Goal: Task Accomplishment & Management: Use online tool/utility

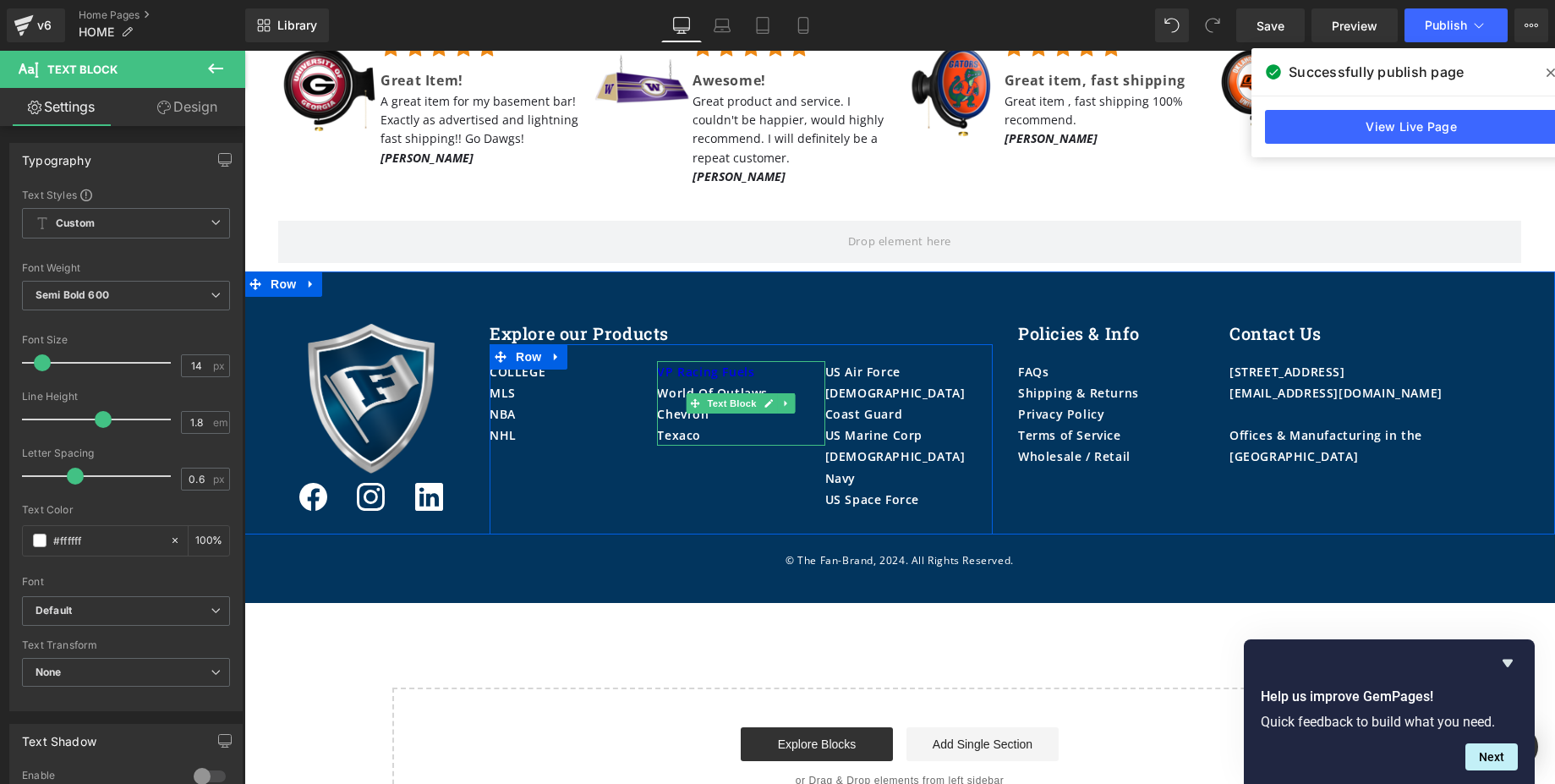
click at [773, 361] on div "VP Racing Fuels" at bounding box center [740, 371] width 168 height 22
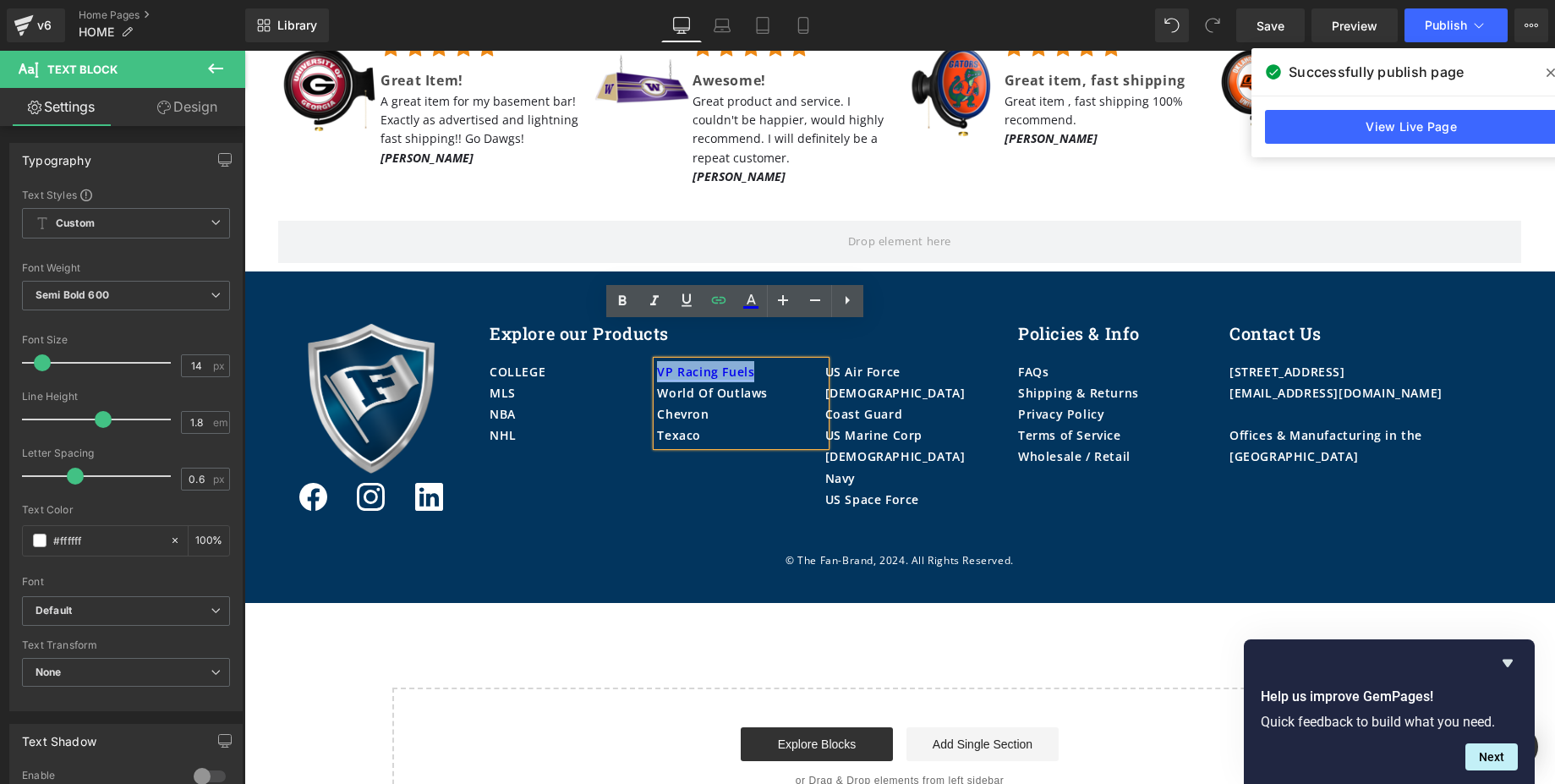
drag, startPoint x: 773, startPoint y: 333, endPoint x: 653, endPoint y: 335, distance: 120.0
click at [657, 361] on div "VP Racing Fuels" at bounding box center [740, 371] width 168 height 22
click at [747, 309] on icon at bounding box center [750, 307] width 15 height 3
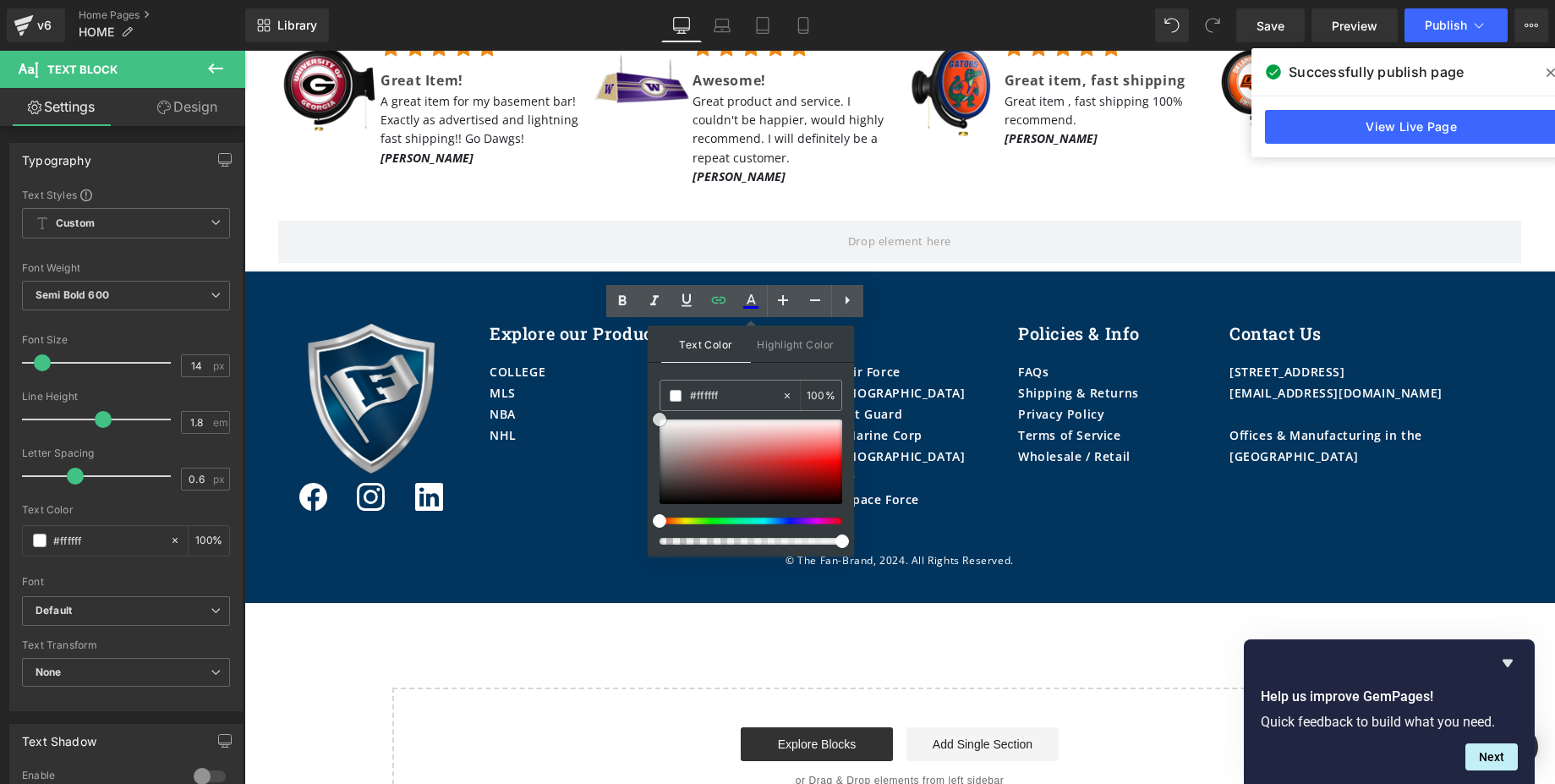
click at [660, 424] on span at bounding box center [660, 419] width 13 height 13
click at [829, 346] on span "Highlight Color" at bounding box center [796, 344] width 90 height 37
click at [661, 418] on span at bounding box center [660, 419] width 13 height 13
type input "#f9f9f9"
type input "#ffffff"
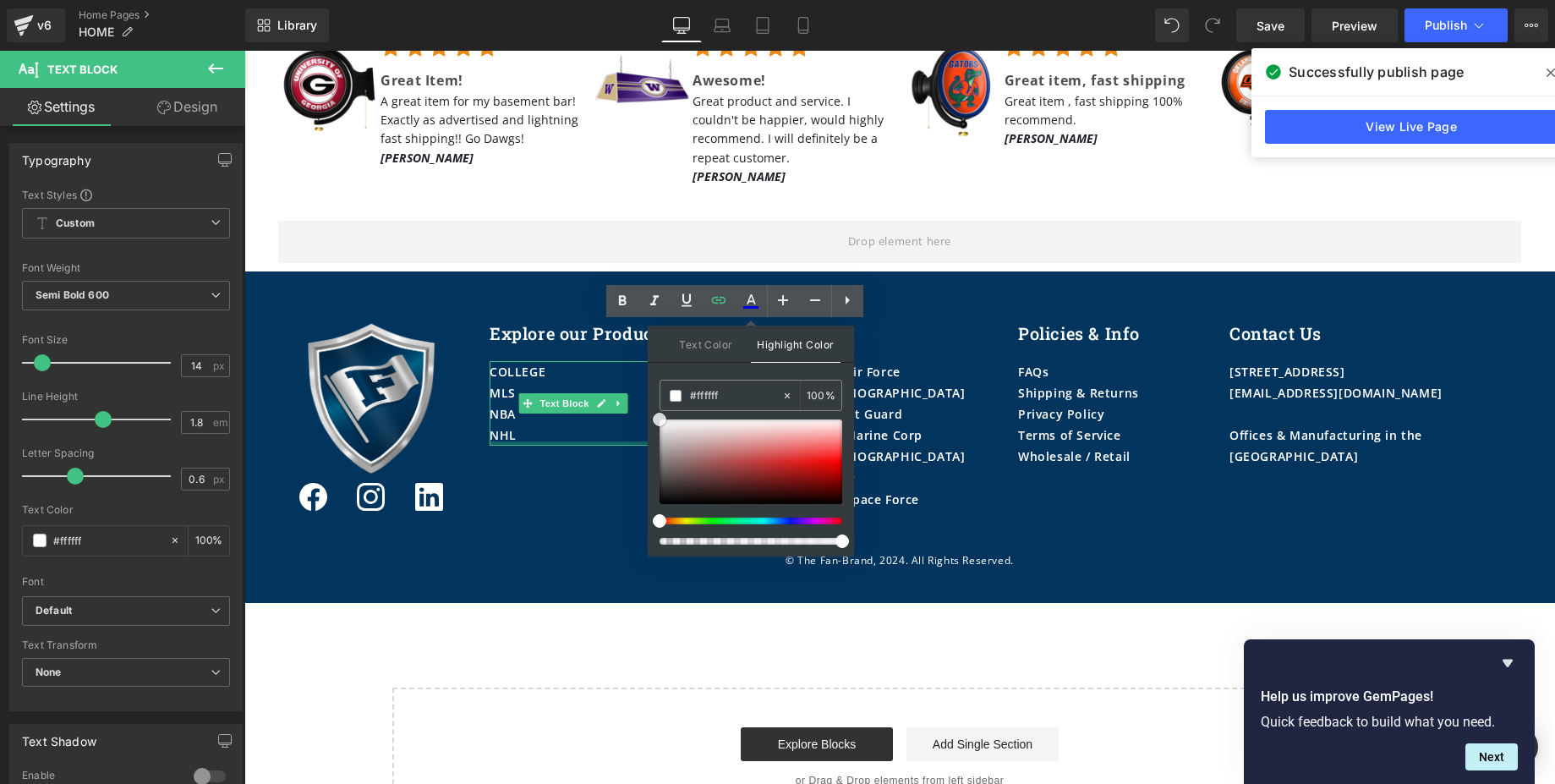
drag, startPoint x: 915, startPoint y: 479, endPoint x: 645, endPoint y: 407, distance: 279.4
click at [545, 476] on div "Image Icon Icon Icon Row Explore our Products Heading COLLEGE MLS NBA NHL Text …" at bounding box center [900, 415] width 1269 height 238
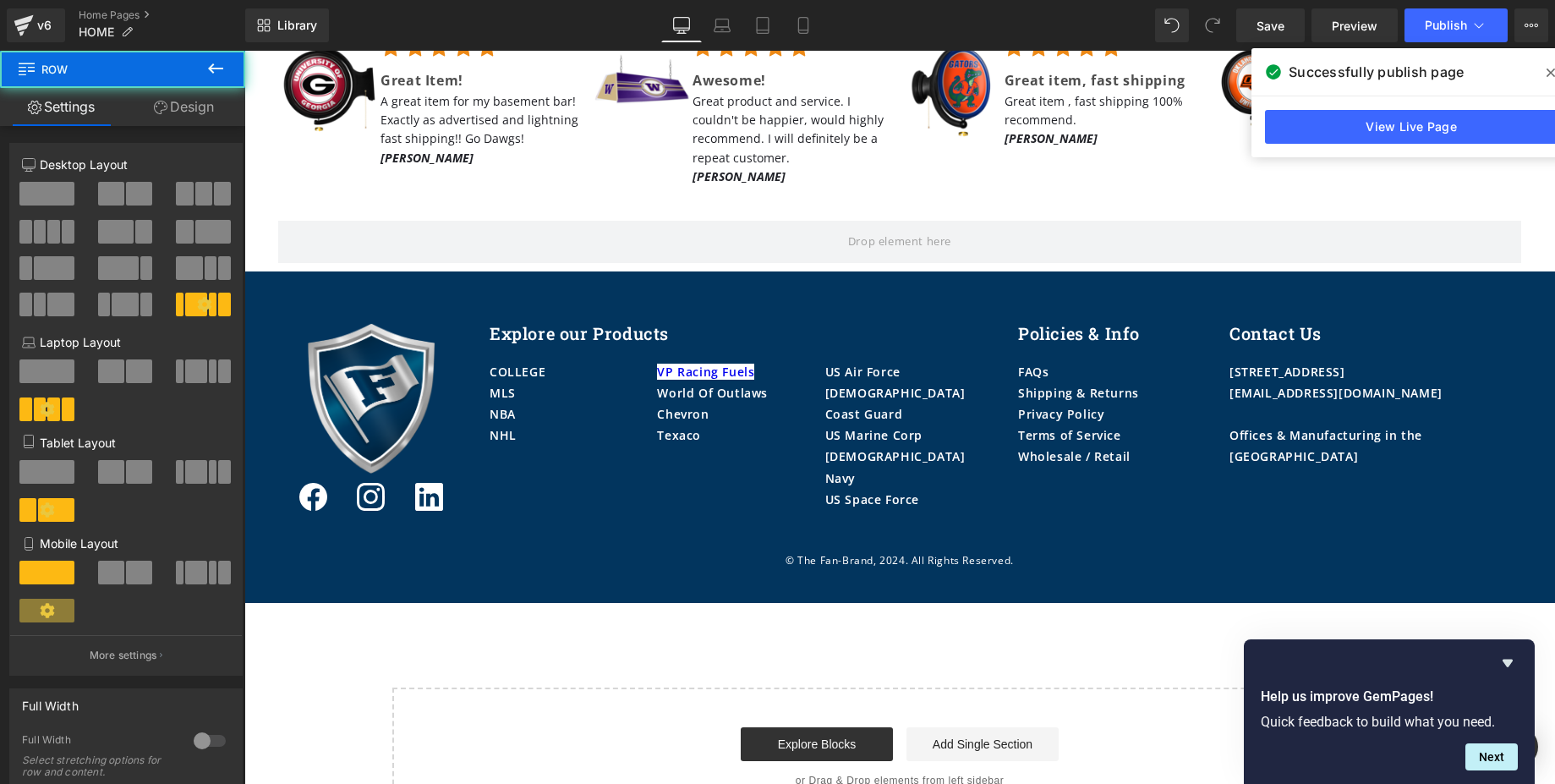
click at [589, 544] on div "© The Fan-Brand, 2024. All Rights Reserved. Text Block Row" at bounding box center [899, 569] width 1311 height 69
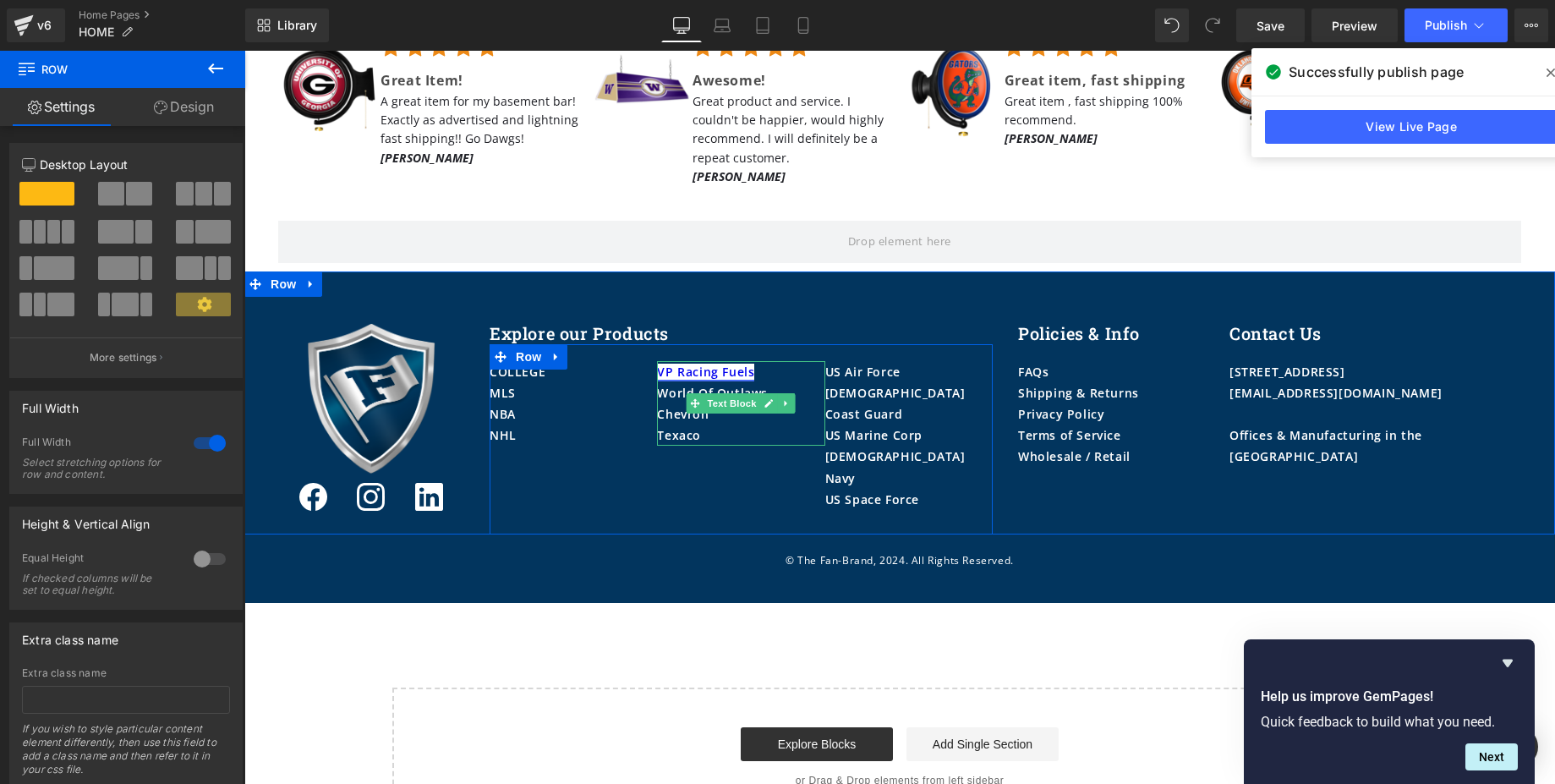
click at [726, 363] on link "VP Racing Fuels" at bounding box center [705, 371] width 97 height 16
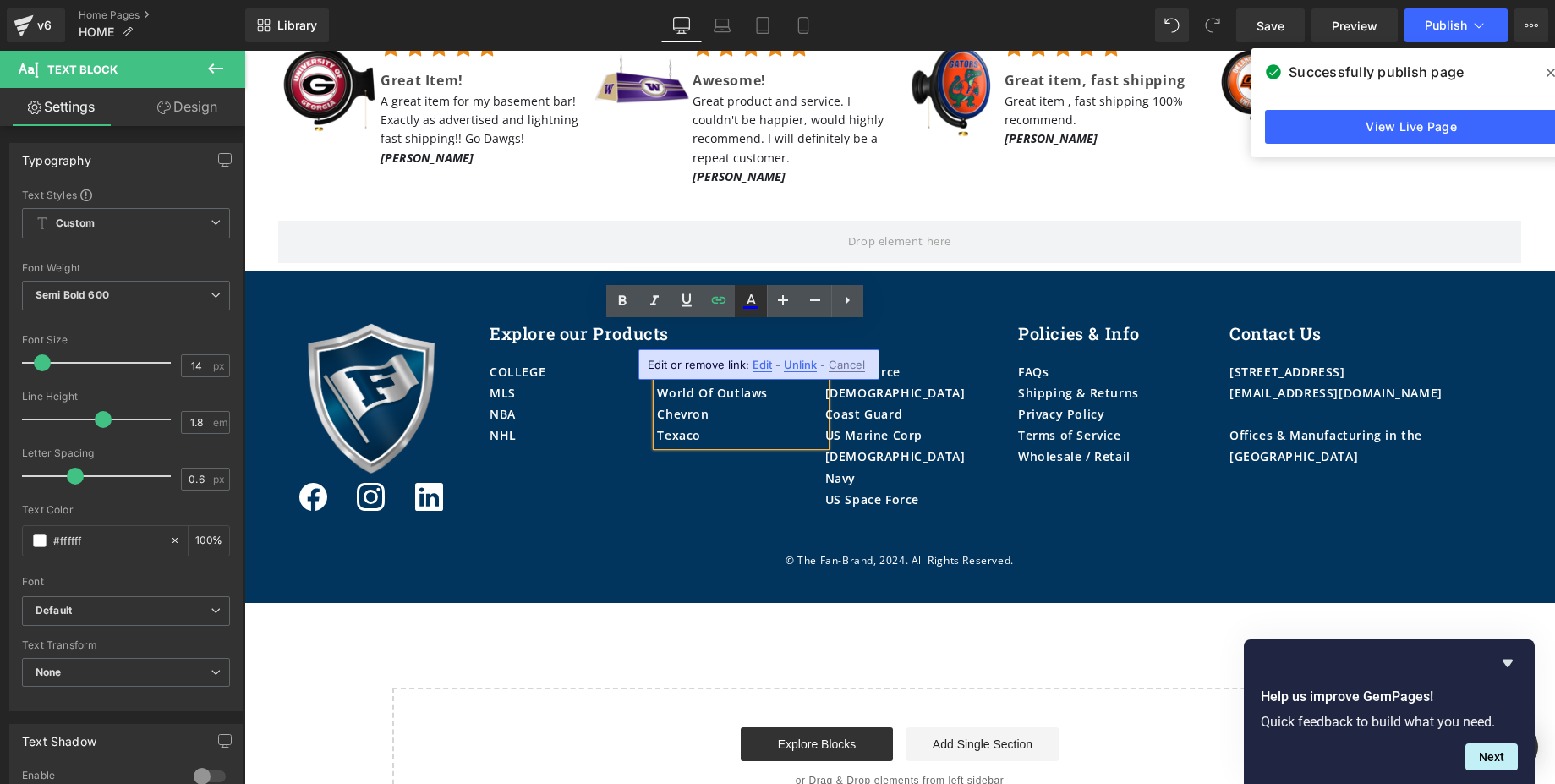
drag, startPoint x: 756, startPoint y: 307, endPoint x: 744, endPoint y: 299, distance: 14.4
click at [744, 299] on icon at bounding box center [751, 301] width 21 height 21
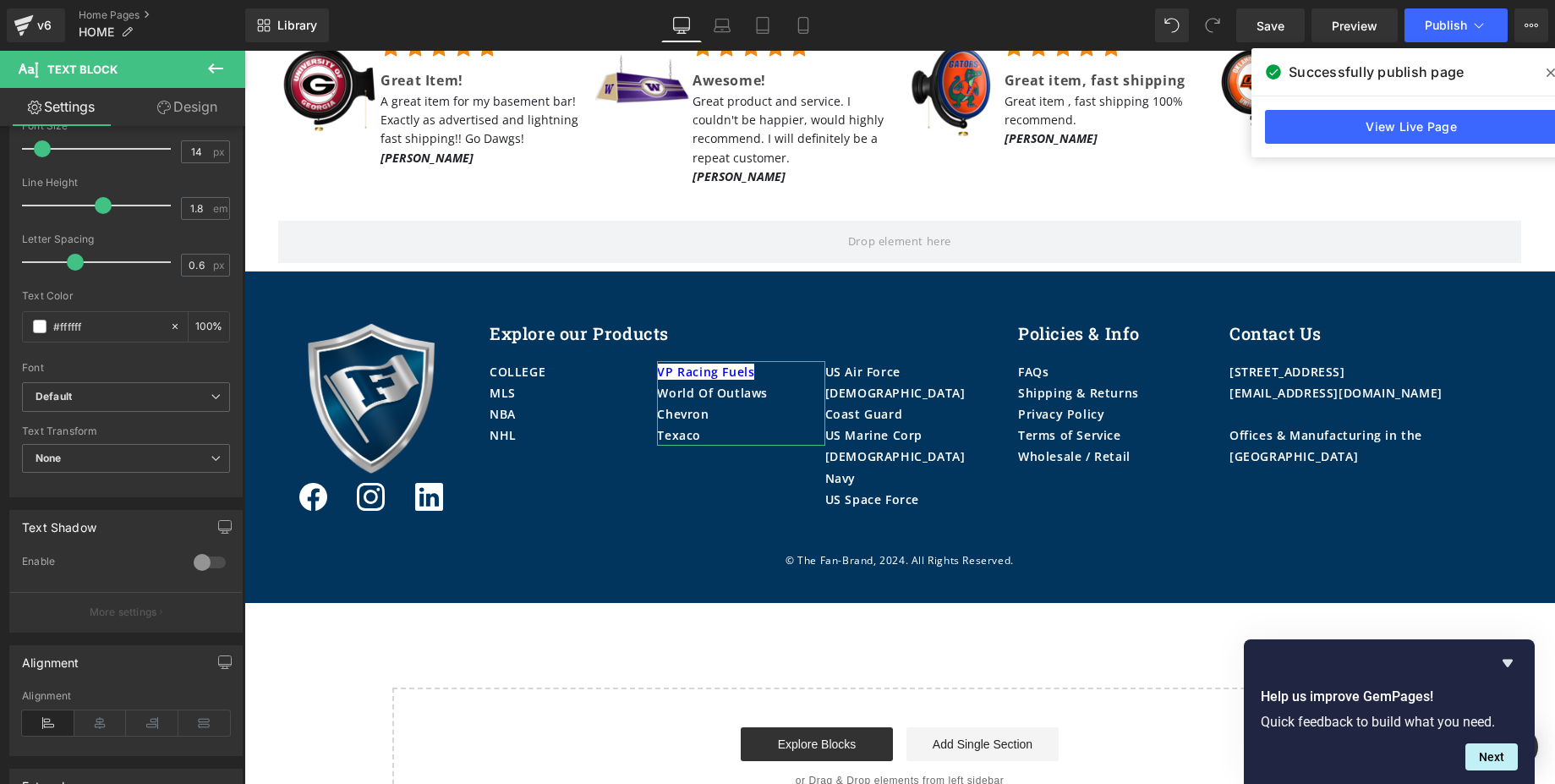
scroll to position [196, 0]
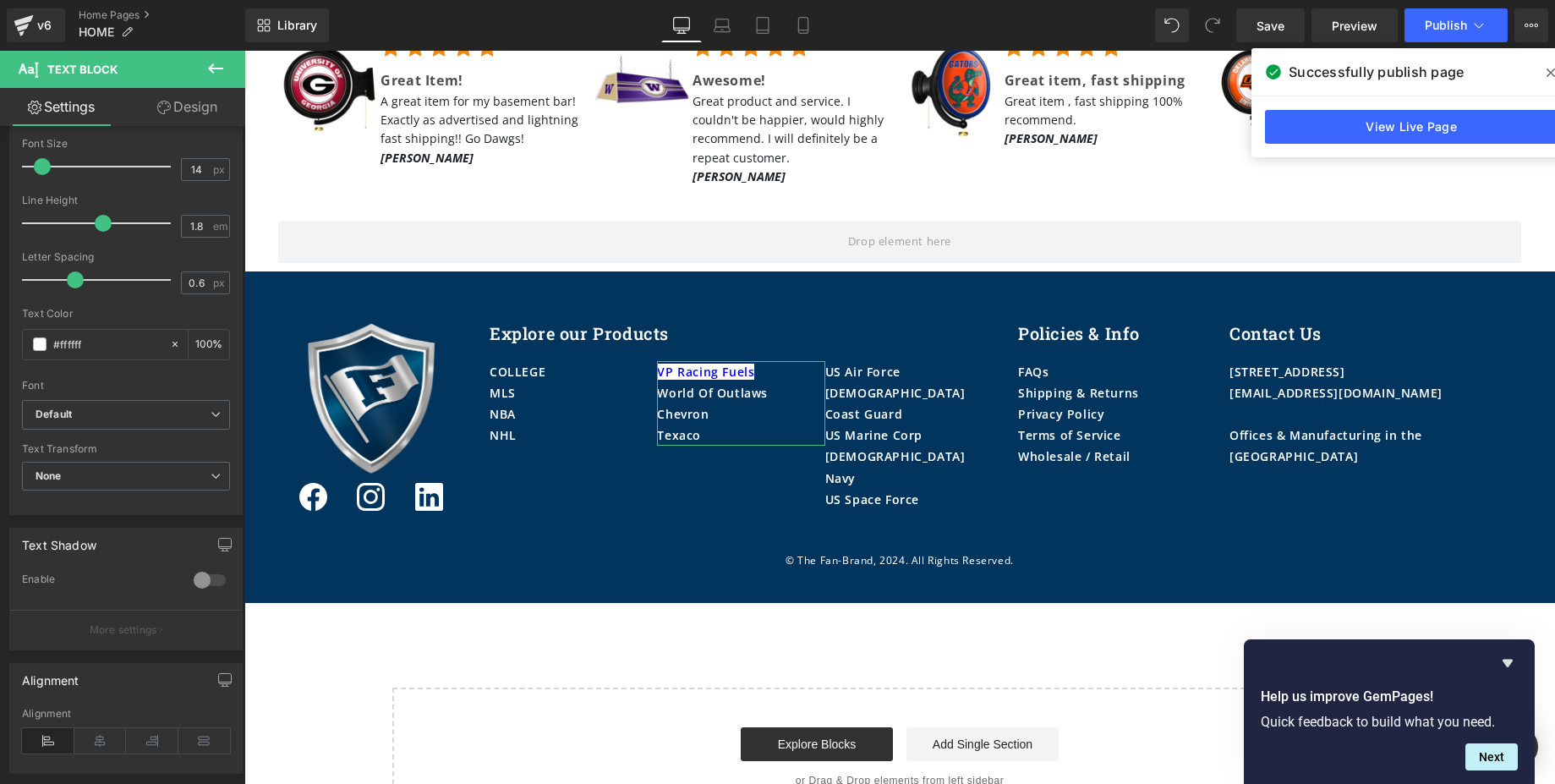
click at [222, 391] on div "Typography Text Styles Custom Custom Setup Global Style Custom Setup Global Sty…" at bounding box center [122, 458] width 245 height 666
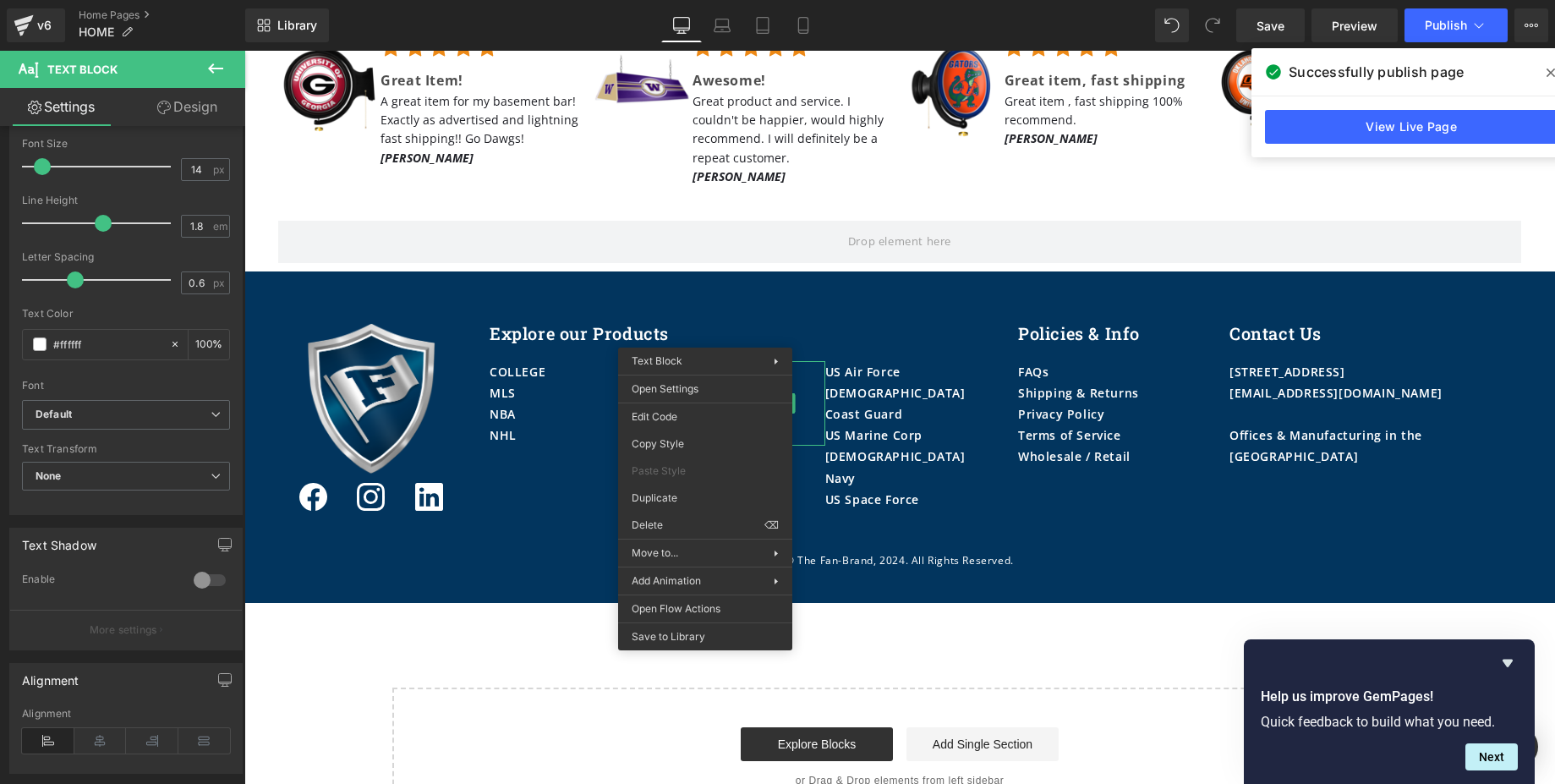
click at [227, 59] on button at bounding box center [215, 69] width 59 height 37
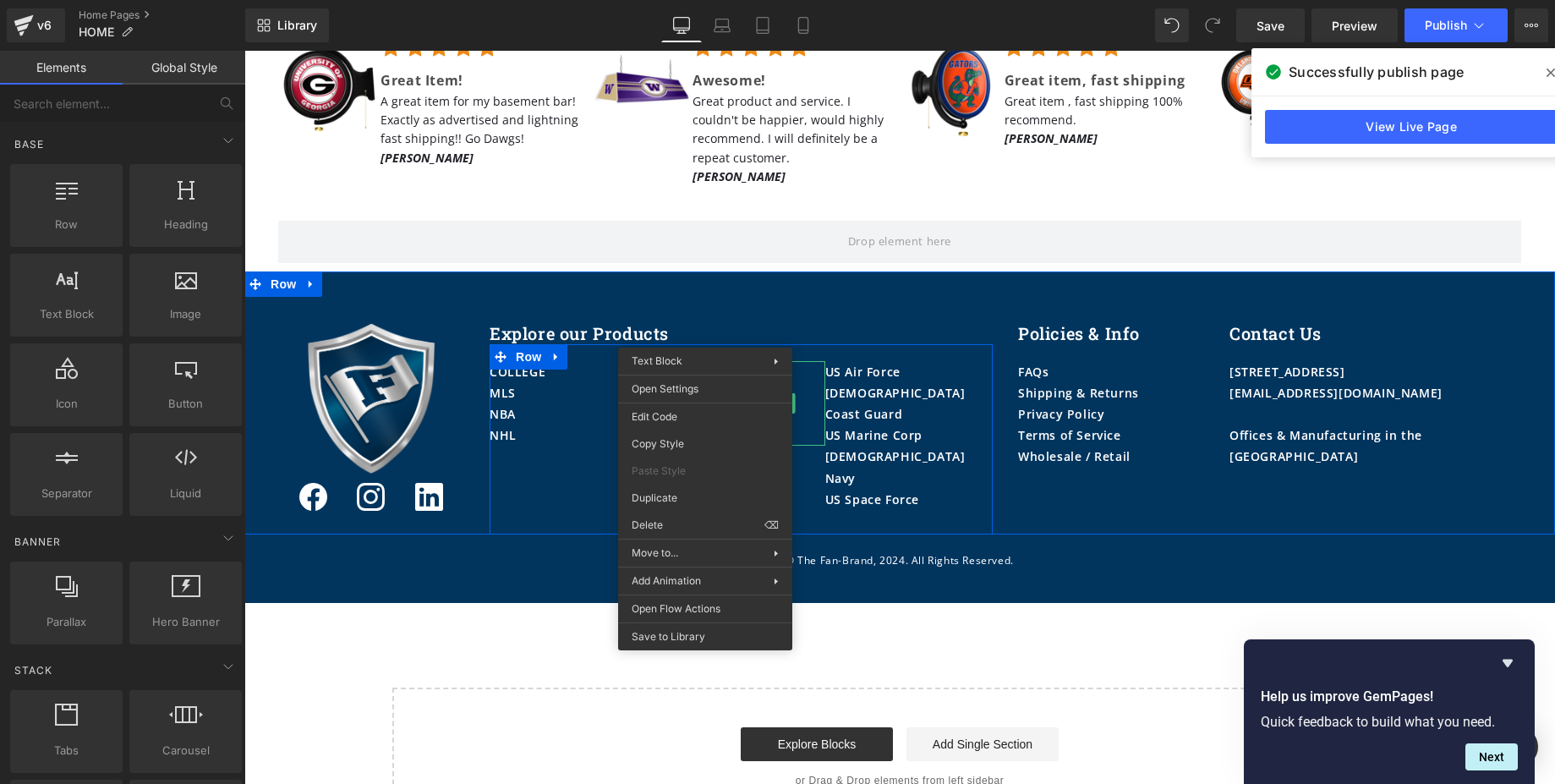
click at [772, 361] on div "VP Racing Fuels" at bounding box center [740, 371] width 168 height 22
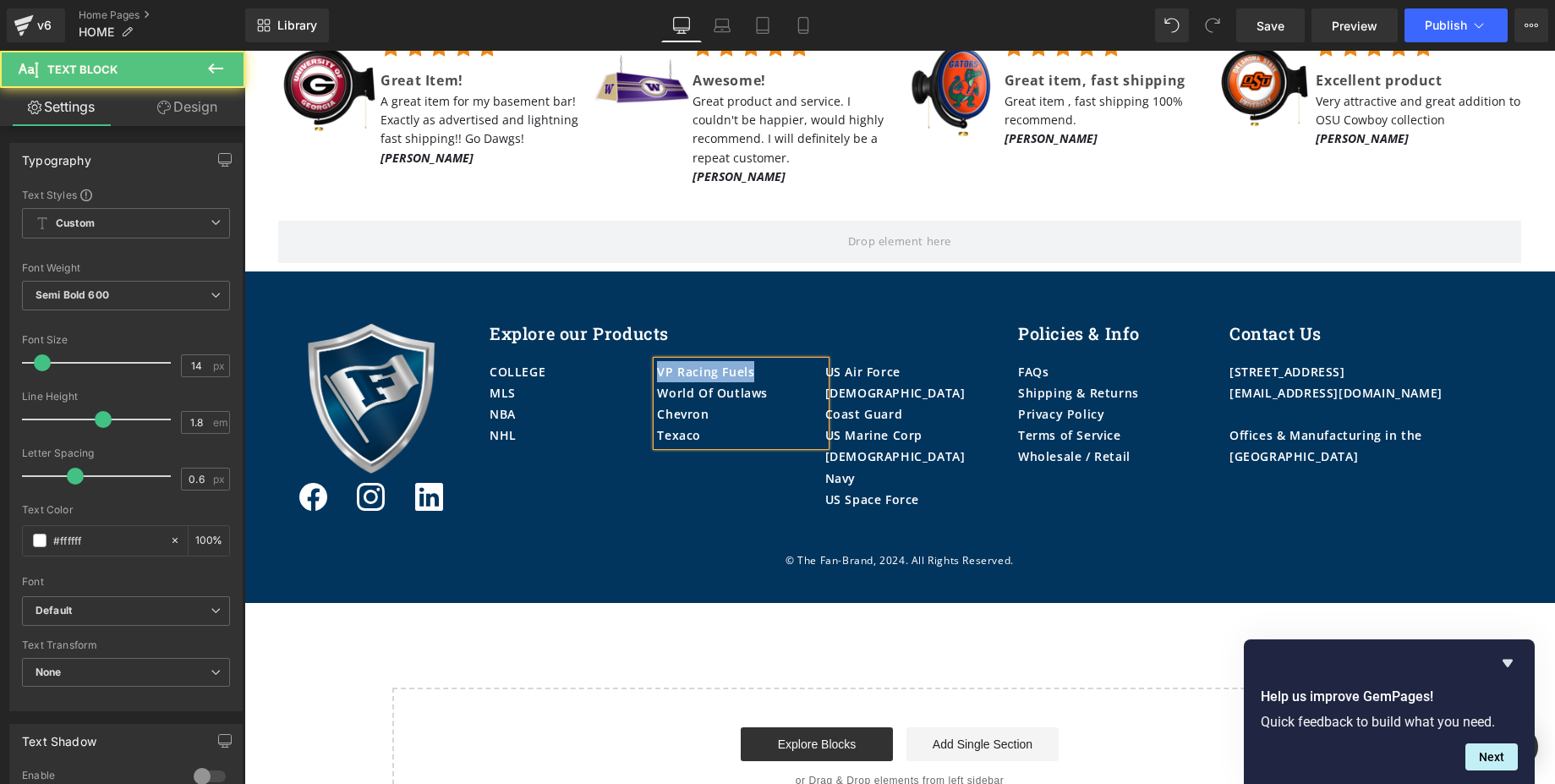
drag, startPoint x: 772, startPoint y: 338, endPoint x: 651, endPoint y: 329, distance: 121.3
click at [657, 361] on div "VP Racing Fuels" at bounding box center [740, 371] width 168 height 22
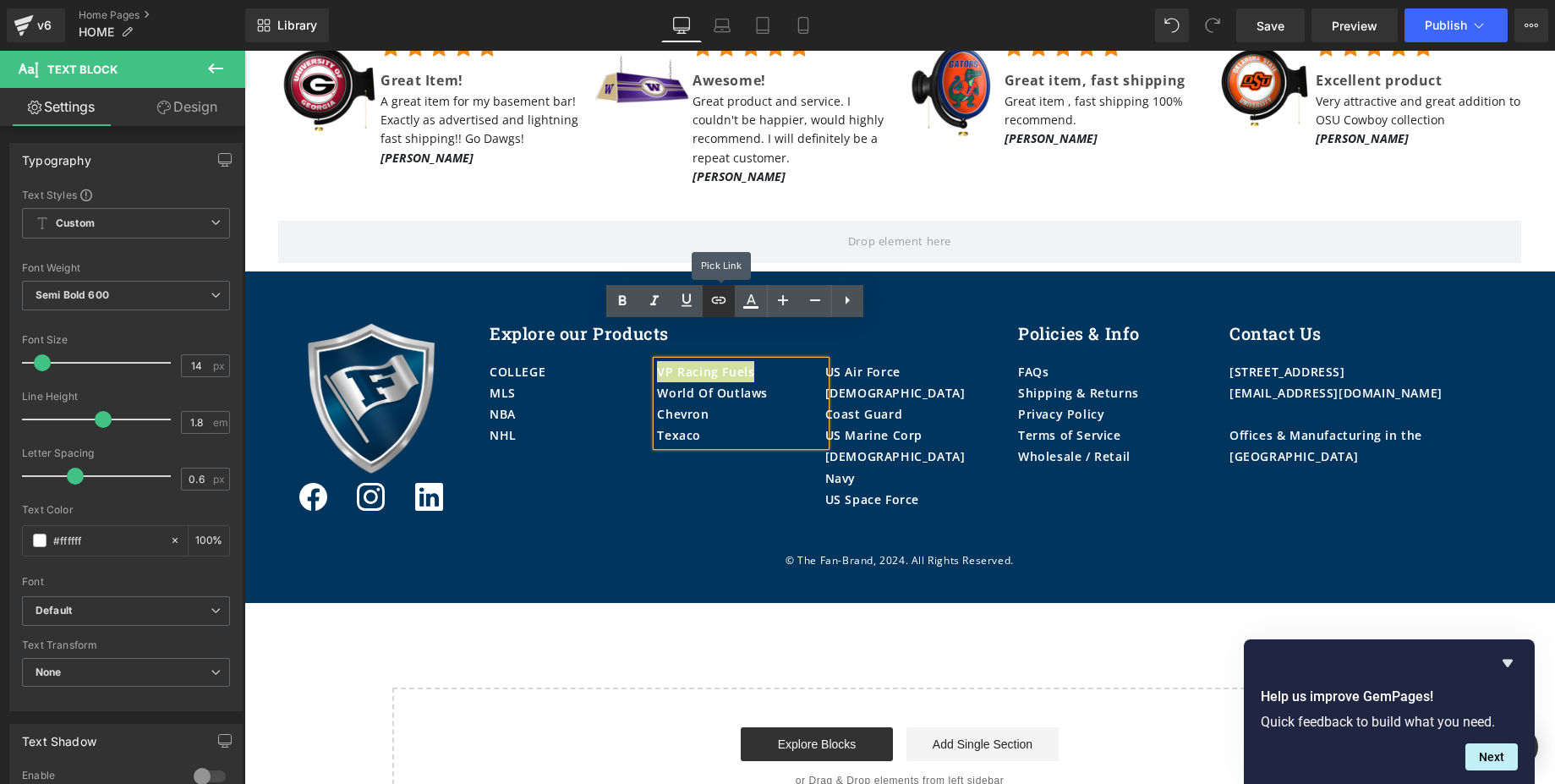
click at [725, 304] on icon at bounding box center [719, 300] width 21 height 21
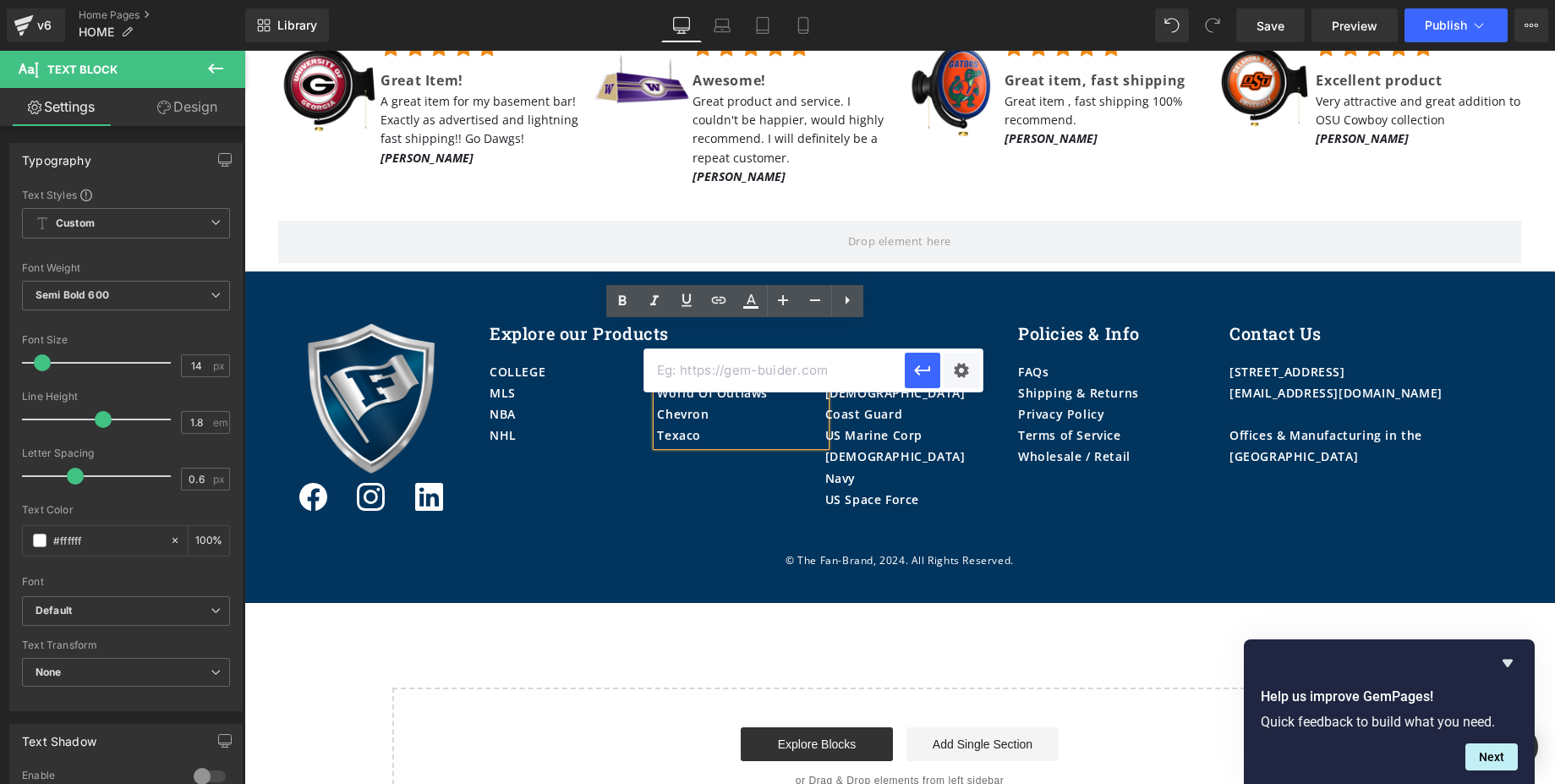
click at [816, 360] on input "text" at bounding box center [774, 370] width 260 height 42
type input "vp"
click at [961, 0] on div "Text Color Highlight Color rgba(255, 255, 255, 1) #ffffff 100 % #ffffff #ffffff…" at bounding box center [777, 0] width 1555 height 0
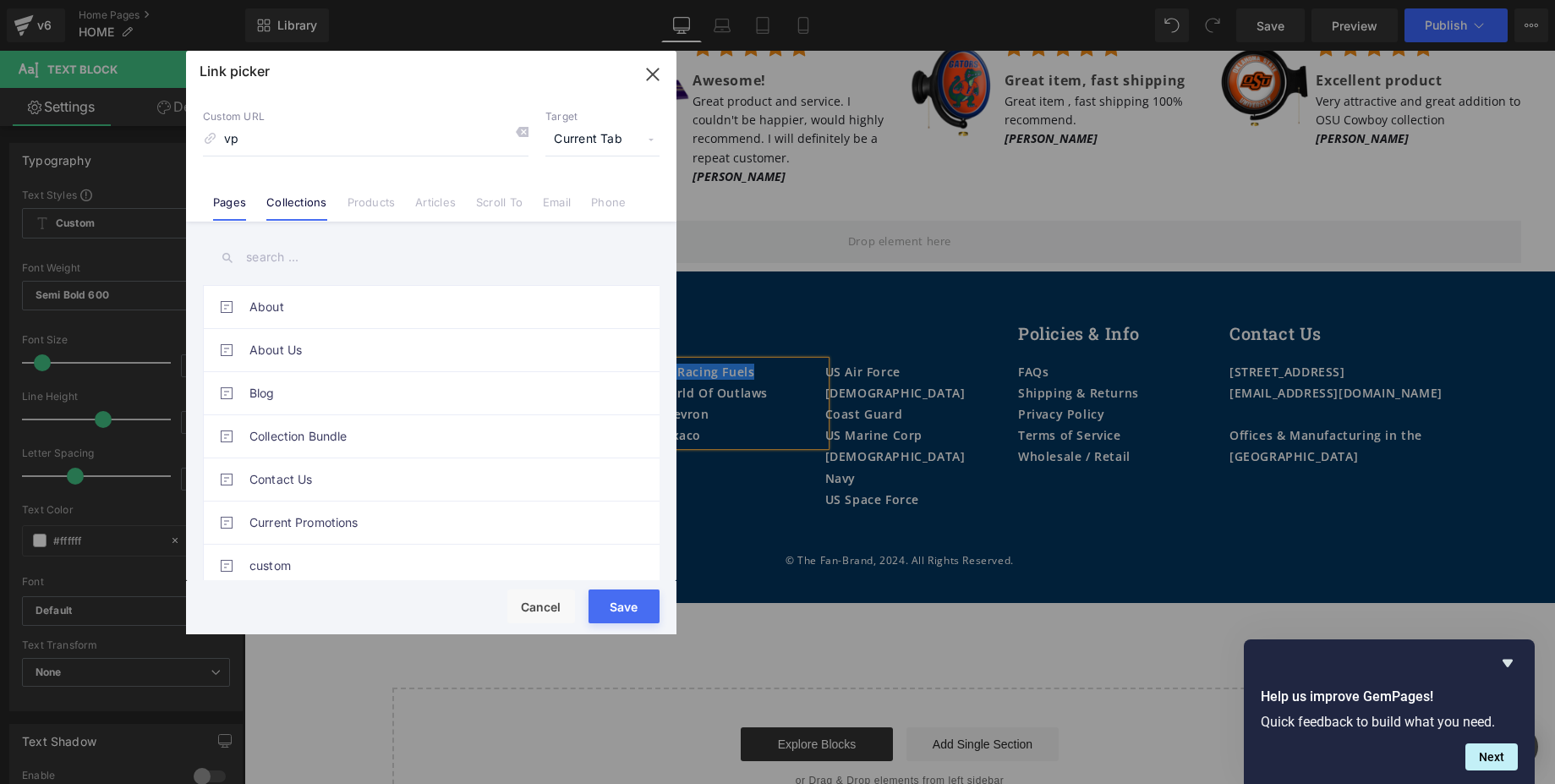
click at [305, 204] on link "Collections" at bounding box center [296, 208] width 60 height 25
click at [306, 255] on input "text" at bounding box center [431, 257] width 457 height 38
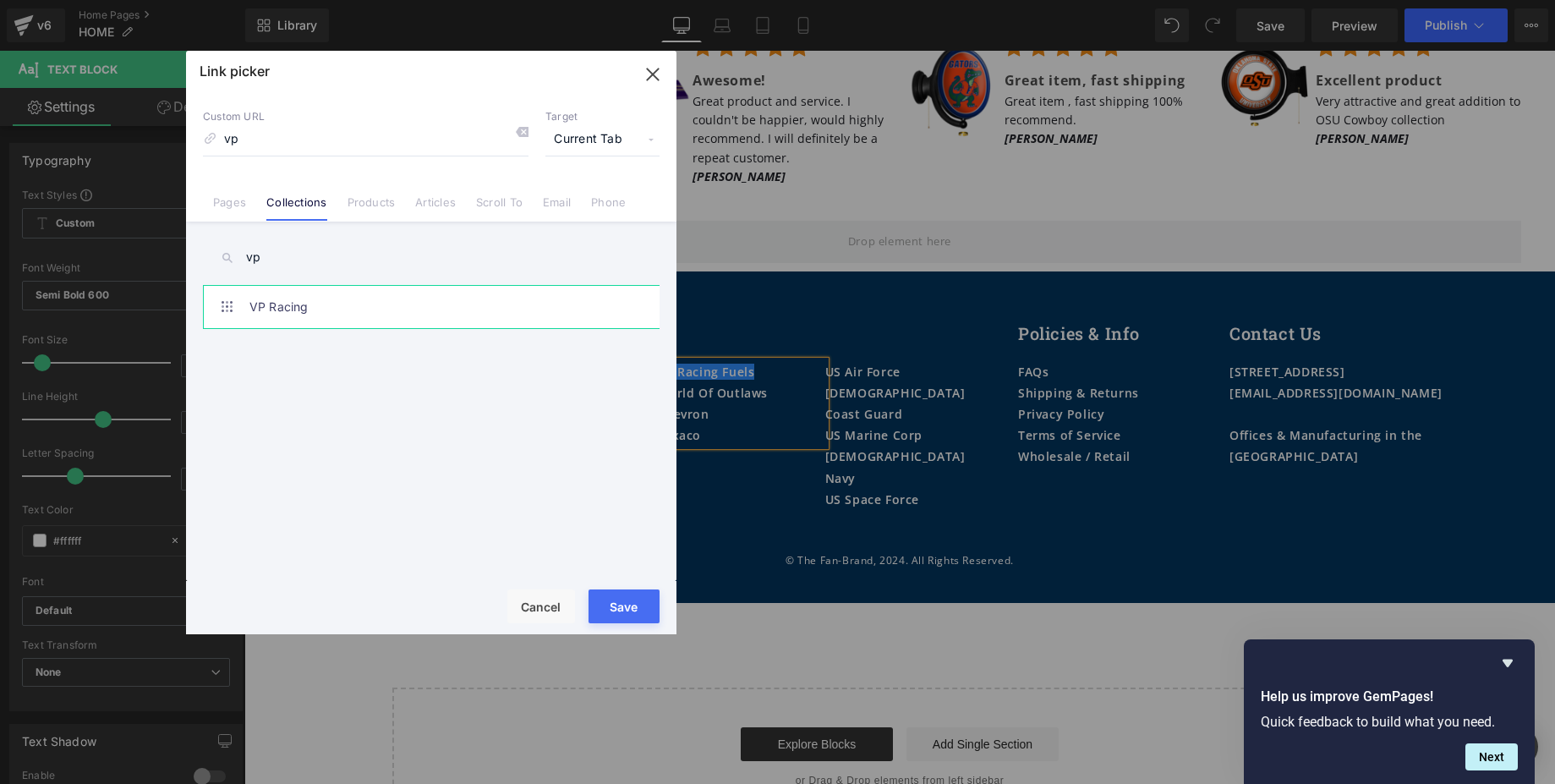
type input "vp"
click at [283, 309] on link "VP Racing" at bounding box center [435, 307] width 372 height 42
type input "/collections/vp-racing-fuels"
click at [633, 605] on button "Save" at bounding box center [624, 606] width 71 height 34
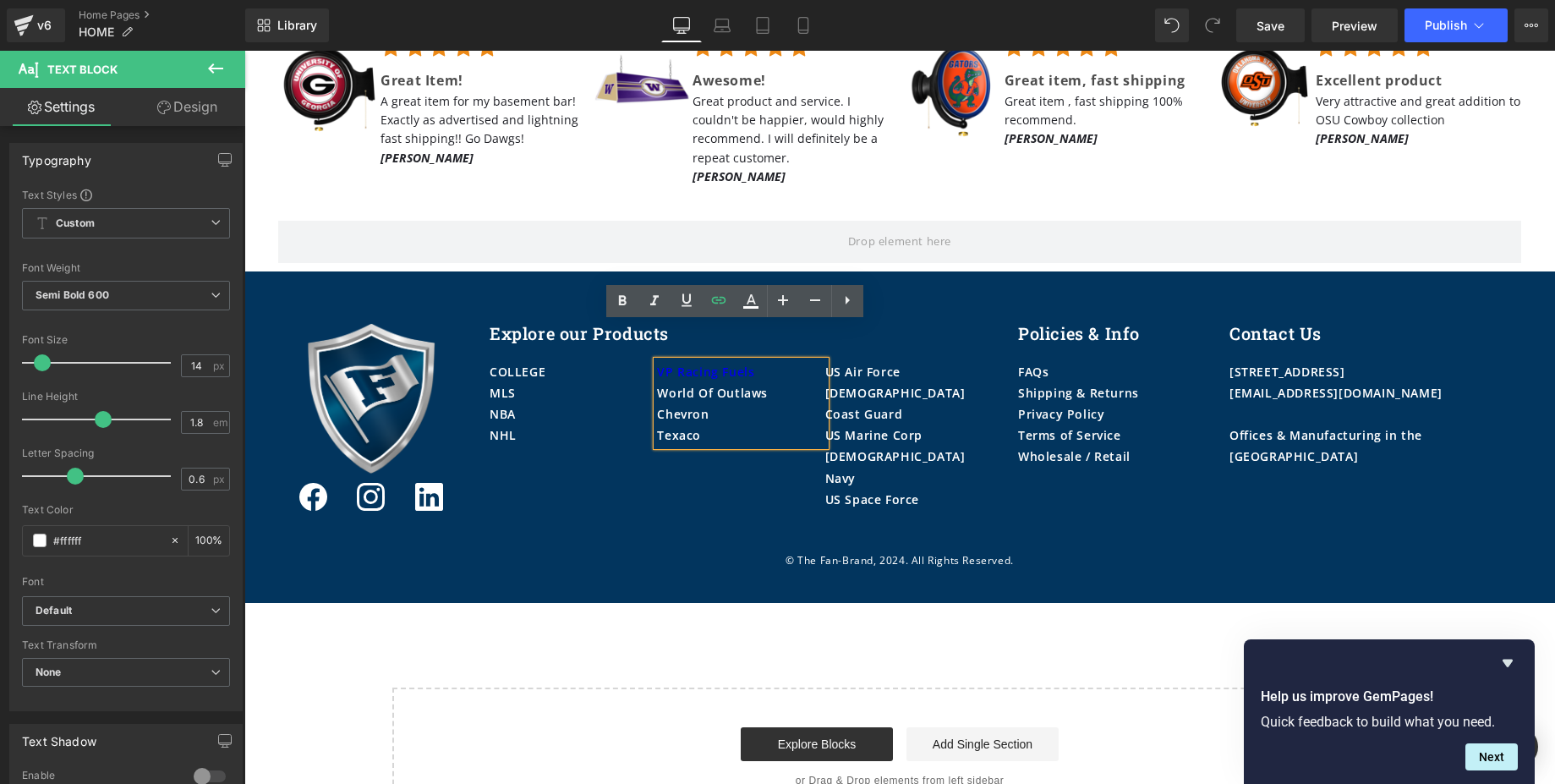
click at [687, 465] on div "Image Icon Icon Icon Row Explore our Products Heading COLLEGE MLS NBA NHL Text …" at bounding box center [900, 415] width 1269 height 238
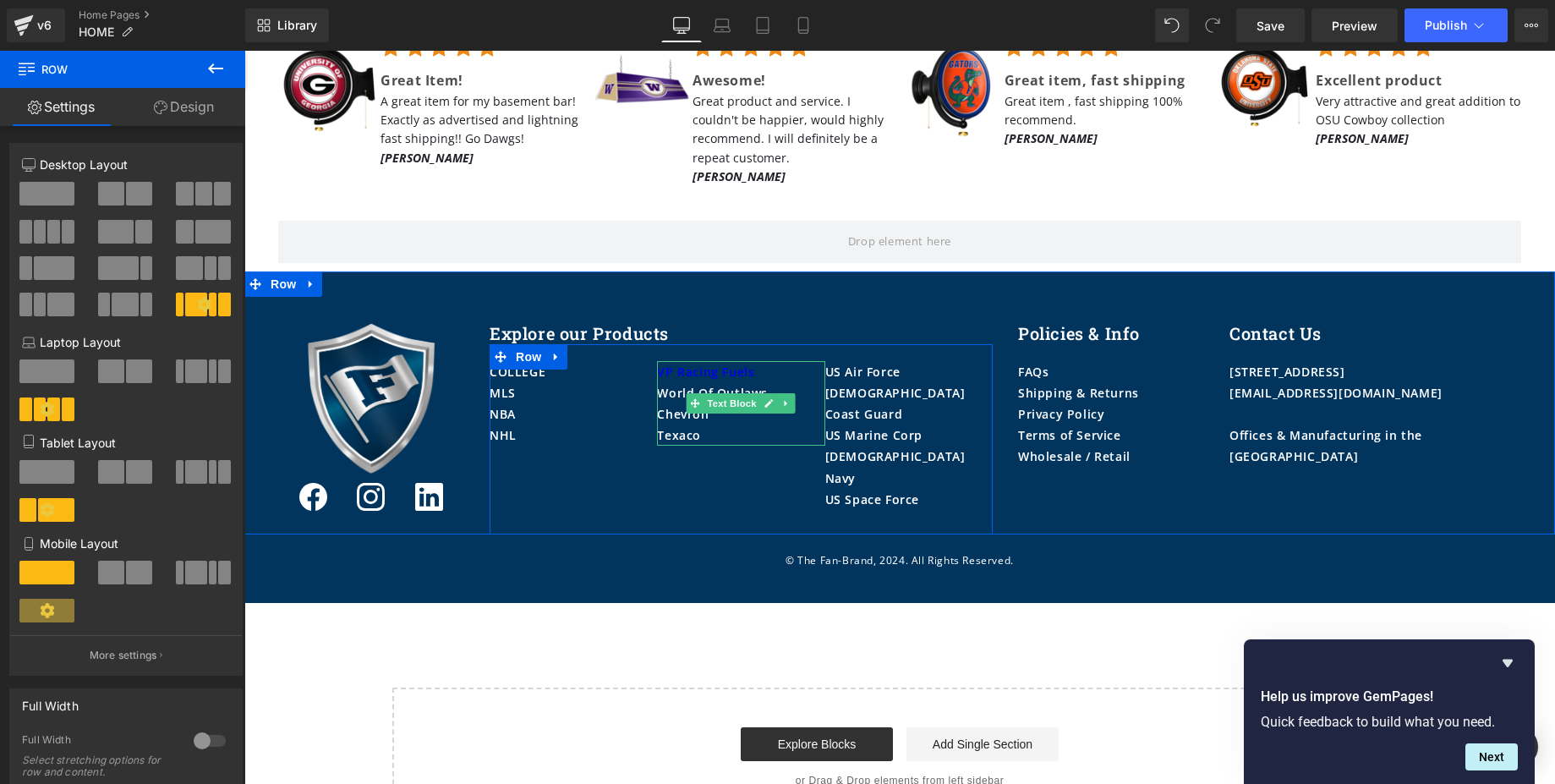
click at [754, 361] on div "VP Racing Fuels" at bounding box center [740, 371] width 168 height 22
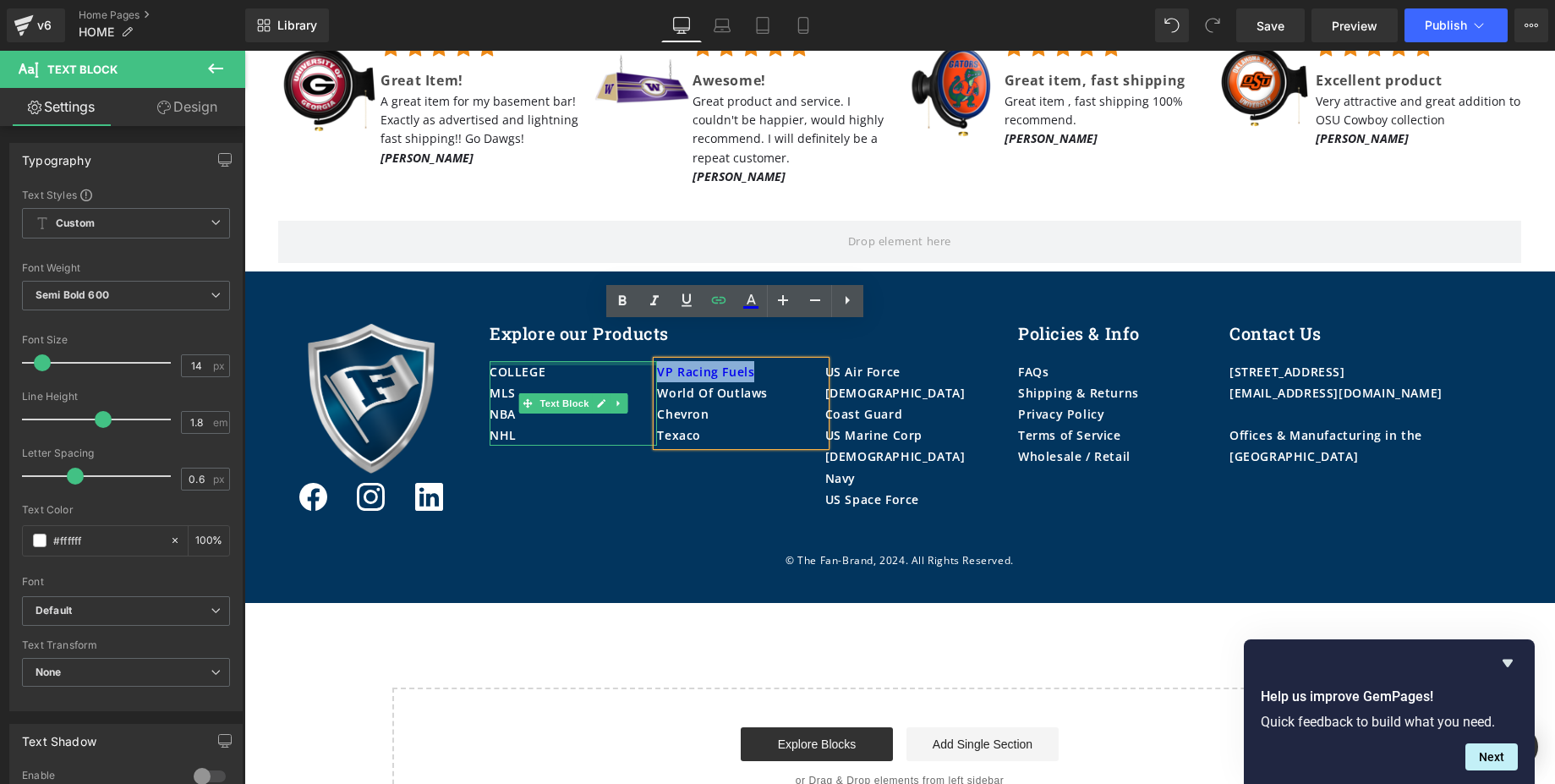
drag, startPoint x: 754, startPoint y: 334, endPoint x: 654, endPoint y: 320, distance: 101.0
click at [657, 361] on div "VP Racing Fuels World Of Outlaws Chevron Texaco" at bounding box center [740, 403] width 168 height 85
click at [724, 363] on link "VP Racing Fuels" at bounding box center [705, 371] width 97 height 16
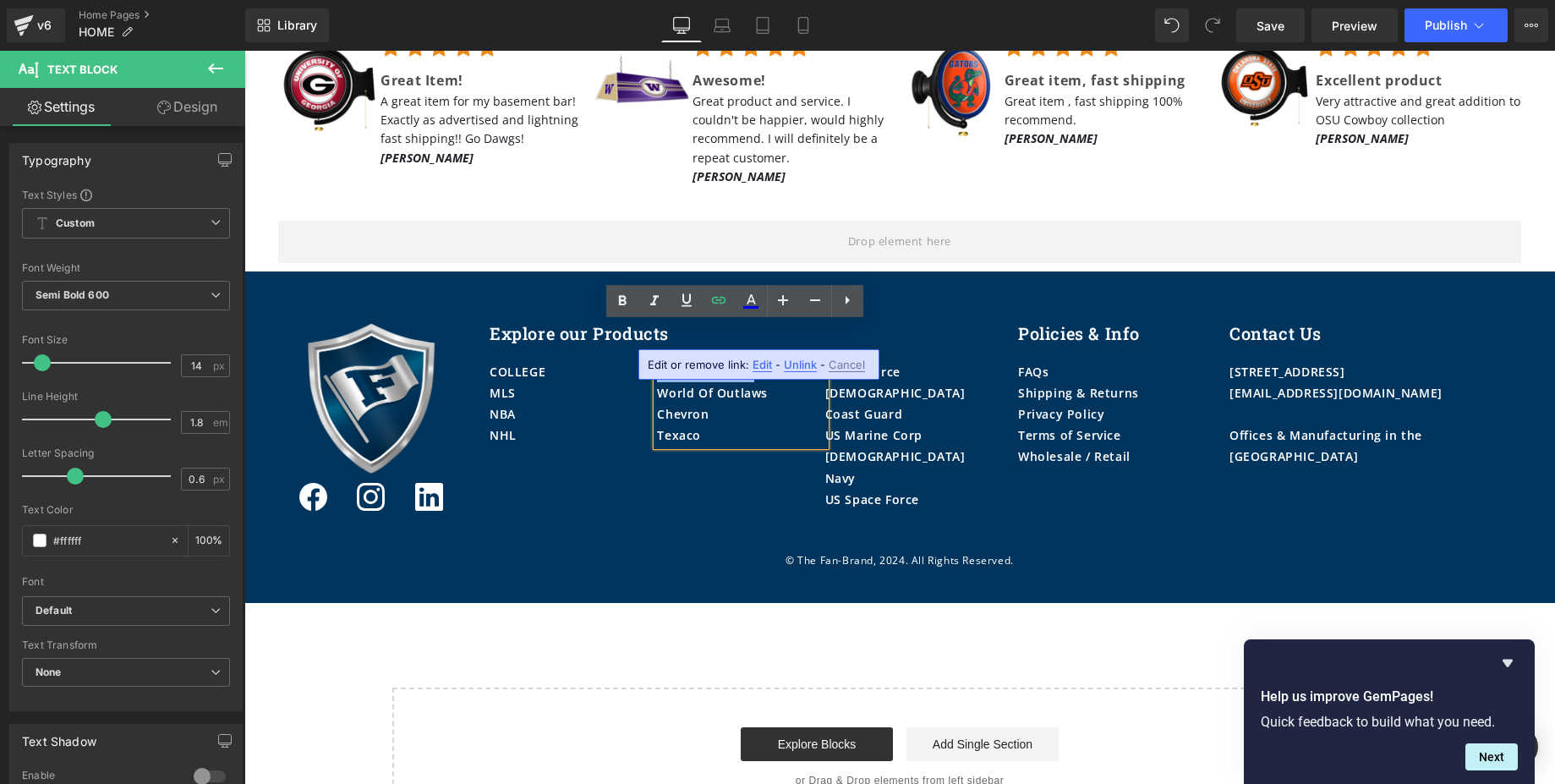
drag, startPoint x: 754, startPoint y: 335, endPoint x: 653, endPoint y: 334, distance: 101.0
click at [657, 361] on div "VP Racing Fuels" at bounding box center [740, 371] width 168 height 22
click at [755, 301] on icon at bounding box center [751, 299] width 9 height 10
type input "#0000ee"
type input "100"
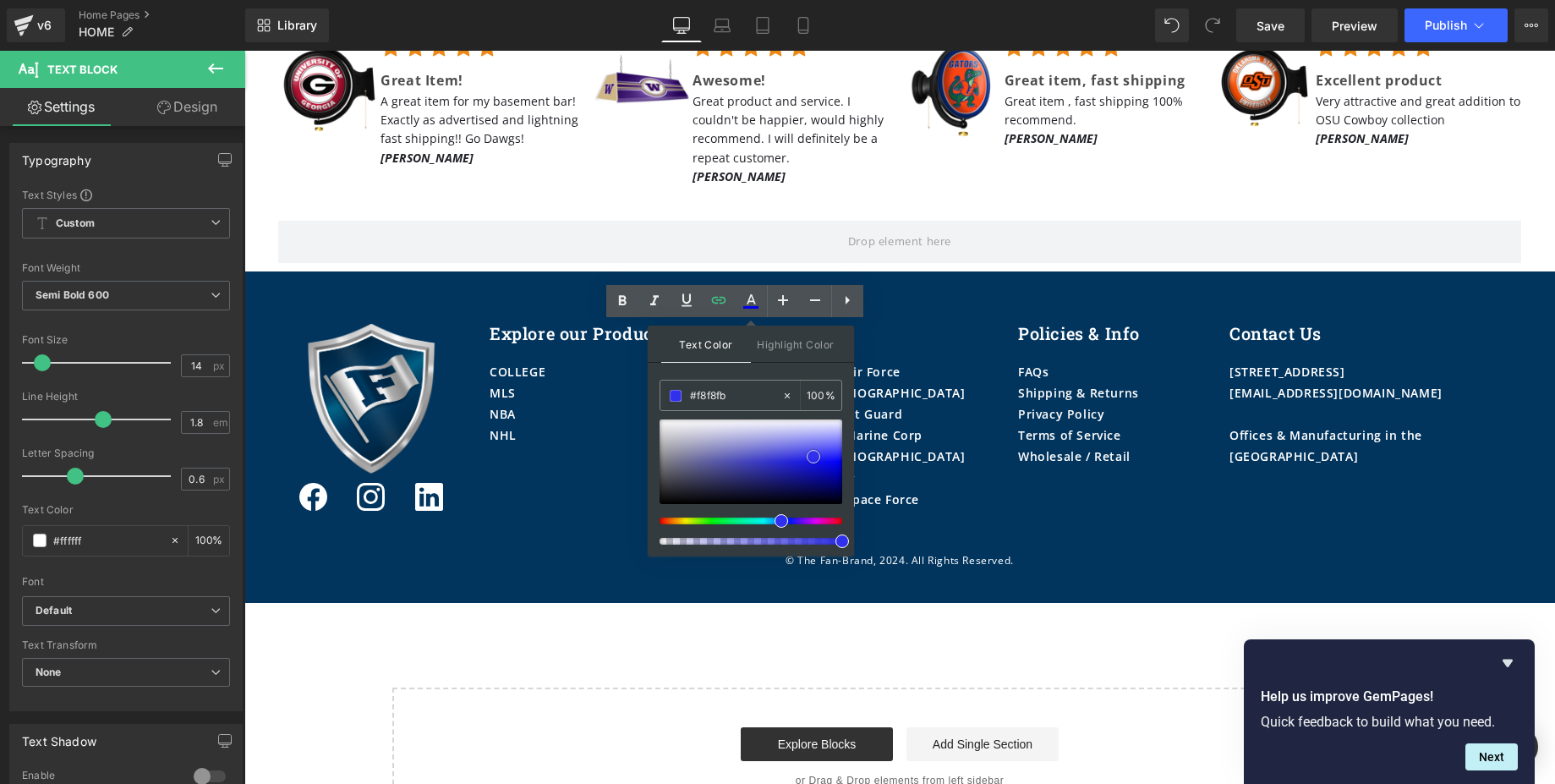
type input "#ffffff"
drag, startPoint x: 1086, startPoint y: 511, endPoint x: 608, endPoint y: 414, distance: 487.7
click at [789, 344] on span "Highlight Color" at bounding box center [796, 344] width 90 height 37
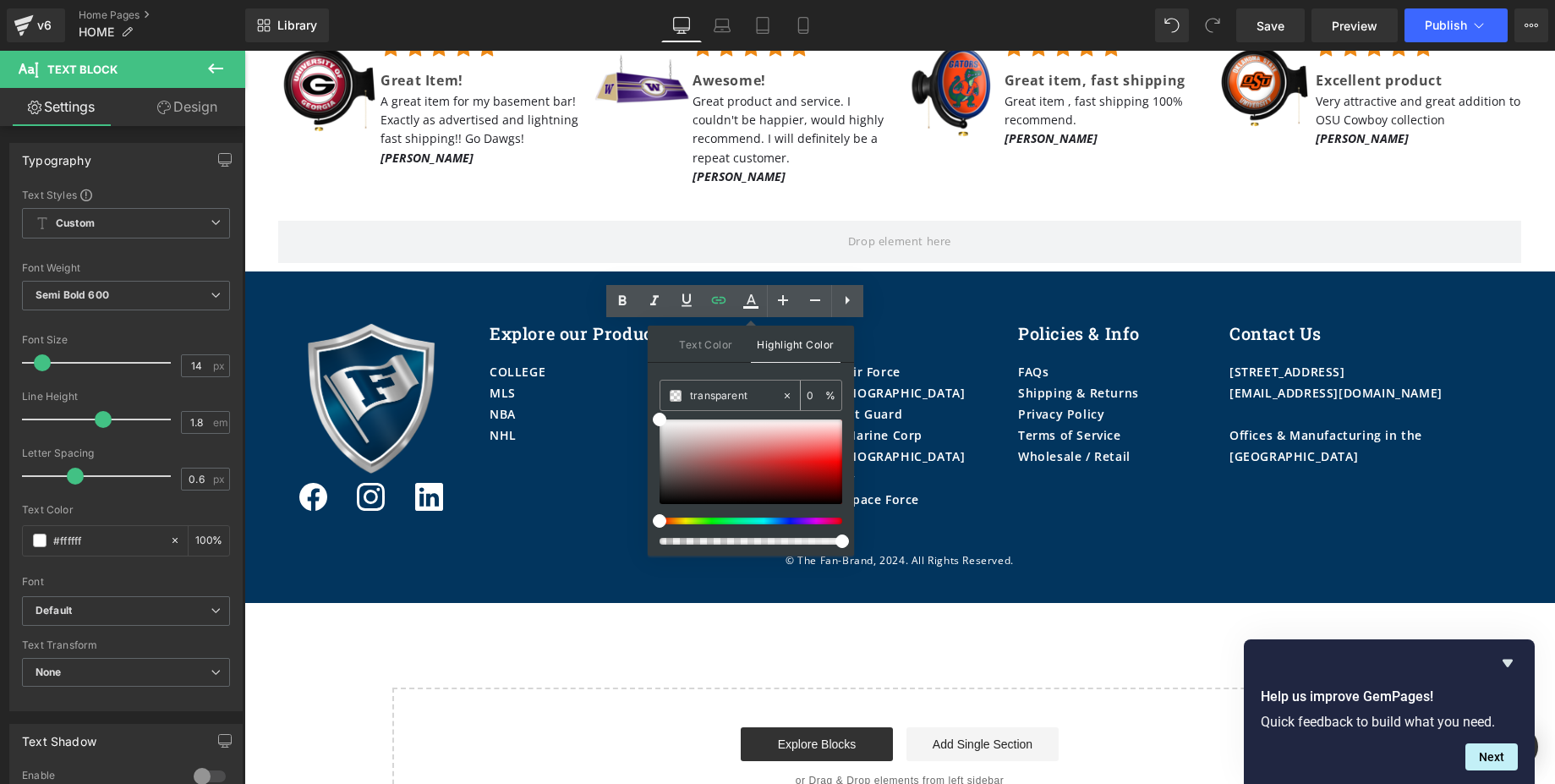
click at [787, 395] on icon at bounding box center [787, 395] width 12 height 12
type input "#e8e7e7"
type input "100"
type input "#ffffff"
drag, startPoint x: 902, startPoint y: 475, endPoint x: 635, endPoint y: 407, distance: 275.5
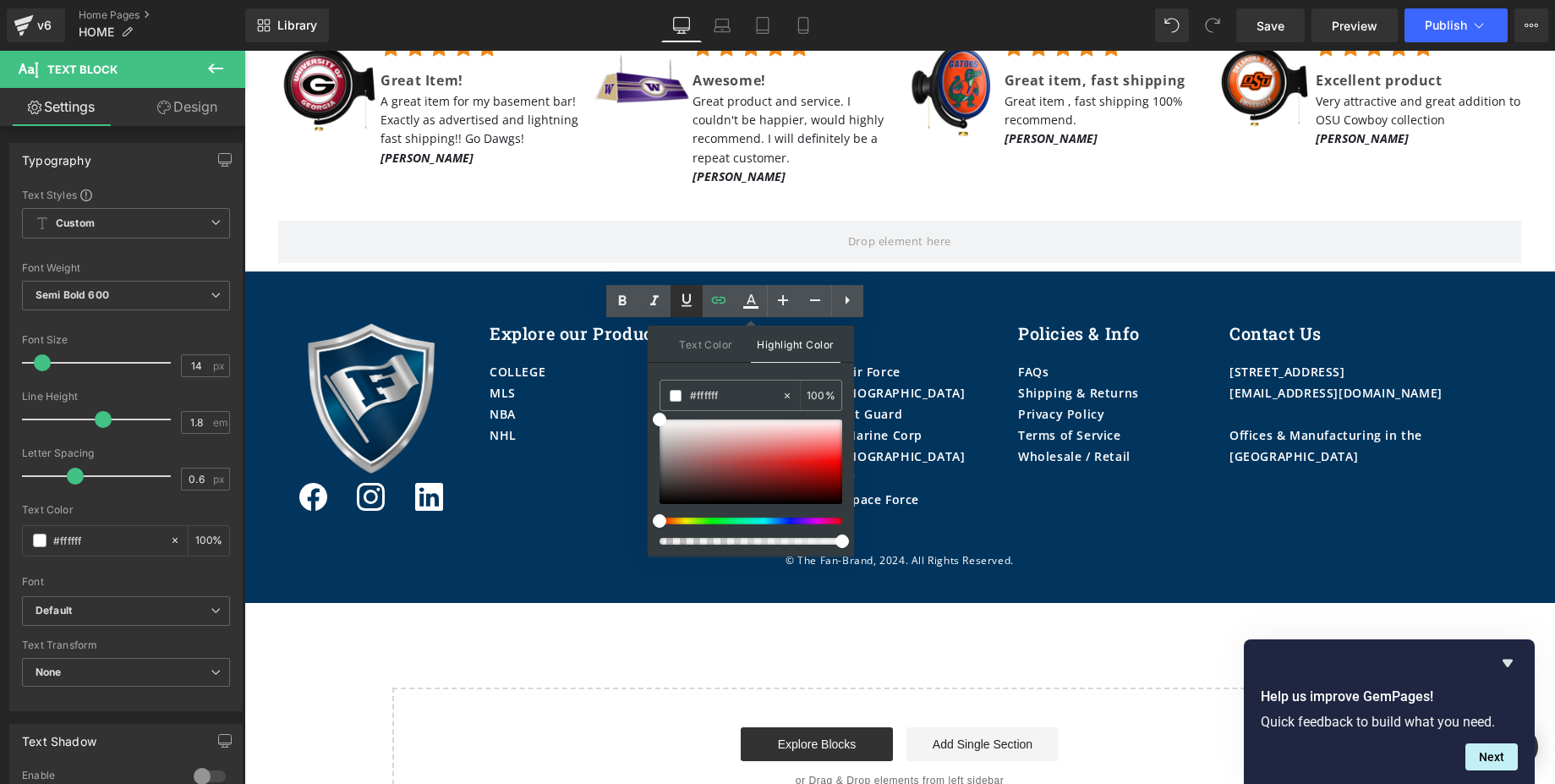
click at [681, 293] on icon at bounding box center [686, 300] width 21 height 21
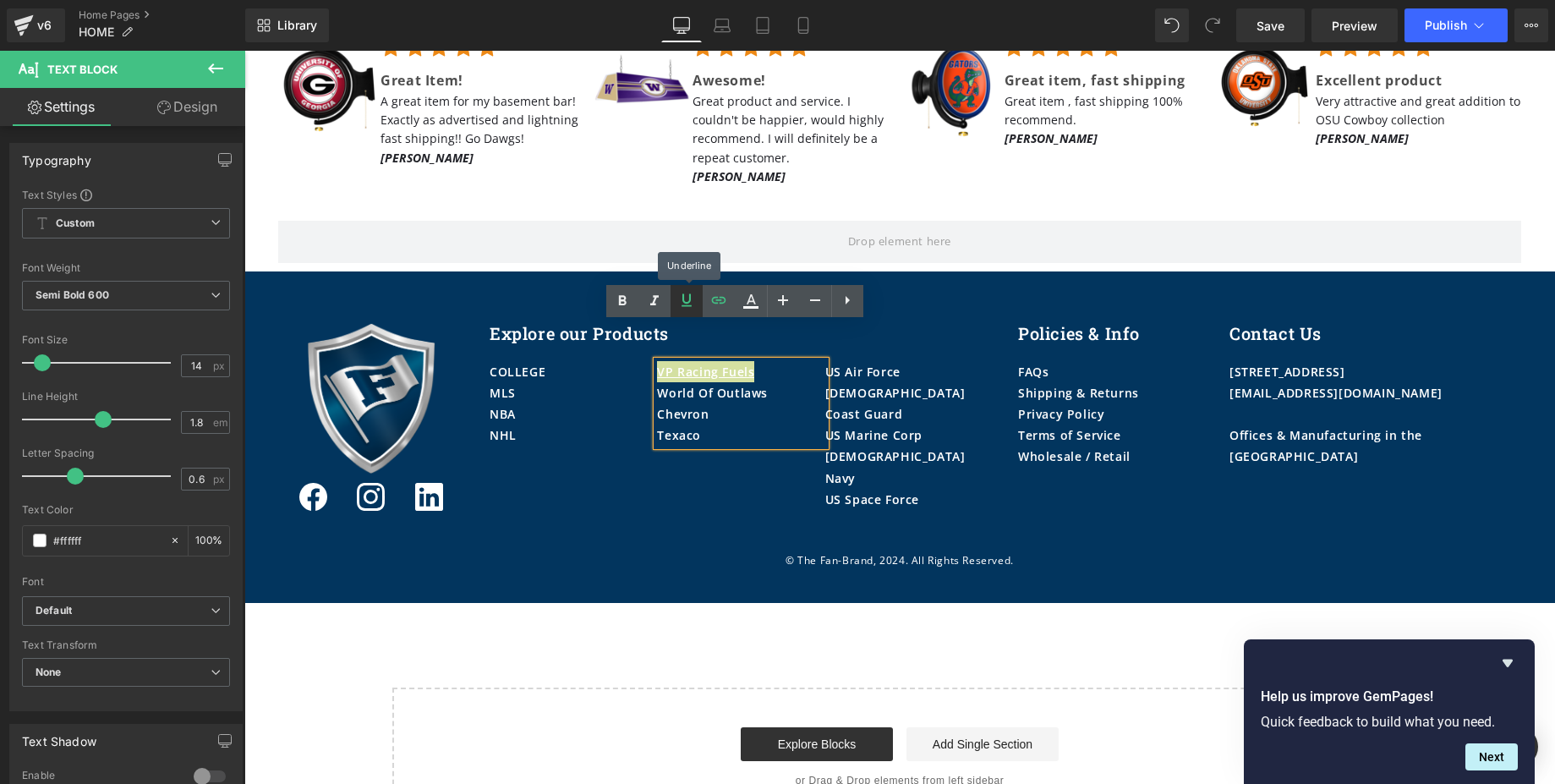
click at [681, 293] on icon at bounding box center [686, 300] width 21 height 21
click at [729, 535] on div "© The Fan-Brand, 2024. All Rights Reserved. Text Block Row" at bounding box center [899, 569] width 1311 height 69
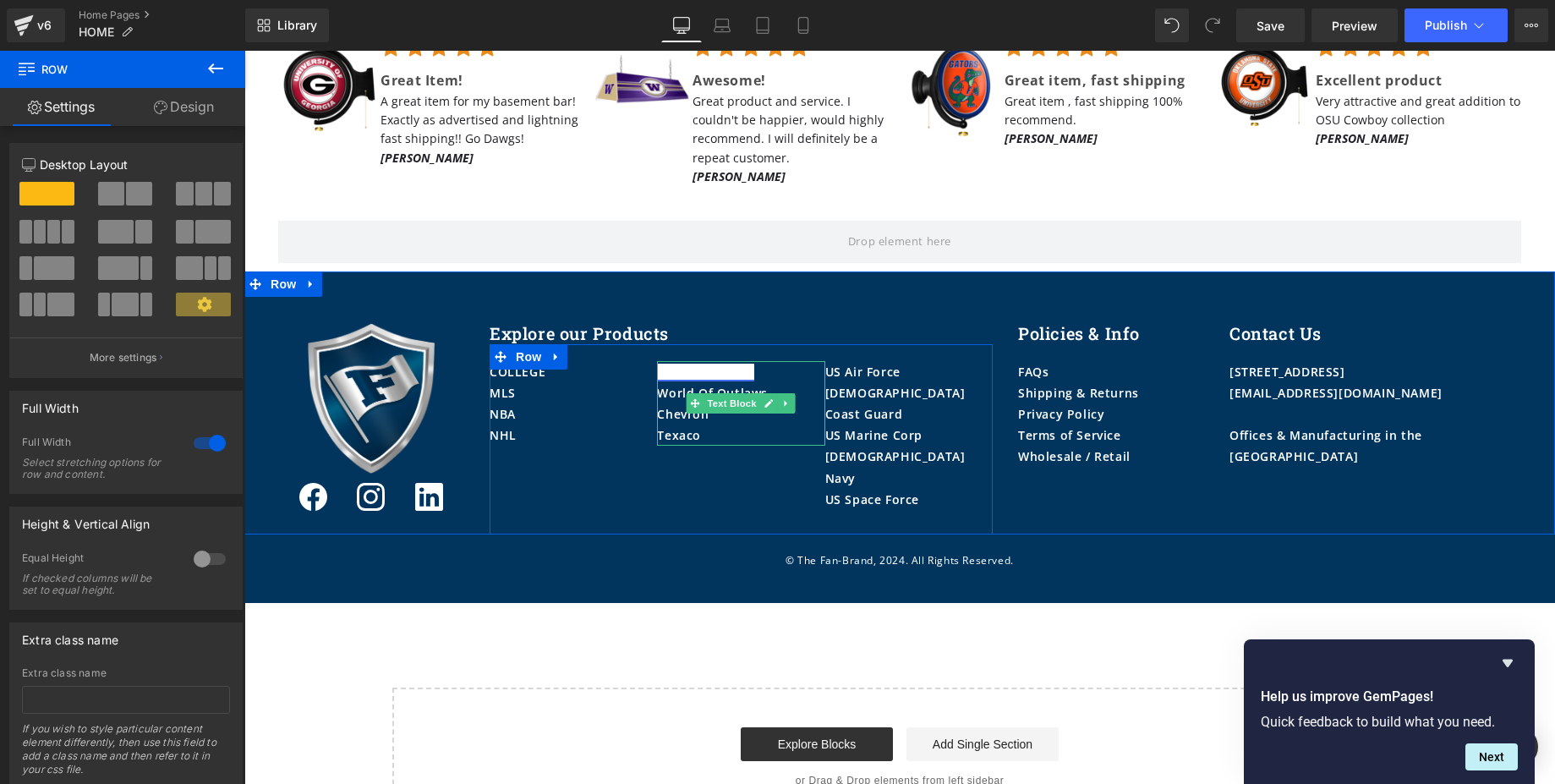
click at [724, 363] on link "VP Racing Fuels" at bounding box center [705, 371] width 97 height 16
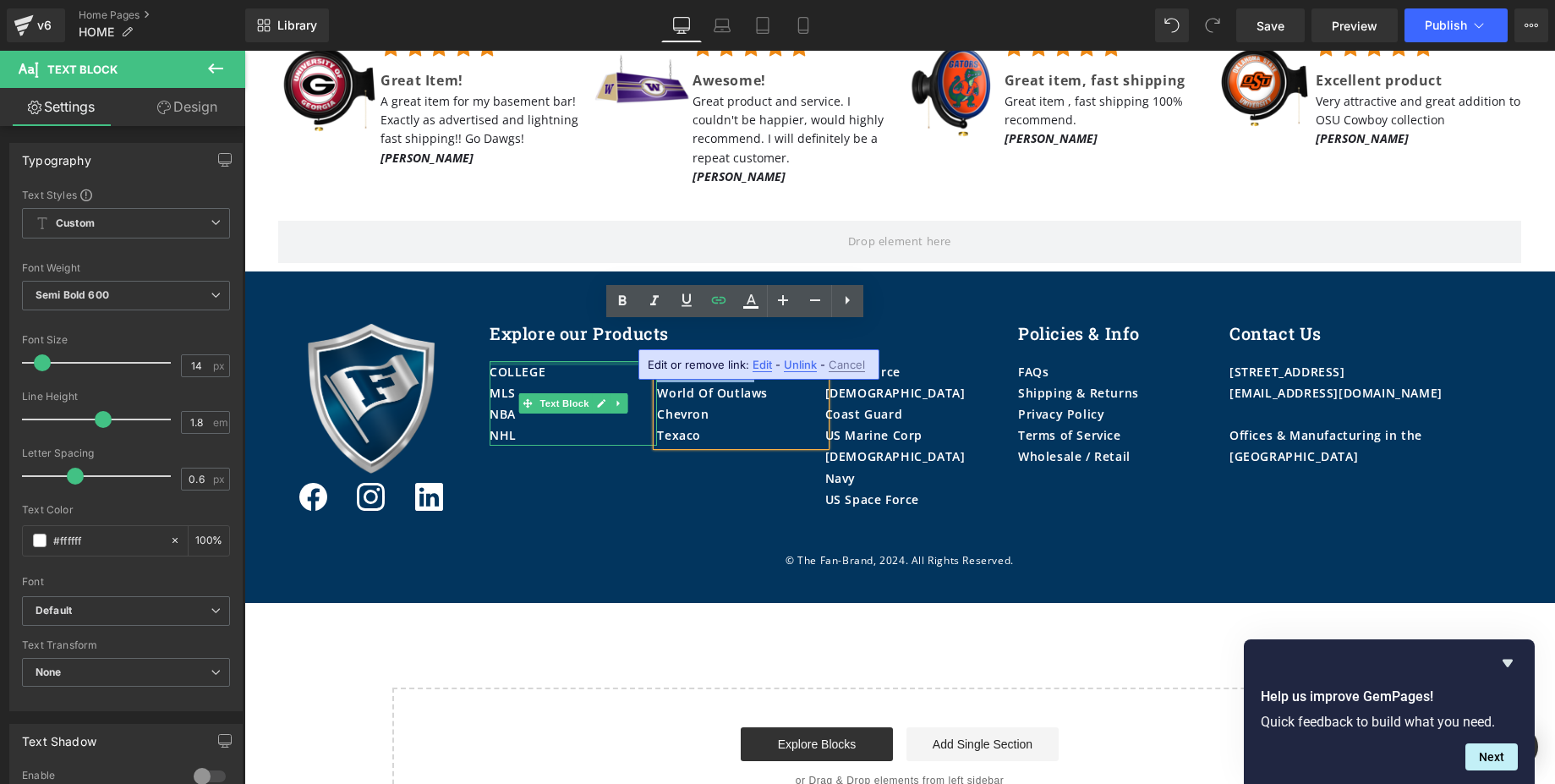
drag, startPoint x: 756, startPoint y: 329, endPoint x: 643, endPoint y: 326, distance: 113.0
click at [643, 344] on div "COLLEGE MLS NBA NHL Text Block VP Racing Fuels World Of Outlaws Chevron Texaco …" at bounding box center [741, 440] width 503 height 190
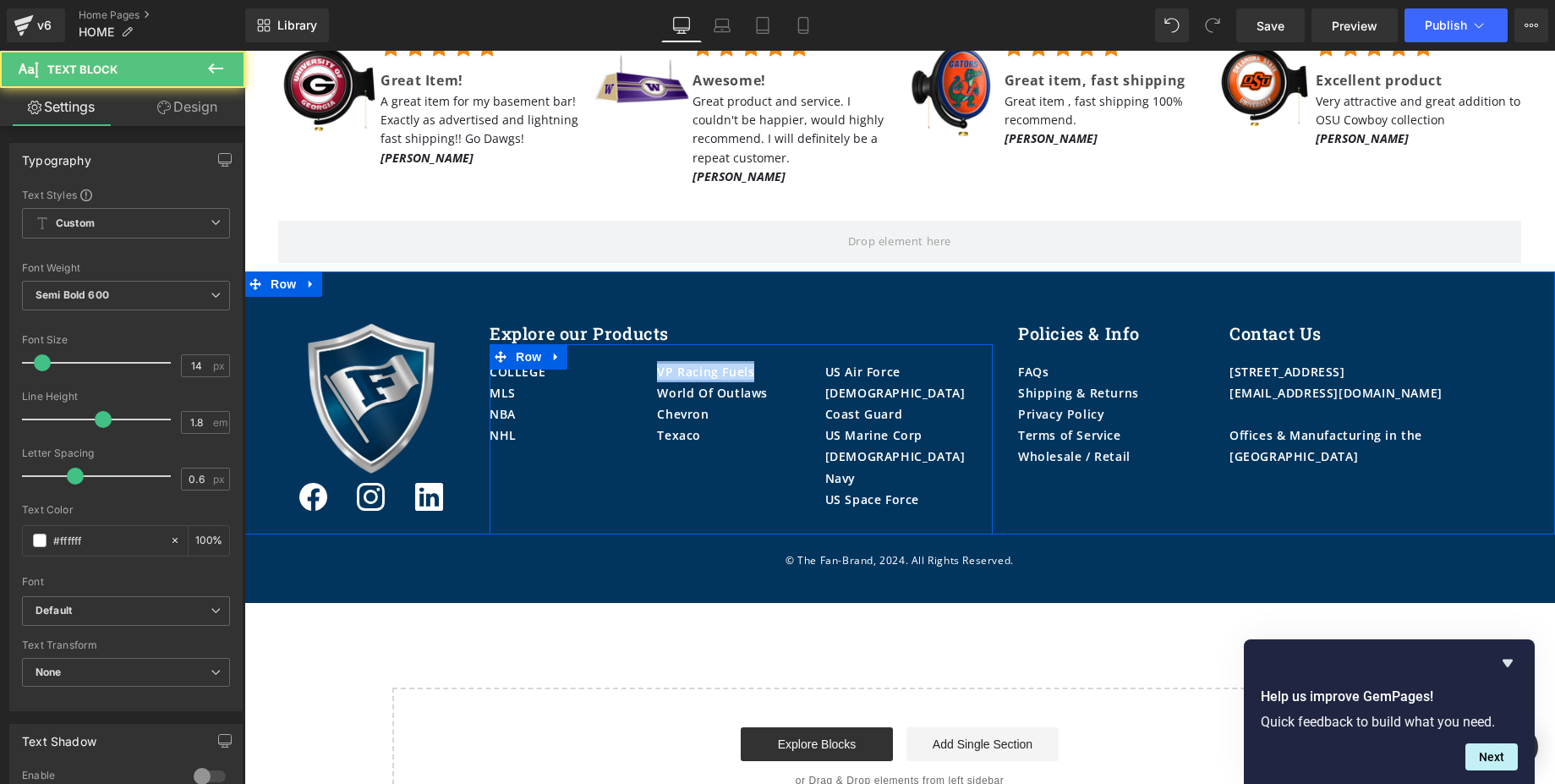
click at [734, 363] on link "VP Racing Fuels" at bounding box center [705, 371] width 97 height 16
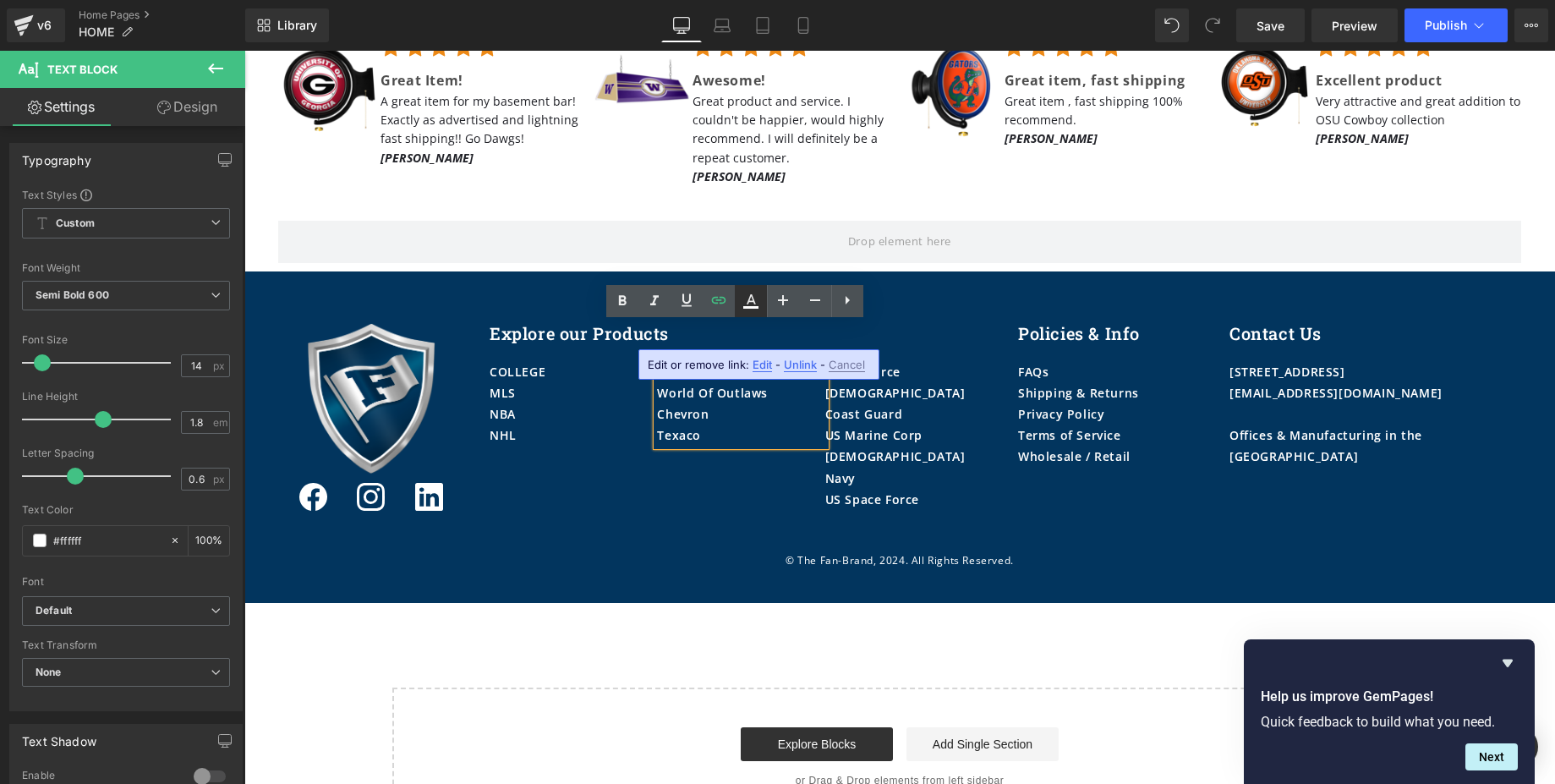
click at [751, 304] on icon at bounding box center [751, 301] width 21 height 21
type input "100"
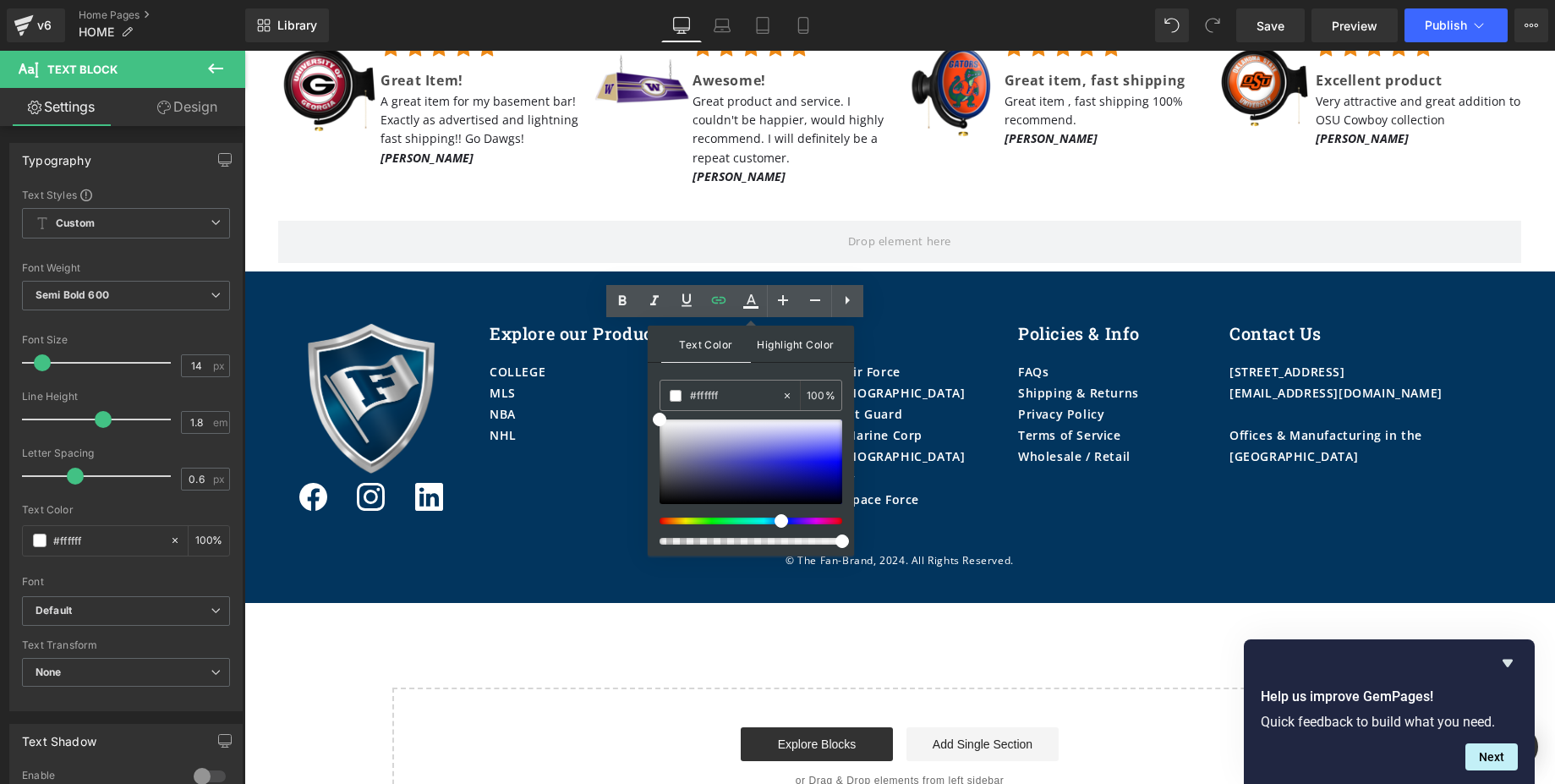
click at [799, 332] on span "Highlight Color" at bounding box center [796, 344] width 90 height 37
click at [817, 394] on input "100" at bounding box center [816, 395] width 19 height 19
type input "0"
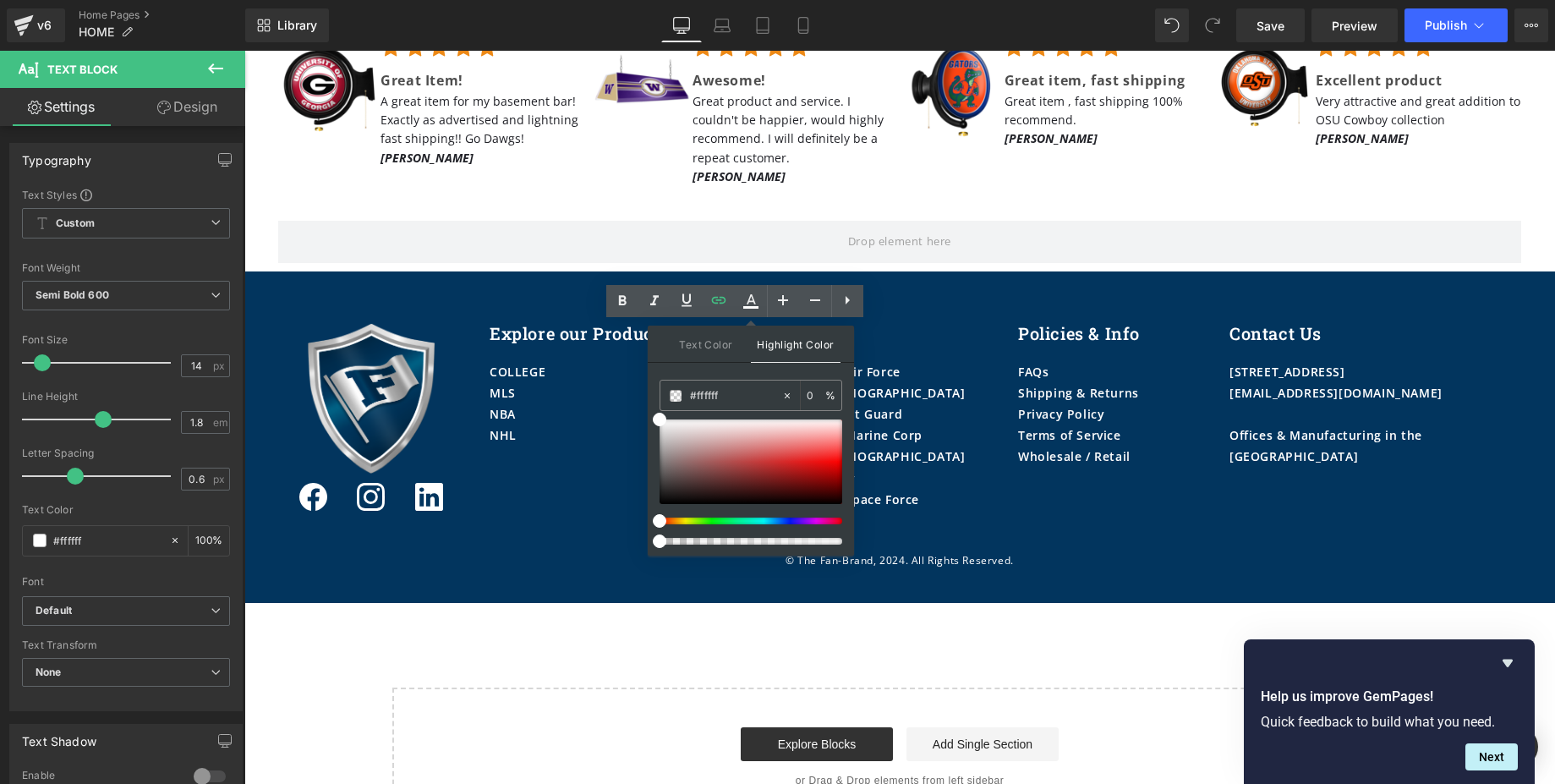
click at [790, 271] on div "Image Icon Icon Icon Row Explore our Products Heading COLLEGE MLS NBA NHL Text …" at bounding box center [899, 402] width 1311 height 263
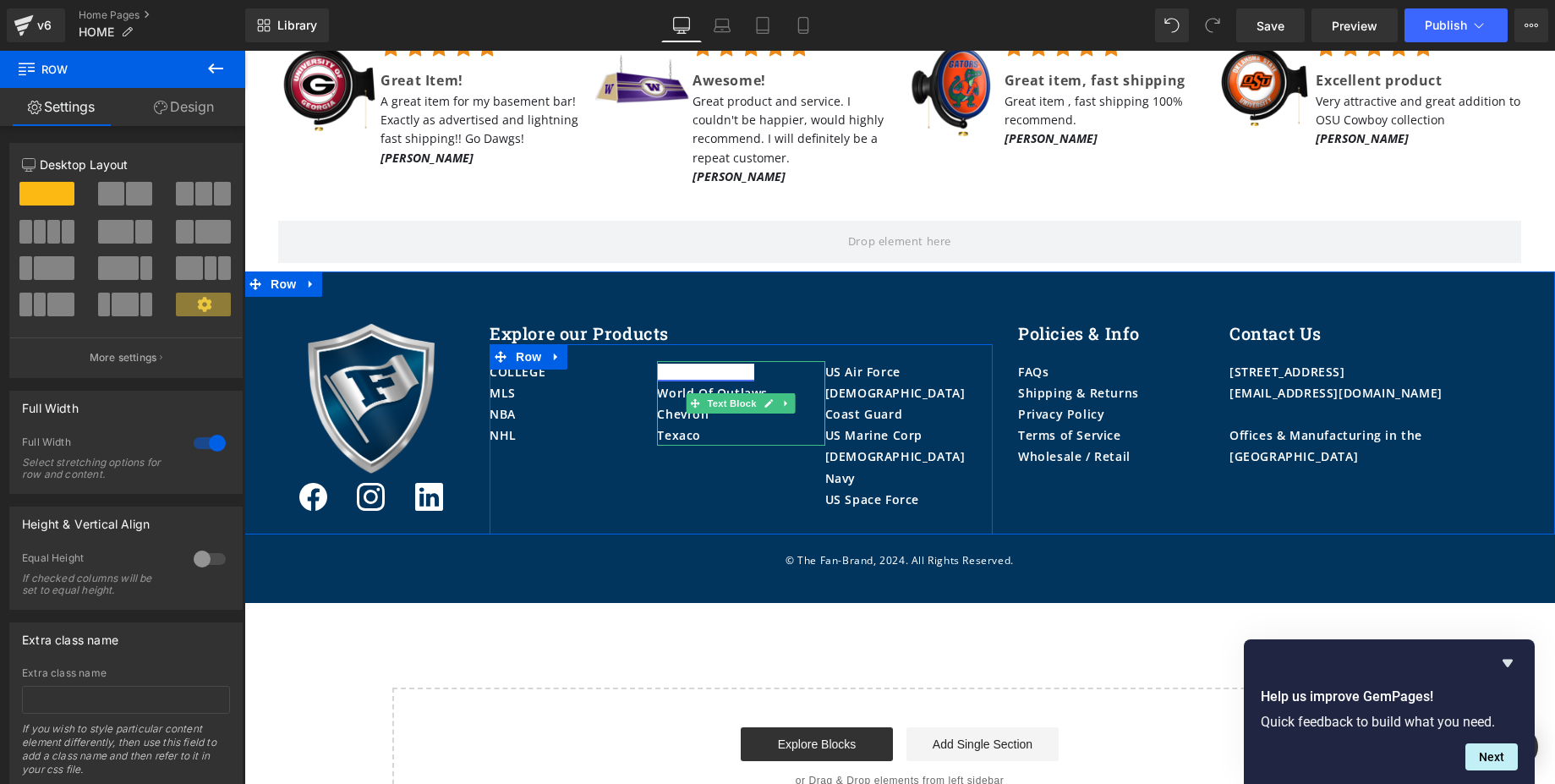
click at [721, 363] on link "VP Racing Fuels" at bounding box center [705, 371] width 97 height 16
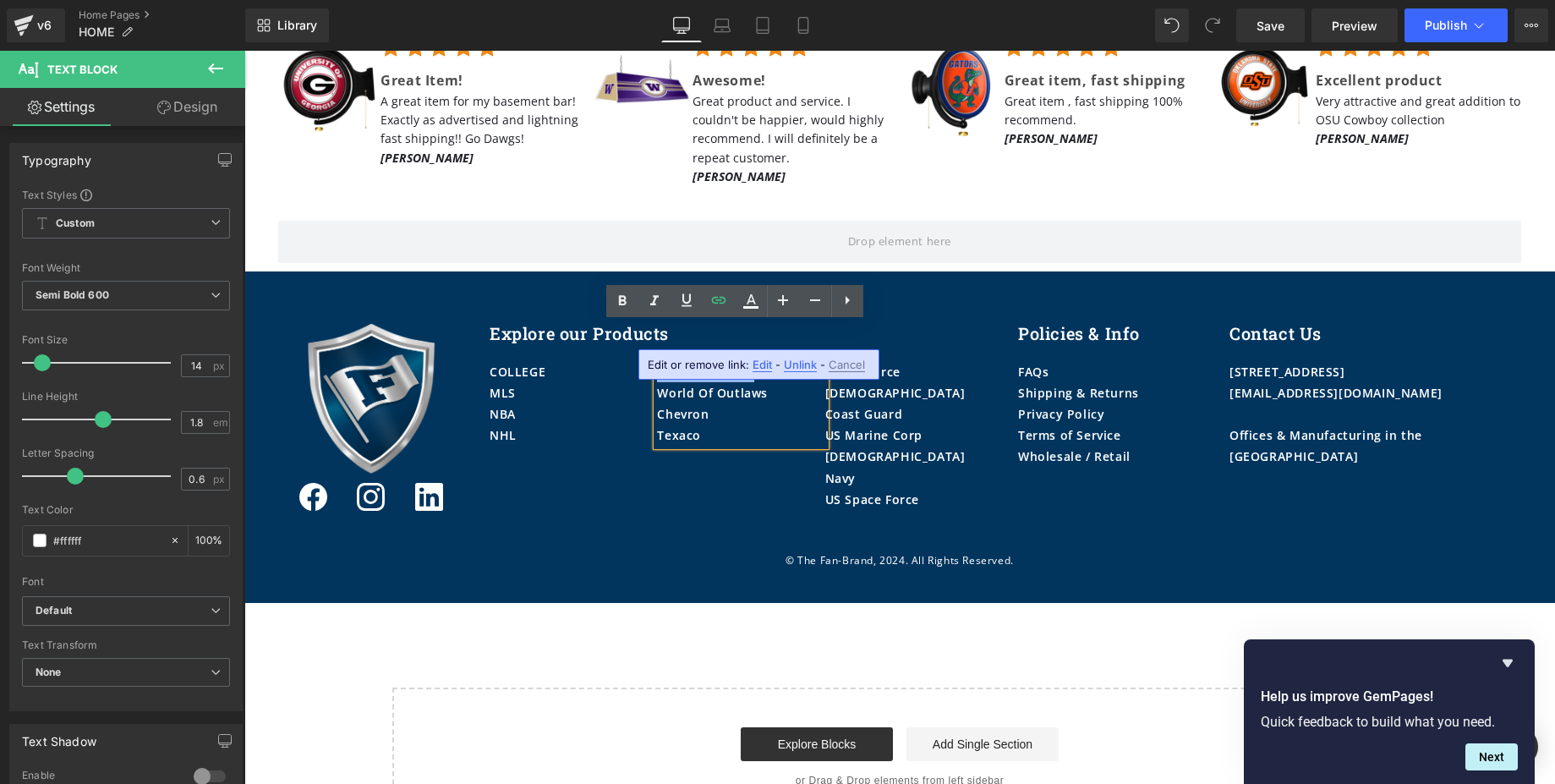
drag, startPoint x: 756, startPoint y: 332, endPoint x: 651, endPoint y: 332, distance: 105.0
click at [657, 361] on div "VP Racing Fuels" at bounding box center [740, 371] width 168 height 22
click at [755, 301] on icon at bounding box center [751, 301] width 21 height 21
type input "100"
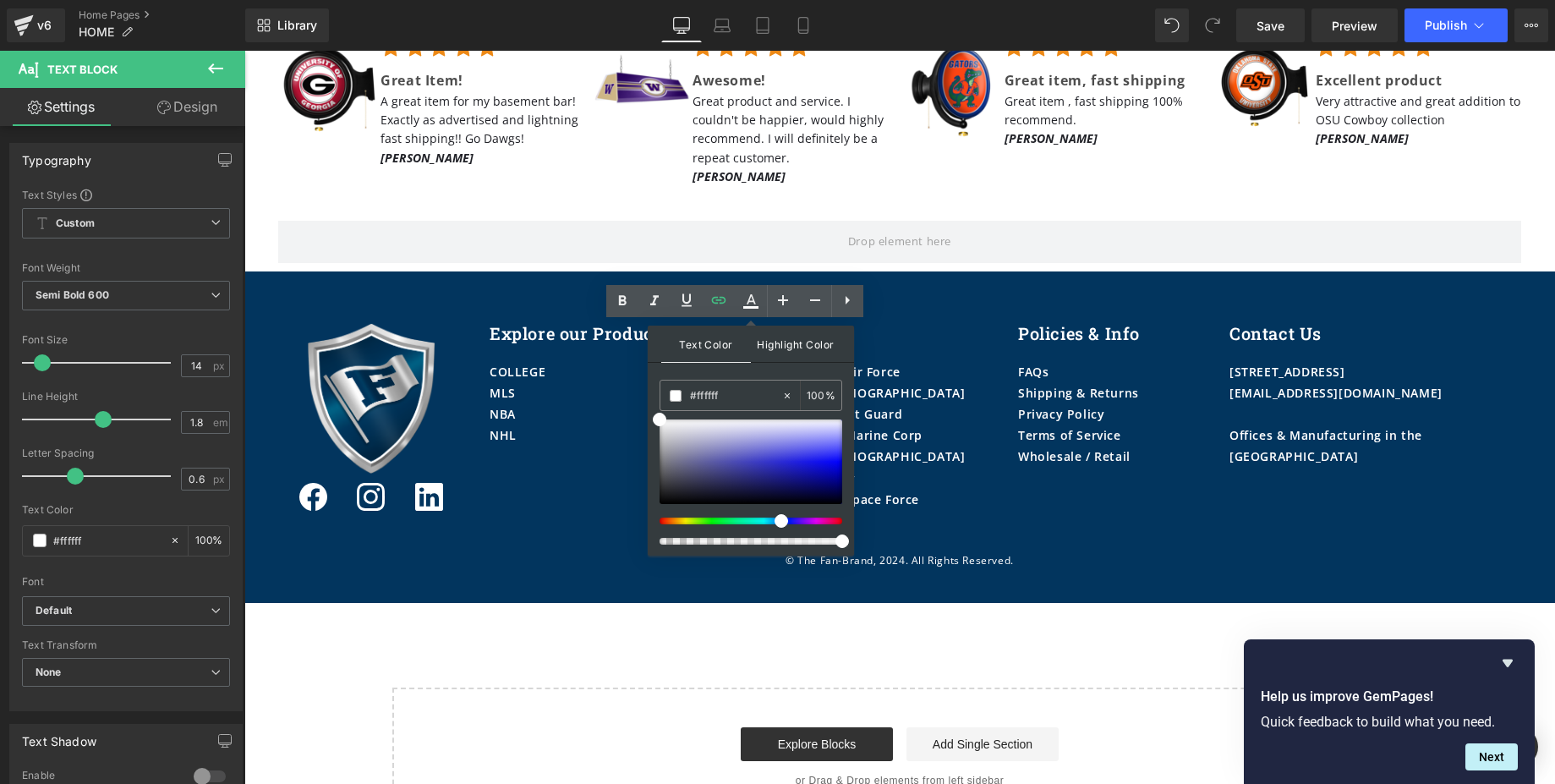
click at [790, 339] on span "Highlight Color" at bounding box center [796, 344] width 90 height 37
click at [818, 401] on input "100" at bounding box center [816, 395] width 19 height 19
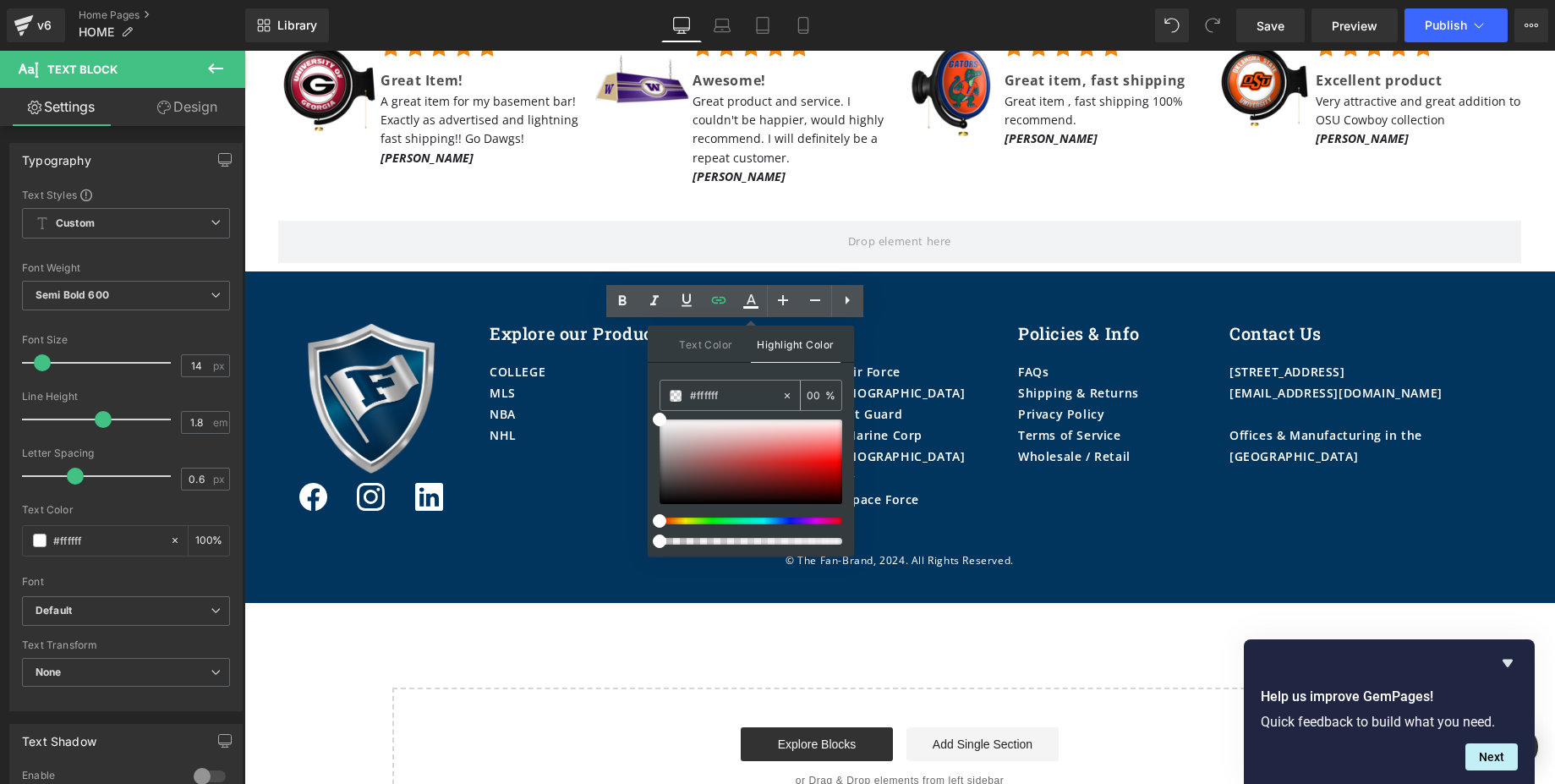
type input "0"
click at [829, 297] on div "Image Icon Icon Icon Row Explore our Products Heading COLLEGE MLS NBA NHL Text …" at bounding box center [900, 415] width 1269 height 238
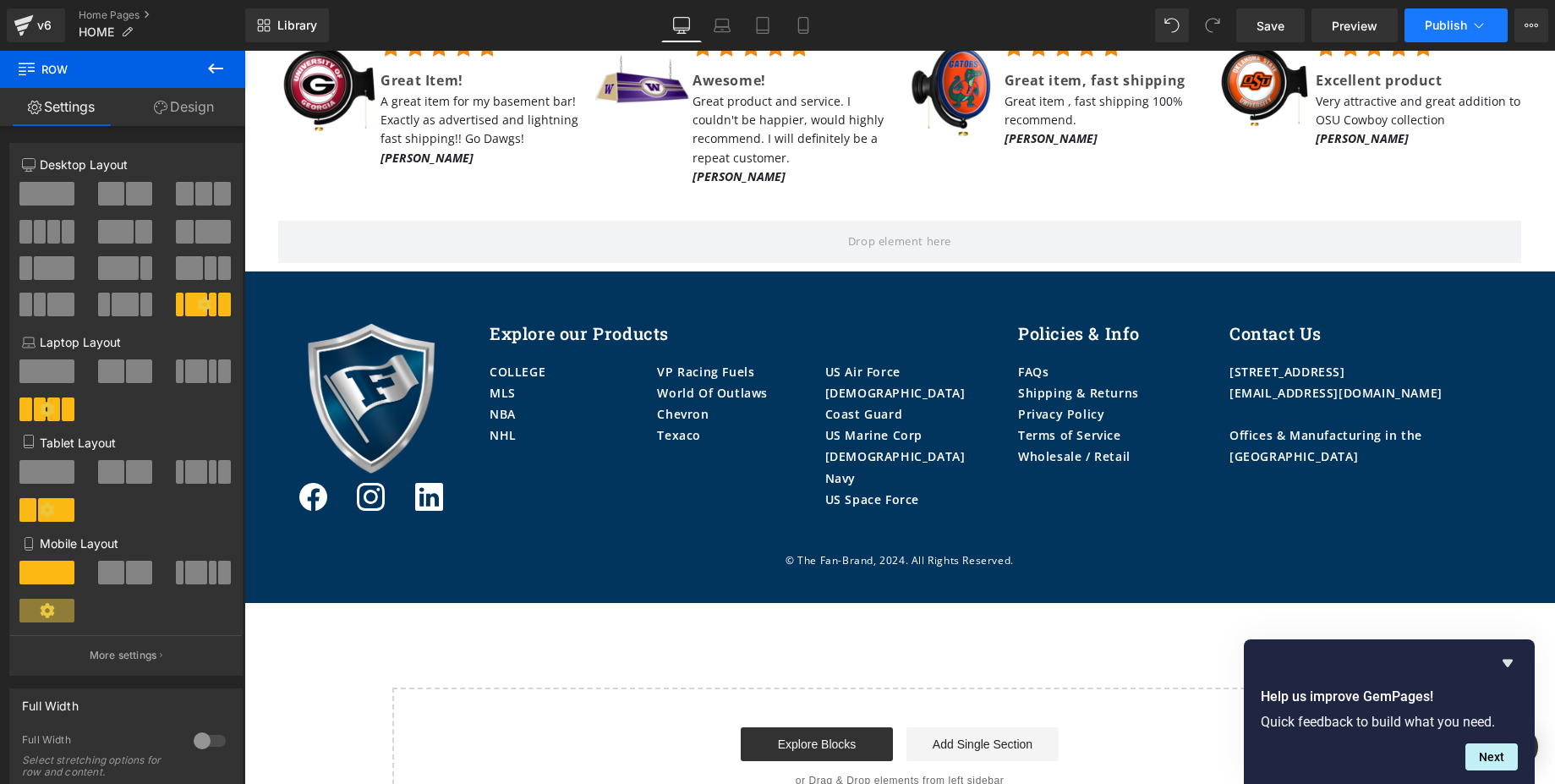
click at [1443, 13] on button "Publish" at bounding box center [1455, 25] width 103 height 34
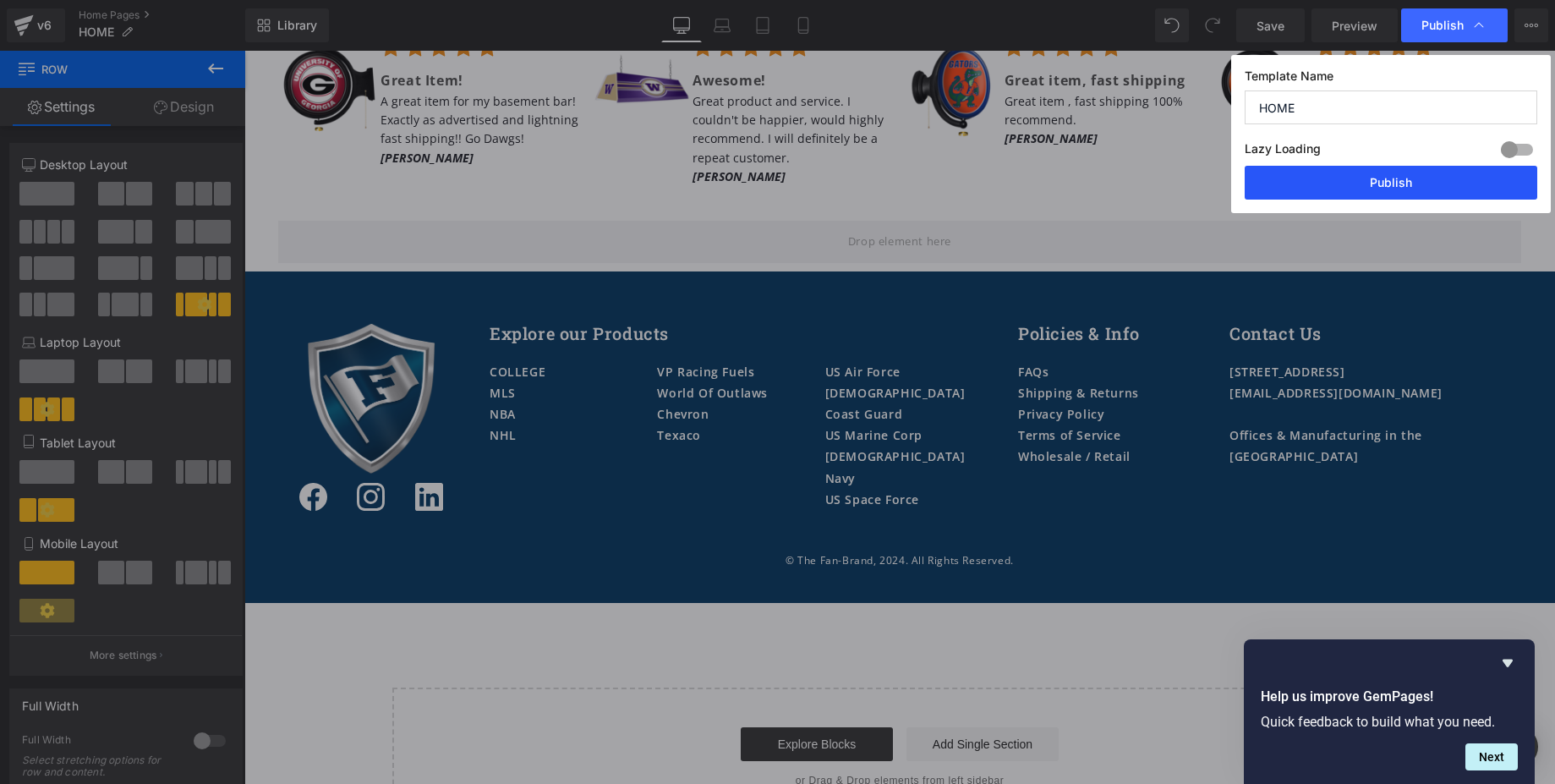
click at [1406, 185] on button "Publish" at bounding box center [1391, 183] width 293 height 34
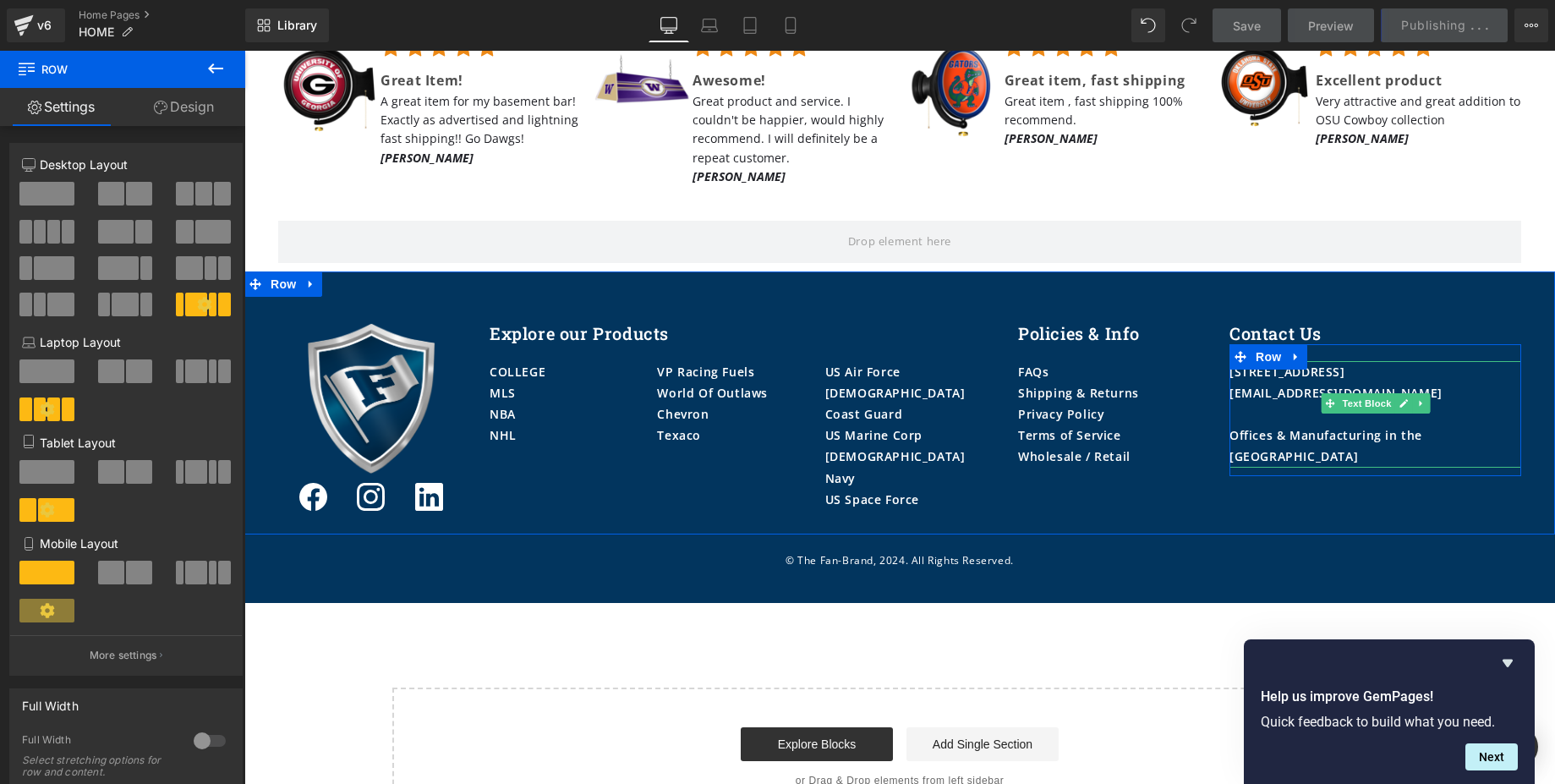
click at [1375, 424] on div "Offices & Manufacturing in the [GEOGRAPHIC_DATA]" at bounding box center [1375, 445] width 292 height 42
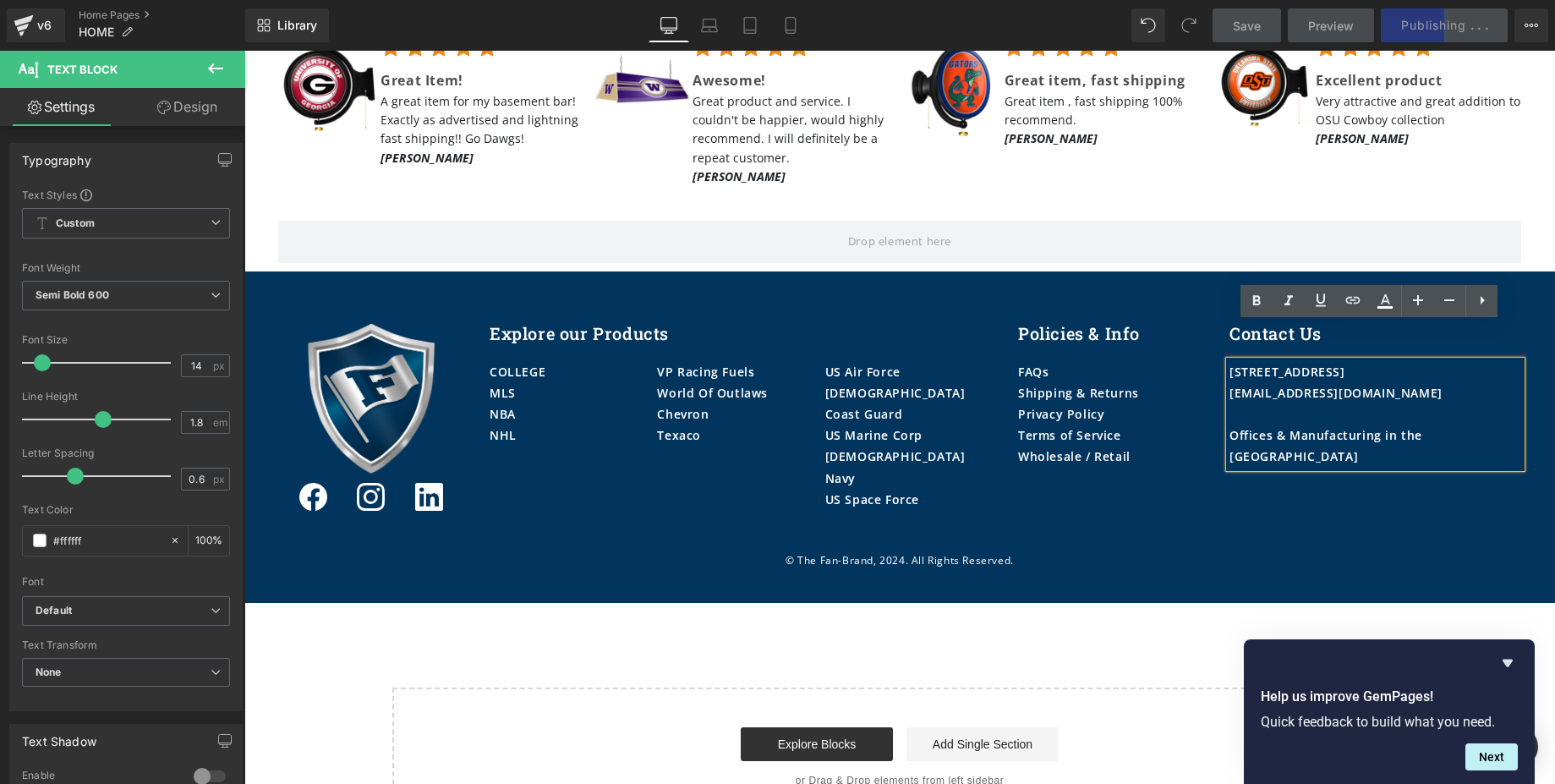
click at [1385, 424] on div "Offices & Manufacturing in the [GEOGRAPHIC_DATA]" at bounding box center [1375, 445] width 292 height 42
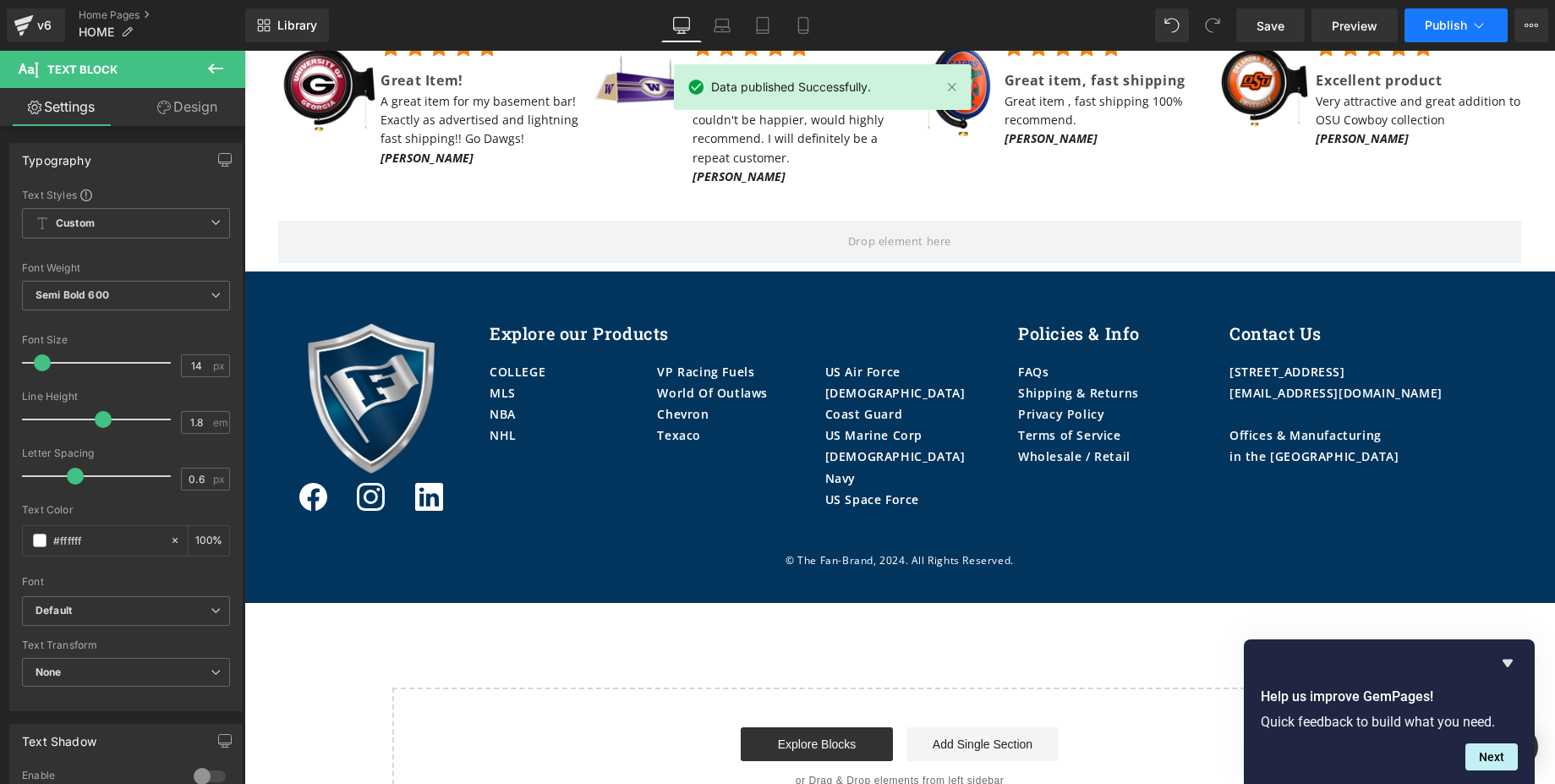
click at [1467, 31] on button "Publish" at bounding box center [1455, 25] width 103 height 34
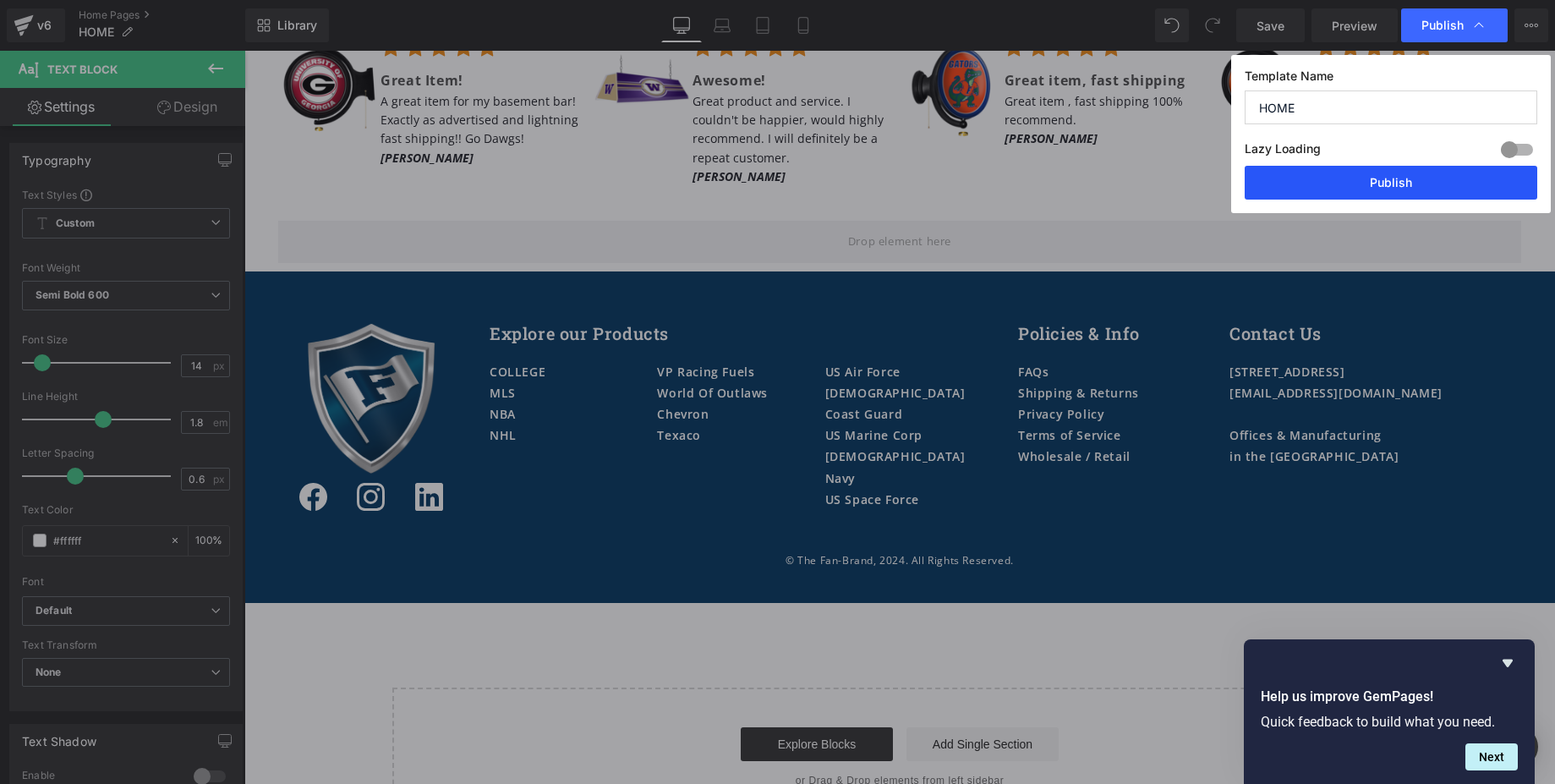
click at [1339, 175] on button "Publish" at bounding box center [1391, 183] width 293 height 34
click at [898, 551] on div "© The Fan-Brand, 2024. All Rights Reserved. Text Block" at bounding box center [899, 560] width 1311 height 19
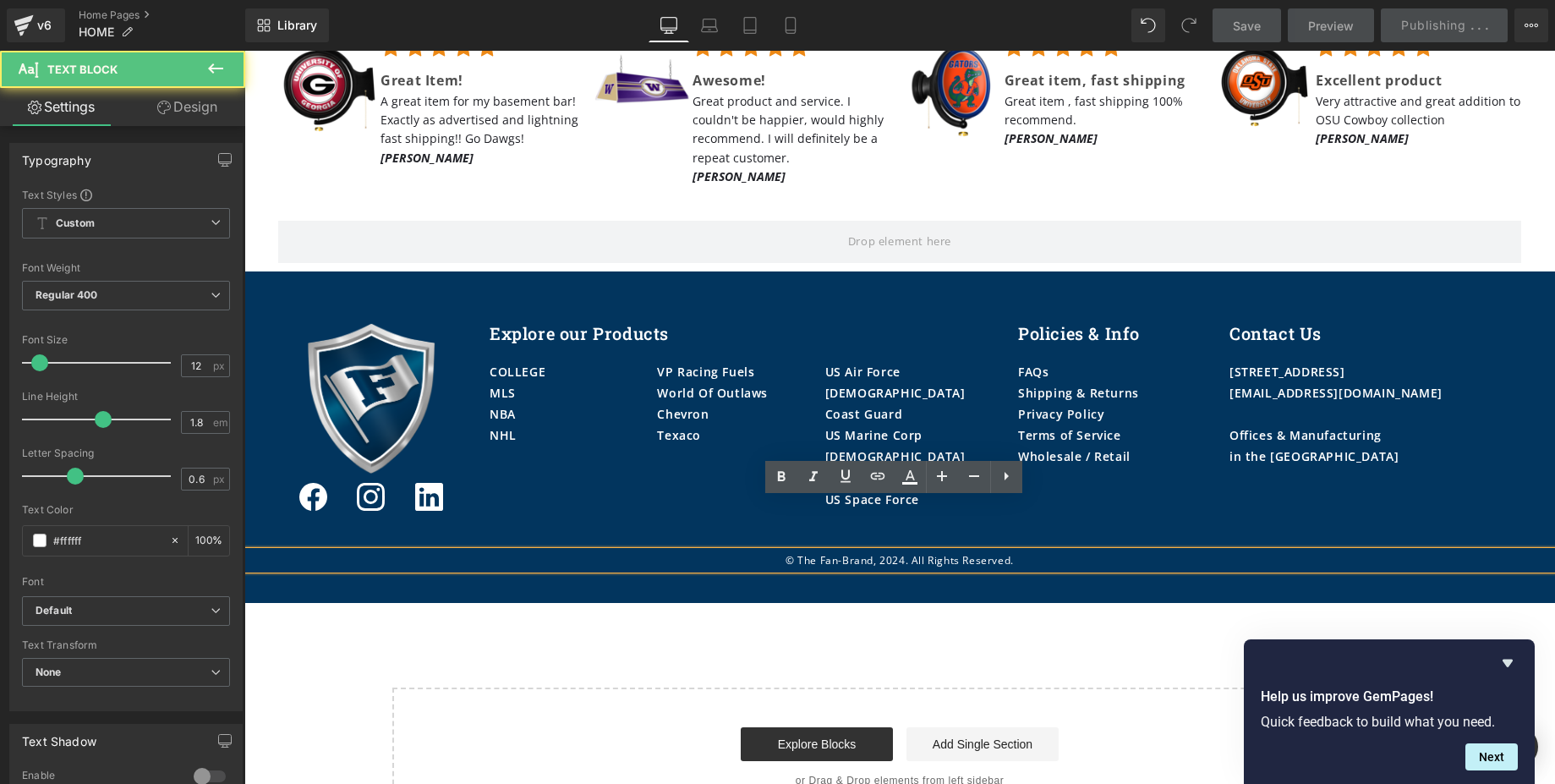
click at [898, 551] on p "© The Fan-Brand, 2024. All Rights Reserved." at bounding box center [899, 560] width 1311 height 19
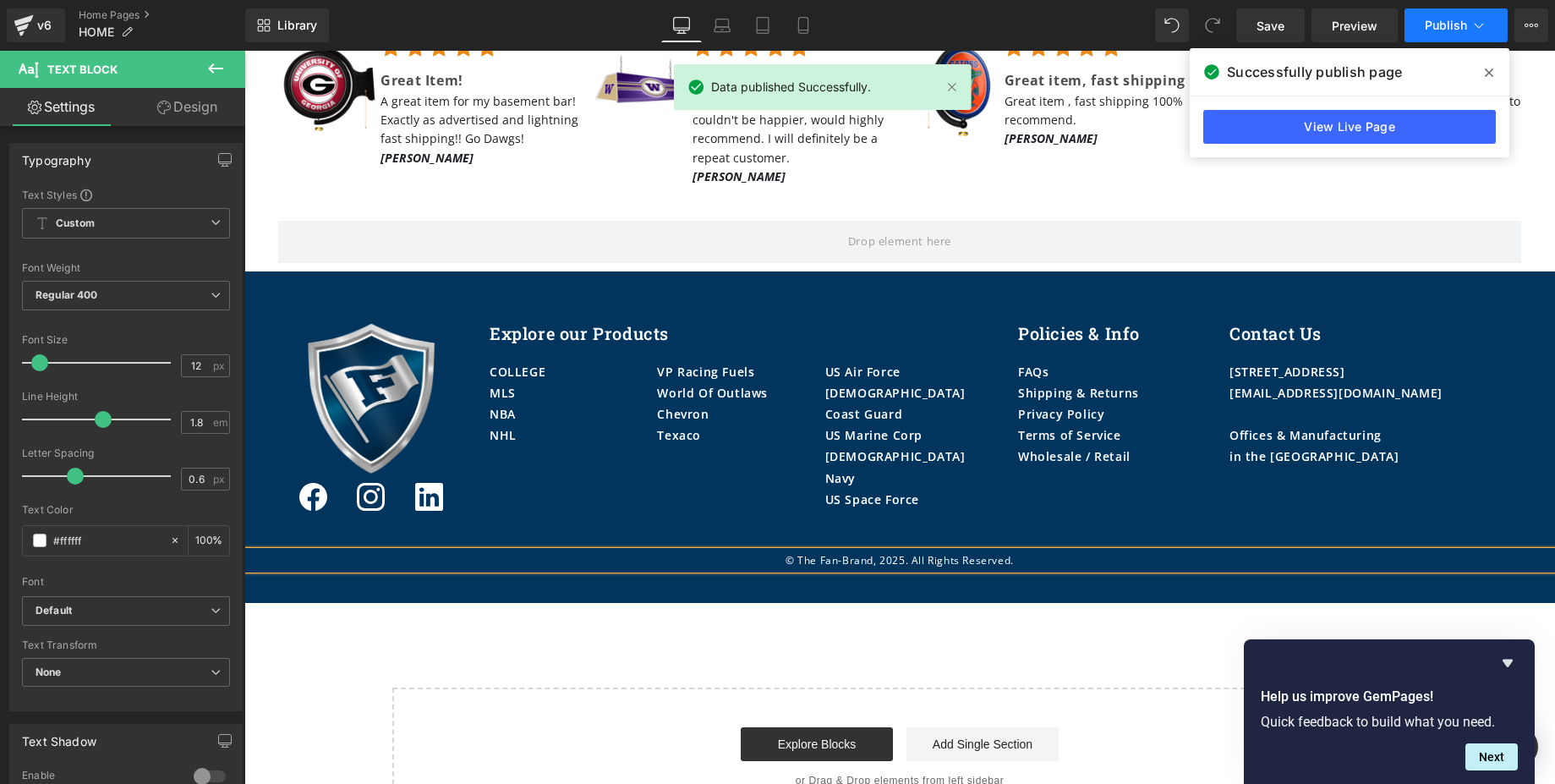
click at [1455, 24] on span "Publish" at bounding box center [1446, 25] width 42 height 13
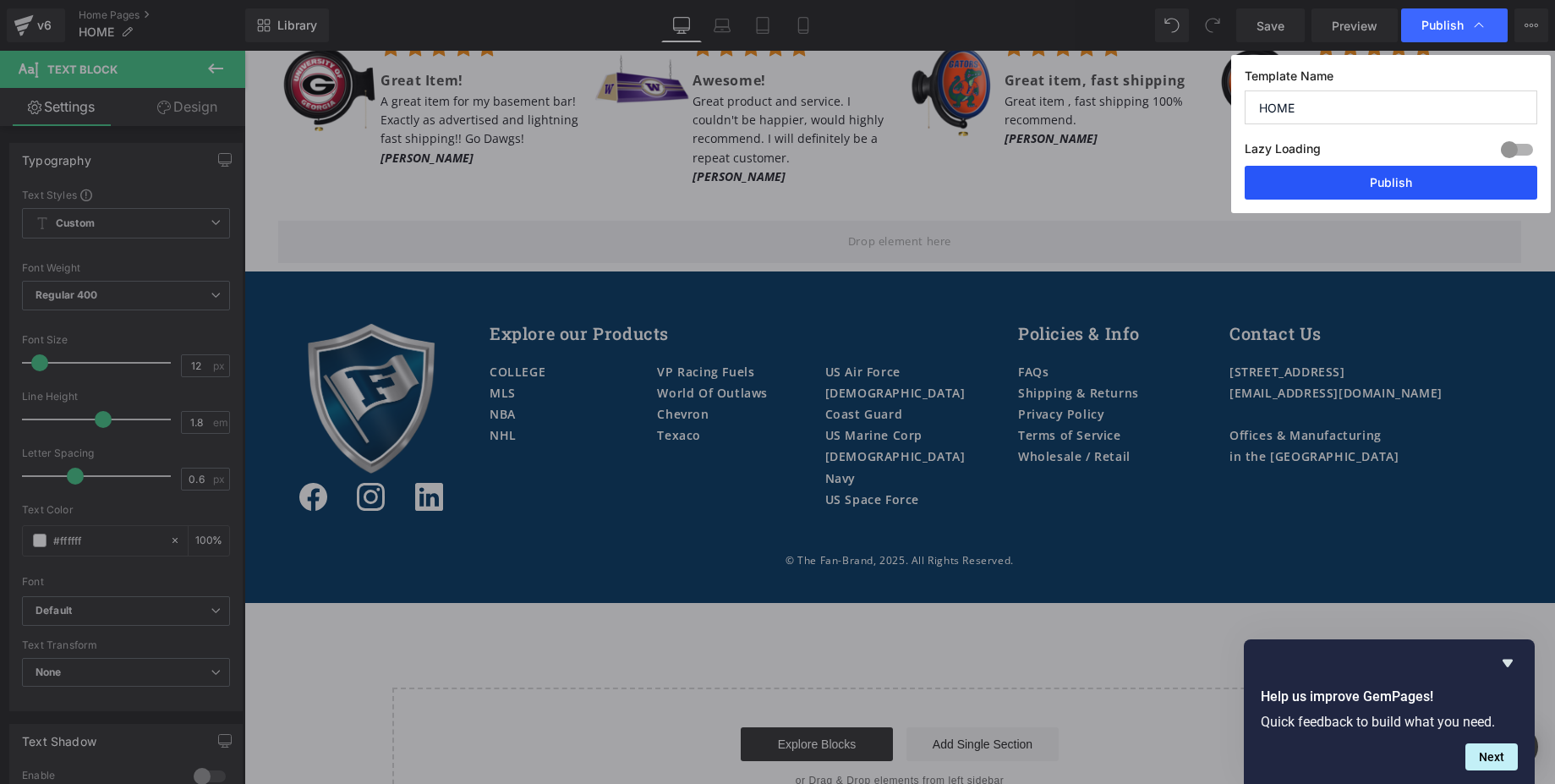
click at [1406, 181] on button "Publish" at bounding box center [1391, 183] width 293 height 34
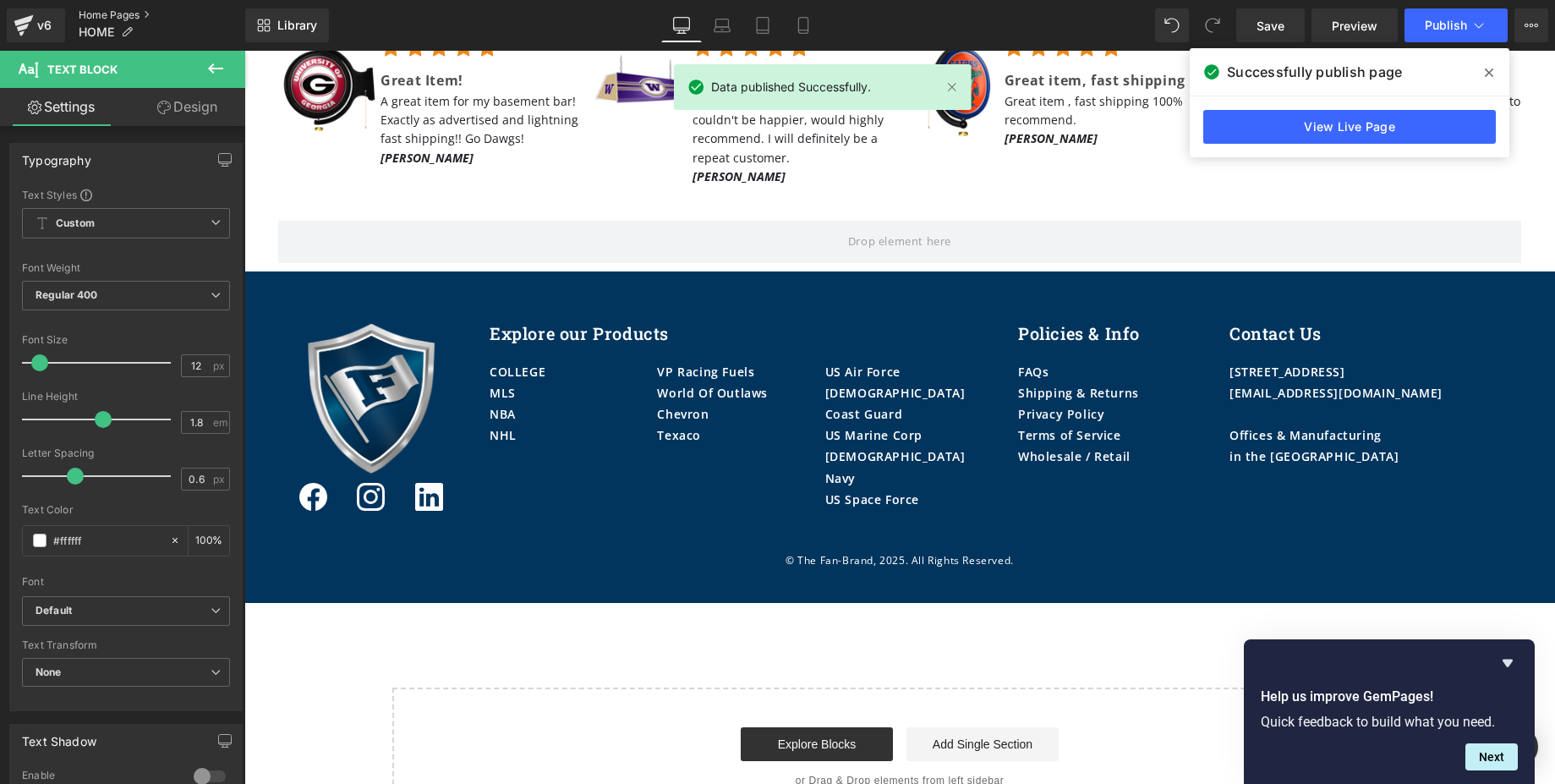
click at [103, 14] on link "Home Pages" at bounding box center [162, 14] width 167 height 13
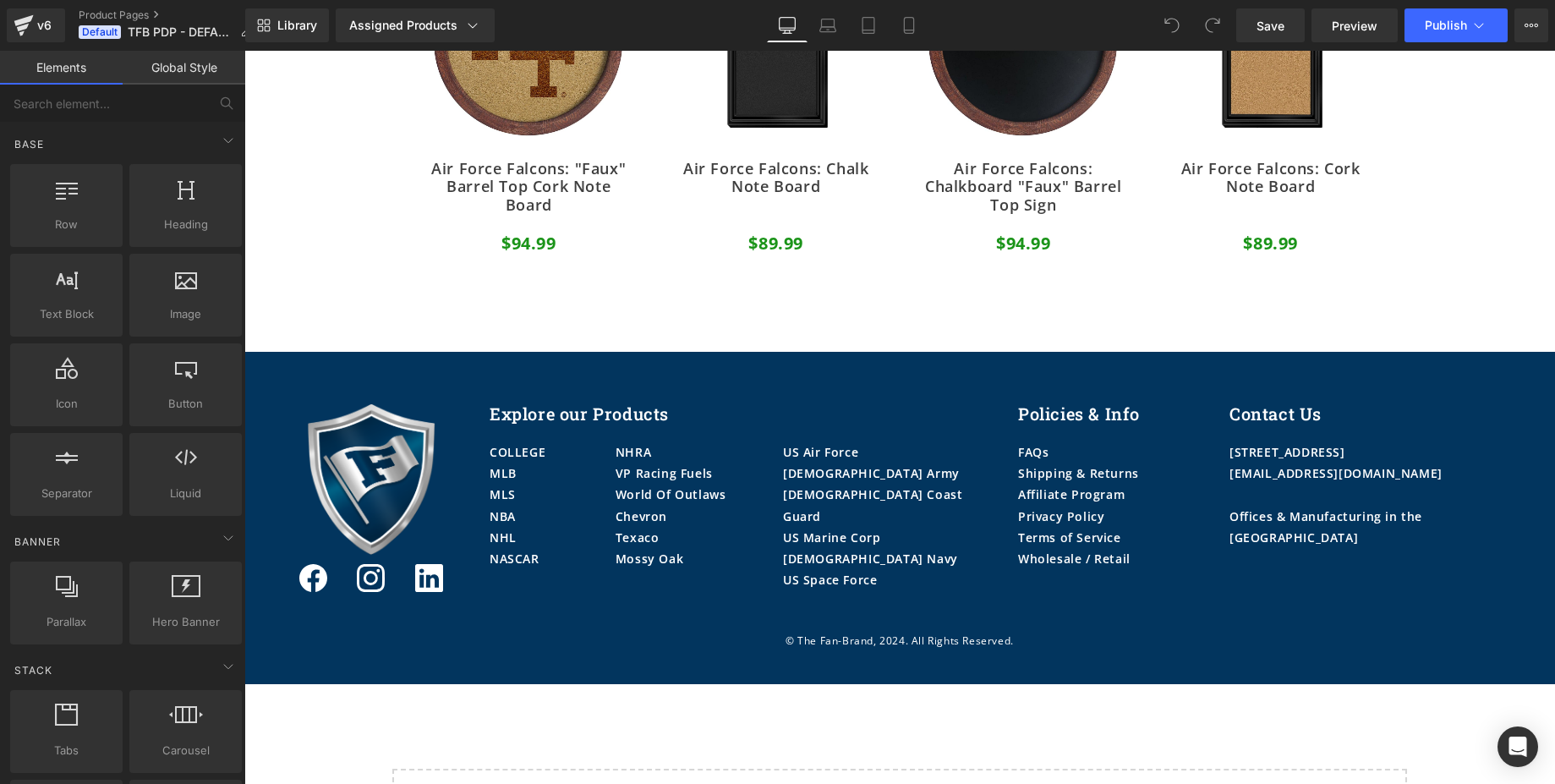
scroll to position [1665, 0]
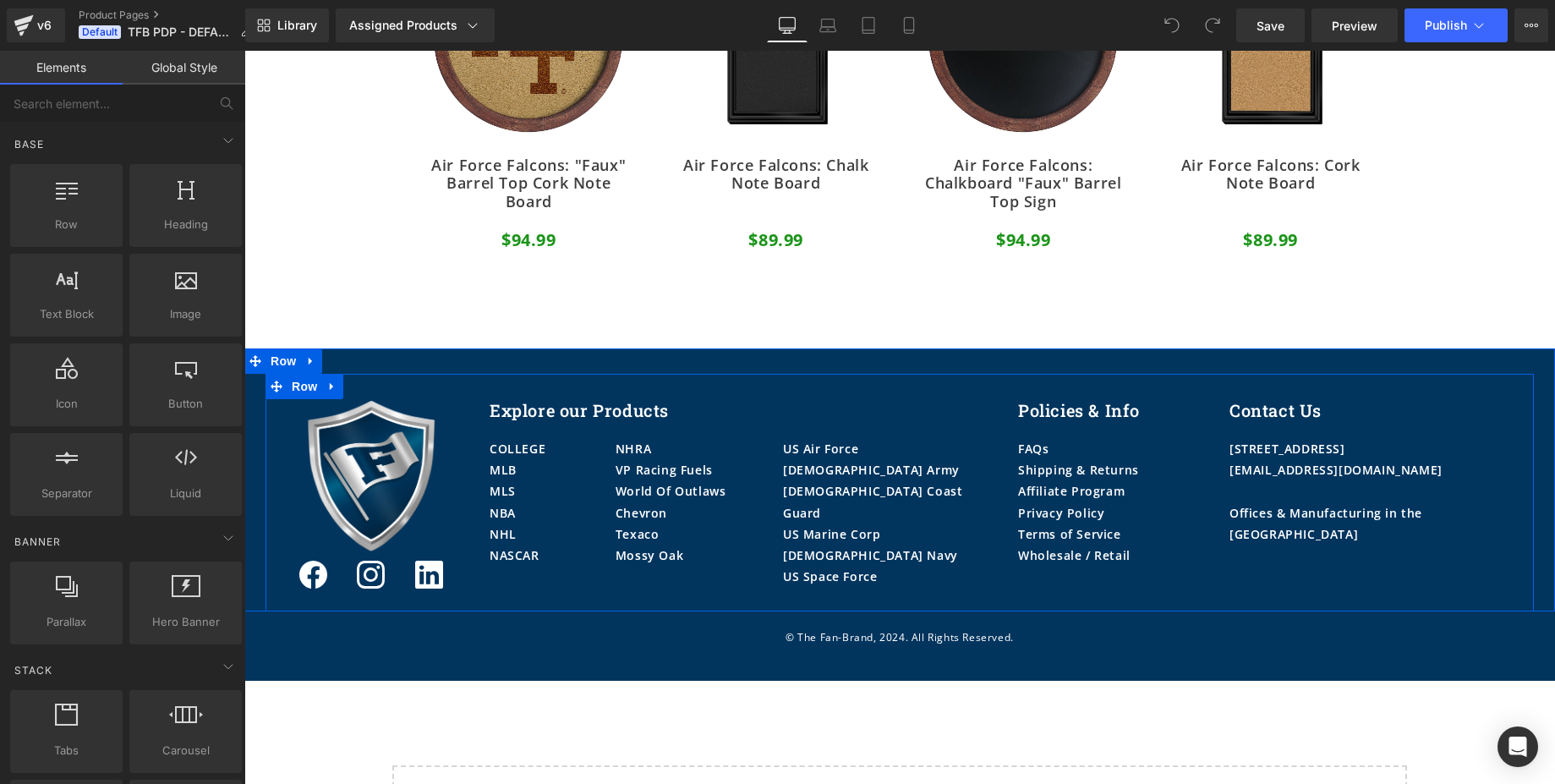
click at [869, 396] on div "Image Icon Icon Icon Row Explore our Products Heading COLLEGE MLB MLS NBA NHL N…" at bounding box center [900, 492] width 1269 height 238
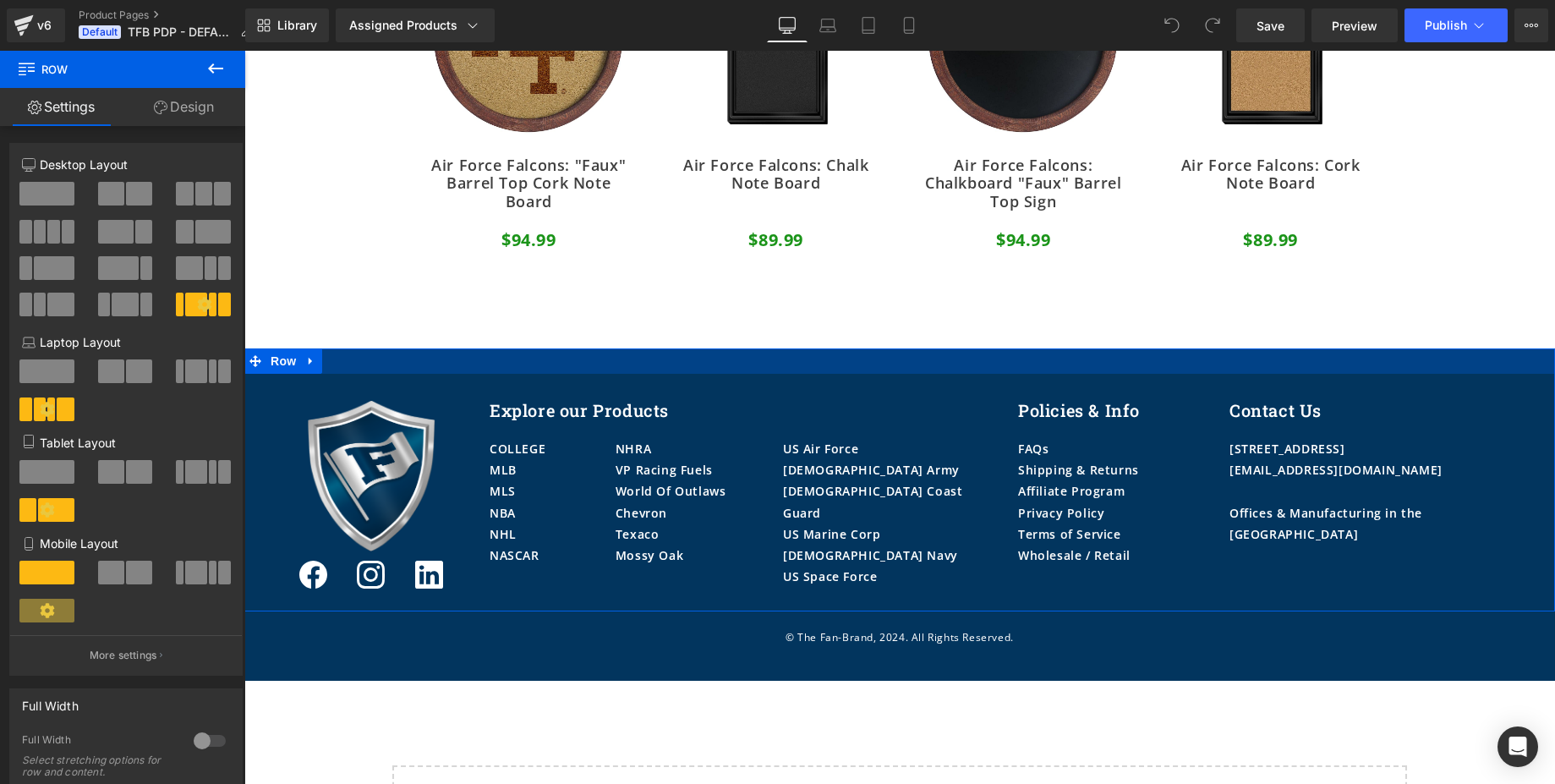
click at [852, 359] on div at bounding box center [899, 361] width 1311 height 25
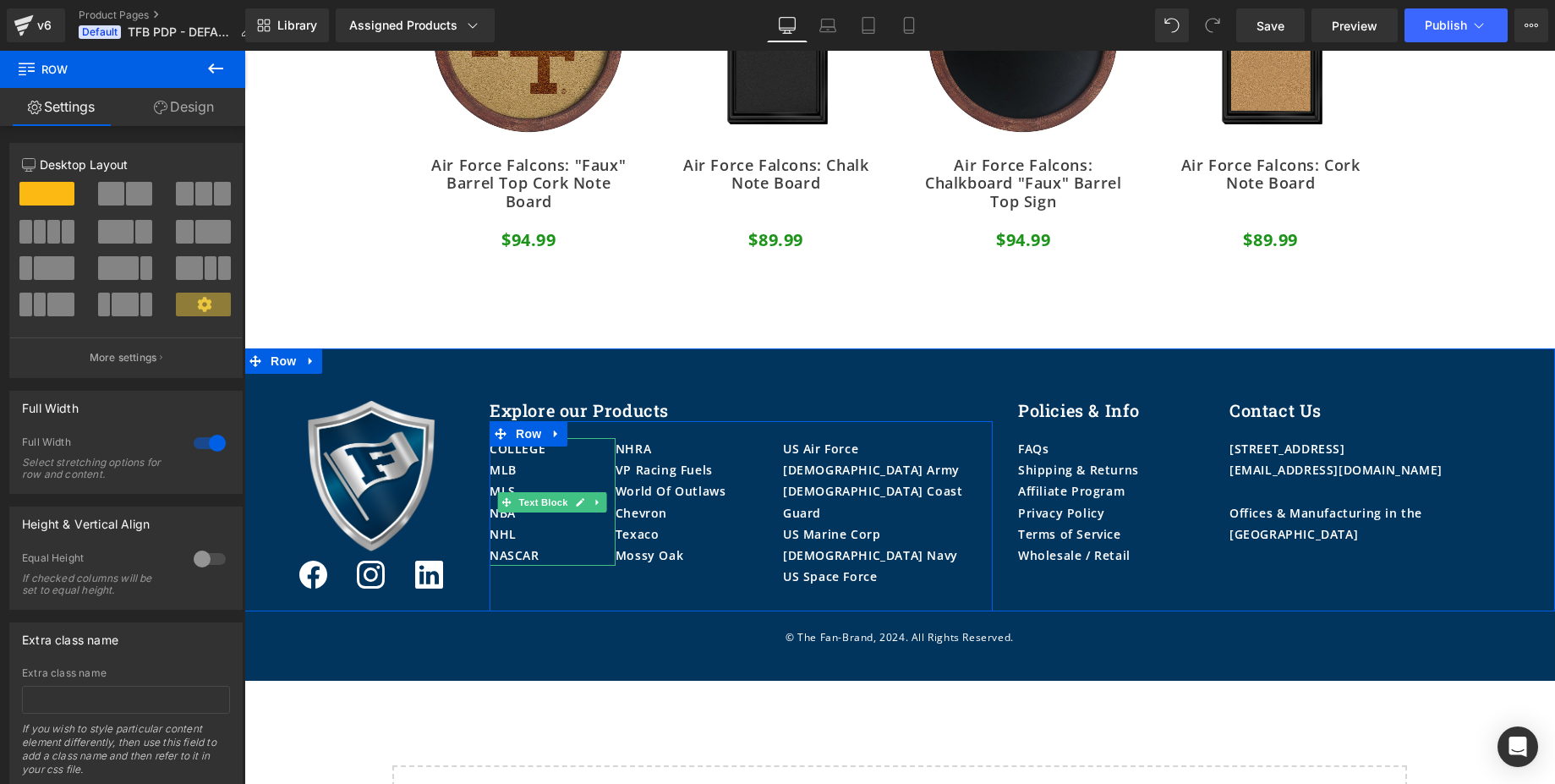
click at [527, 465] on p "MLB" at bounding box center [553, 470] width 126 height 22
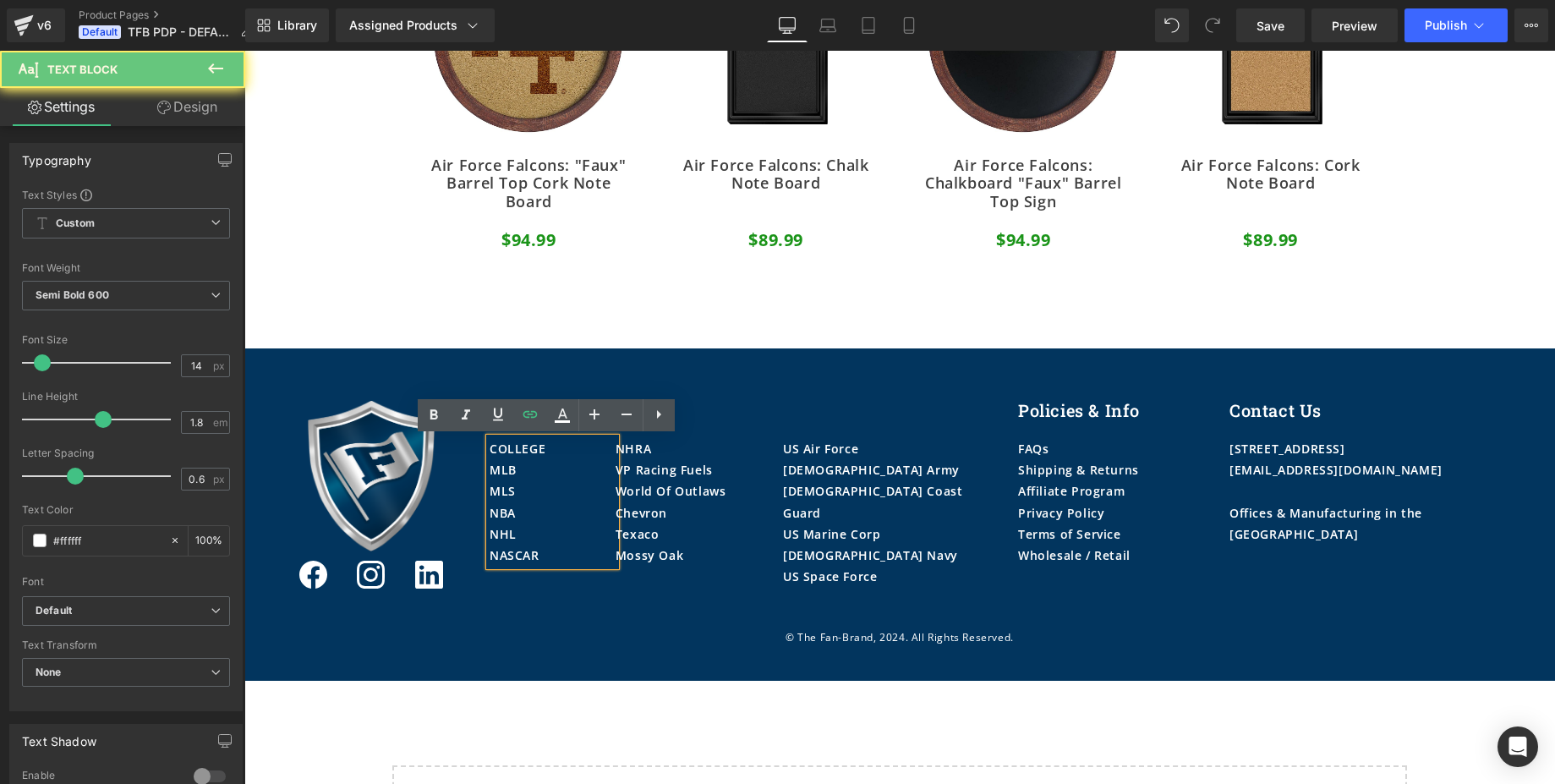
click at [527, 465] on p "MLB" at bounding box center [553, 470] width 126 height 22
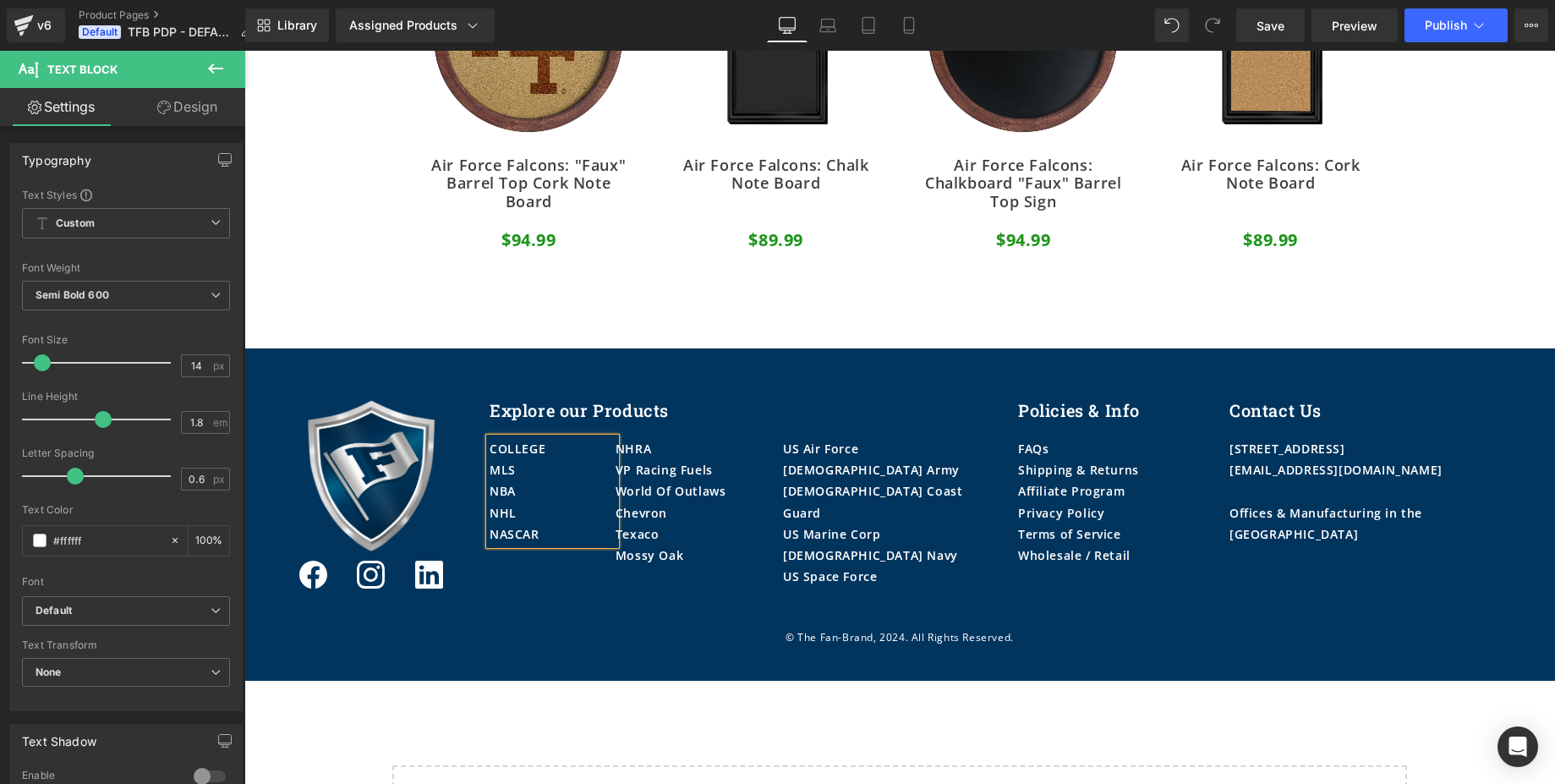
click at [522, 476] on p "MLS" at bounding box center [553, 470] width 126 height 22
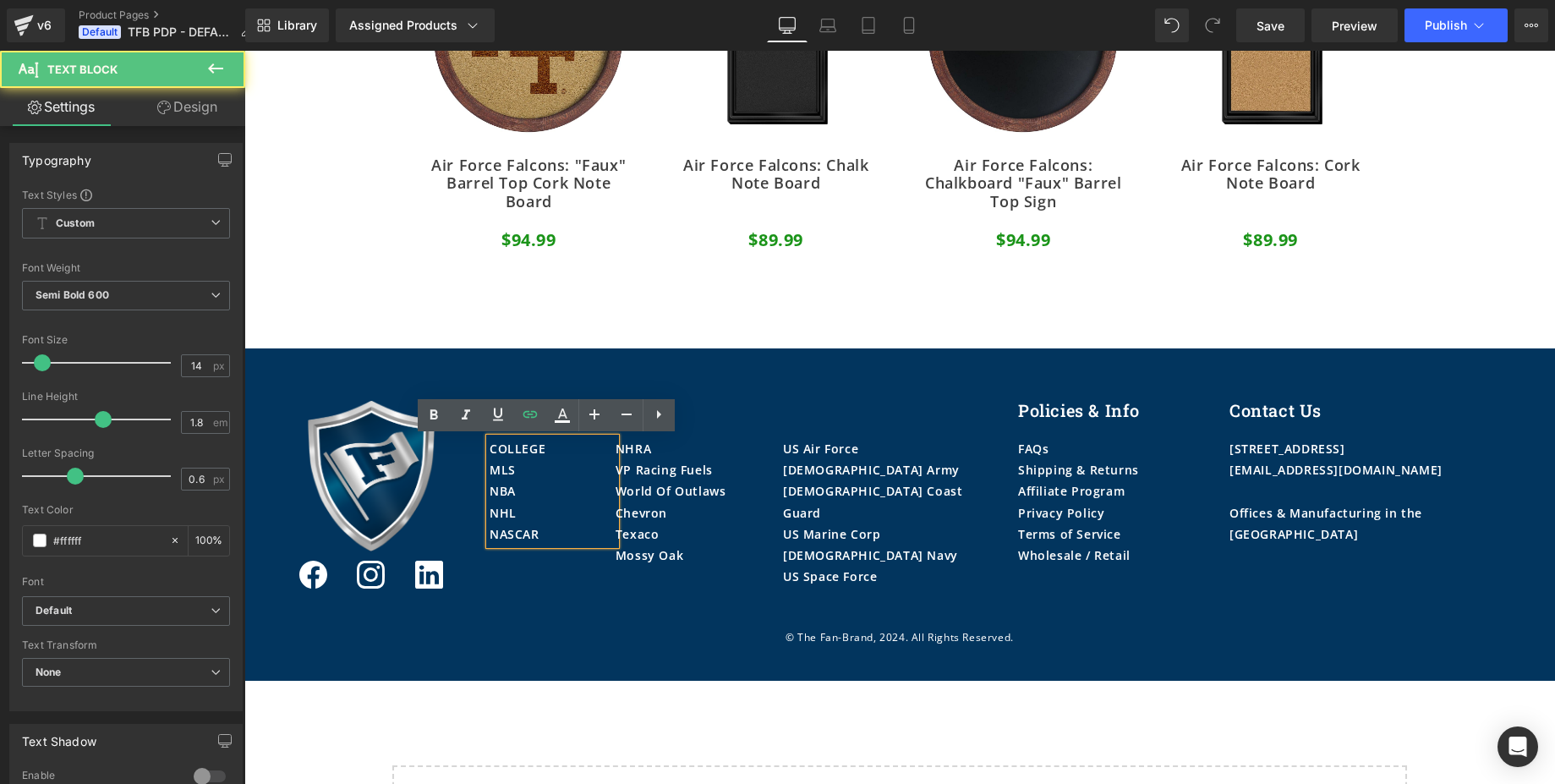
drag, startPoint x: 542, startPoint y: 536, endPoint x: 533, endPoint y: 535, distance: 9.1
click at [533, 535] on p "NASCAR" at bounding box center [553, 534] width 126 height 22
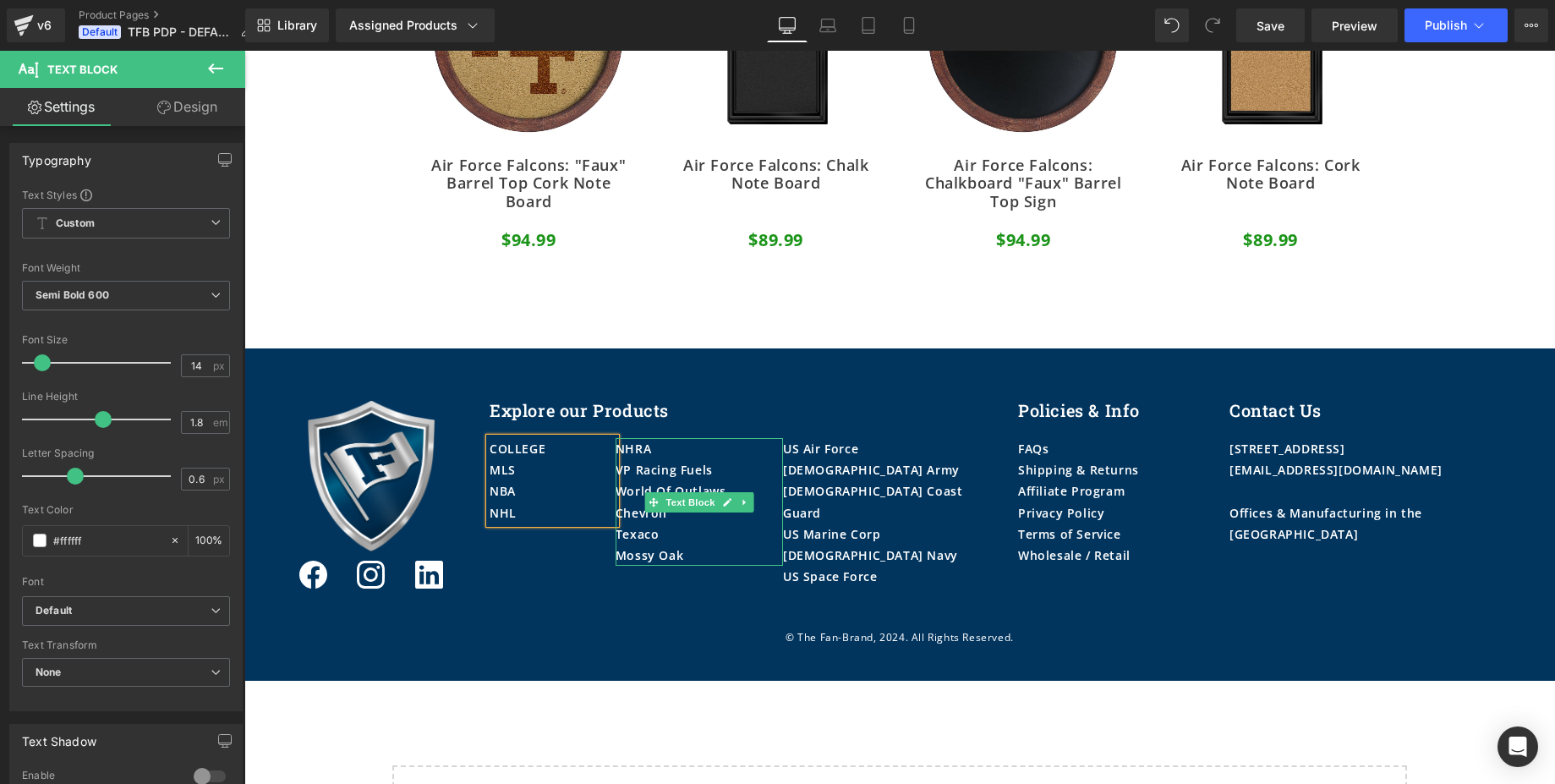
click at [668, 445] on div "NHRA" at bounding box center [699, 449] width 168 height 22
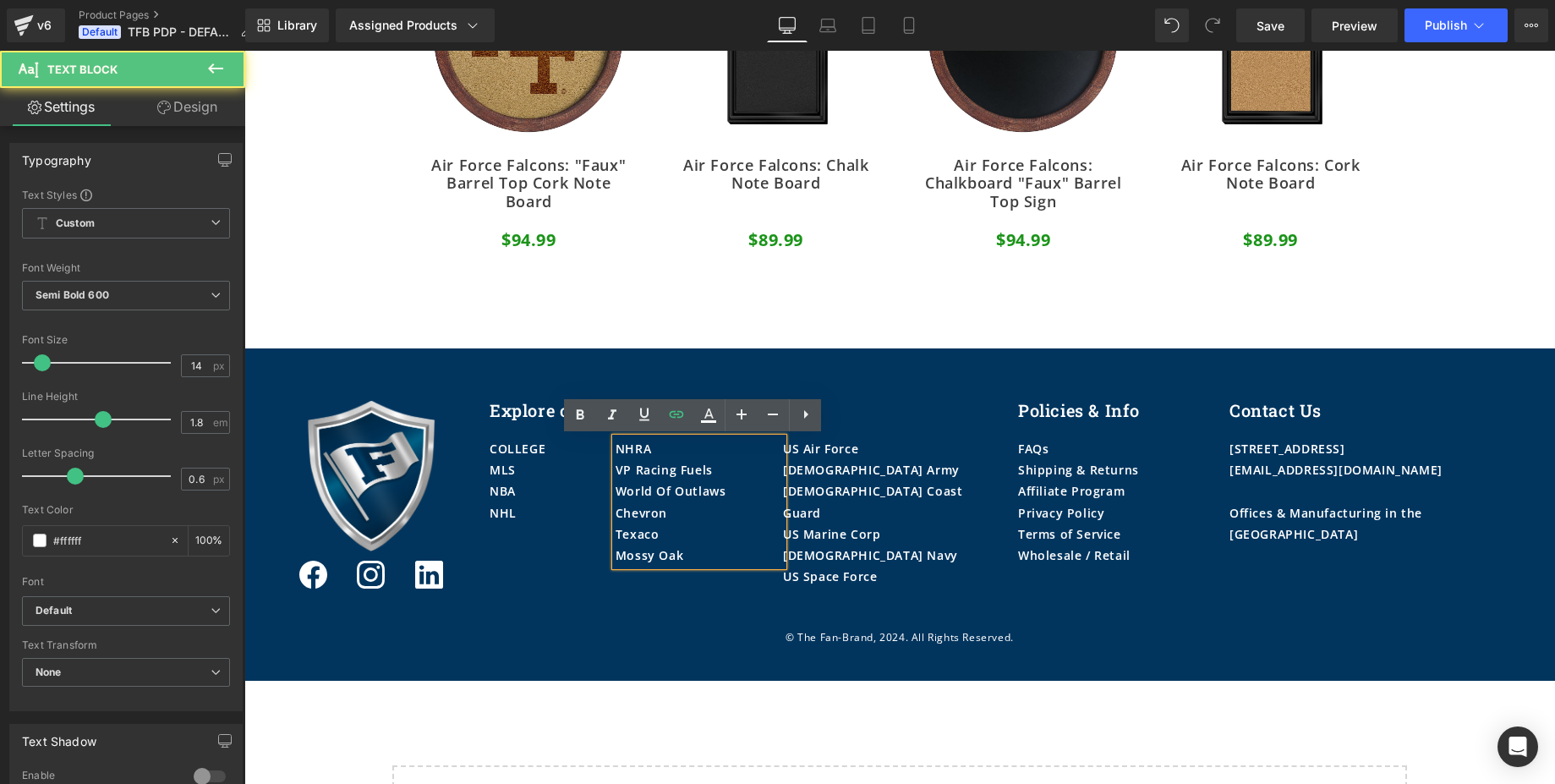
click at [661, 447] on div "NHRA" at bounding box center [699, 449] width 168 height 22
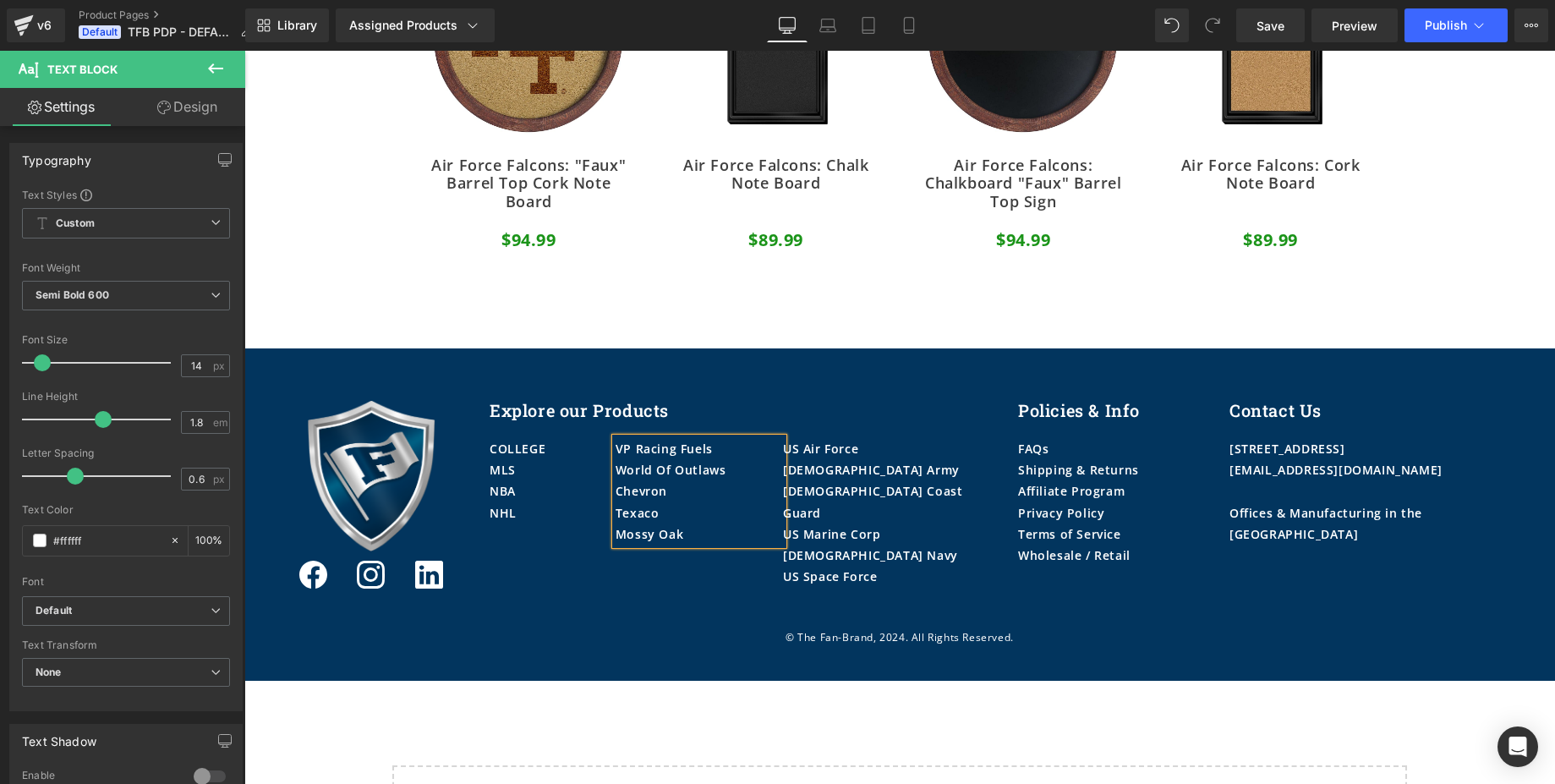
click at [686, 534] on div "Mossy Oak" at bounding box center [699, 534] width 168 height 22
click at [848, 463] on div "[DEMOGRAPHIC_DATA] Army" at bounding box center [888, 470] width 210 height 22
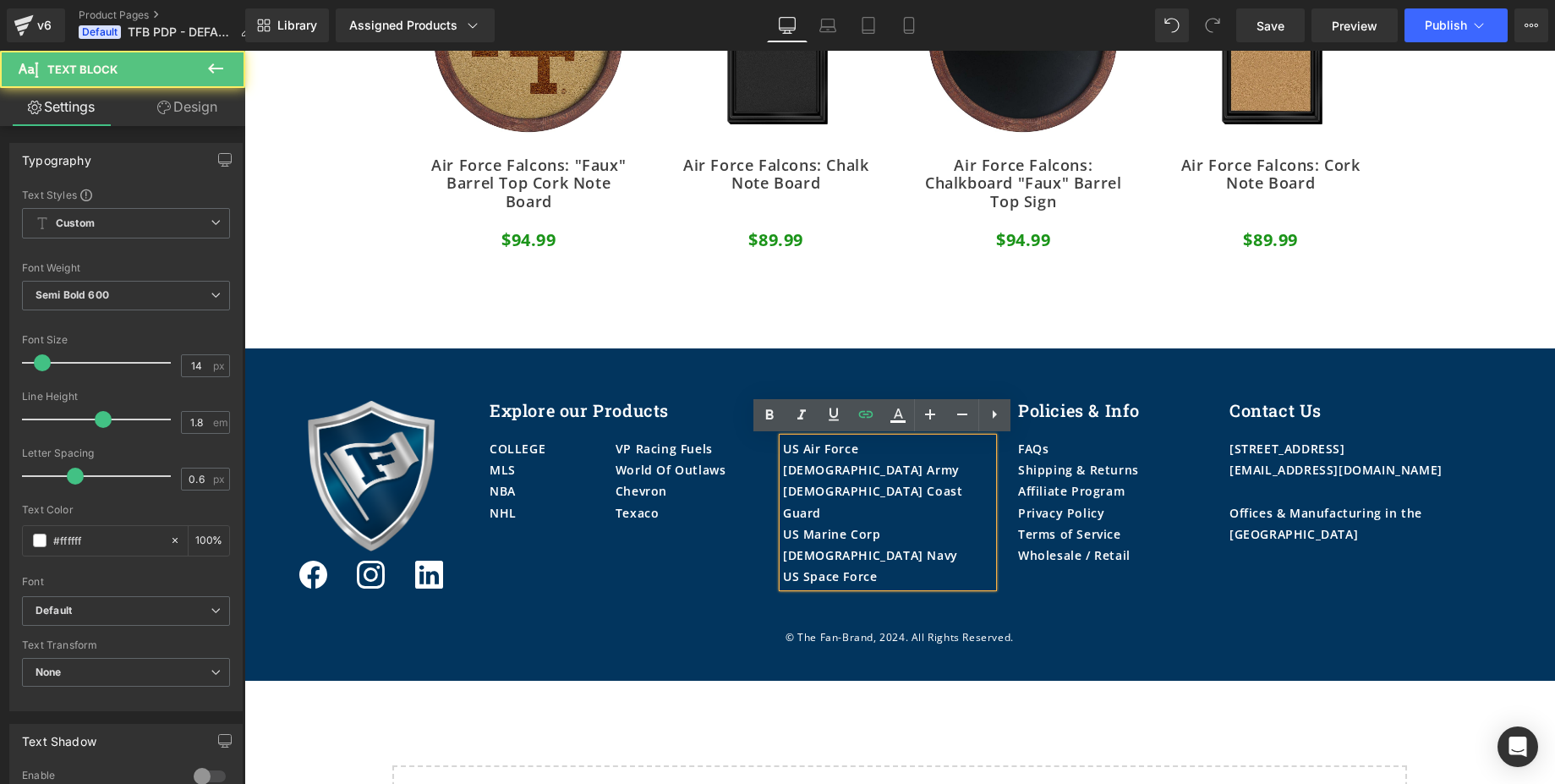
click at [836, 462] on div "[DEMOGRAPHIC_DATA] Army" at bounding box center [888, 470] width 210 height 22
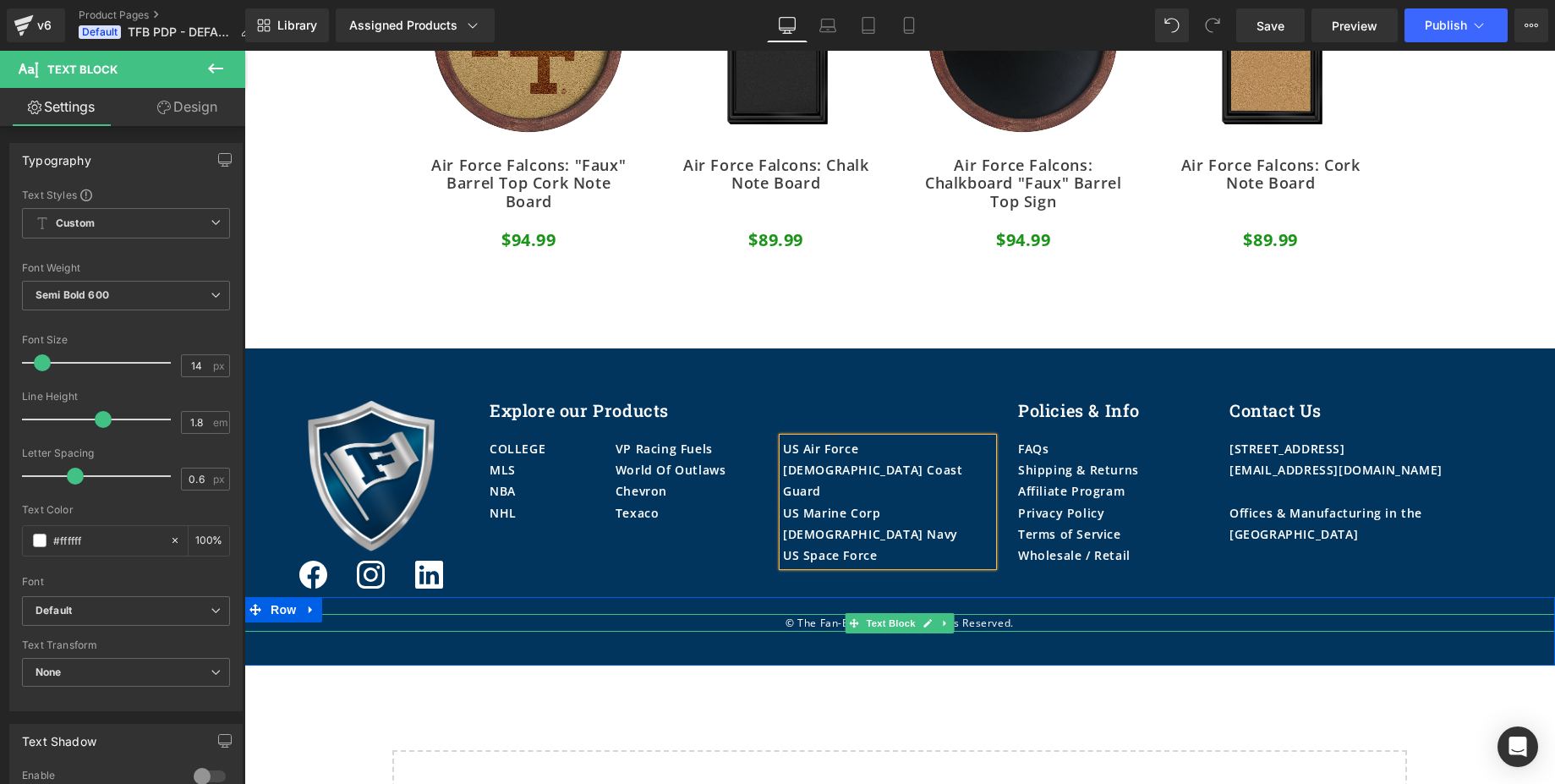
click at [829, 623] on p "© The Fan-Brand, 2024. All Rights Reserved." at bounding box center [899, 623] width 1311 height 19
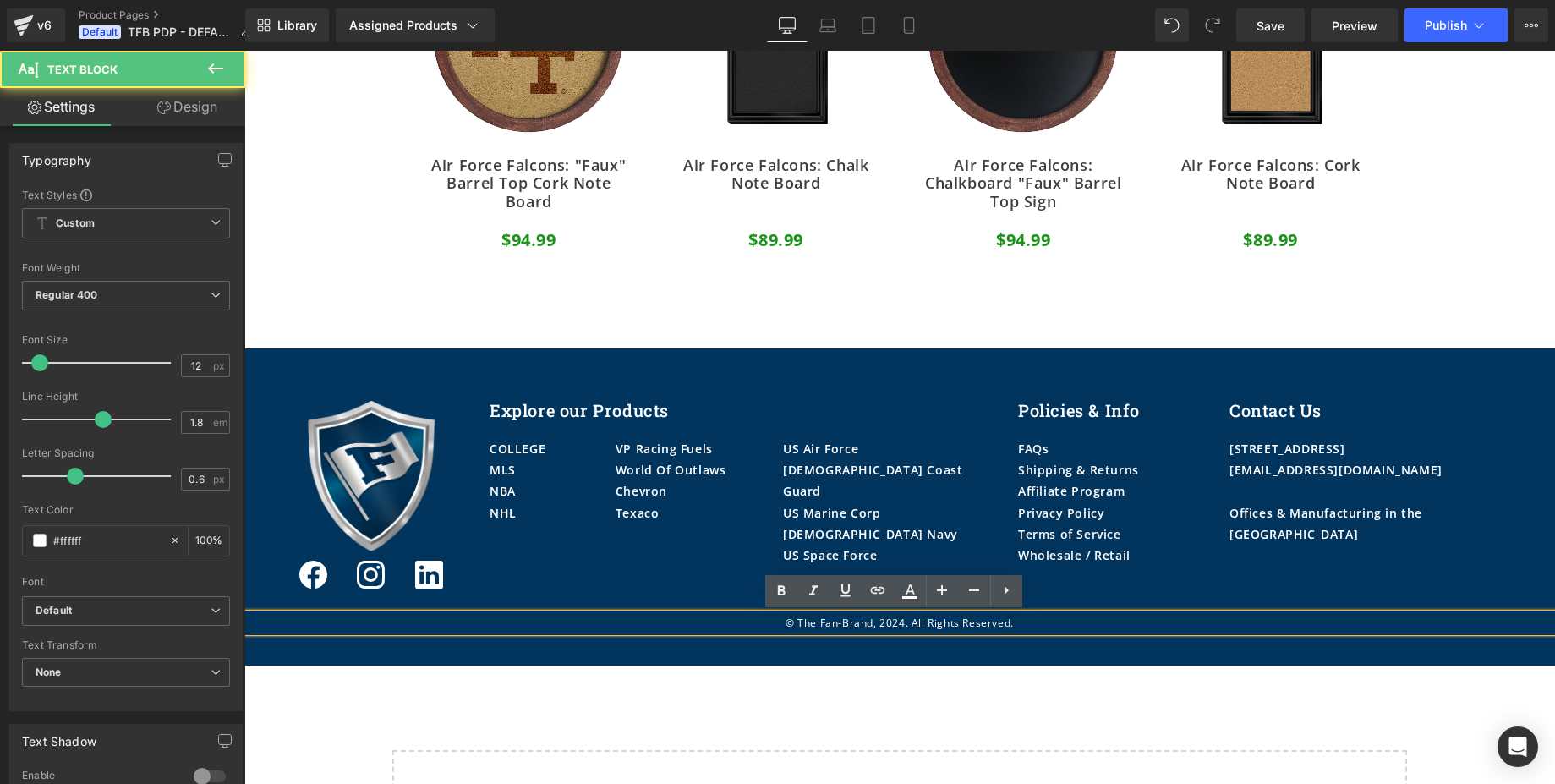
click at [900, 616] on p "© The Fan-Brand, 2024. All Rights Reserved." at bounding box center [899, 623] width 1311 height 19
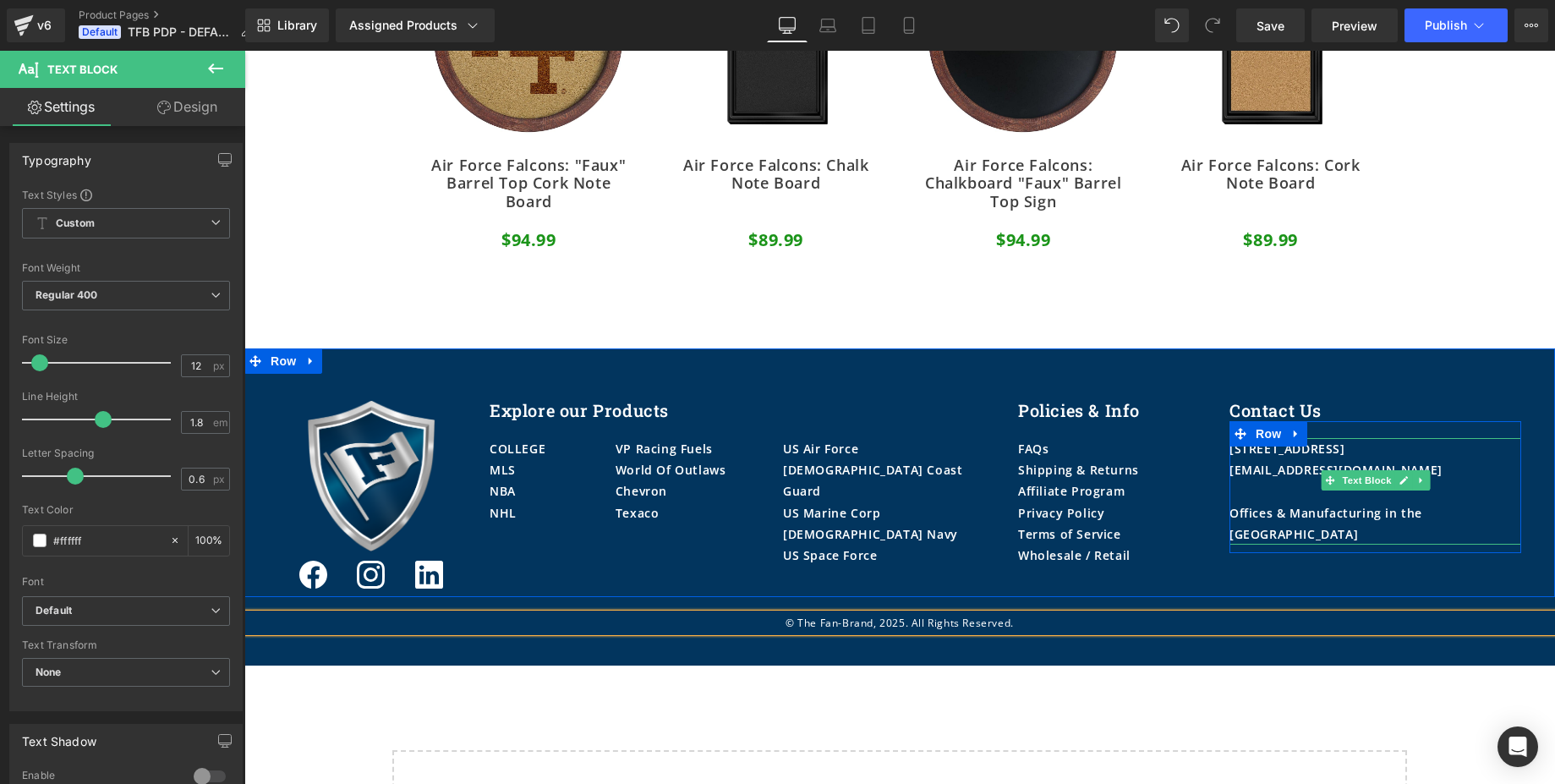
click at [1376, 515] on div "Offices & Manufacturing in the [GEOGRAPHIC_DATA]" at bounding box center [1375, 523] width 292 height 42
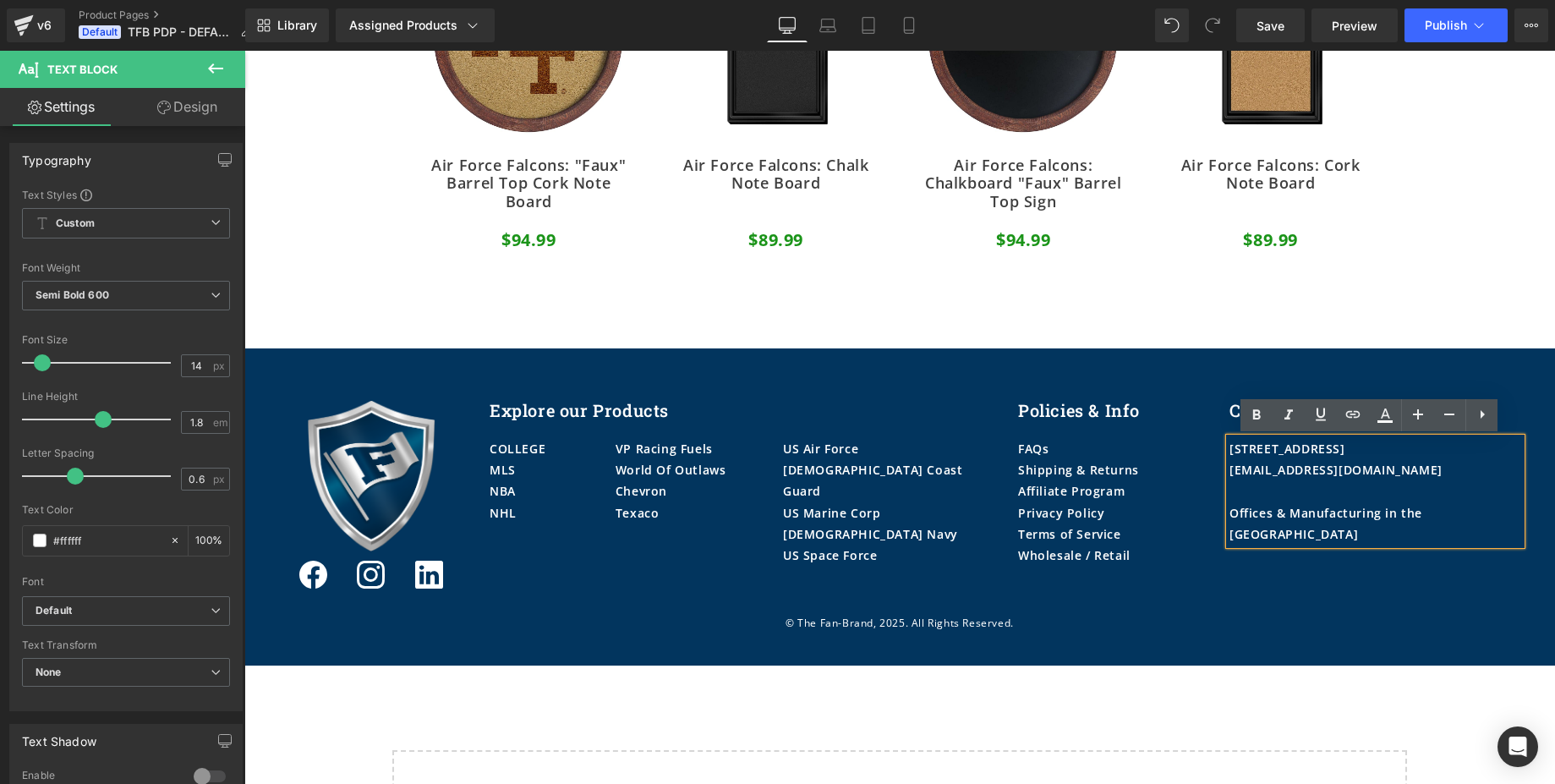
click at [1382, 515] on div "Offices & Manufacturing in the [GEOGRAPHIC_DATA]" at bounding box center [1375, 523] width 292 height 42
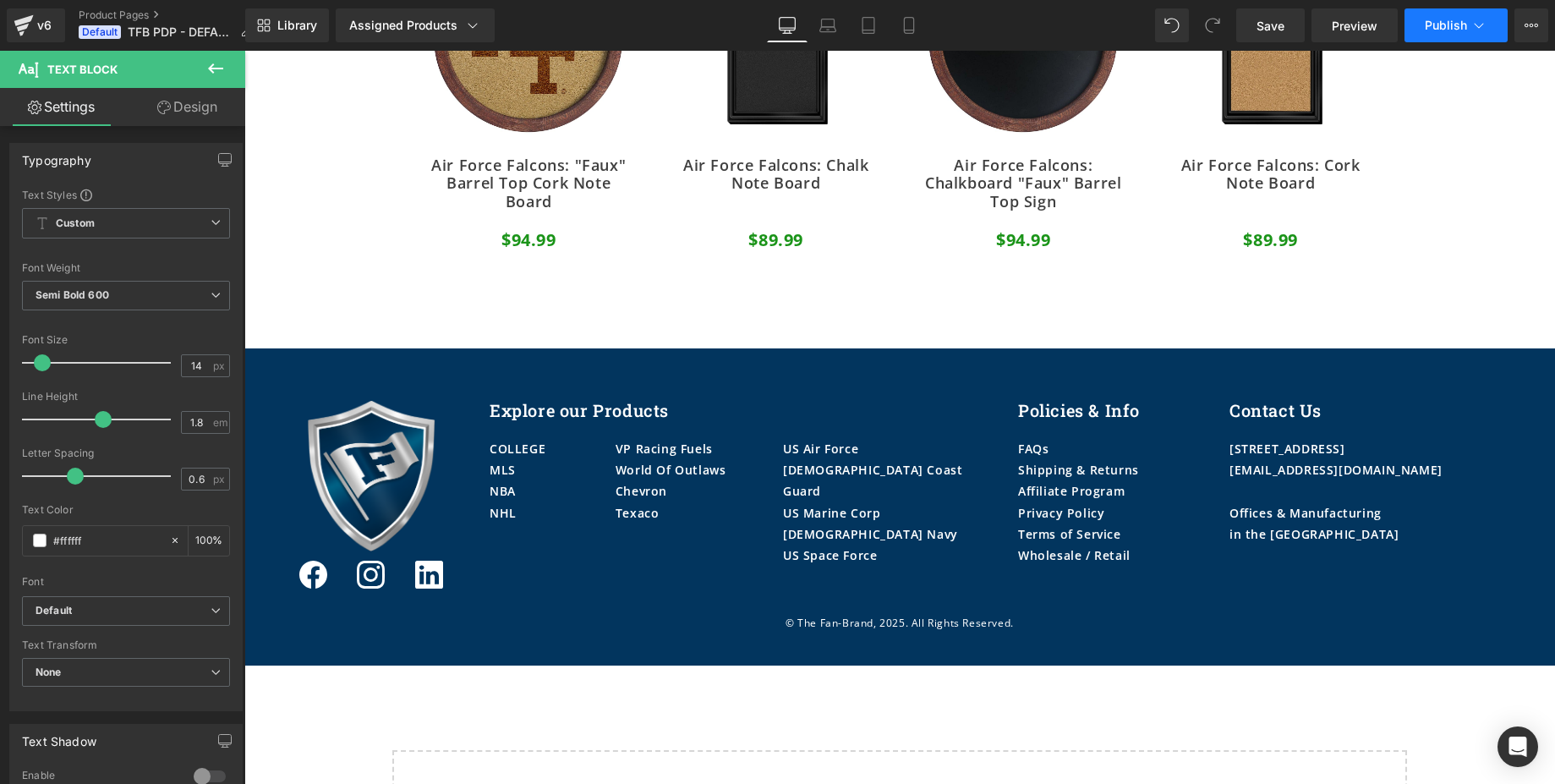
click at [1443, 31] on span "Publish" at bounding box center [1446, 25] width 42 height 13
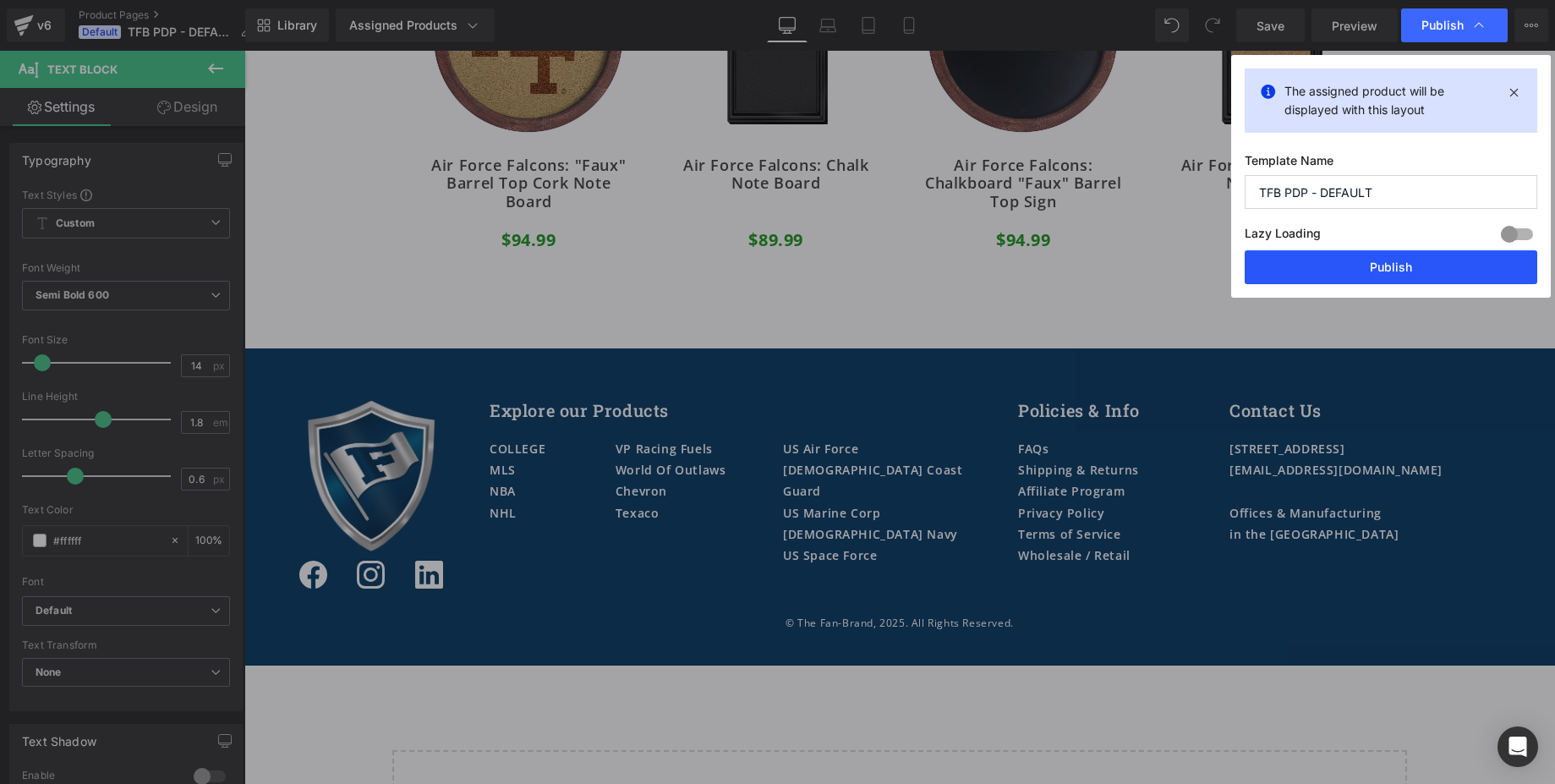
click at [1370, 264] on button "Publish" at bounding box center [1391, 267] width 293 height 34
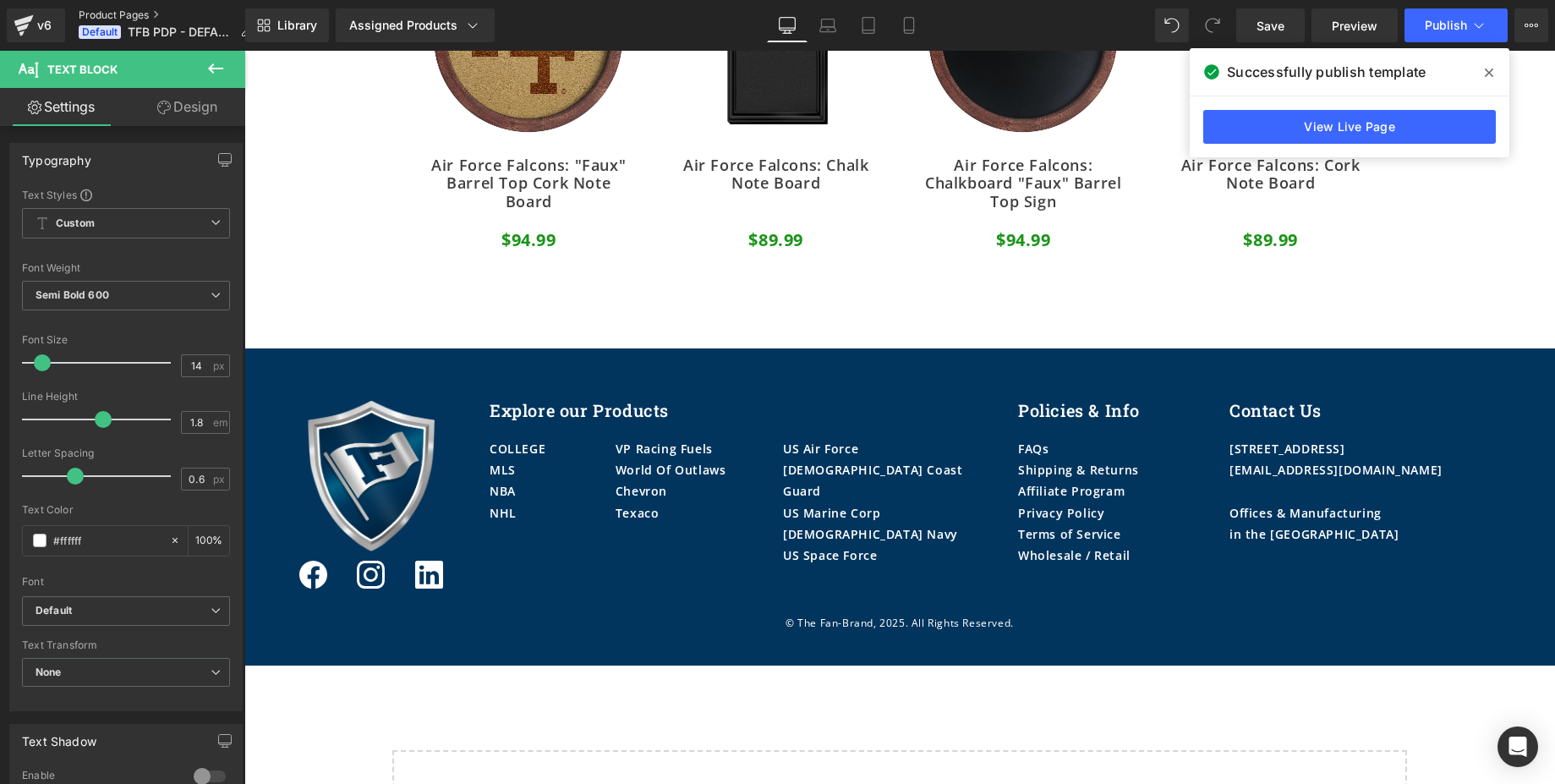
click at [131, 11] on link "Product Pages" at bounding box center [172, 14] width 187 height 13
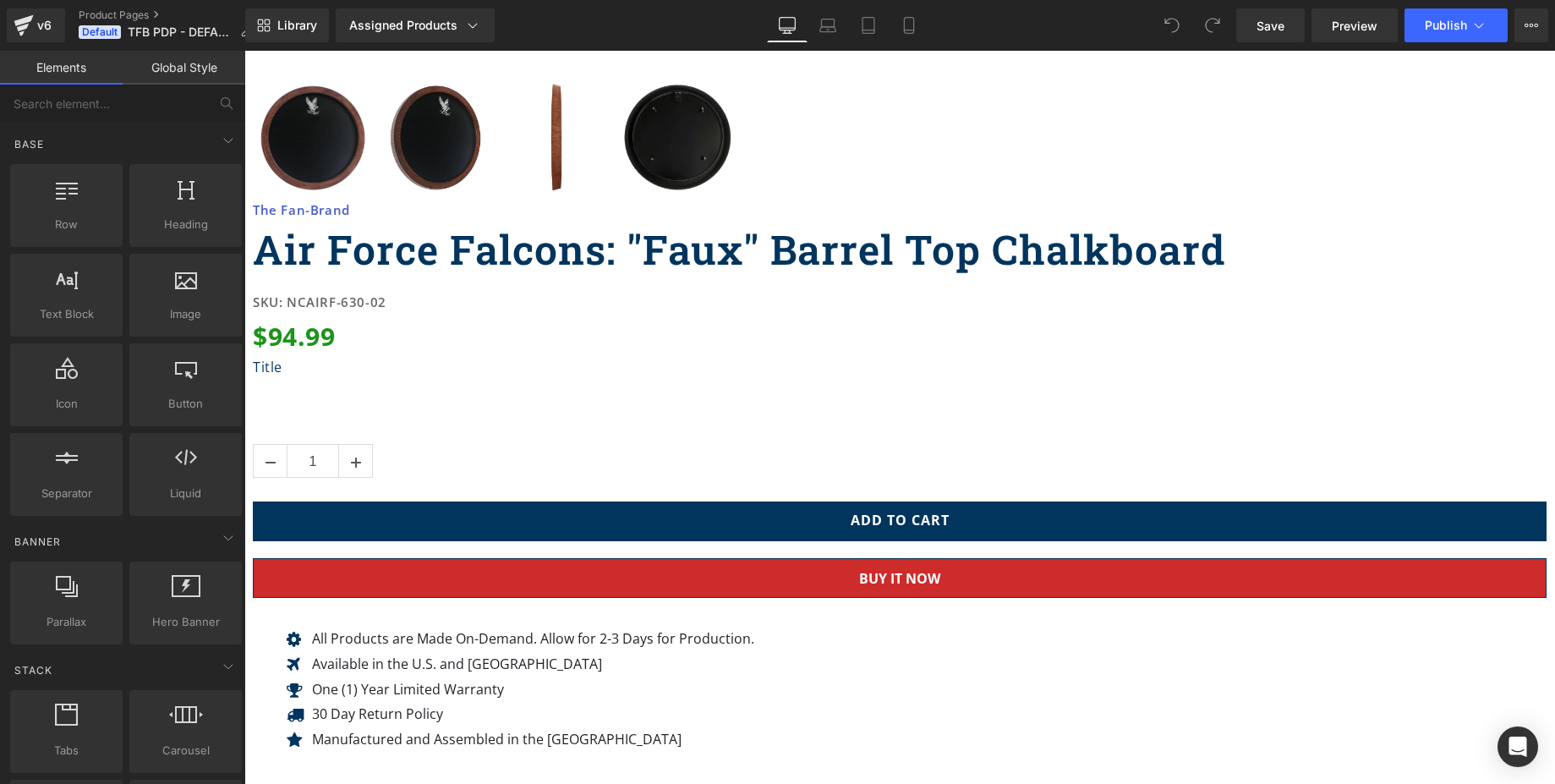
scroll to position [1821, 0]
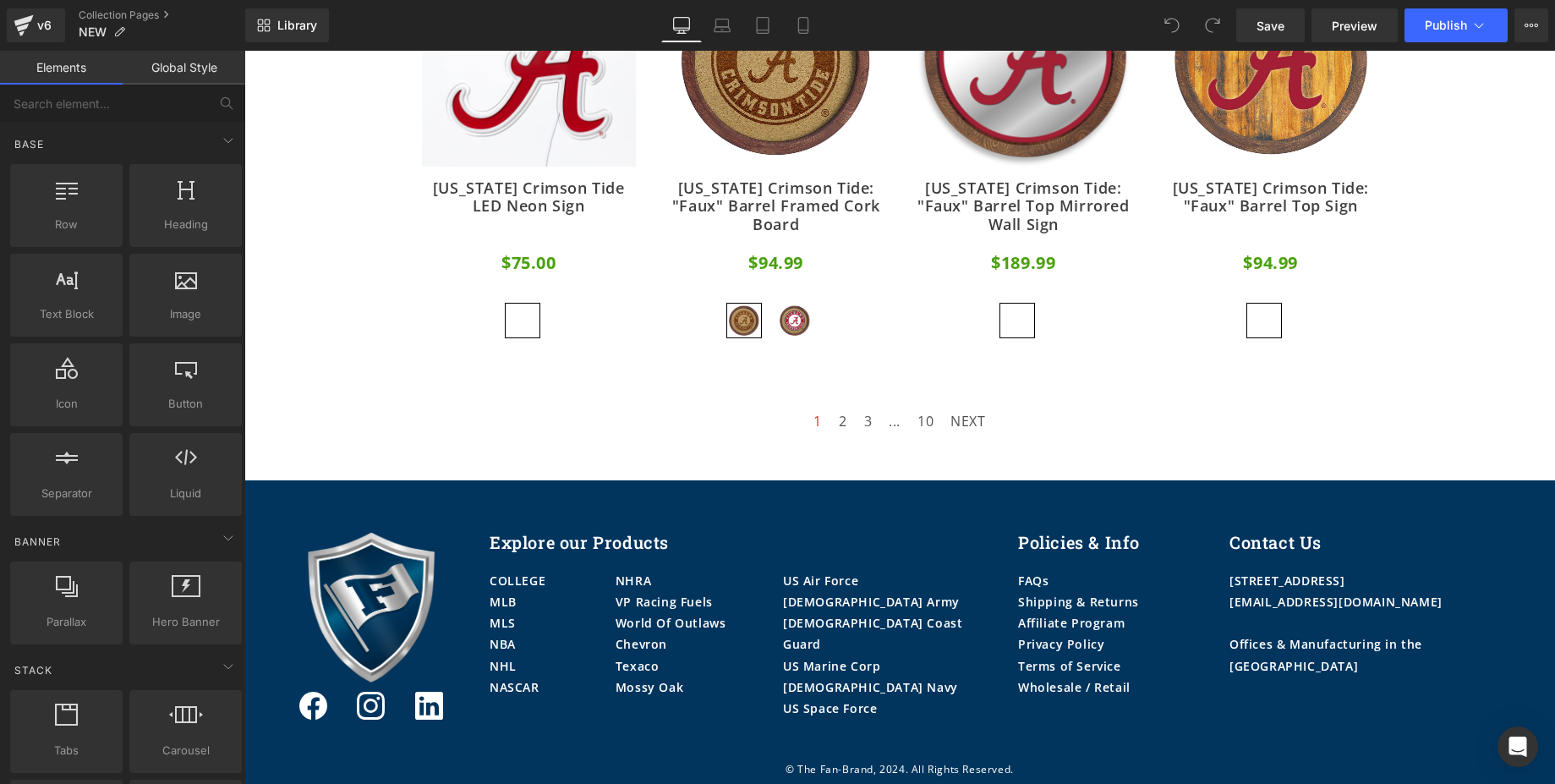
scroll to position [3017, 0]
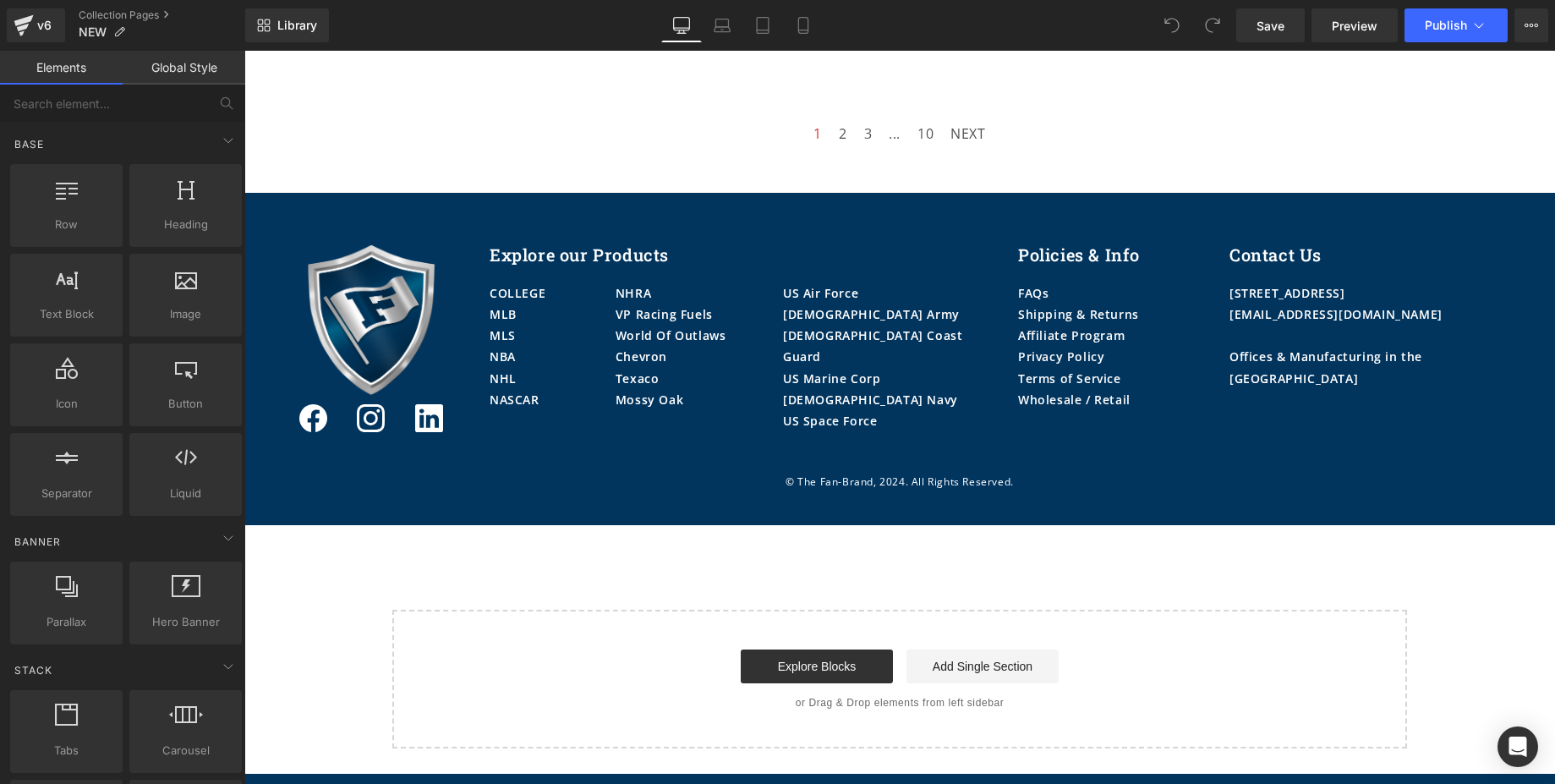
drag, startPoint x: 1546, startPoint y: 175, endPoint x: 1767, endPoint y: 808, distance: 670.5
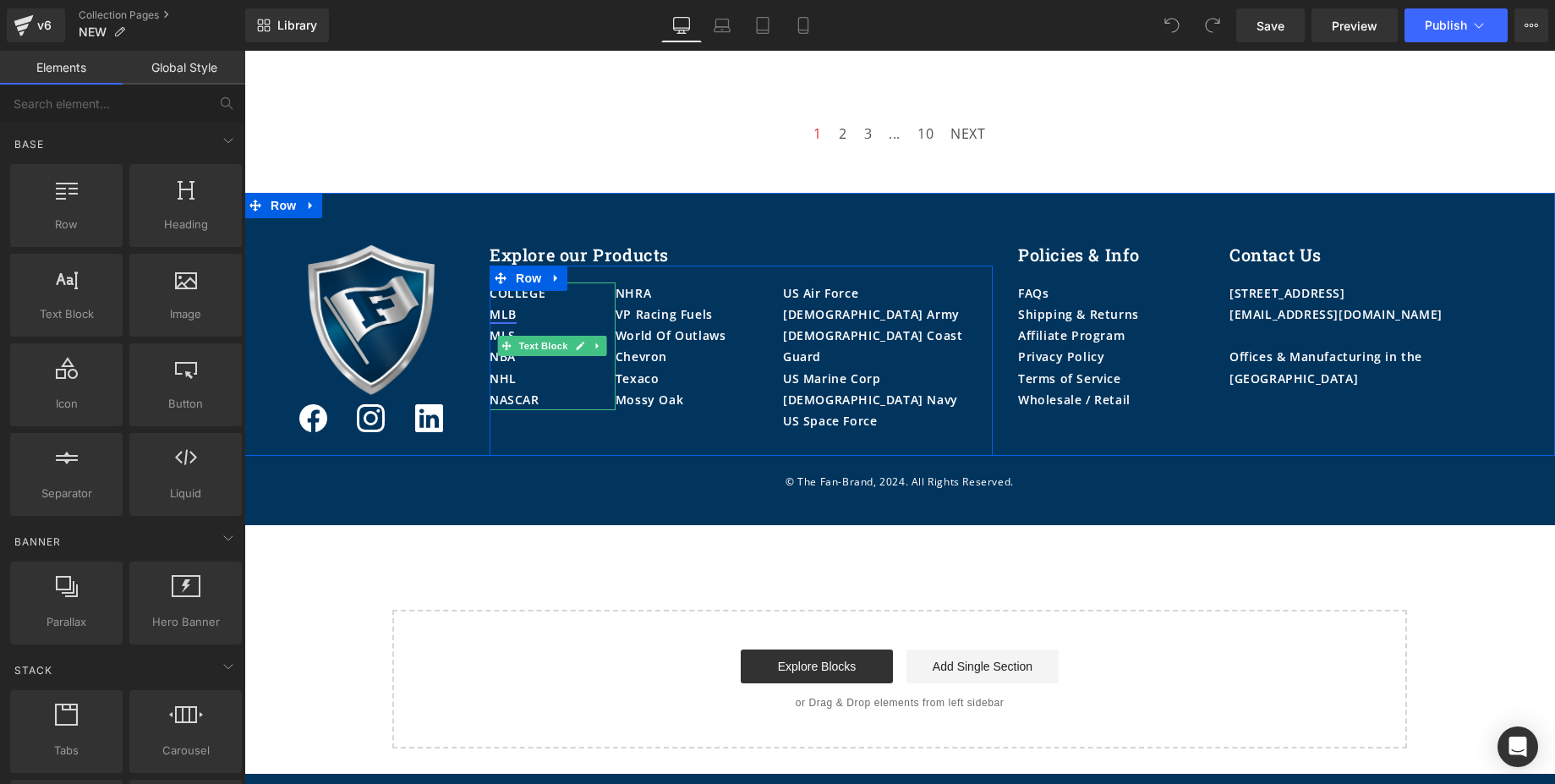
click at [507, 313] on link "MLB" at bounding box center [503, 314] width 27 height 16
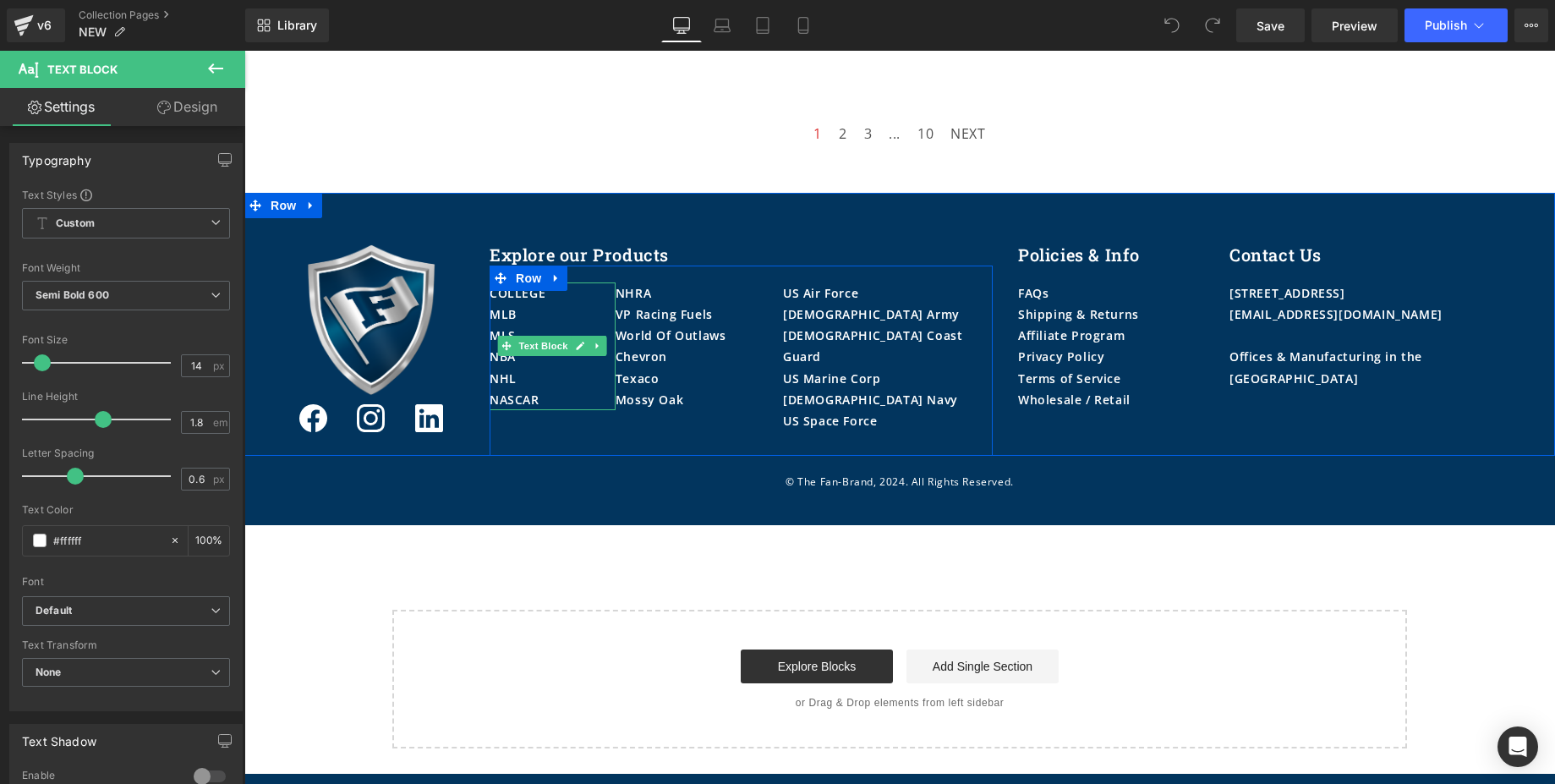
click at [520, 313] on p "MLB" at bounding box center [553, 314] width 126 height 22
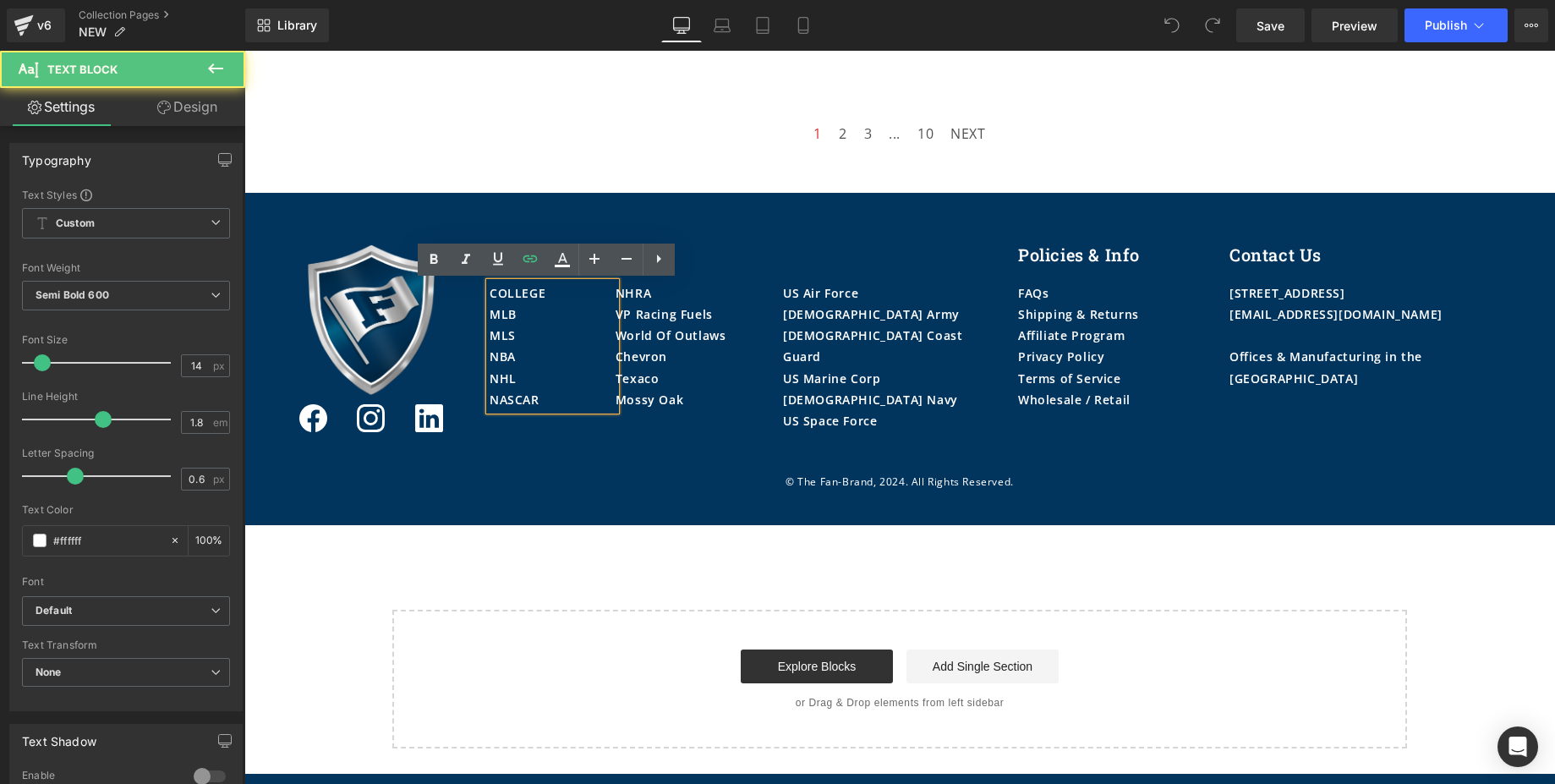
click at [520, 313] on p "MLB" at bounding box center [553, 314] width 126 height 22
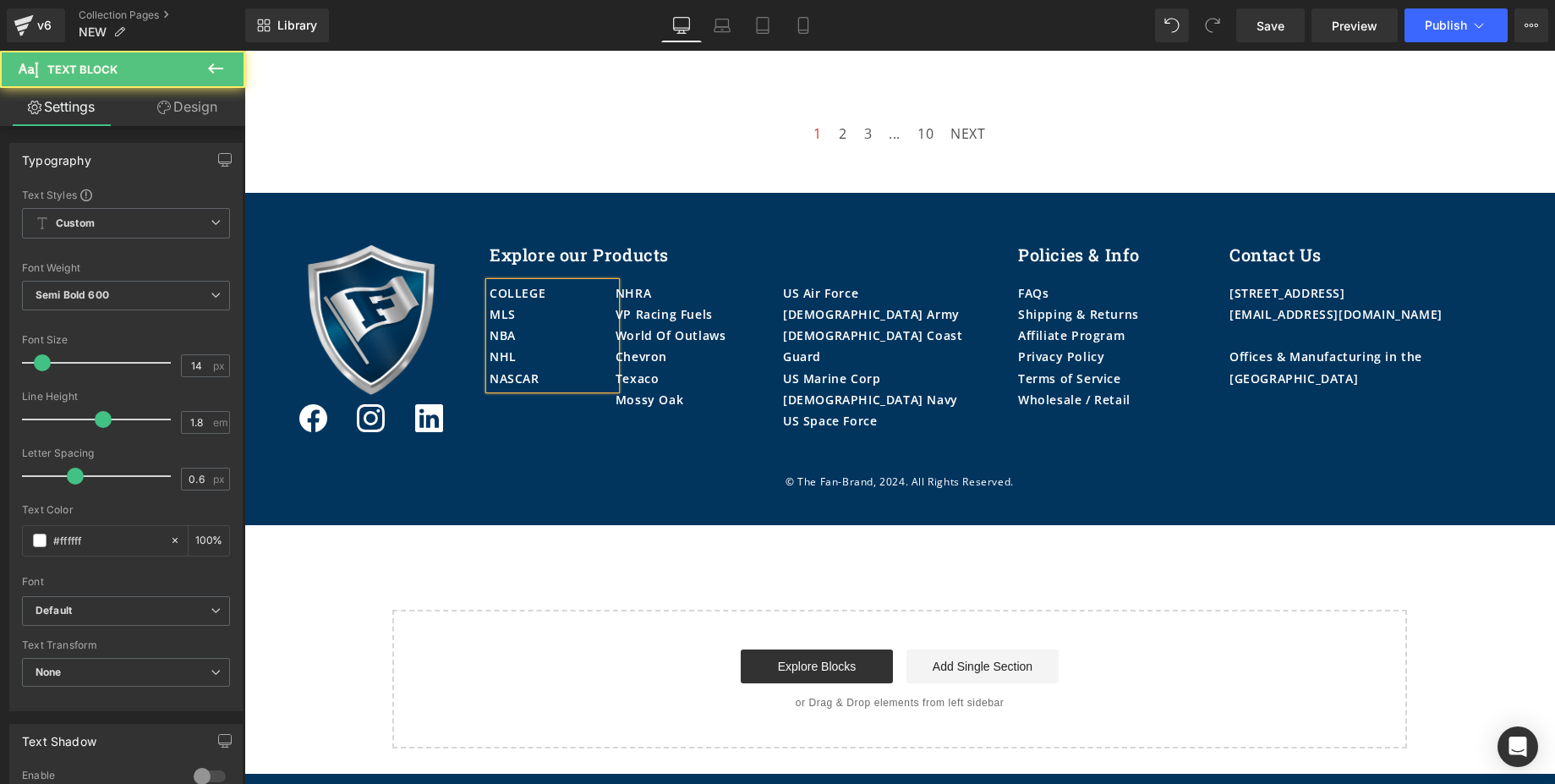
click at [537, 380] on p "NASCAR" at bounding box center [553, 379] width 126 height 22
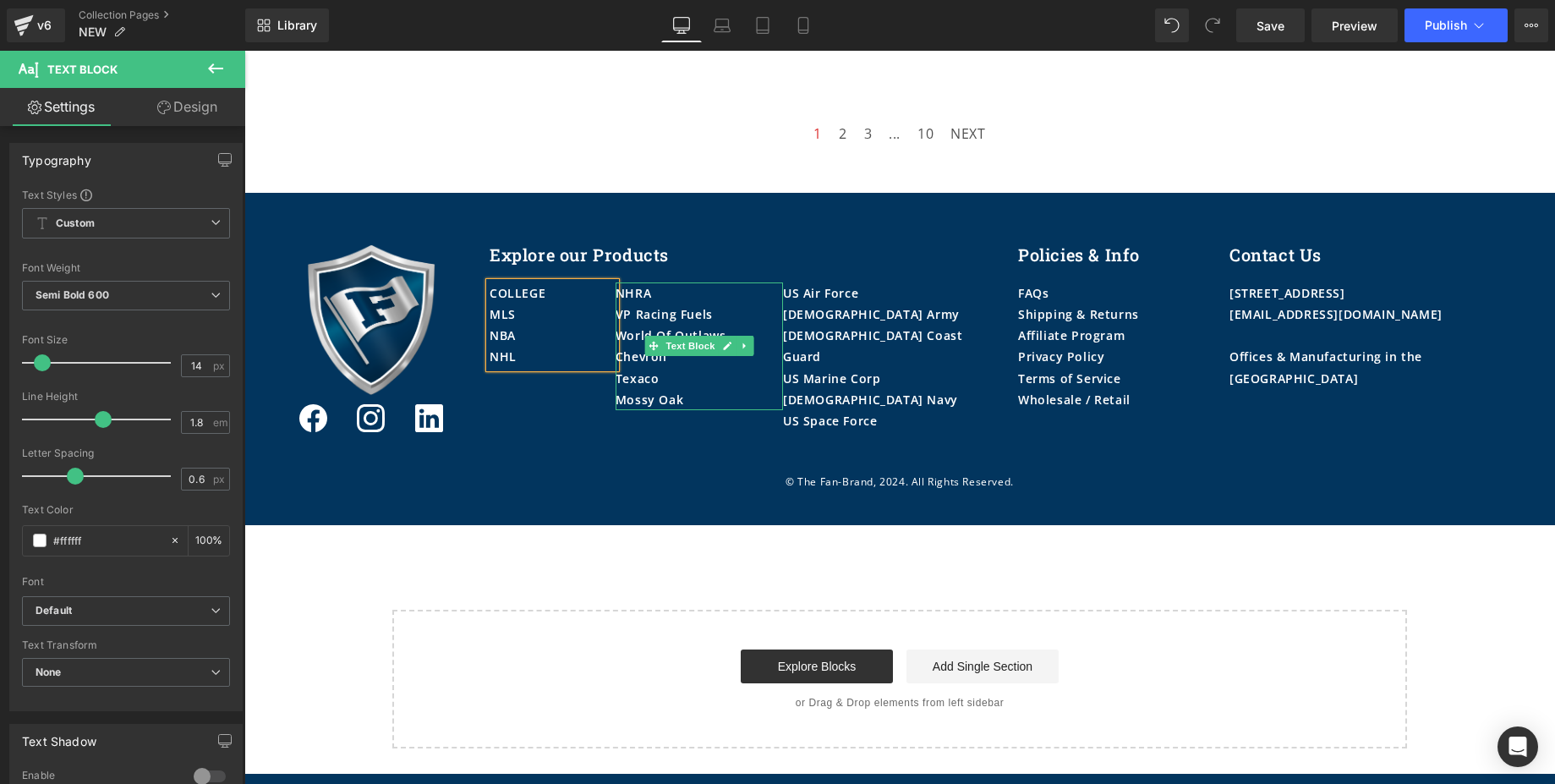
click at [660, 292] on div "NHRA" at bounding box center [699, 293] width 168 height 22
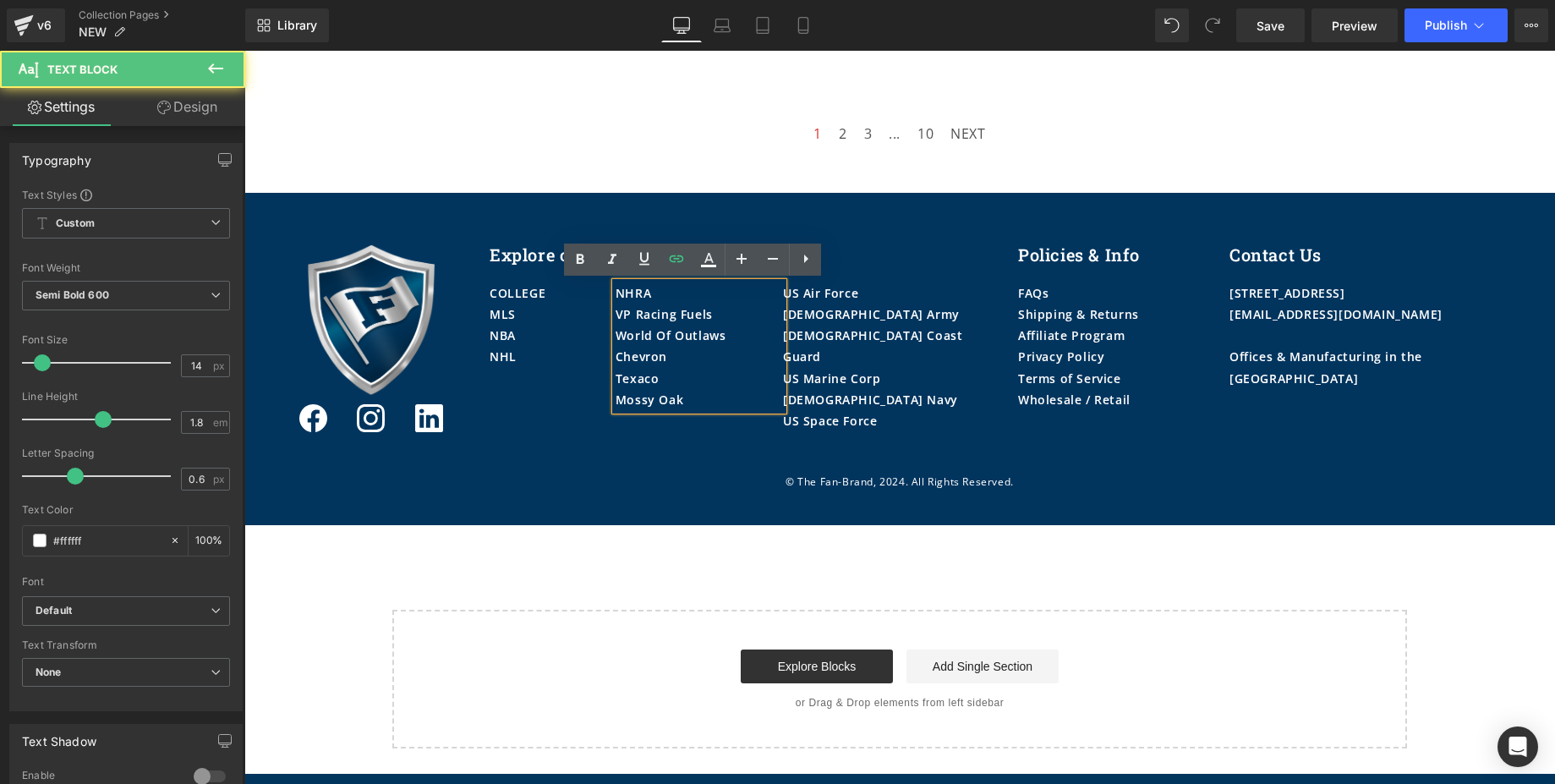
click at [657, 292] on div "NHRA" at bounding box center [699, 293] width 168 height 22
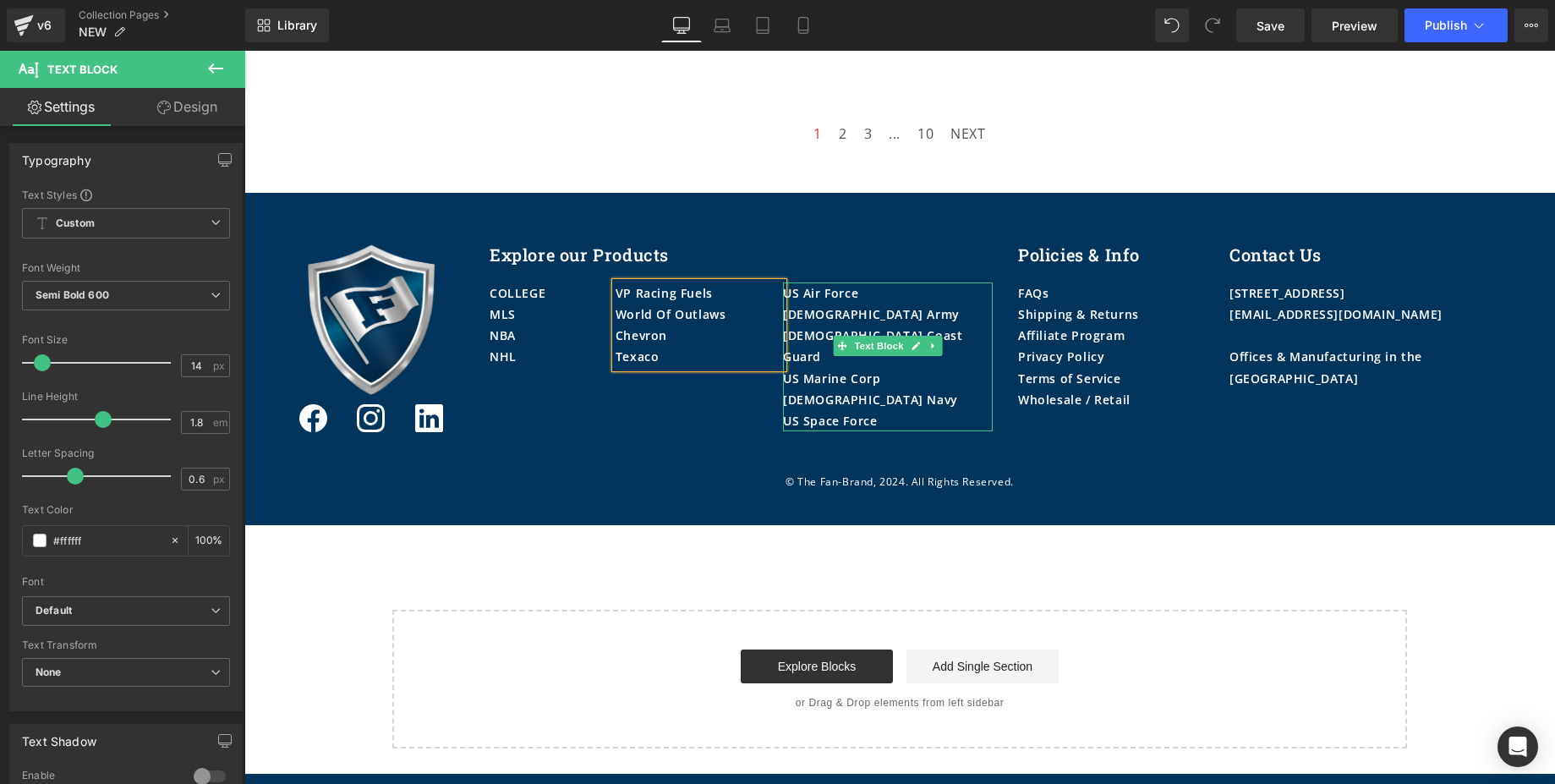
click at [907, 312] on div "[DEMOGRAPHIC_DATA] Army" at bounding box center [888, 314] width 210 height 22
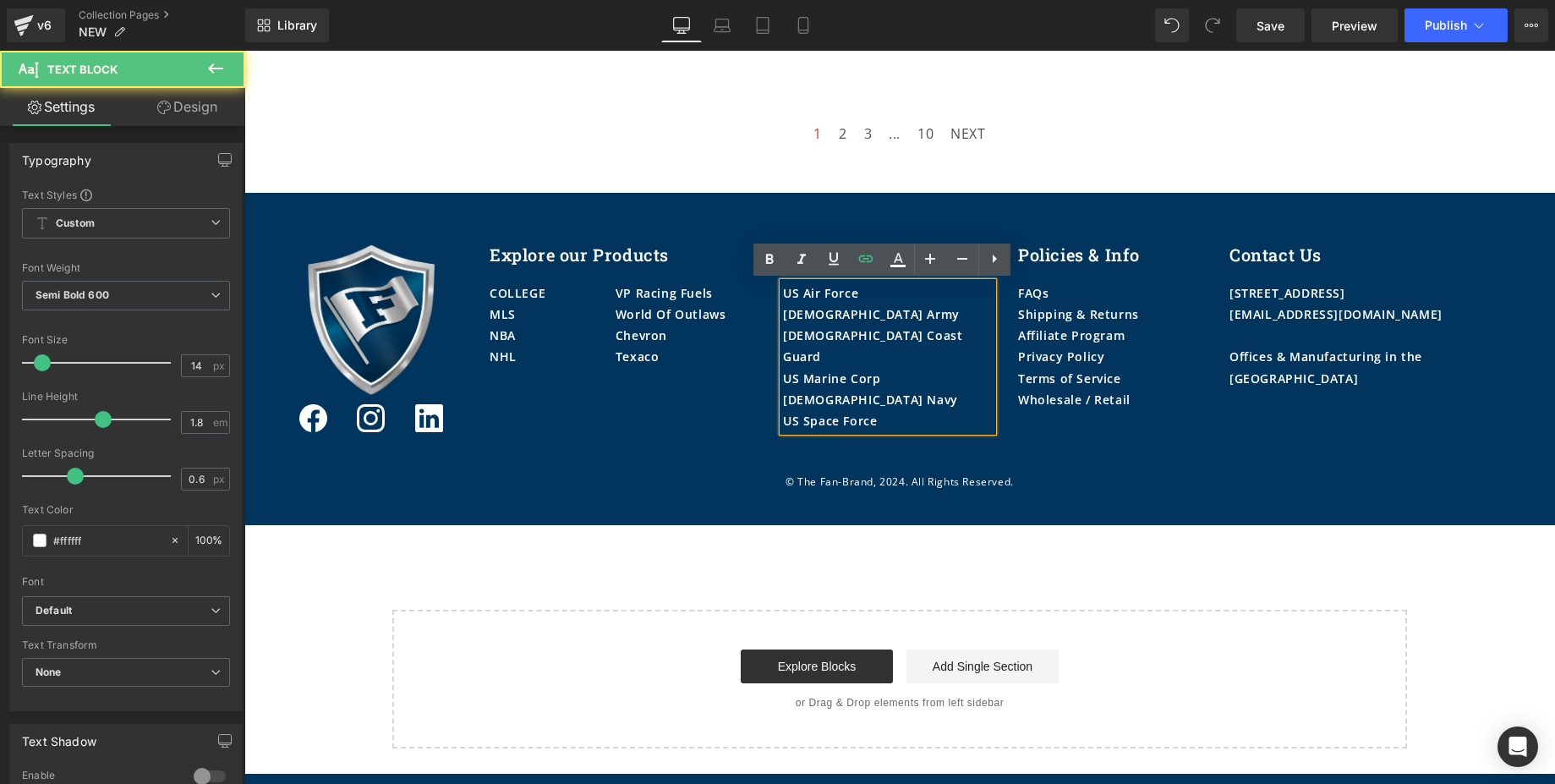
click at [887, 310] on div "[DEMOGRAPHIC_DATA] Army" at bounding box center [888, 314] width 210 height 22
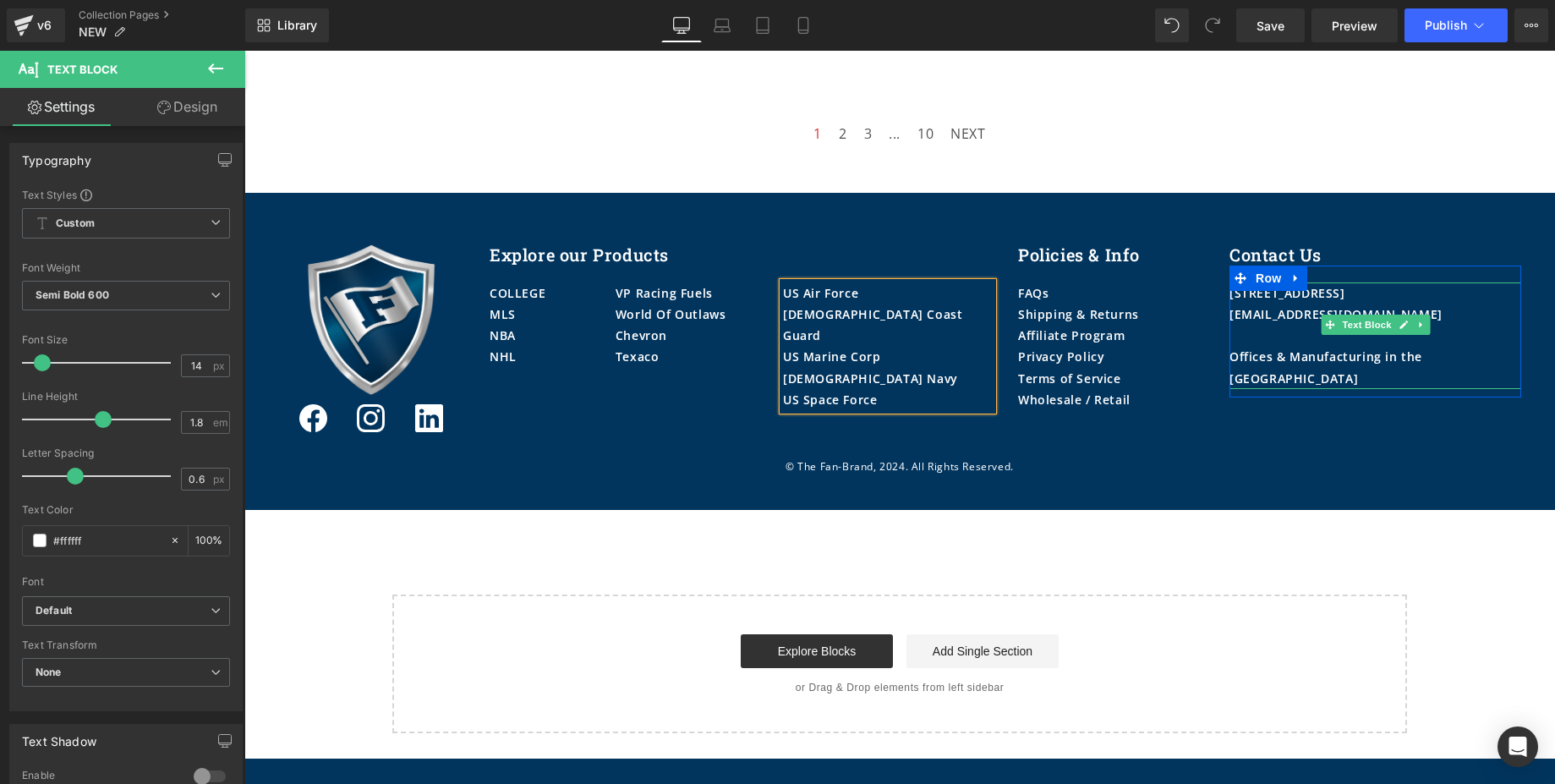
click at [1378, 359] on div "Offices & Manufacturing in the [GEOGRAPHIC_DATA]" at bounding box center [1375, 366] width 292 height 42
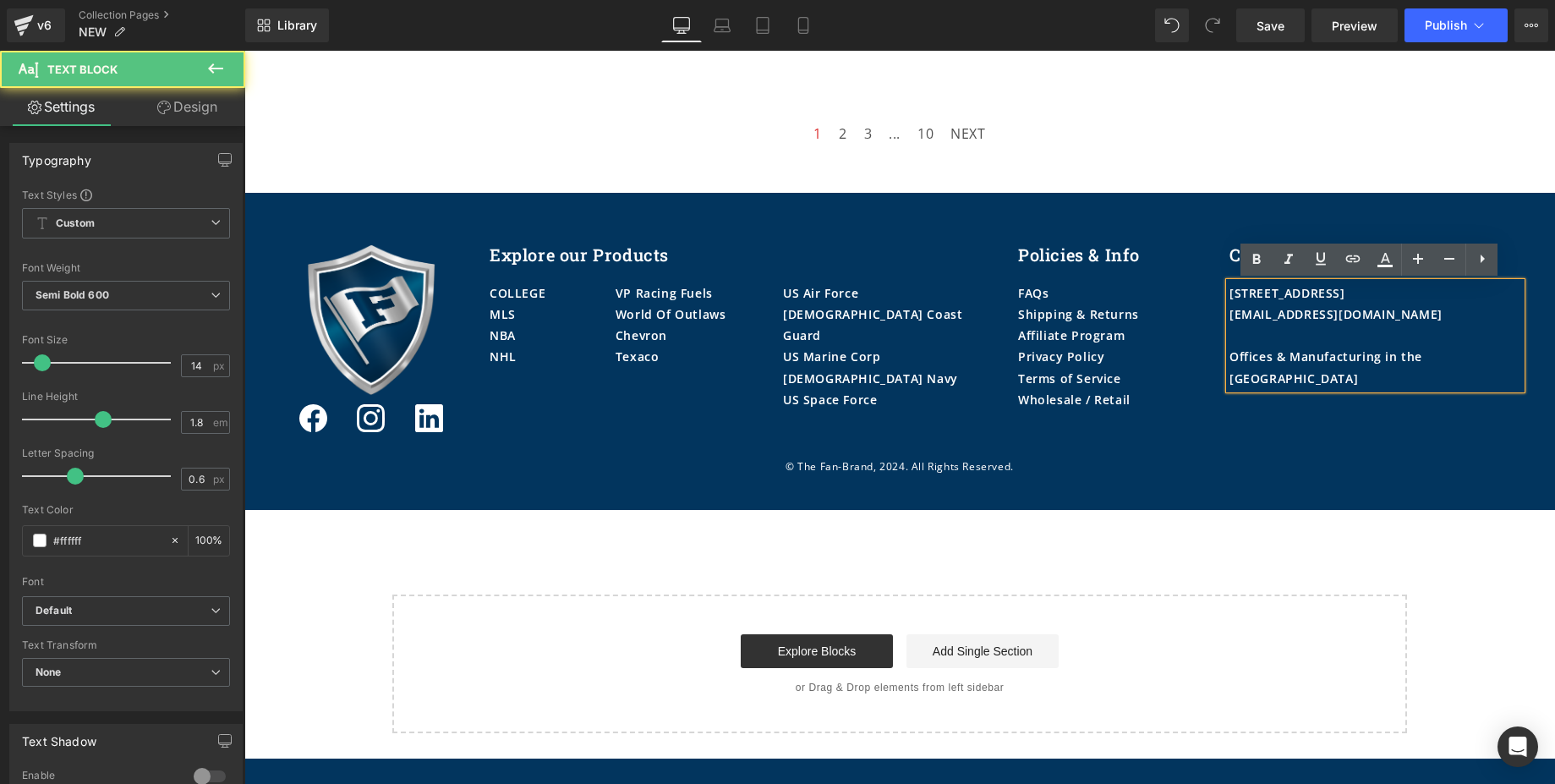
click at [1380, 357] on div "Offices & Manufacturing in the [GEOGRAPHIC_DATA]" at bounding box center [1375, 366] width 292 height 42
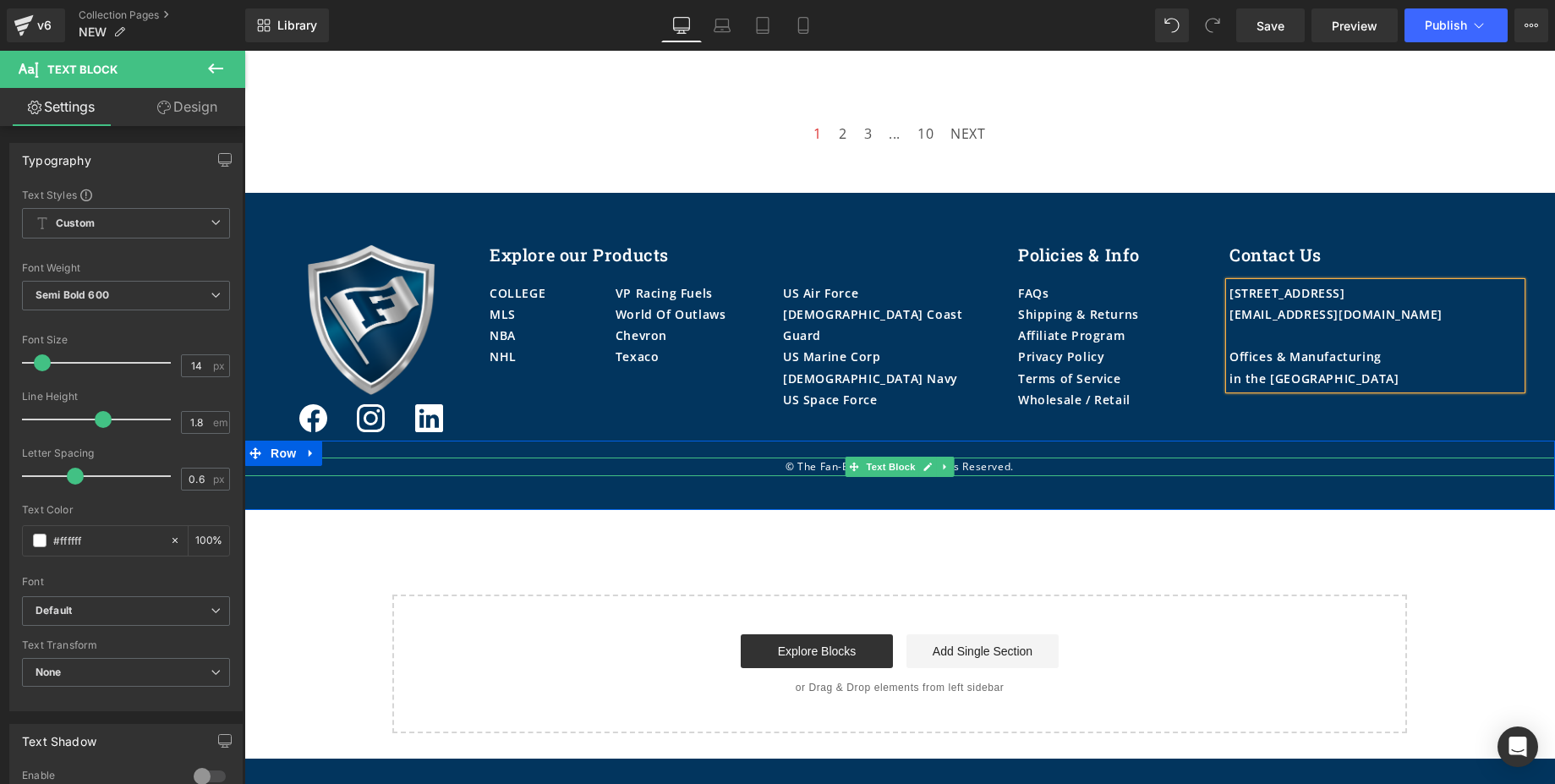
click at [832, 467] on p "© The Fan-Brand, 2024. All Rights Reserved." at bounding box center [899, 466] width 1311 height 19
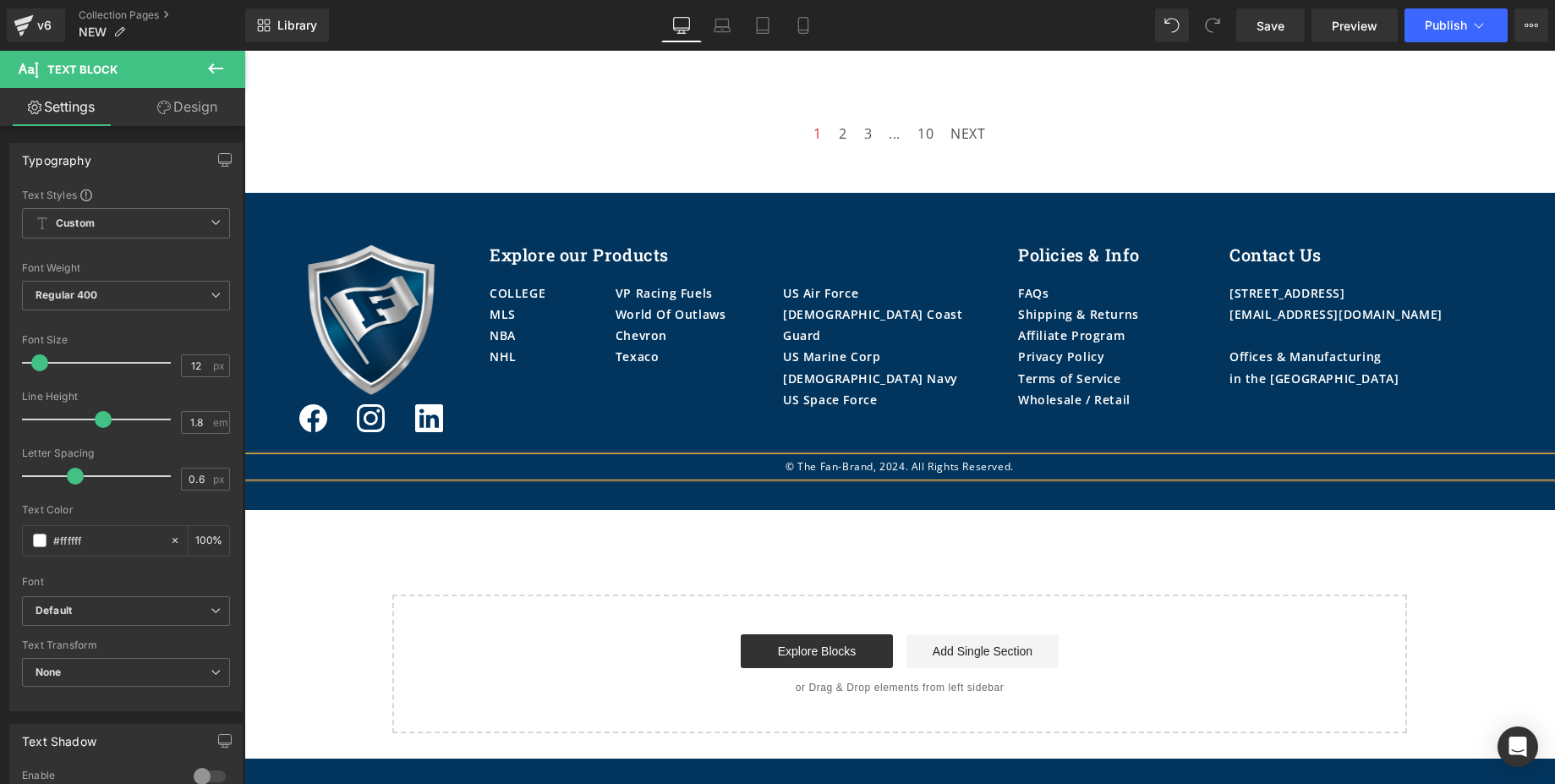
click at [897, 463] on p "© The Fan-Brand, 2024. All Rights Reserved." at bounding box center [899, 466] width 1311 height 19
click at [1439, 31] on span "Publish" at bounding box center [1446, 25] width 42 height 13
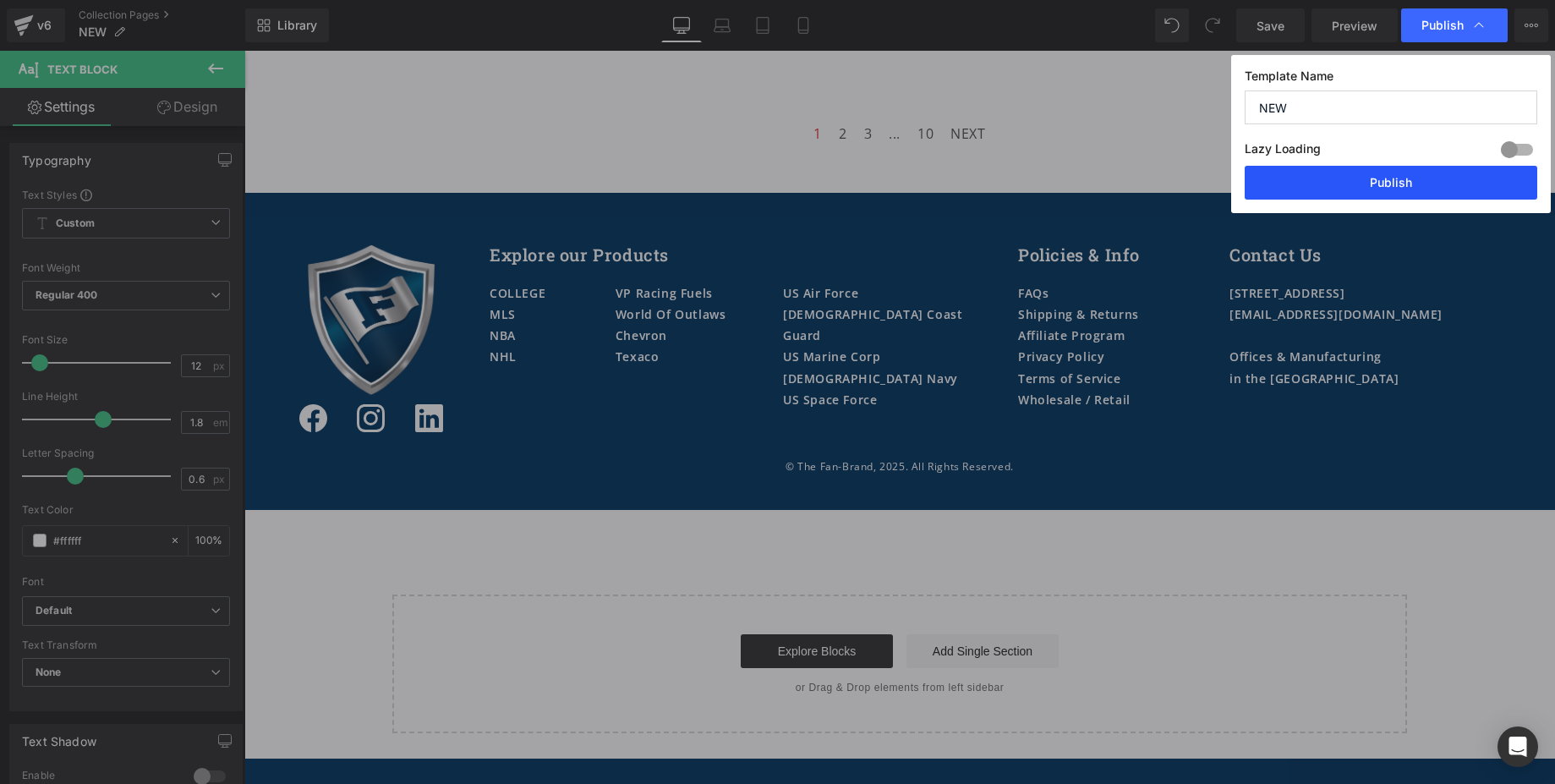
click at [1397, 187] on button "Publish" at bounding box center [1391, 183] width 293 height 34
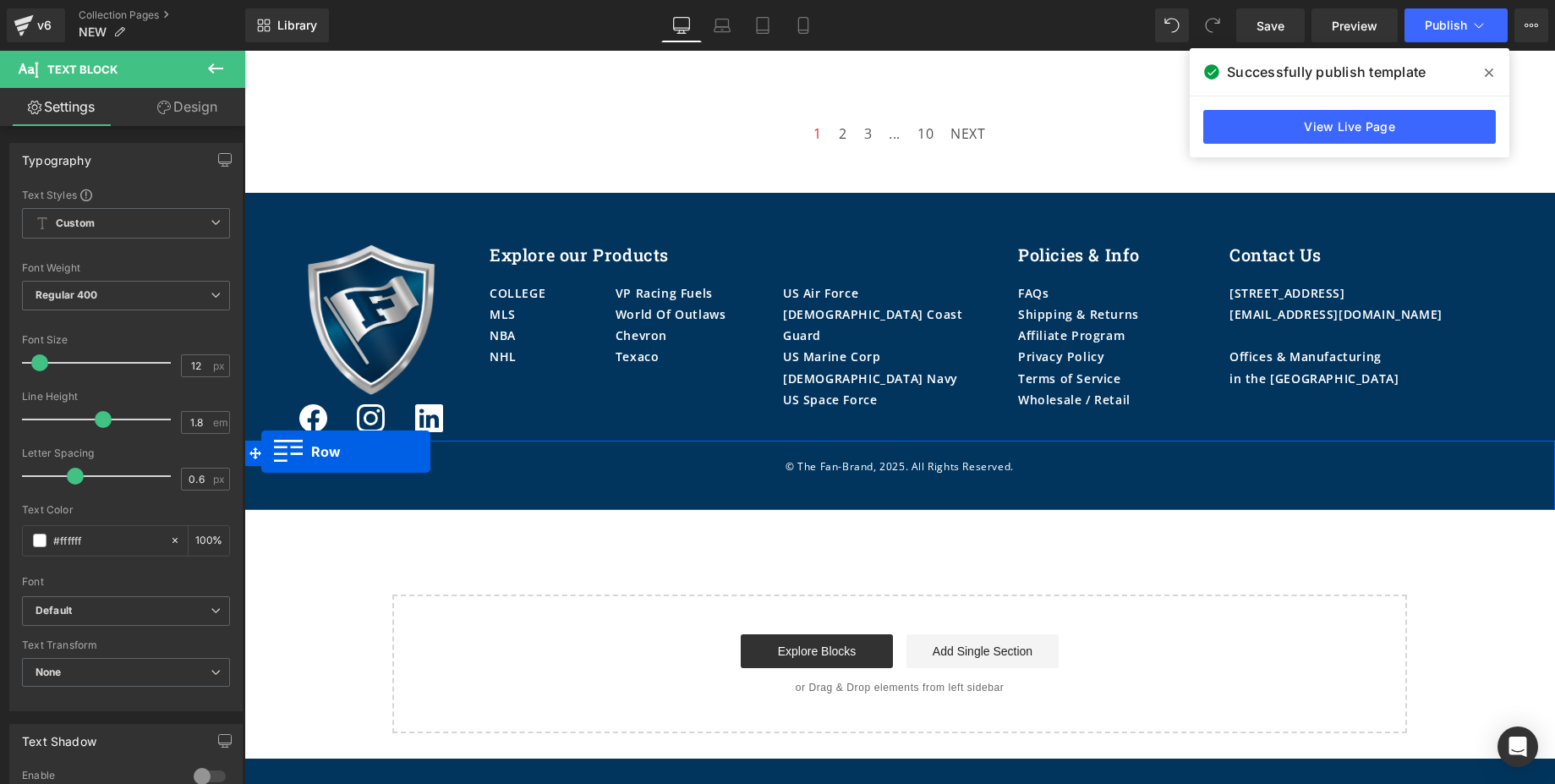
scroll to position [2990, 0]
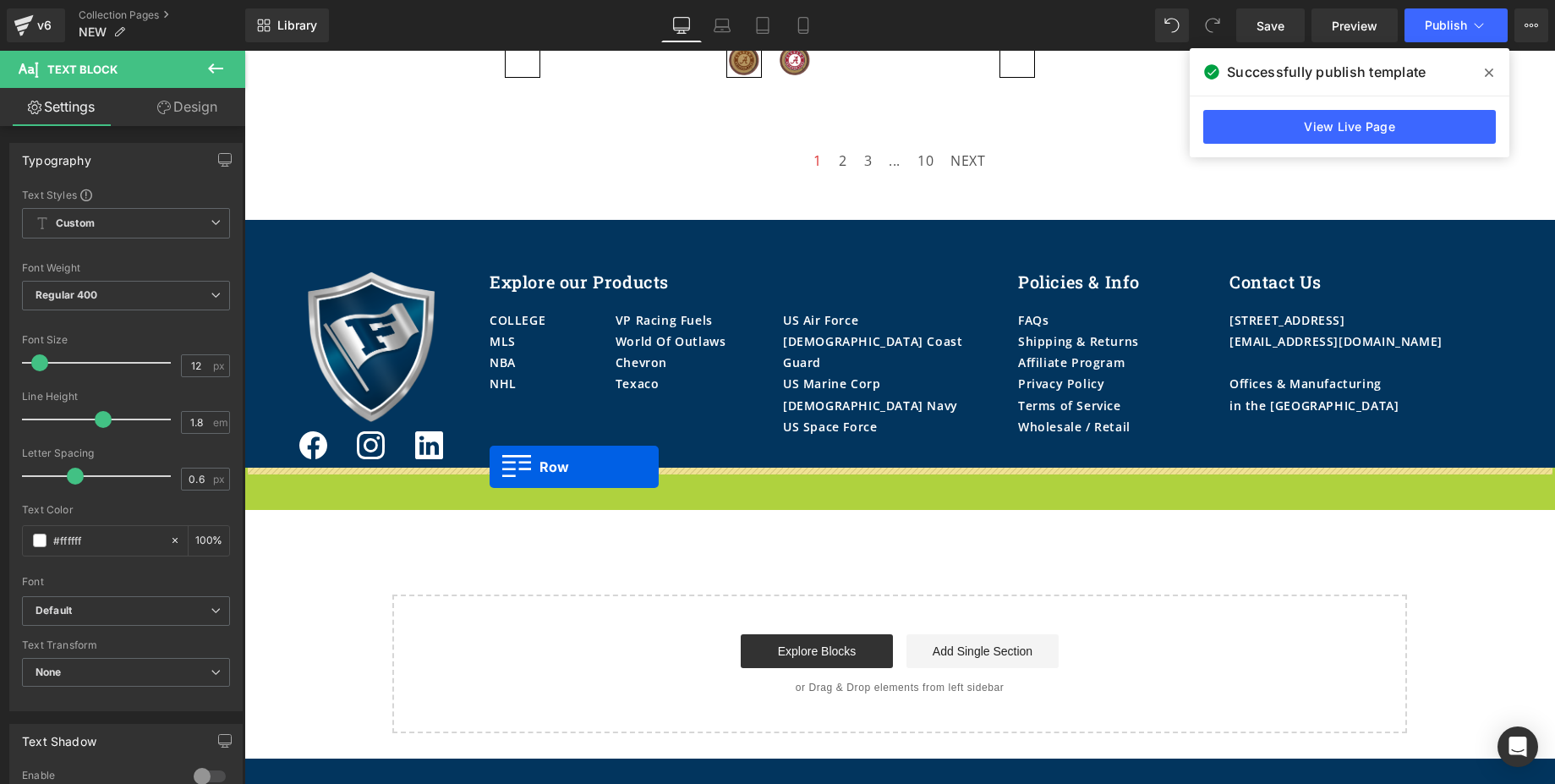
drag, startPoint x: 246, startPoint y: 451, endPoint x: 490, endPoint y: 466, distance: 244.5
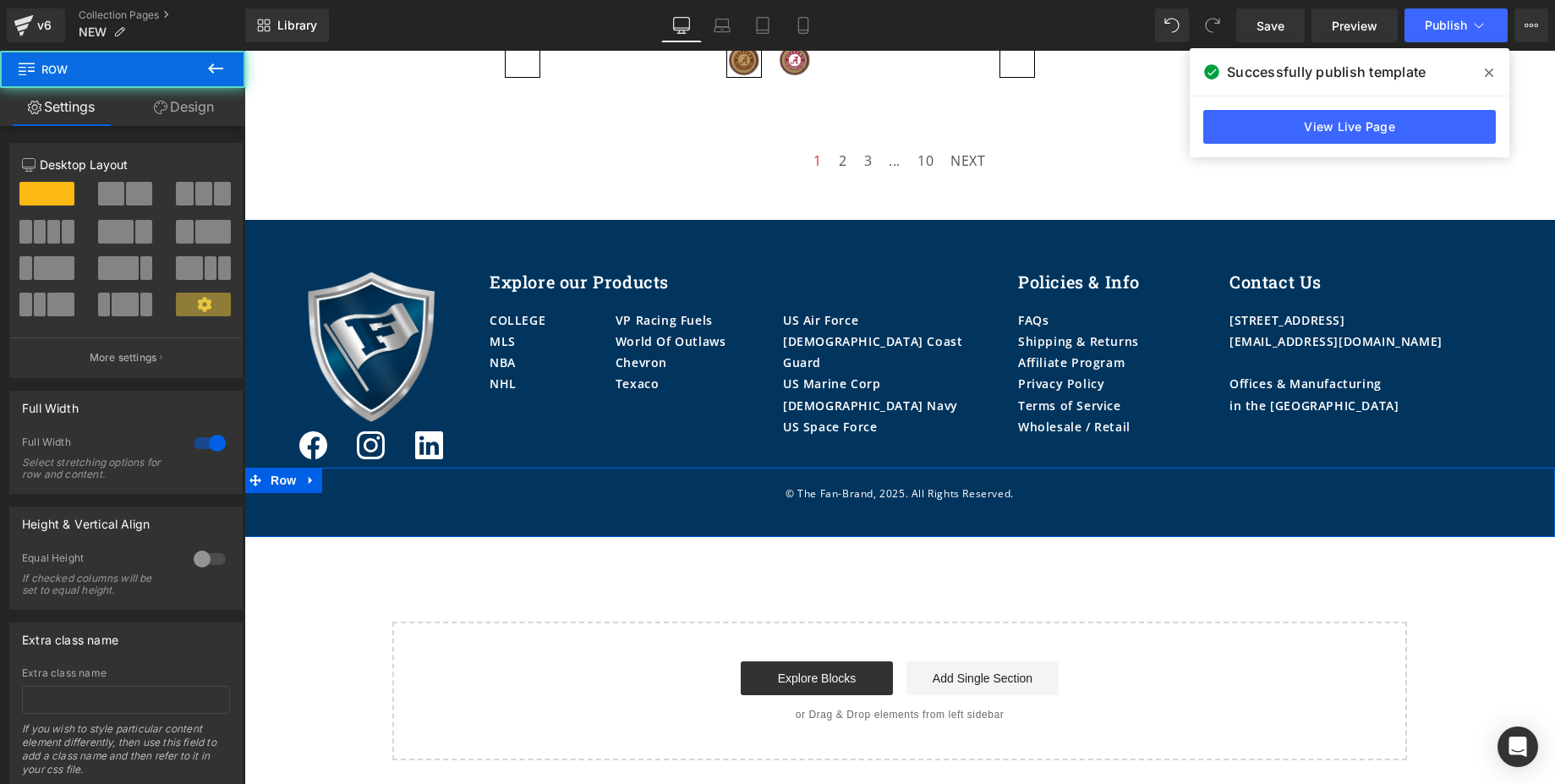
scroll to position [3017, 0]
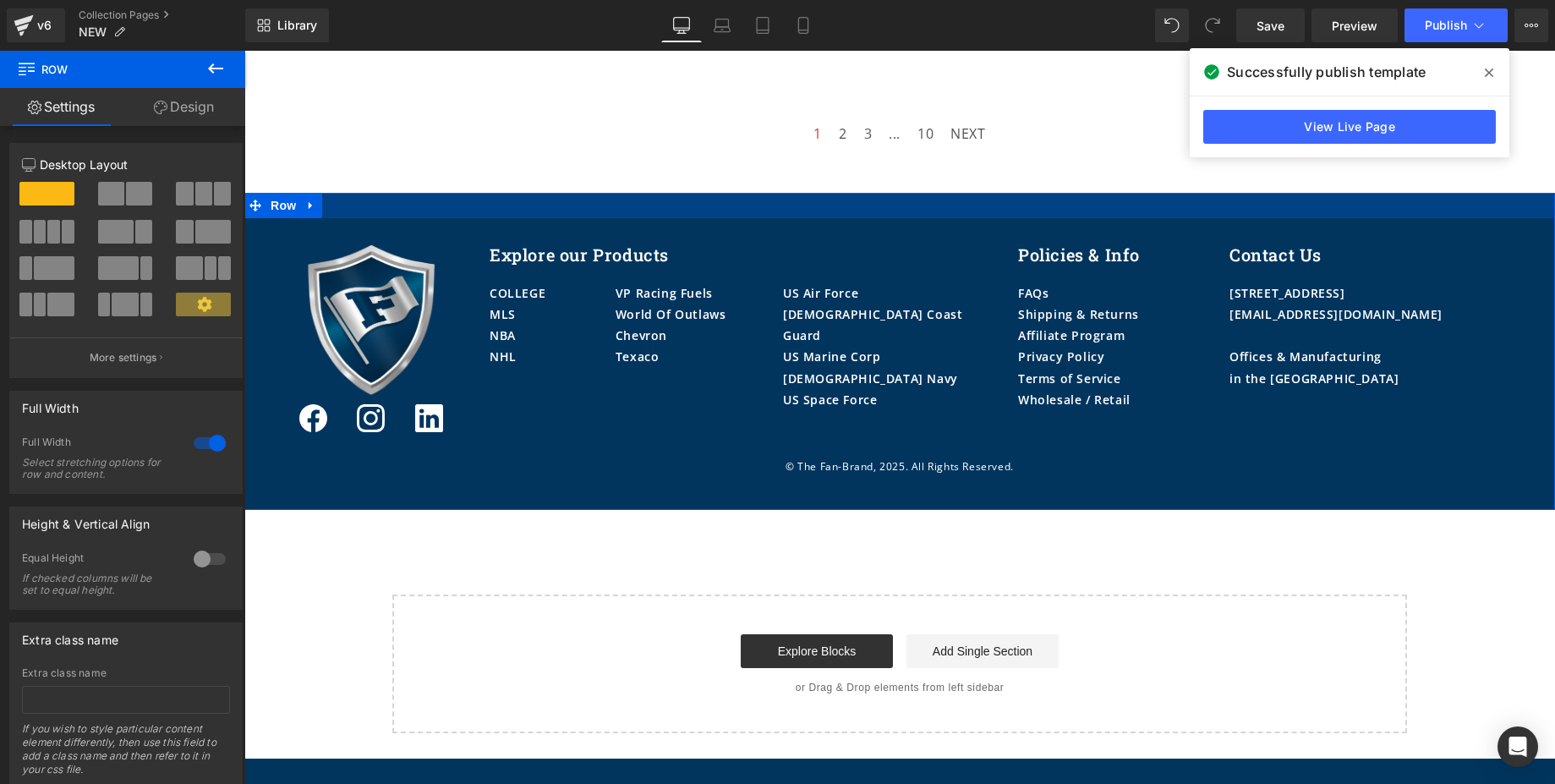
click at [686, 208] on div at bounding box center [899, 205] width 1311 height 25
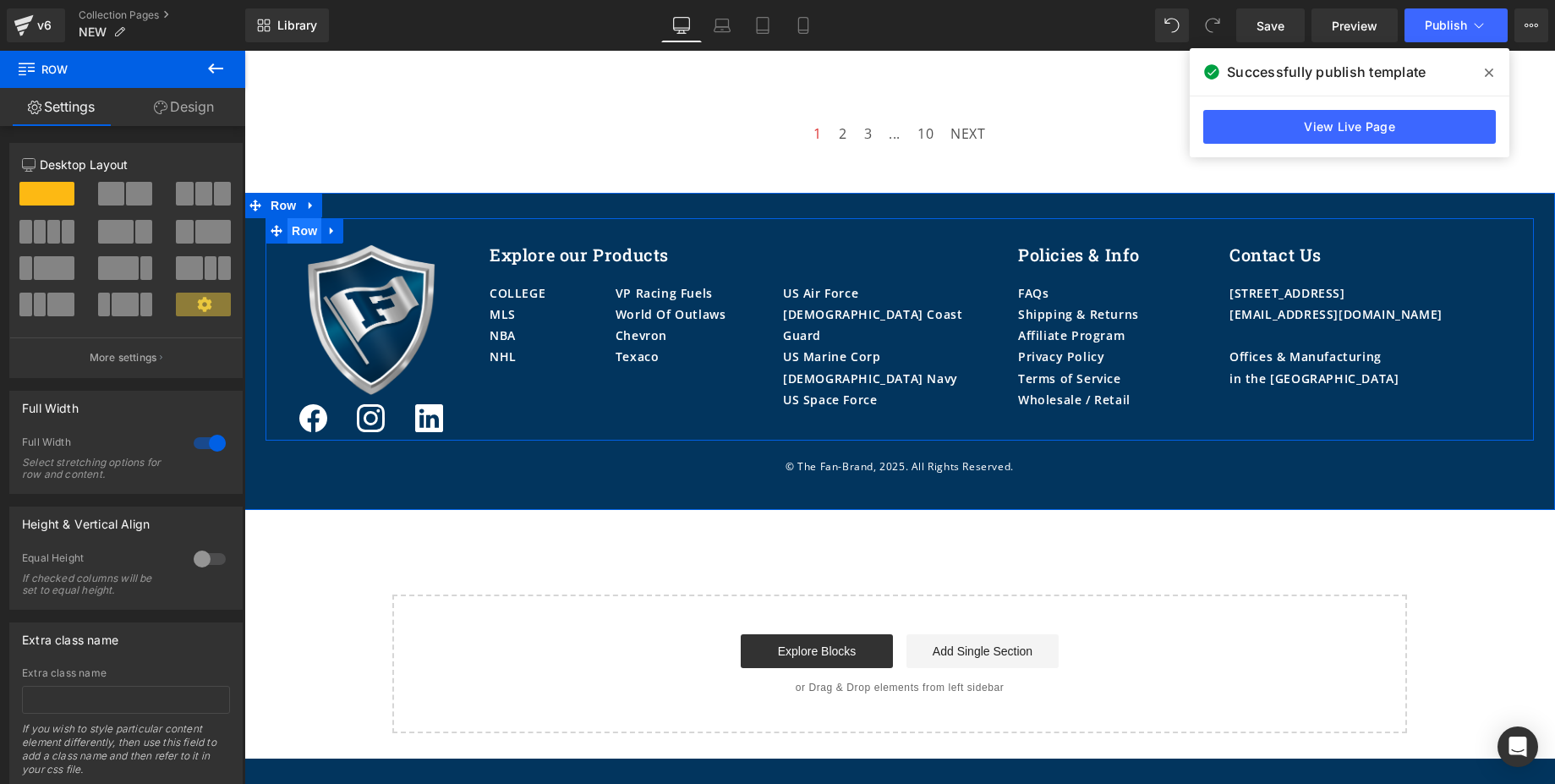
click at [291, 238] on span "Row" at bounding box center [304, 231] width 34 height 25
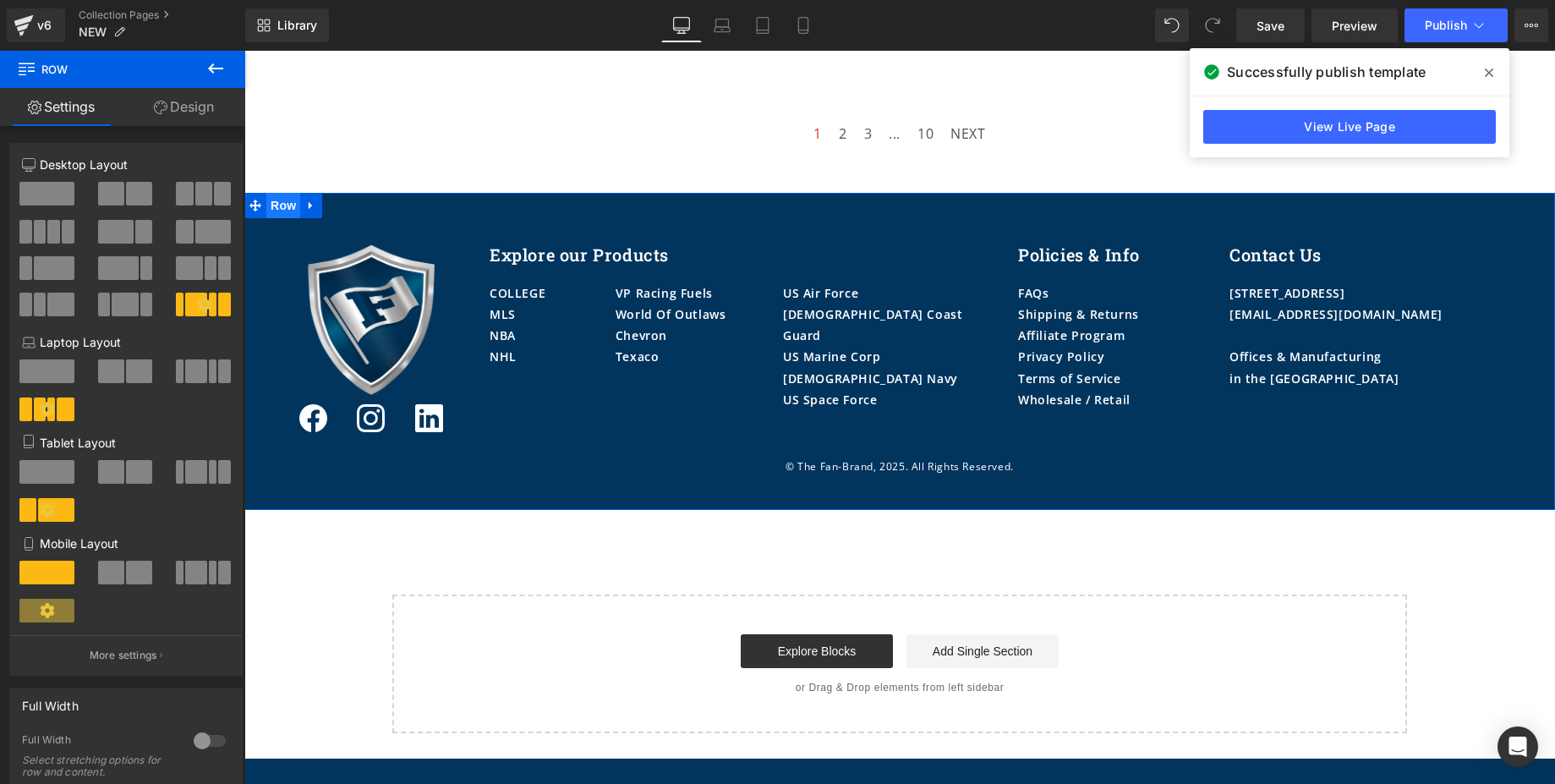
click at [278, 208] on ul "Row" at bounding box center [283, 205] width 78 height 25
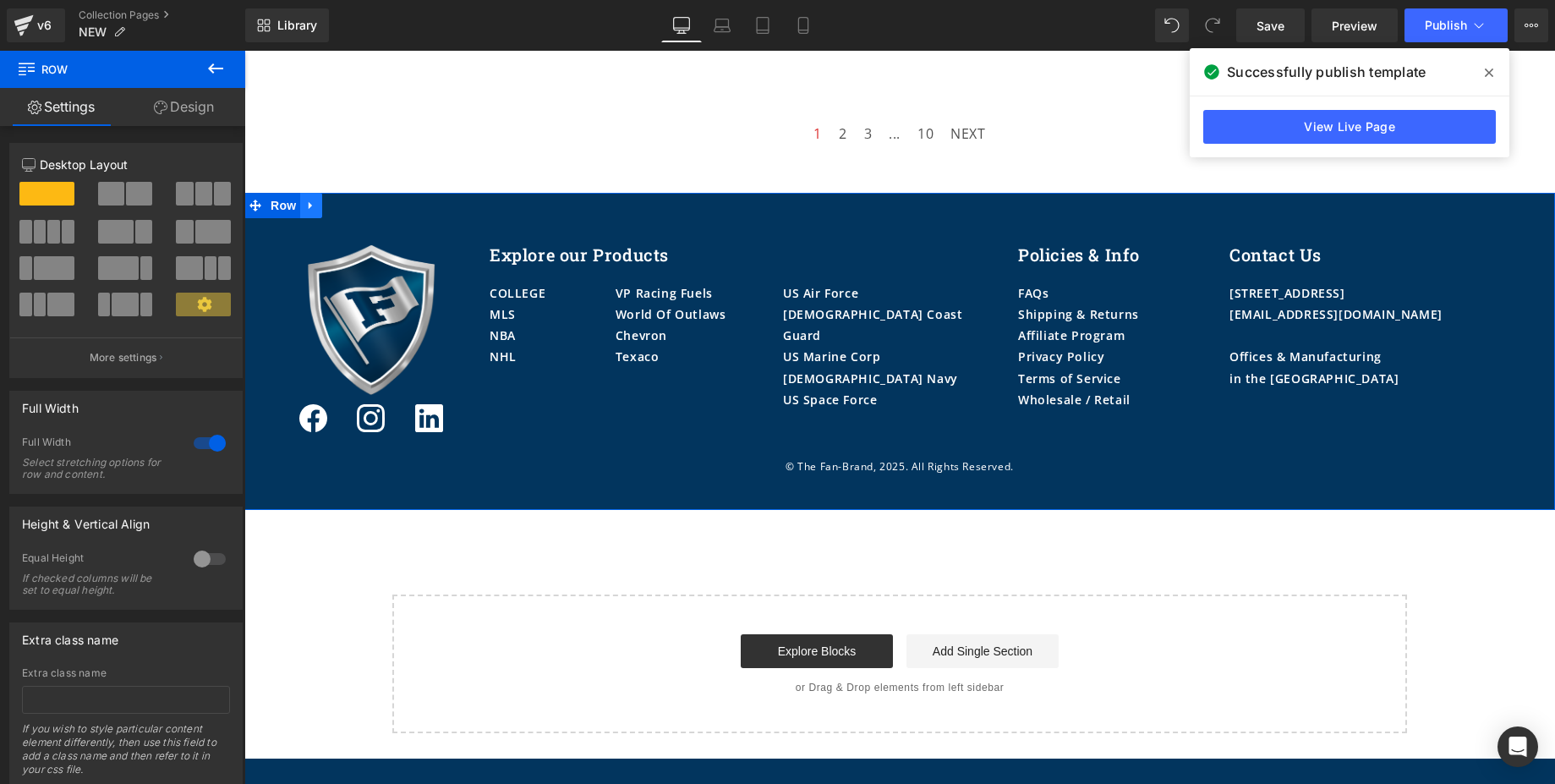
click at [305, 207] on icon at bounding box center [310, 205] width 12 height 13
click at [376, 206] on icon at bounding box center [378, 205] width 4 height 7
click at [310, 210] on link at bounding box center [311, 205] width 22 height 25
click at [307, 208] on icon at bounding box center [310, 205] width 12 height 13
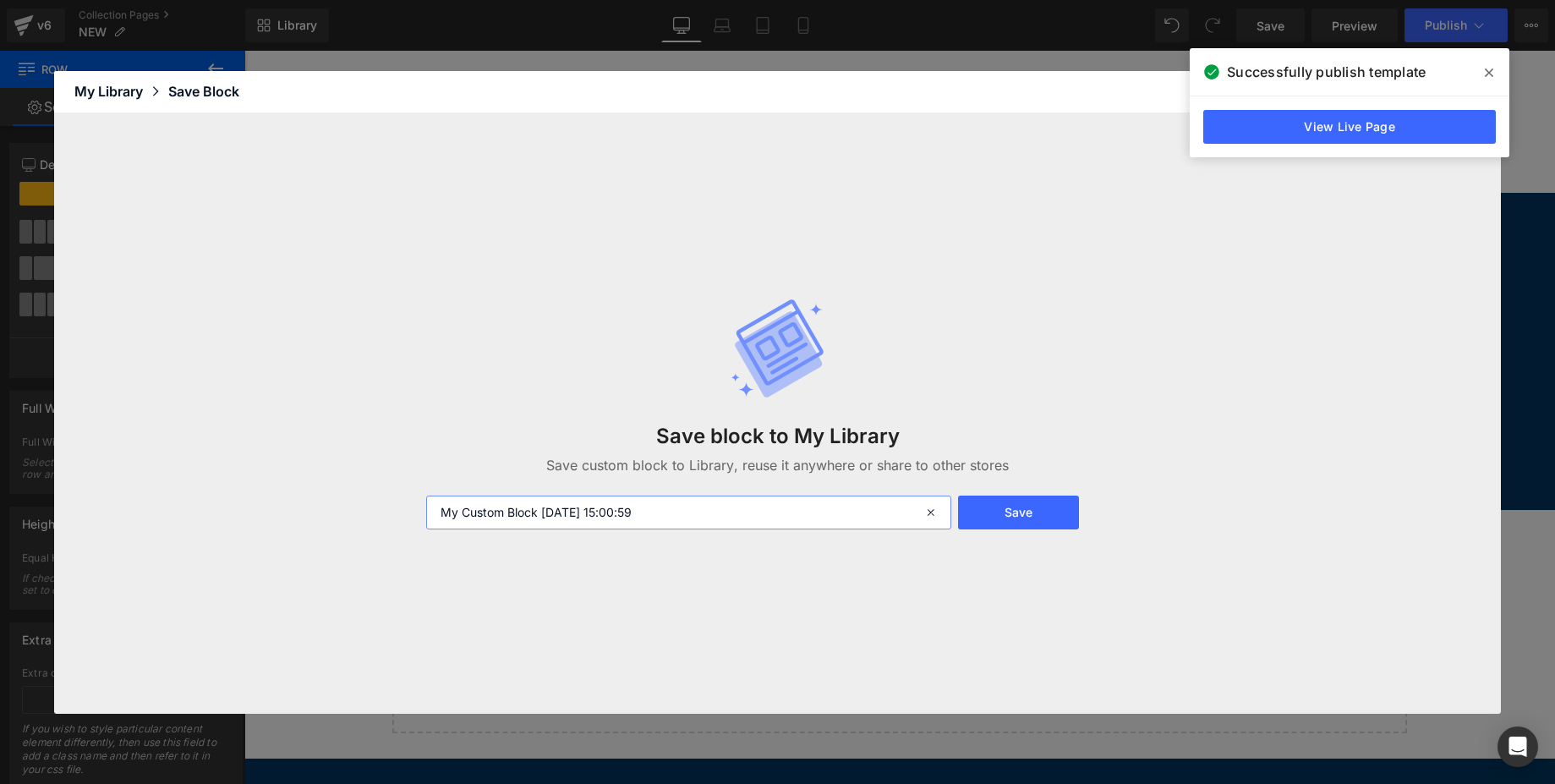
drag, startPoint x: 678, startPoint y: 513, endPoint x: 192, endPoint y: 520, distance: 486.1
click at [192, 520] on div "Save block to My Library Save custom block to Library, reuse it anywhere or sha…" at bounding box center [777, 413] width 1446 height 600
type input "Footer"
click at [991, 493] on div "Save block to My Library Save custom block to Library, reuse it anywhere or sha…" at bounding box center [778, 414] width 724 height 300
click at [996, 509] on button "Save" at bounding box center [1018, 512] width 121 height 34
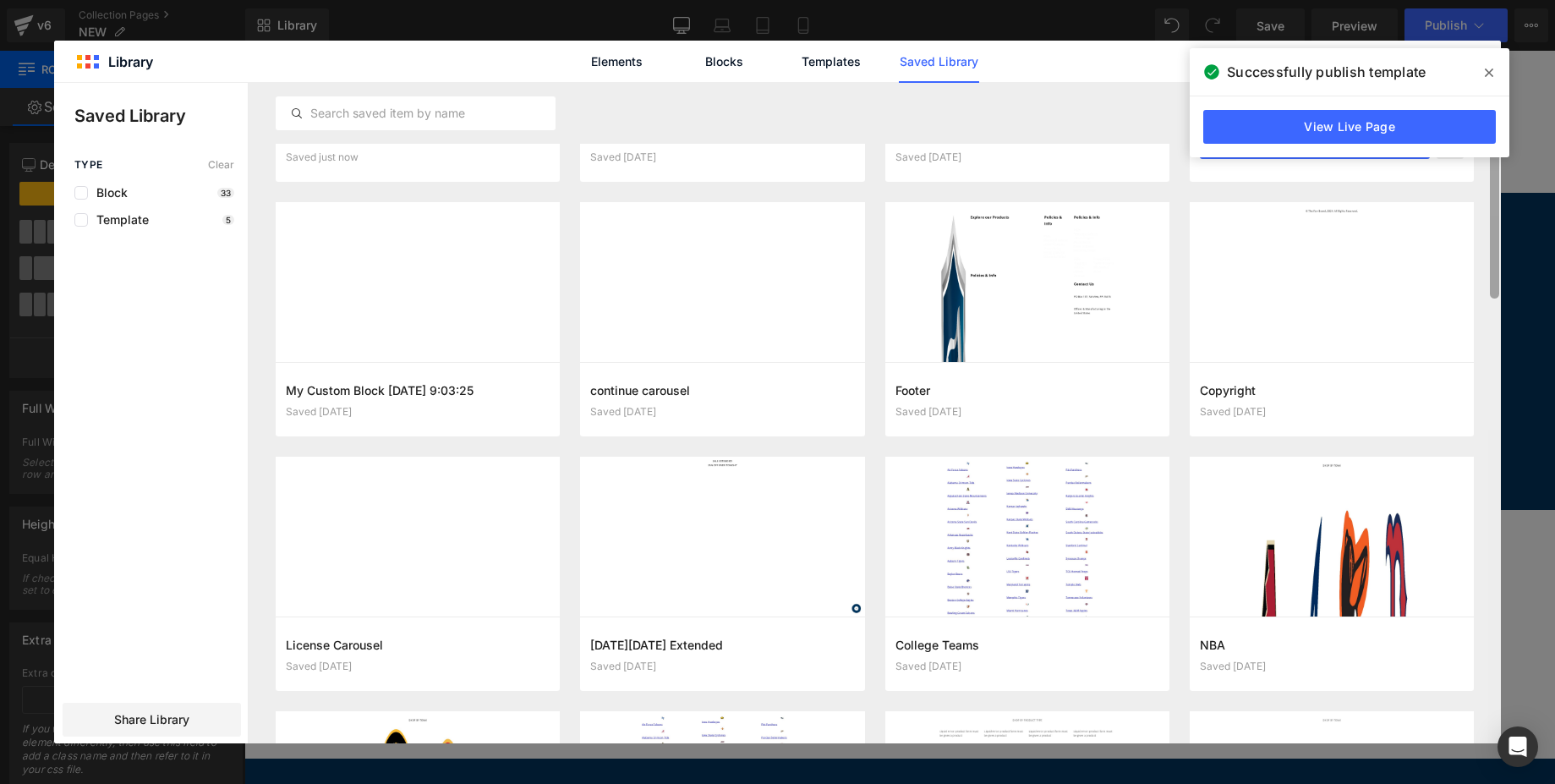
scroll to position [38, 0]
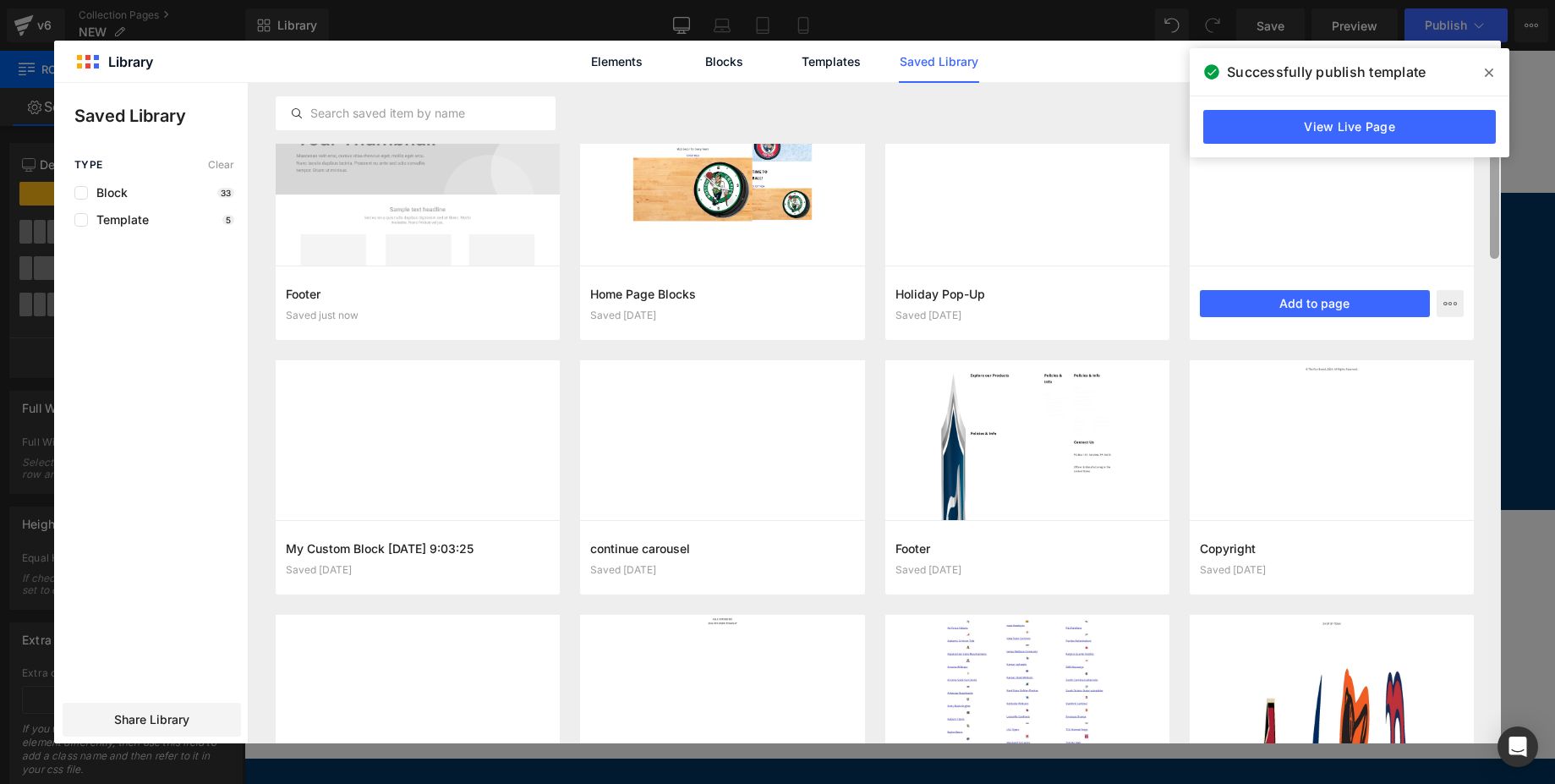
drag, startPoint x: 1493, startPoint y: 237, endPoint x: 1461, endPoint y: 248, distance: 33.8
click at [1461, 248] on div "Footer Saved just now Add to page Home Page Blocks Saved 8 months ago Add to pa…" at bounding box center [875, 413] width 1253 height 660
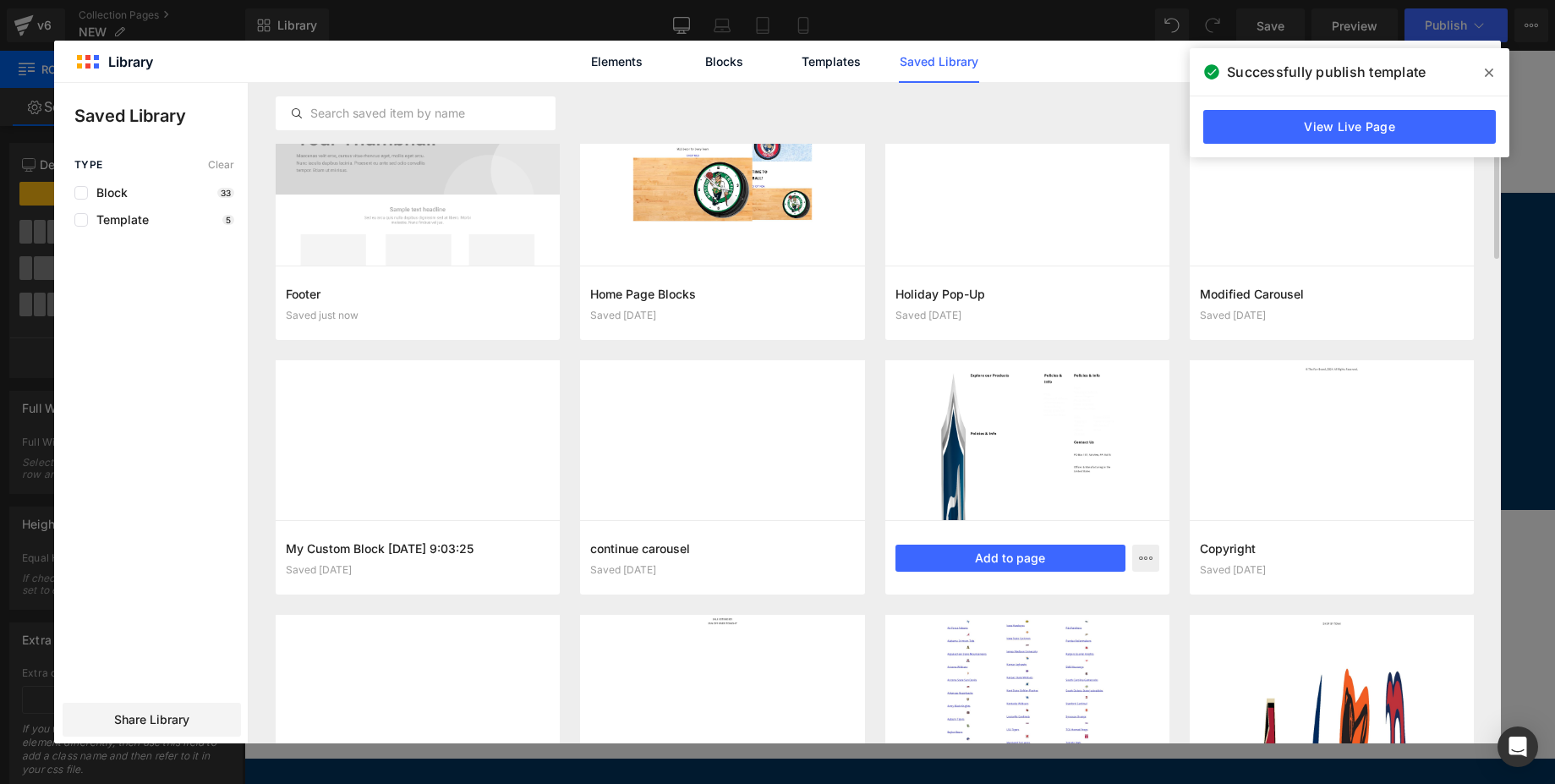
click at [1031, 451] on div at bounding box center [1027, 440] width 284 height 160
click at [1145, 551] on icon "button" at bounding box center [1145, 557] width 13 height 13
click at [1080, 451] on div at bounding box center [777, 413] width 1446 height 660
click at [971, 413] on div at bounding box center [1027, 440] width 284 height 160
click at [953, 422] on div at bounding box center [1027, 440] width 284 height 160
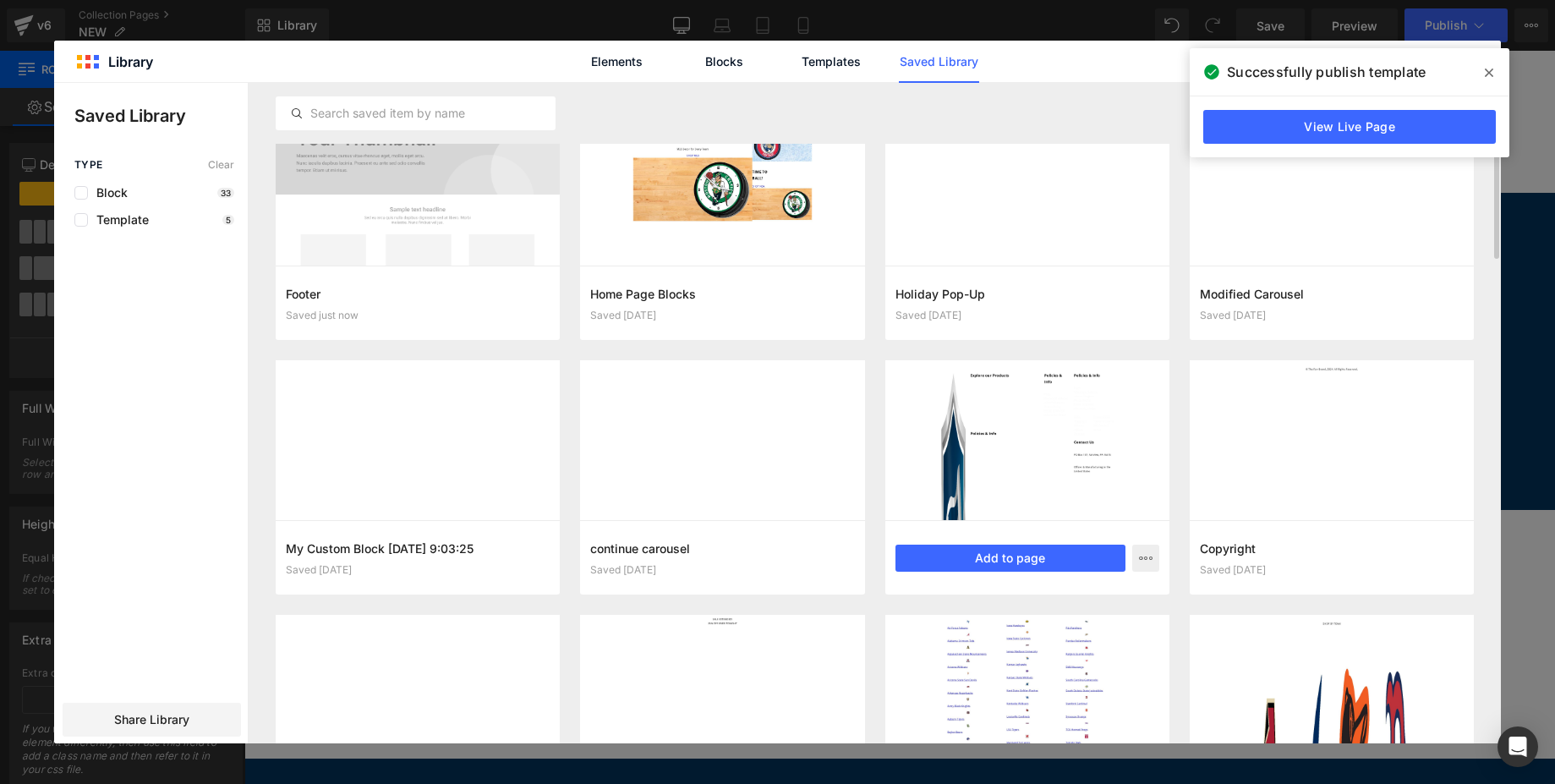
click at [953, 422] on div at bounding box center [1027, 440] width 284 height 160
drag, startPoint x: 953, startPoint y: 422, endPoint x: 1050, endPoint y: 429, distance: 97.3
click at [1050, 429] on div at bounding box center [1027, 440] width 284 height 160
click at [1033, 551] on button "Add to page" at bounding box center [1010, 558] width 230 height 27
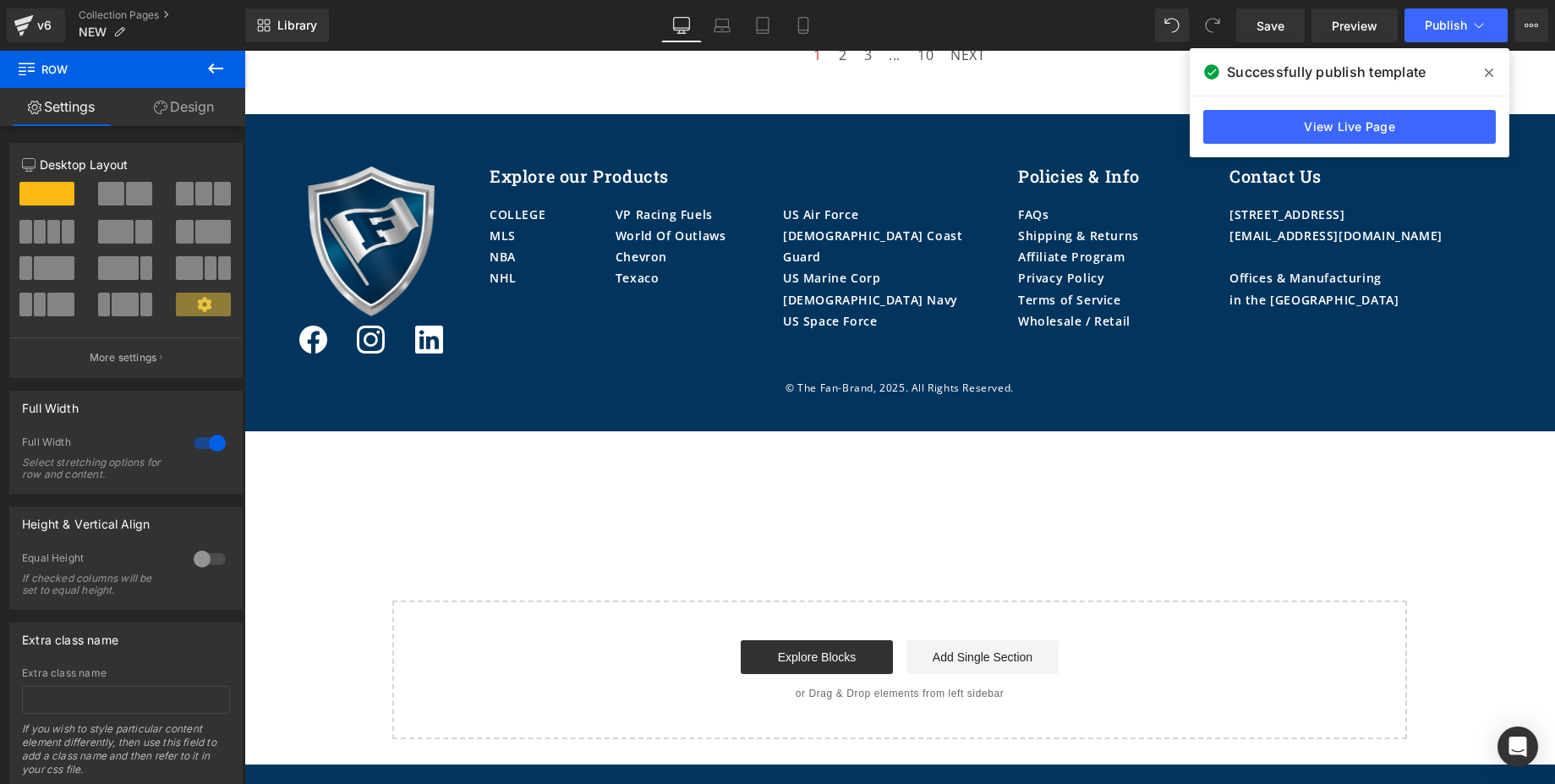
scroll to position [3102, 0]
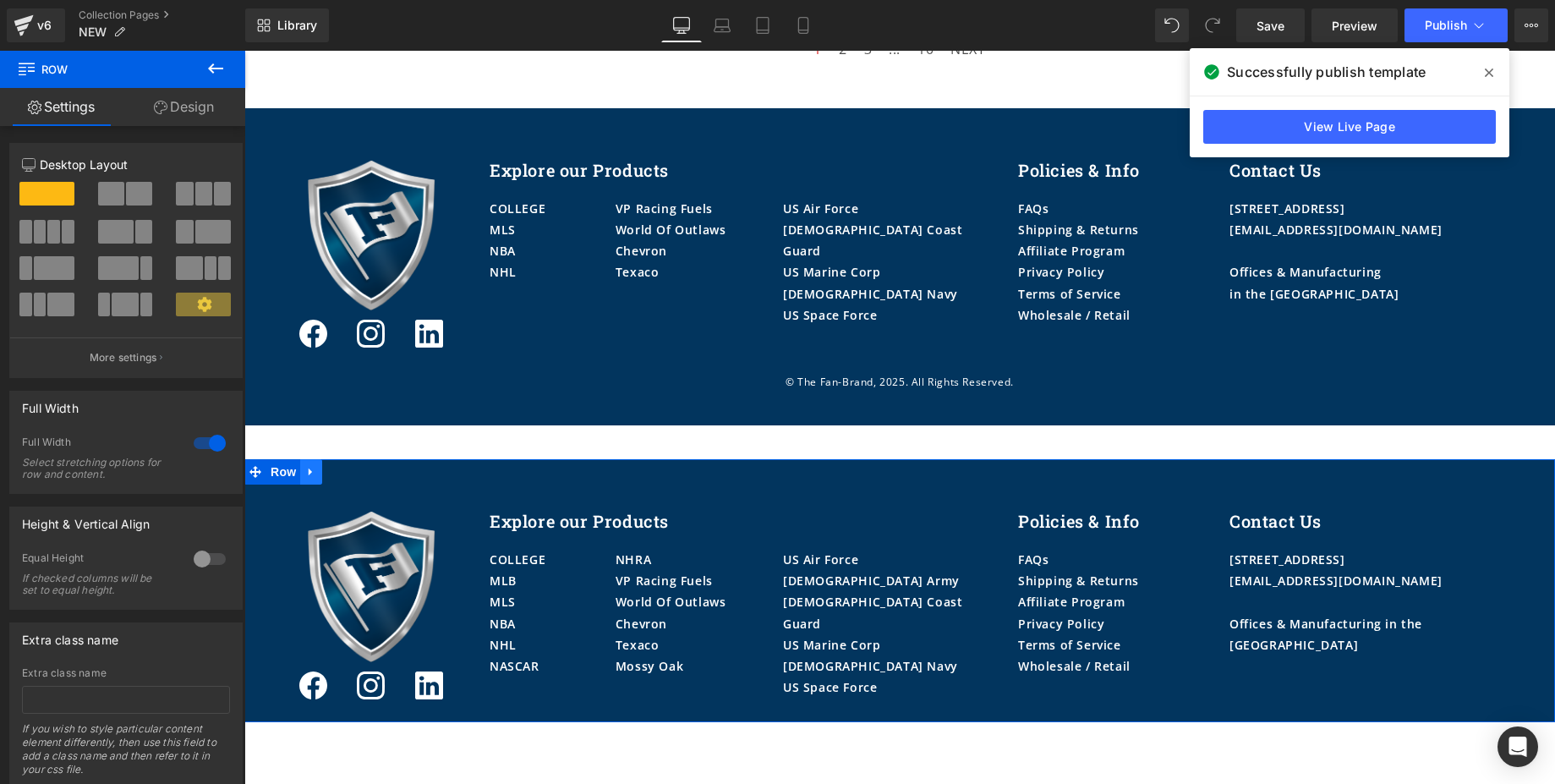
click at [305, 467] on icon at bounding box center [310, 472] width 12 height 13
click at [349, 474] on icon at bounding box center [354, 471] width 12 height 12
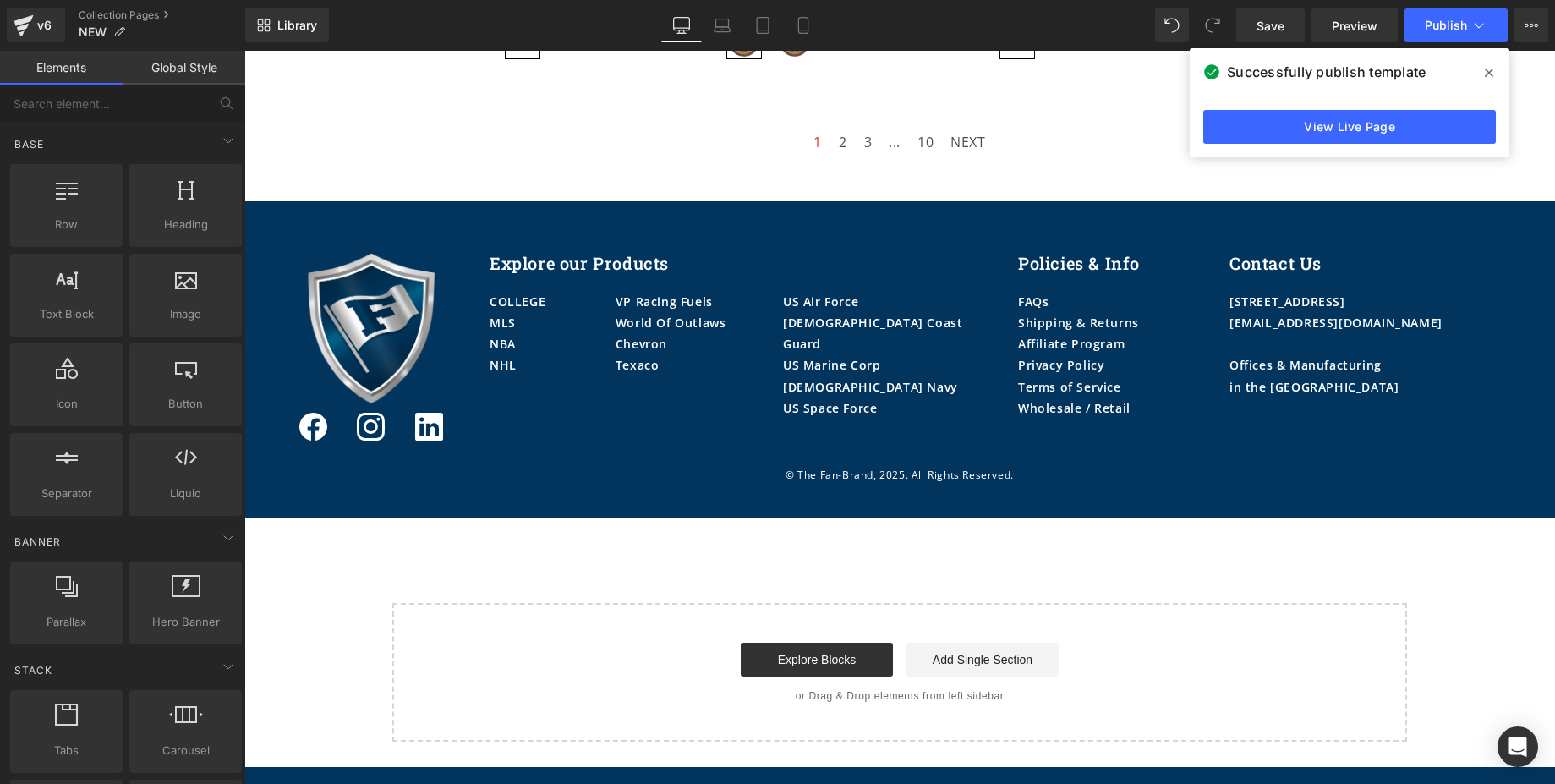
scroll to position [3009, 0]
click at [284, 25] on span "Library" at bounding box center [297, 25] width 39 height 15
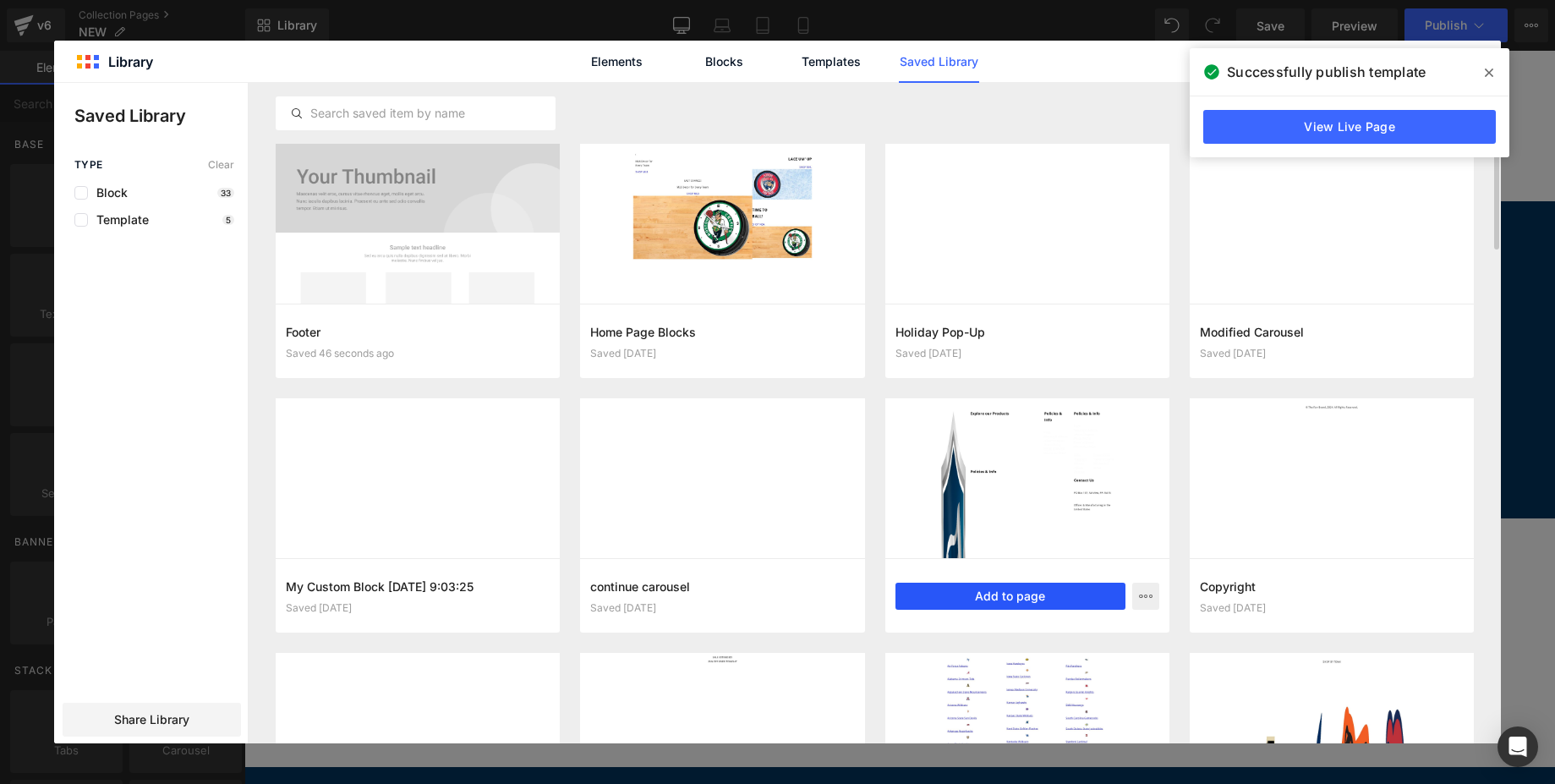
click at [1038, 597] on button "Add to page" at bounding box center [1010, 596] width 230 height 27
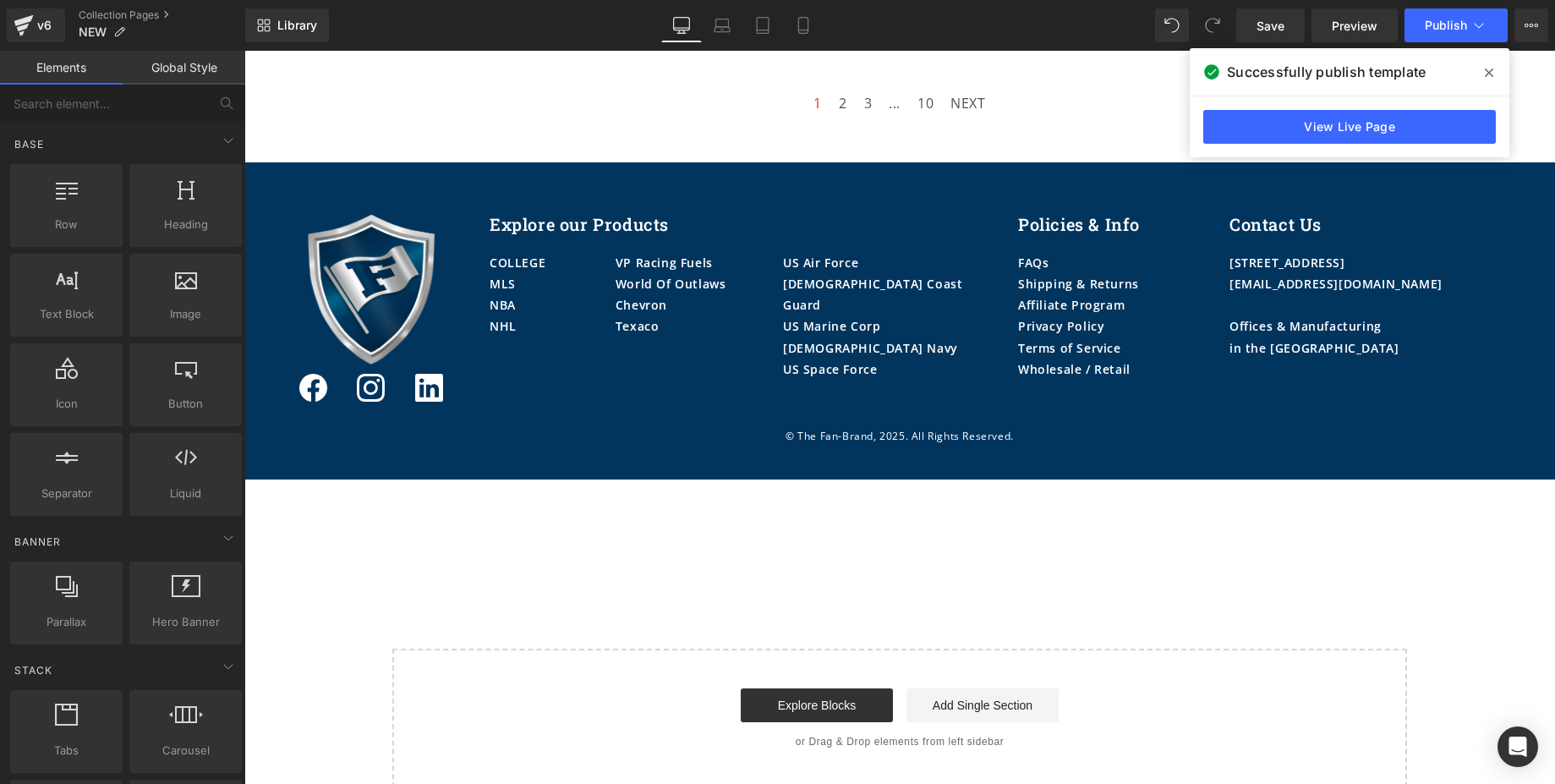
scroll to position [3102, 0]
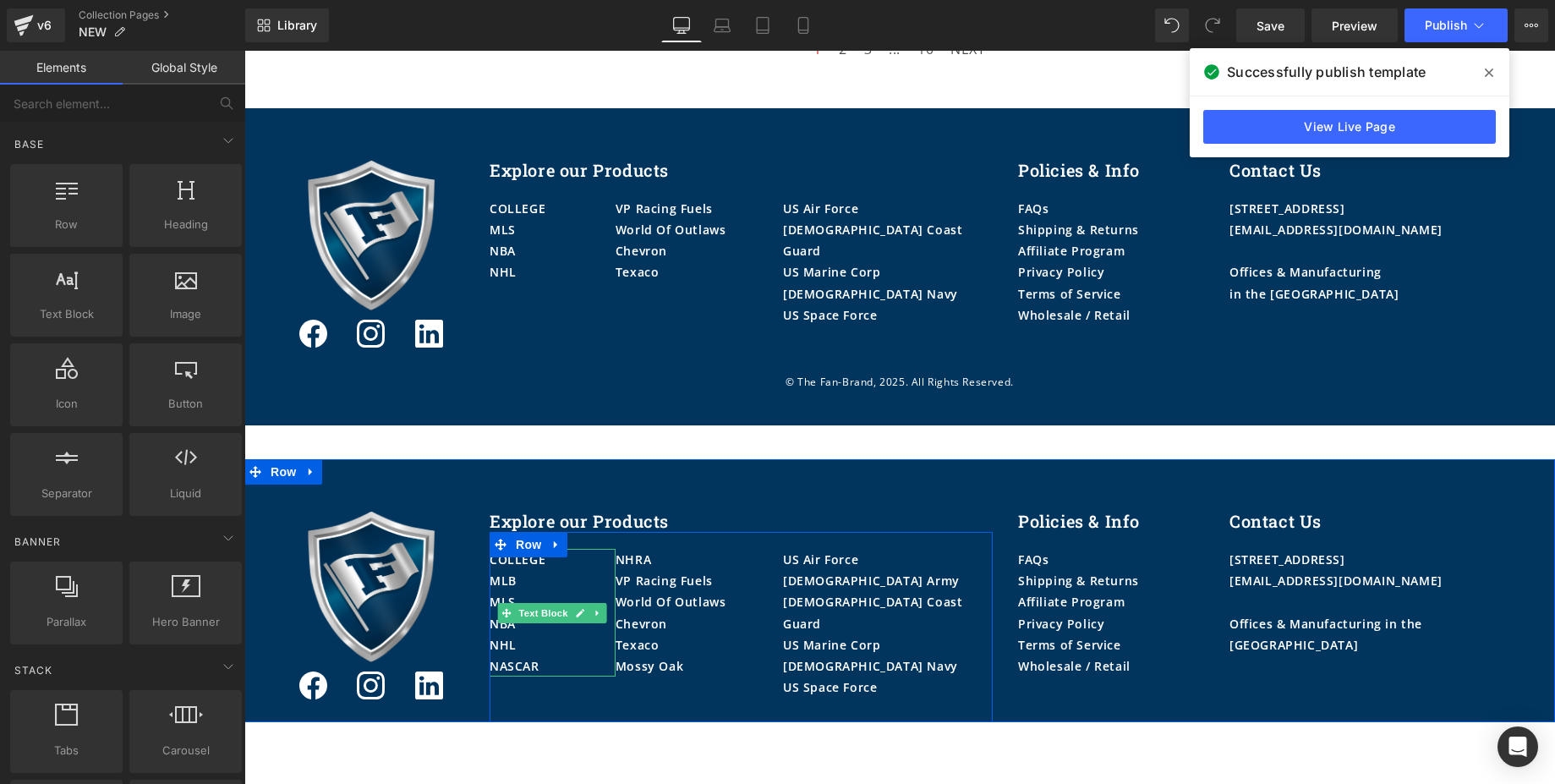
click at [536, 576] on p "MLB" at bounding box center [553, 580] width 126 height 22
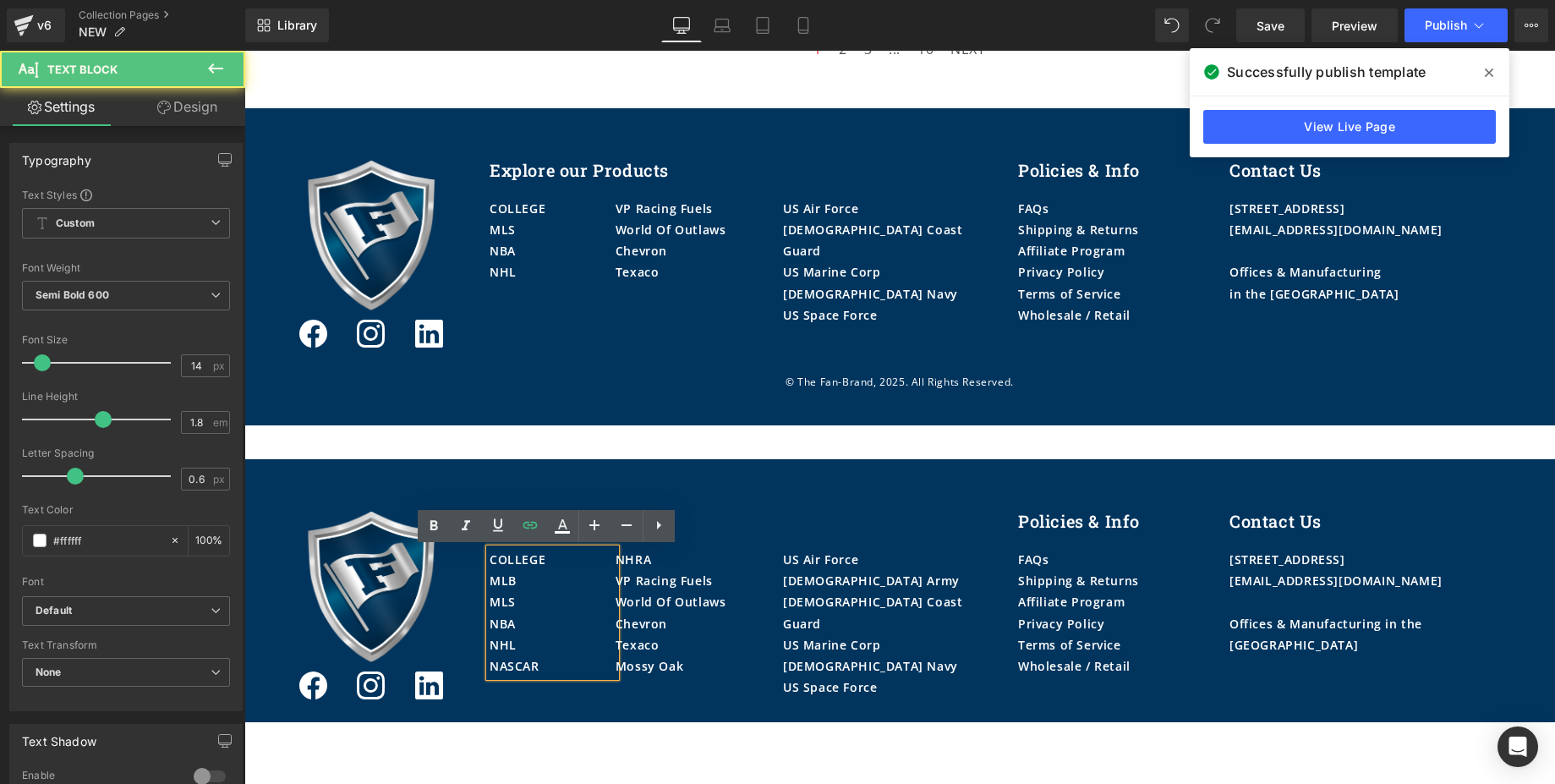
click at [536, 576] on p "MLB" at bounding box center [553, 580] width 126 height 22
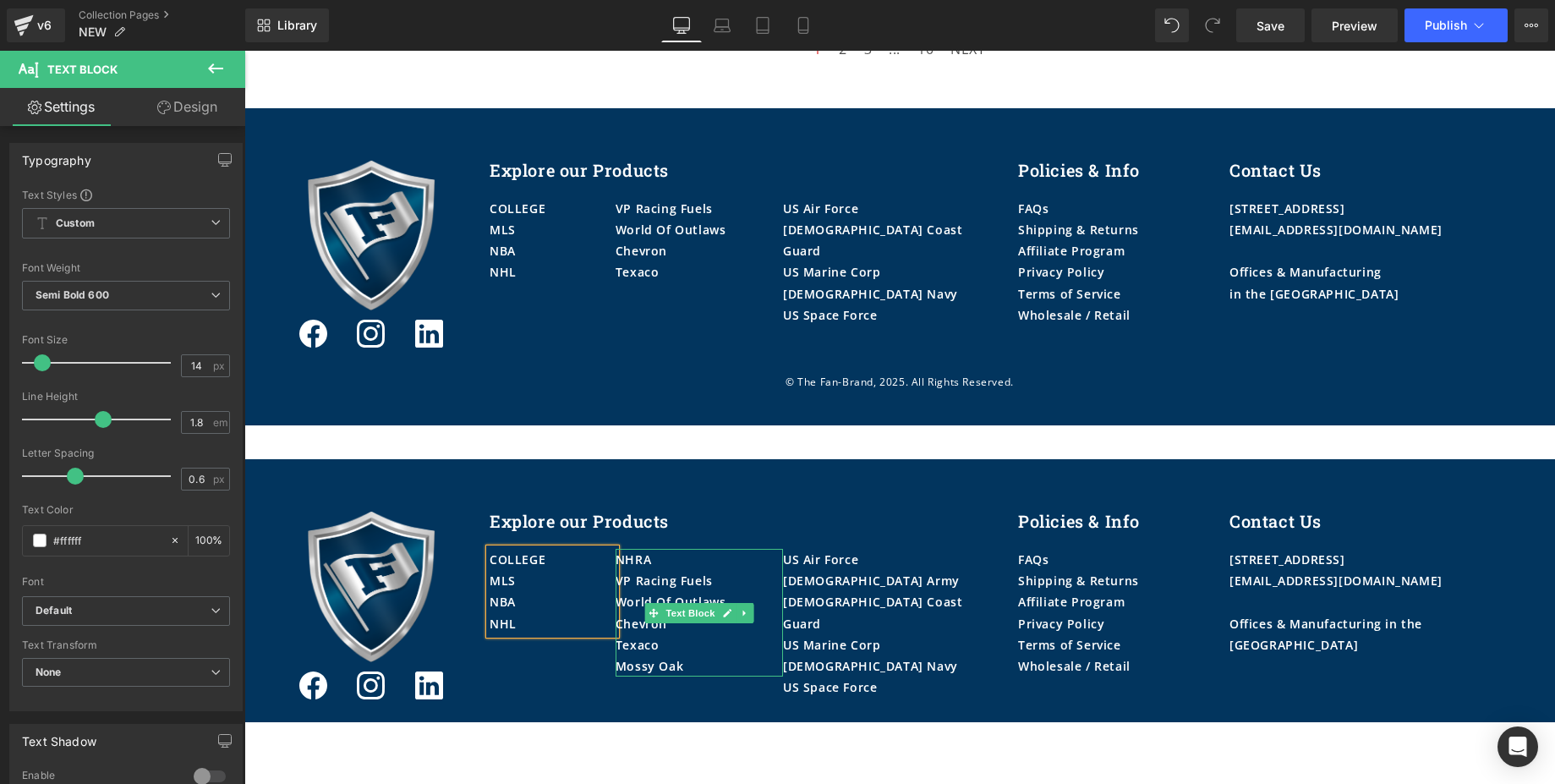
drag, startPoint x: 693, startPoint y: 558, endPoint x: 668, endPoint y: 566, distance: 26.2
click at [693, 558] on div "NHRA" at bounding box center [699, 560] width 168 height 22
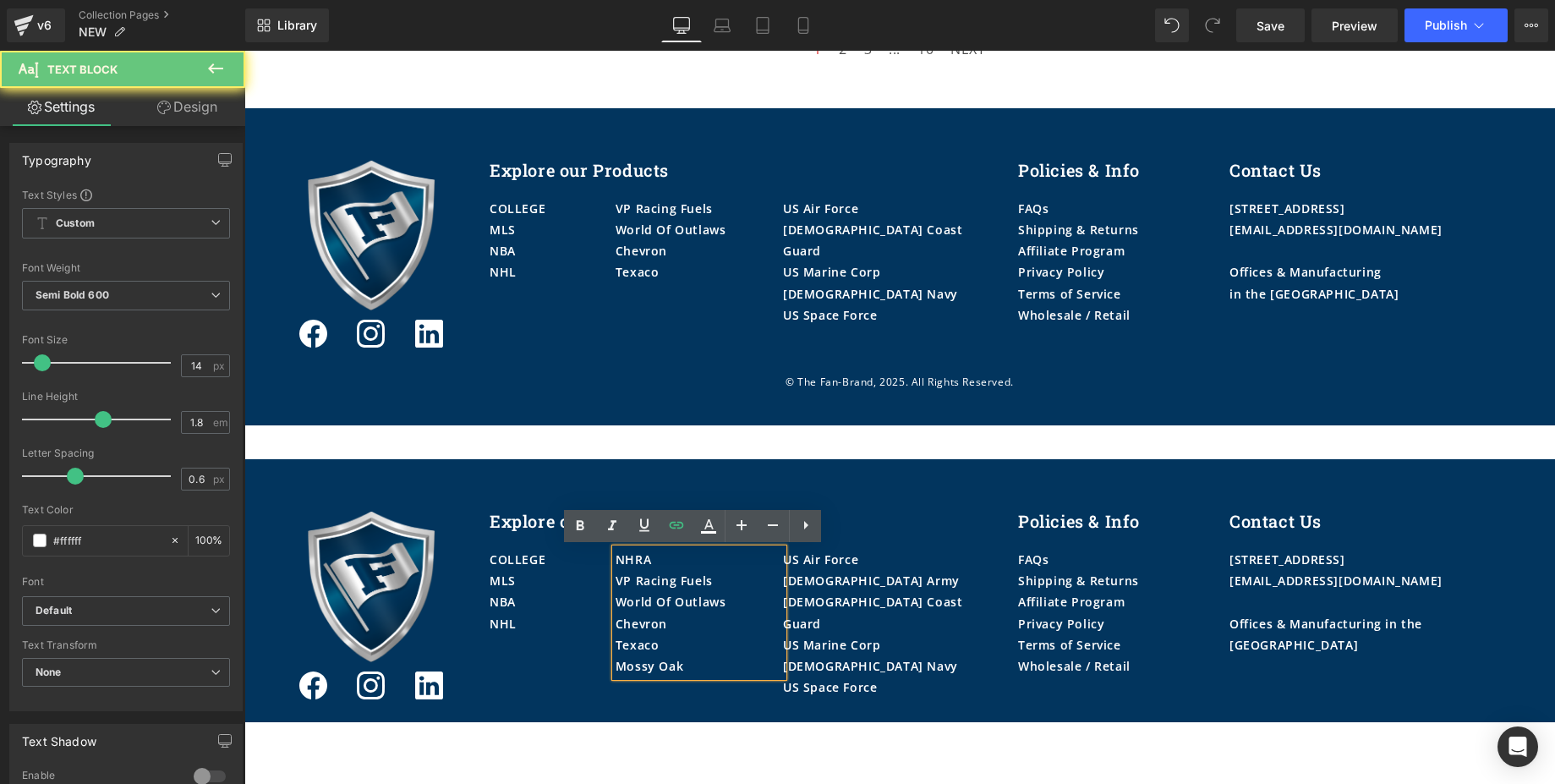
click at [660, 562] on div "NHRA" at bounding box center [699, 560] width 168 height 22
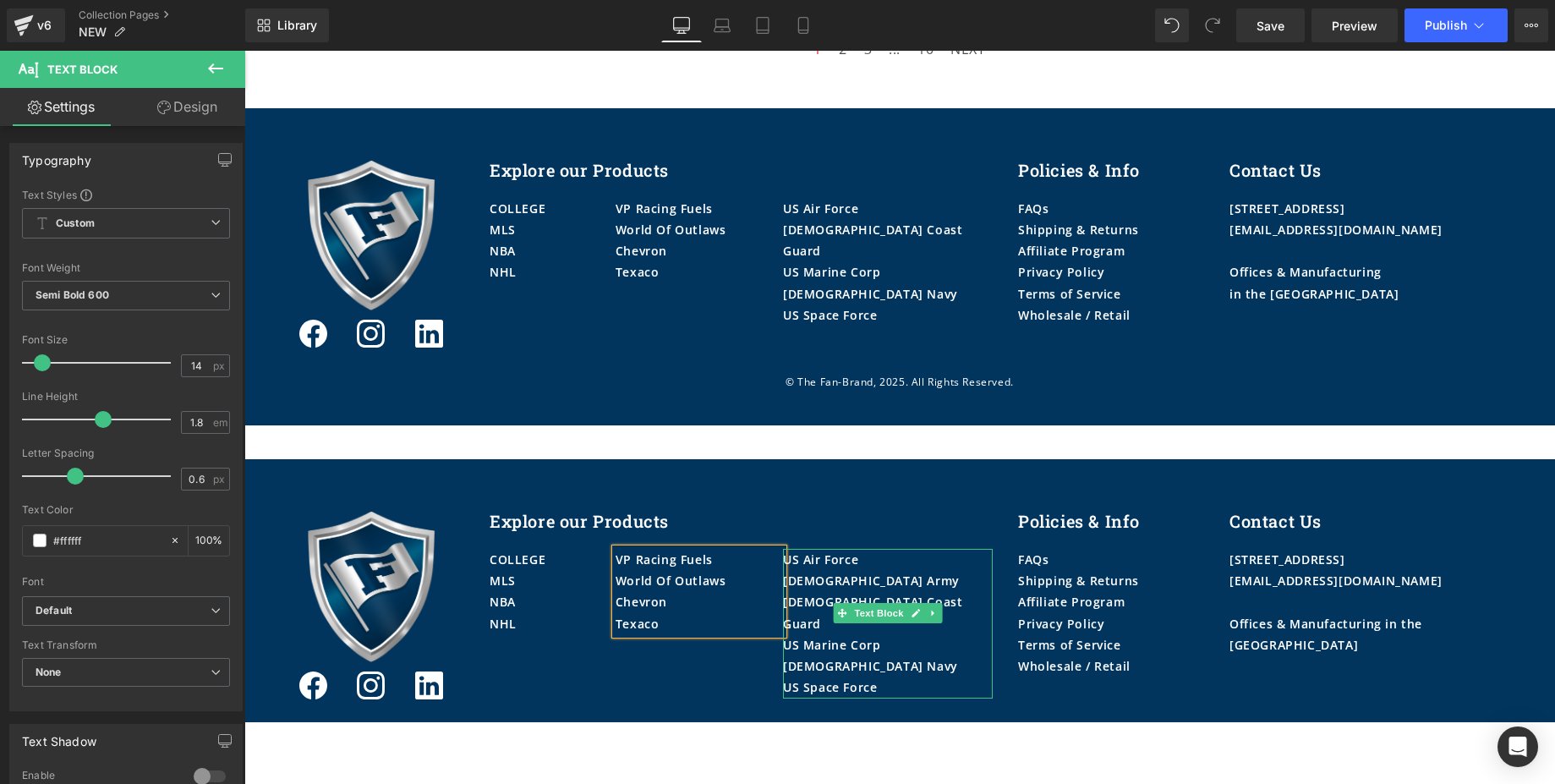
click at [843, 578] on div "[DEMOGRAPHIC_DATA] Army" at bounding box center [888, 580] width 210 height 22
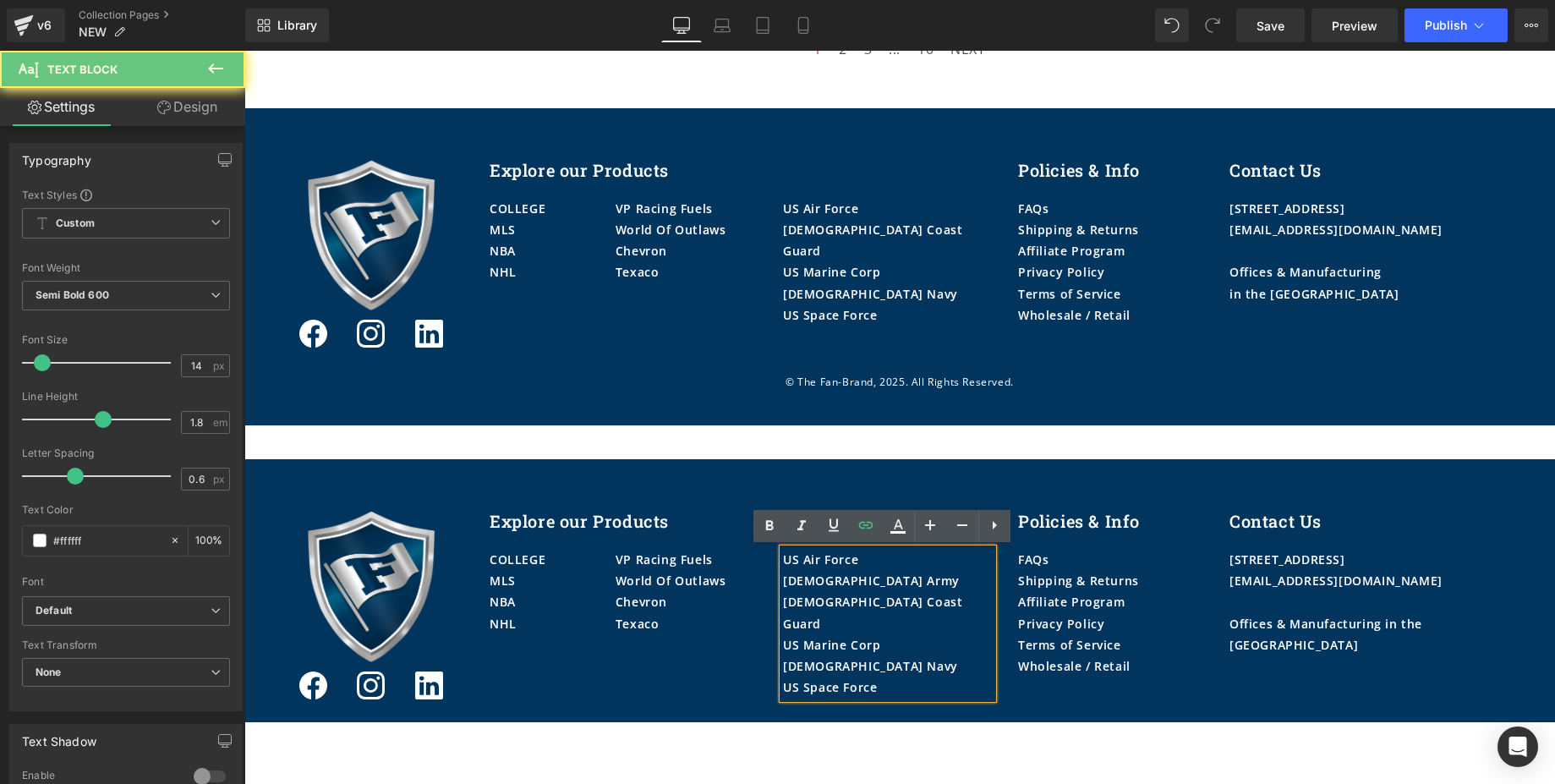
click at [837, 581] on div "[DEMOGRAPHIC_DATA] Army" at bounding box center [888, 580] width 210 height 22
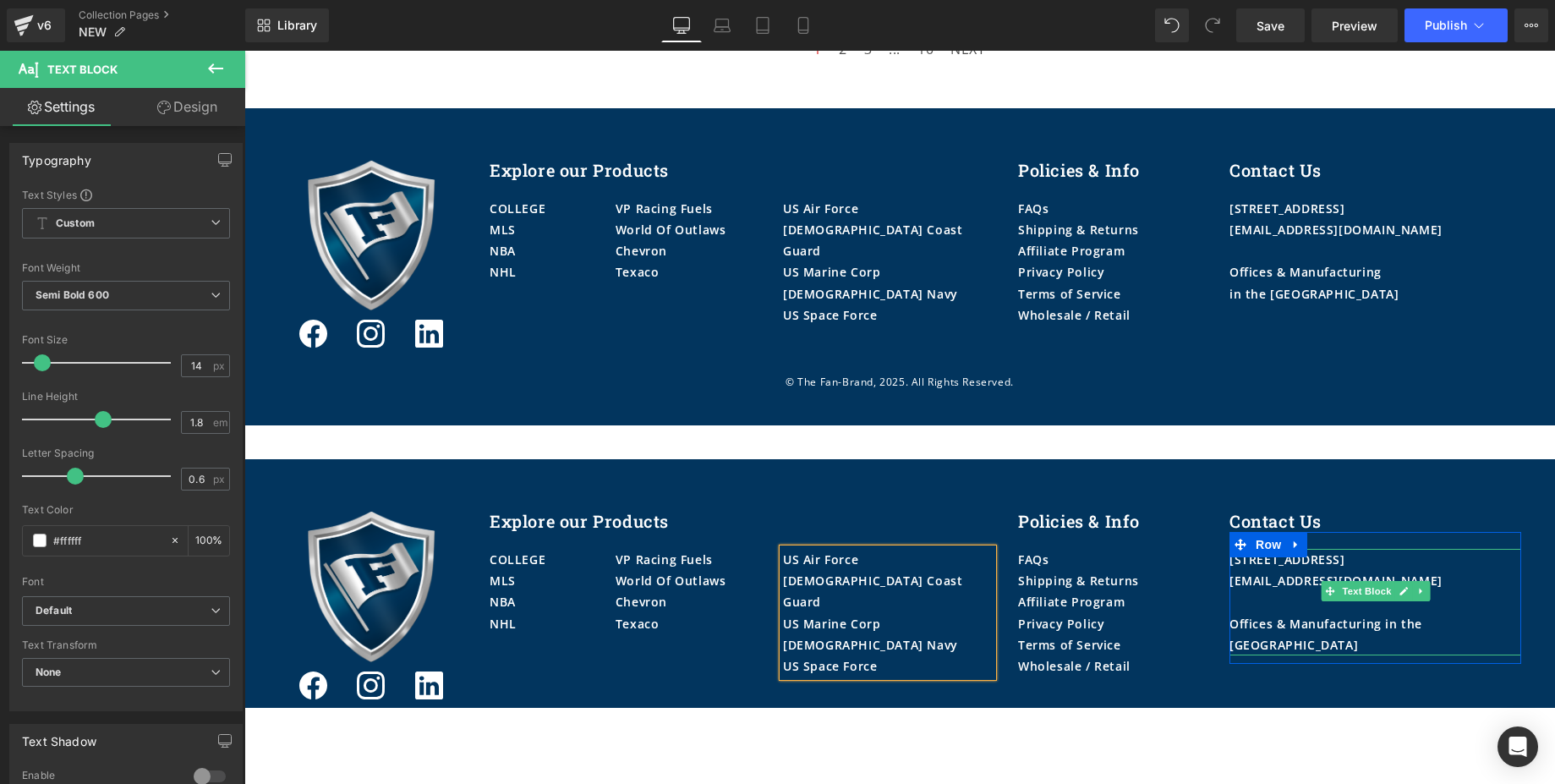
click at [1377, 624] on div "Offices & Manufacturing in the [GEOGRAPHIC_DATA]" at bounding box center [1375, 633] width 292 height 42
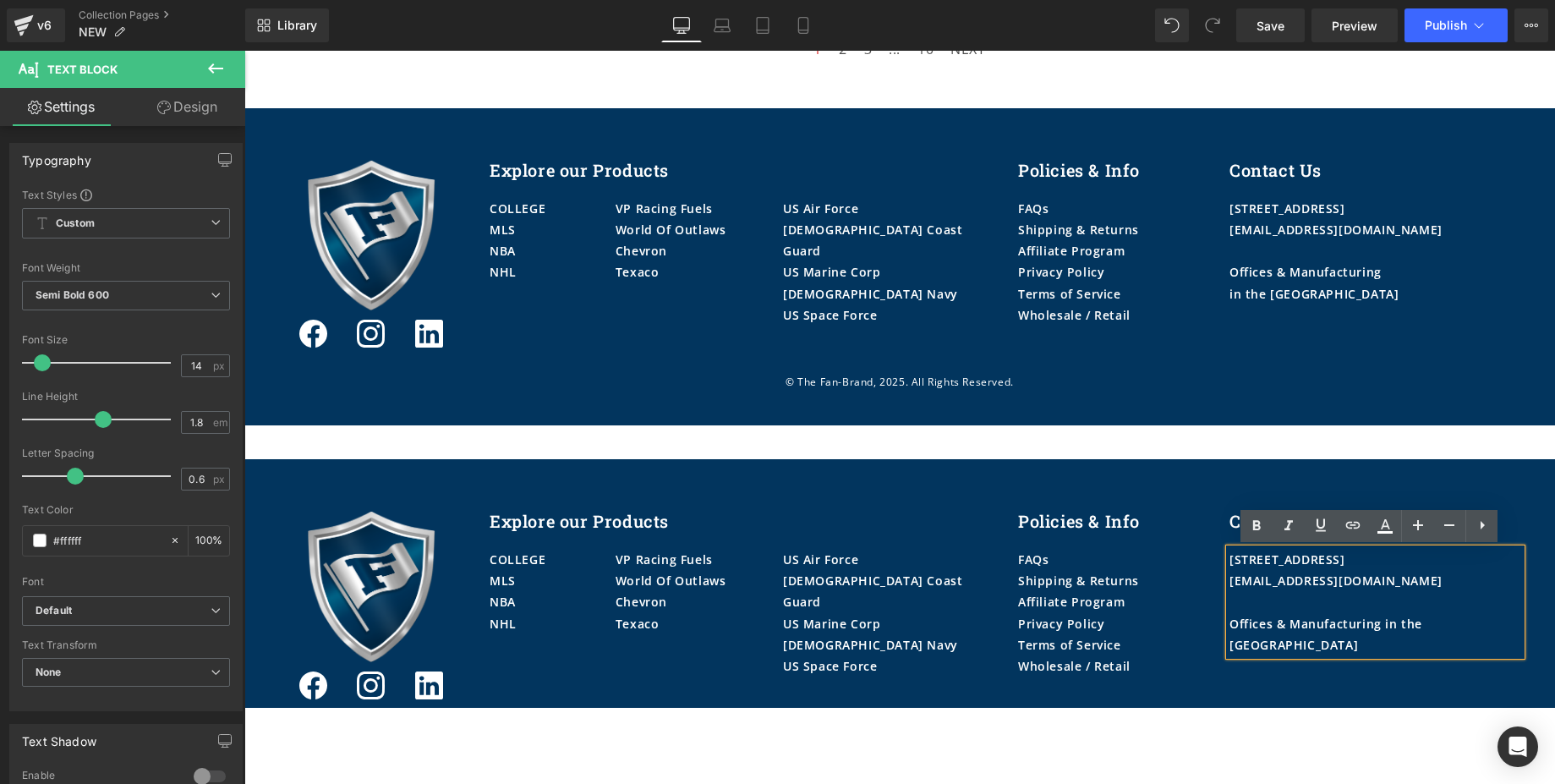
click at [1379, 624] on div "Offices & Manufacturing in the [GEOGRAPHIC_DATA]" at bounding box center [1375, 633] width 292 height 42
click at [914, 476] on div "Image Icon Icon Icon Row Explore our Products Heading COLLEGE MLS NBA NHL Text …" at bounding box center [899, 583] width 1311 height 248
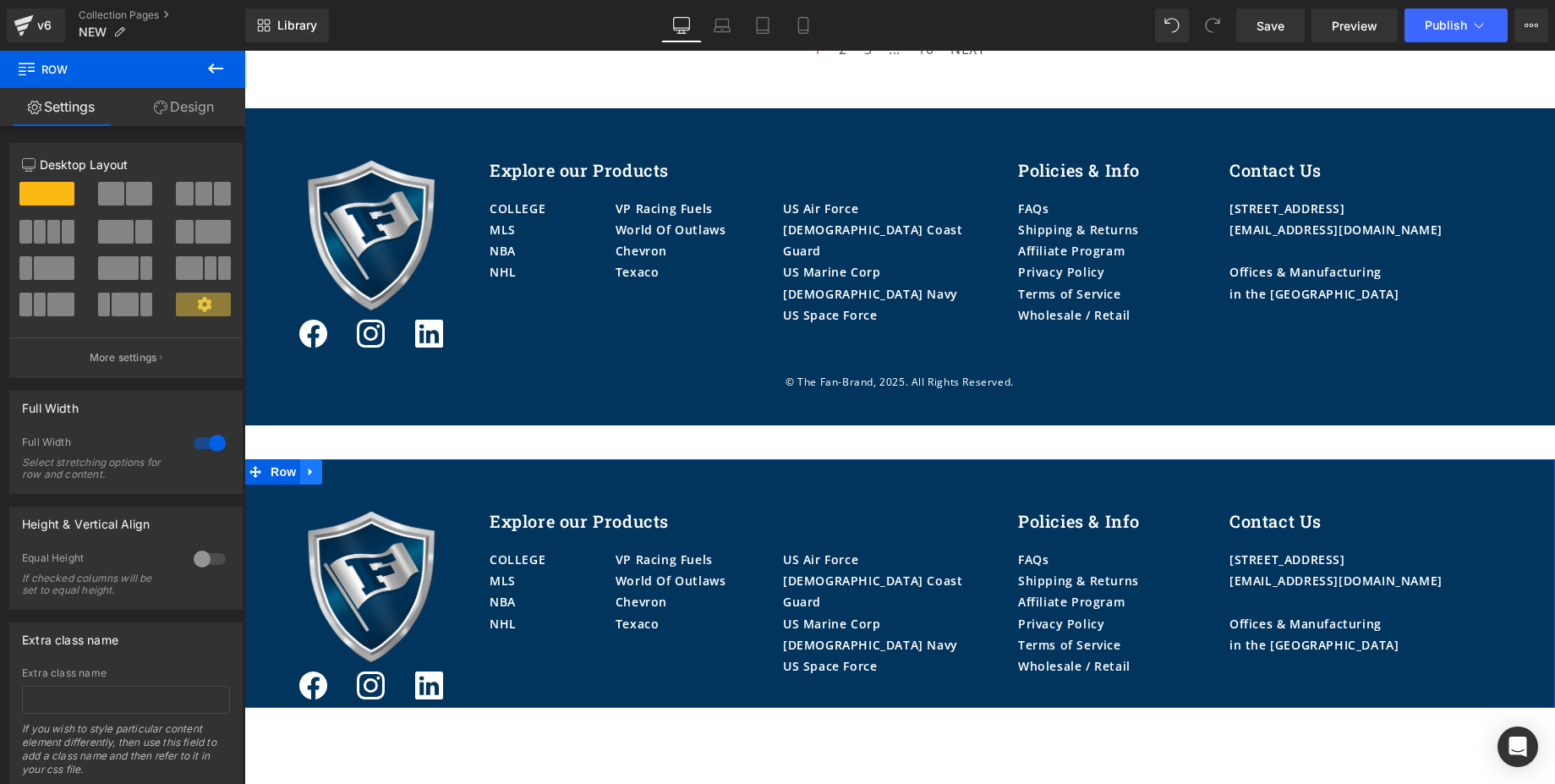
click at [305, 469] on icon at bounding box center [310, 472] width 12 height 13
click at [307, 467] on icon at bounding box center [310, 472] width 12 height 13
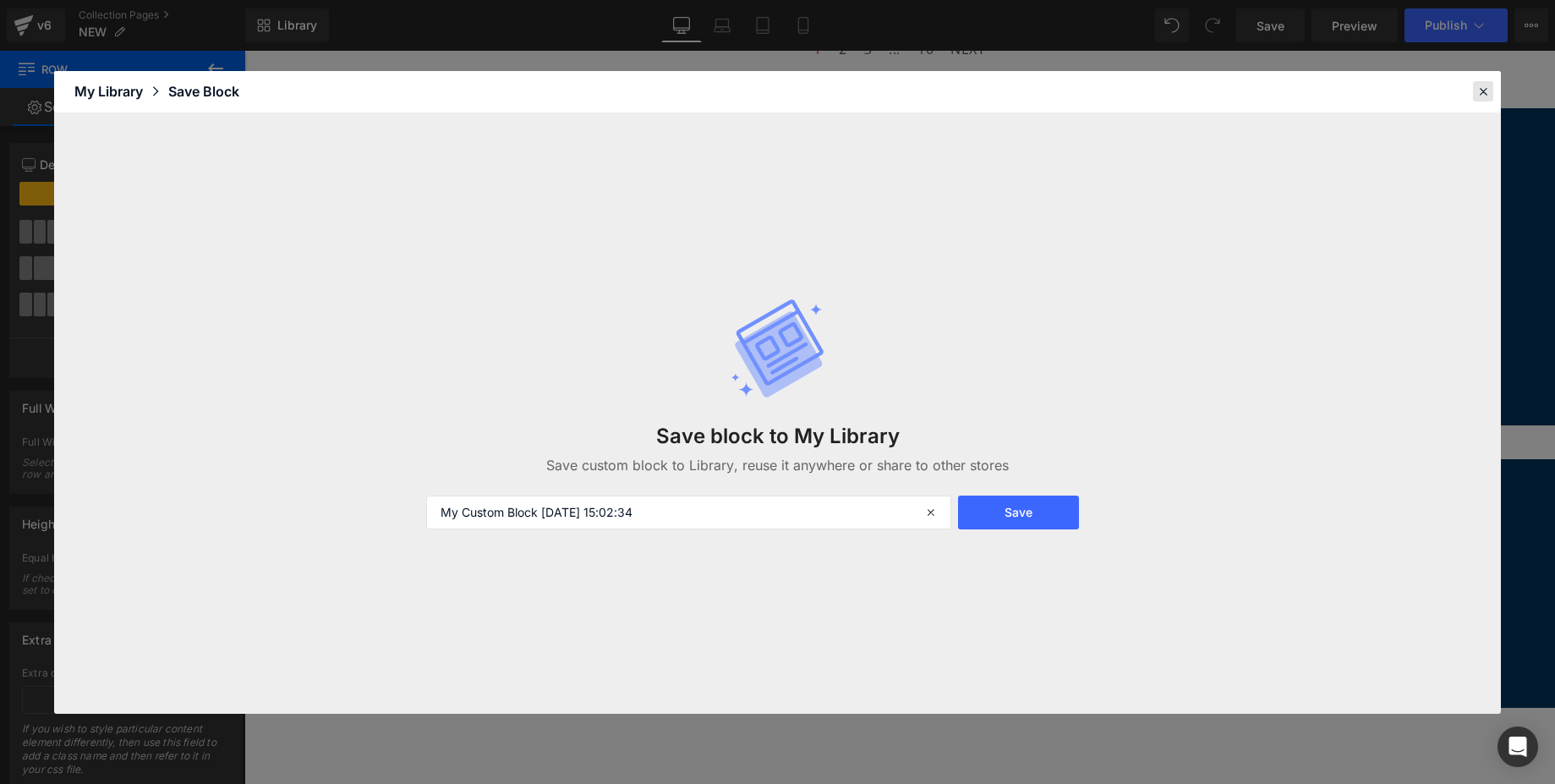
click at [1484, 85] on icon at bounding box center [1482, 91] width 15 height 15
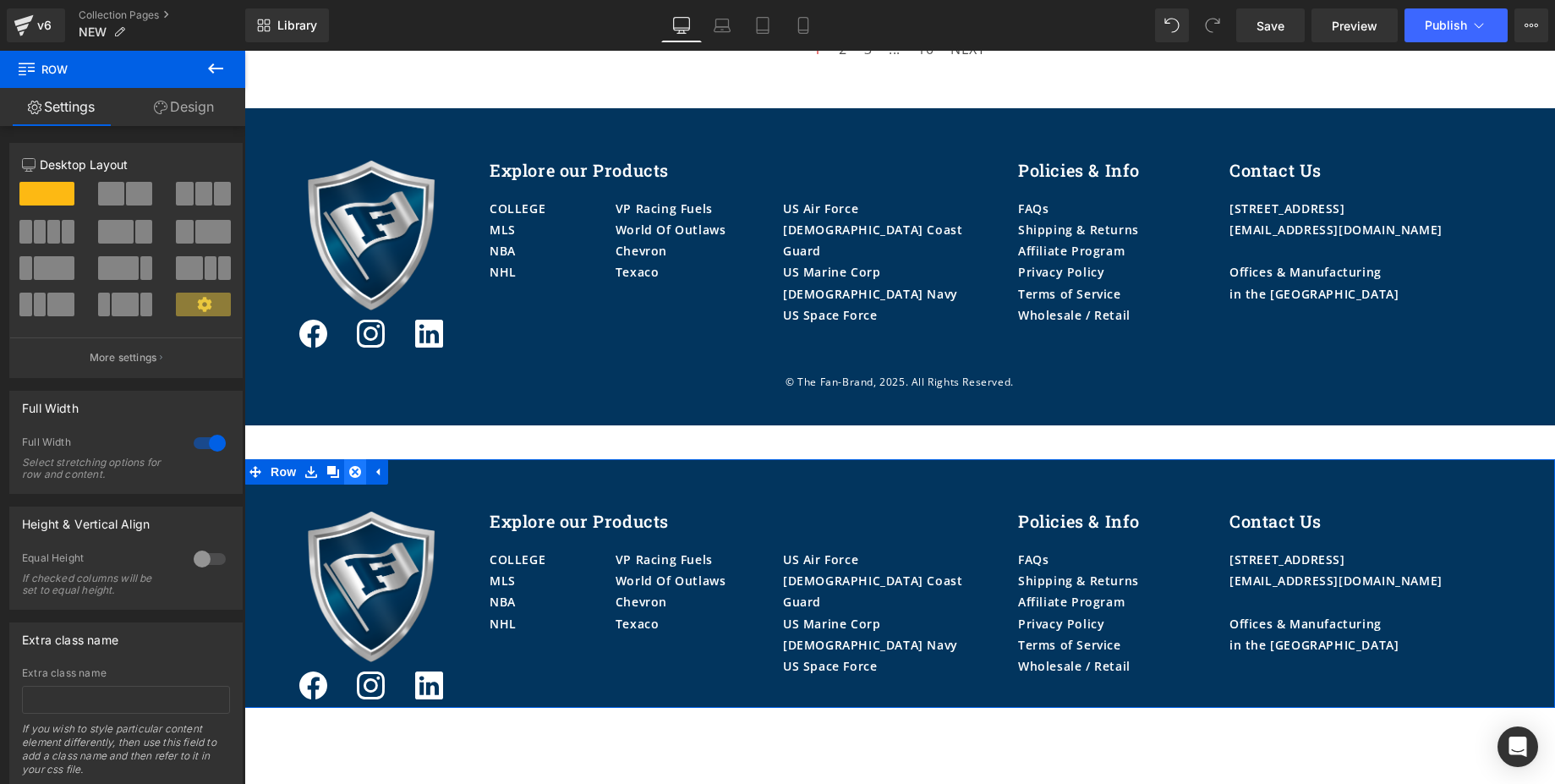
click at [354, 472] on link at bounding box center [355, 472] width 22 height 25
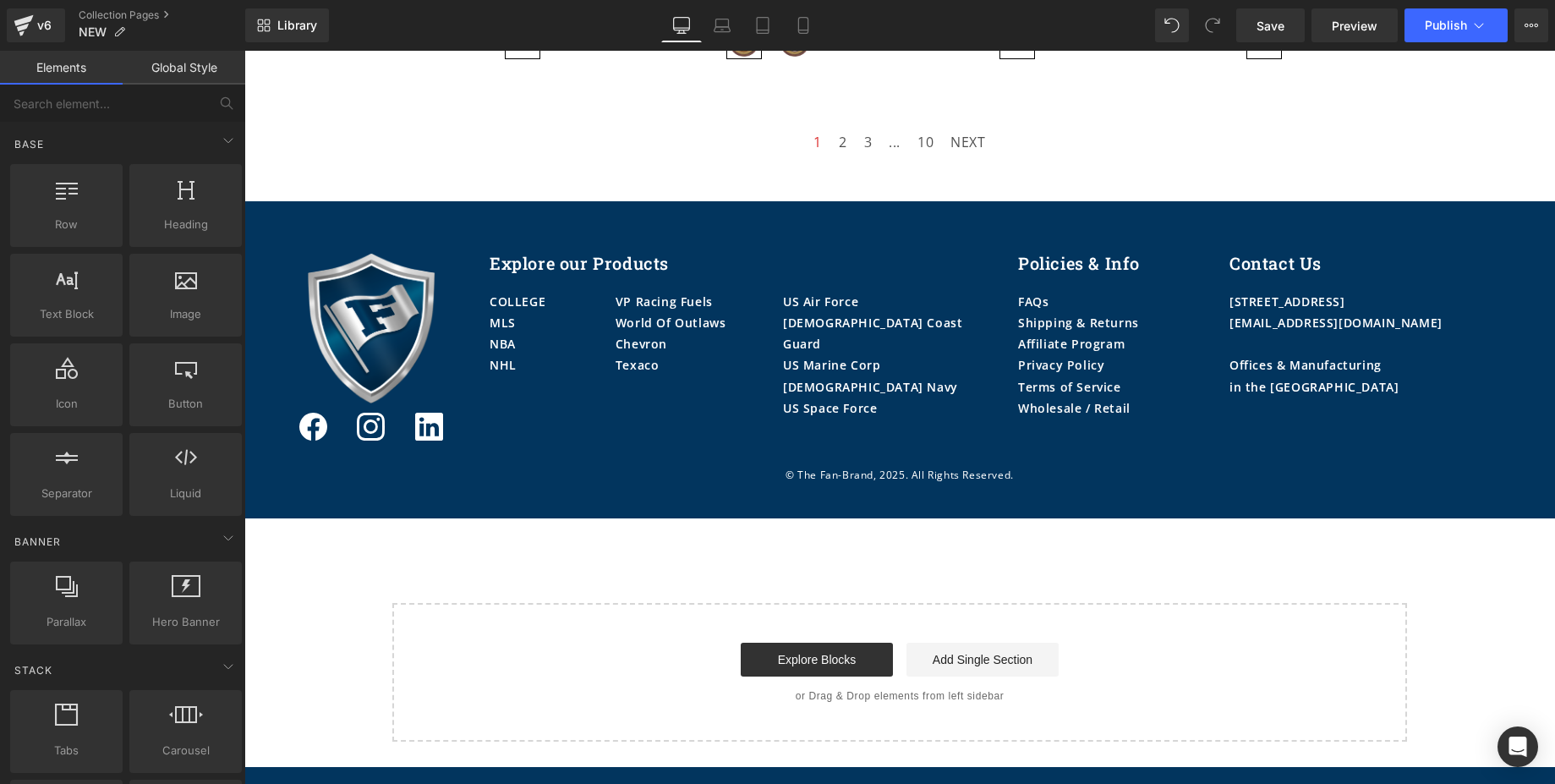
scroll to position [3009, 0]
click at [288, 248] on span "Row" at bounding box center [304, 240] width 34 height 25
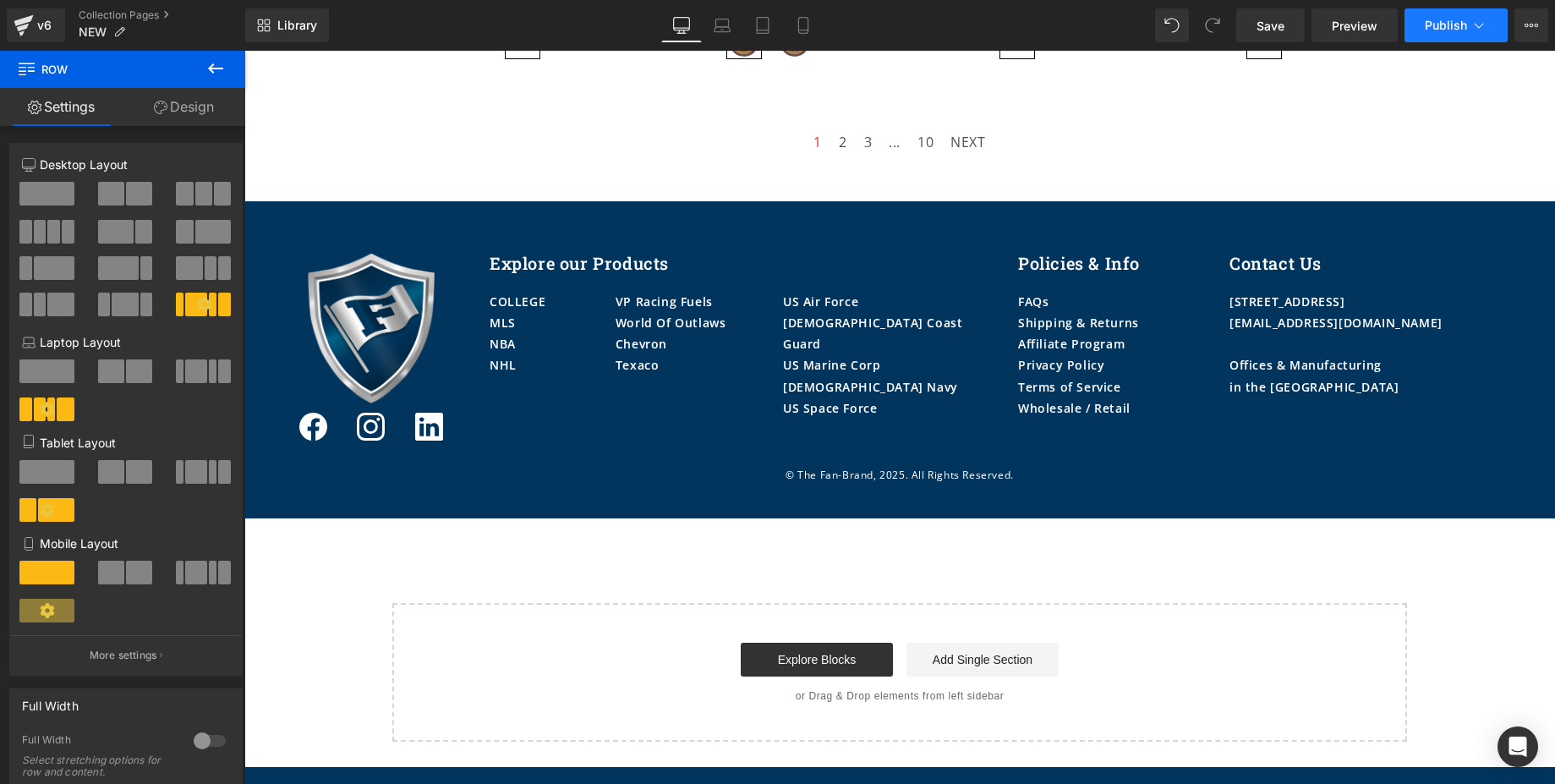
click at [1453, 41] on button "Publish" at bounding box center [1455, 25] width 103 height 34
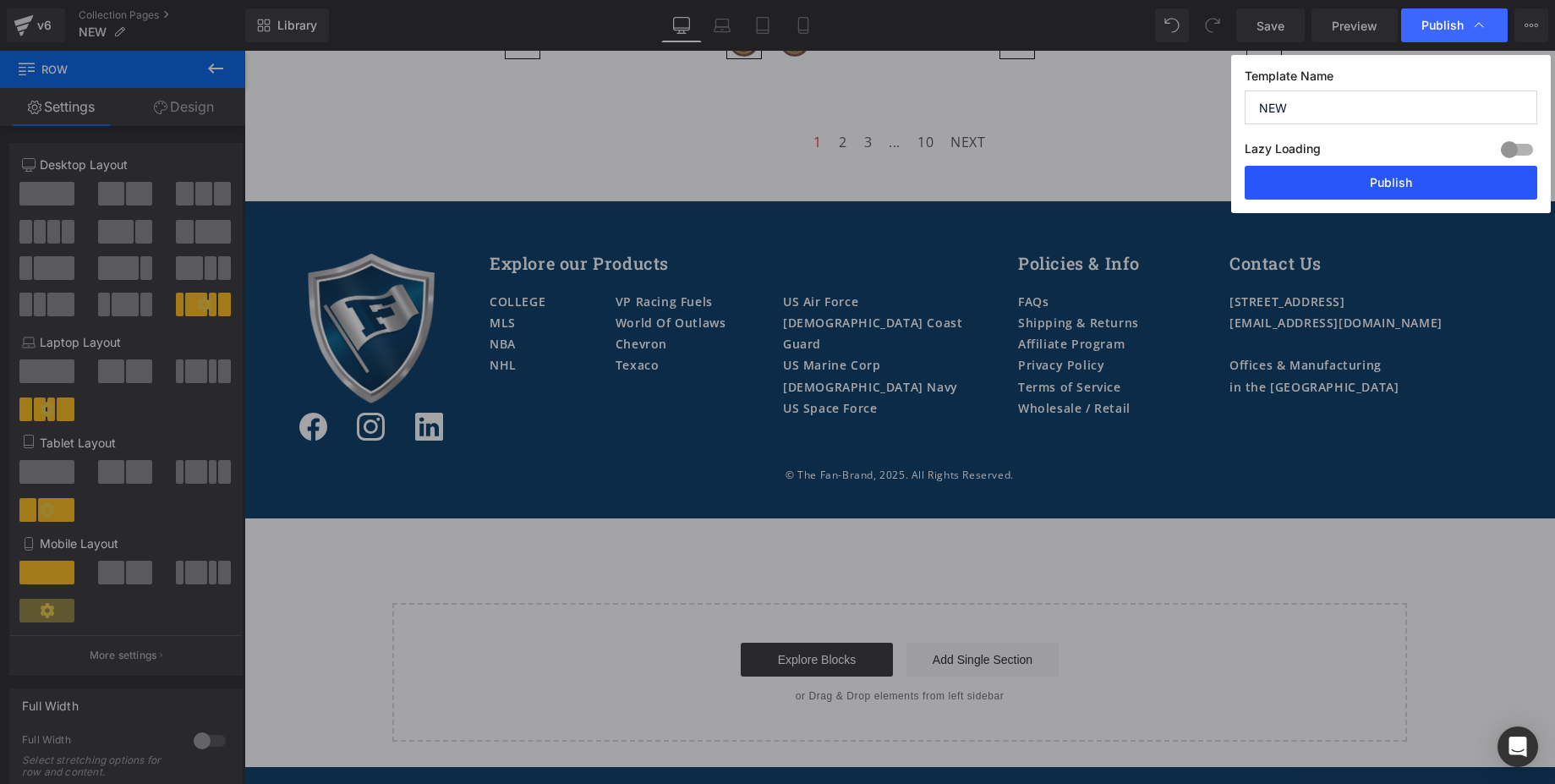
click at [1417, 181] on button "Publish" at bounding box center [1391, 183] width 293 height 34
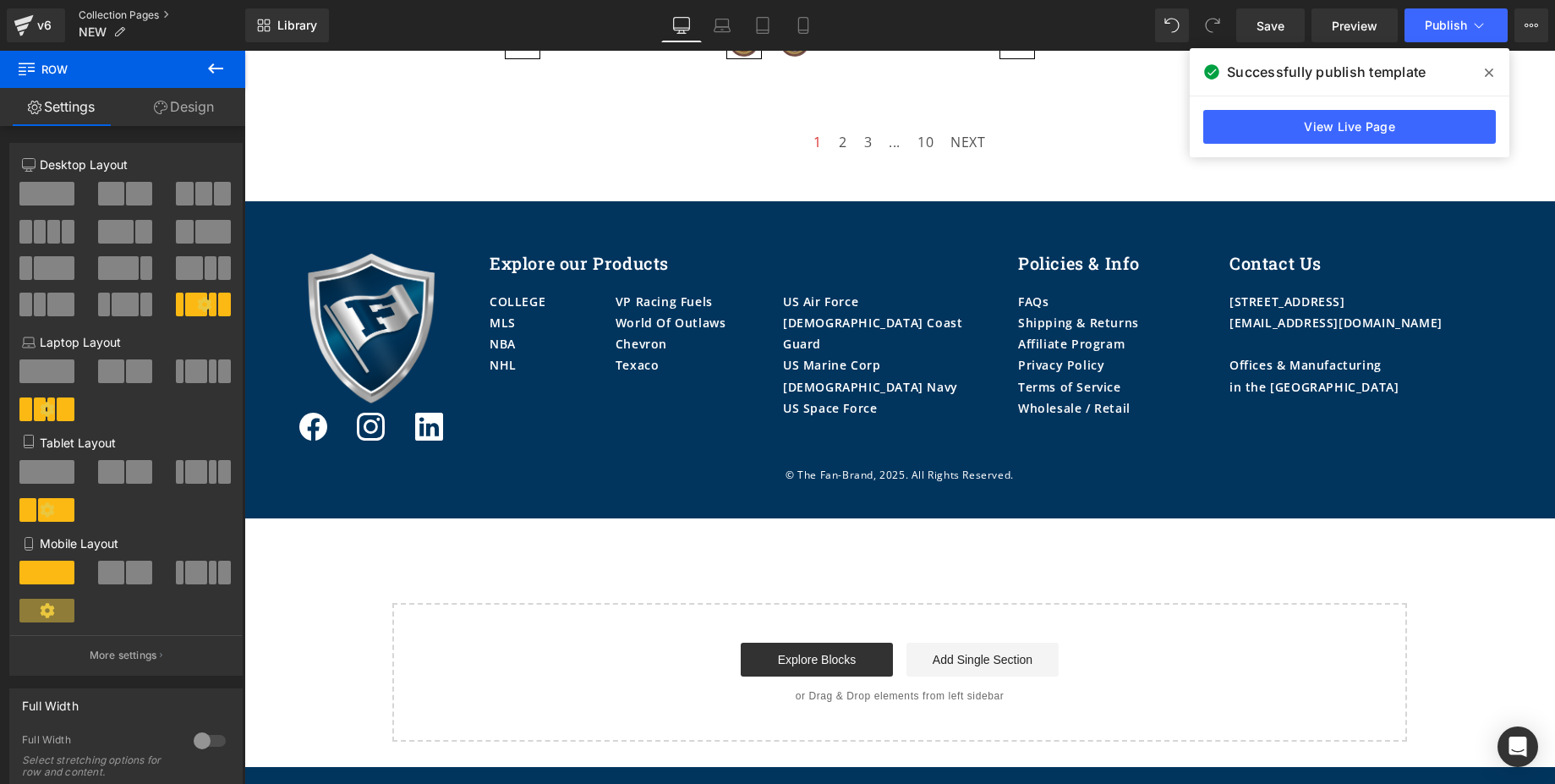
click at [109, 14] on link "Collection Pages" at bounding box center [162, 14] width 167 height 13
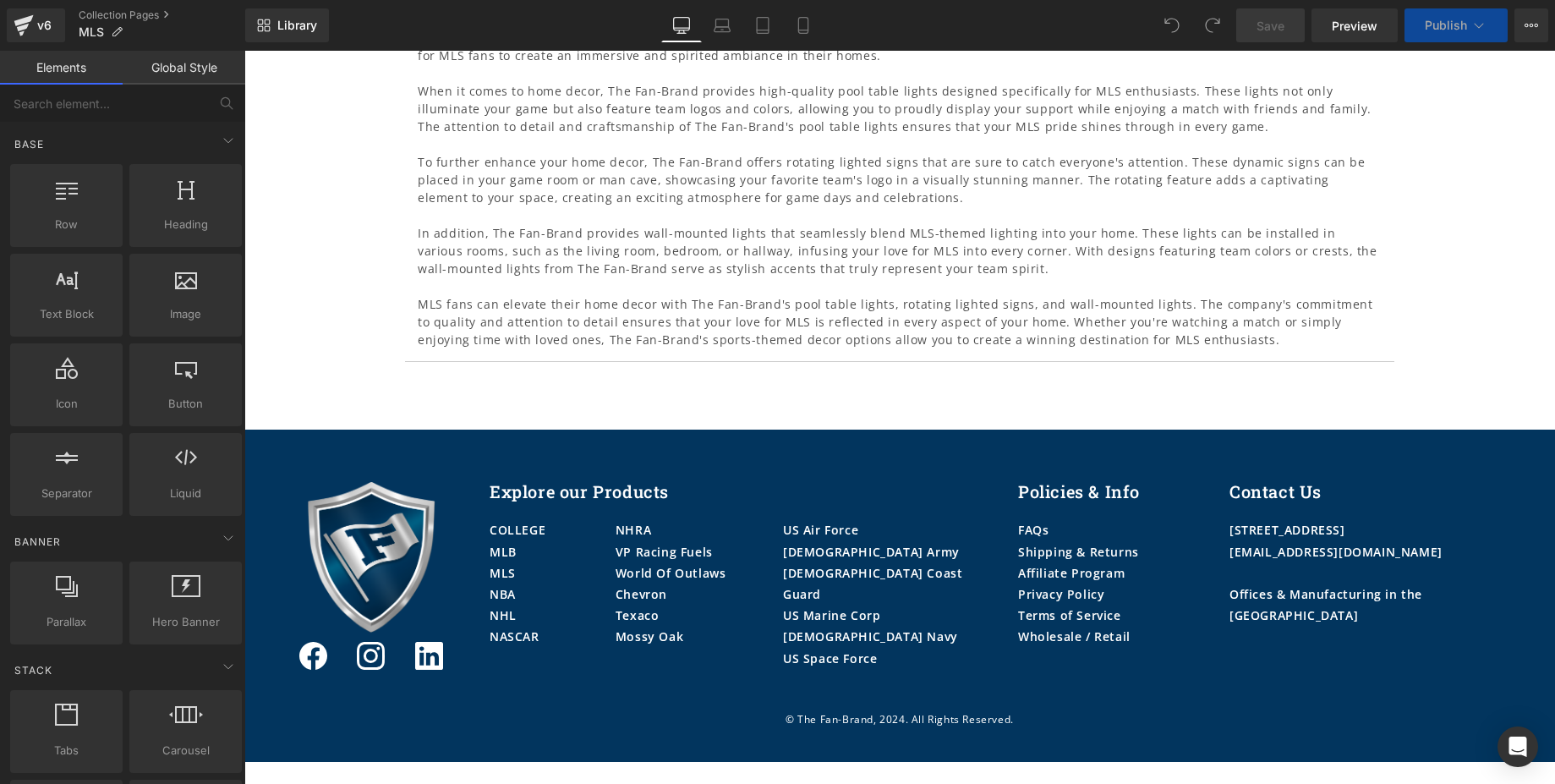
scroll to position [1956, 0]
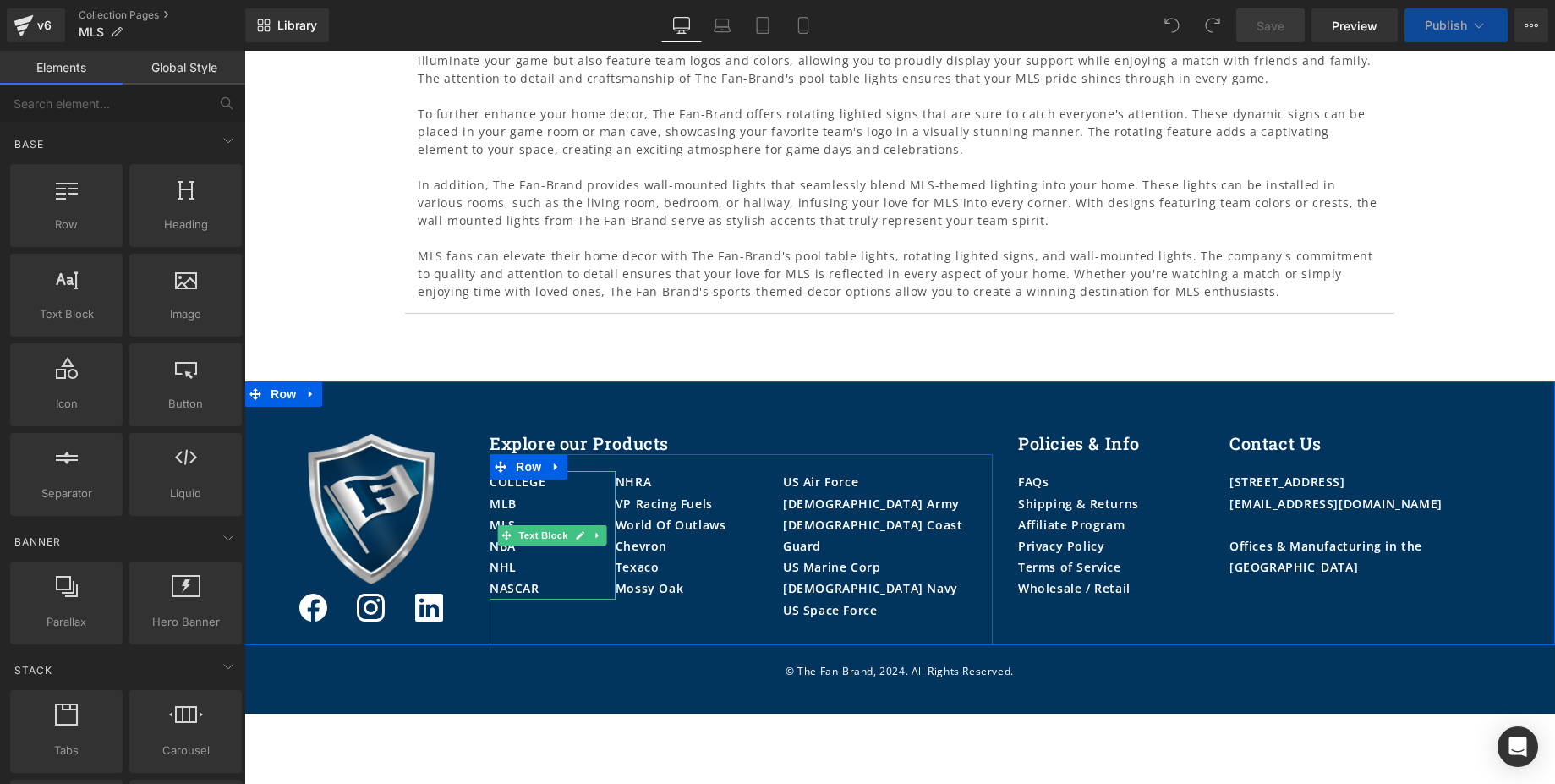
click at [521, 492] on p "MLB" at bounding box center [553, 503] width 126 height 22
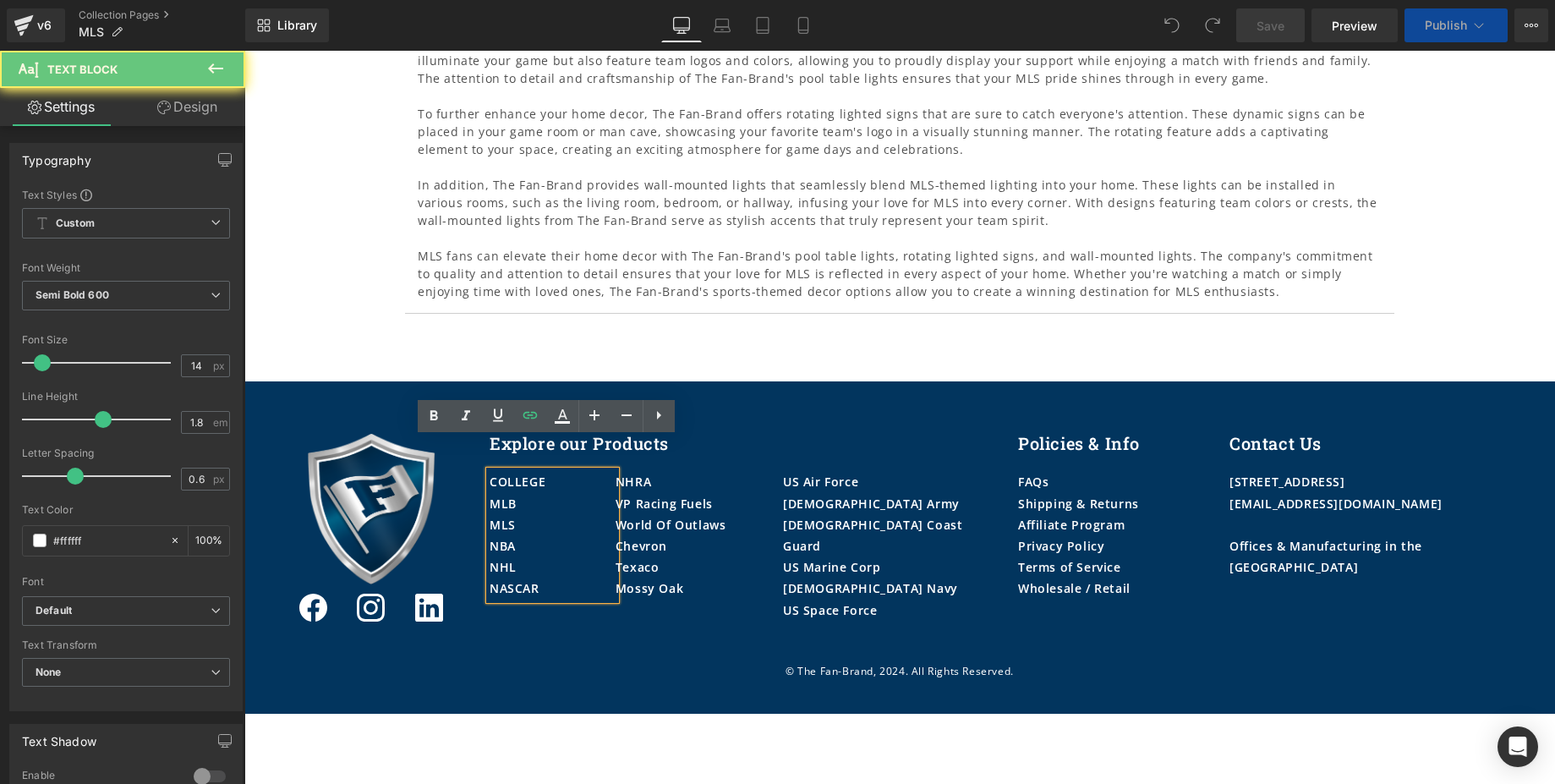
click at [521, 492] on p "MLB" at bounding box center [553, 503] width 126 height 22
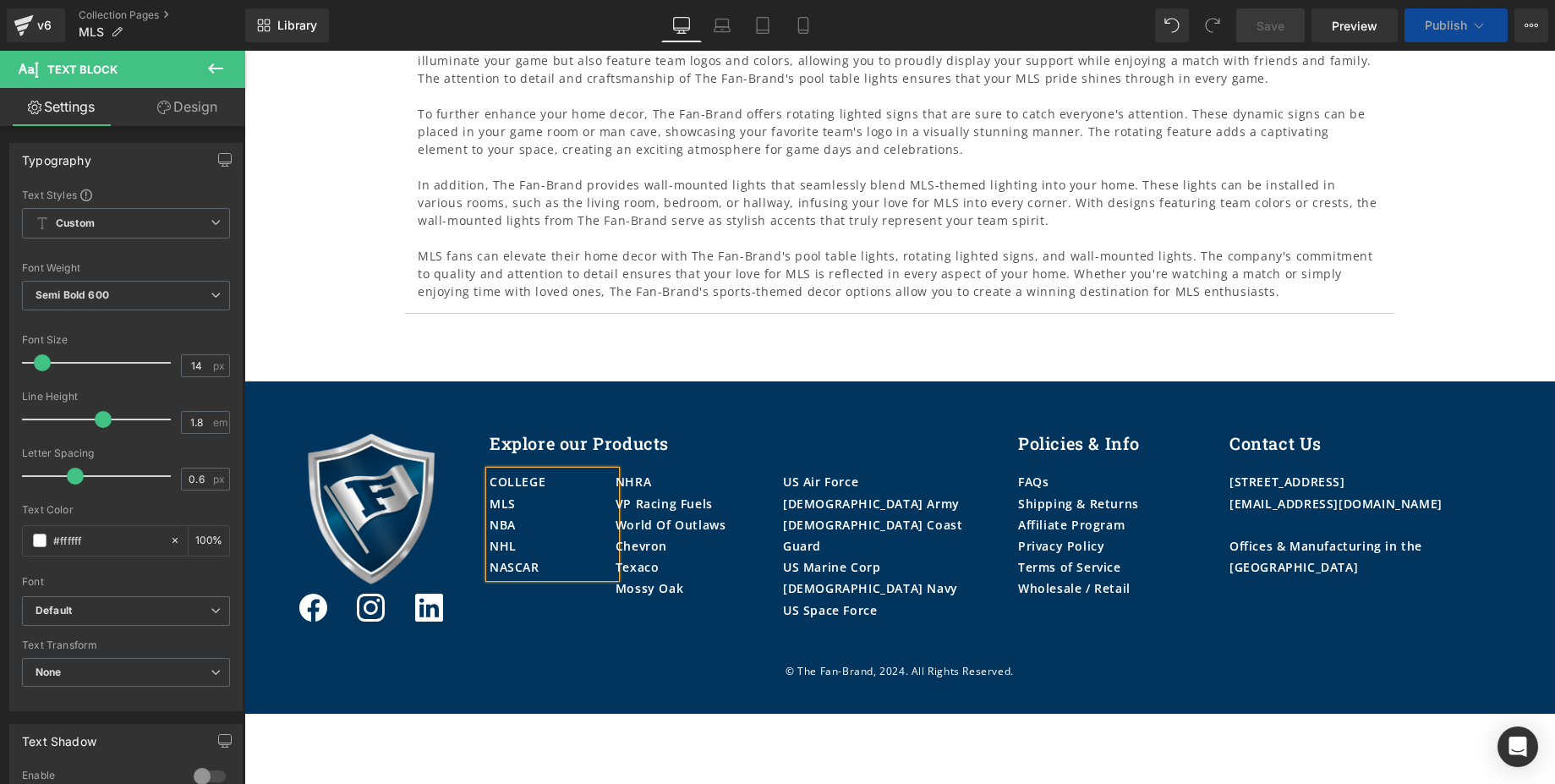
click at [569, 556] on p "NASCAR" at bounding box center [553, 567] width 126 height 22
click at [714, 471] on div "NHRA" at bounding box center [699, 482] width 168 height 22
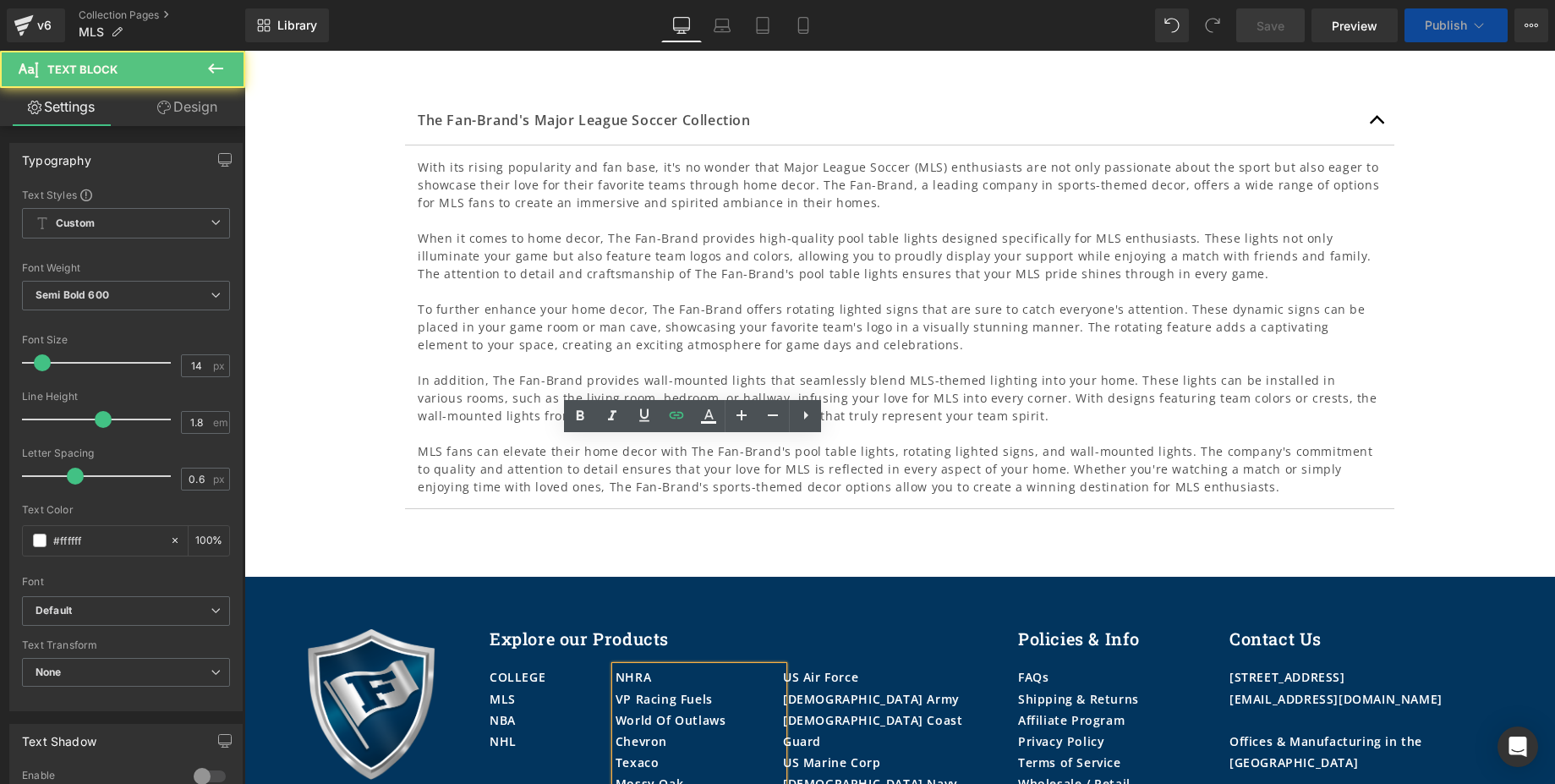
click at [694, 666] on div "NHRA" at bounding box center [699, 677] width 168 height 22
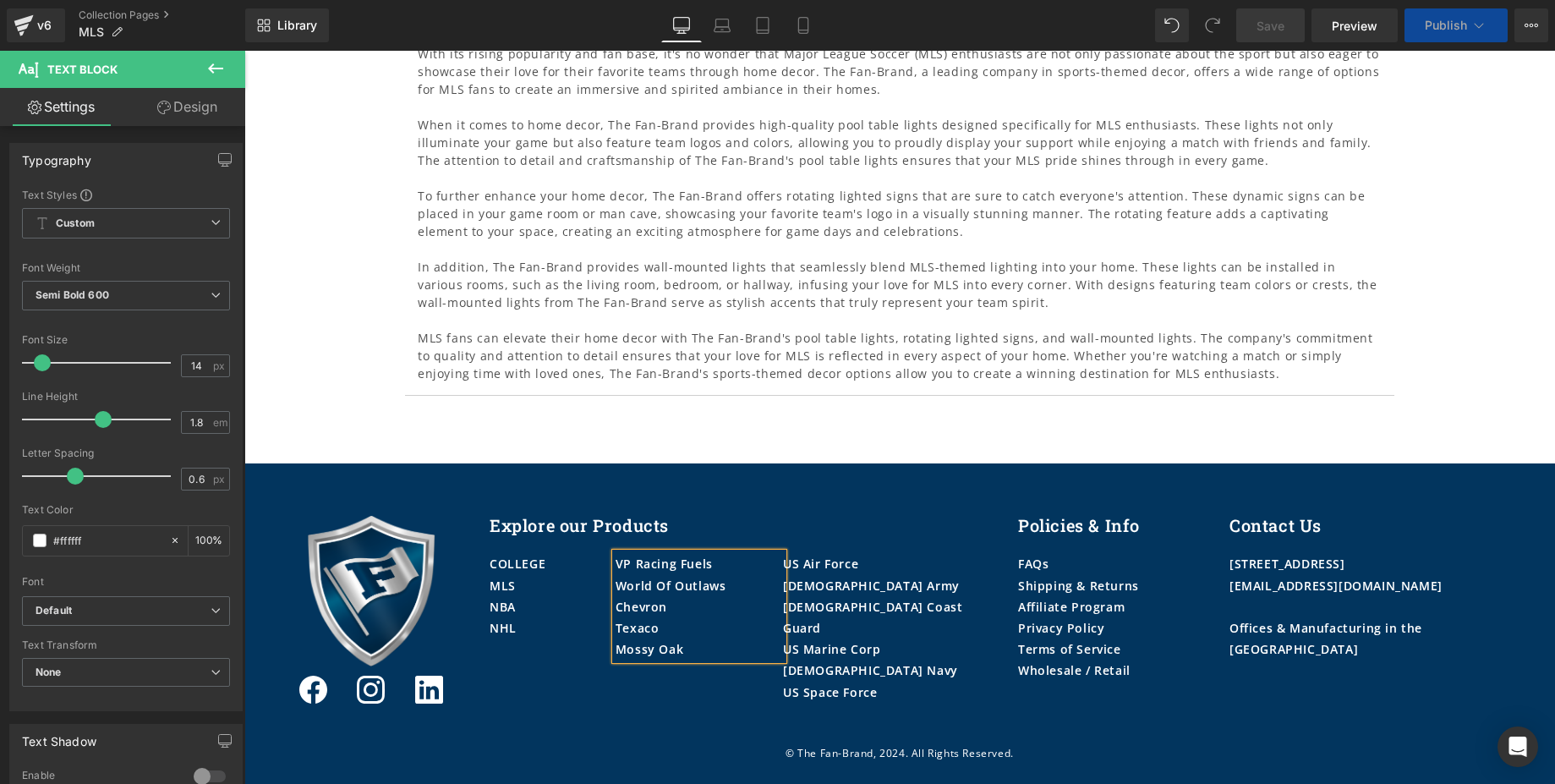
scroll to position [2477, 0]
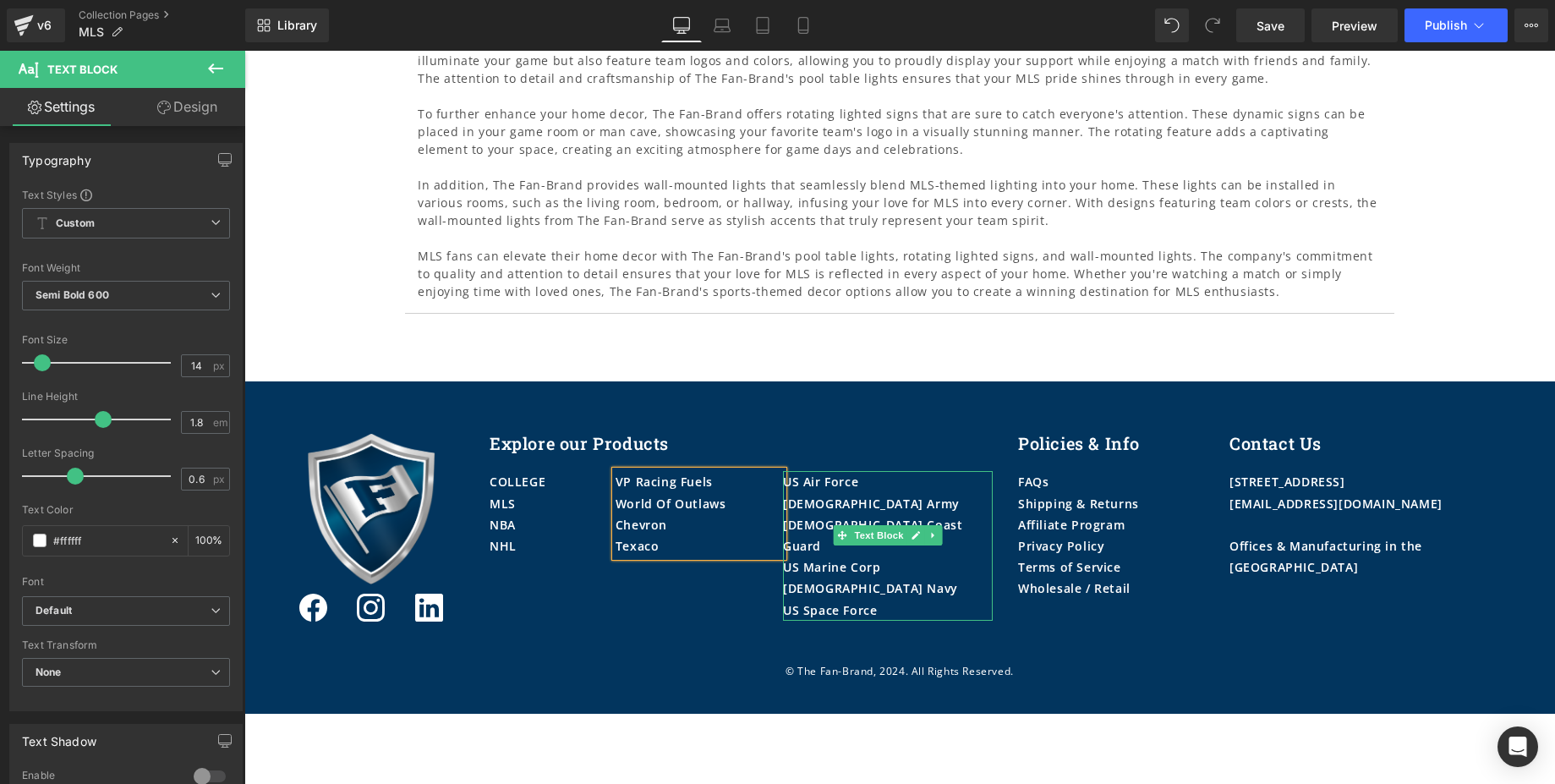
click at [878, 492] on div "[DEMOGRAPHIC_DATA] Army" at bounding box center [888, 503] width 210 height 22
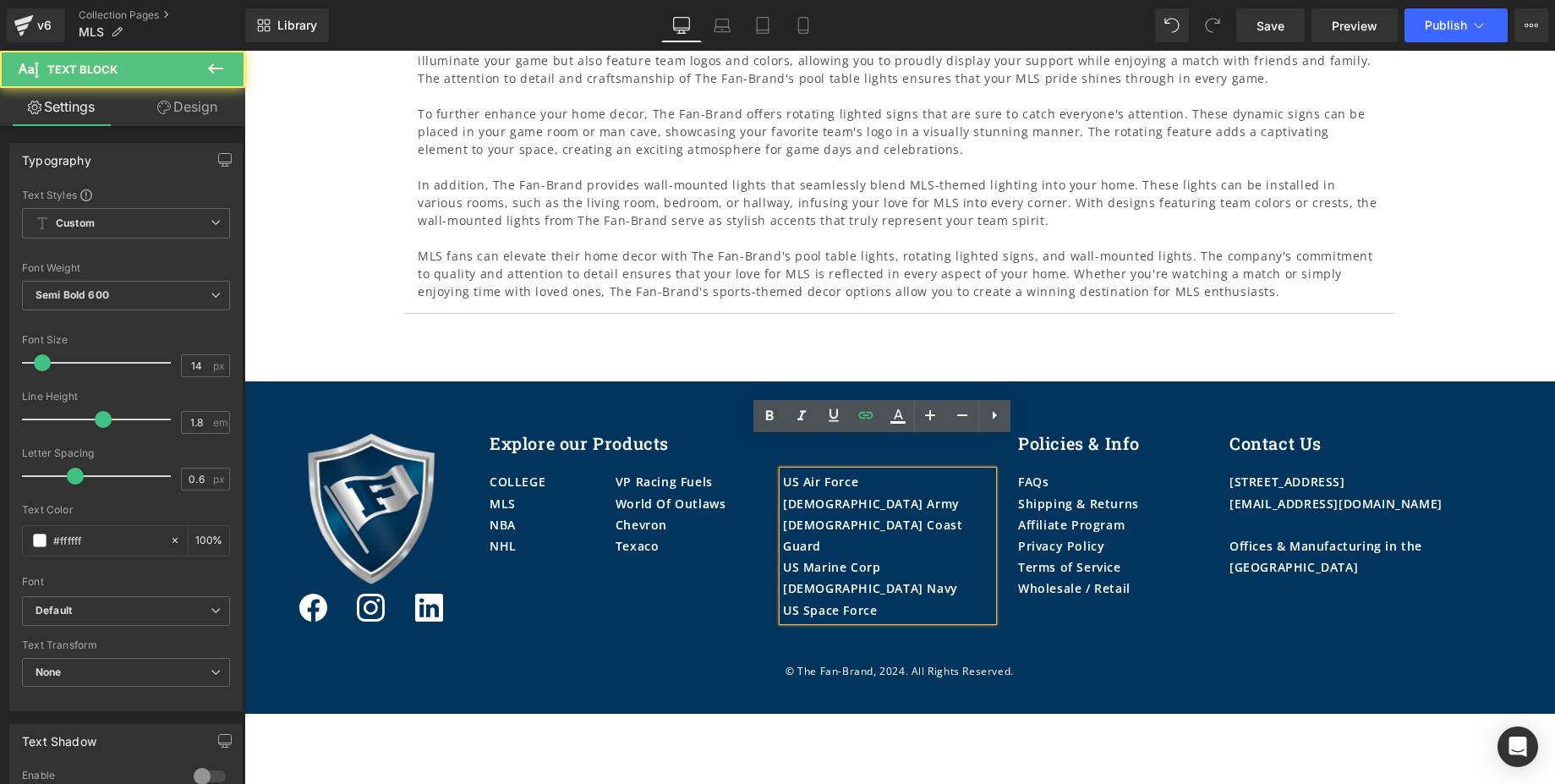
click at [847, 492] on div "[DEMOGRAPHIC_DATA] Army" at bounding box center [888, 503] width 210 height 22
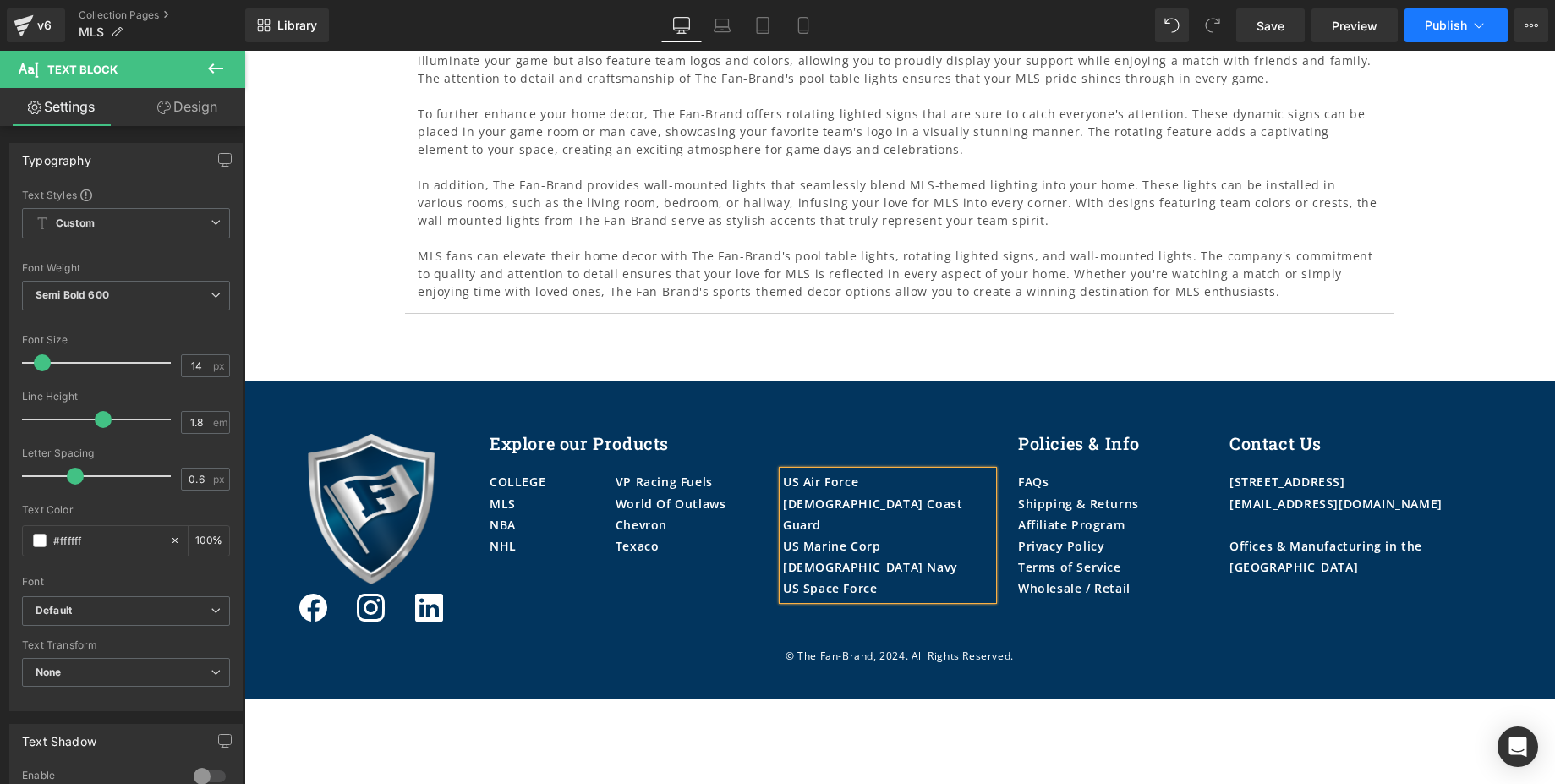
click at [1463, 30] on span "Publish" at bounding box center [1446, 25] width 42 height 13
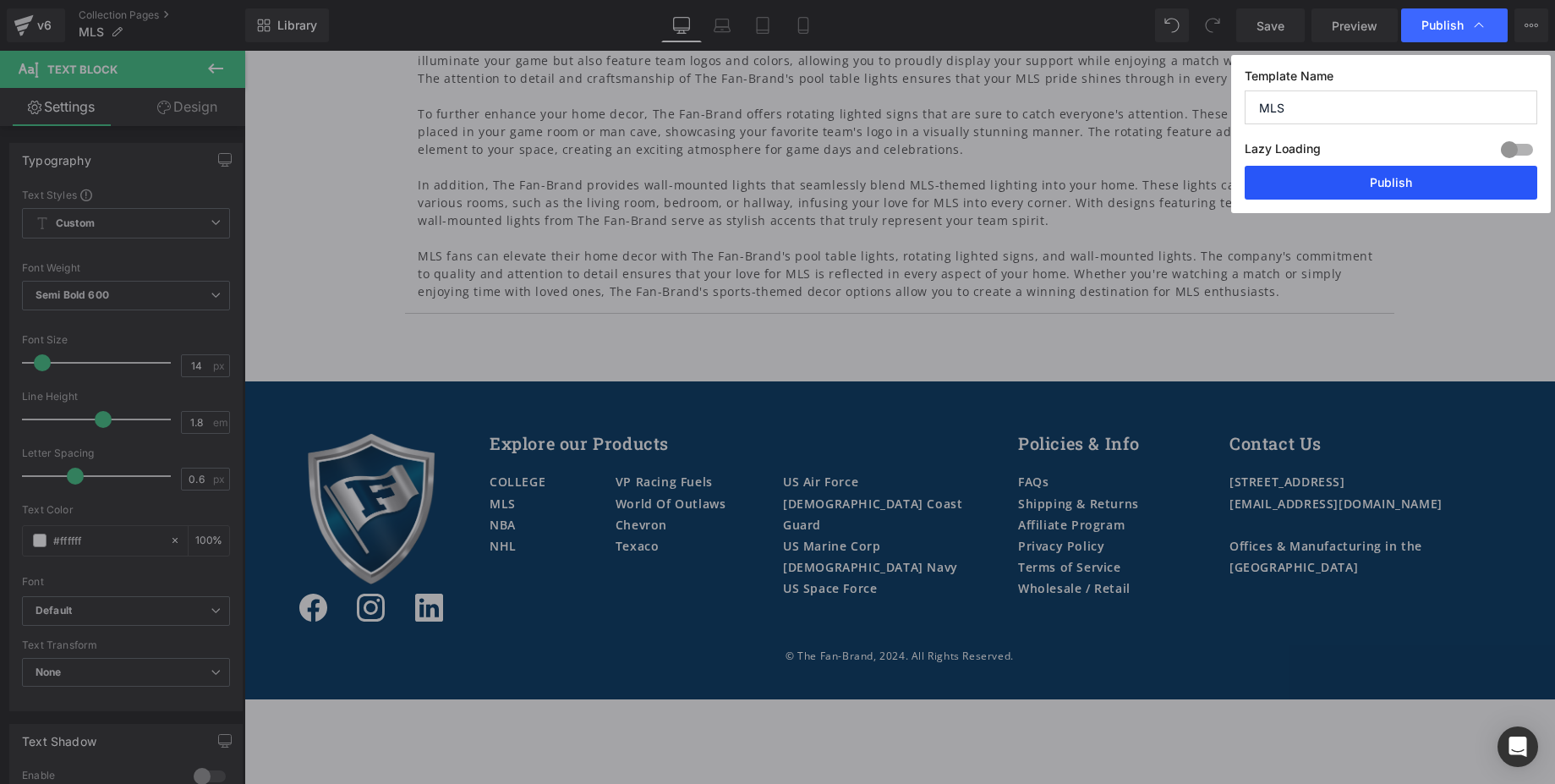
click at [1401, 176] on button "Publish" at bounding box center [1391, 183] width 293 height 34
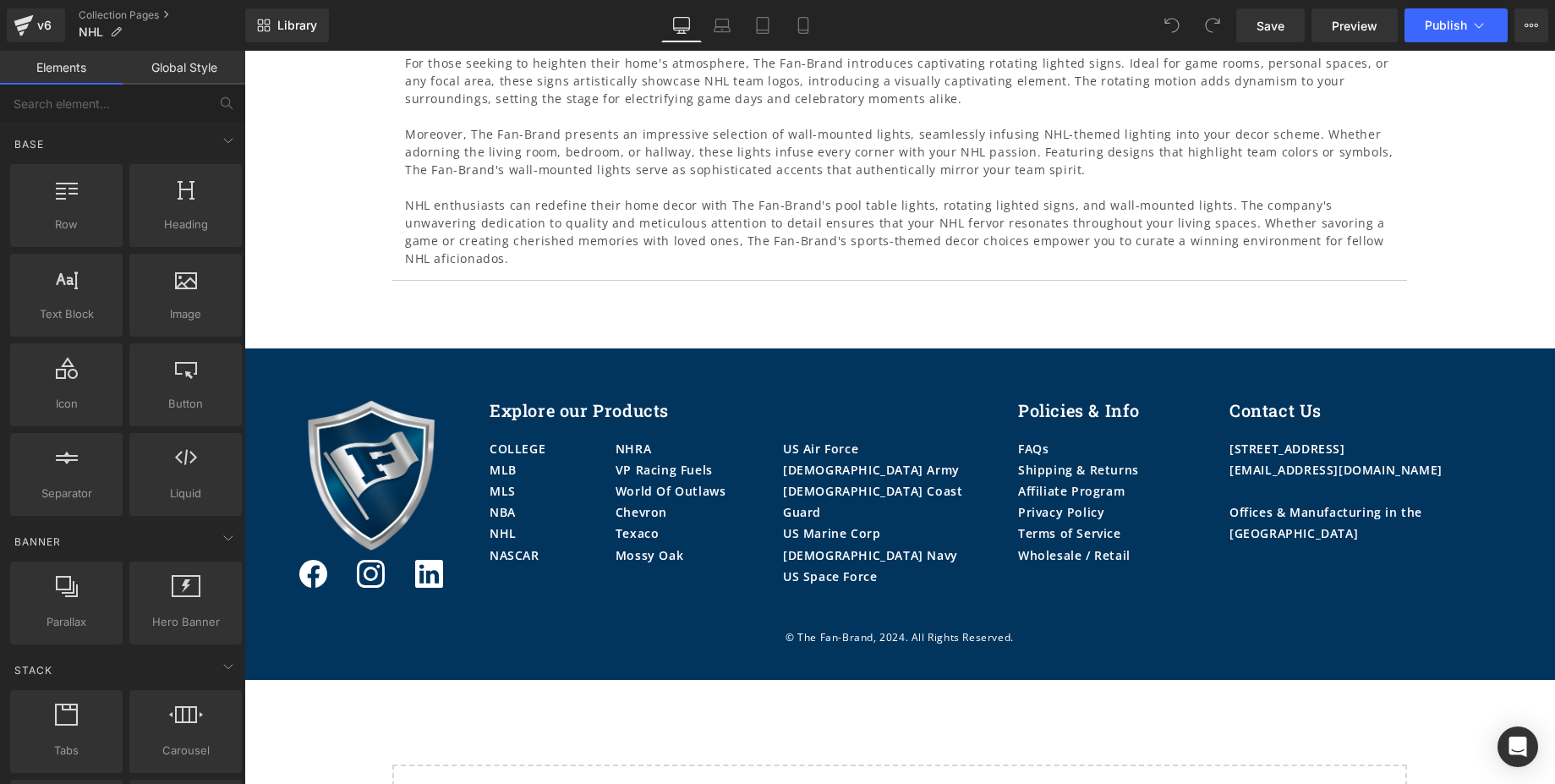
scroll to position [2470, 0]
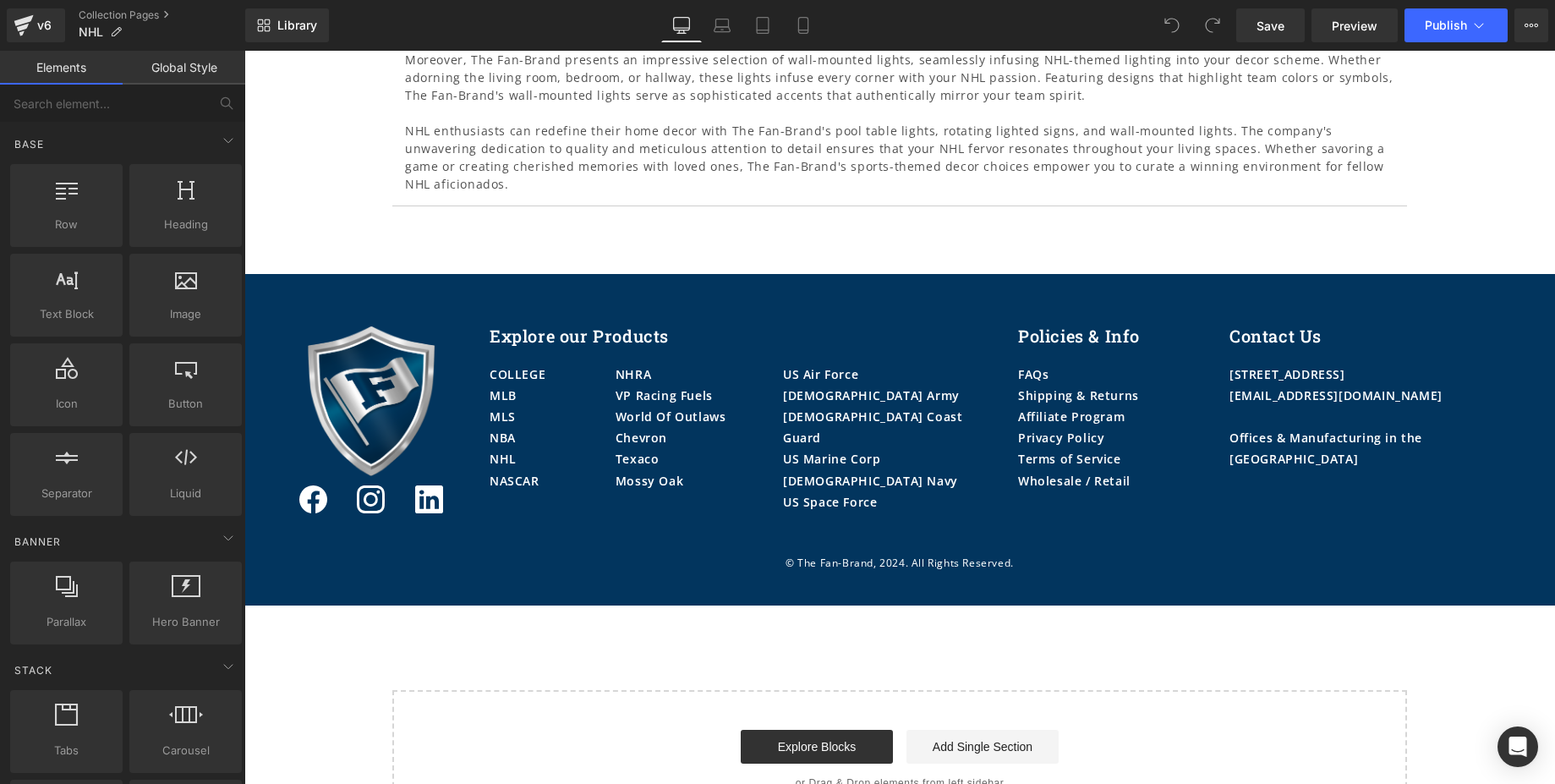
drag, startPoint x: 1548, startPoint y: 196, endPoint x: 1778, endPoint y: 777, distance: 624.9
click at [519, 385] on p "MLB" at bounding box center [553, 396] width 126 height 22
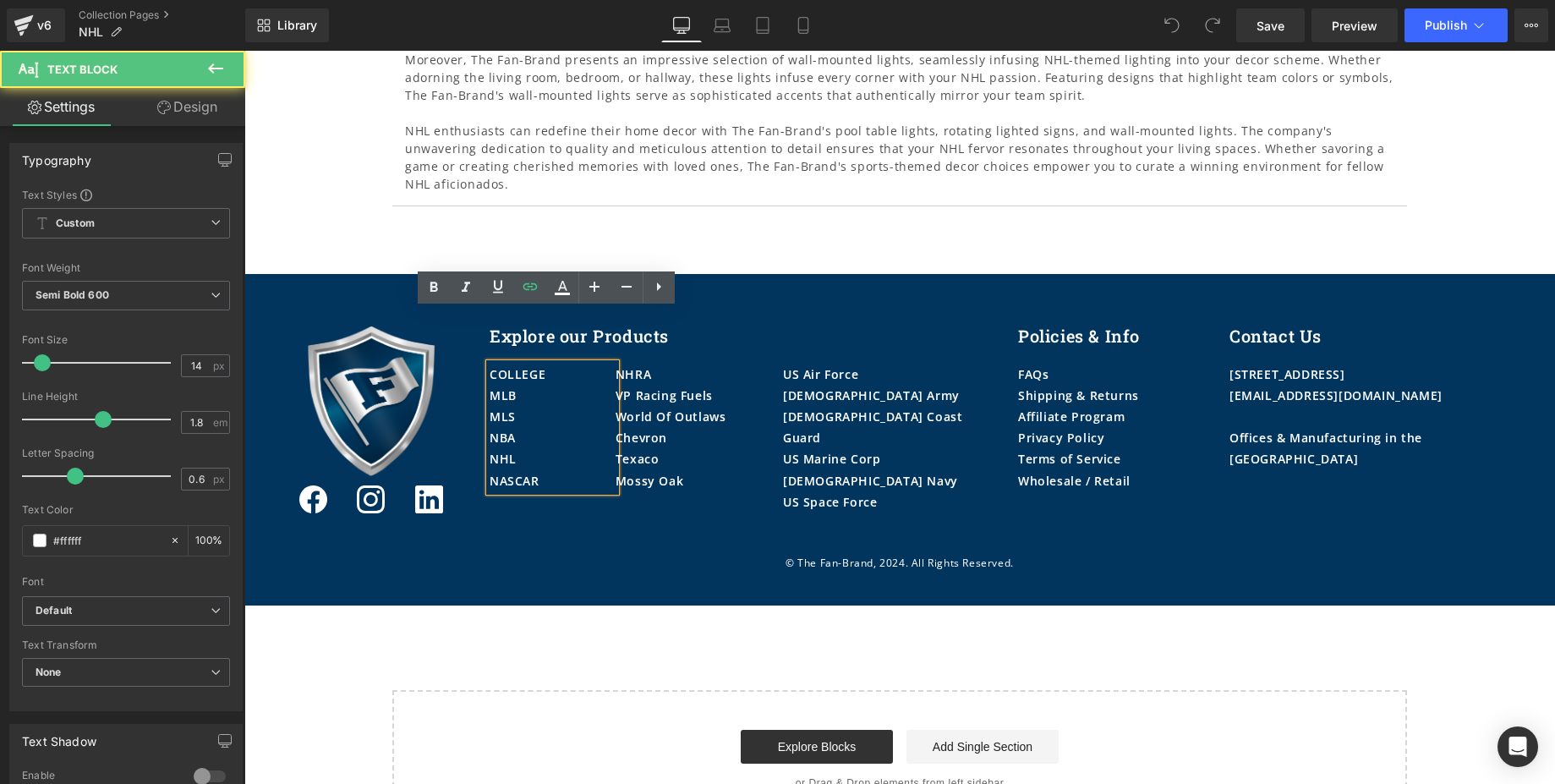
click at [519, 385] on p "MLB" at bounding box center [553, 396] width 126 height 22
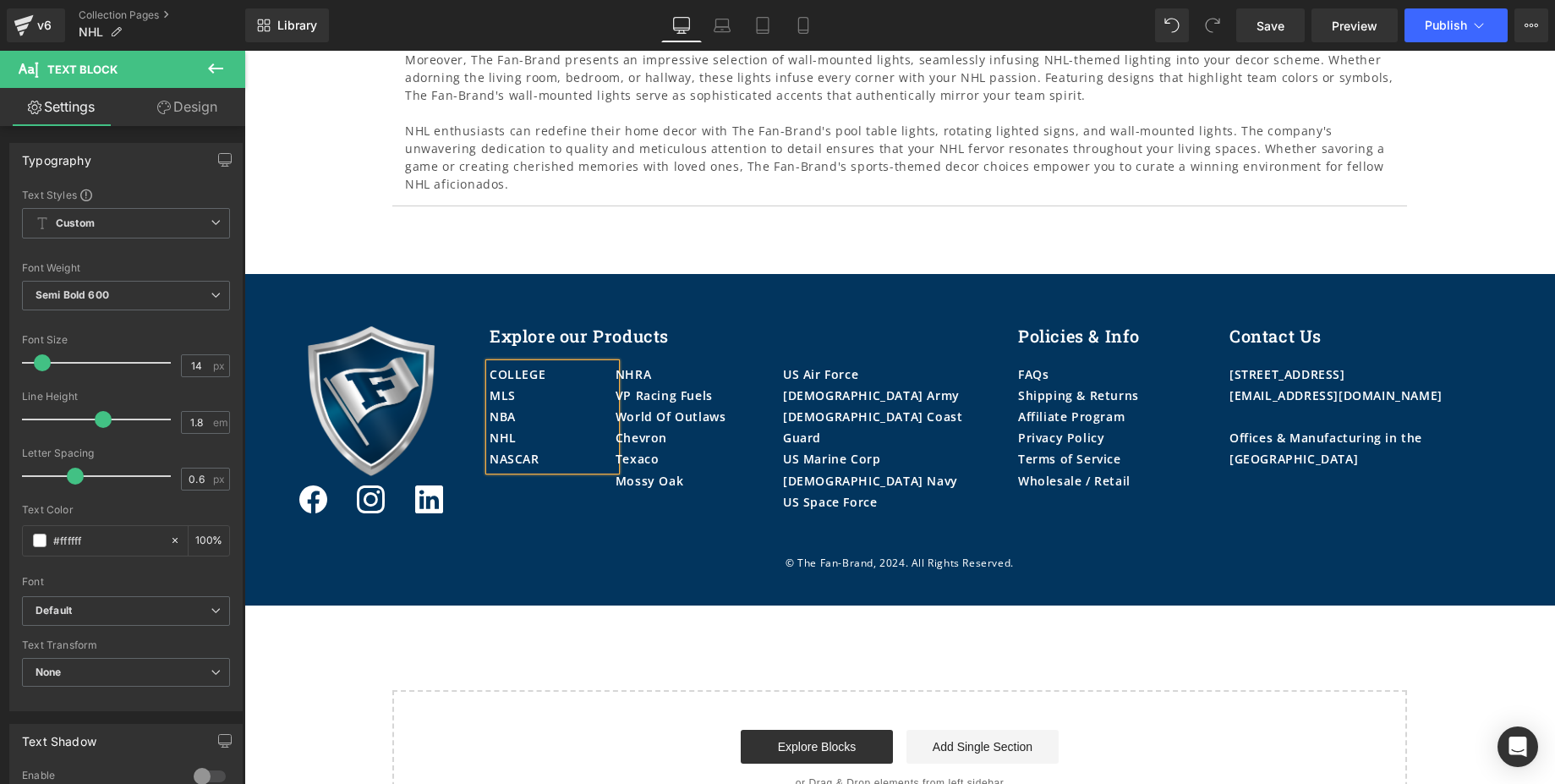
click at [539, 448] on p "NASCAR" at bounding box center [553, 458] width 126 height 22
click at [668, 363] on div "NHRA" at bounding box center [699, 374] width 168 height 22
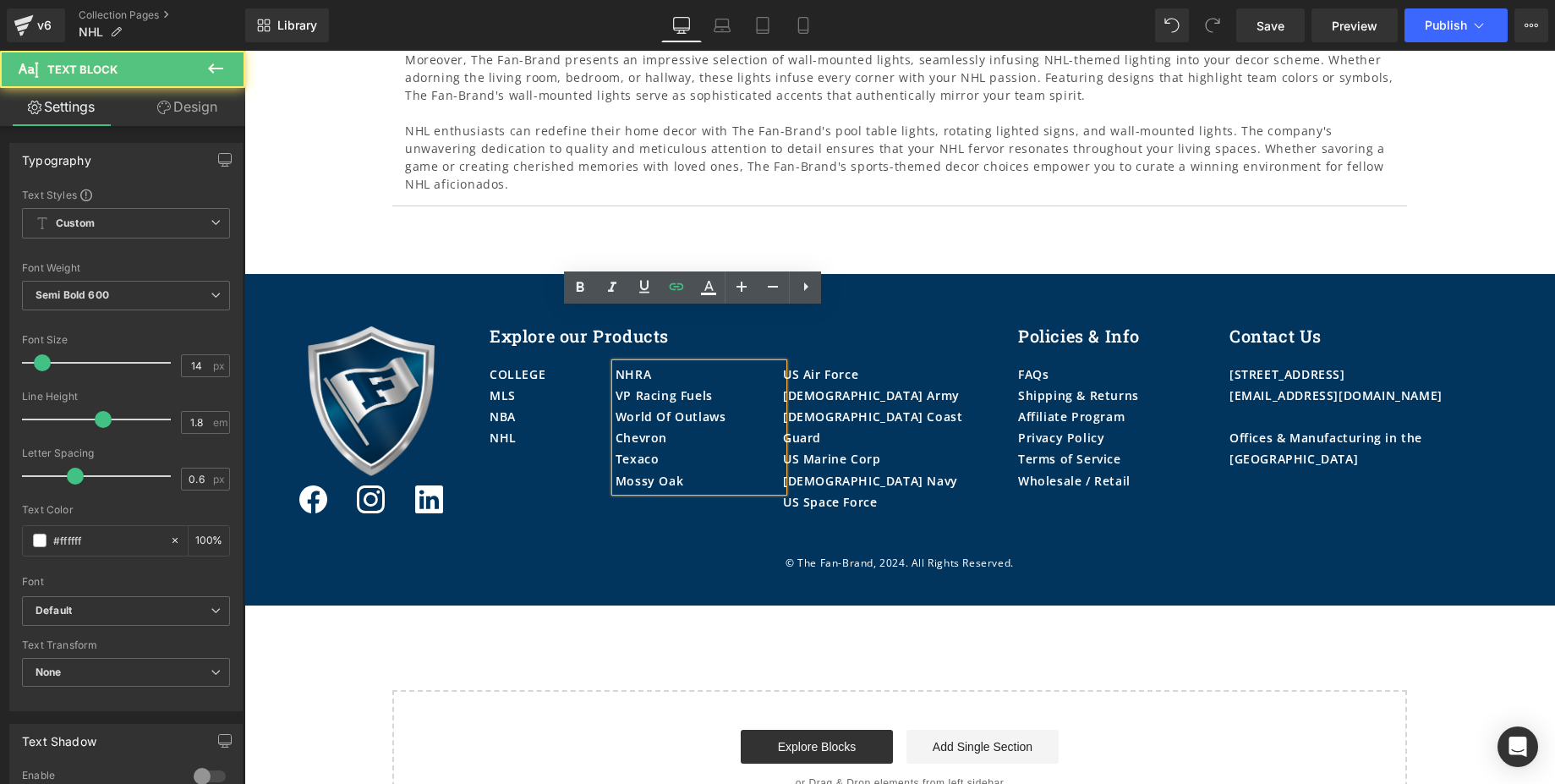
click at [663, 363] on div "NHRA" at bounding box center [699, 374] width 168 height 22
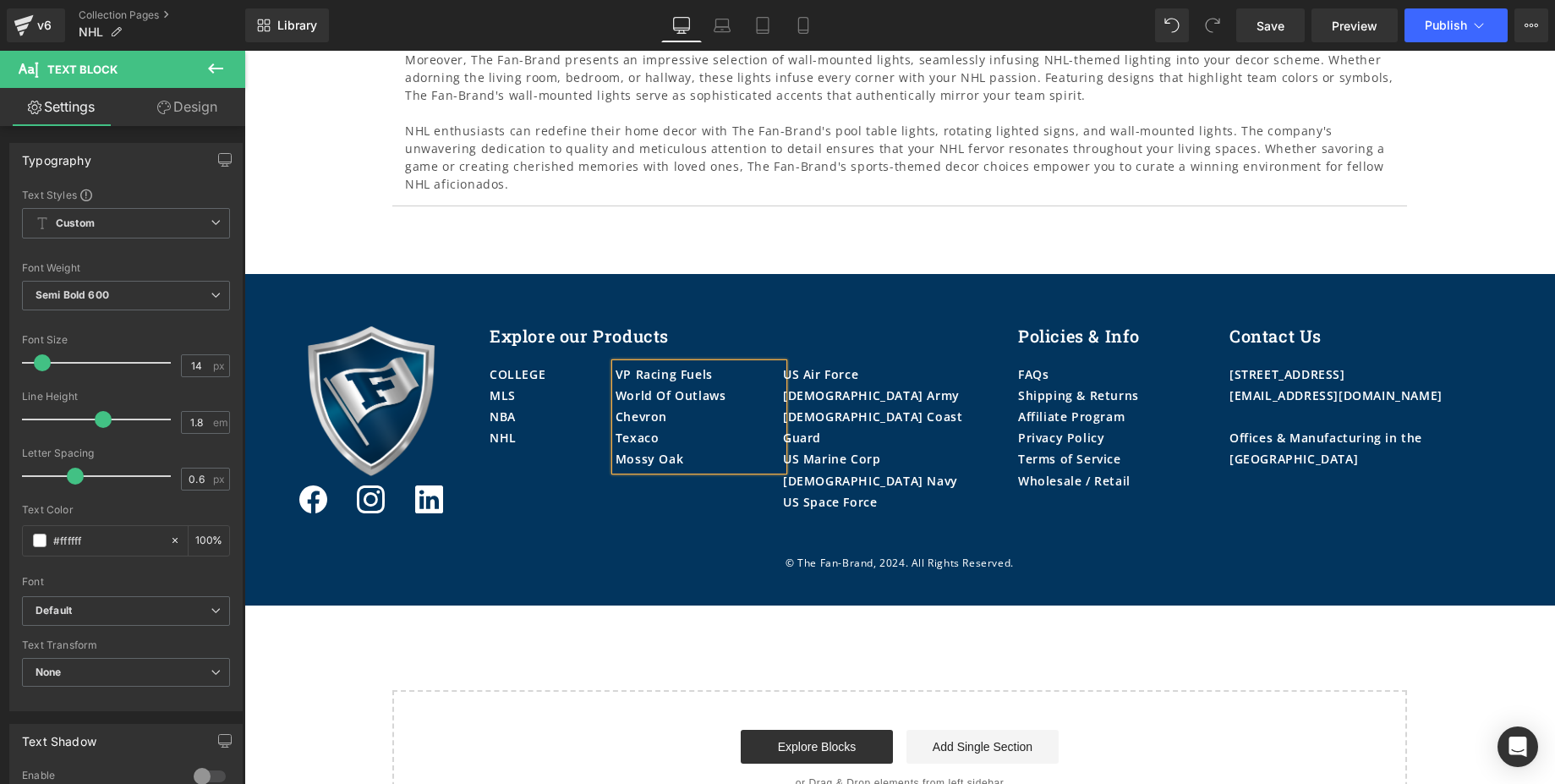
click at [698, 448] on div "Mossy Oak" at bounding box center [699, 458] width 168 height 22
click at [870, 385] on div "[DEMOGRAPHIC_DATA] Army" at bounding box center [888, 396] width 210 height 22
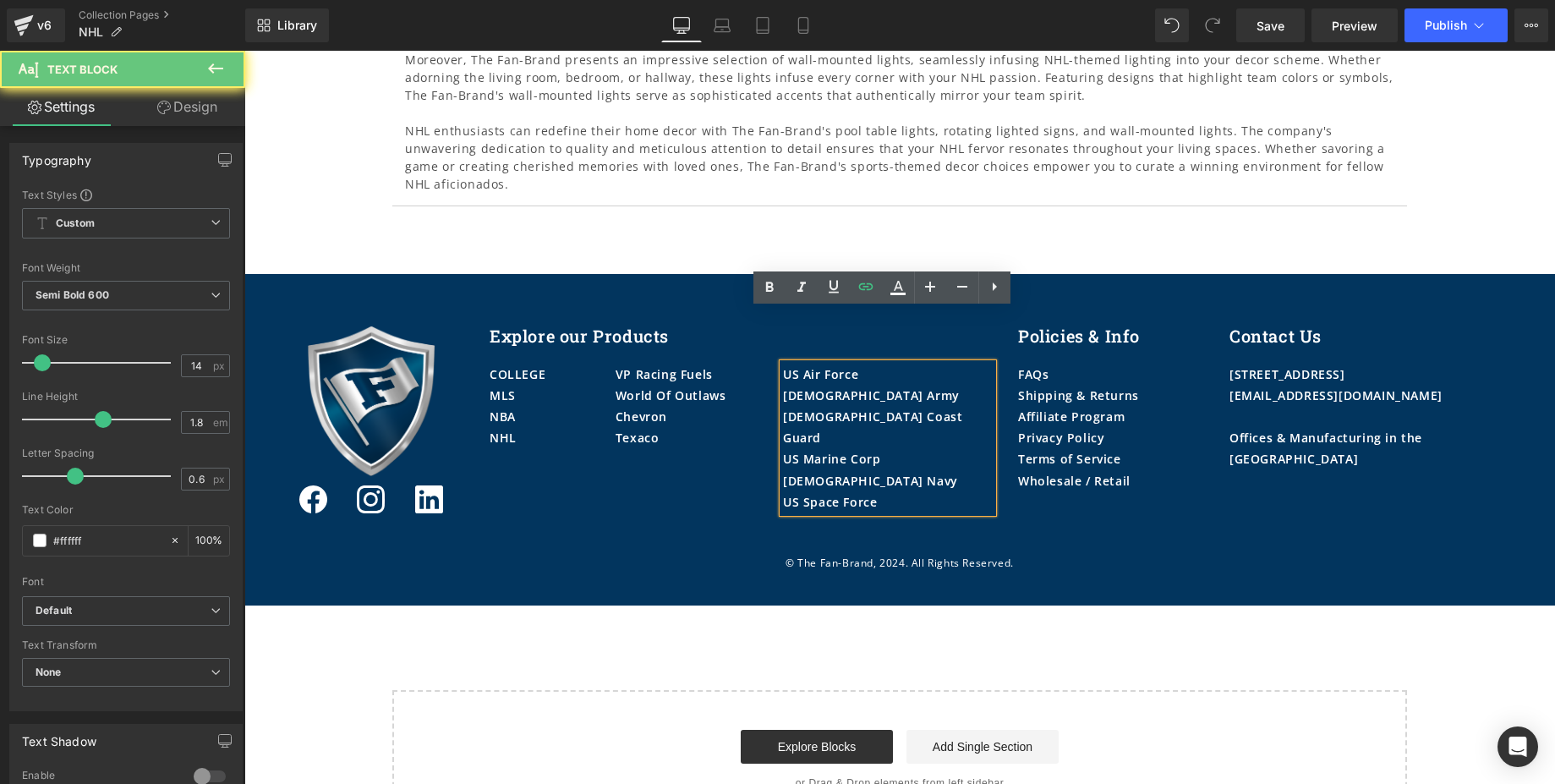
click at [848, 385] on div "[DEMOGRAPHIC_DATA] Army" at bounding box center [888, 396] width 210 height 22
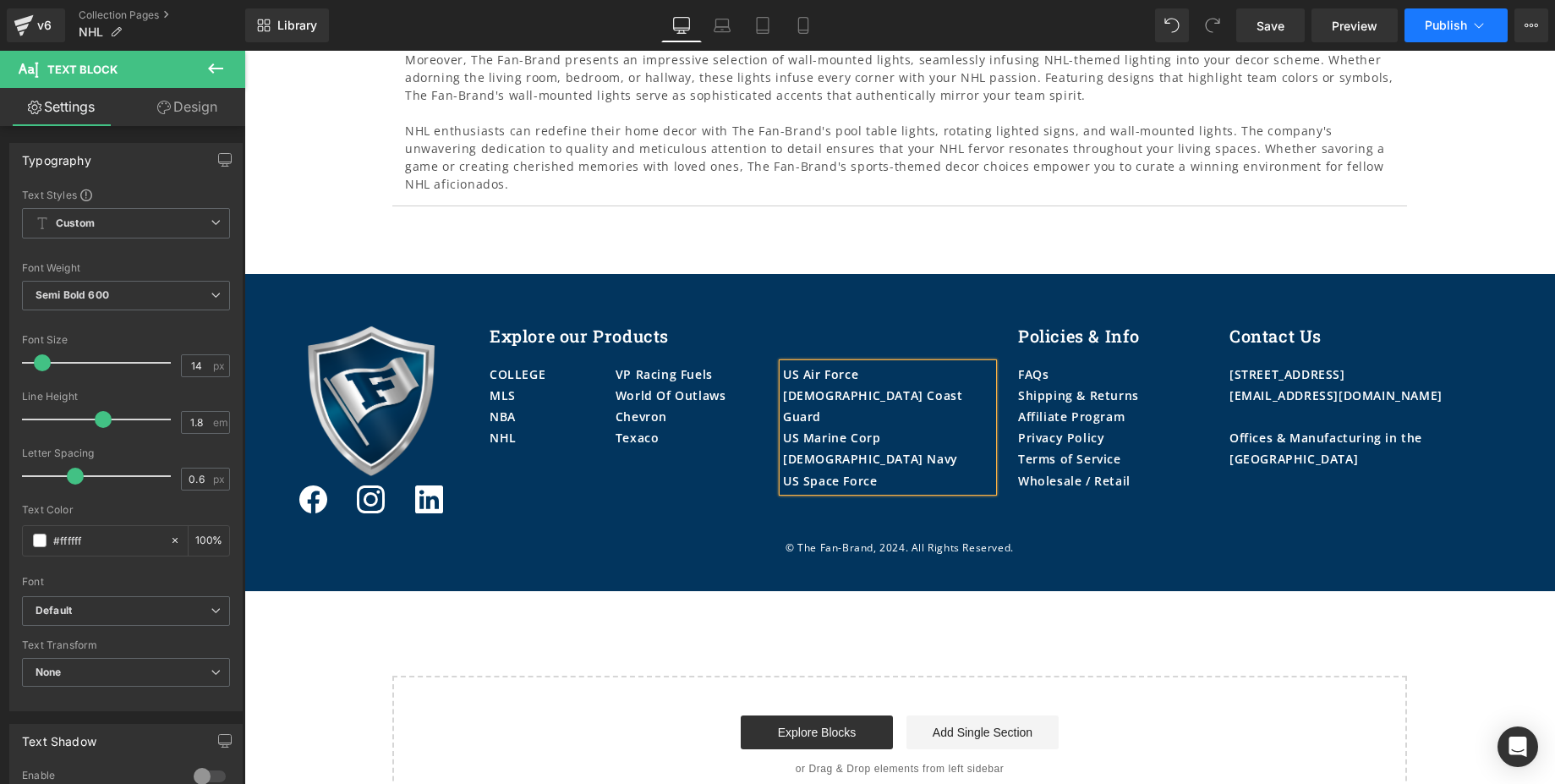
click at [1447, 19] on span "Publish" at bounding box center [1446, 25] width 42 height 13
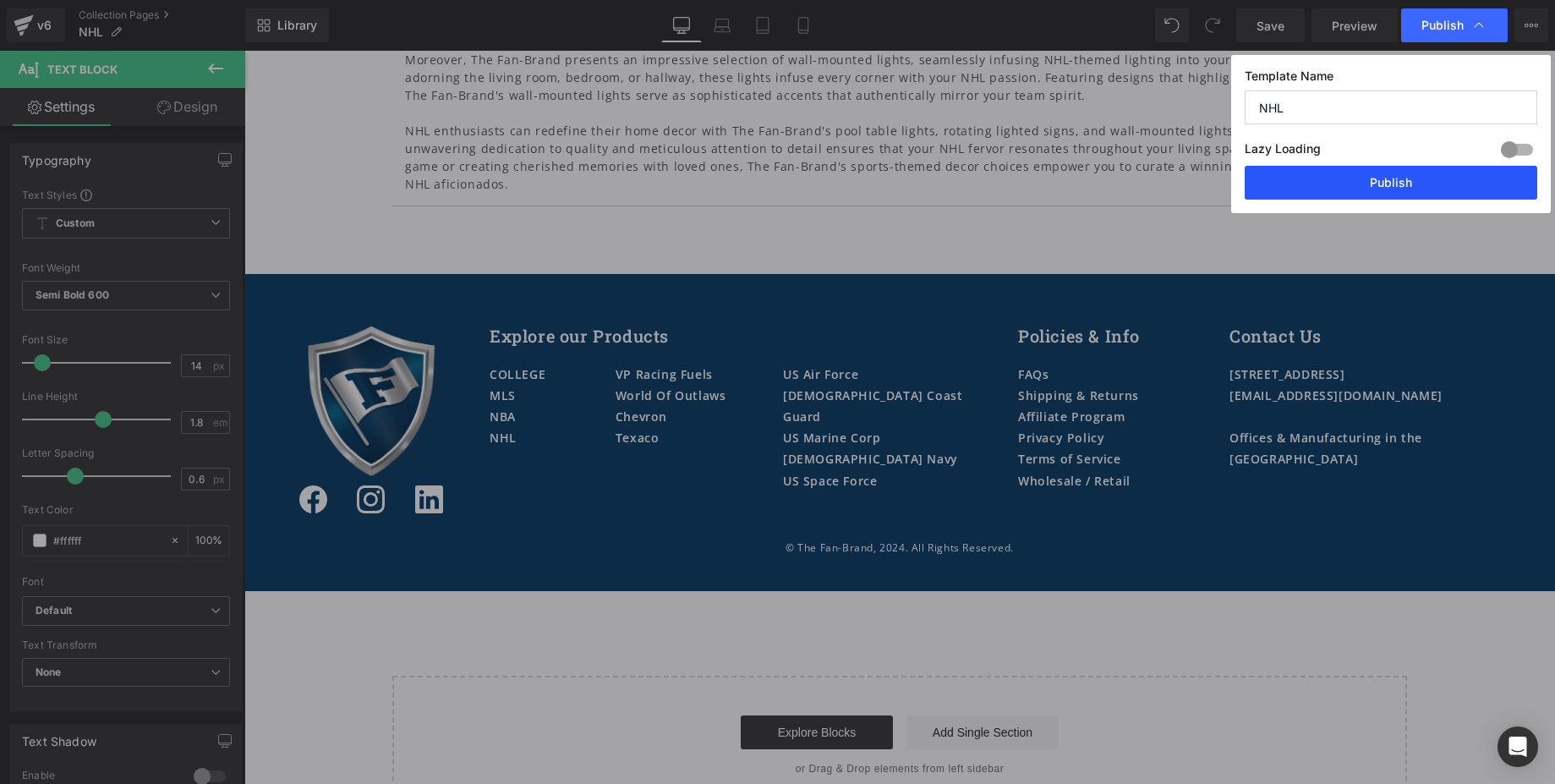
click at [1430, 181] on button "Publish" at bounding box center [1391, 183] width 293 height 34
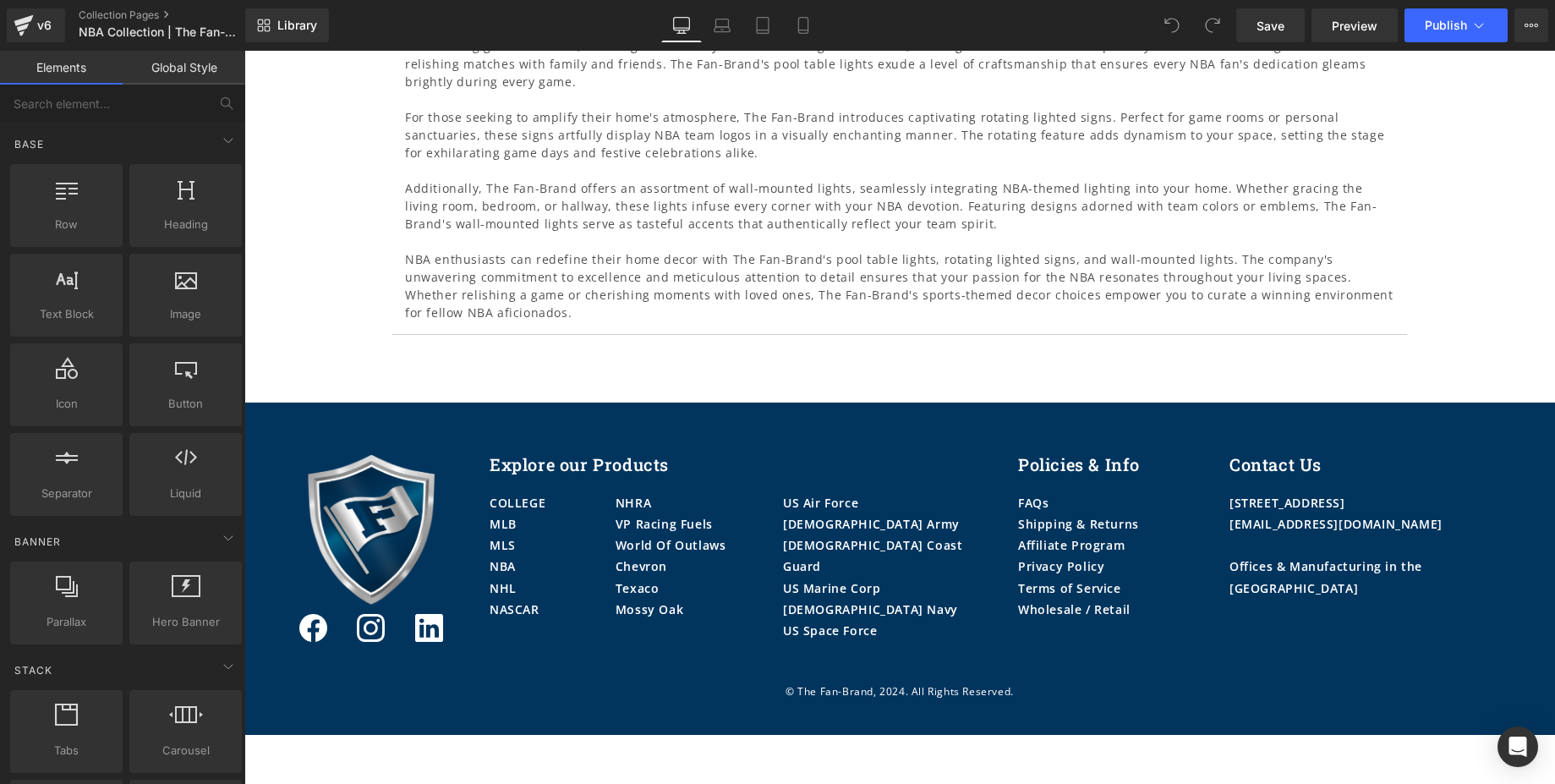
scroll to position [2589, 0]
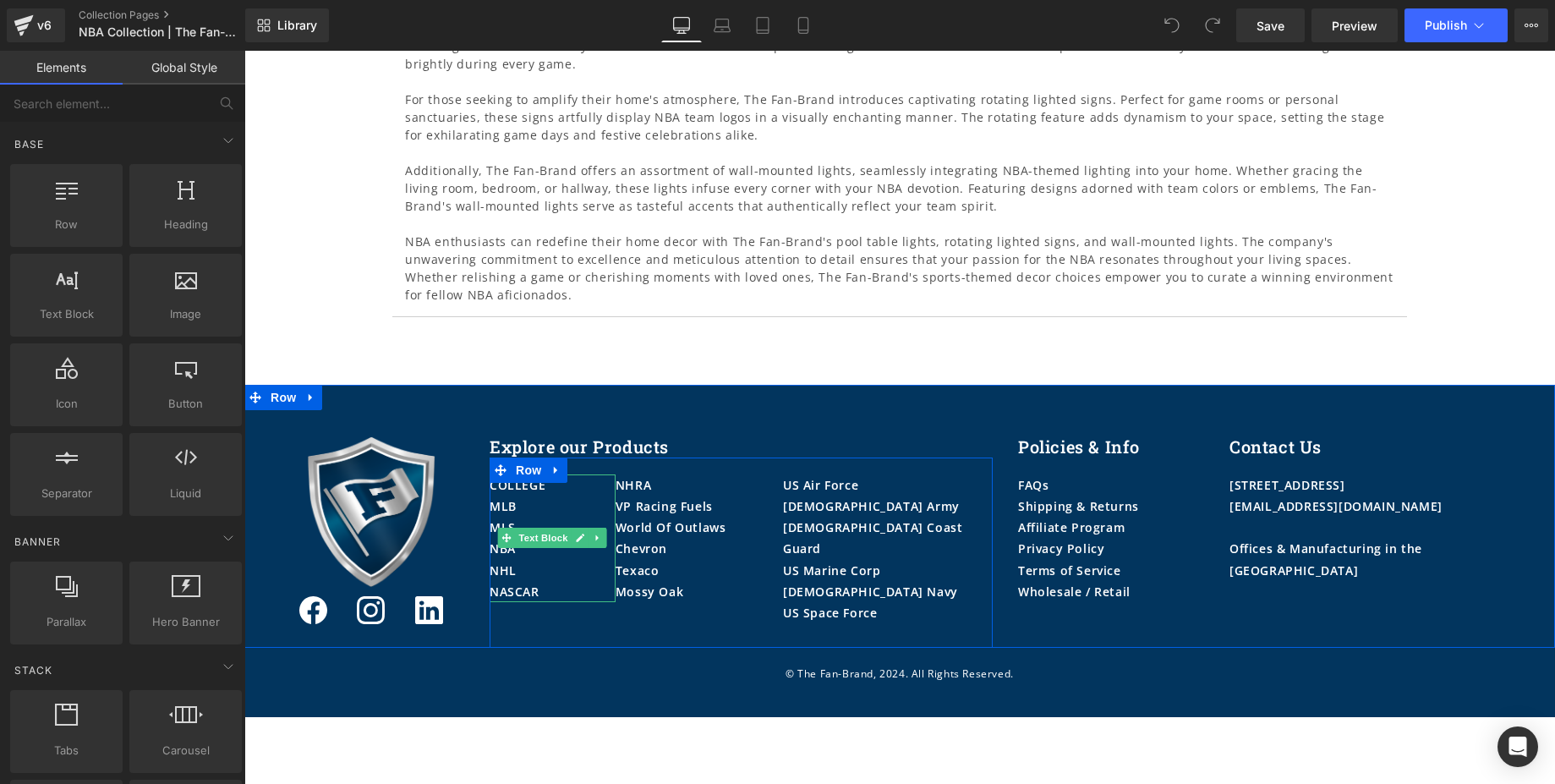
click at [530, 495] on p "MLB" at bounding box center [553, 506] width 126 height 22
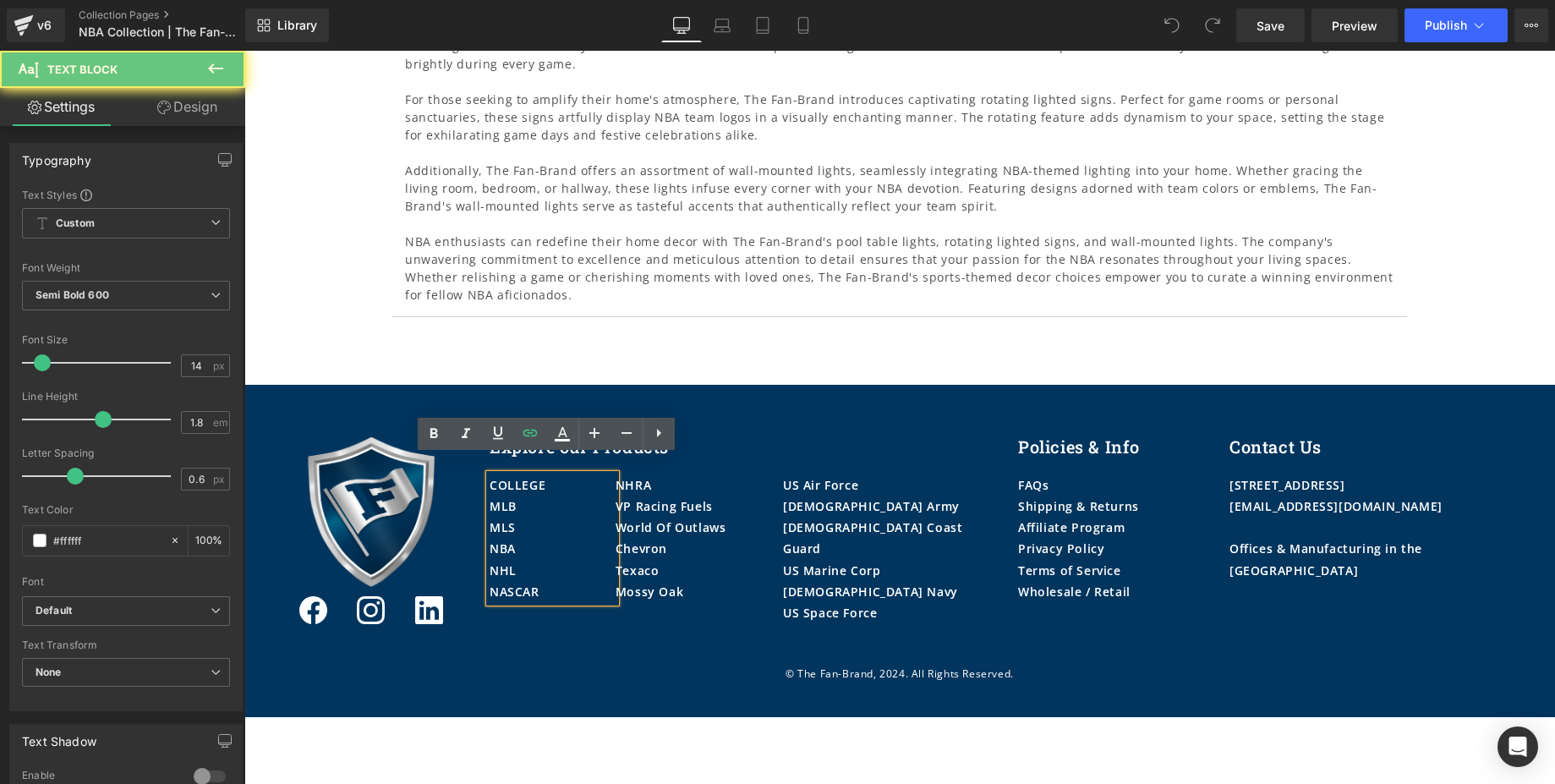
click at [530, 495] on p "MLB" at bounding box center [553, 506] width 126 height 22
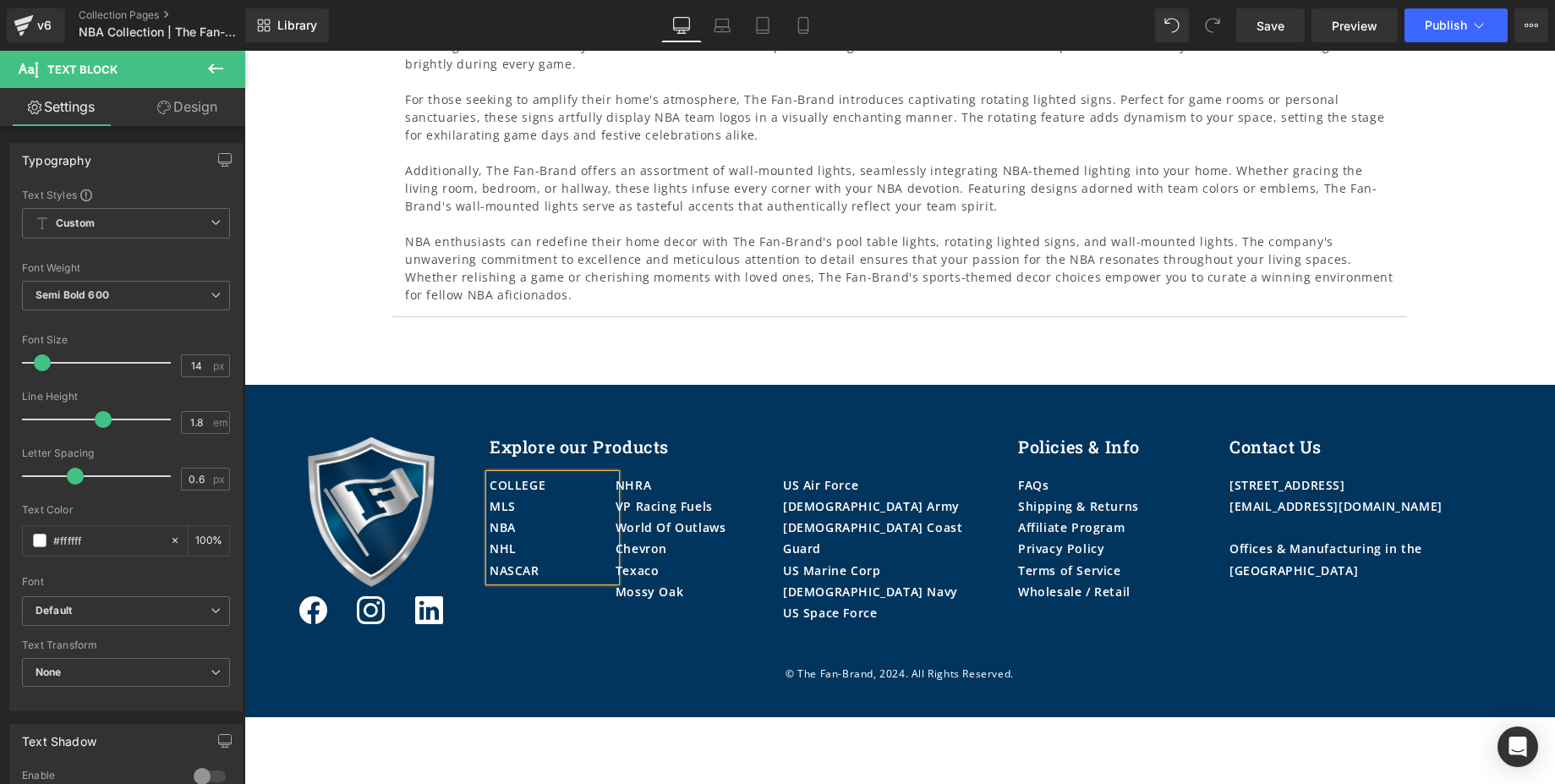
click at [555, 560] on p "NASCAR" at bounding box center [553, 571] width 126 height 22
click at [689, 580] on div "Mossy Oak" at bounding box center [699, 591] width 168 height 22
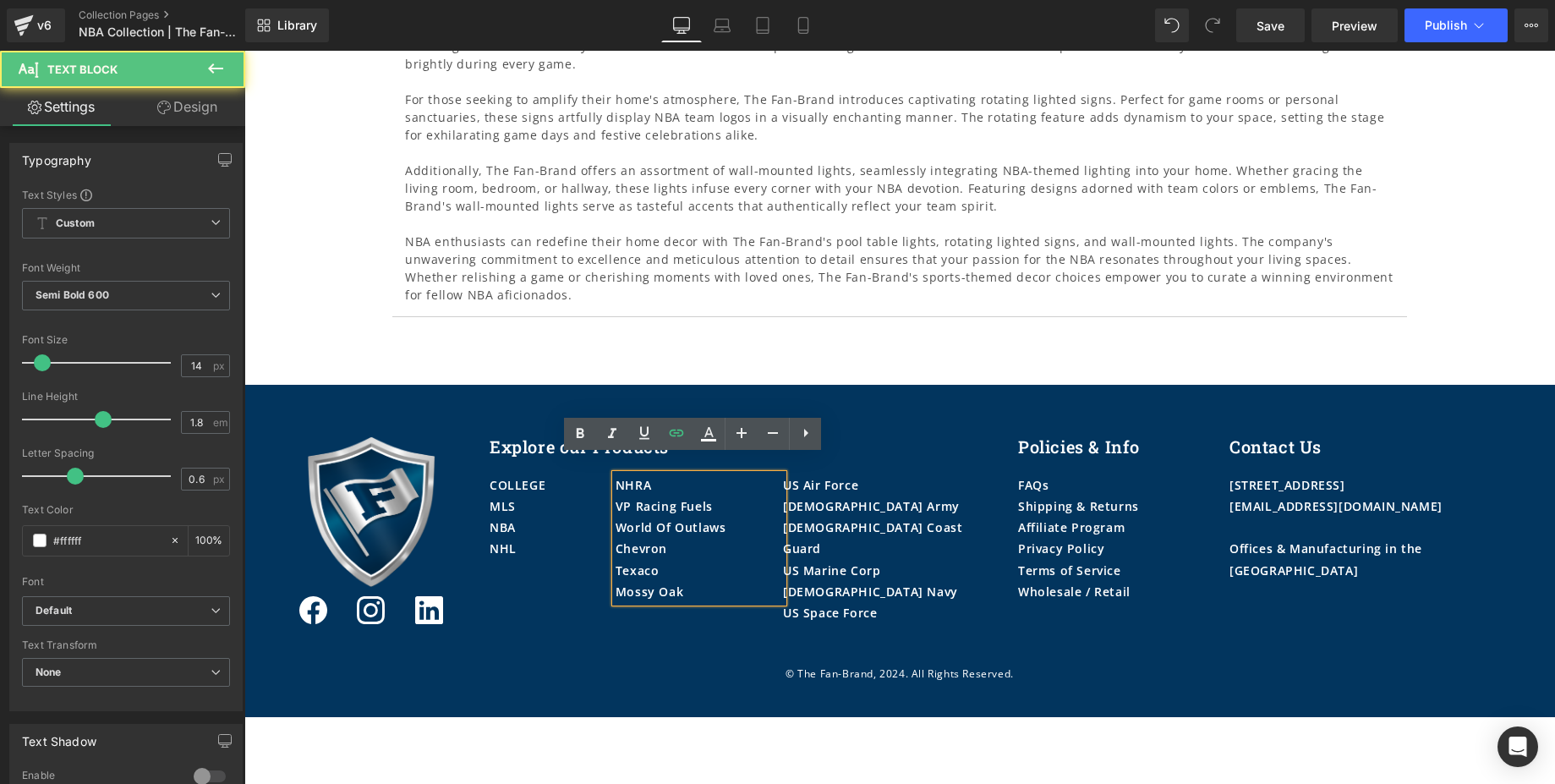
click at [689, 580] on div "Mossy Oak" at bounding box center [699, 591] width 168 height 22
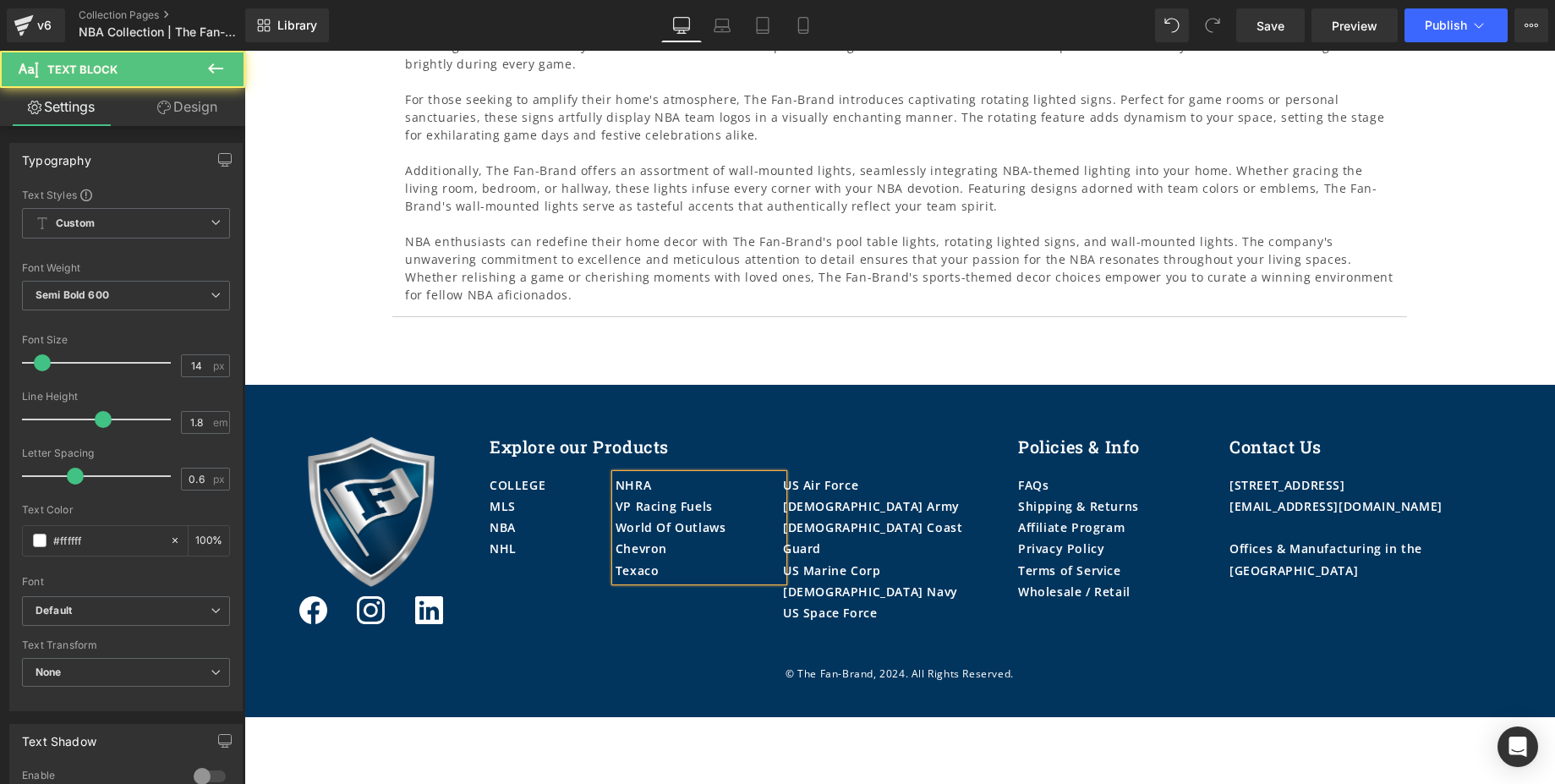
click at [685, 475] on div "NHRA" at bounding box center [699, 485] width 168 height 22
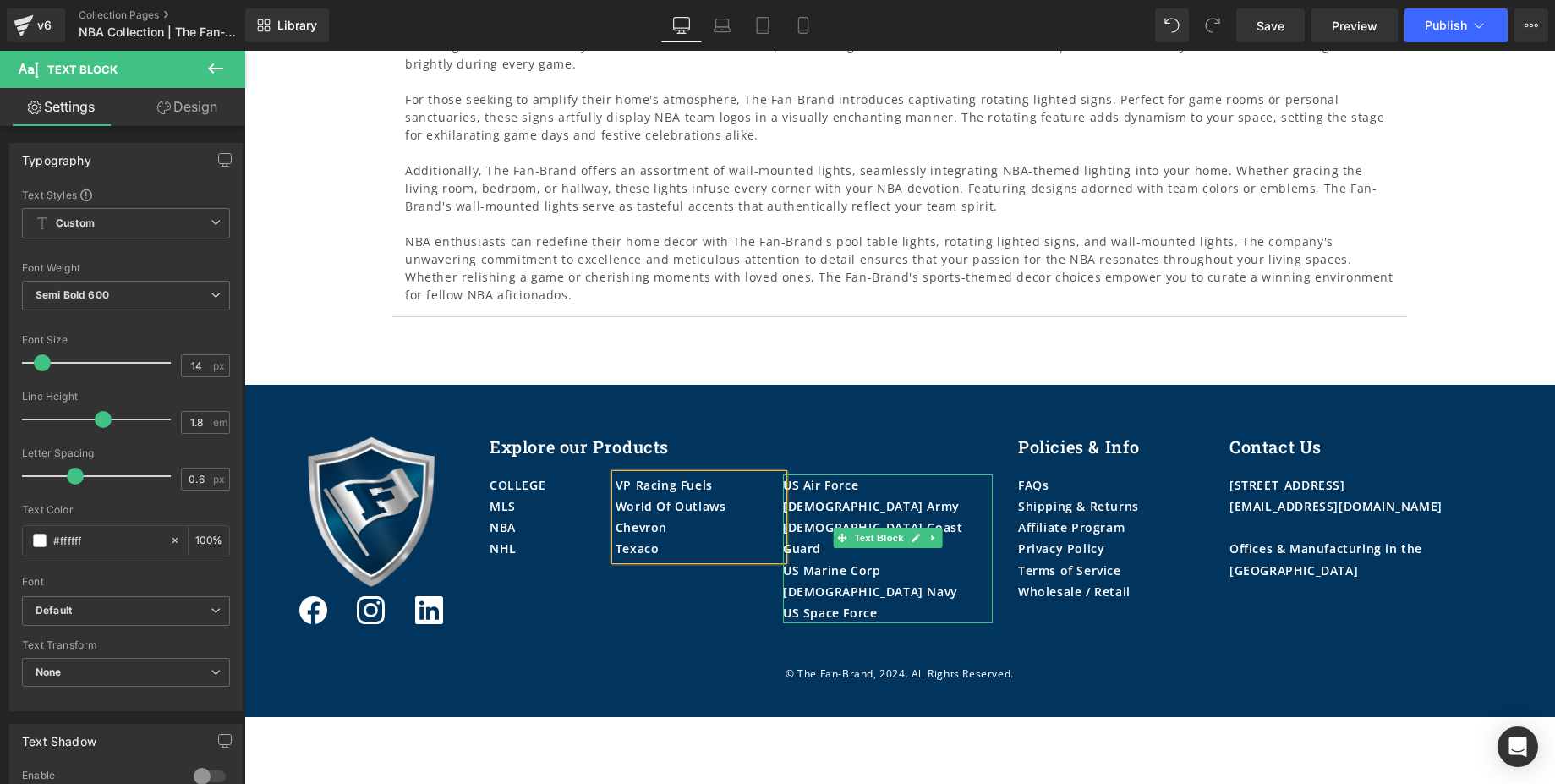
click at [854, 495] on div "[DEMOGRAPHIC_DATA] Army" at bounding box center [888, 506] width 210 height 22
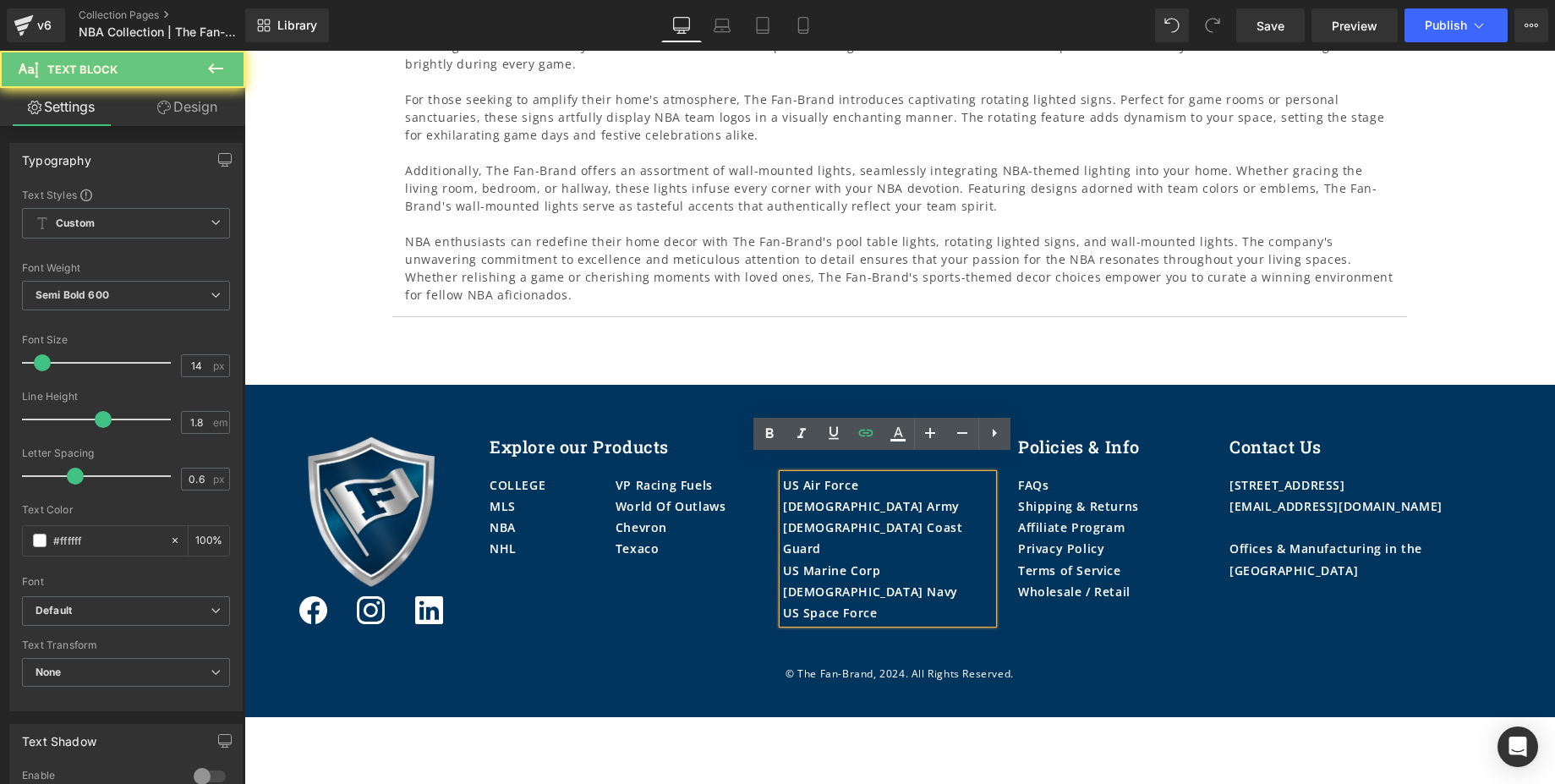
click at [848, 495] on div "[DEMOGRAPHIC_DATA] Army" at bounding box center [888, 506] width 210 height 22
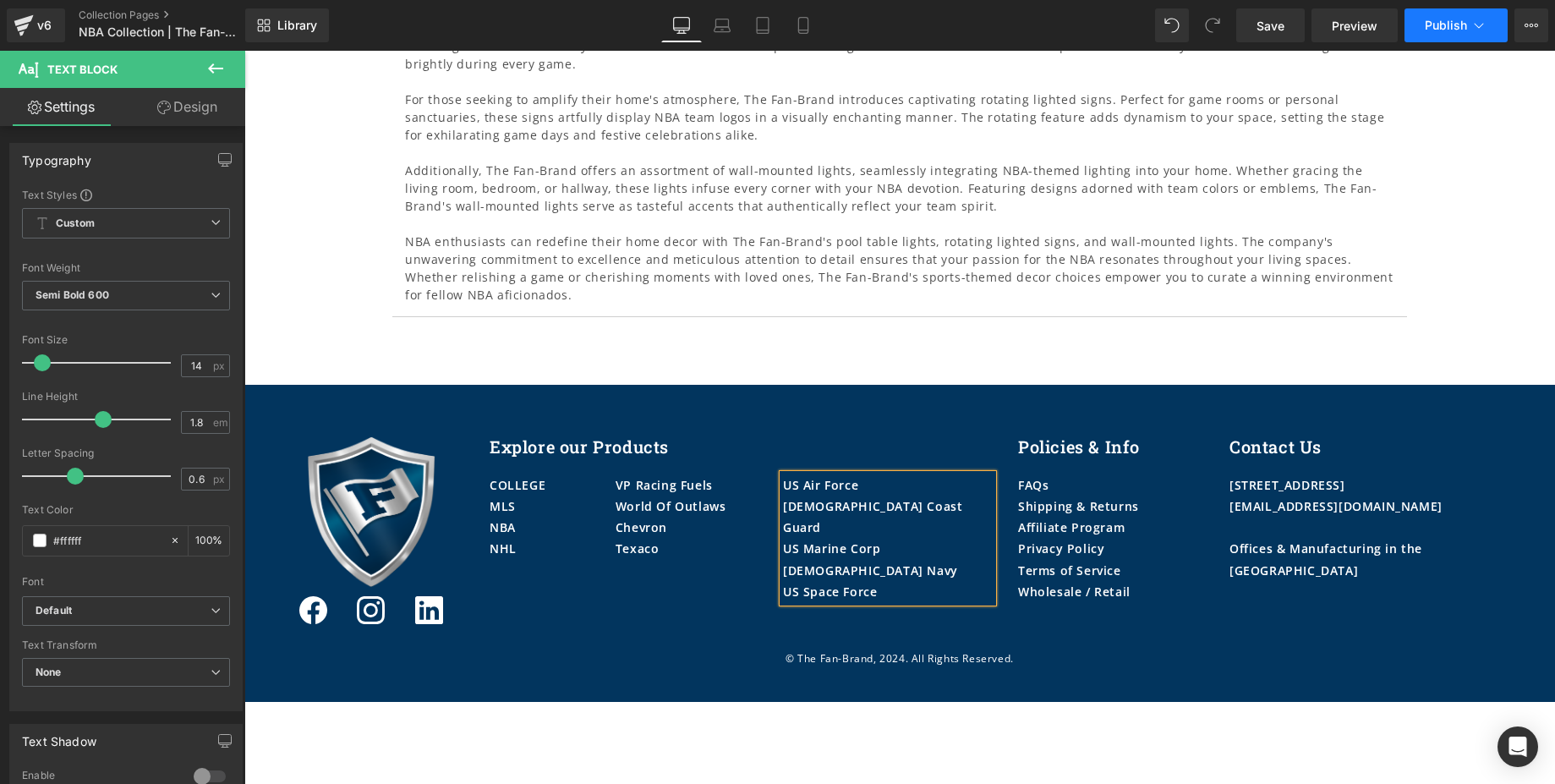
click at [1452, 14] on button "Publish" at bounding box center [1455, 25] width 103 height 34
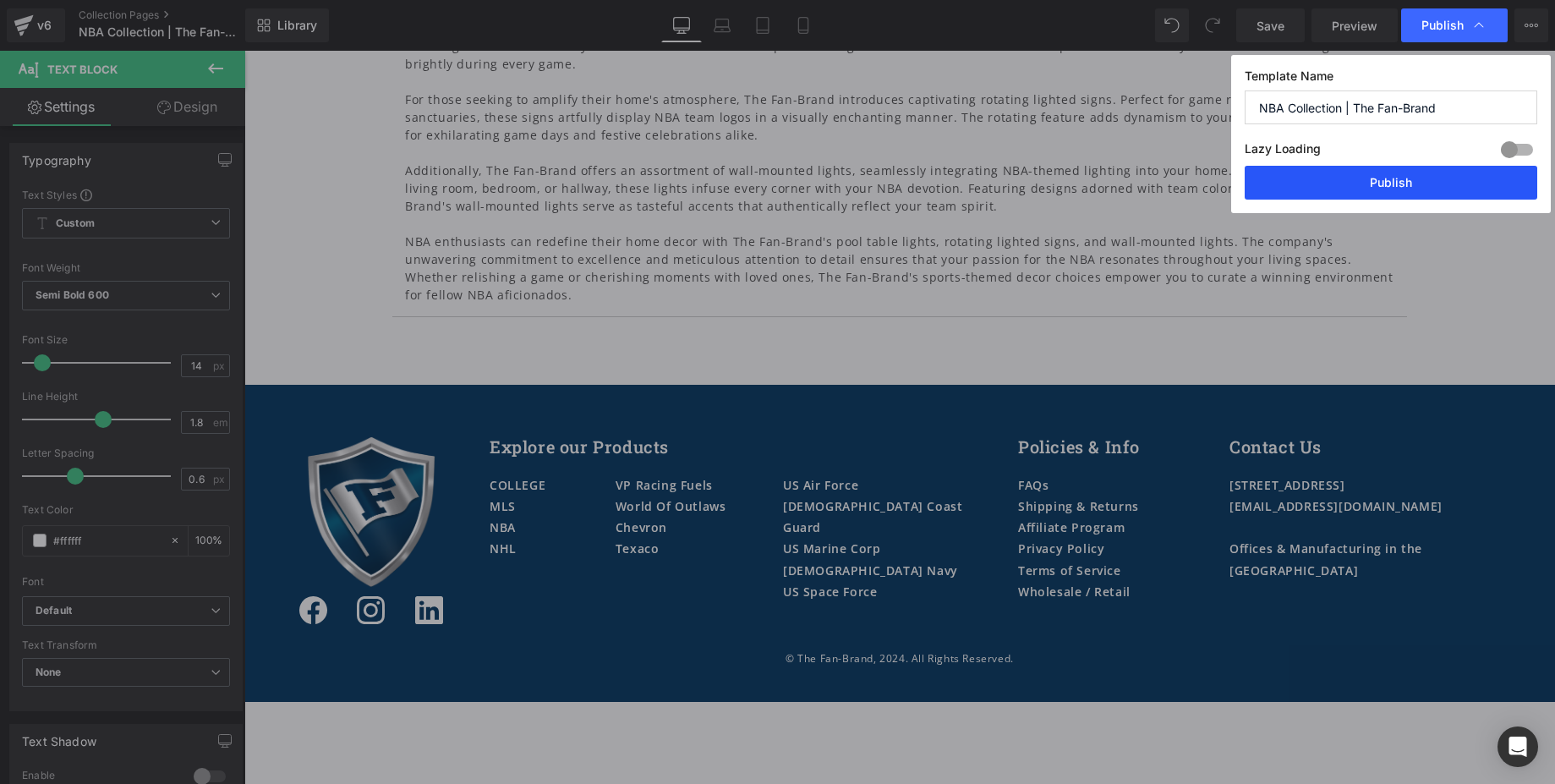
click at [1385, 191] on button "Publish" at bounding box center [1391, 183] width 293 height 34
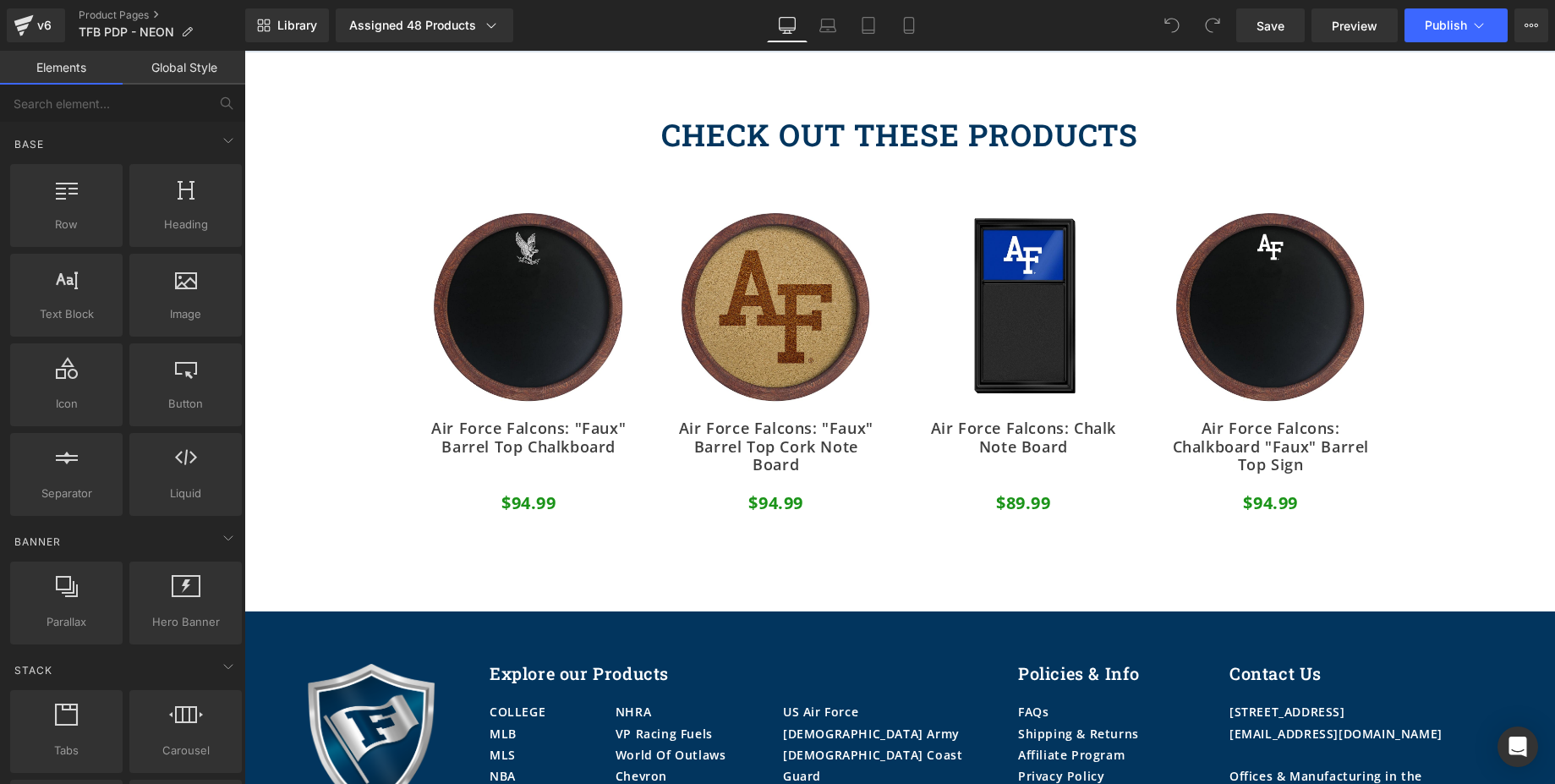
scroll to position [1750, 0]
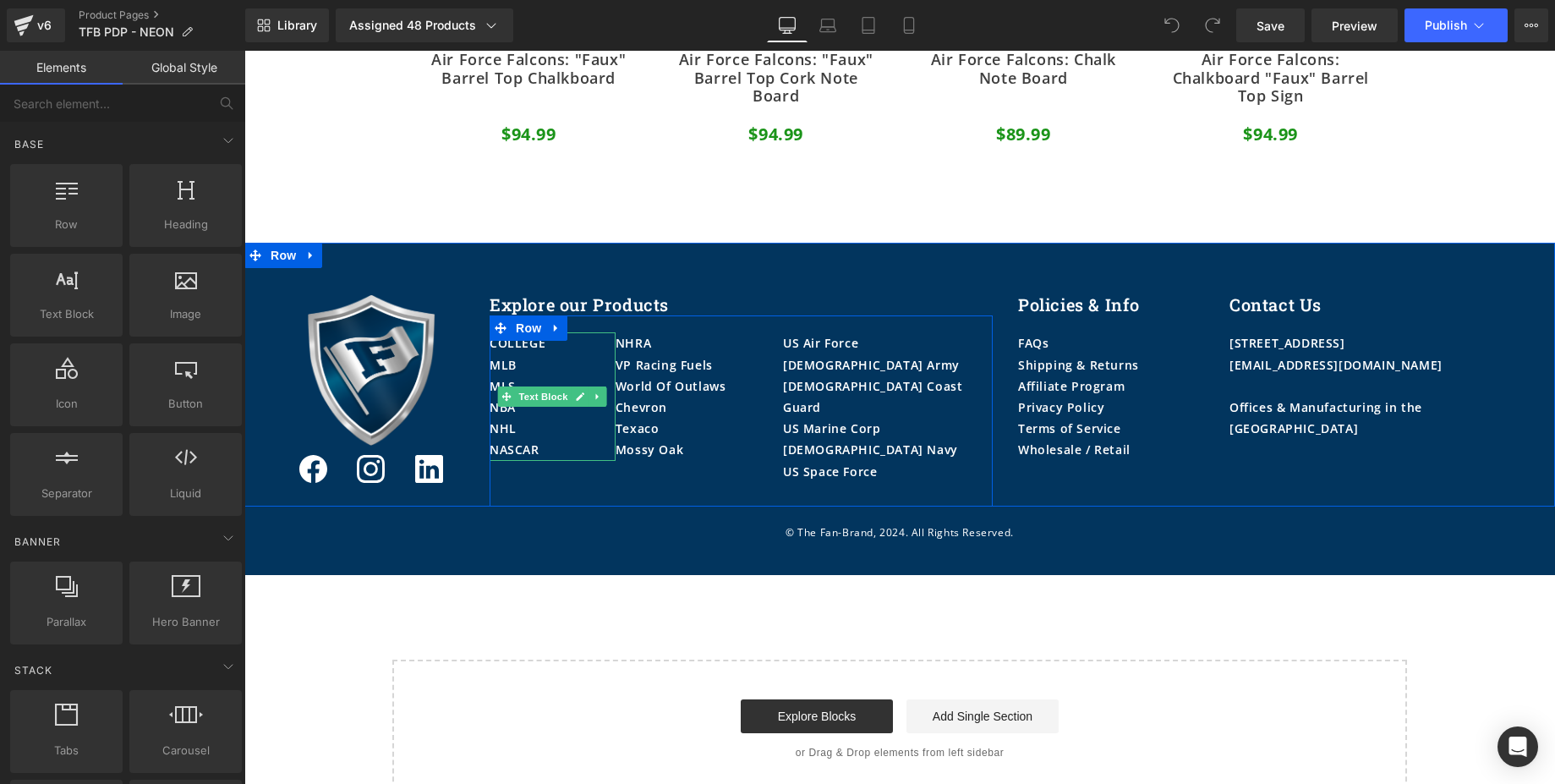
click at [530, 354] on p "MLB" at bounding box center [553, 365] width 126 height 22
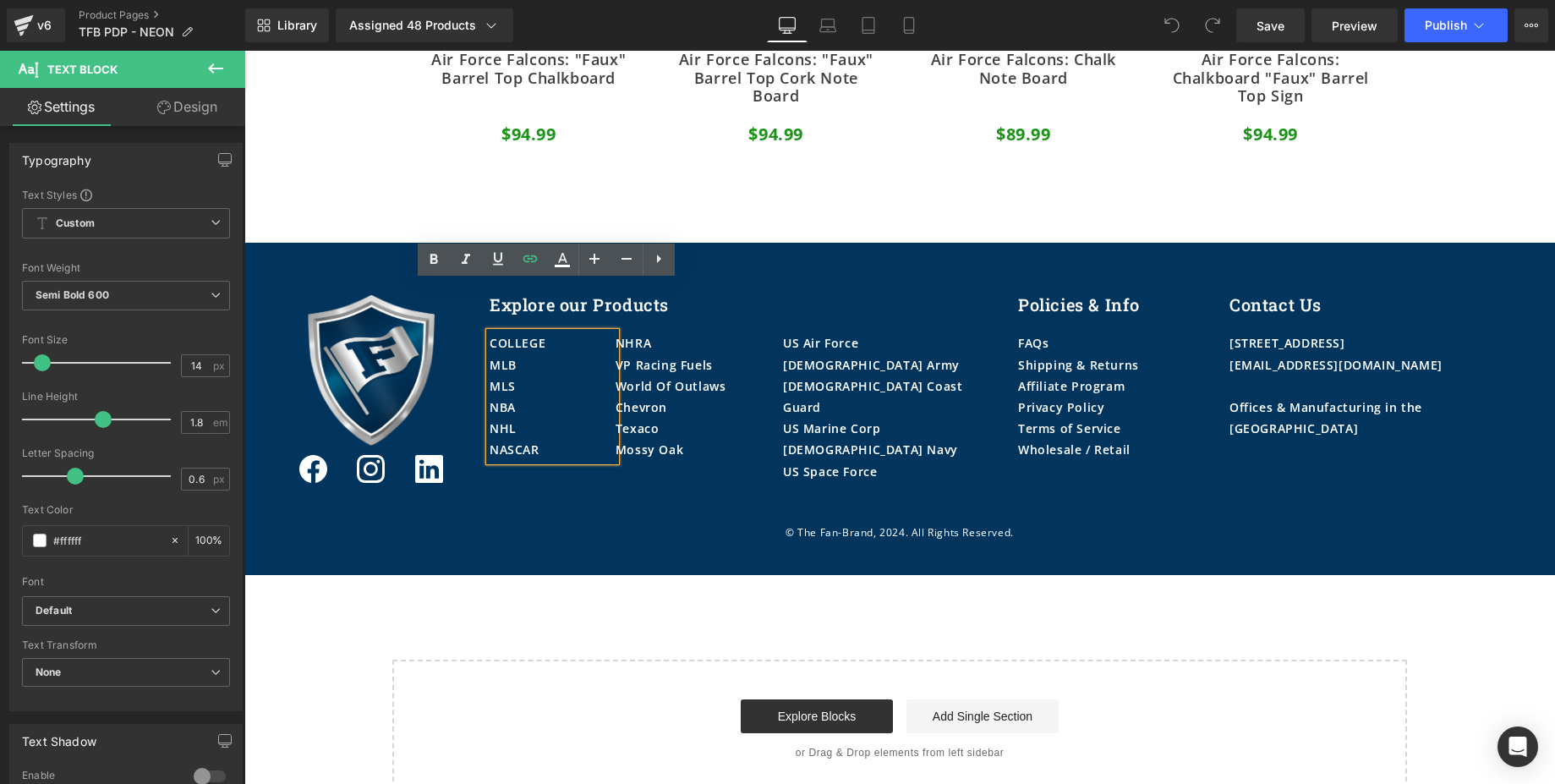
click at [530, 354] on p "MLB" at bounding box center [553, 365] width 126 height 22
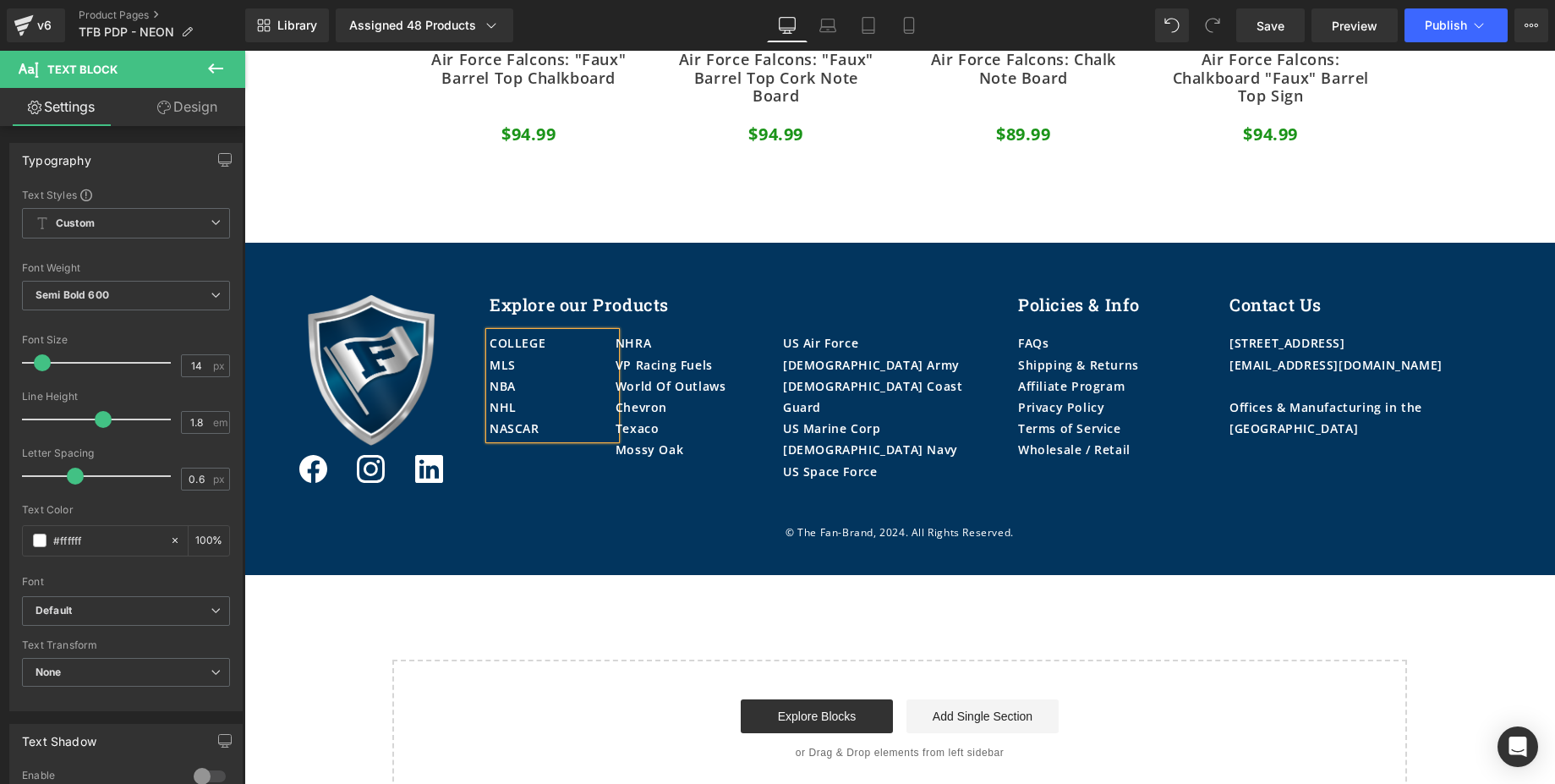
click at [543, 418] on p "NASCAR" at bounding box center [553, 429] width 126 height 22
click at [660, 332] on div "NHRA" at bounding box center [699, 343] width 168 height 22
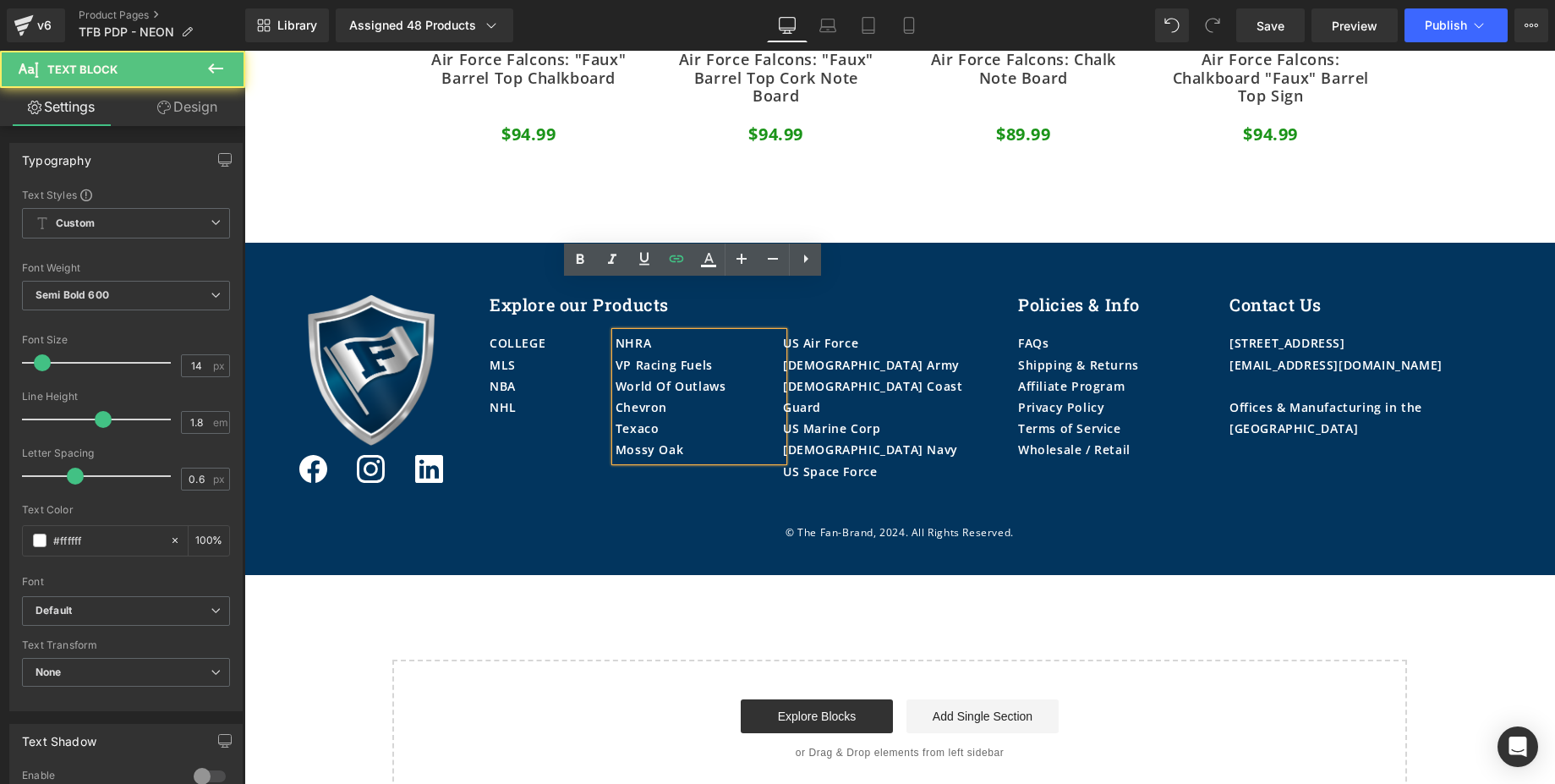
click at [659, 332] on div "NHRA" at bounding box center [699, 343] width 168 height 22
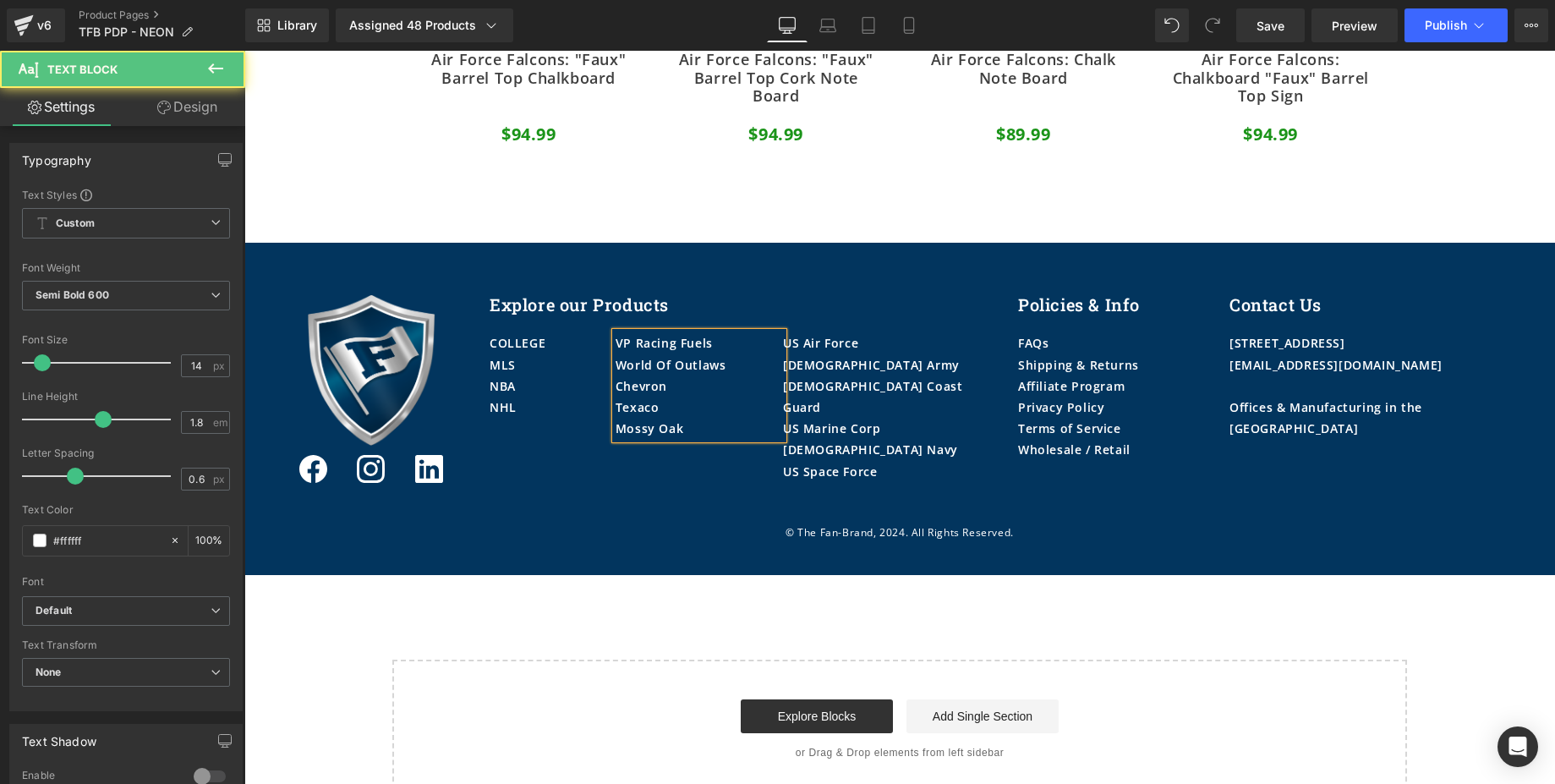
click at [694, 418] on div "Mossy Oak" at bounding box center [699, 429] width 168 height 22
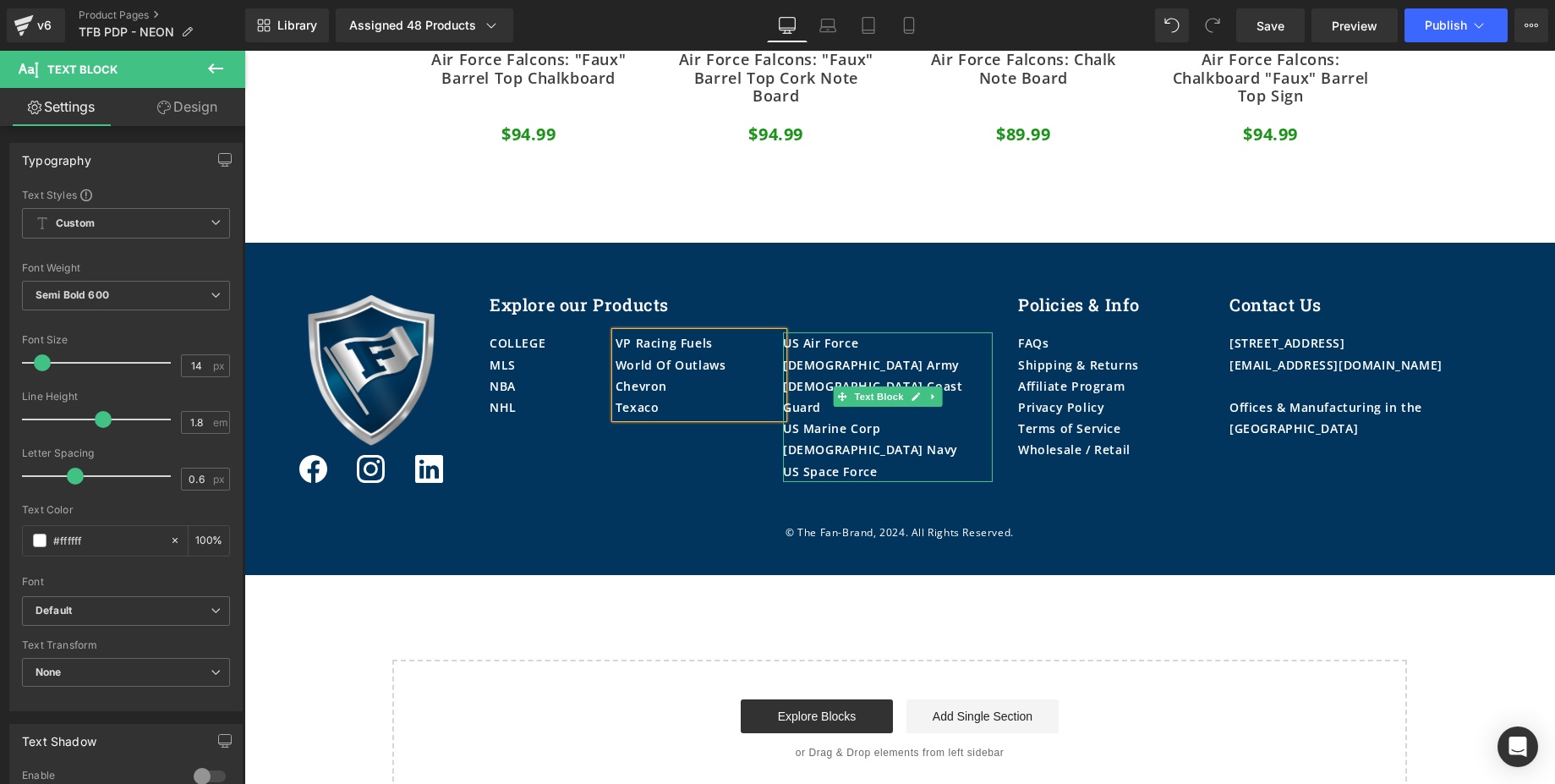
click at [858, 354] on div "[DEMOGRAPHIC_DATA] Army" at bounding box center [888, 365] width 210 height 22
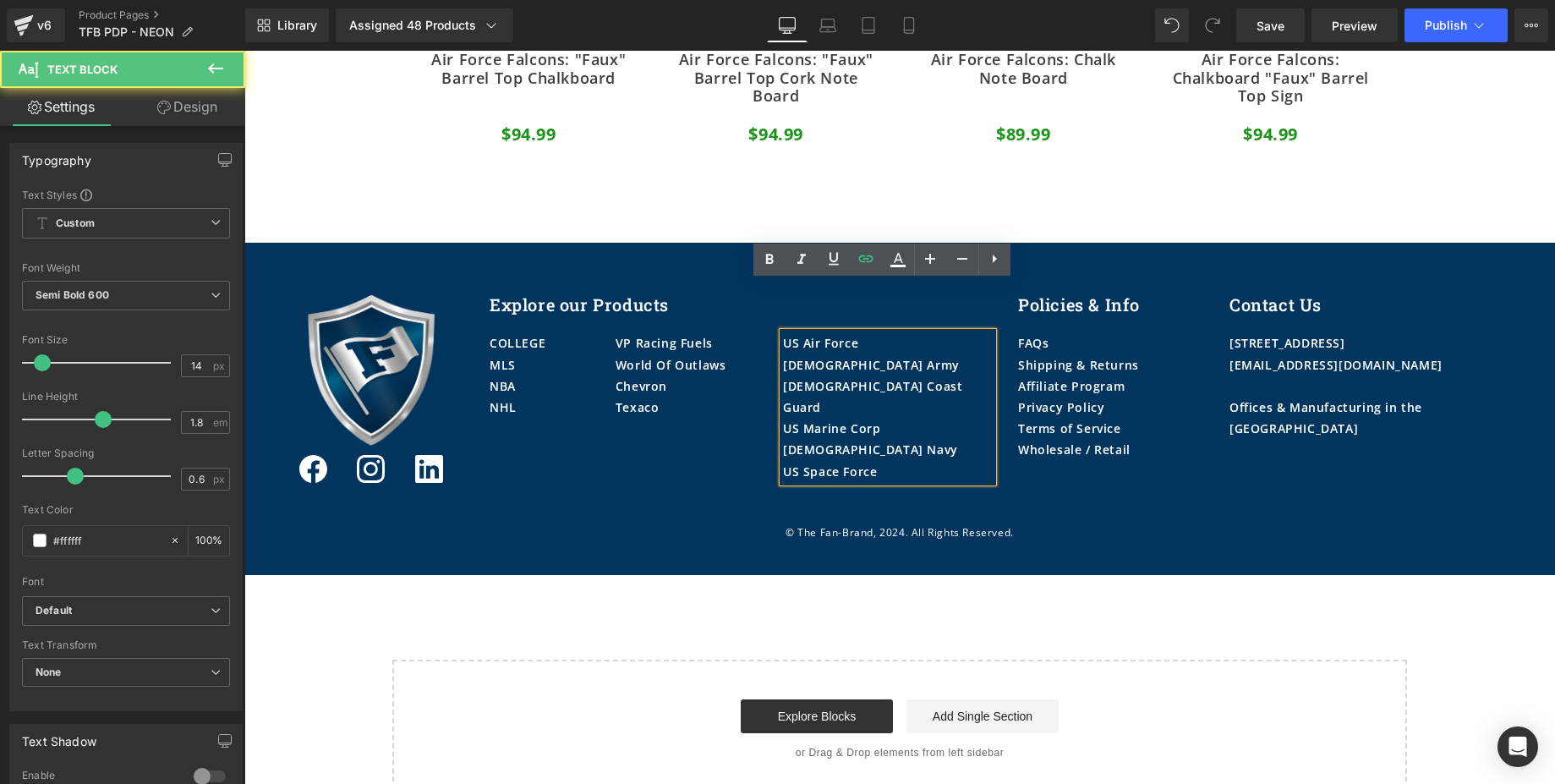
click at [850, 354] on div "[DEMOGRAPHIC_DATA] Army" at bounding box center [888, 365] width 210 height 22
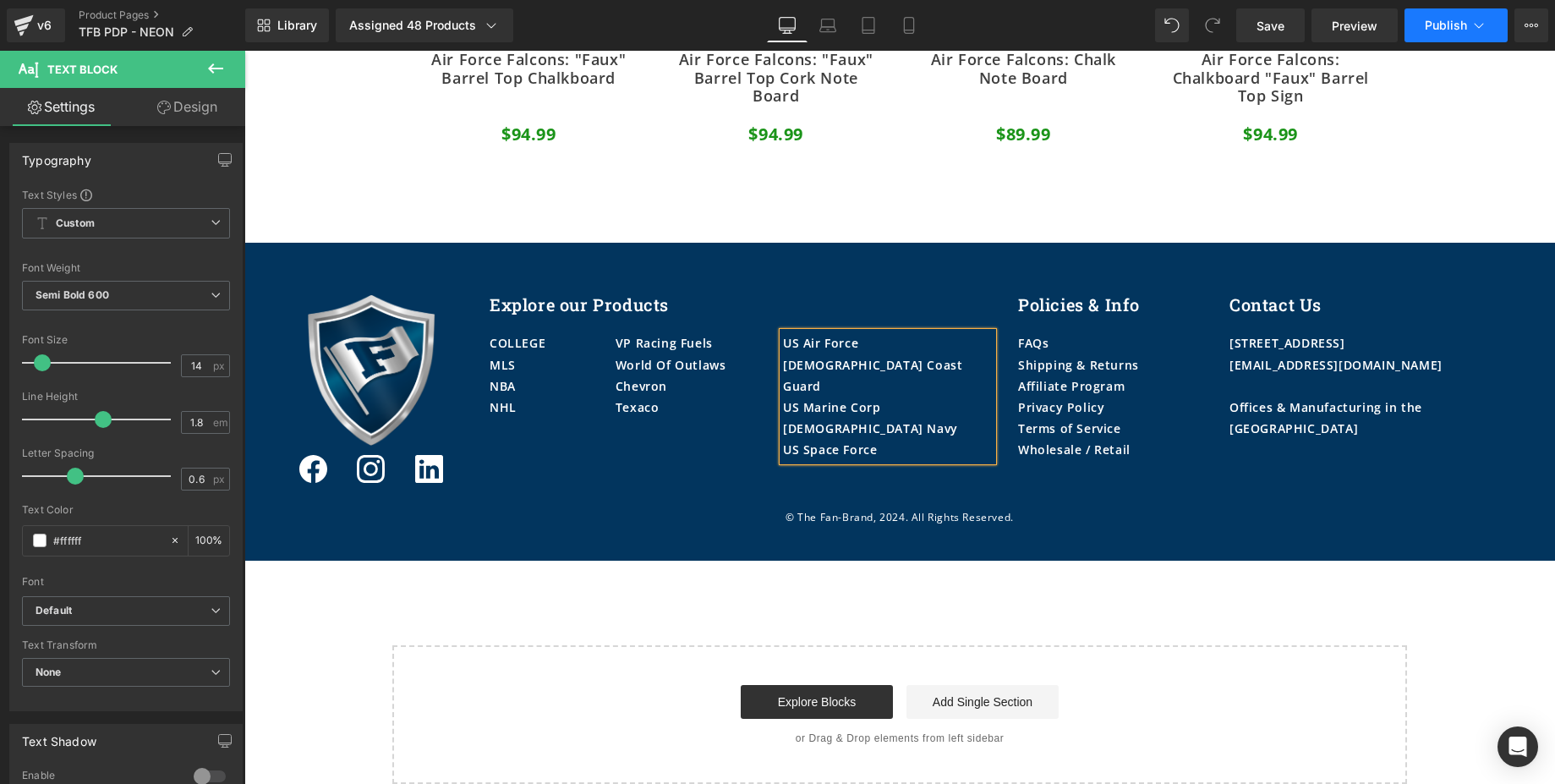
click at [1458, 23] on span "Publish" at bounding box center [1446, 25] width 42 height 13
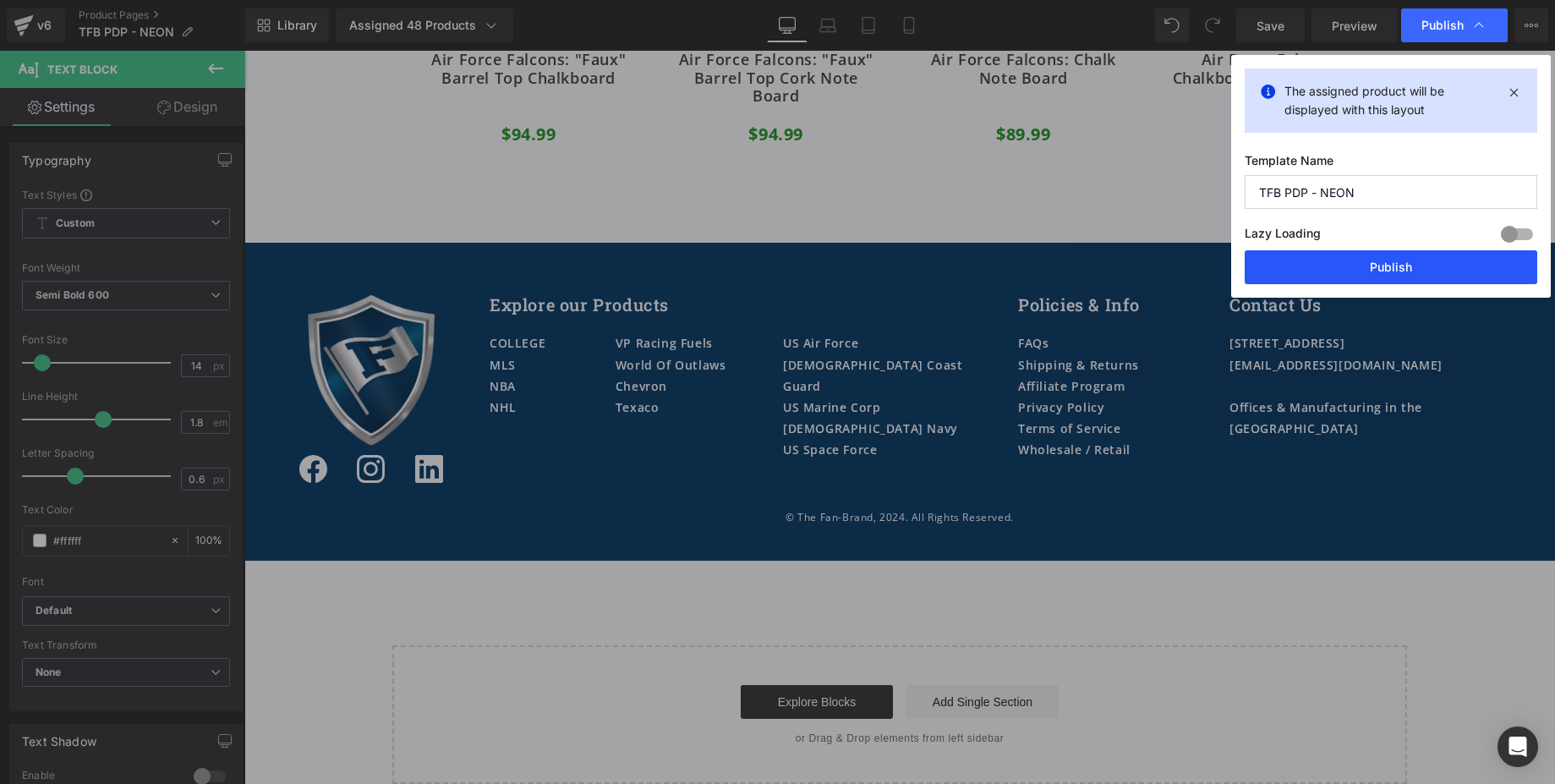
click at [1442, 271] on button "Publish" at bounding box center [1391, 267] width 293 height 34
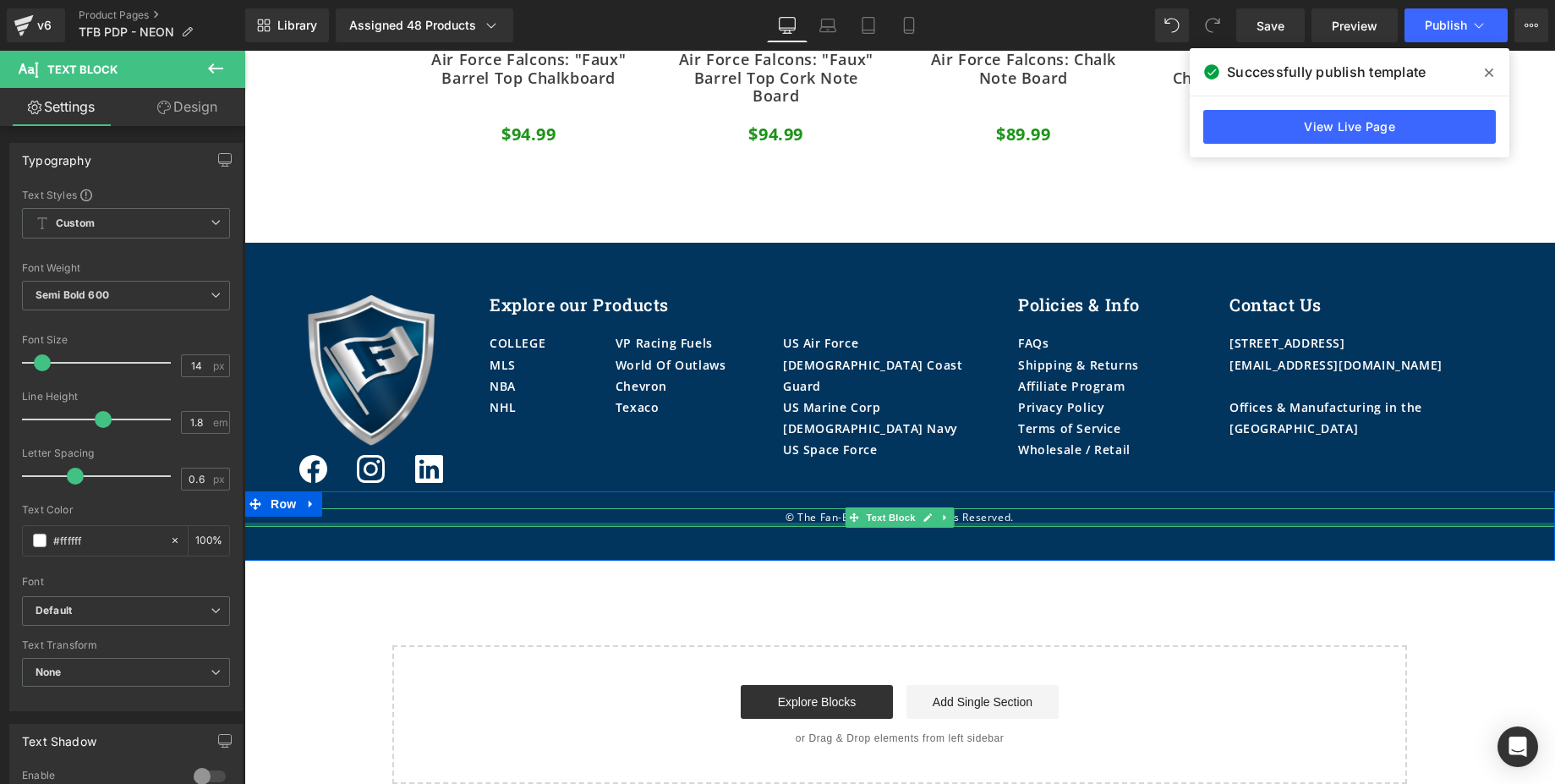
click at [826, 522] on div at bounding box center [899, 524] width 1311 height 4
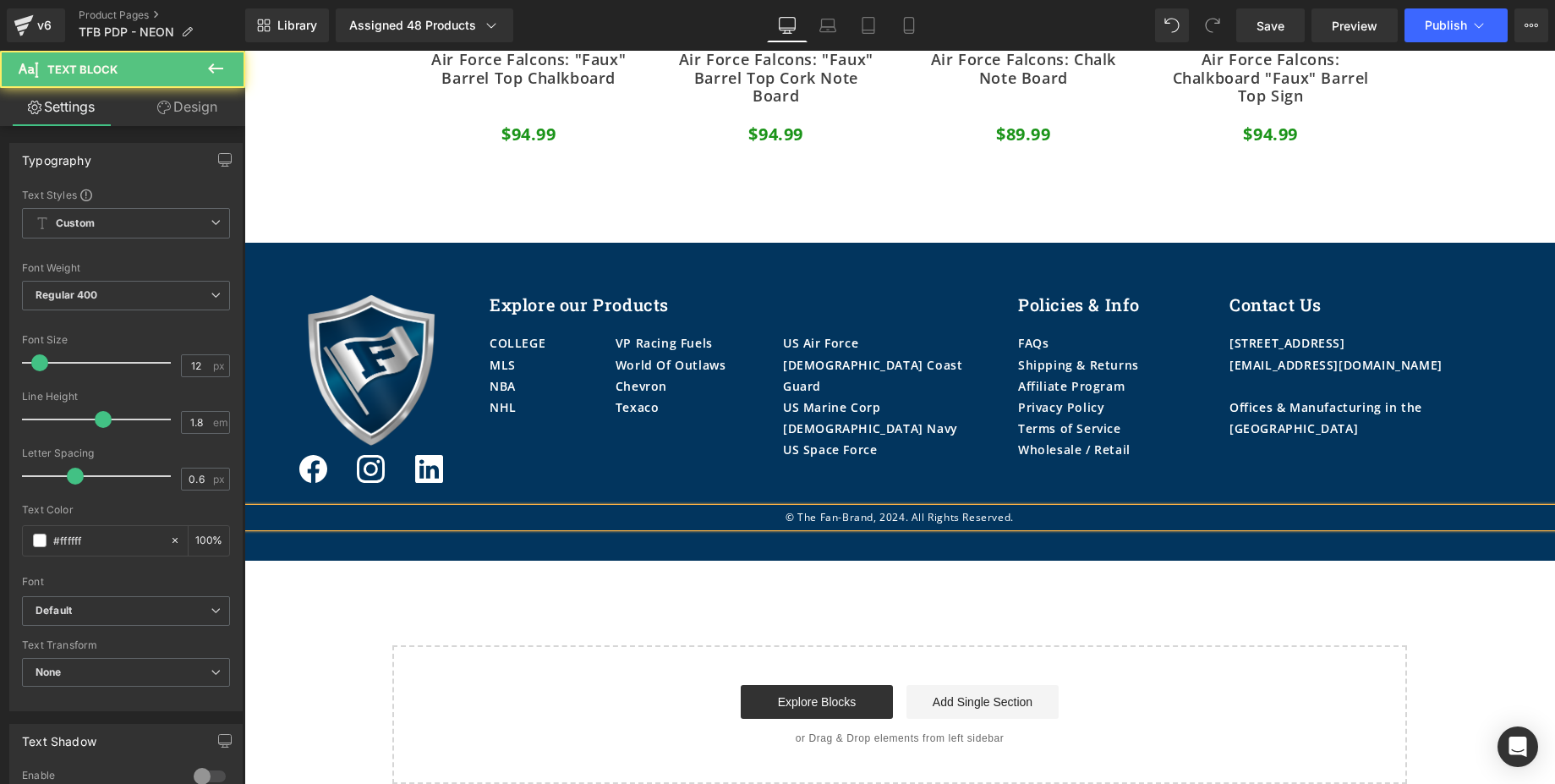
click at [895, 508] on p "© The Fan-Brand, 2024. All Rights Reserved." at bounding box center [899, 517] width 1311 height 19
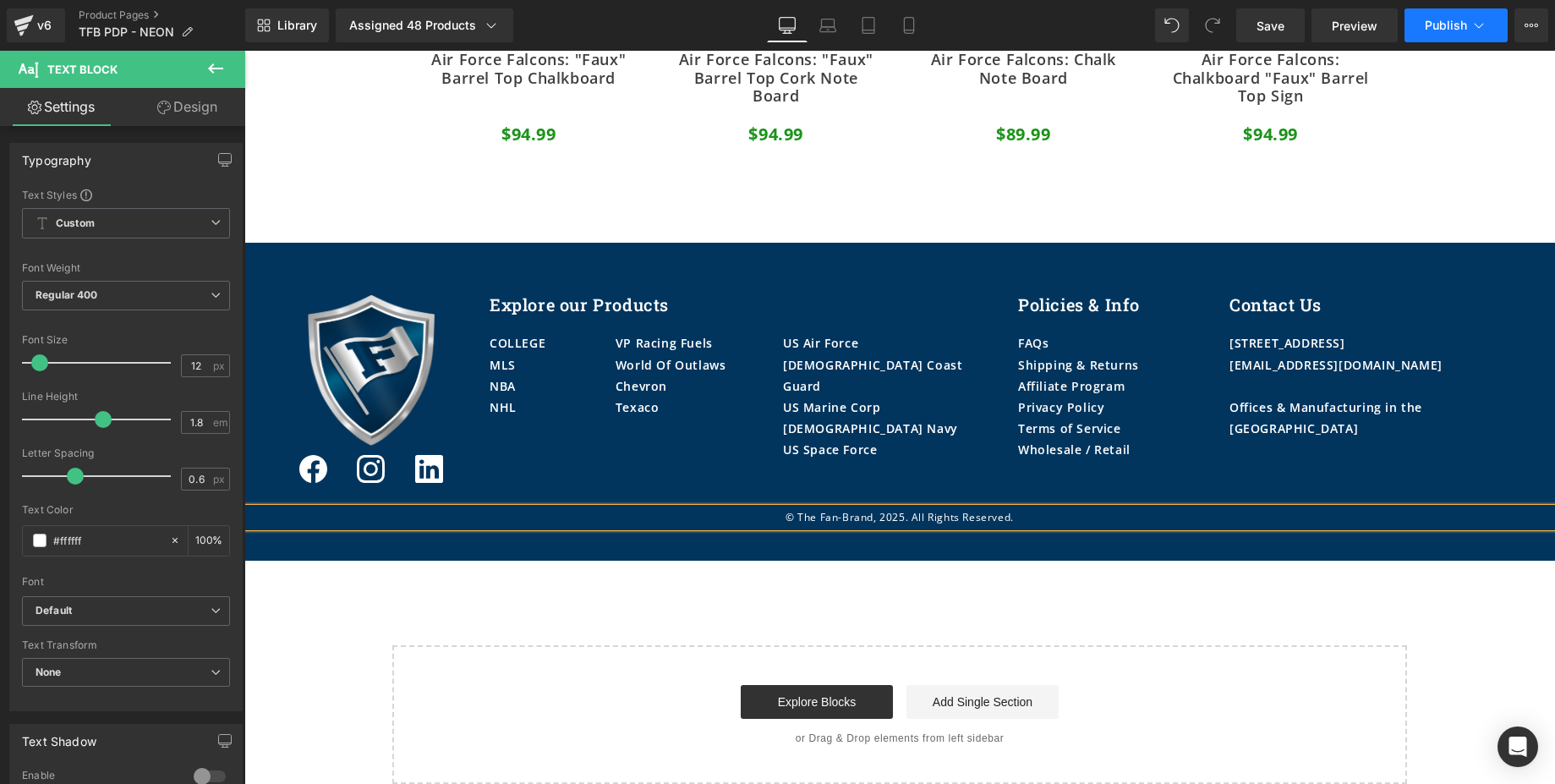
click at [1447, 23] on span "Publish" at bounding box center [1446, 25] width 42 height 13
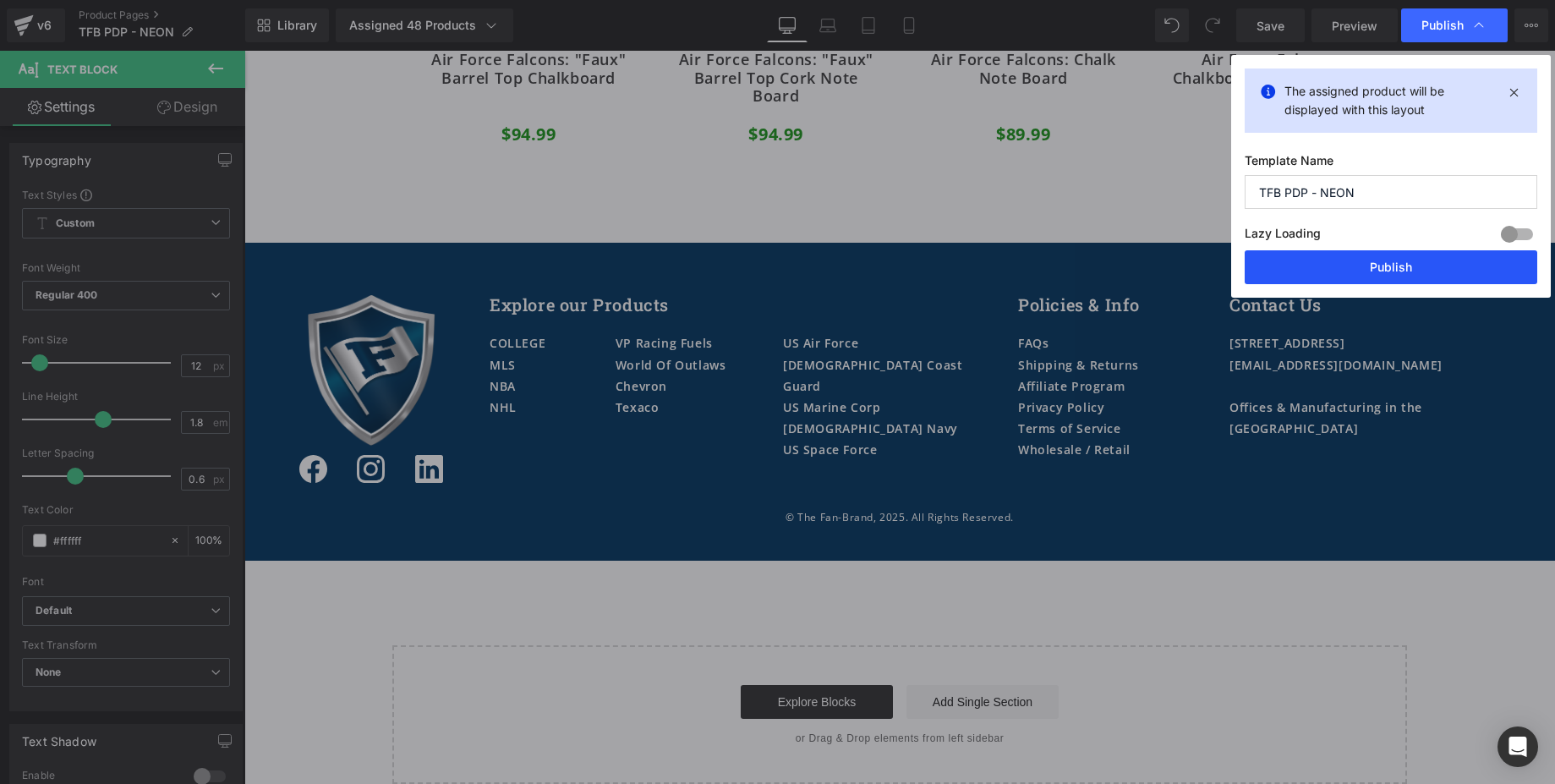
click at [1280, 269] on button "Publish" at bounding box center [1391, 267] width 293 height 34
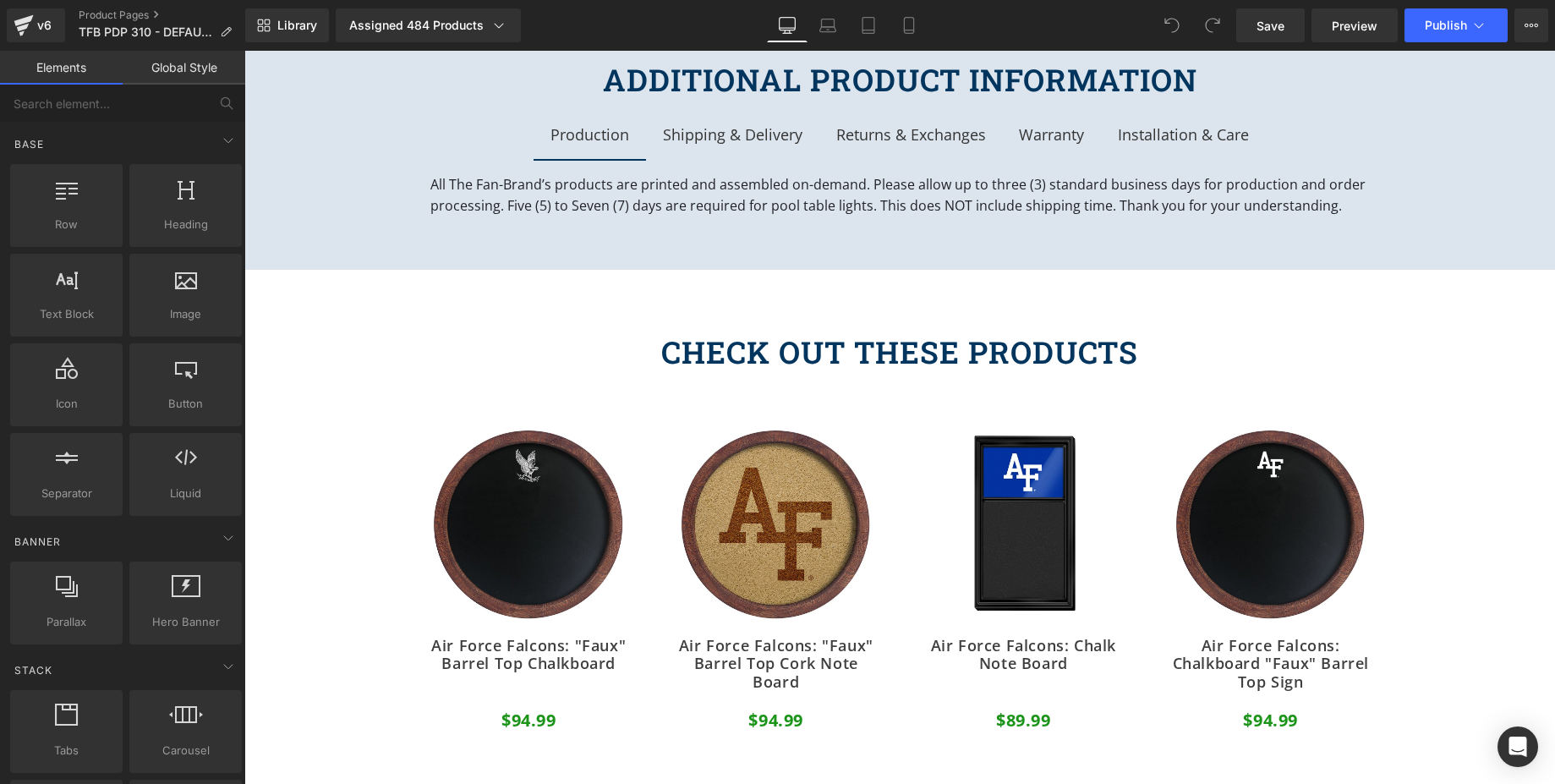
scroll to position [1918, 0]
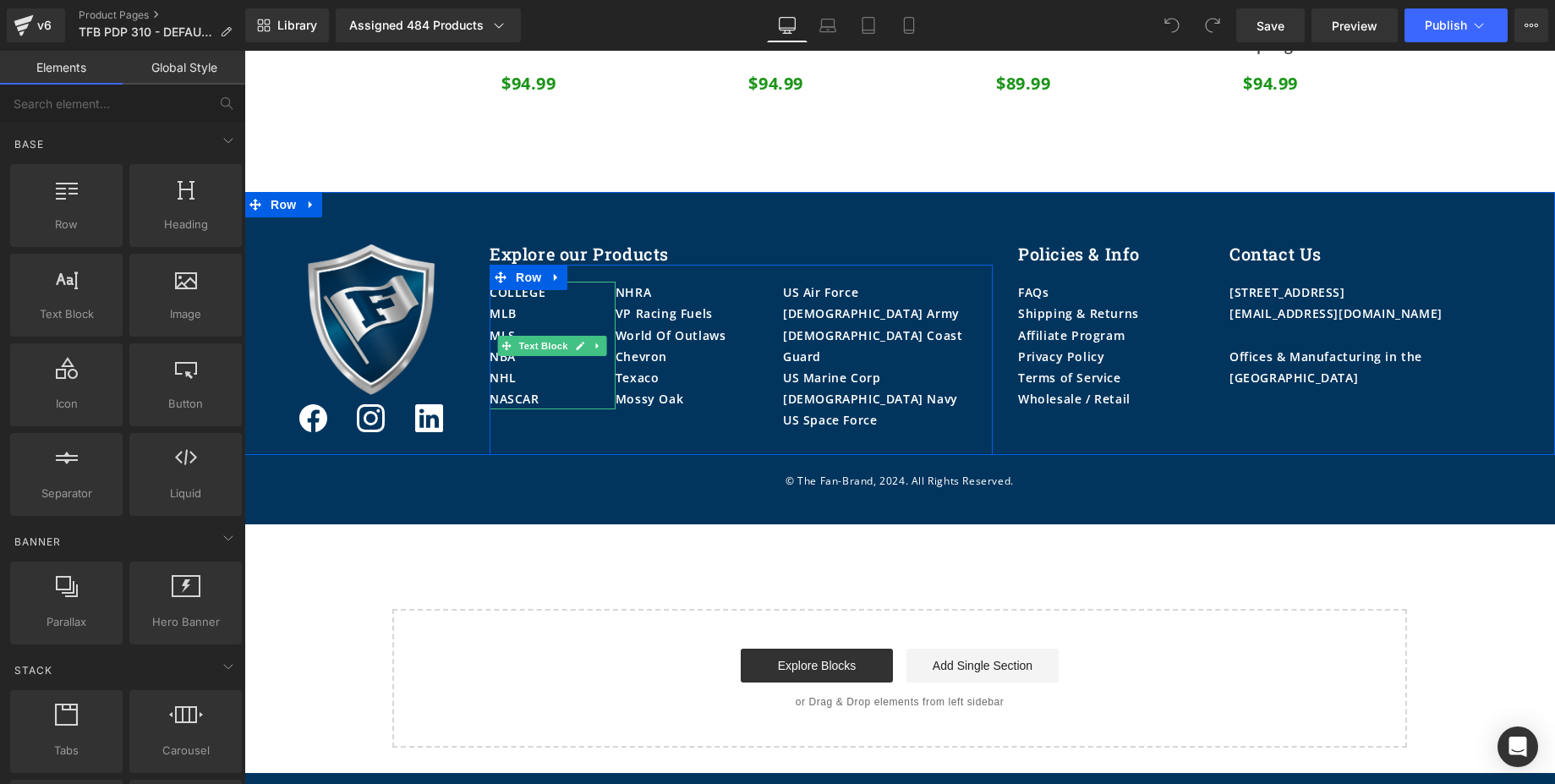
click at [519, 307] on p "MLB" at bounding box center [553, 313] width 126 height 22
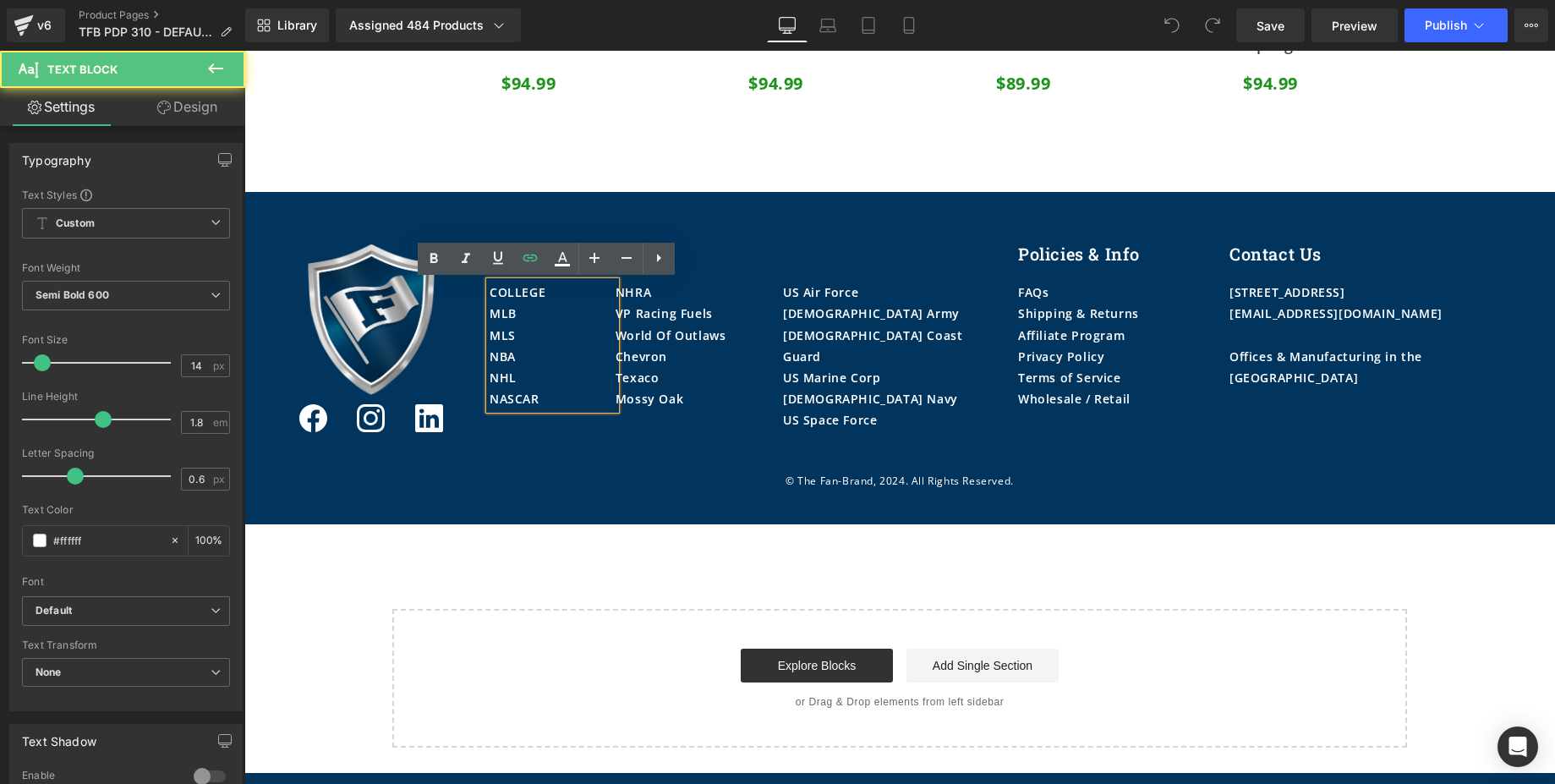
click at [519, 309] on p "MLB" at bounding box center [553, 313] width 126 height 22
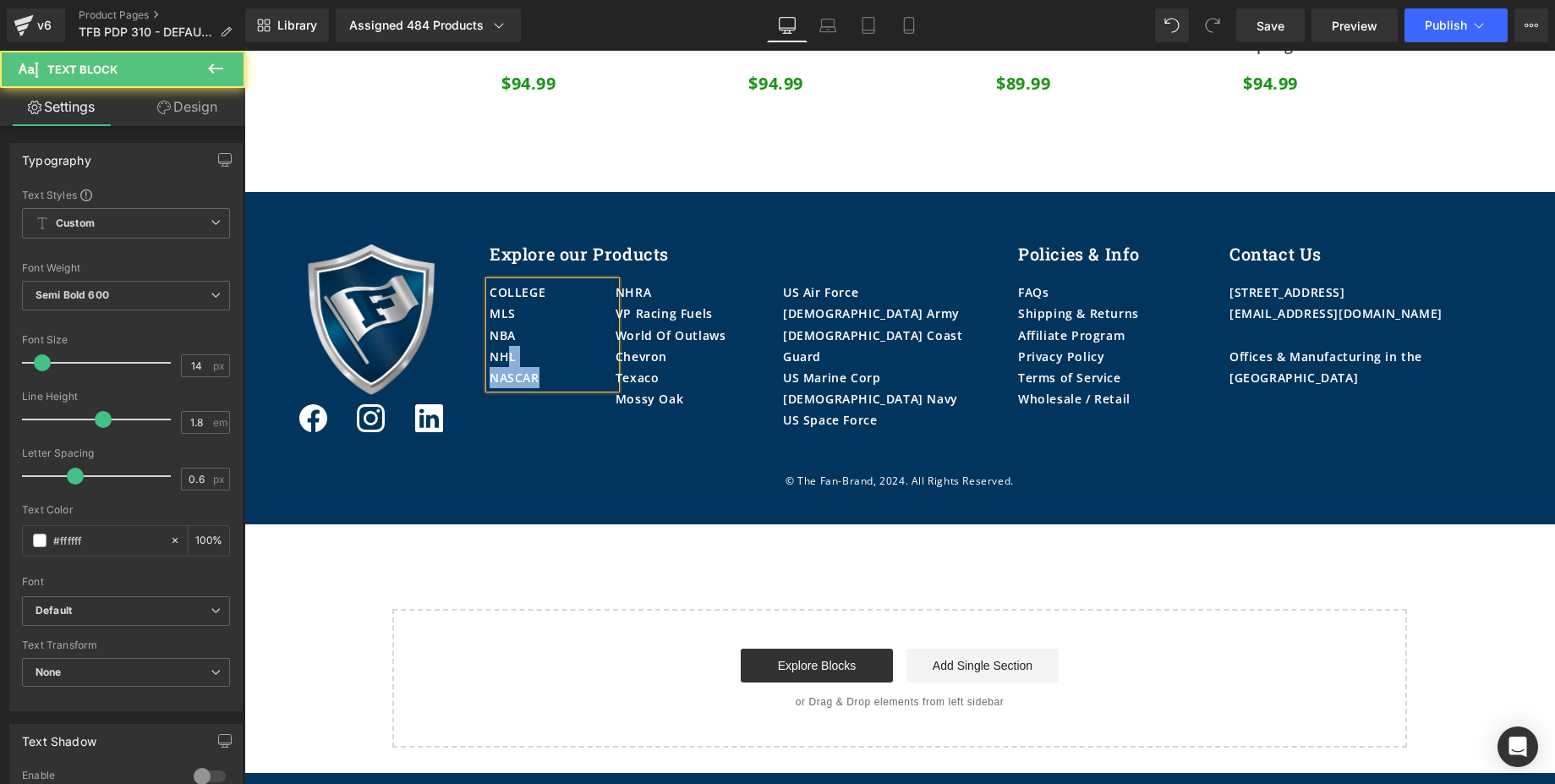
drag, startPoint x: 546, startPoint y: 374, endPoint x: 498, endPoint y: 365, distance: 48.8
click at [498, 365] on div "COLLEGE MLS NBA NHL NASCAR" at bounding box center [553, 335] width 126 height 107
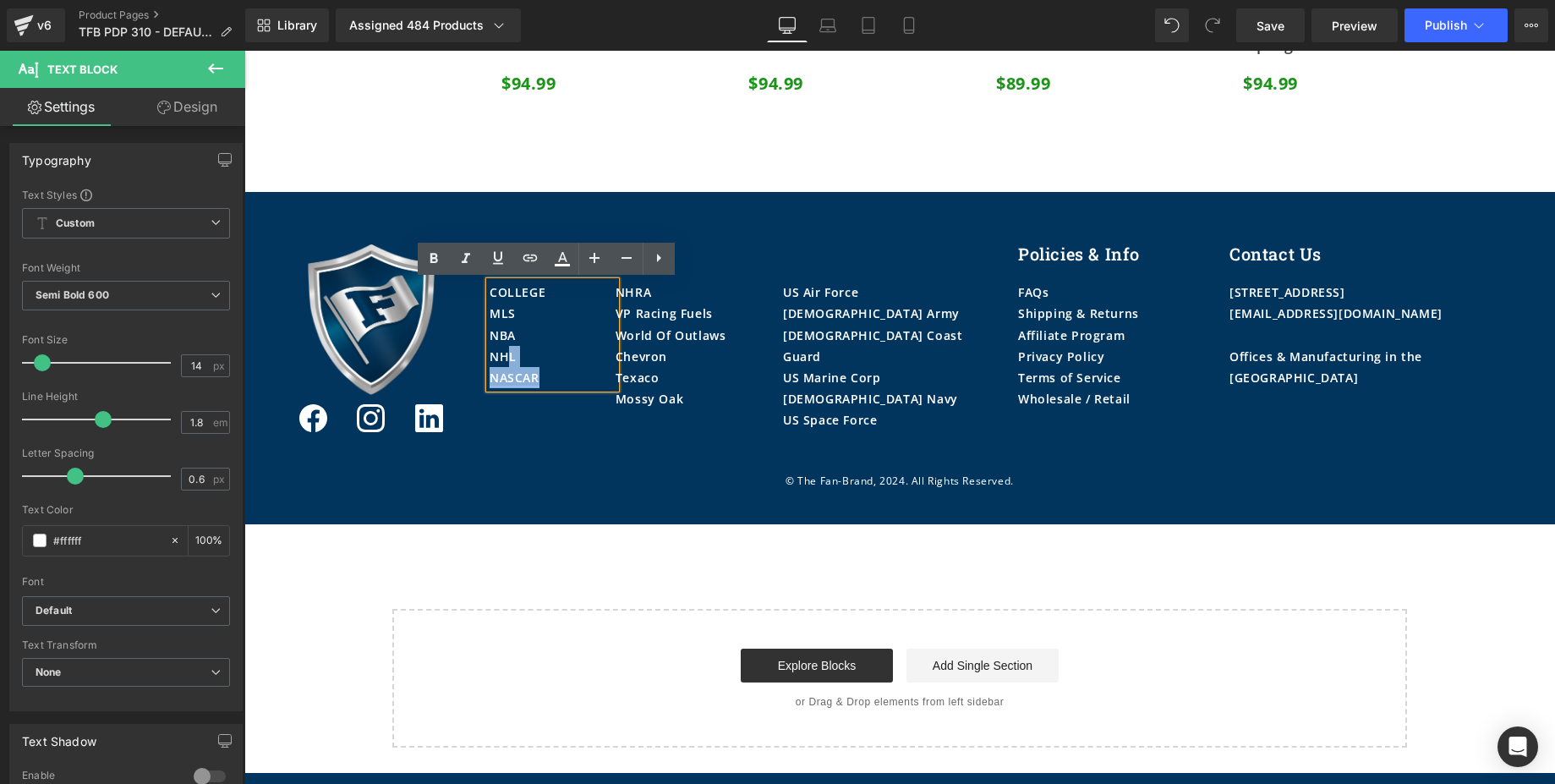
click at [525, 370] on link "NASCAR" at bounding box center [515, 378] width 50 height 16
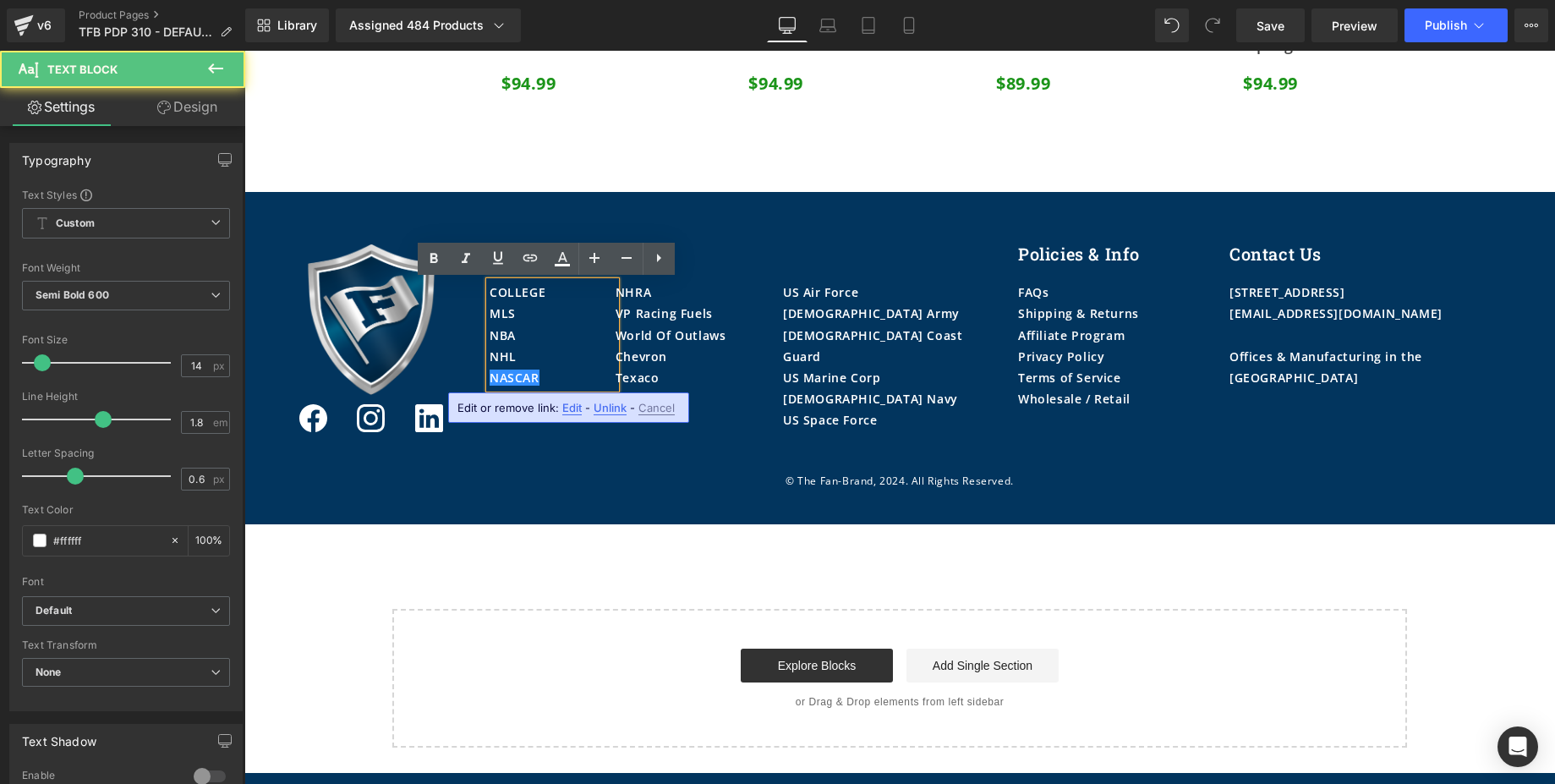
click at [536, 379] on p "NASCAR" at bounding box center [553, 378] width 126 height 22
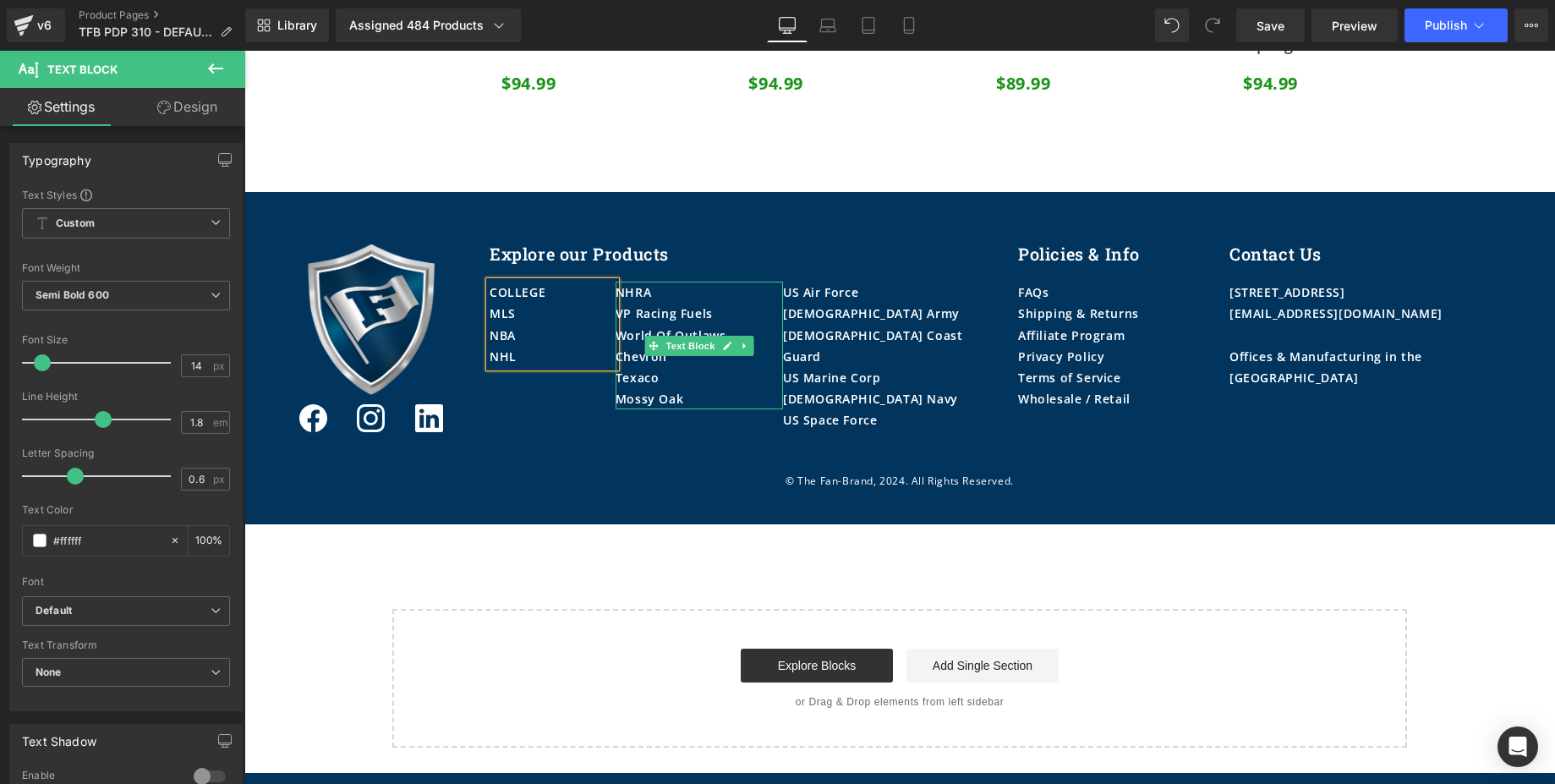
click at [654, 288] on div "NHRA" at bounding box center [699, 292] width 168 height 22
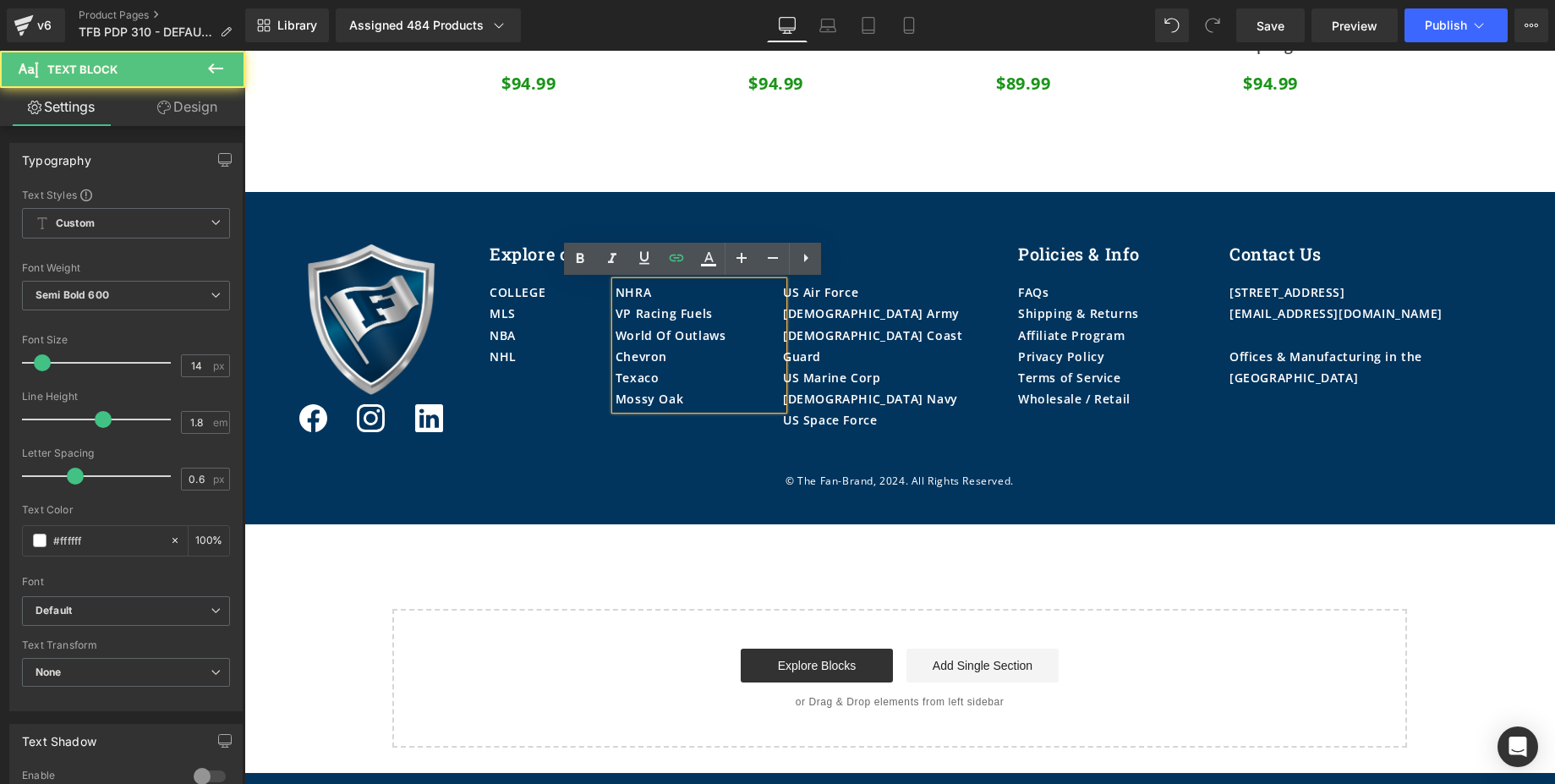
click at [653, 288] on div "NHRA" at bounding box center [699, 292] width 168 height 22
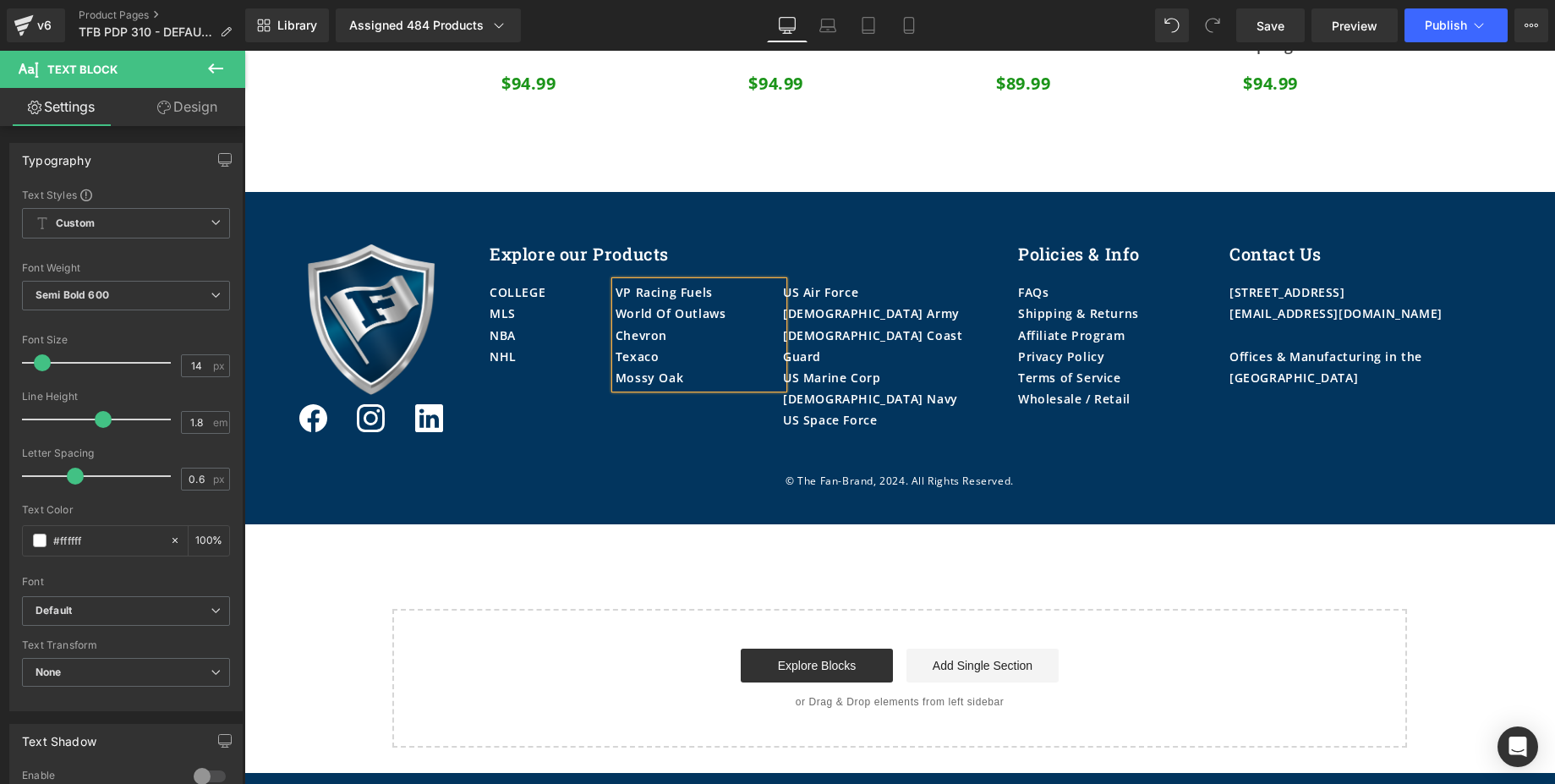
click at [686, 379] on div "Mossy Oak" at bounding box center [699, 378] width 168 height 22
click at [843, 313] on div "[DEMOGRAPHIC_DATA] Army" at bounding box center [888, 313] width 210 height 22
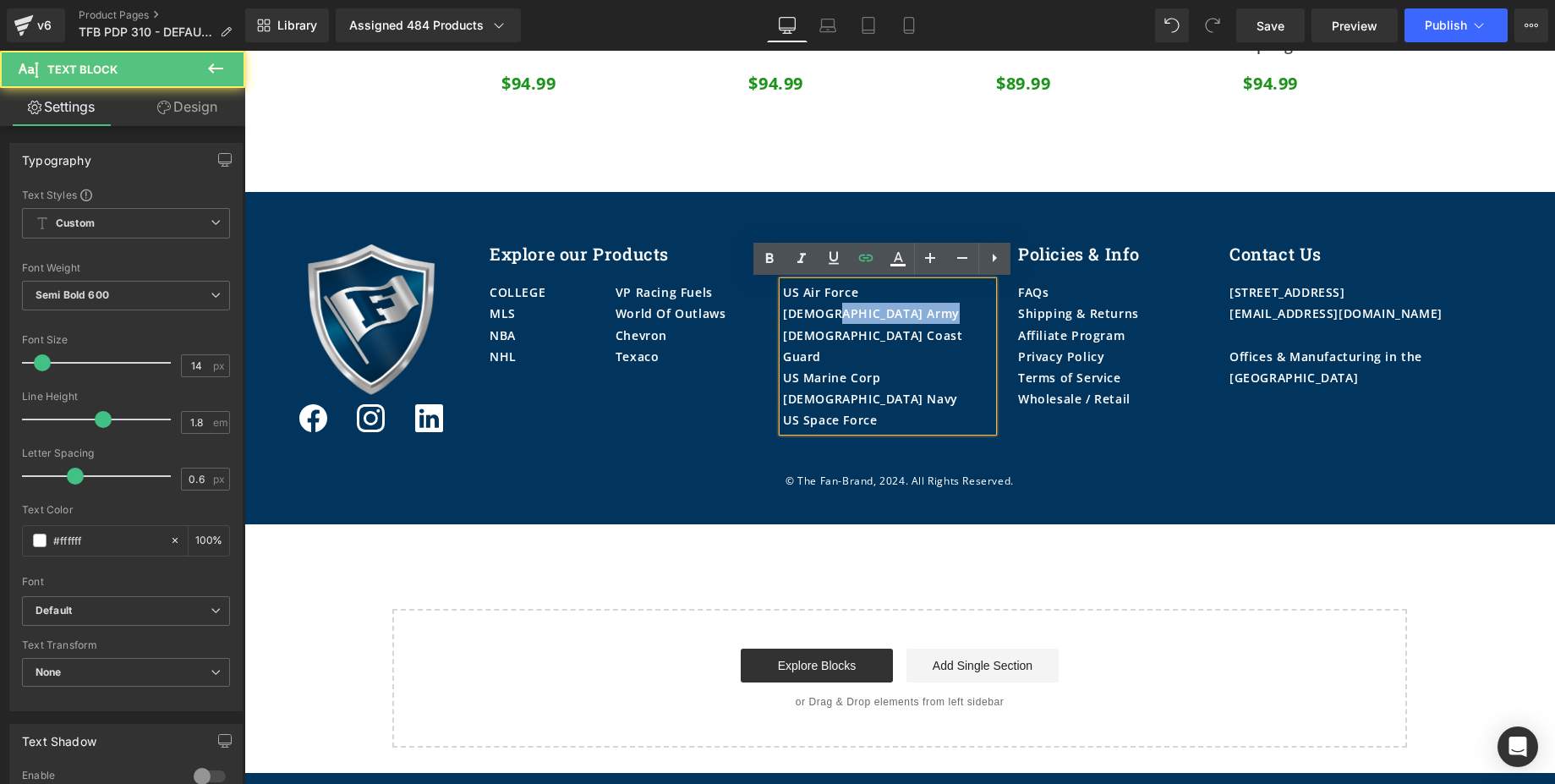
click at [843, 313] on div "[DEMOGRAPHIC_DATA] Army" at bounding box center [888, 313] width 210 height 22
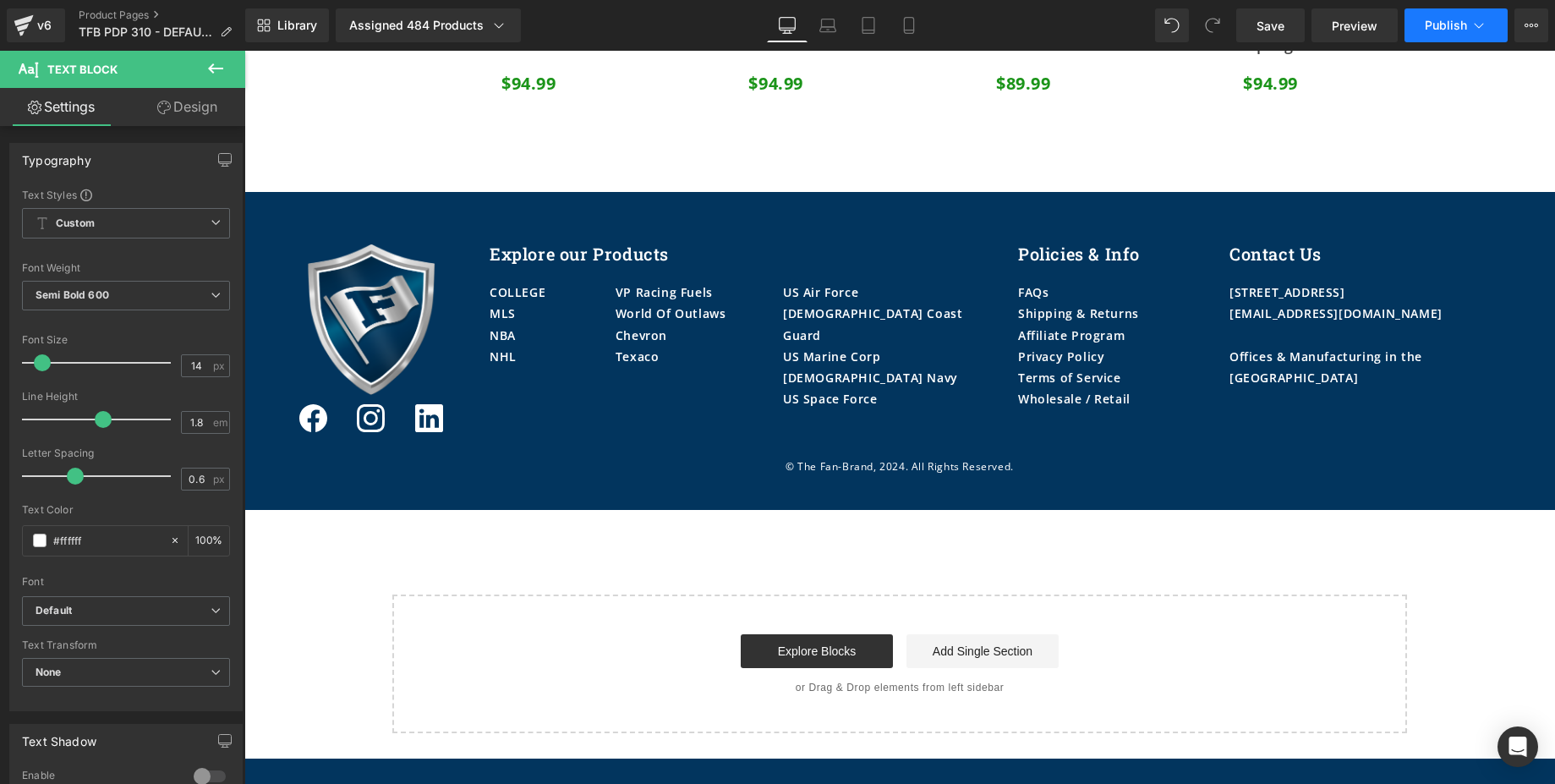
click at [1447, 25] on span "Publish" at bounding box center [1446, 25] width 42 height 13
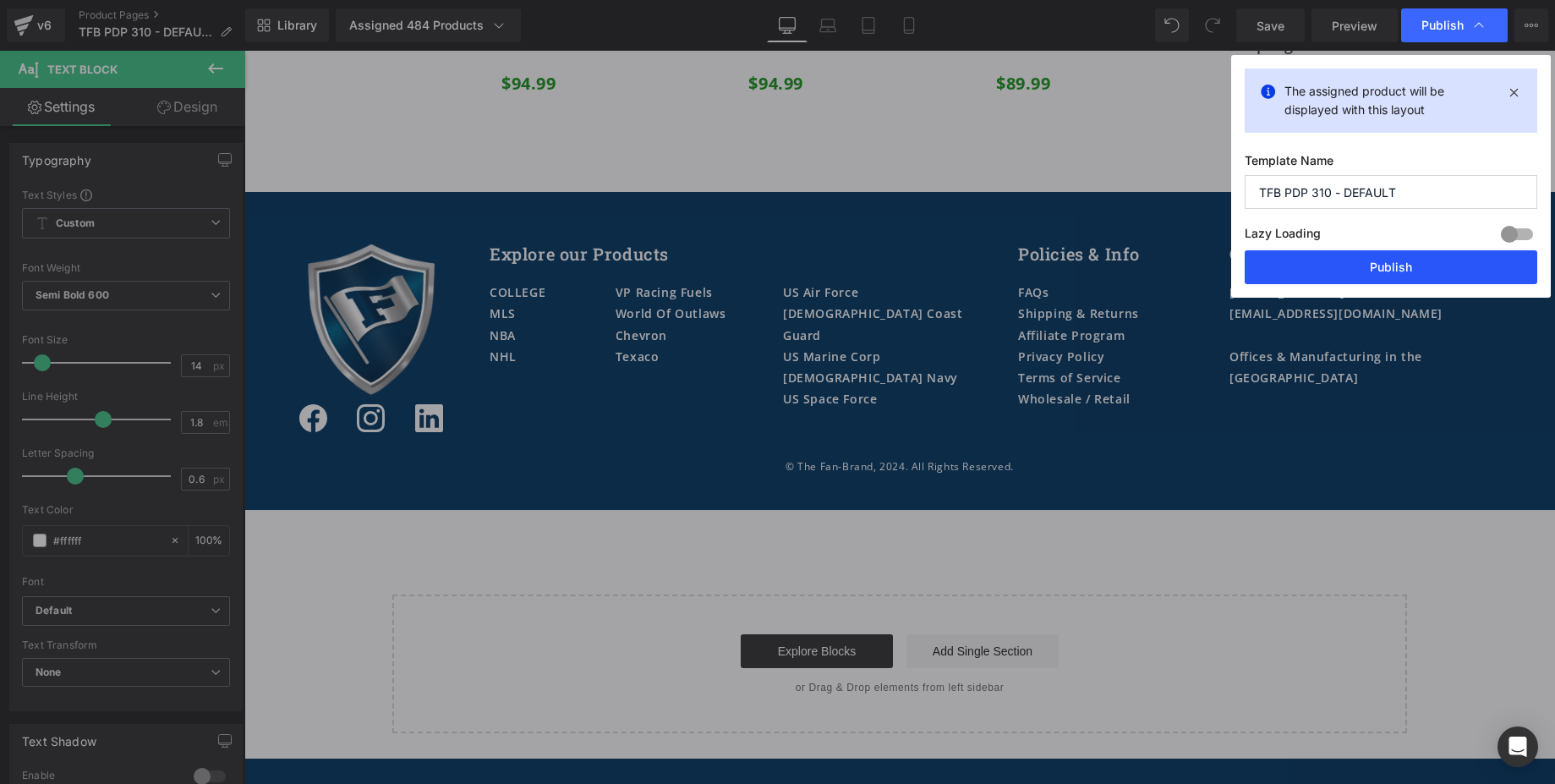
click at [1403, 268] on button "Publish" at bounding box center [1391, 267] width 293 height 34
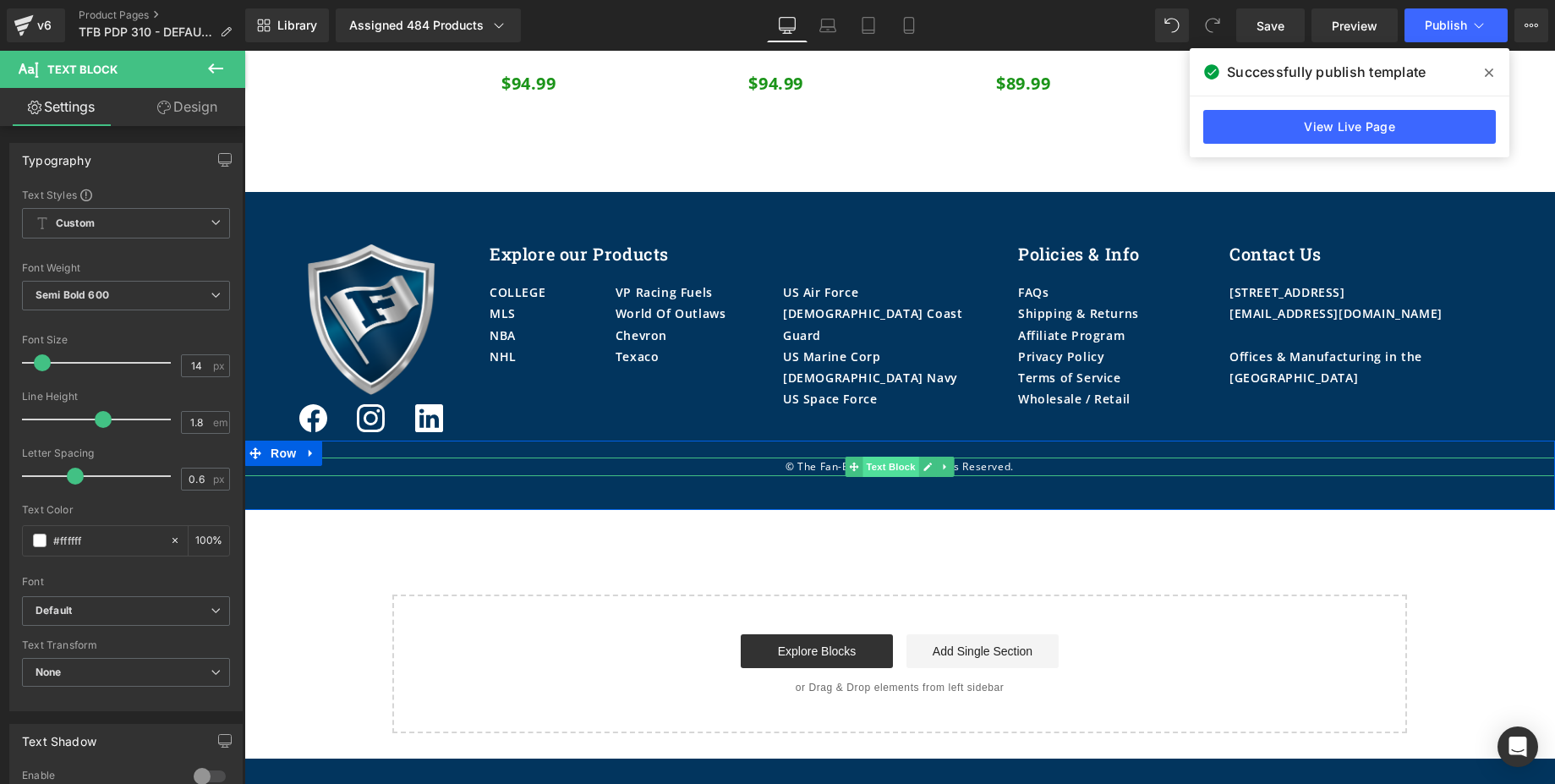
click at [895, 472] on span "Text Block" at bounding box center [890, 466] width 56 height 21
click at [826, 464] on p "© The Fan-Brand, 2024. All Rights Reserved." at bounding box center [899, 466] width 1311 height 19
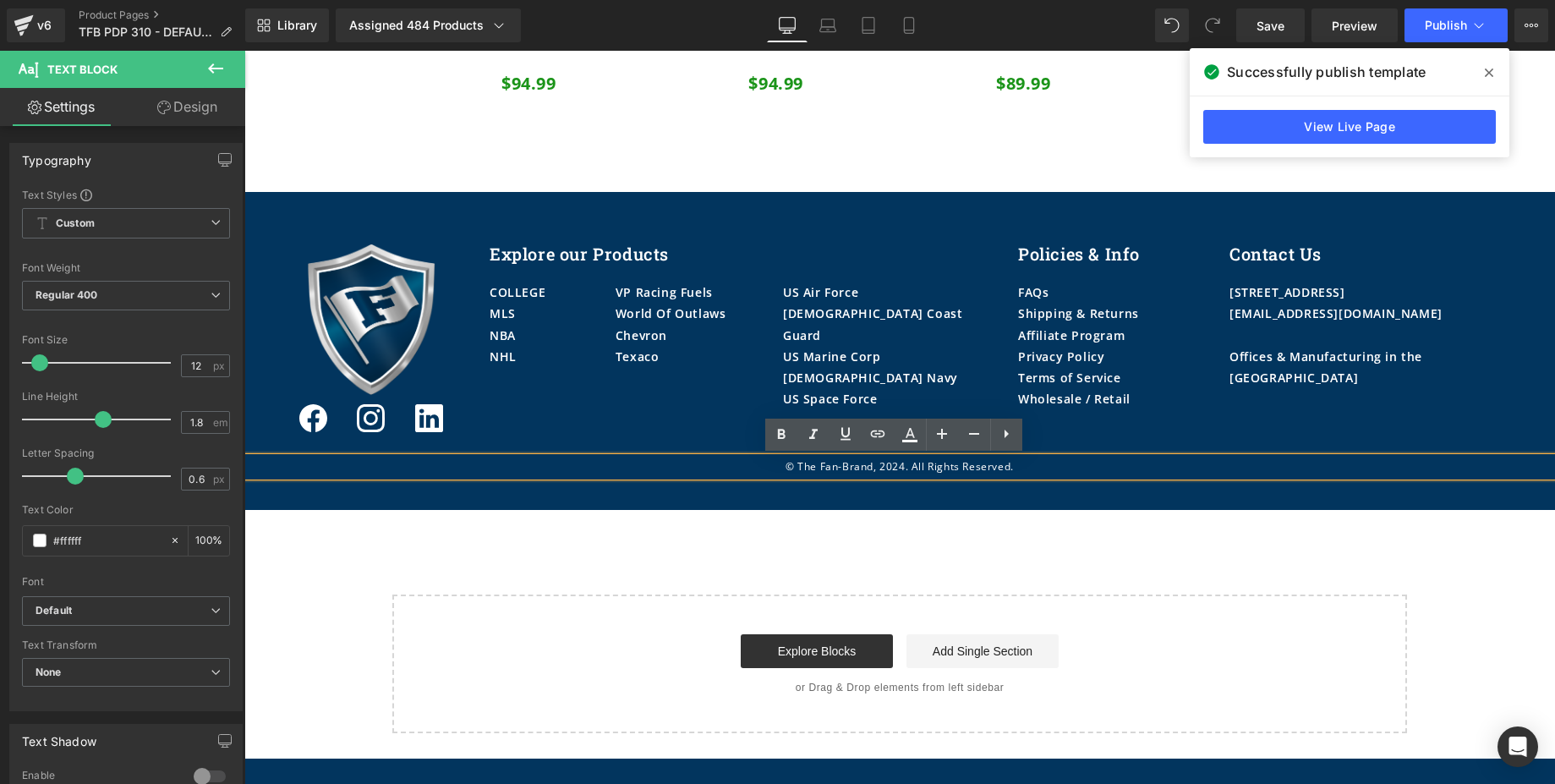
click at [887, 467] on p "© The Fan-Brand, 2024. All Rights Reserved." at bounding box center [899, 466] width 1311 height 19
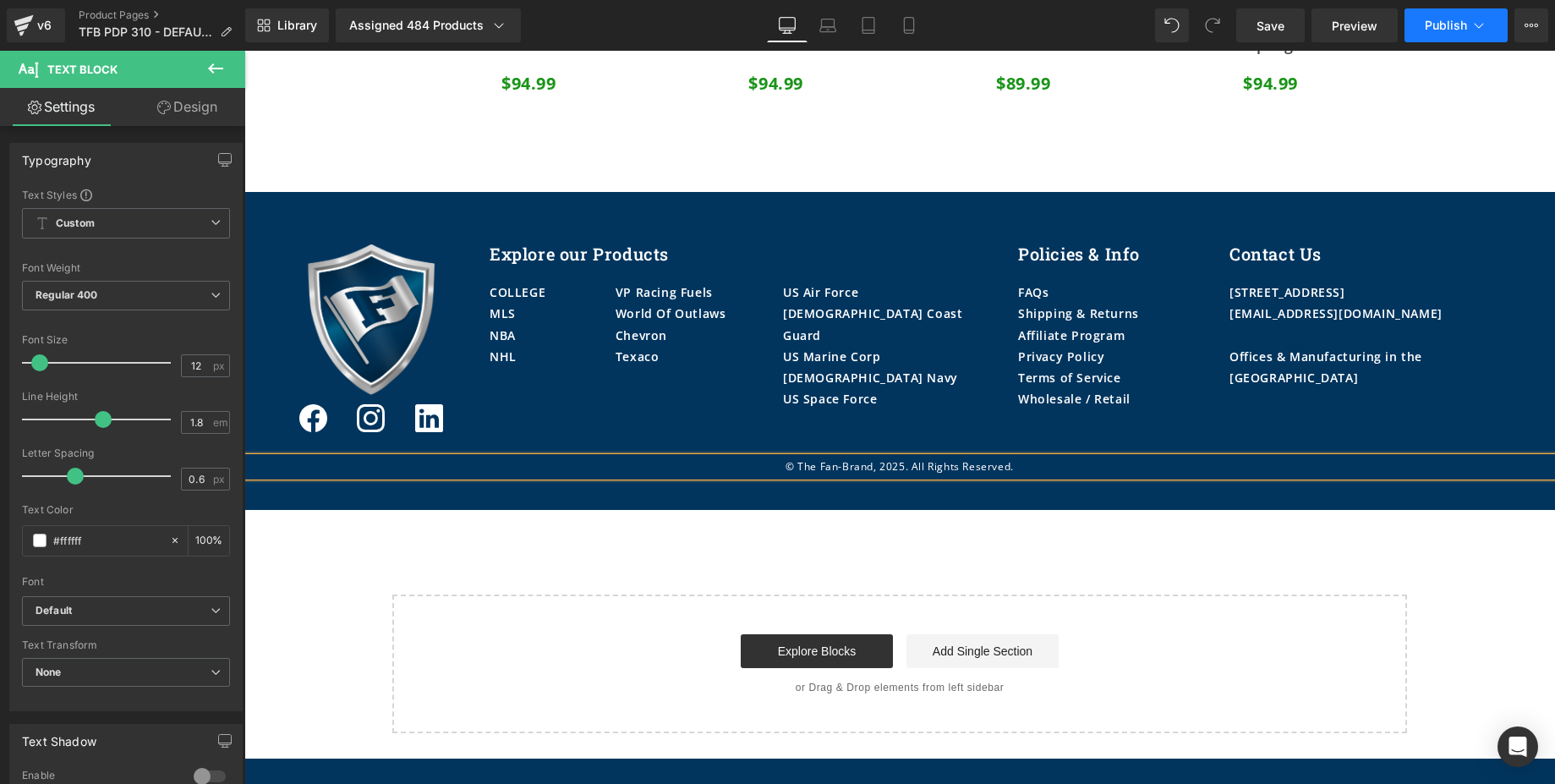
click at [1439, 27] on span "Publish" at bounding box center [1446, 25] width 42 height 13
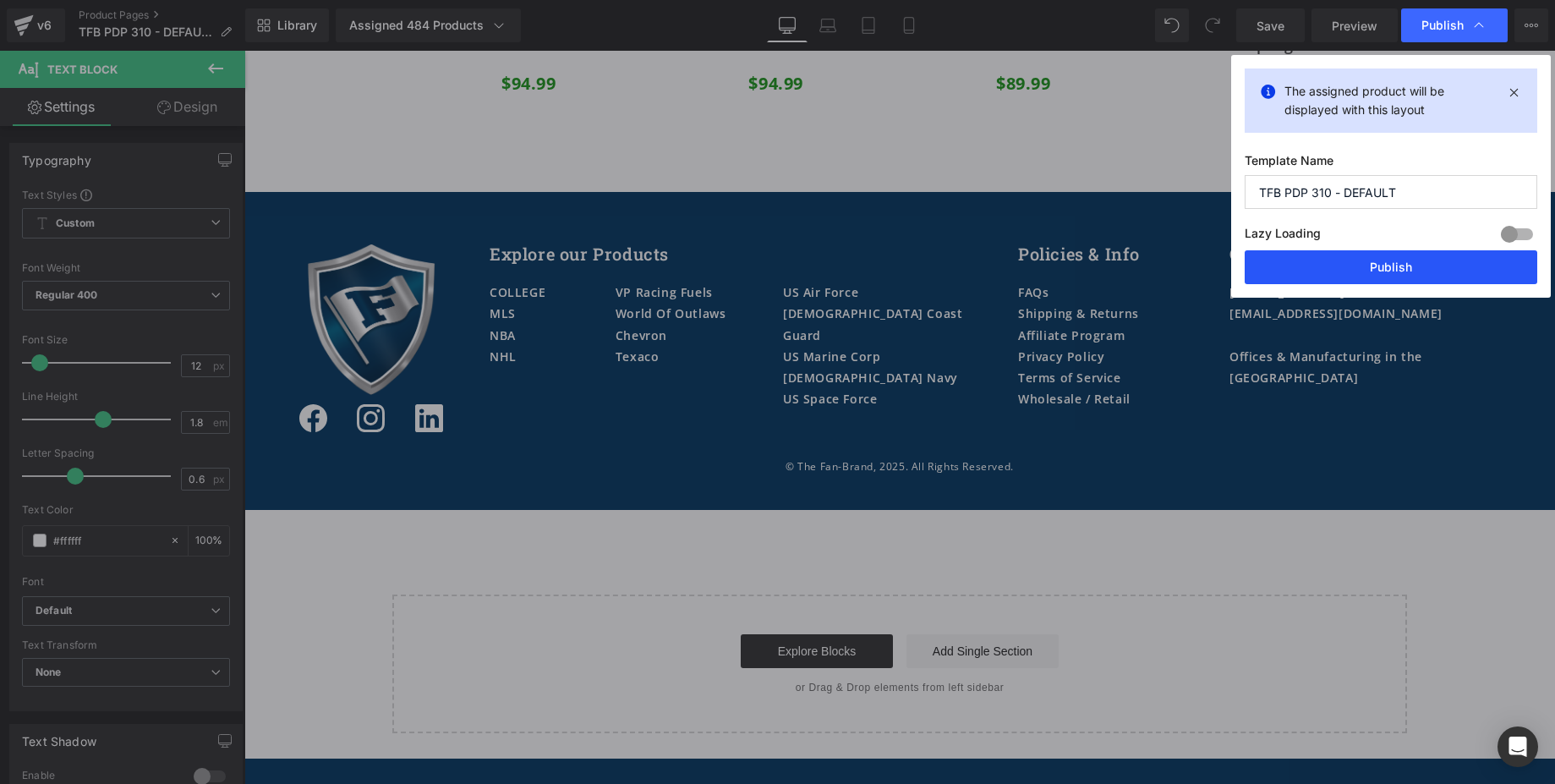
click at [1315, 263] on button "Publish" at bounding box center [1391, 267] width 293 height 34
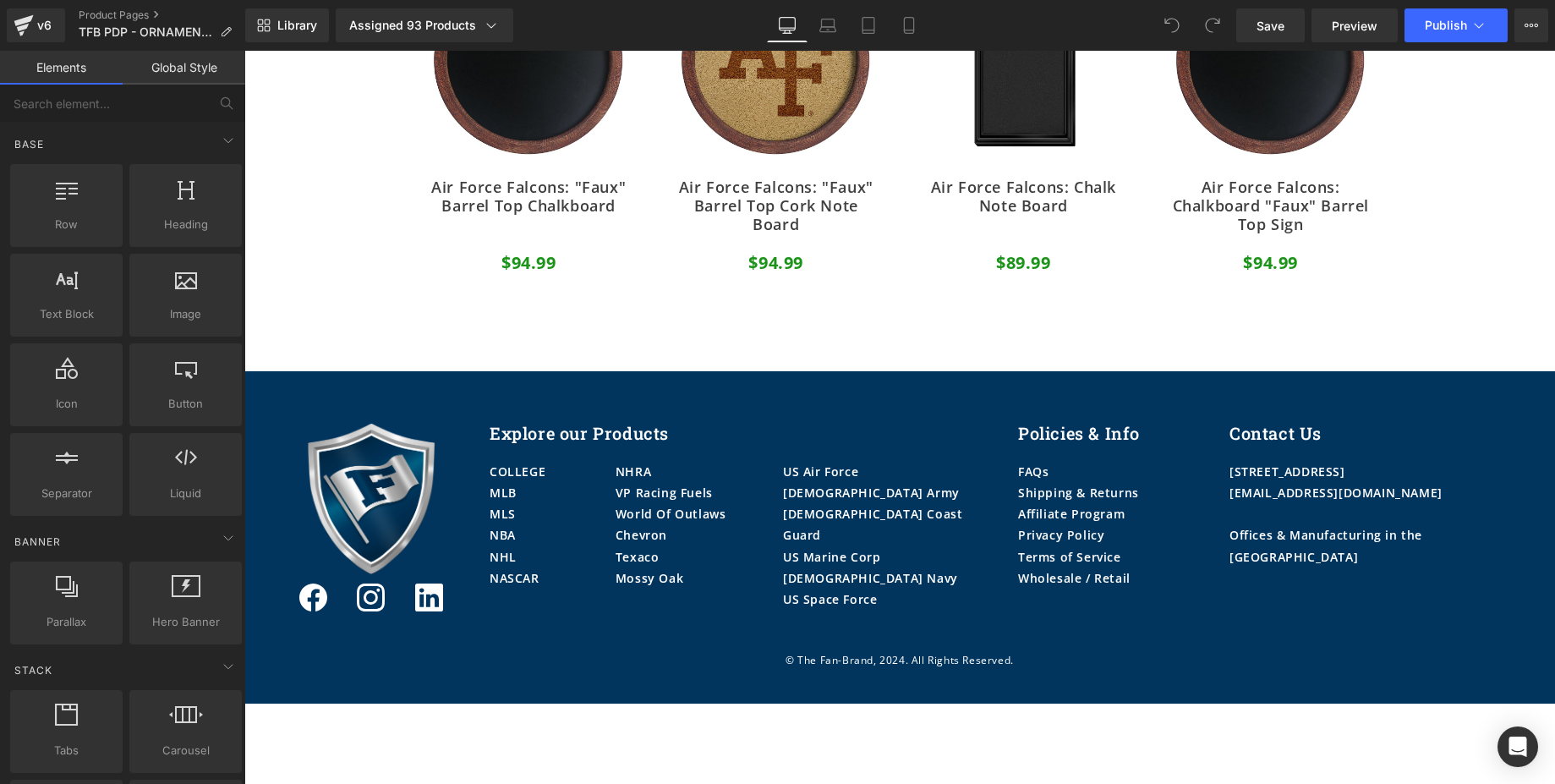
scroll to position [1616, 0]
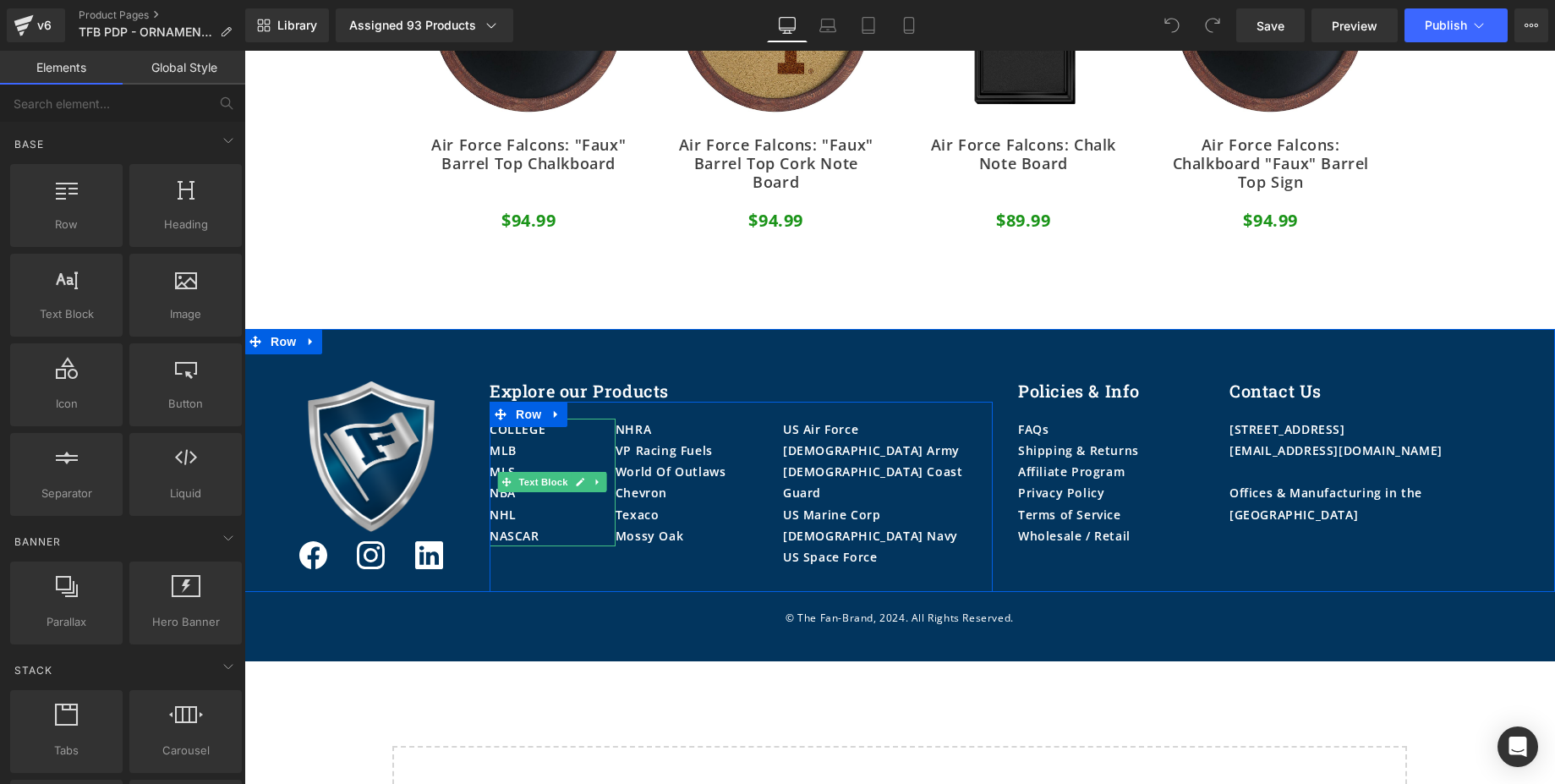
click at [544, 449] on p "MLB" at bounding box center [553, 450] width 126 height 22
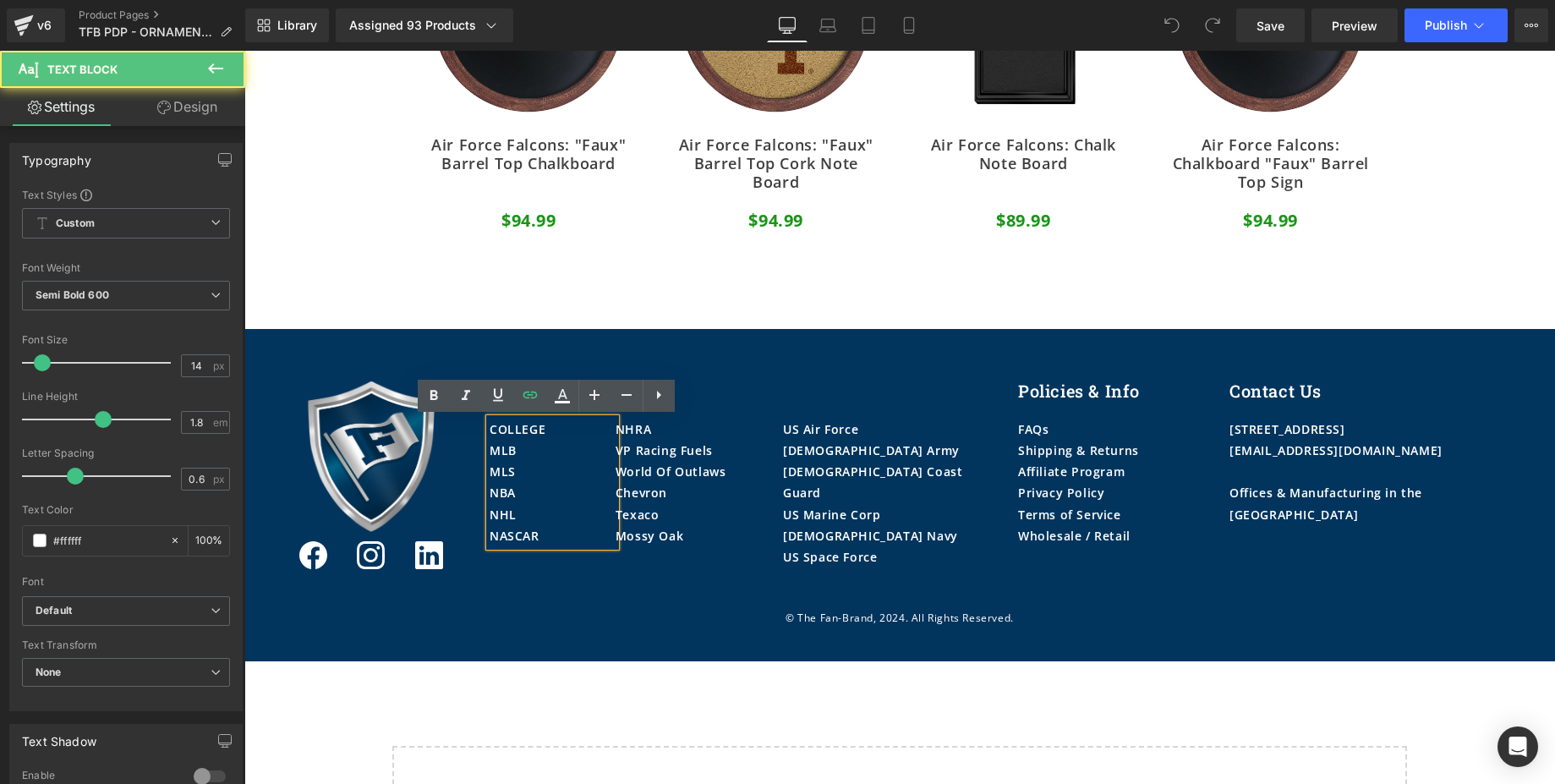
click at [537, 449] on p "MLB" at bounding box center [553, 450] width 126 height 22
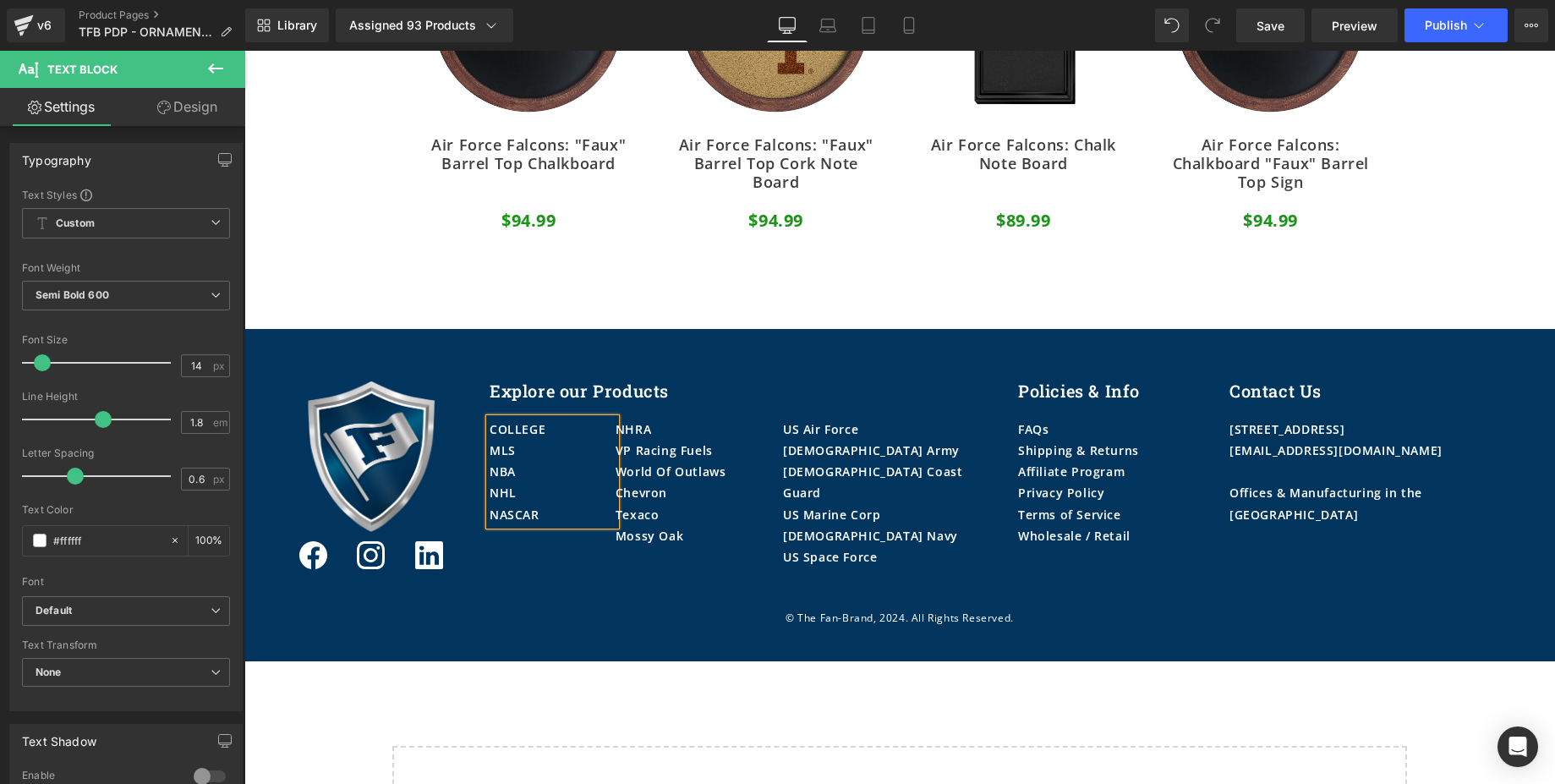
click at [550, 518] on p "NASCAR" at bounding box center [553, 515] width 126 height 22
click at [698, 534] on div "Mossy Oak" at bounding box center [699, 536] width 168 height 22
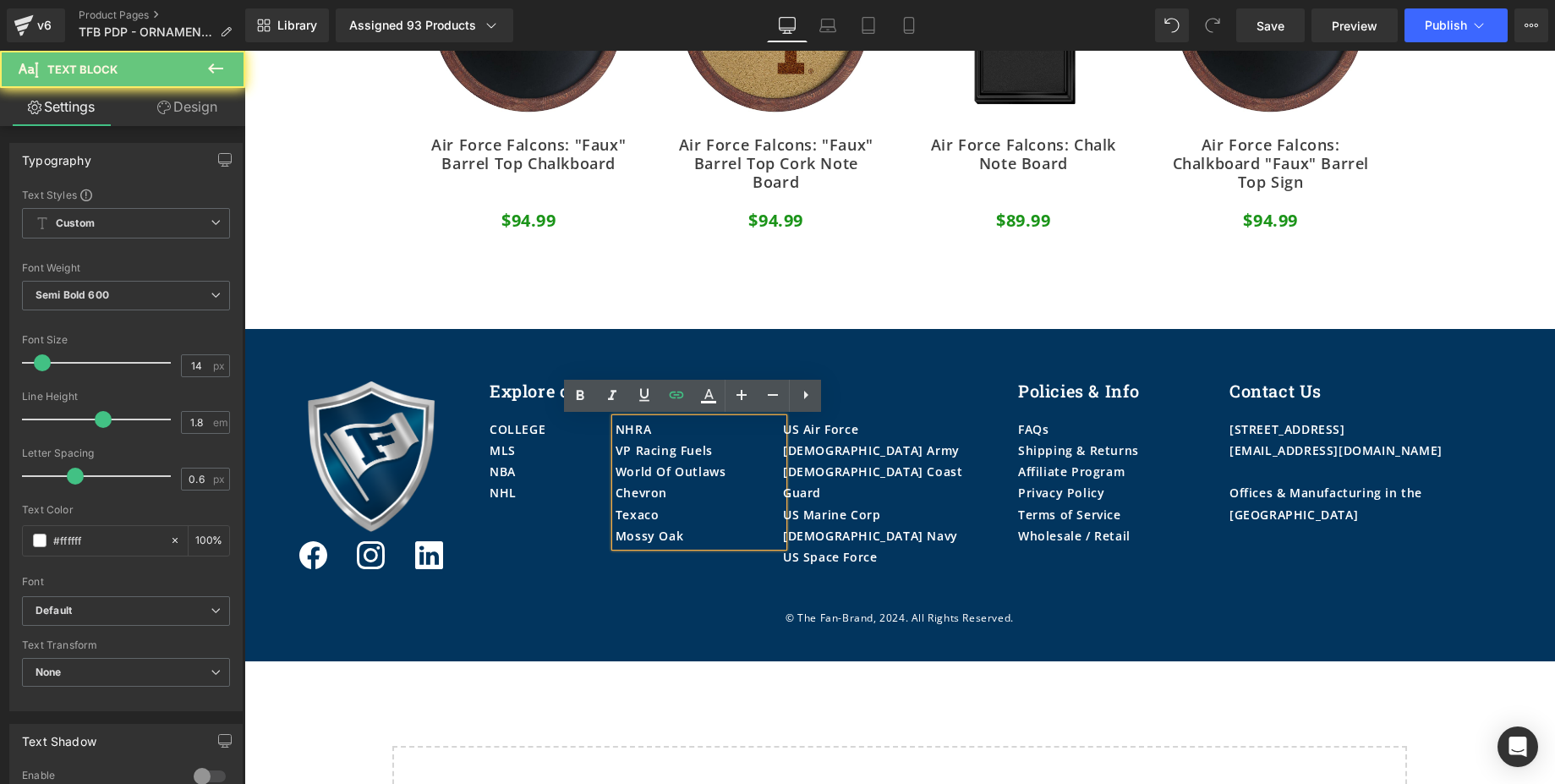
click at [689, 534] on div "Mossy Oak" at bounding box center [699, 536] width 168 height 22
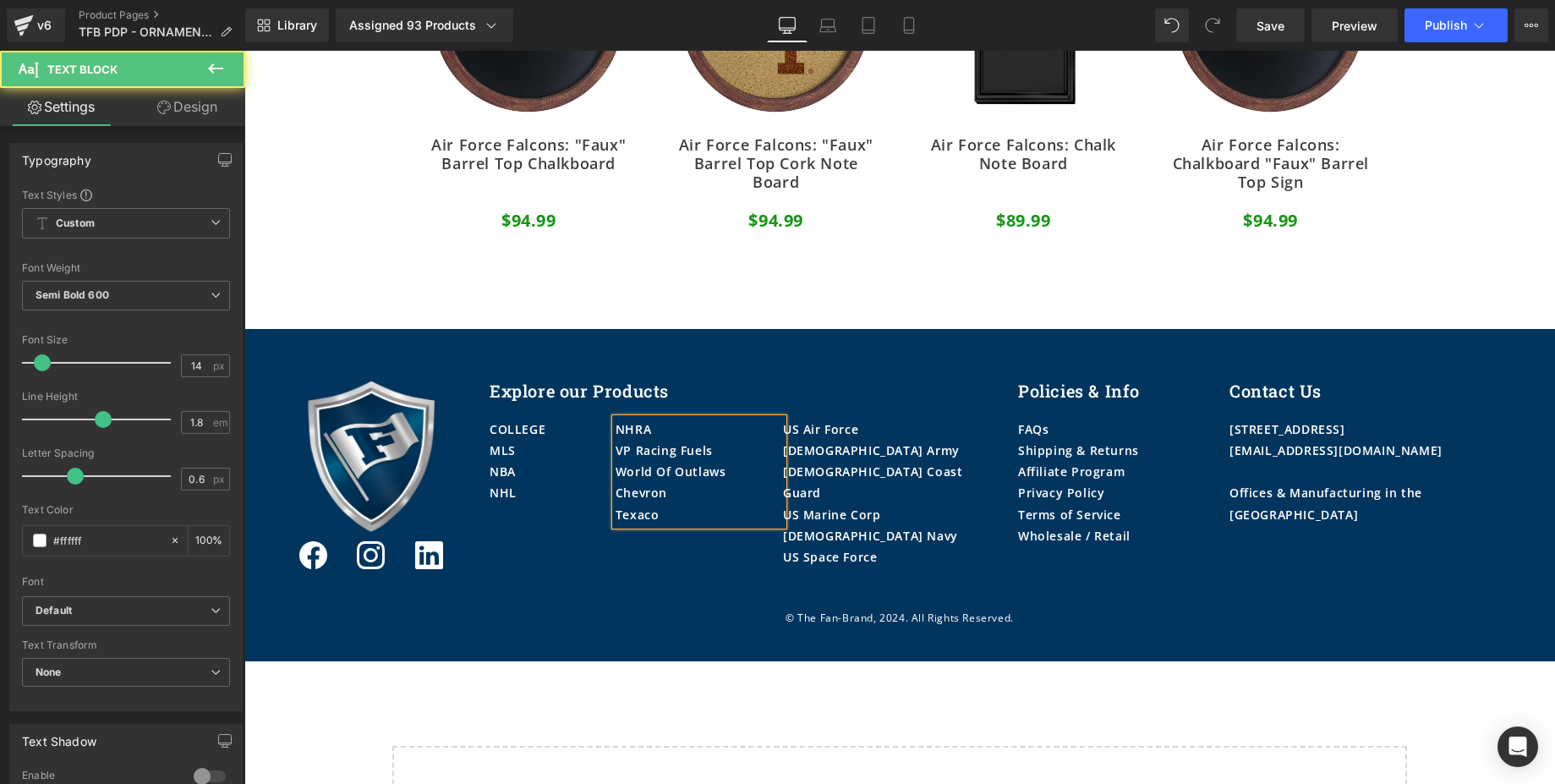
click at [677, 433] on div "NHRA" at bounding box center [699, 429] width 168 height 22
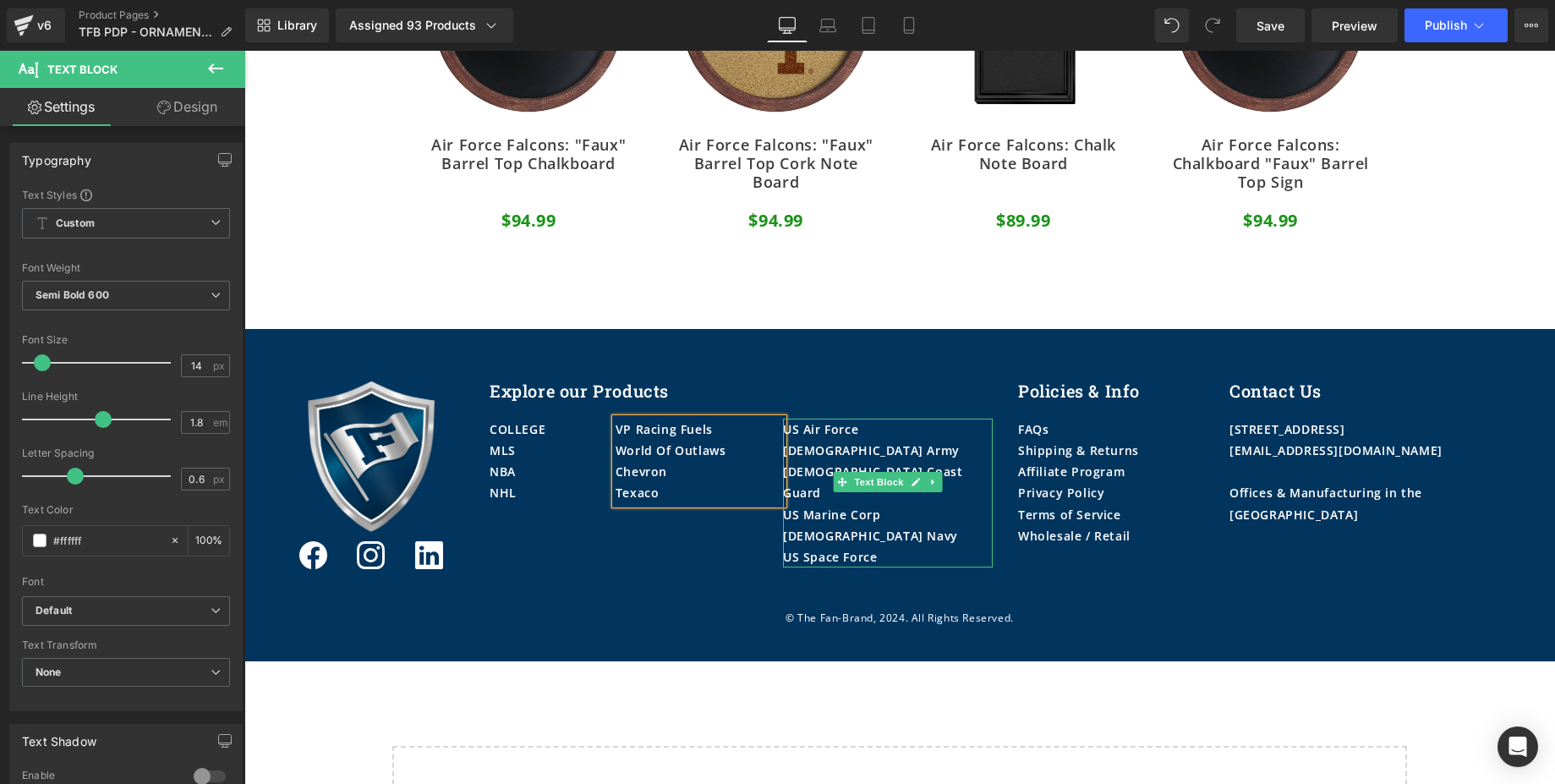
click at [843, 448] on div "[DEMOGRAPHIC_DATA] Army" at bounding box center [888, 450] width 210 height 22
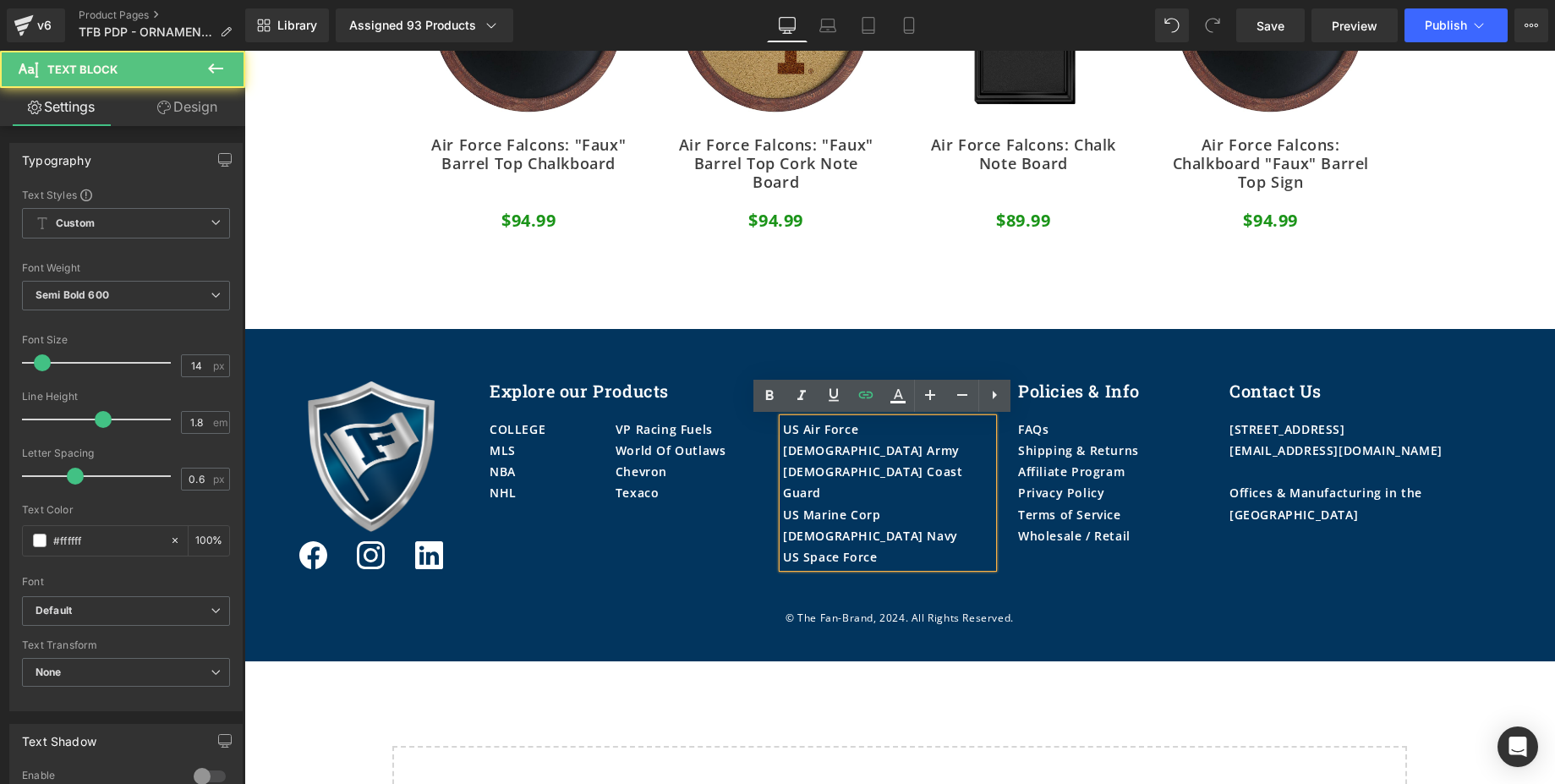
click at [840, 453] on div "[DEMOGRAPHIC_DATA] Army" at bounding box center [888, 450] width 210 height 22
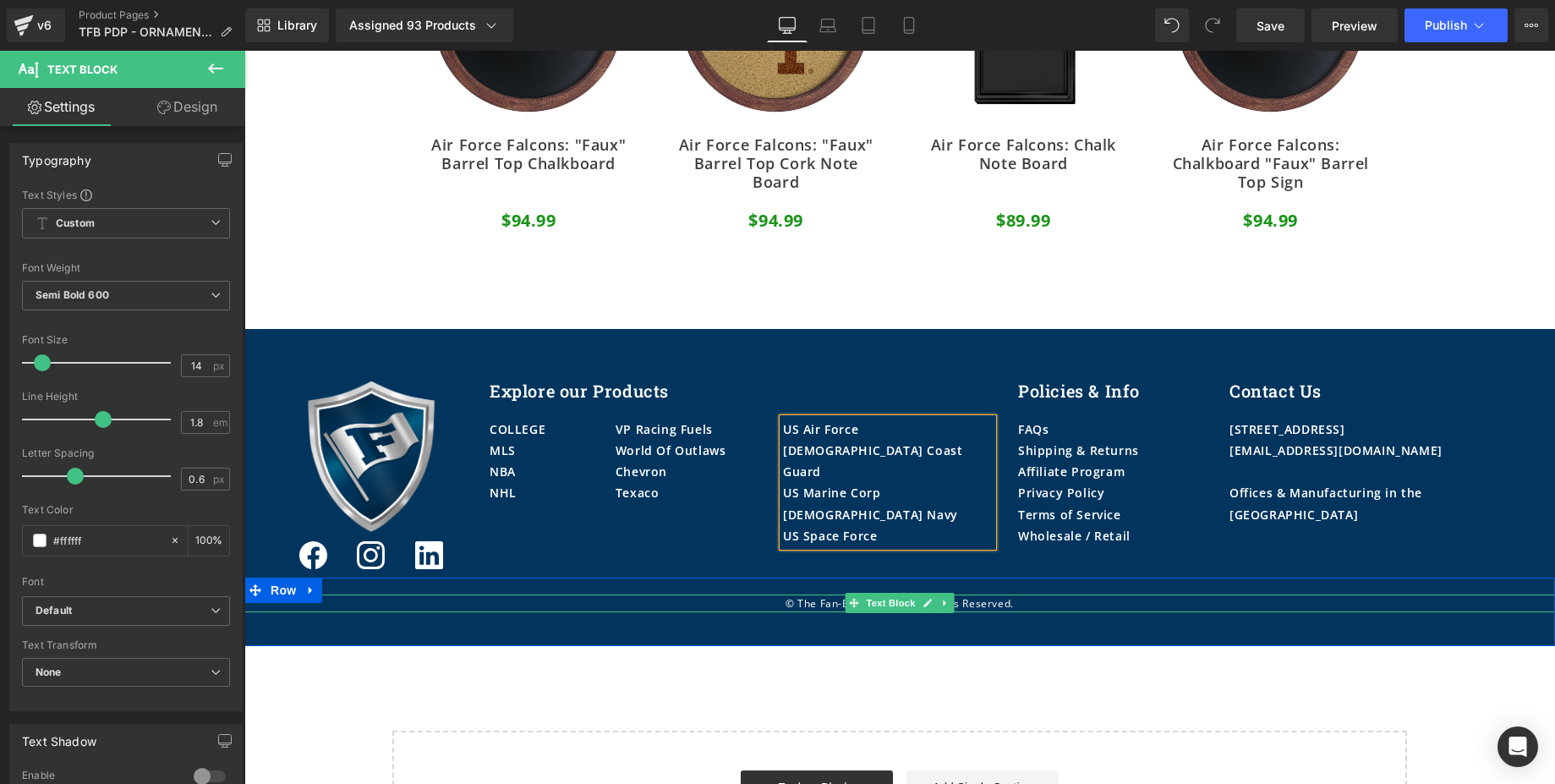
click at [814, 606] on p "© The Fan-Brand, 2024. All Rights Reserved." at bounding box center [899, 603] width 1311 height 19
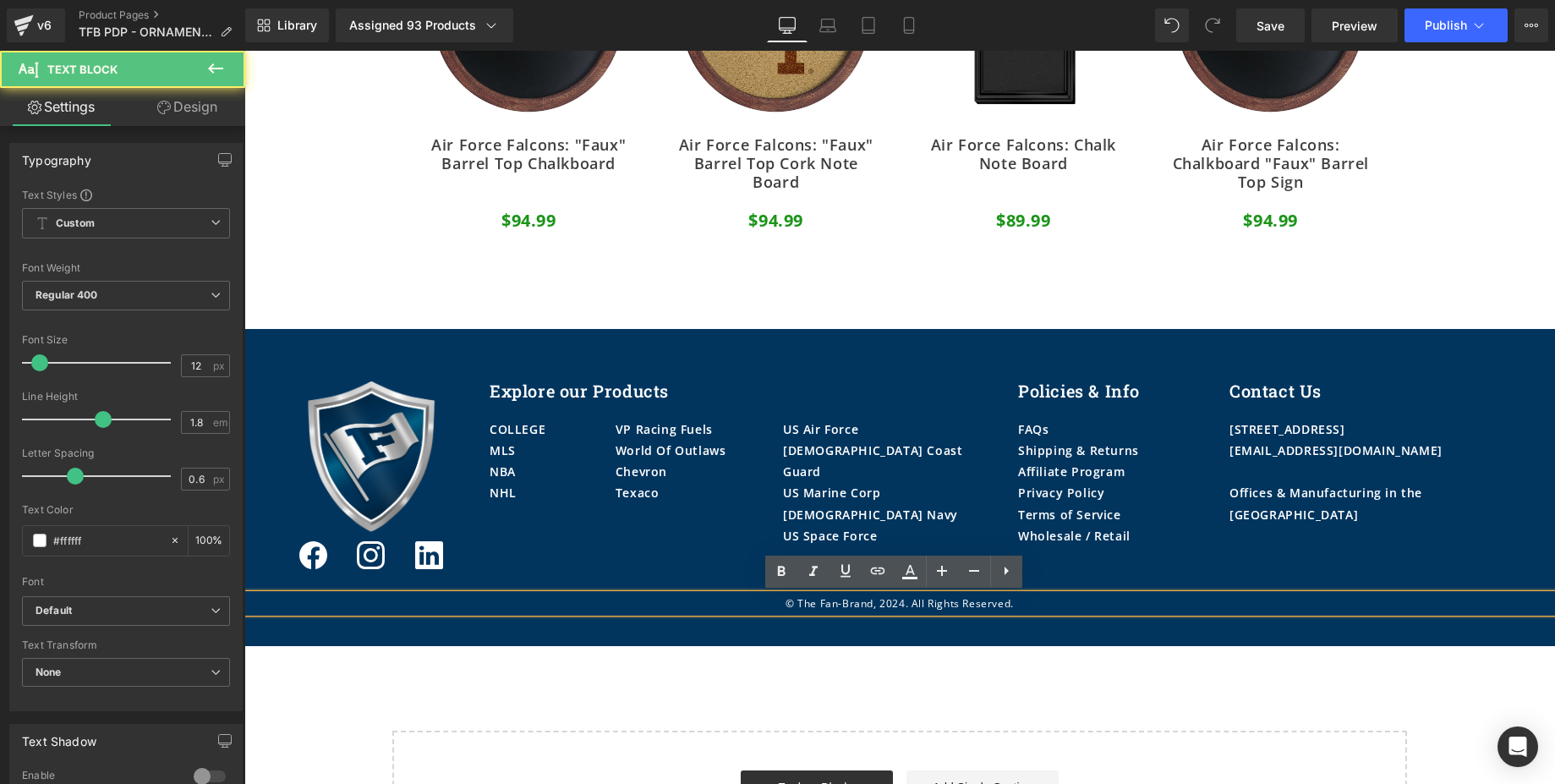
click at [897, 607] on p "© The Fan-Brand, 2024. All Rights Reserved." at bounding box center [899, 603] width 1311 height 19
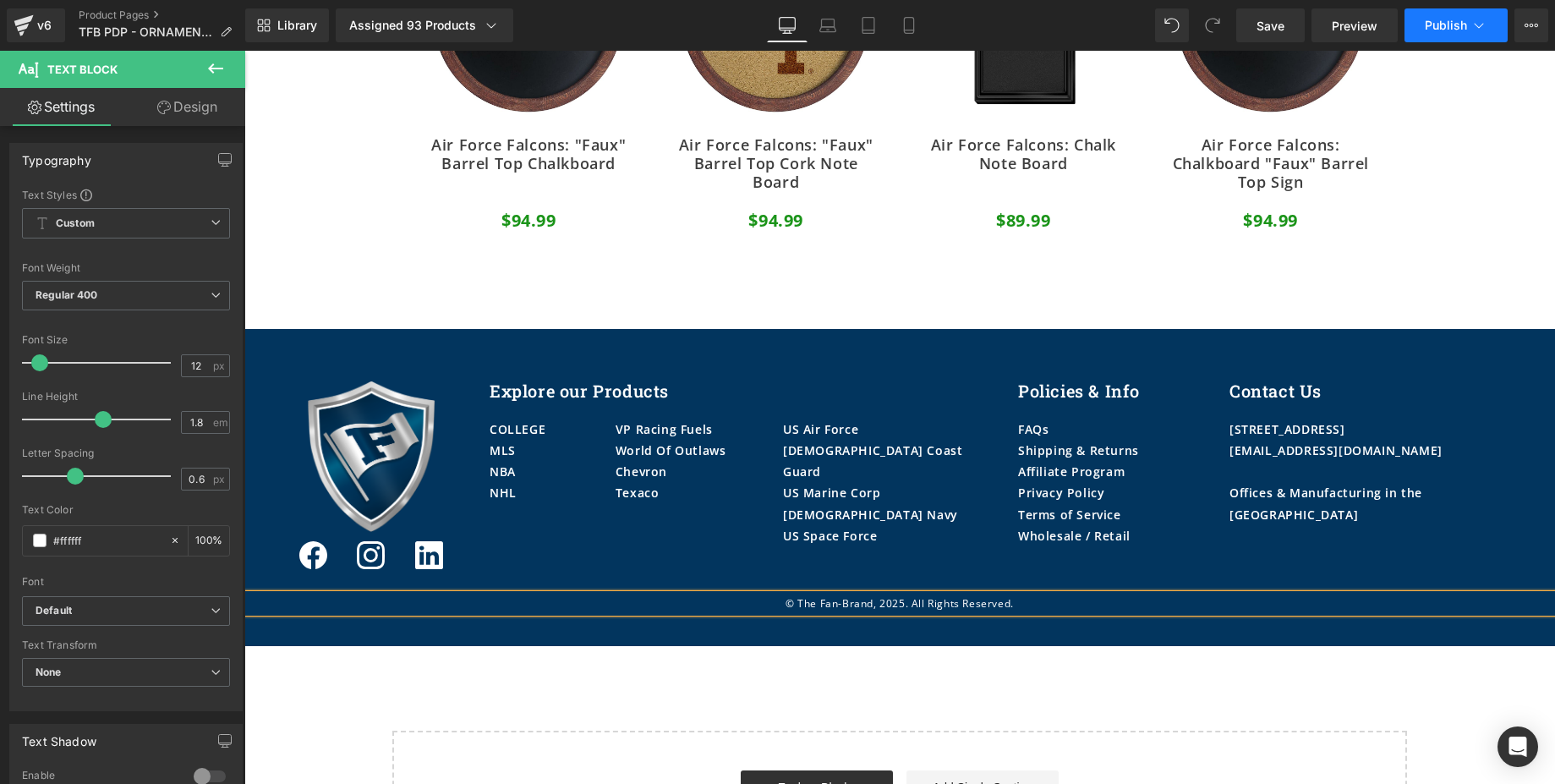
click at [1446, 20] on span "Publish" at bounding box center [1446, 25] width 42 height 13
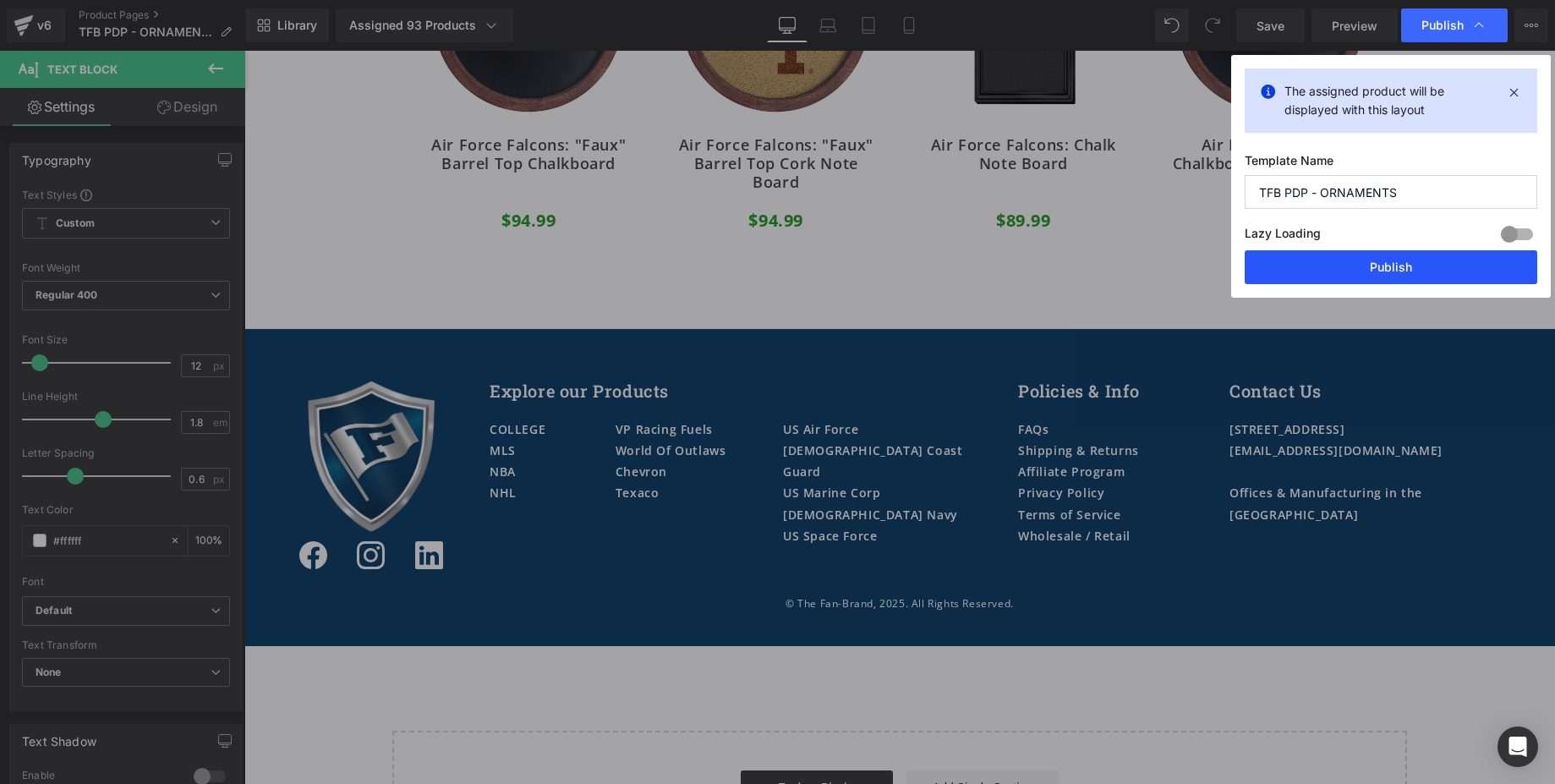
click at [1388, 265] on button "Publish" at bounding box center [1391, 267] width 293 height 34
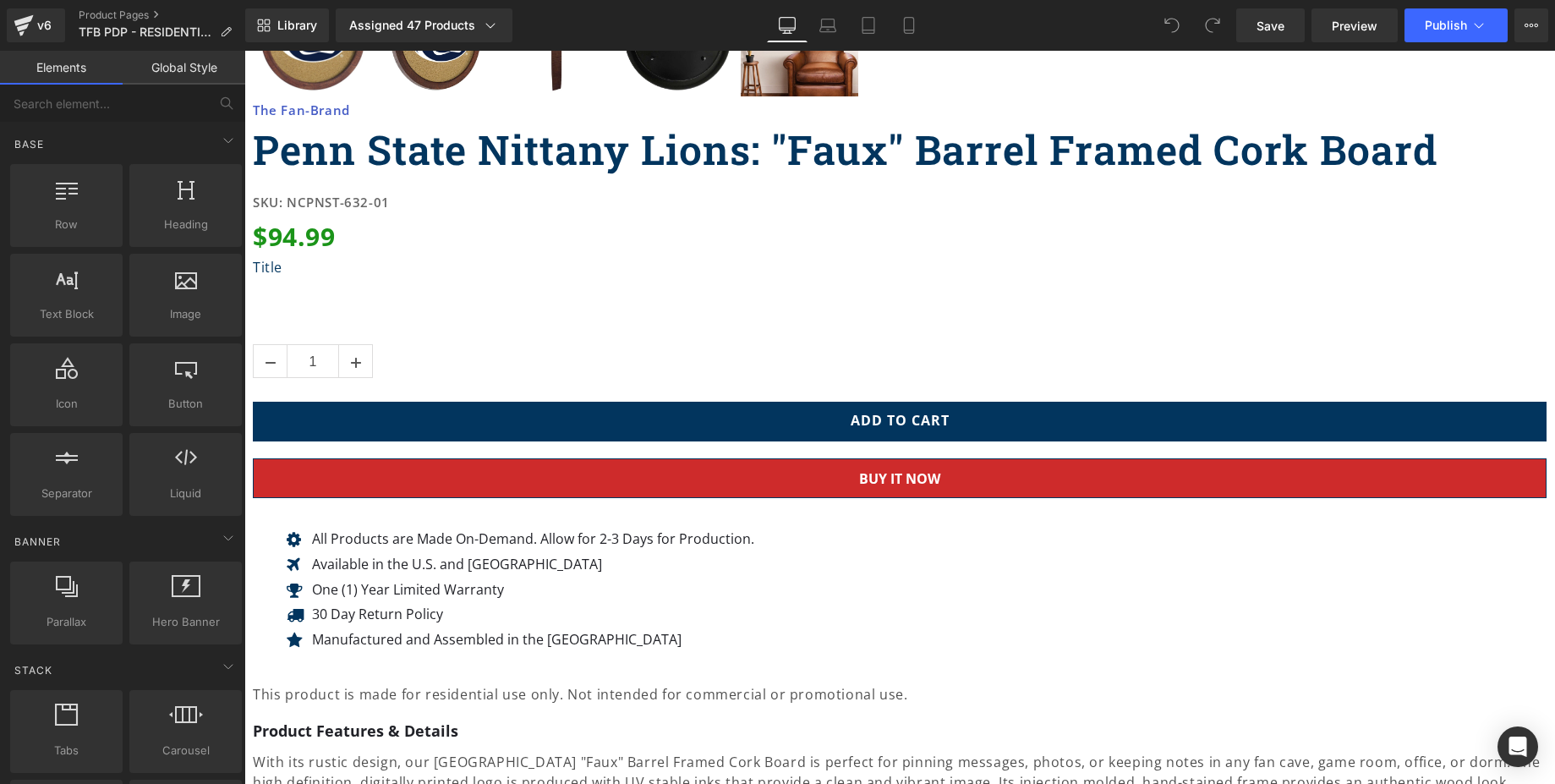
scroll to position [1723, 0]
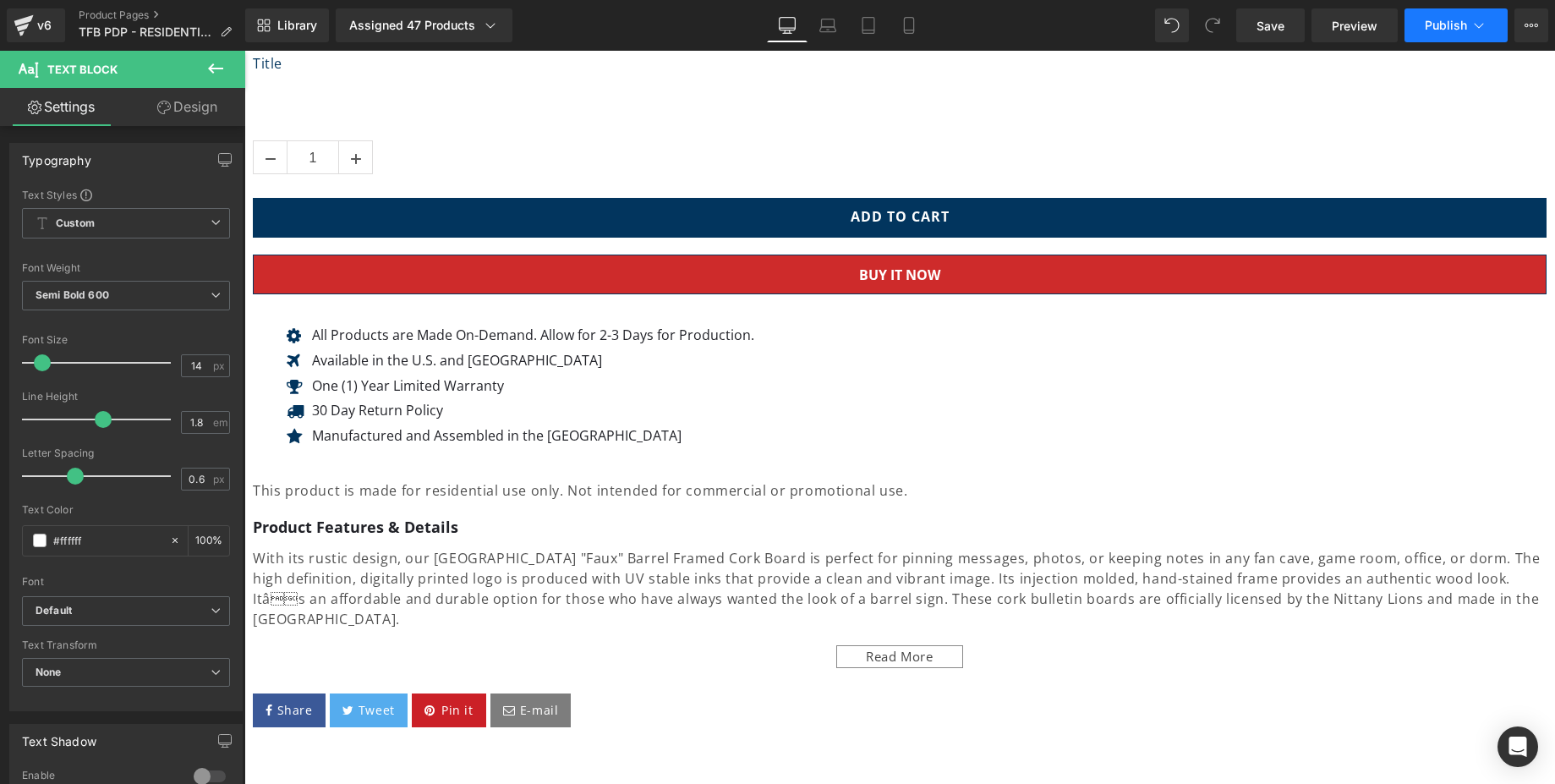
click at [1455, 17] on button "Publish" at bounding box center [1455, 25] width 103 height 34
click at [1426, 17] on button "Publish" at bounding box center [1455, 25] width 103 height 34
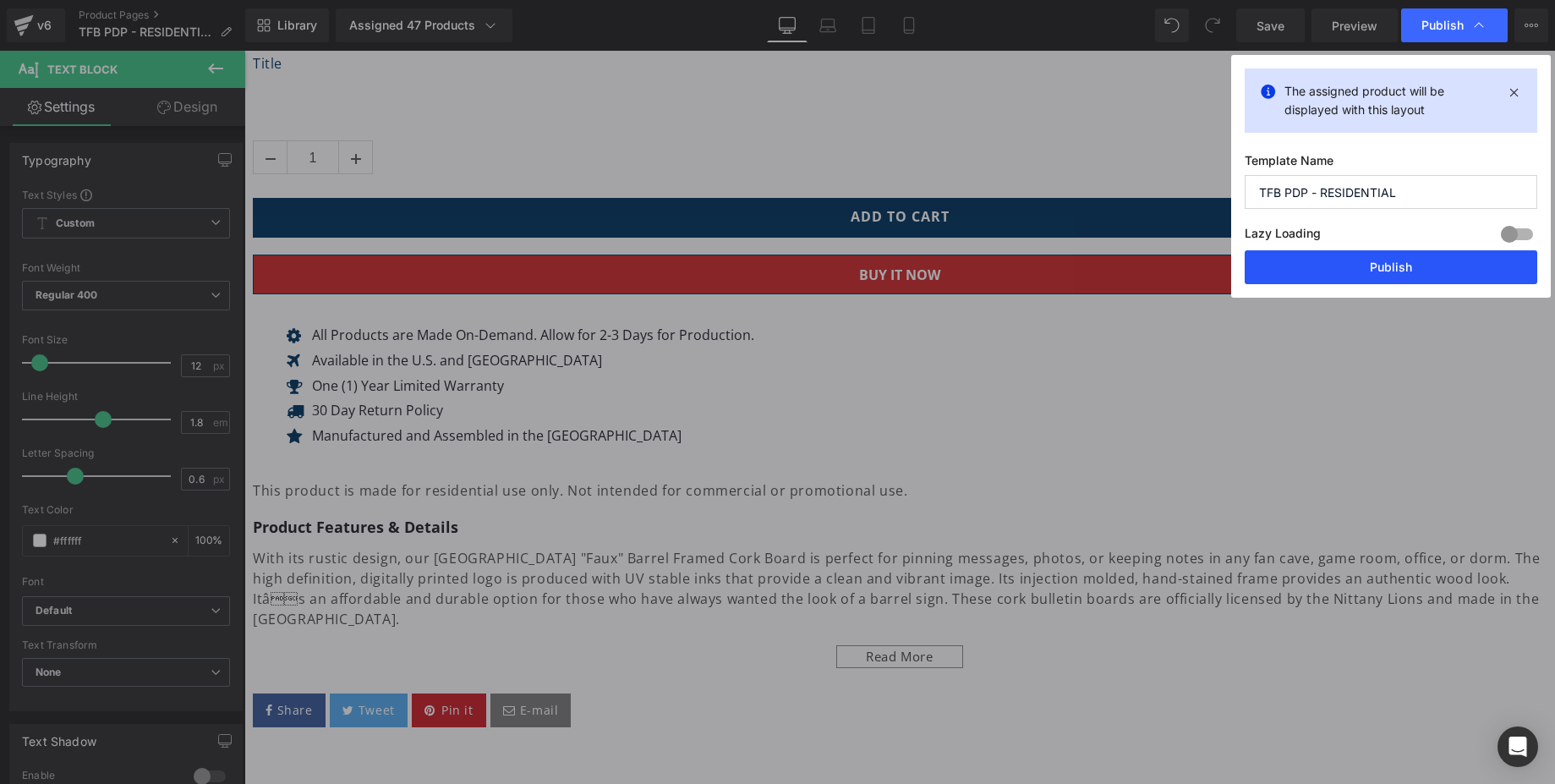
drag, startPoint x: 1423, startPoint y: 254, endPoint x: 1275, endPoint y: 215, distance: 153.1
click at [1423, 254] on button "Publish" at bounding box center [1391, 267] width 293 height 34
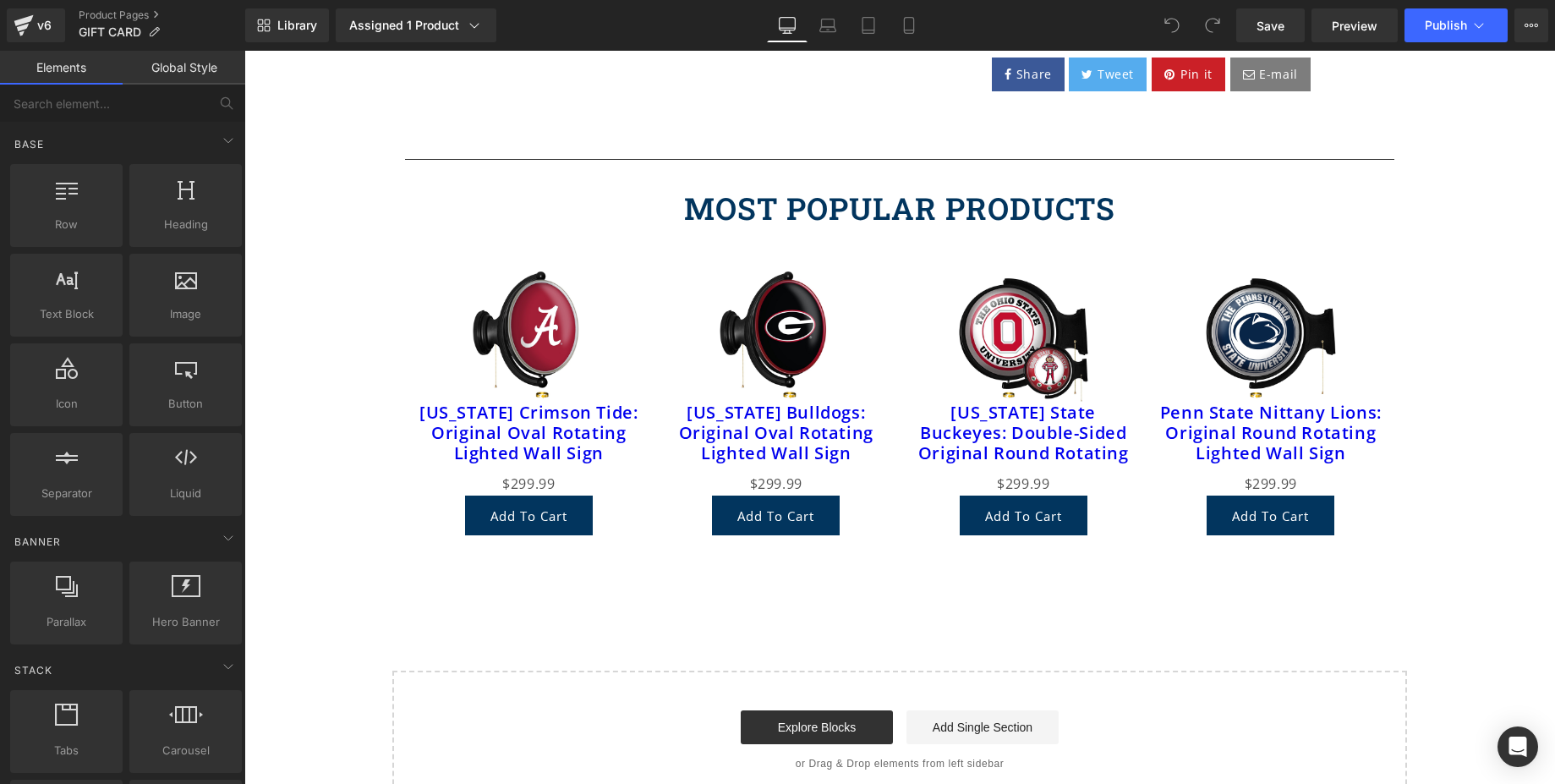
scroll to position [760, 0]
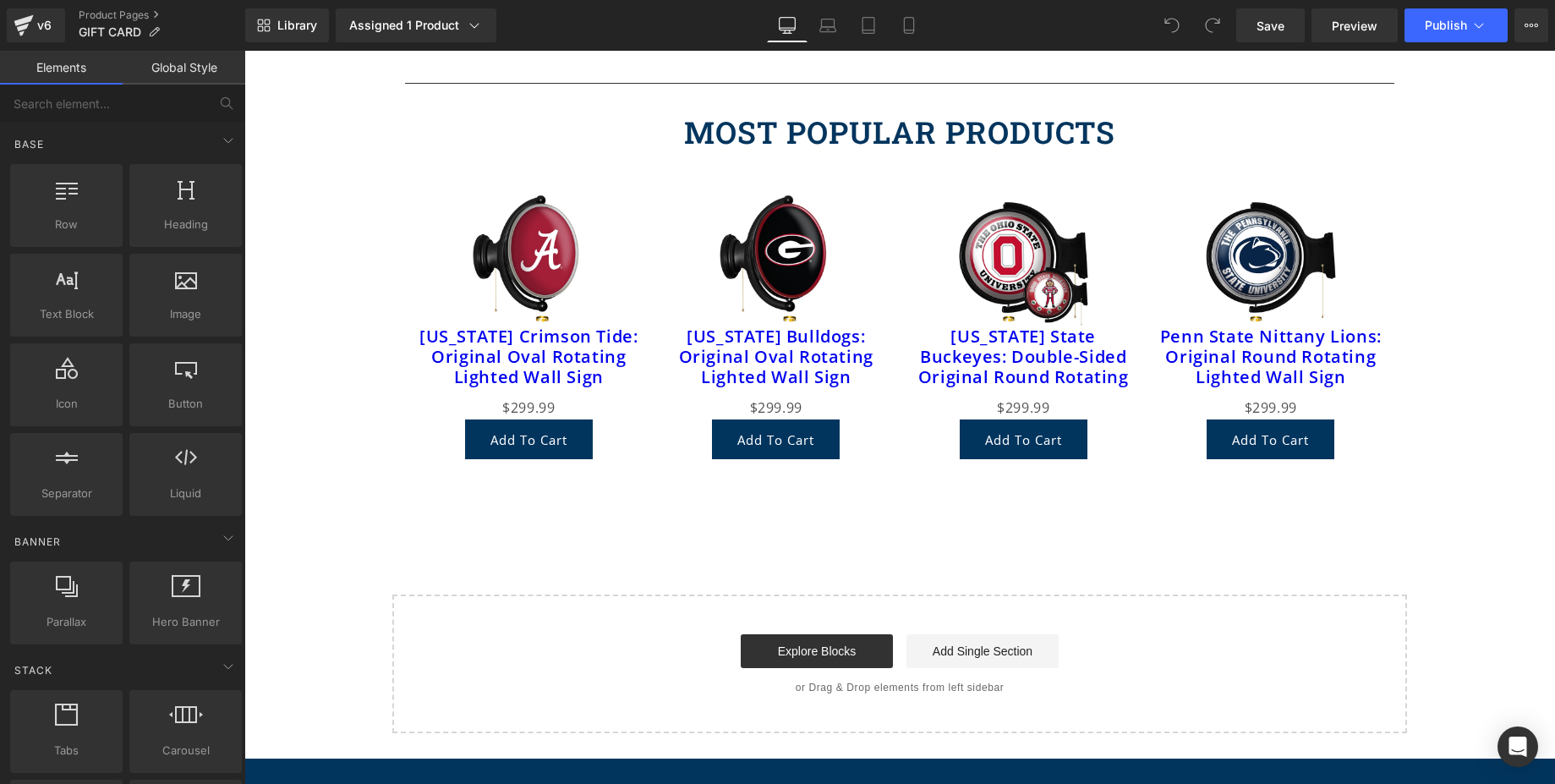
drag, startPoint x: 1546, startPoint y: 353, endPoint x: 1756, endPoint y: 787, distance: 482.1
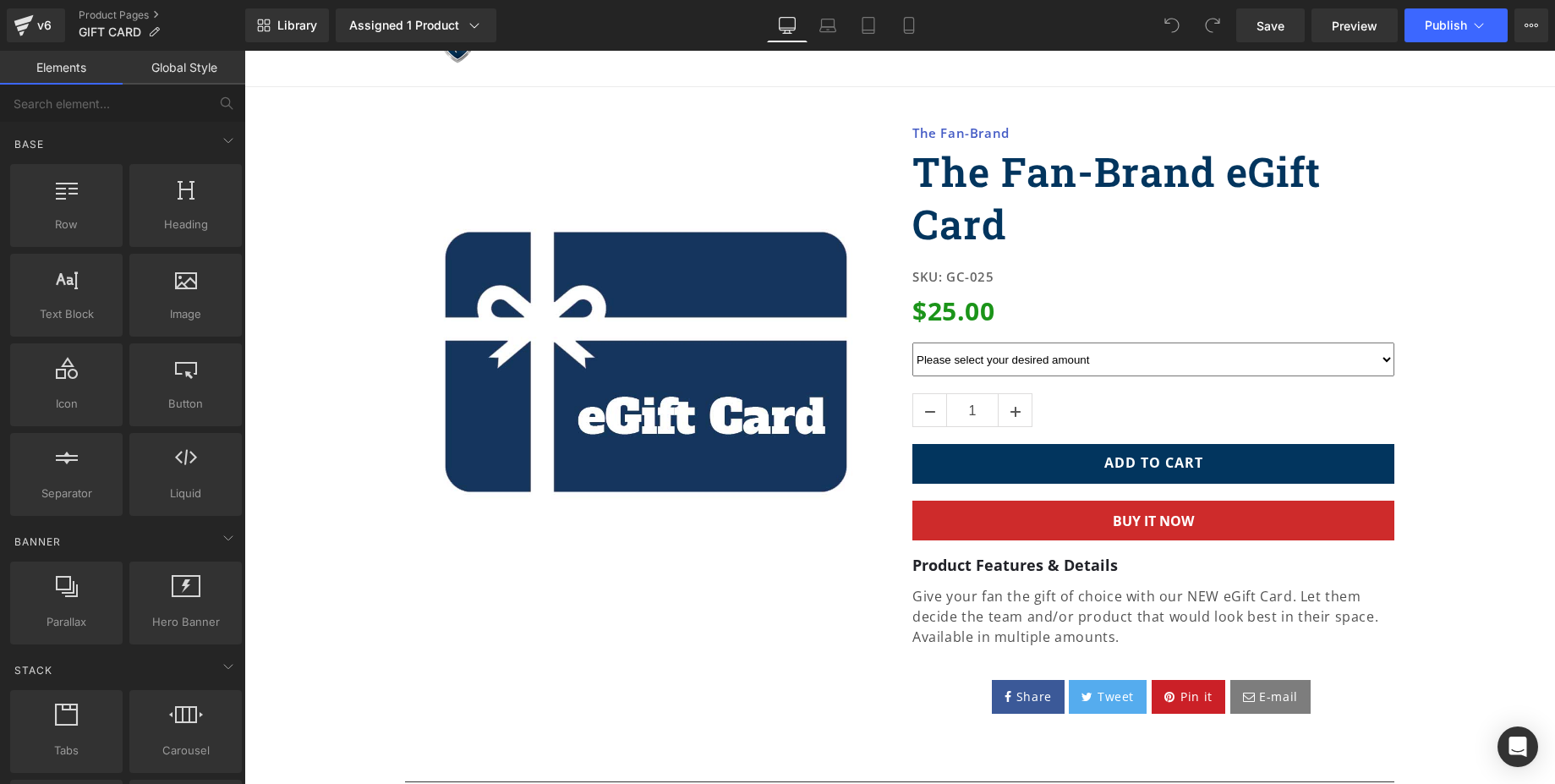
scroll to position [0, 0]
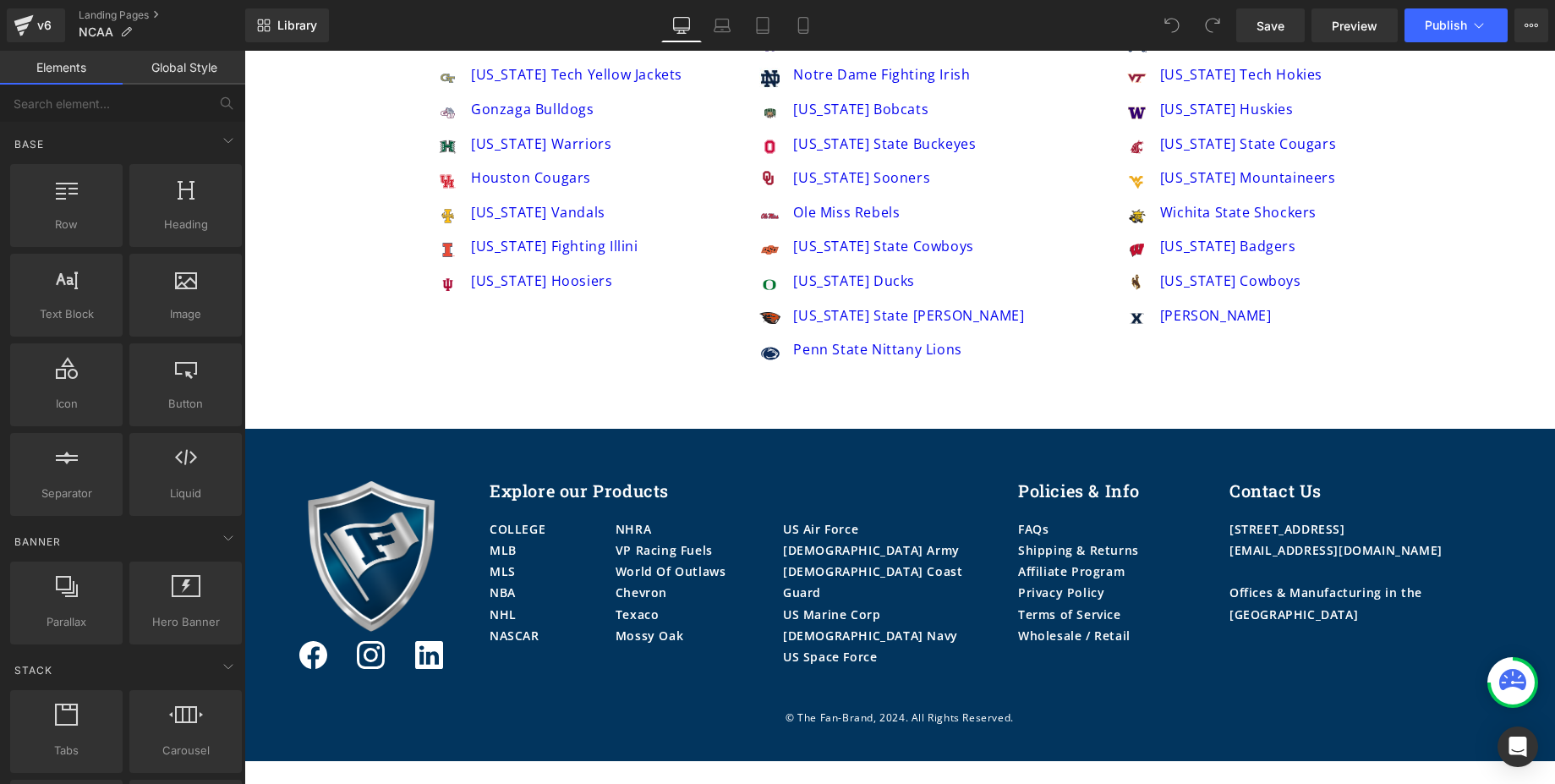
scroll to position [1571, 0]
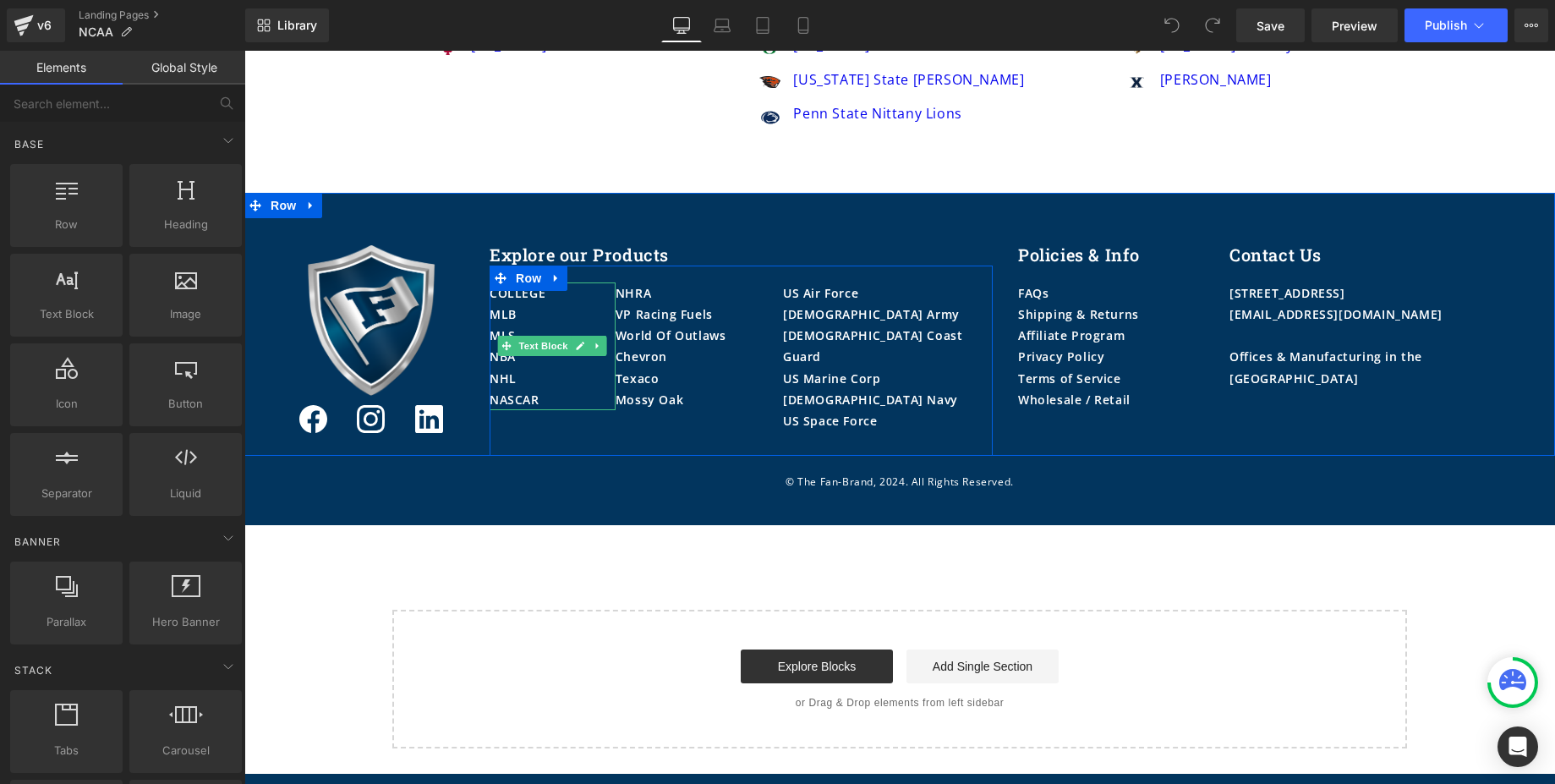
click at [518, 311] on p "MLB" at bounding box center [553, 314] width 126 height 22
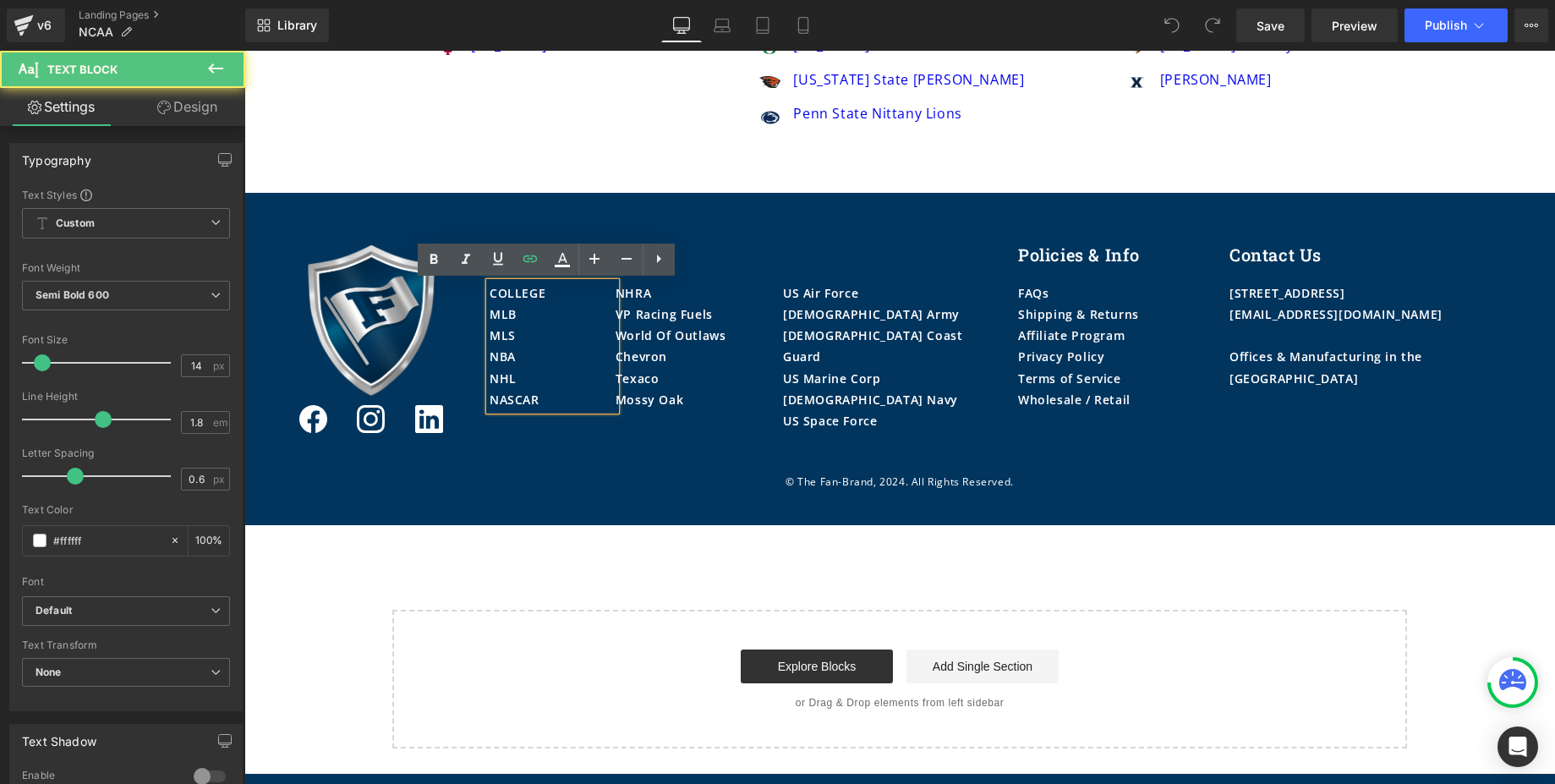
click at [518, 311] on p "MLB" at bounding box center [553, 314] width 126 height 22
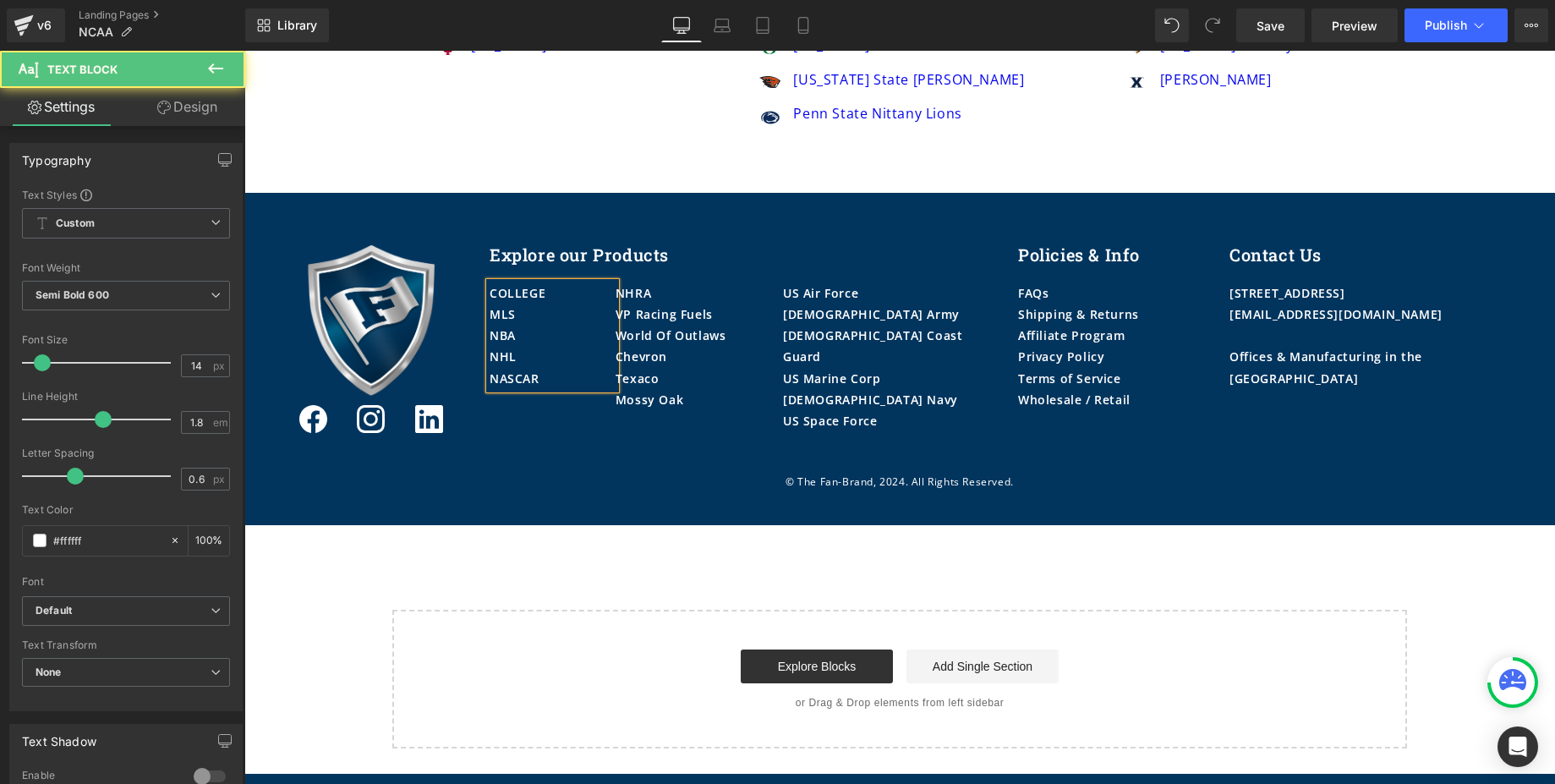
click at [559, 374] on p "NASCAR" at bounding box center [553, 379] width 126 height 22
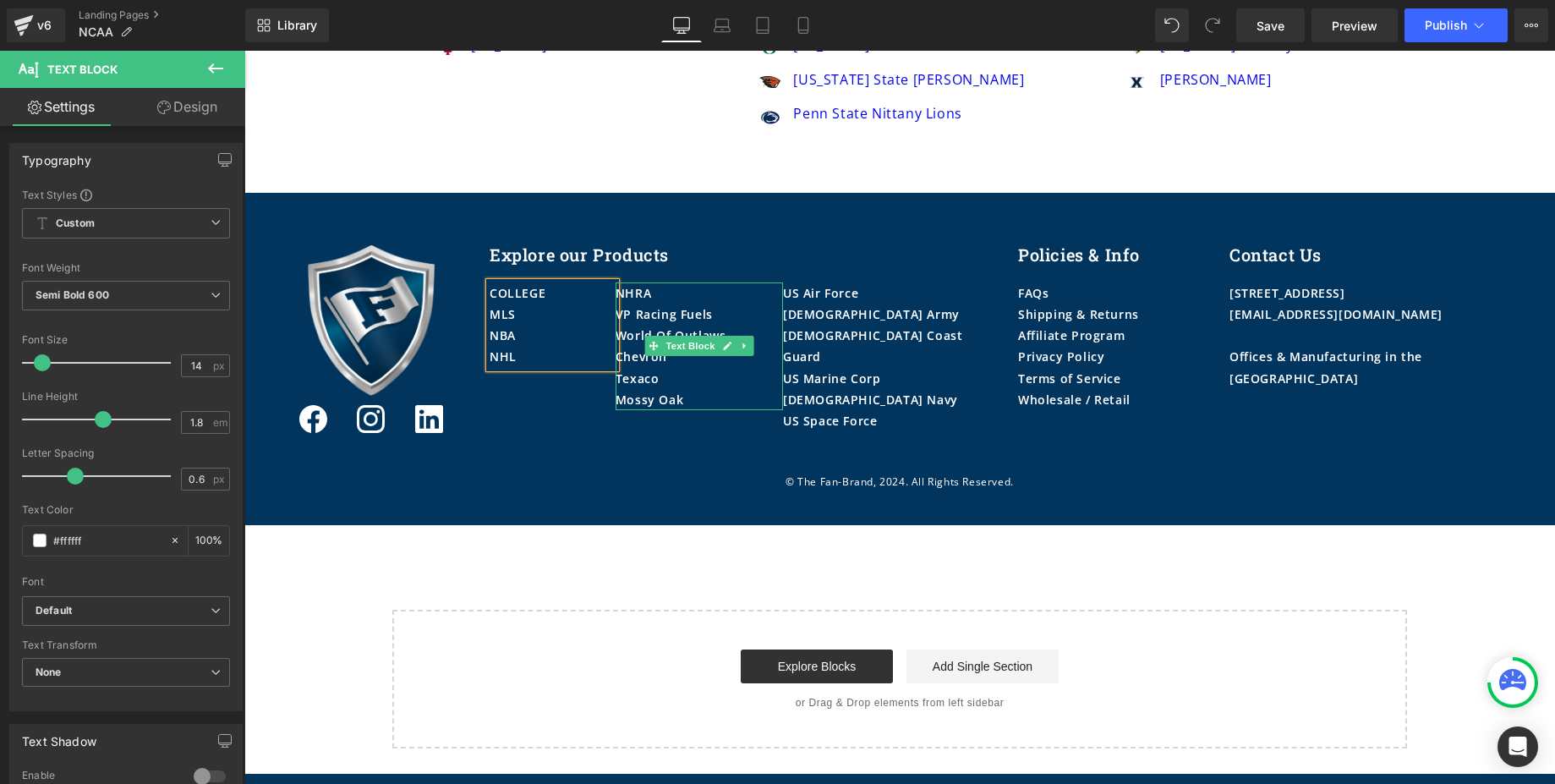
click at [678, 382] on div "Texaco" at bounding box center [699, 379] width 168 height 22
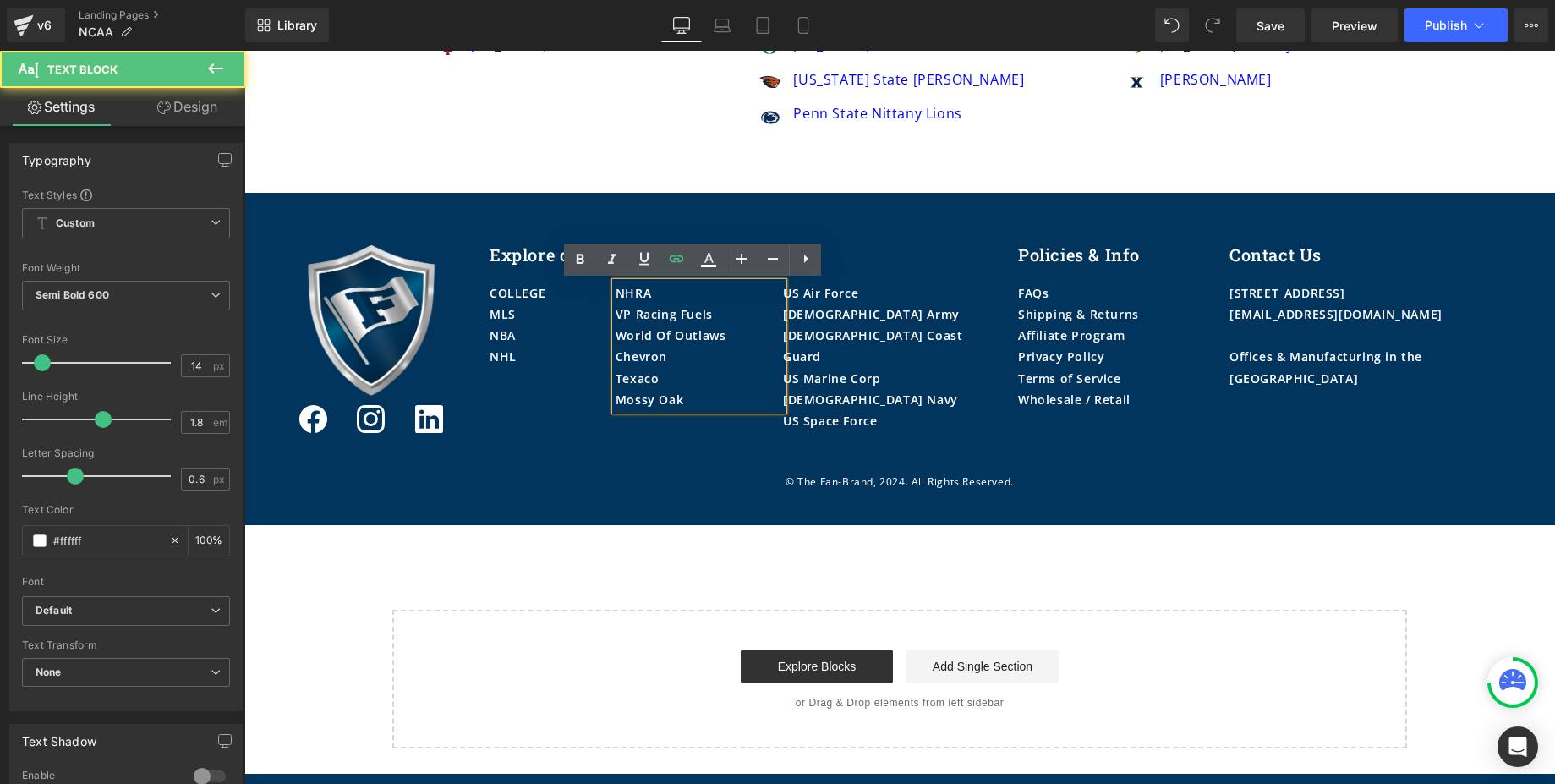
click at [696, 396] on div "Mossy Oak" at bounding box center [699, 399] width 168 height 22
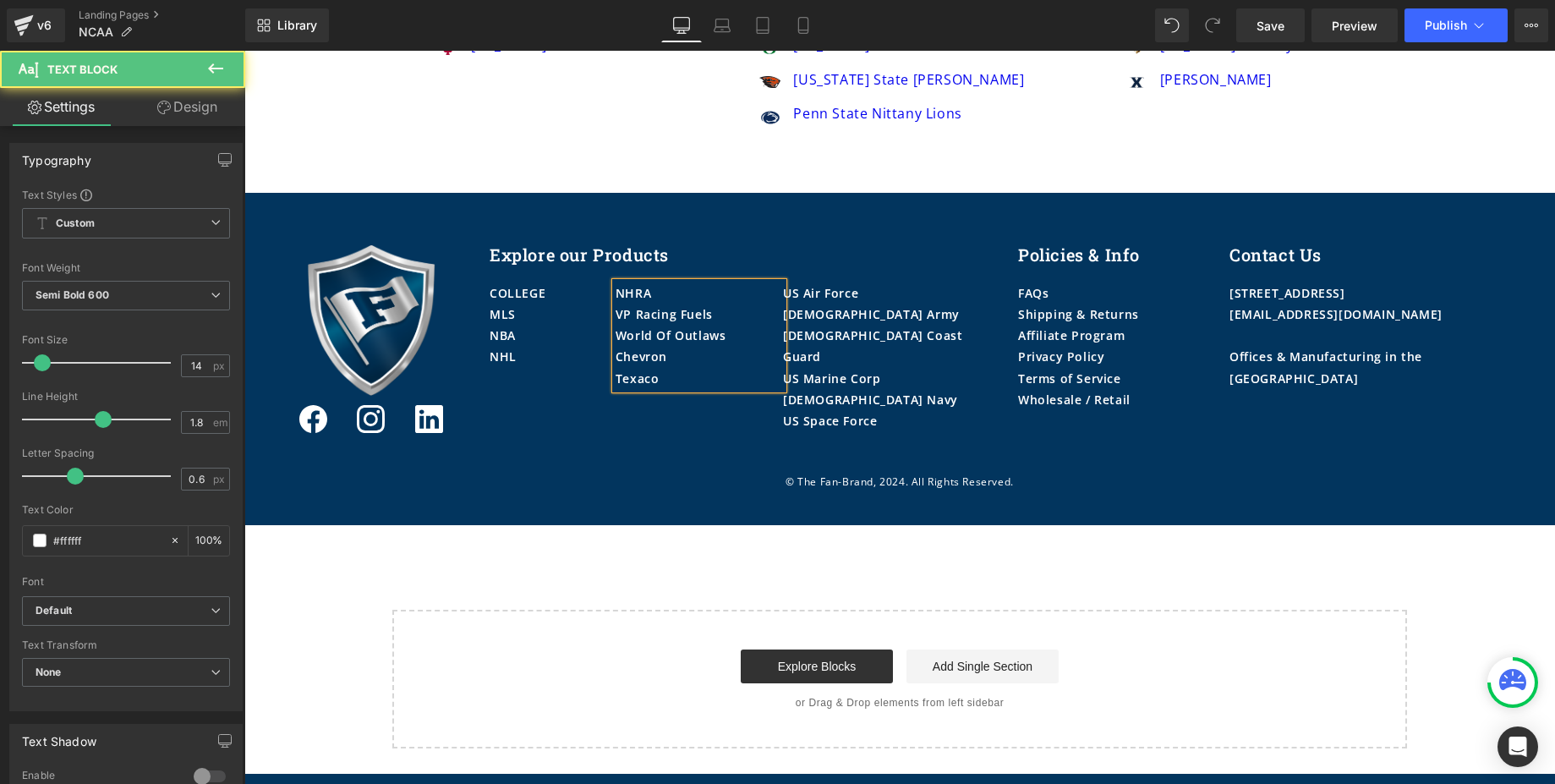
click at [665, 299] on div "NHRA" at bounding box center [699, 293] width 168 height 22
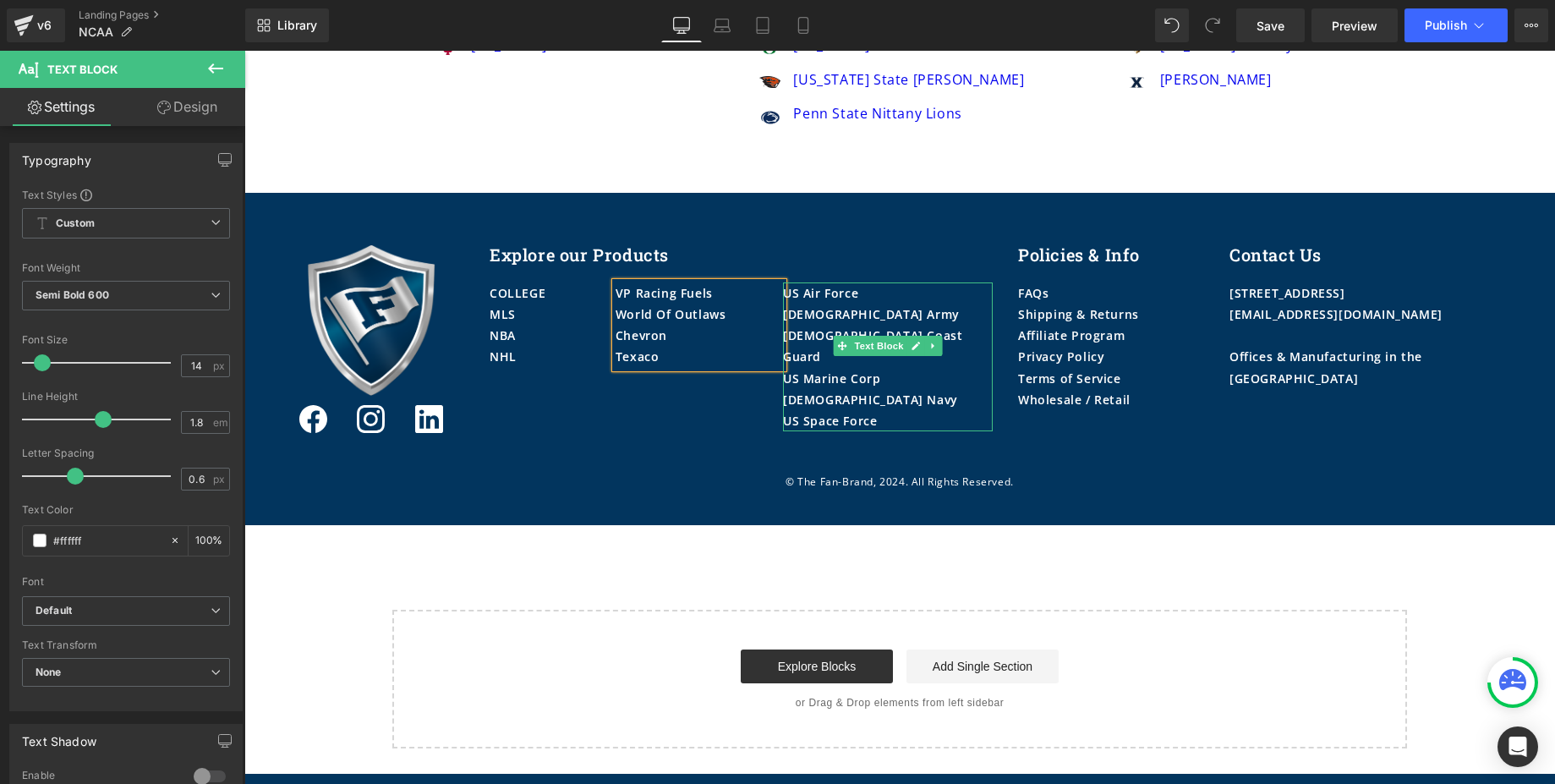
click at [845, 312] on div "[DEMOGRAPHIC_DATA] Army" at bounding box center [888, 314] width 210 height 22
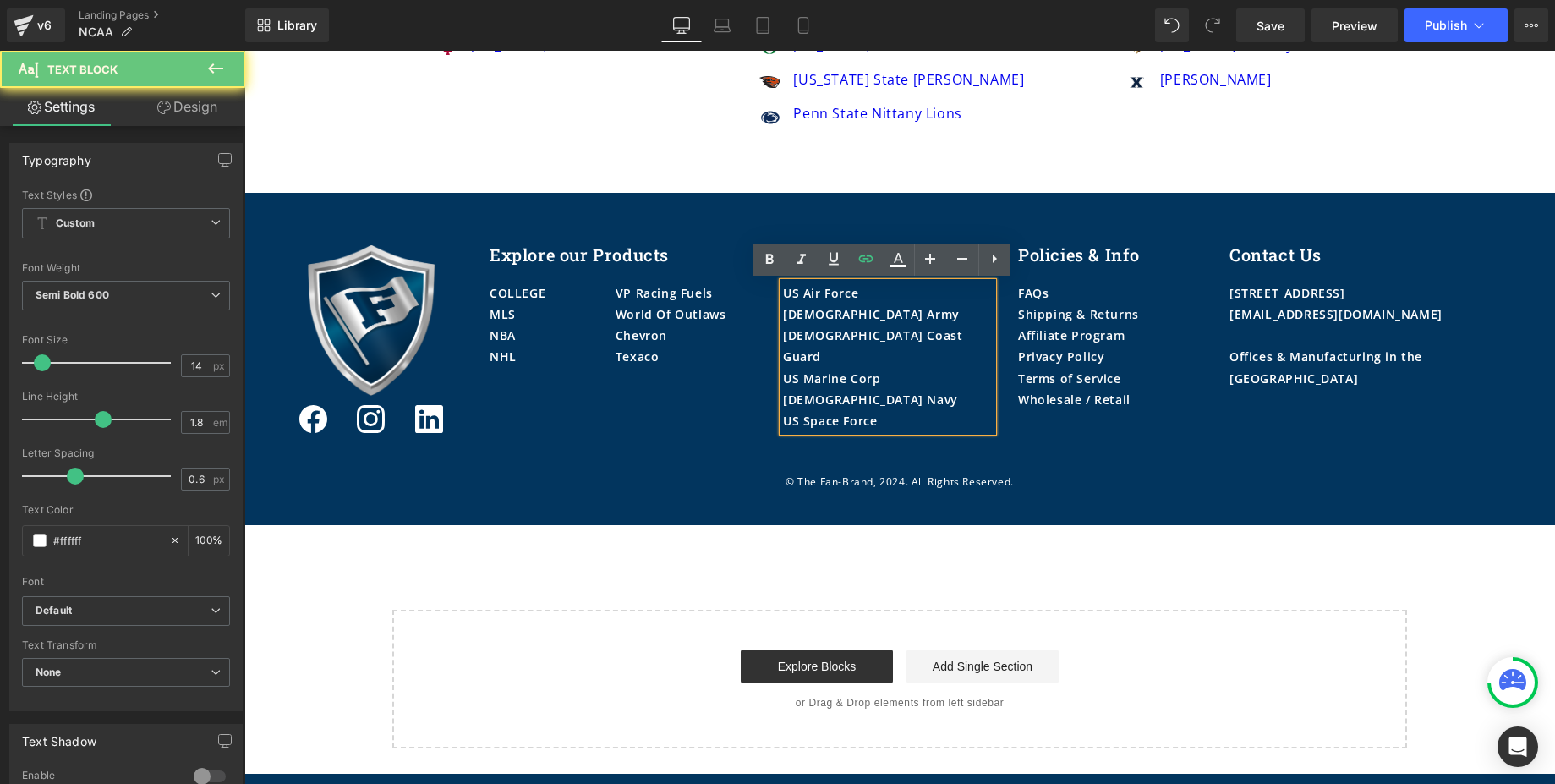
click at [845, 312] on div "[DEMOGRAPHIC_DATA] Army" at bounding box center [888, 314] width 210 height 22
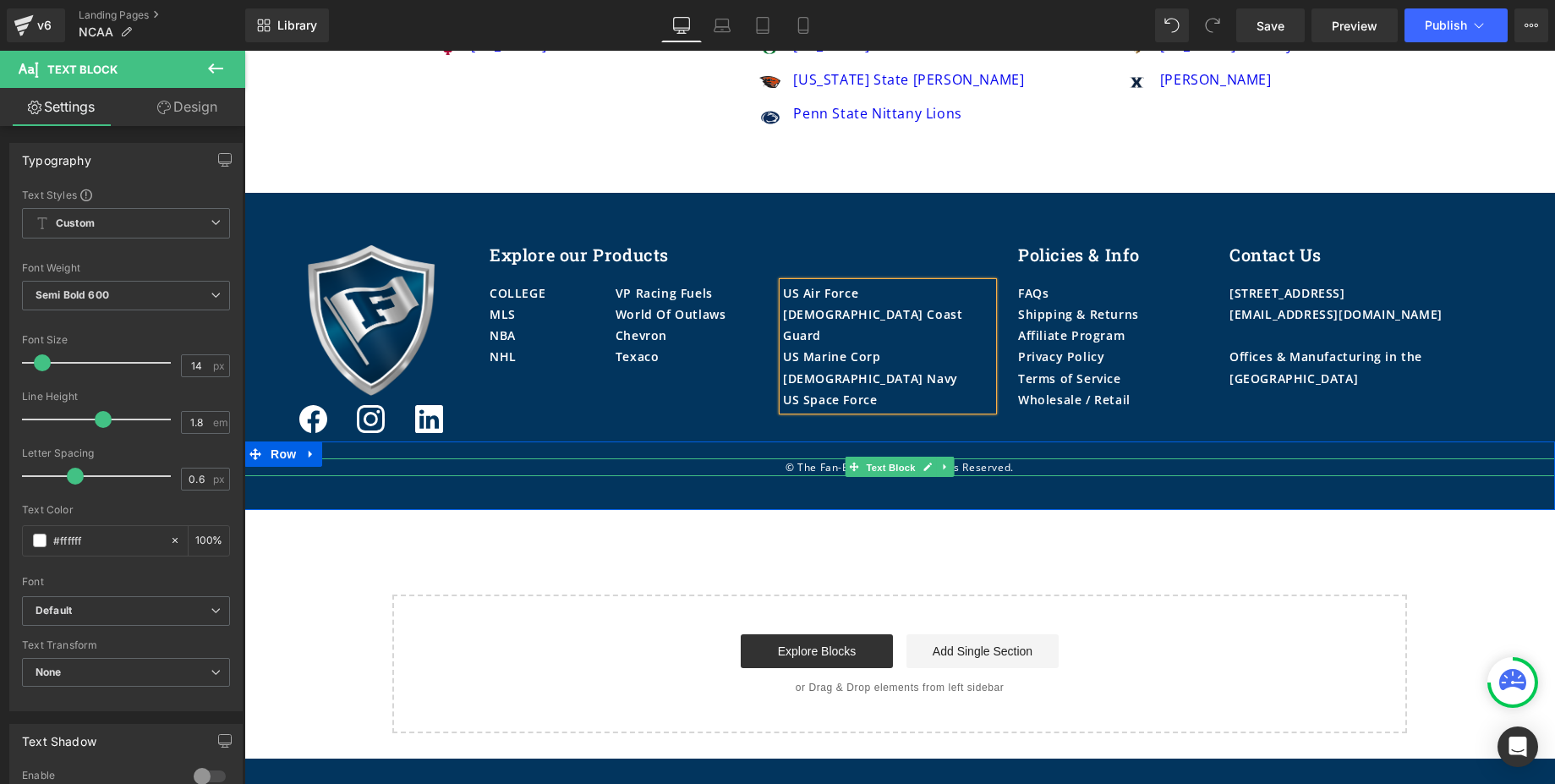
click at [902, 470] on span "Text Block" at bounding box center [890, 467] width 56 height 21
click at [958, 467] on p "© The Fan-Brand, 2024. All Rights Reserved." at bounding box center [899, 467] width 1311 height 19
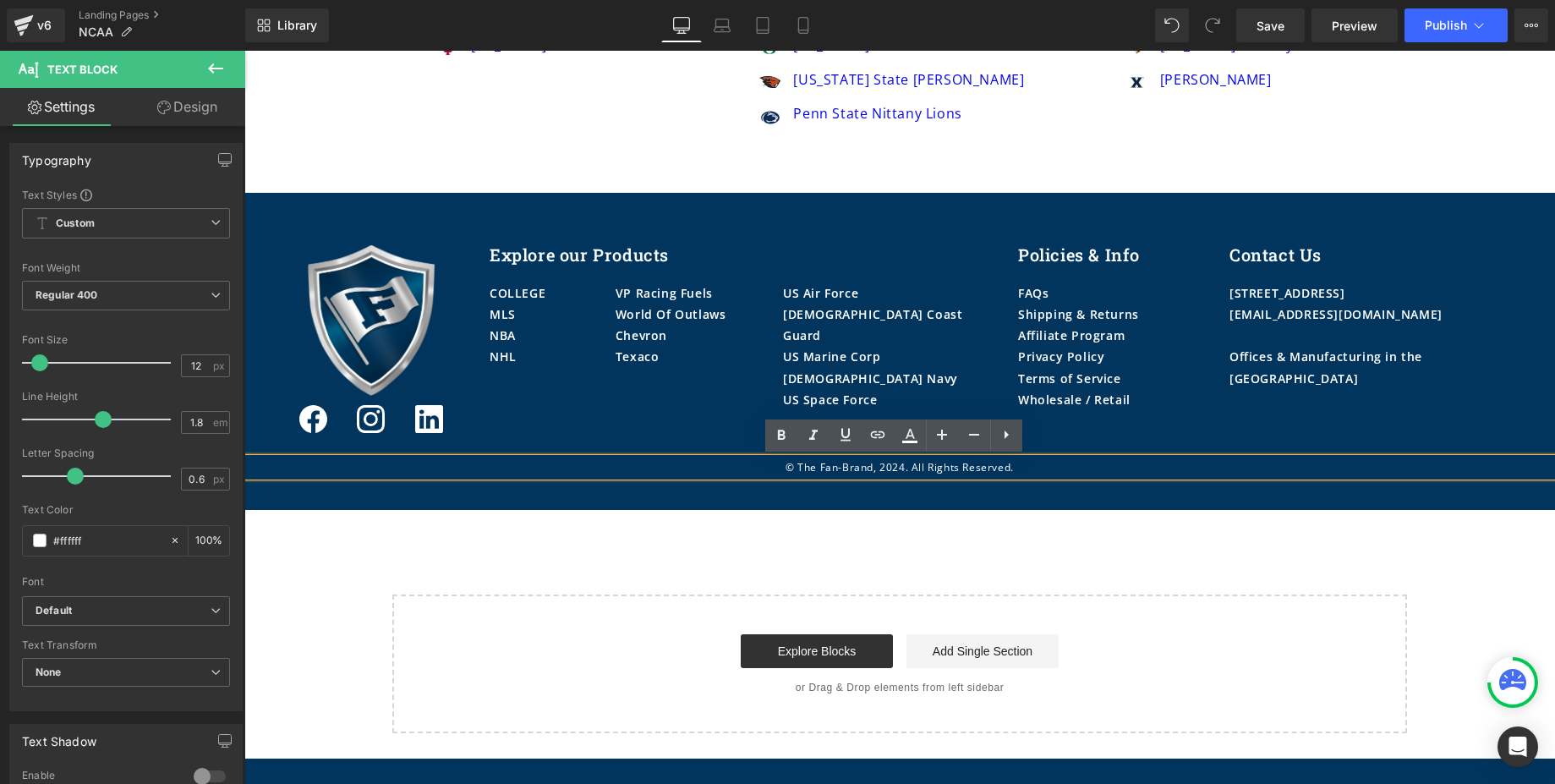
click at [898, 465] on p "© The Fan-Brand, 2024. All Rights Reserved." at bounding box center [899, 467] width 1311 height 19
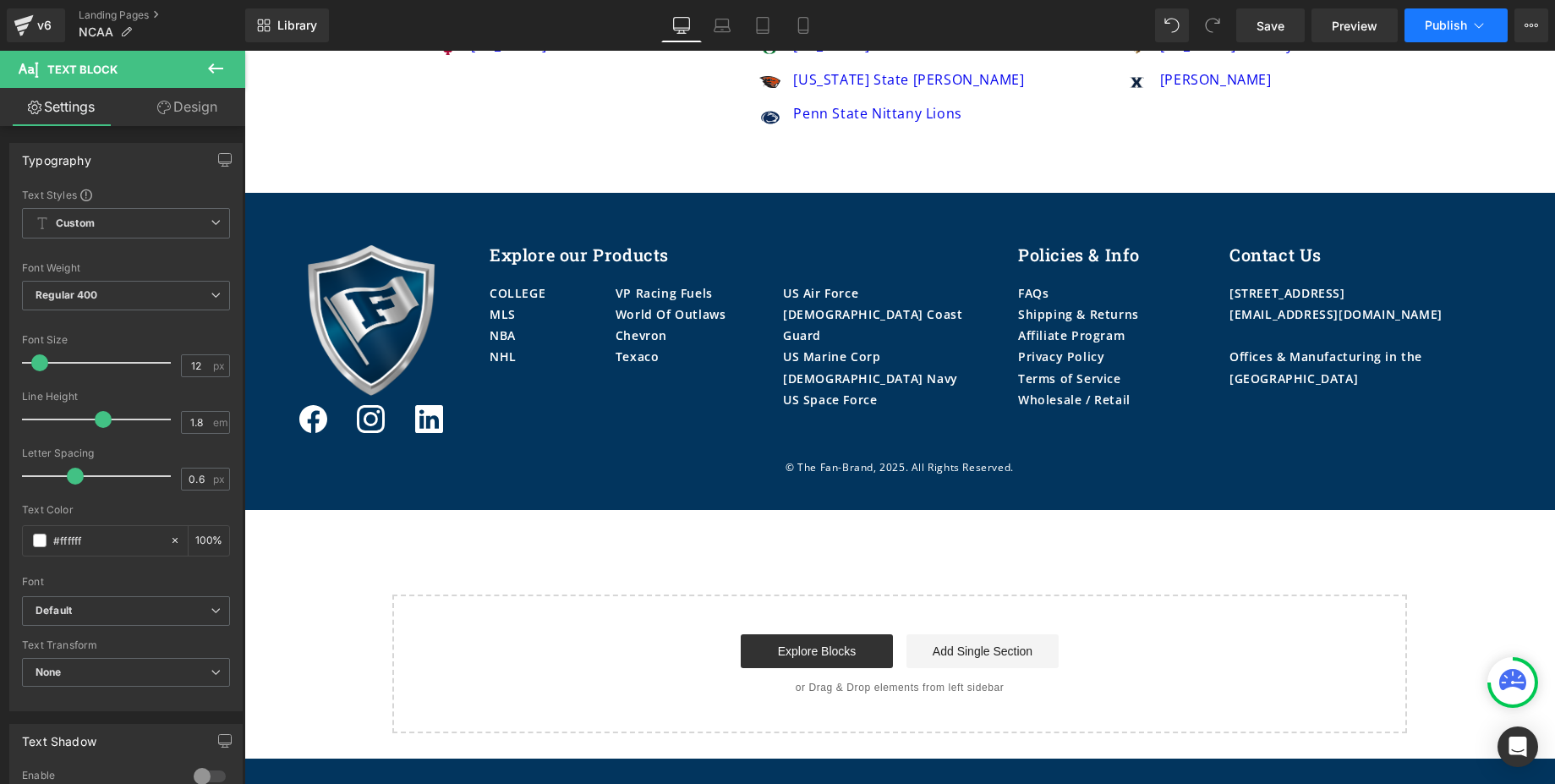
click at [1446, 27] on span "Publish" at bounding box center [1446, 25] width 42 height 13
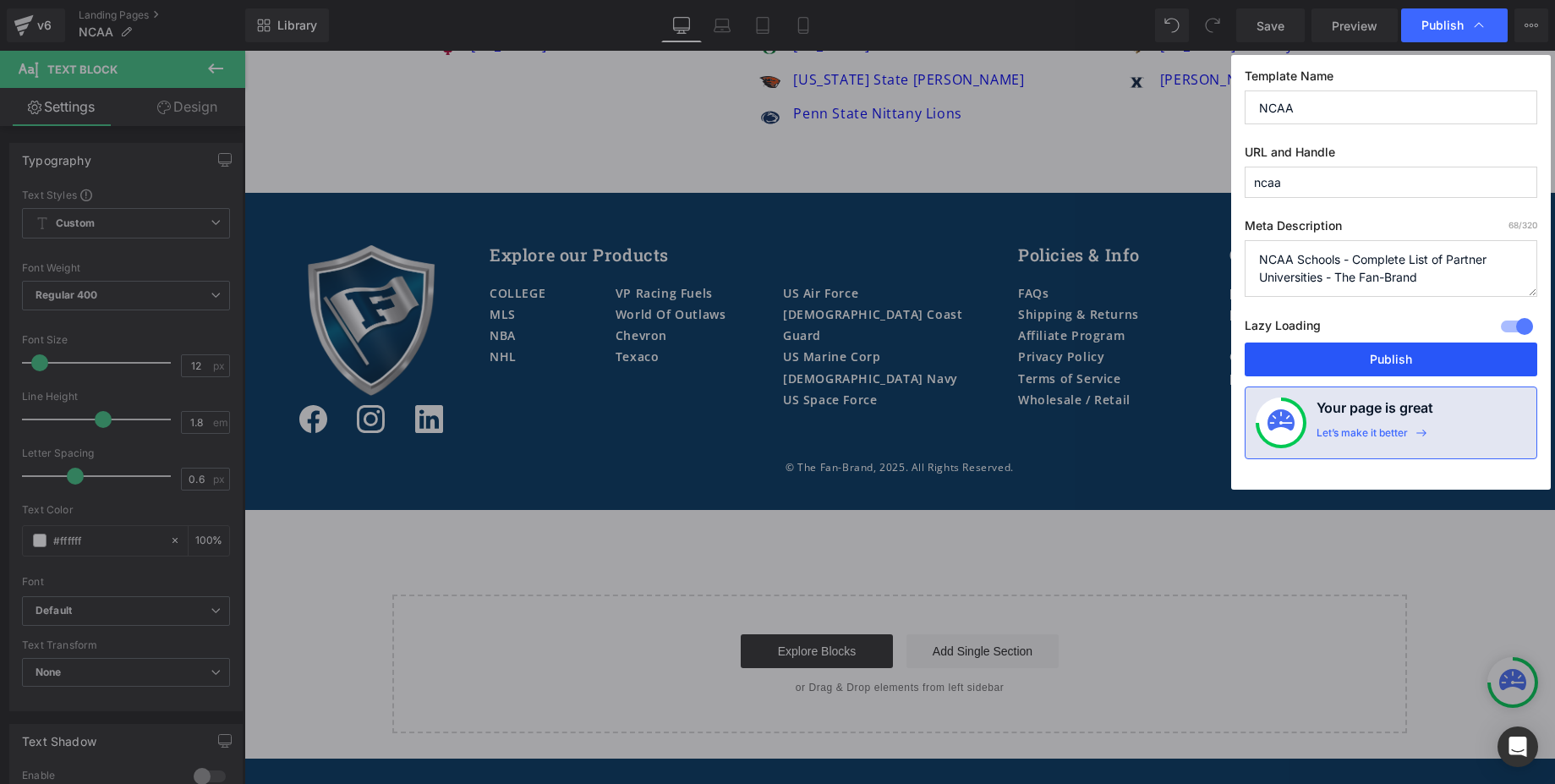
click at [1406, 360] on button "Publish" at bounding box center [1391, 360] width 293 height 34
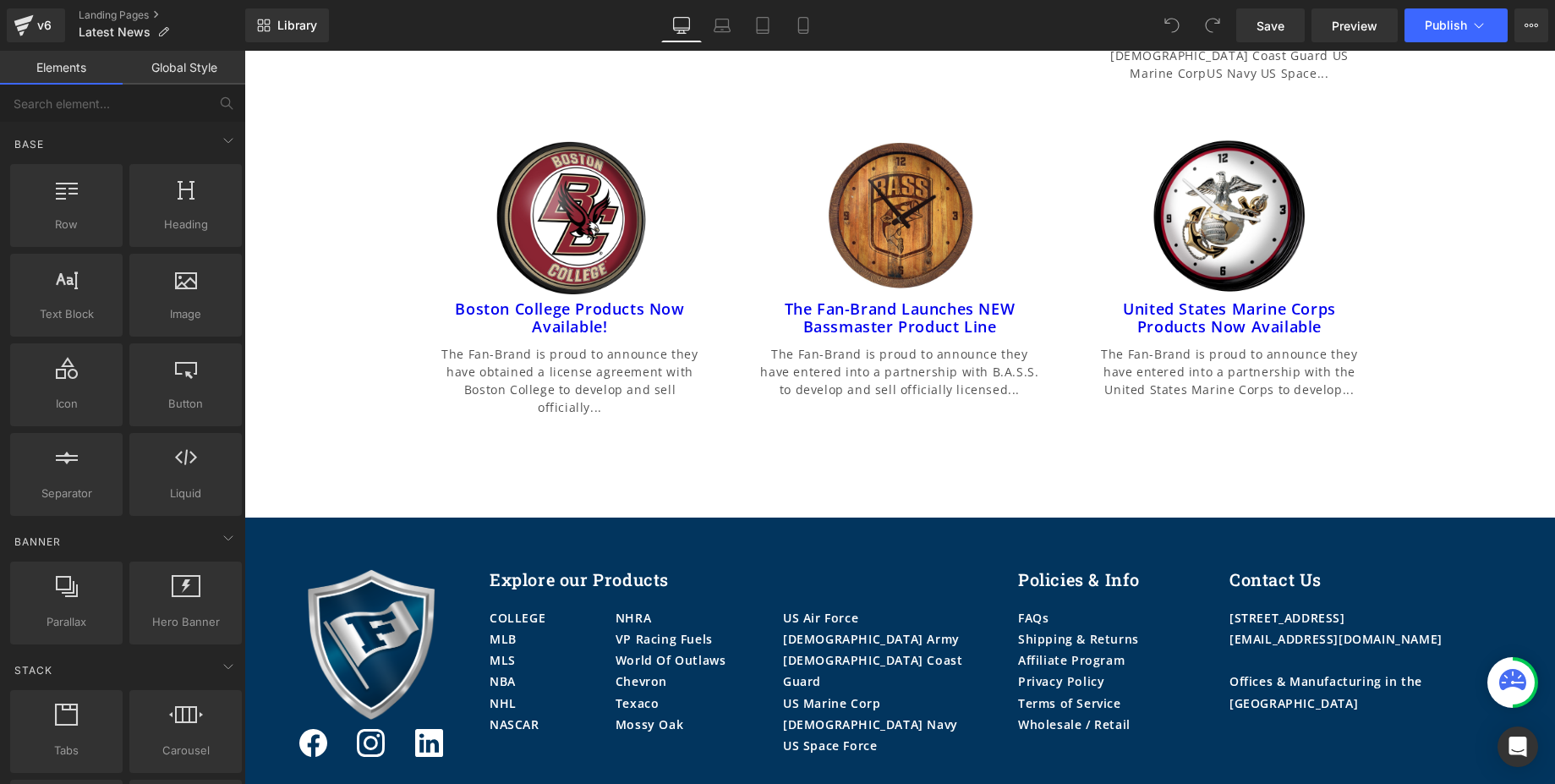
scroll to position [1588, 0]
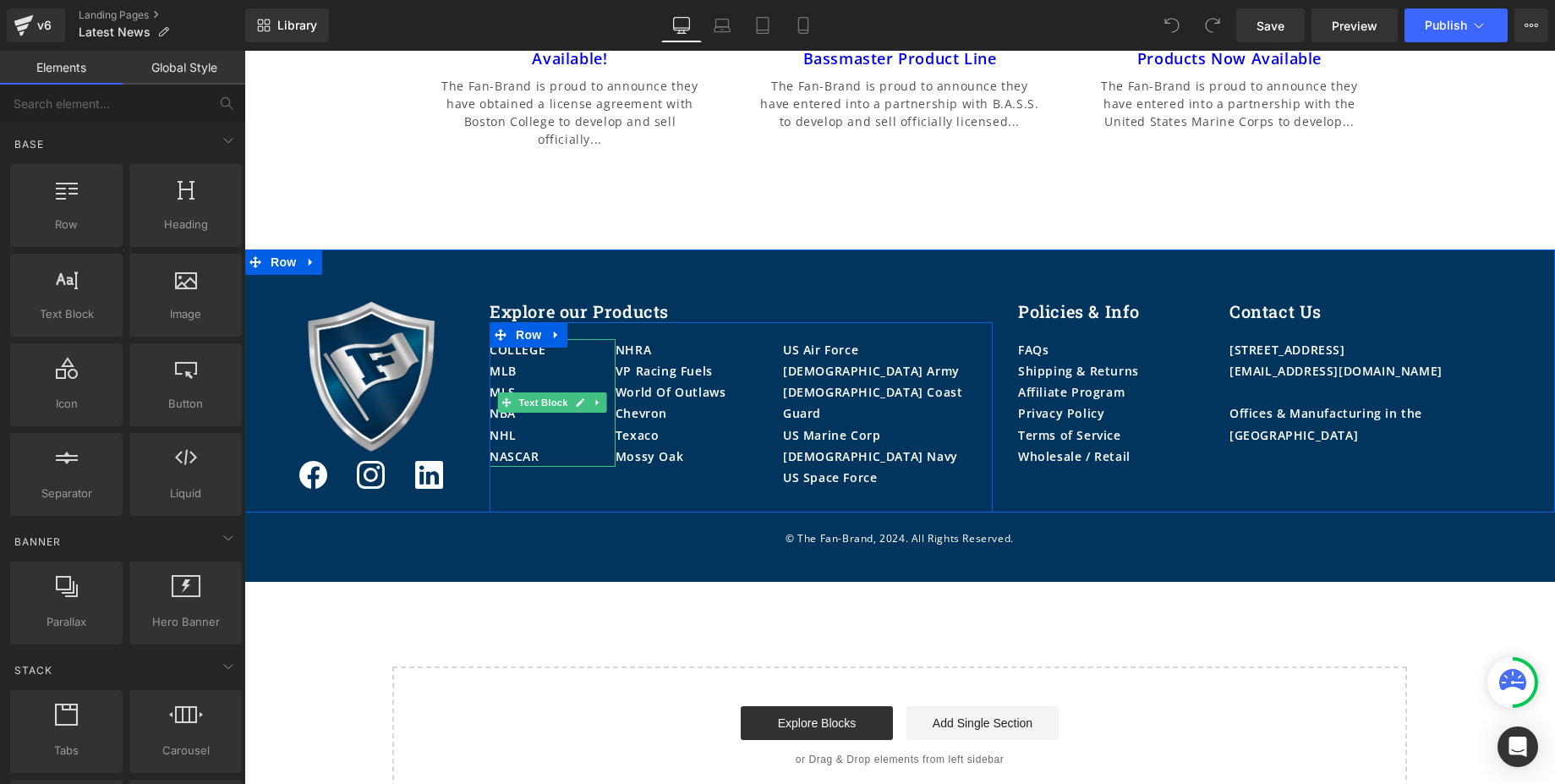
click at [527, 360] on p "MLB" at bounding box center [553, 370] width 126 height 22
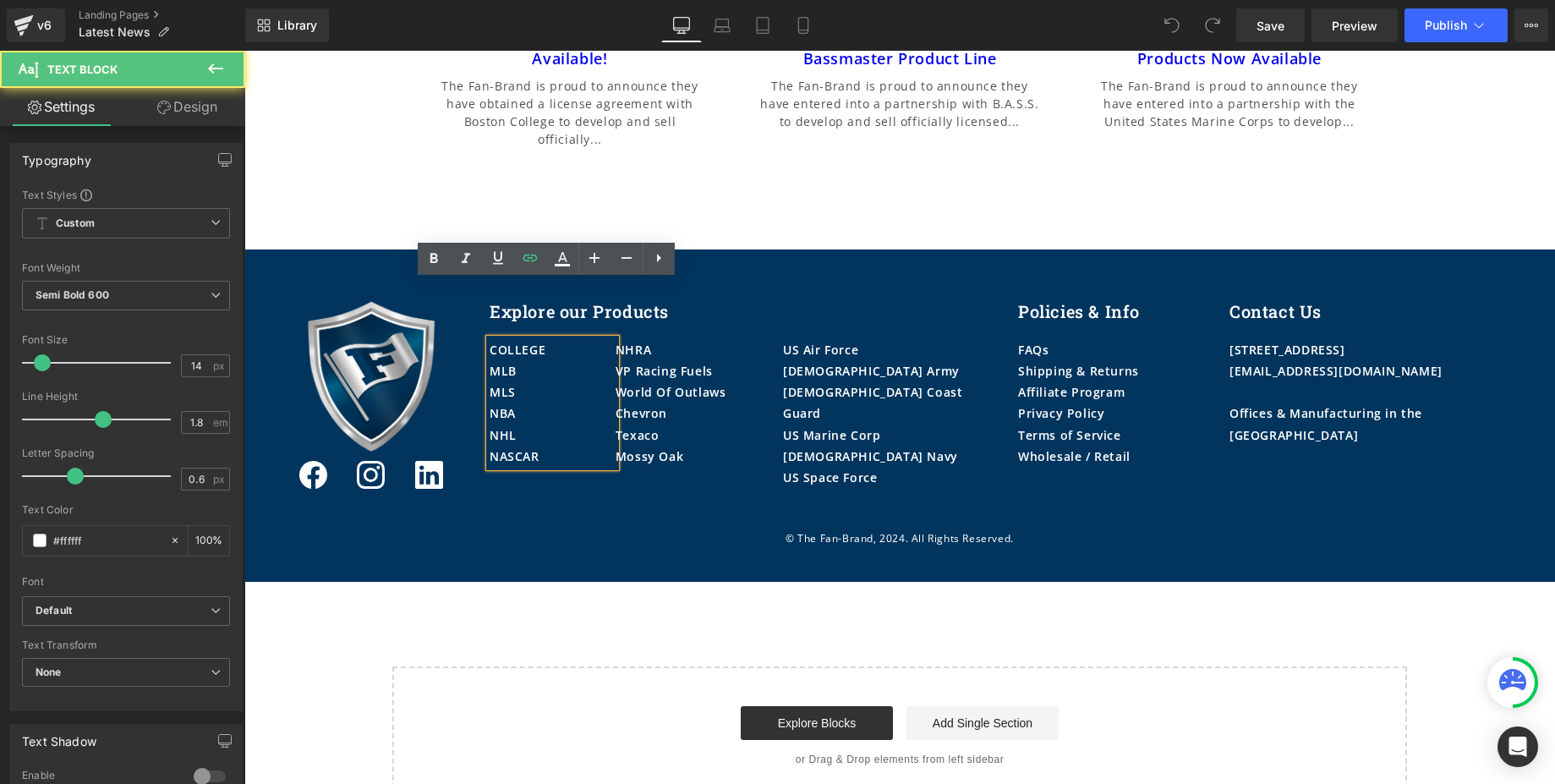
click at [527, 360] on p "MLB" at bounding box center [553, 370] width 126 height 22
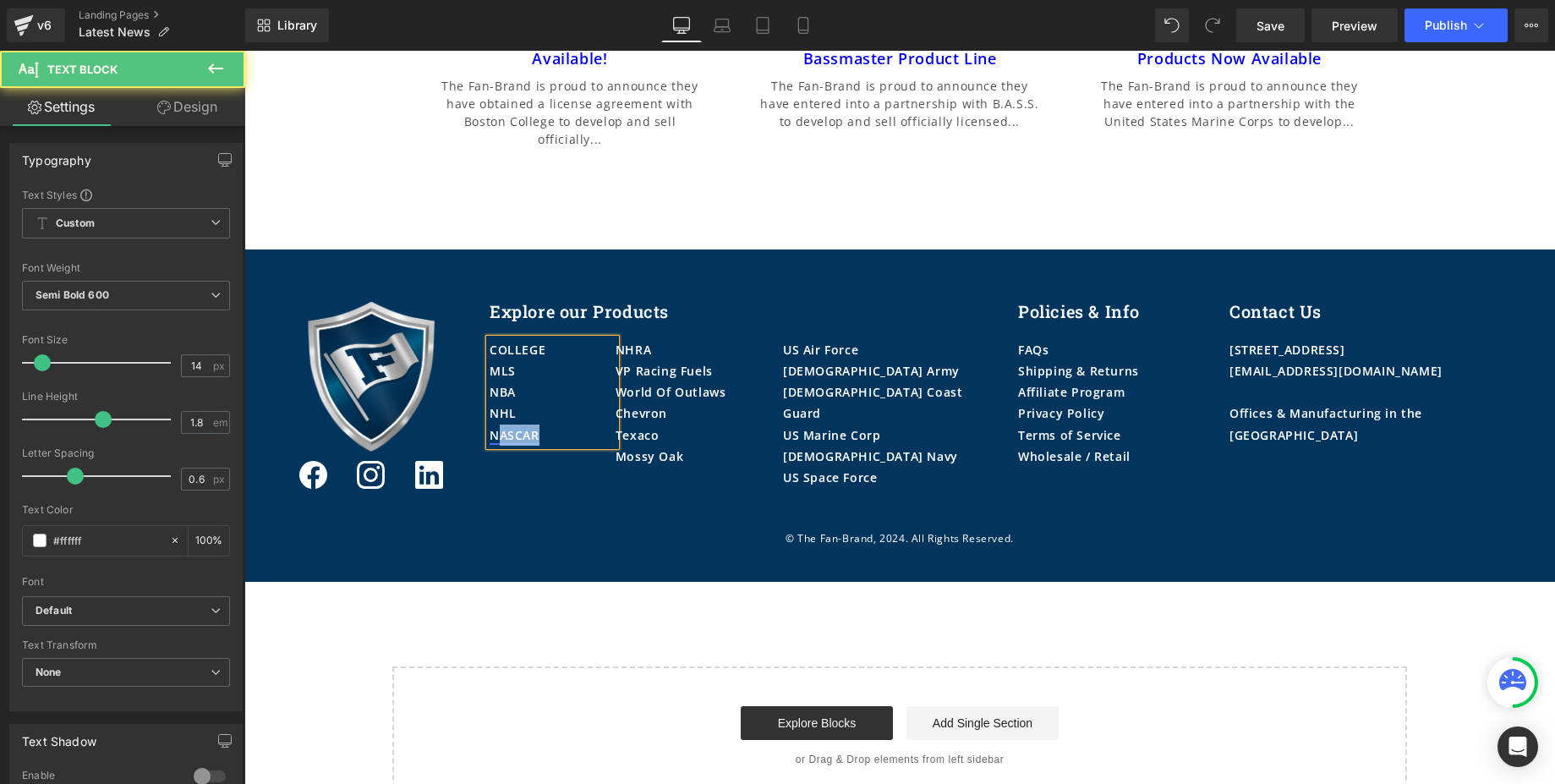
drag, startPoint x: 556, startPoint y: 372, endPoint x: 490, endPoint y: 373, distance: 66.0
click at [490, 424] on p "NASCAR" at bounding box center [553, 435] width 126 height 22
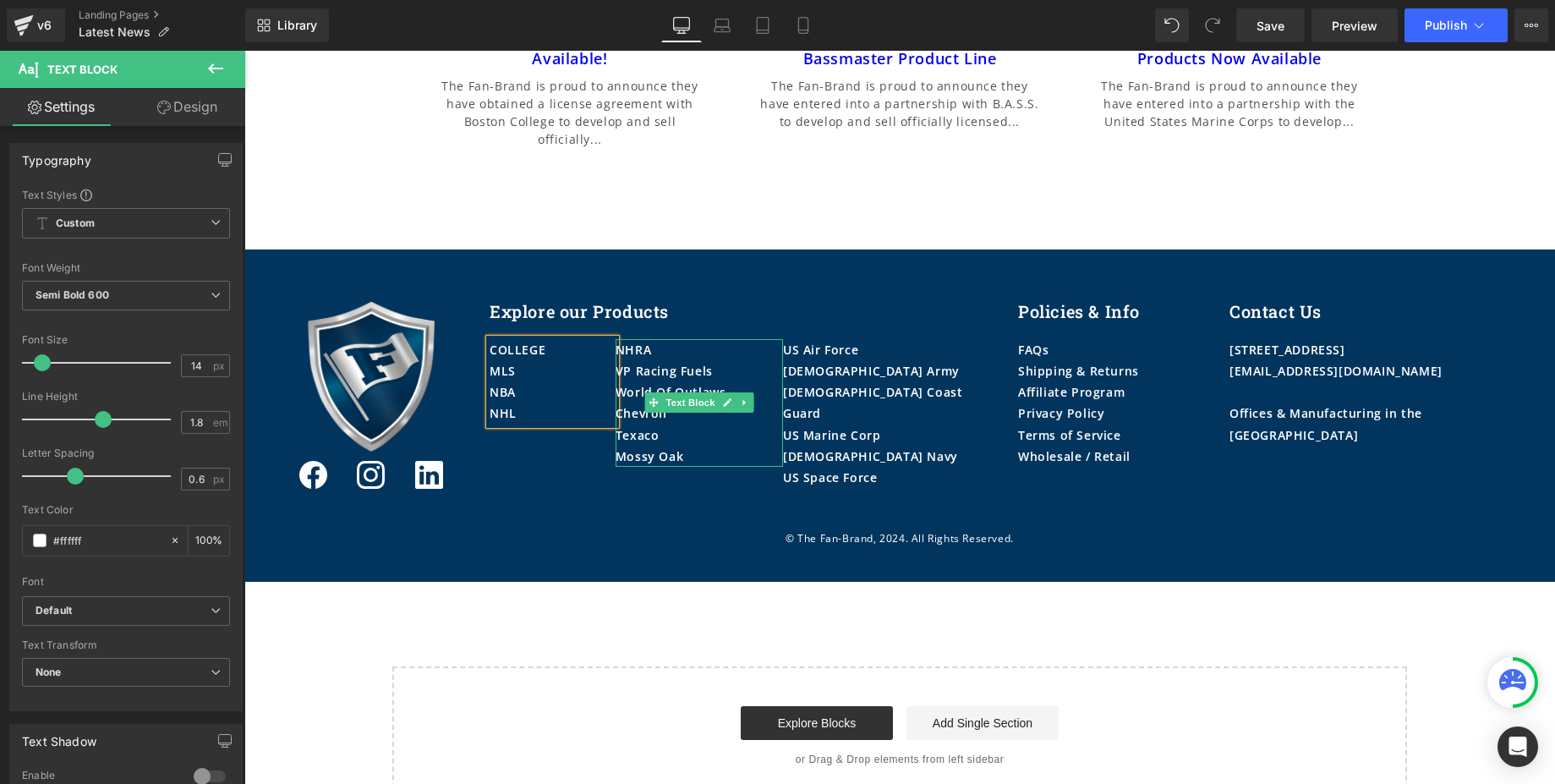
click at [668, 339] on div "NHRA" at bounding box center [699, 350] width 168 height 22
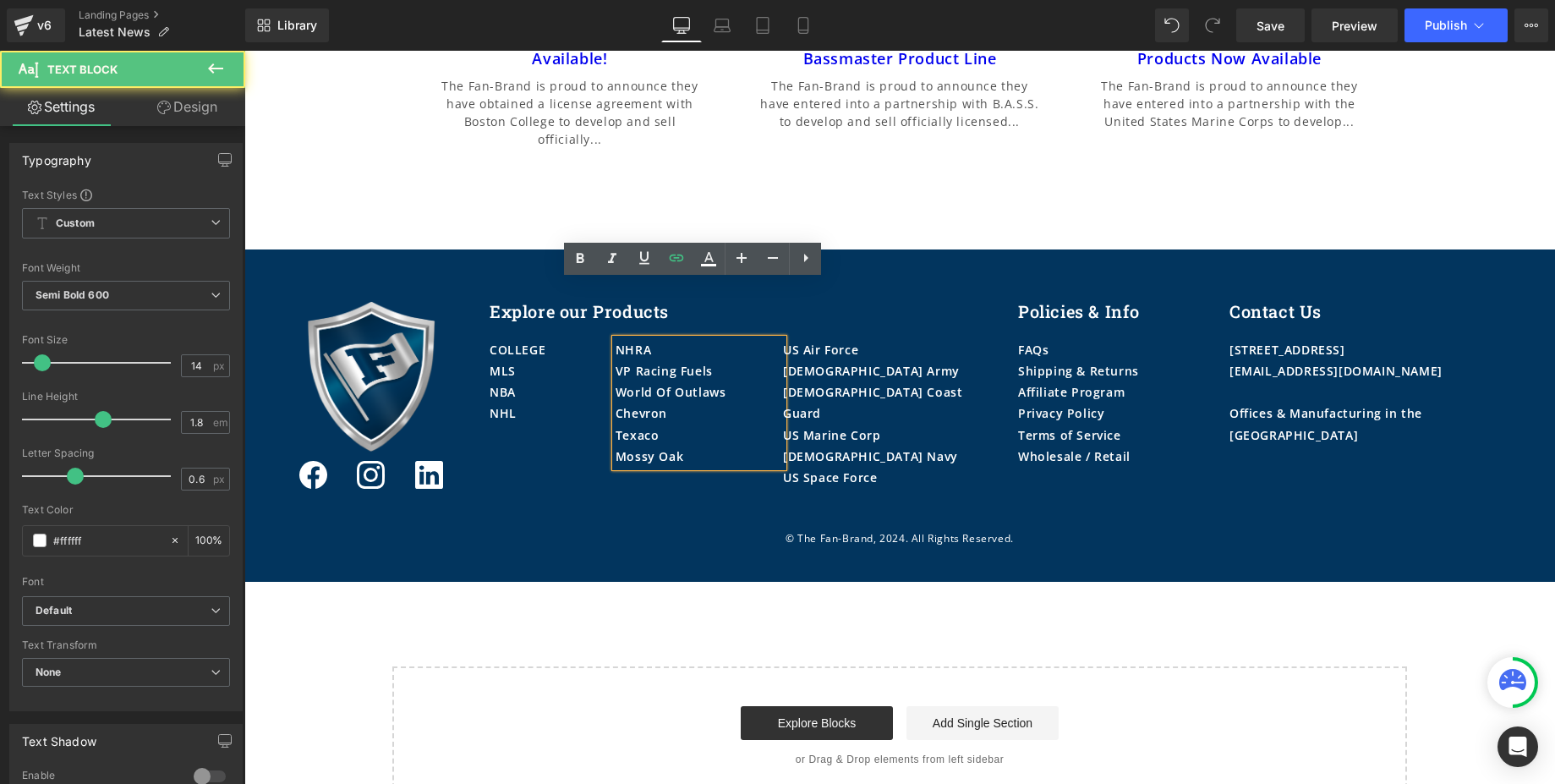
click at [668, 339] on div "NHRA" at bounding box center [699, 350] width 168 height 22
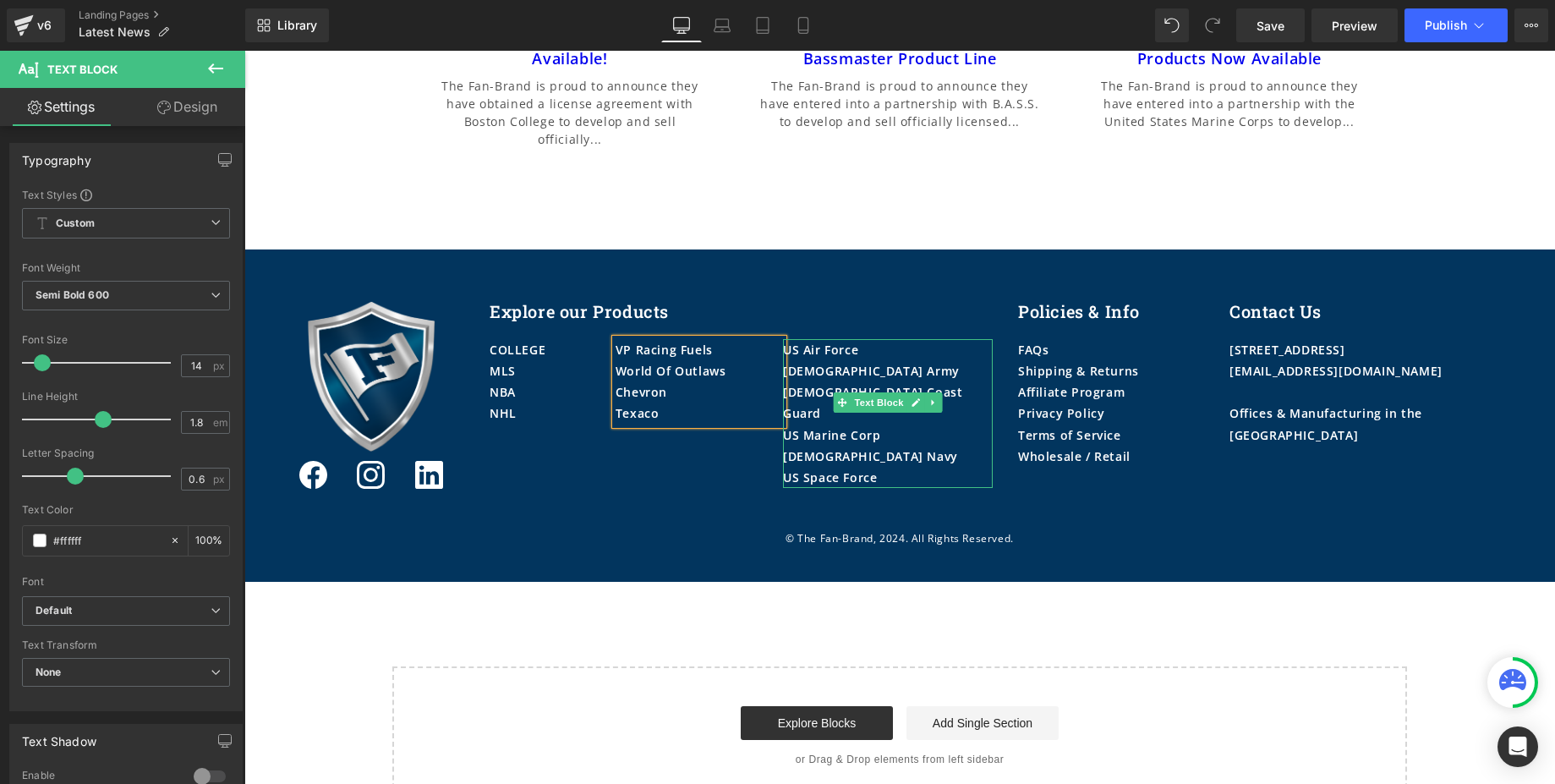
click at [882, 360] on div "[DEMOGRAPHIC_DATA] Army" at bounding box center [888, 370] width 210 height 22
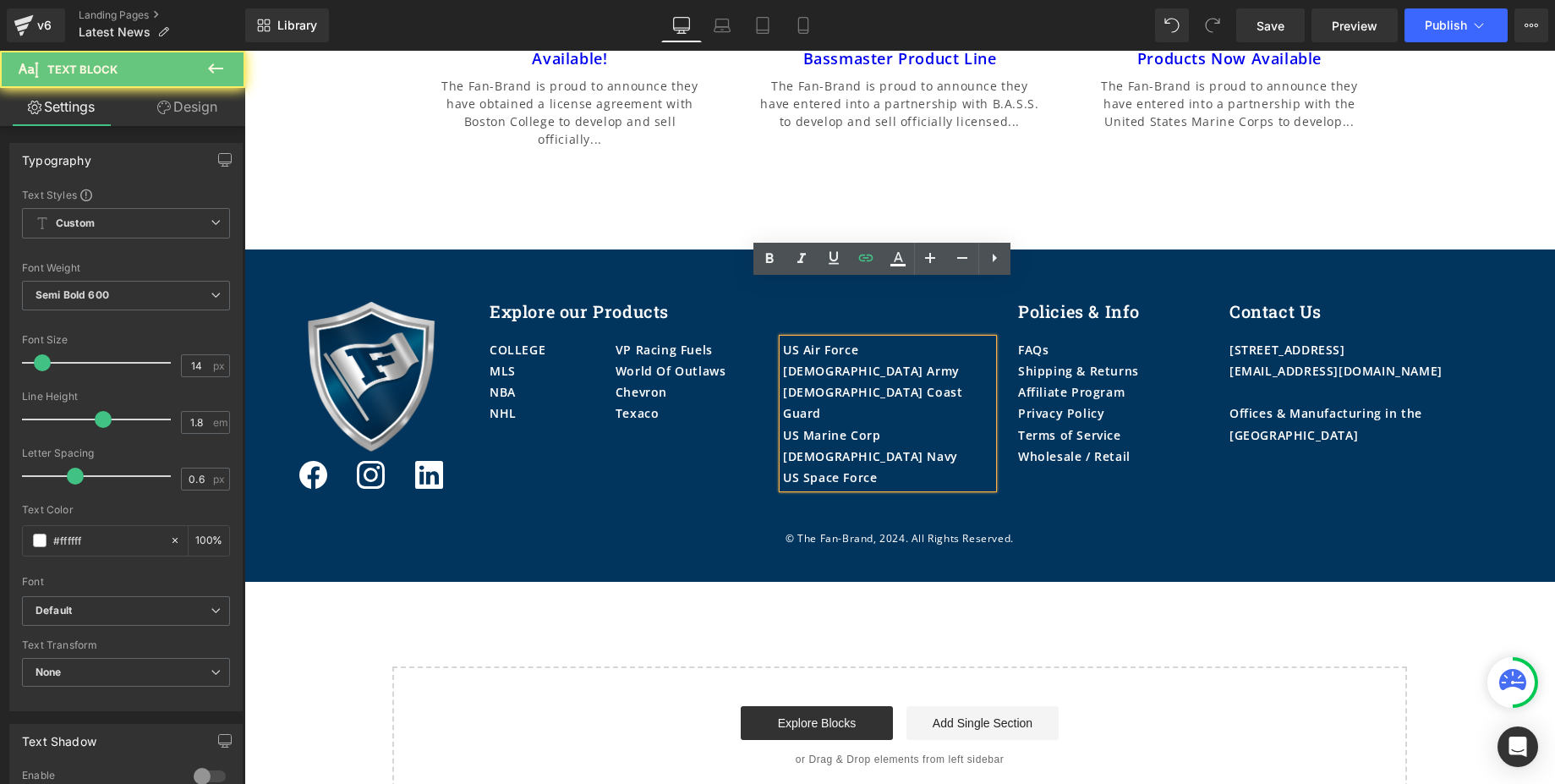
click at [854, 360] on div "[DEMOGRAPHIC_DATA] Army" at bounding box center [888, 370] width 210 height 22
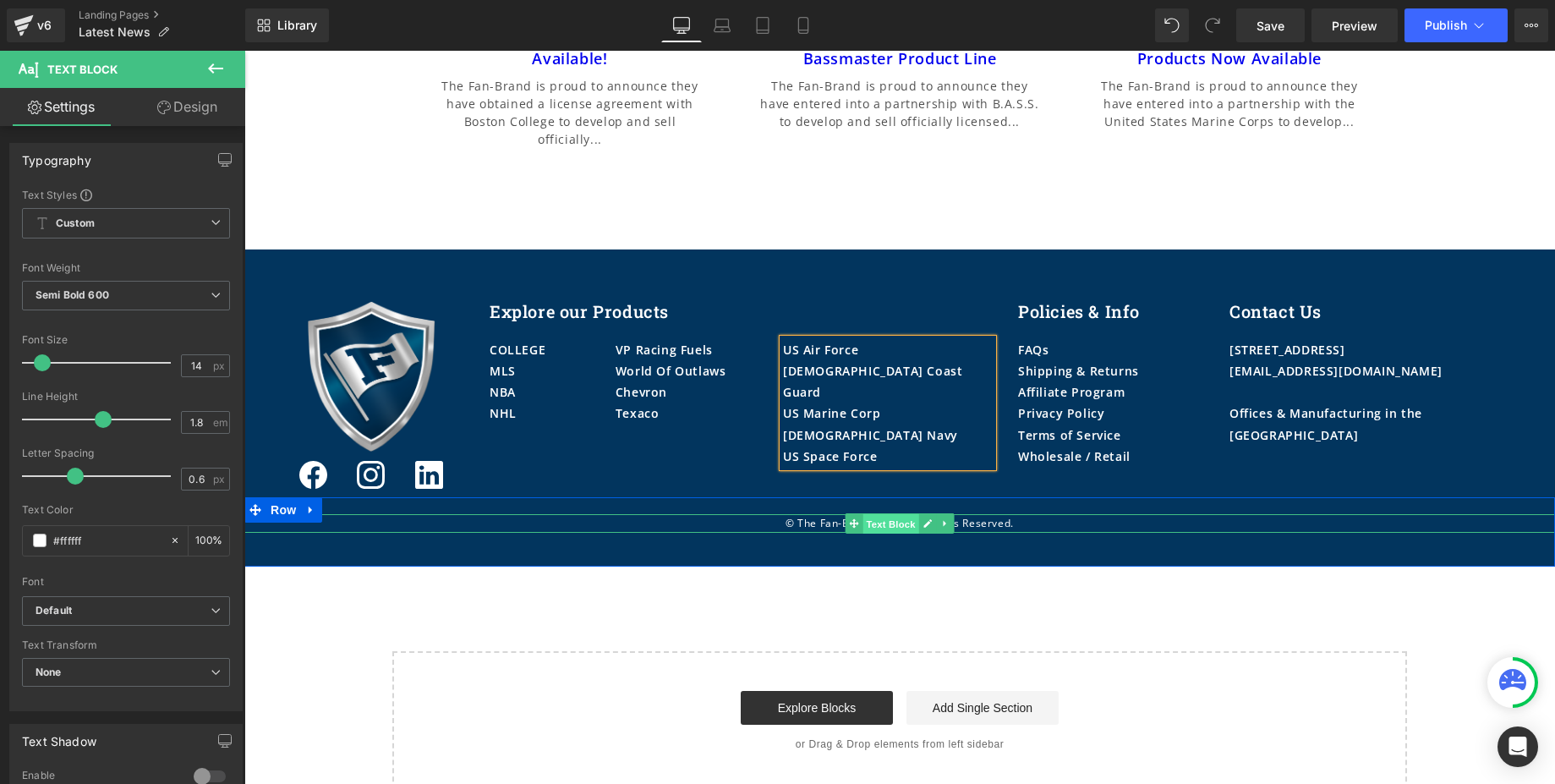
click at [895, 514] on span "Text Block" at bounding box center [890, 524] width 56 height 21
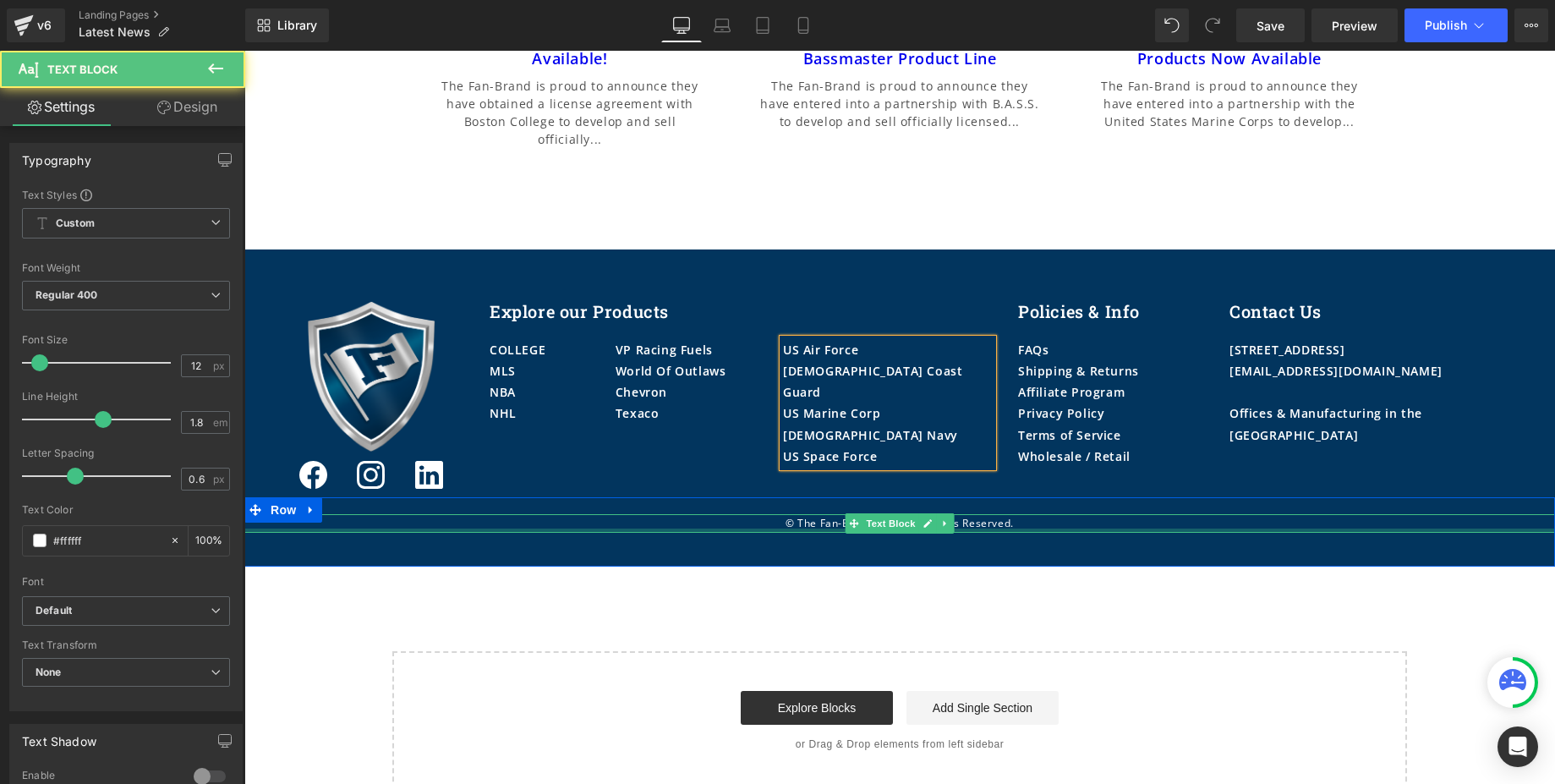
click at [960, 528] on div at bounding box center [899, 530] width 1311 height 4
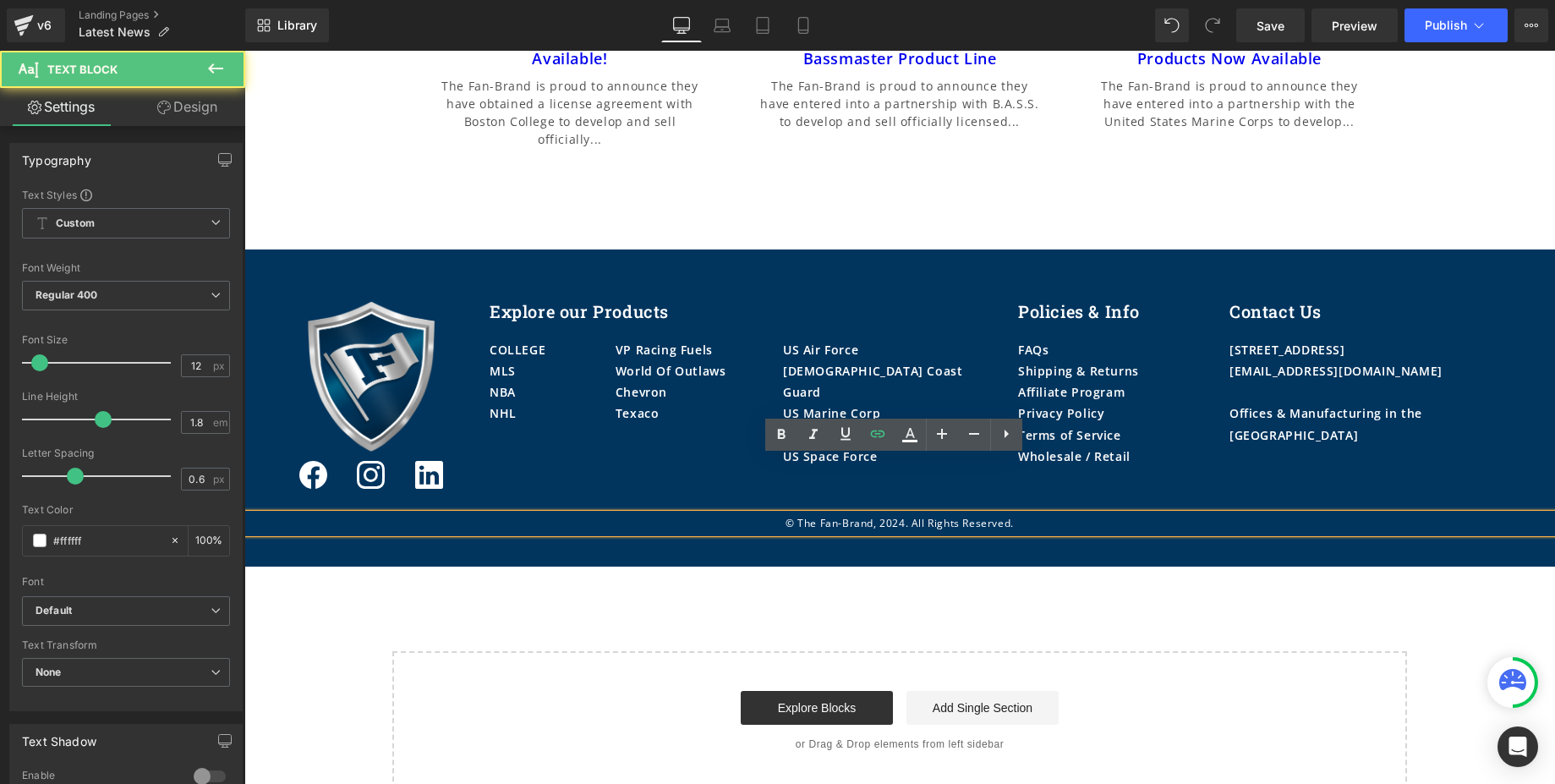
click at [896, 514] on p "© The Fan-Brand, 2024. All Rights Reserved." at bounding box center [899, 523] width 1311 height 19
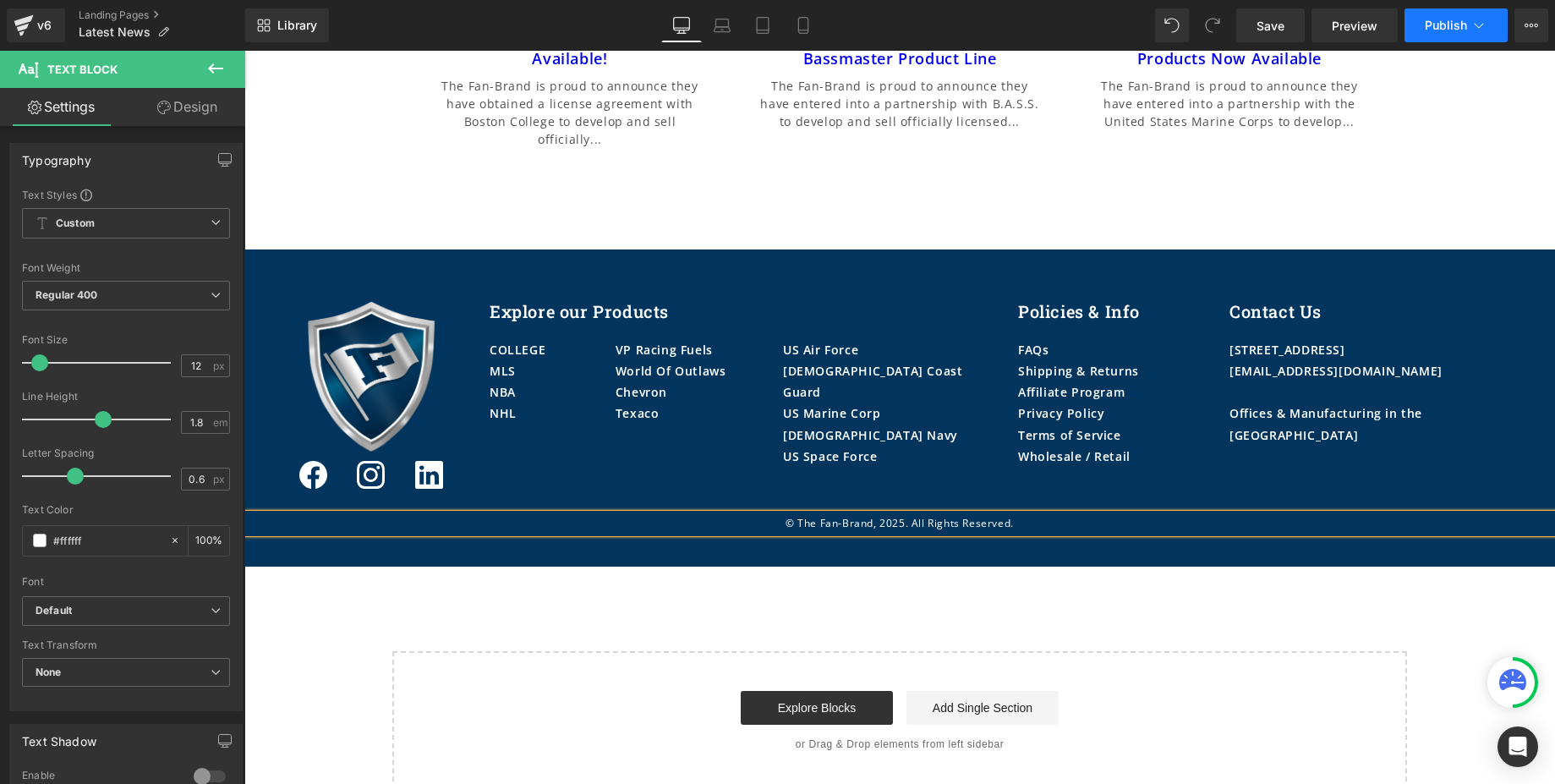
click at [1444, 22] on span "Publish" at bounding box center [1446, 25] width 42 height 13
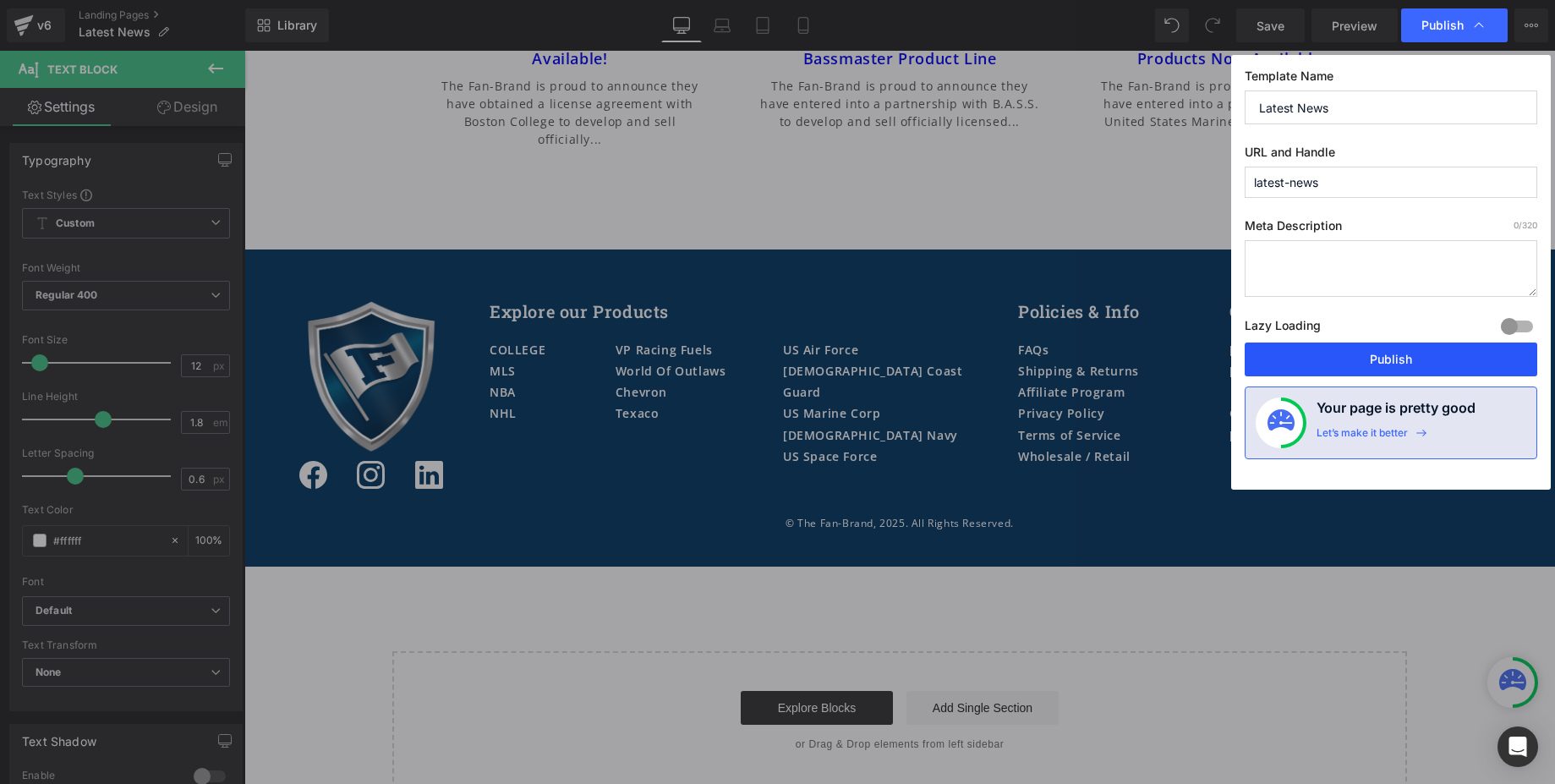
click at [1381, 361] on button "Publish" at bounding box center [1391, 360] width 293 height 34
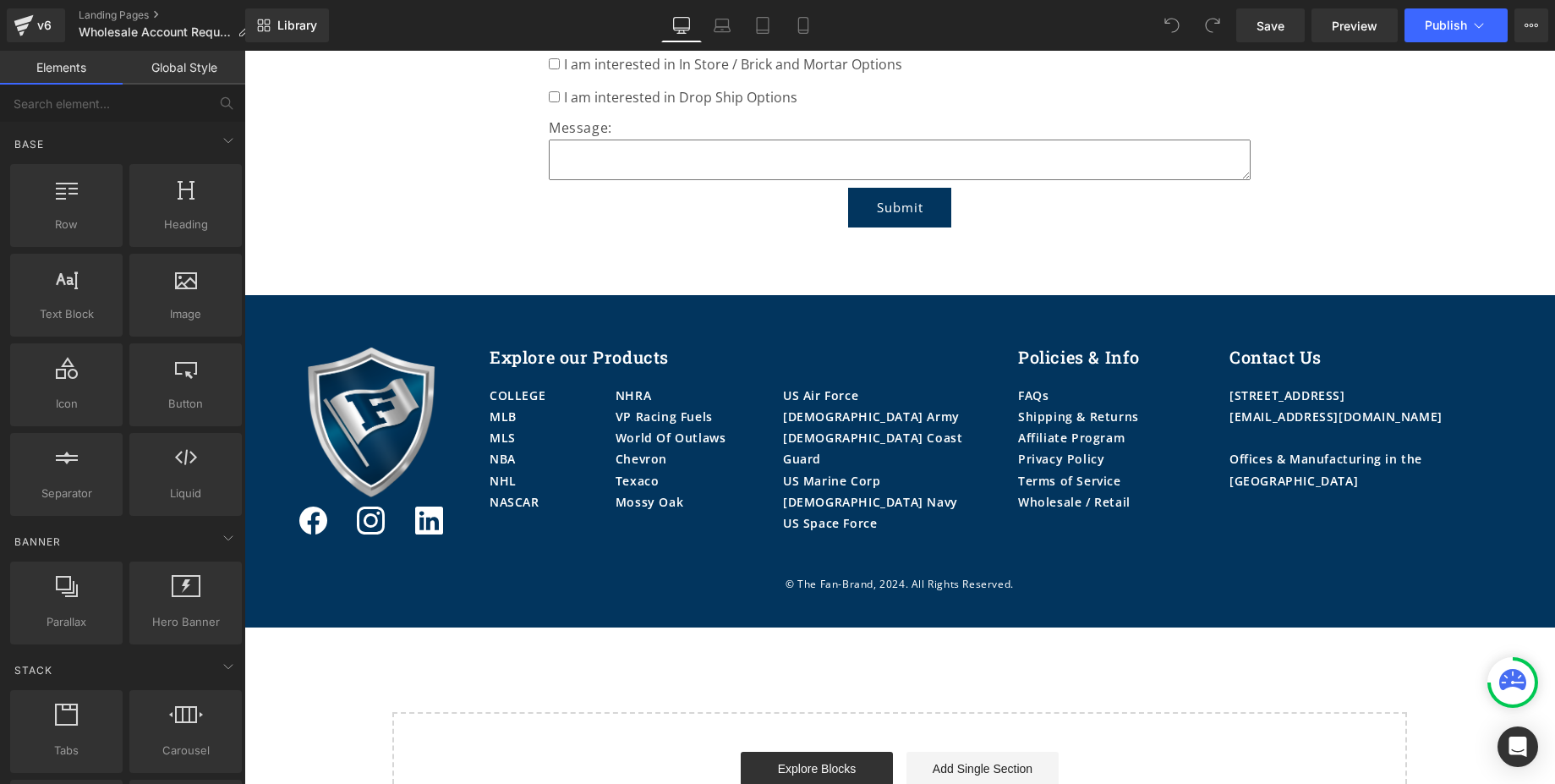
scroll to position [942, 0]
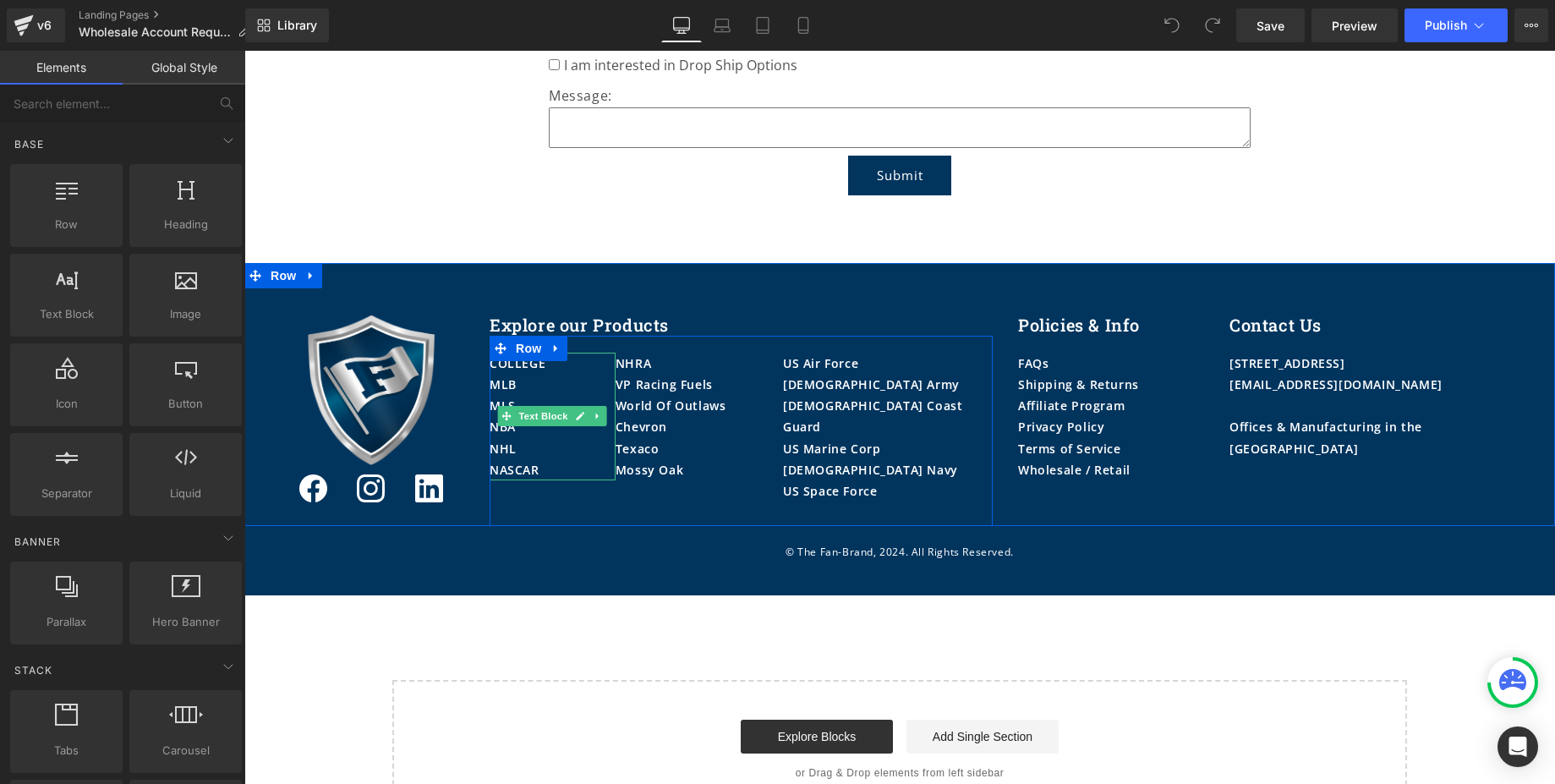
click at [530, 388] on p "MLB" at bounding box center [553, 385] width 126 height 22
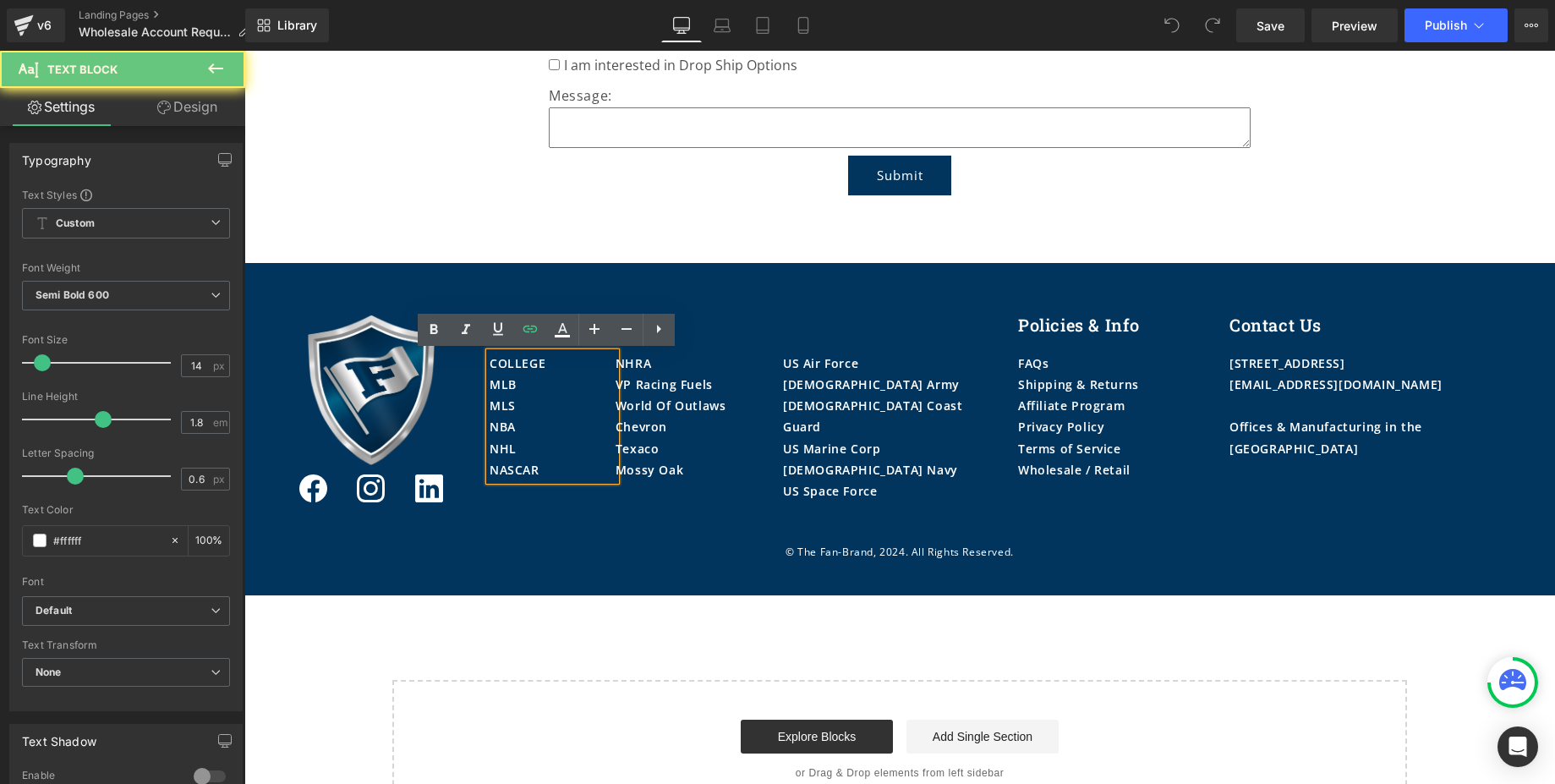
click at [530, 388] on p "MLB" at bounding box center [553, 385] width 126 height 22
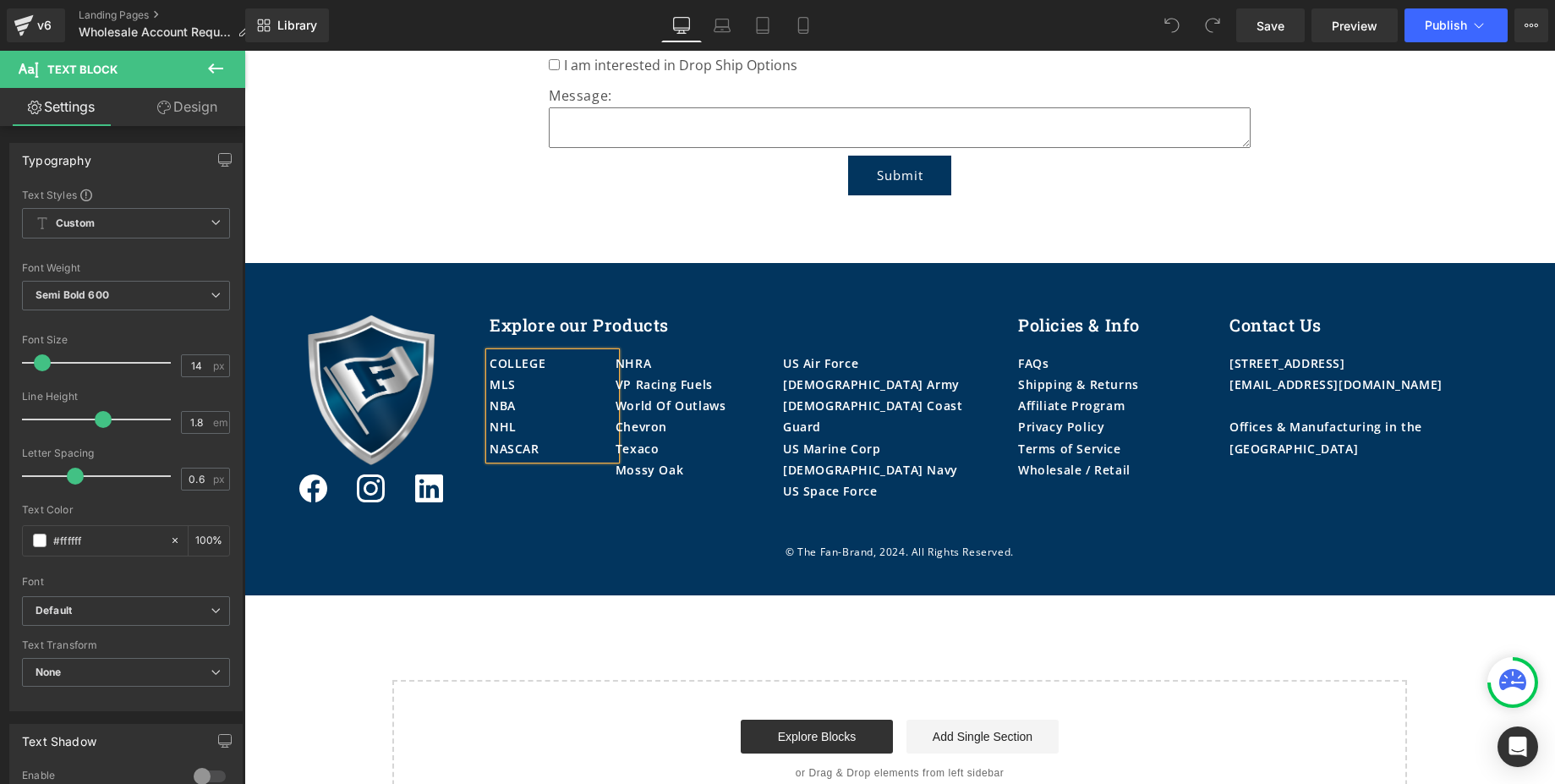
click at [562, 451] on p "NASCAR" at bounding box center [553, 449] width 126 height 22
click at [695, 466] on div "Mossy Oak" at bounding box center [699, 470] width 168 height 22
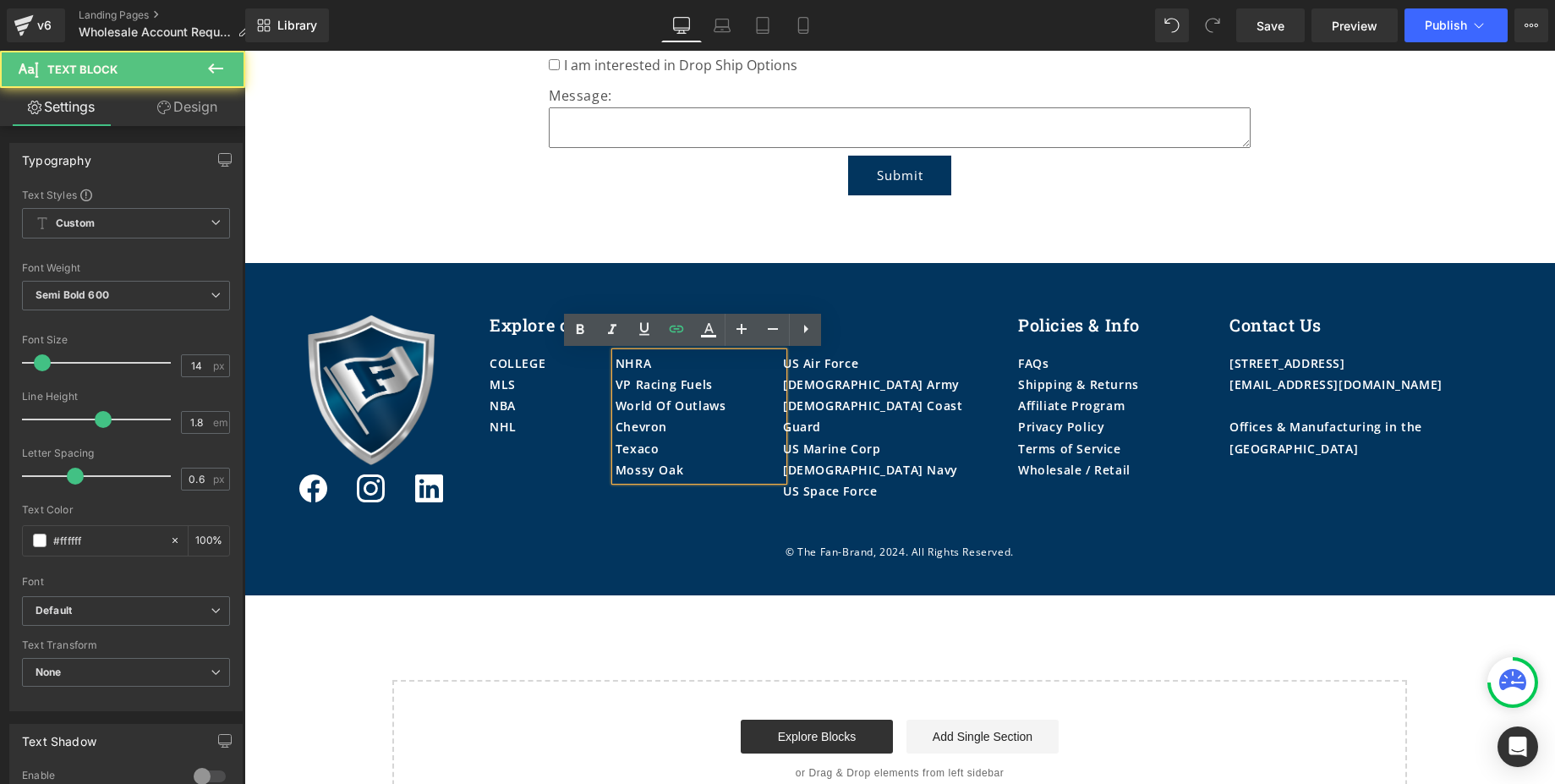
click at [686, 473] on div "Mossy Oak" at bounding box center [699, 470] width 168 height 22
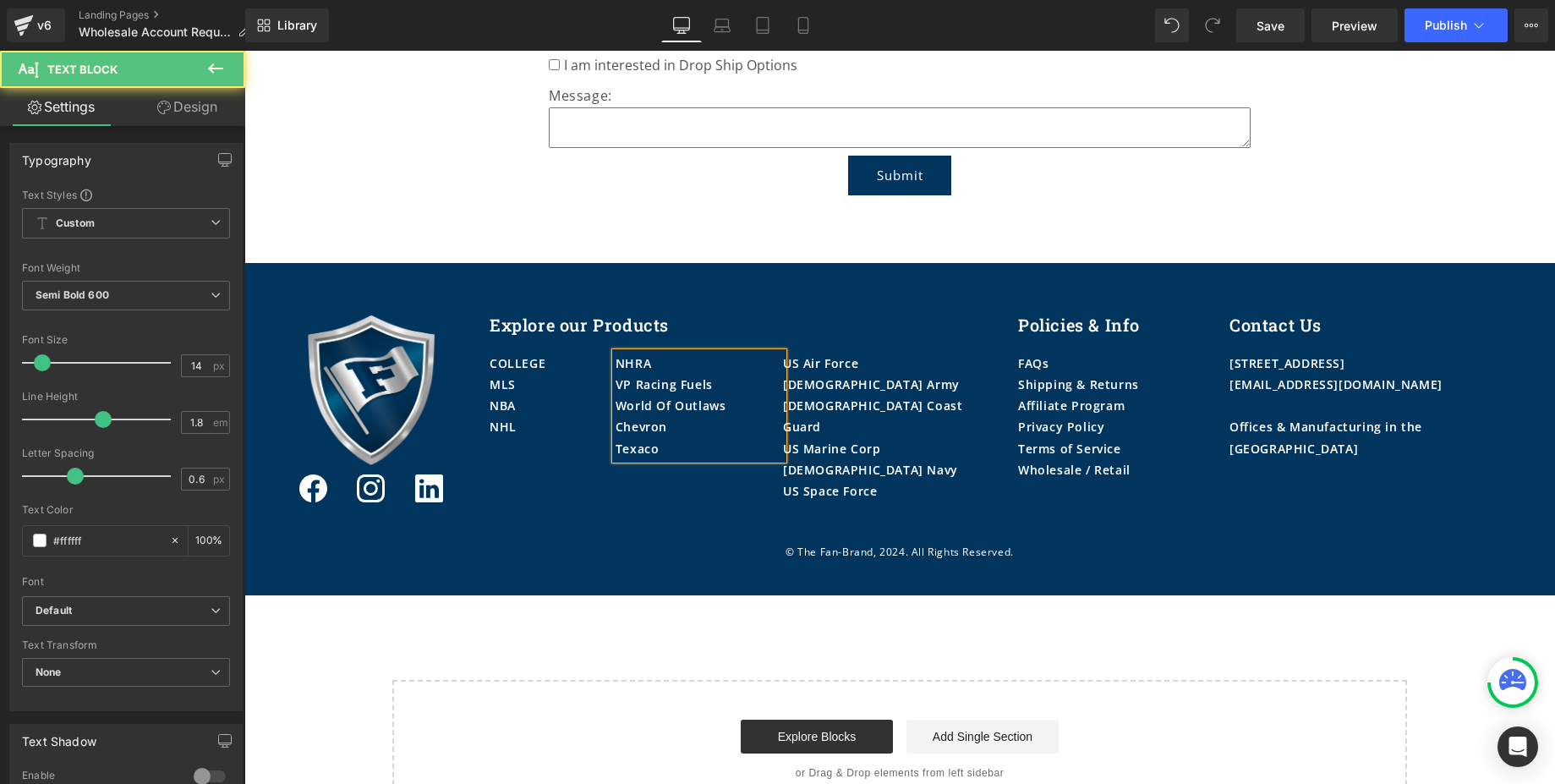
click at [691, 367] on div "NHRA" at bounding box center [699, 363] width 168 height 22
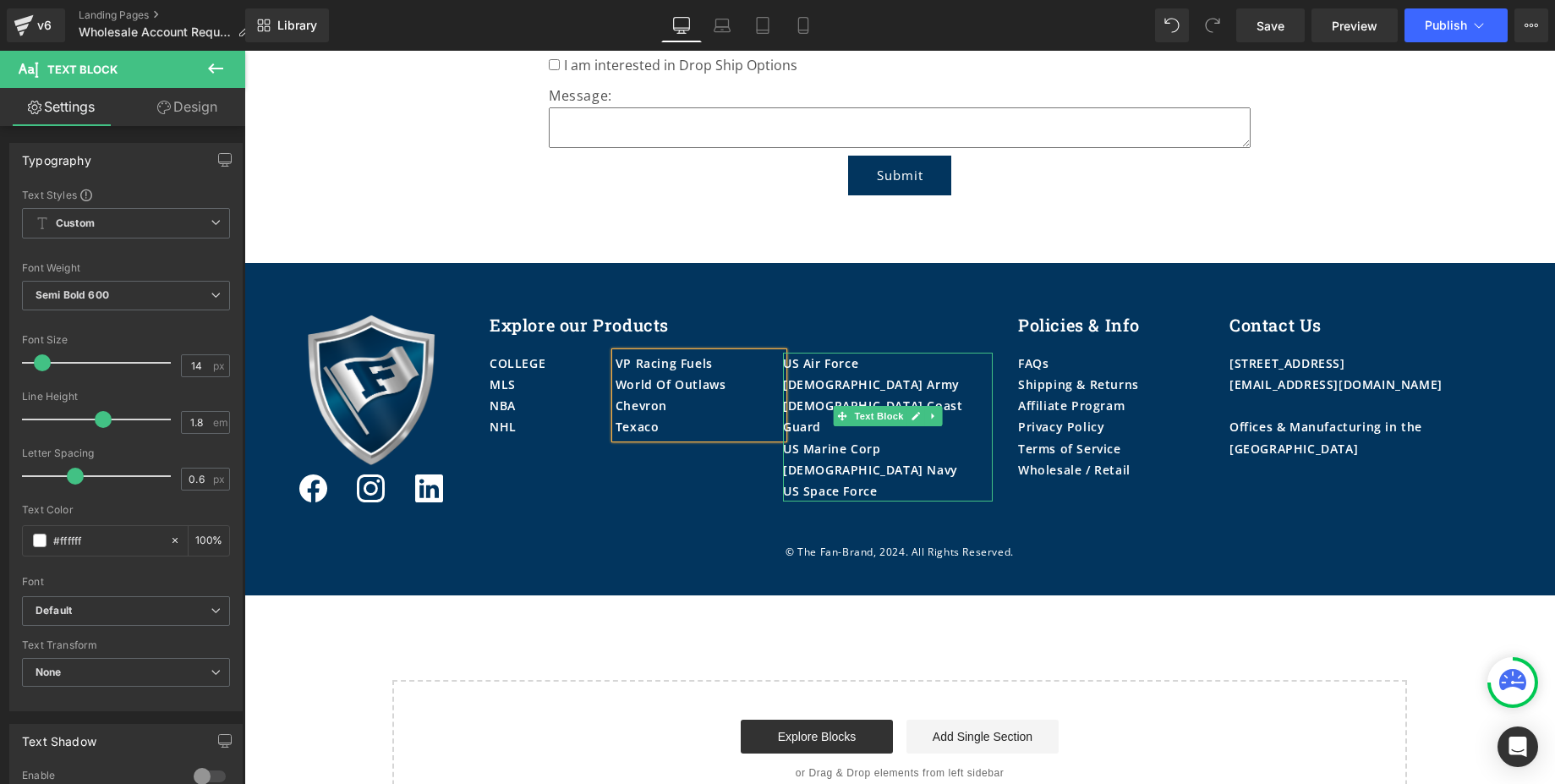
click at [858, 385] on div "[DEMOGRAPHIC_DATA] Army" at bounding box center [888, 385] width 210 height 22
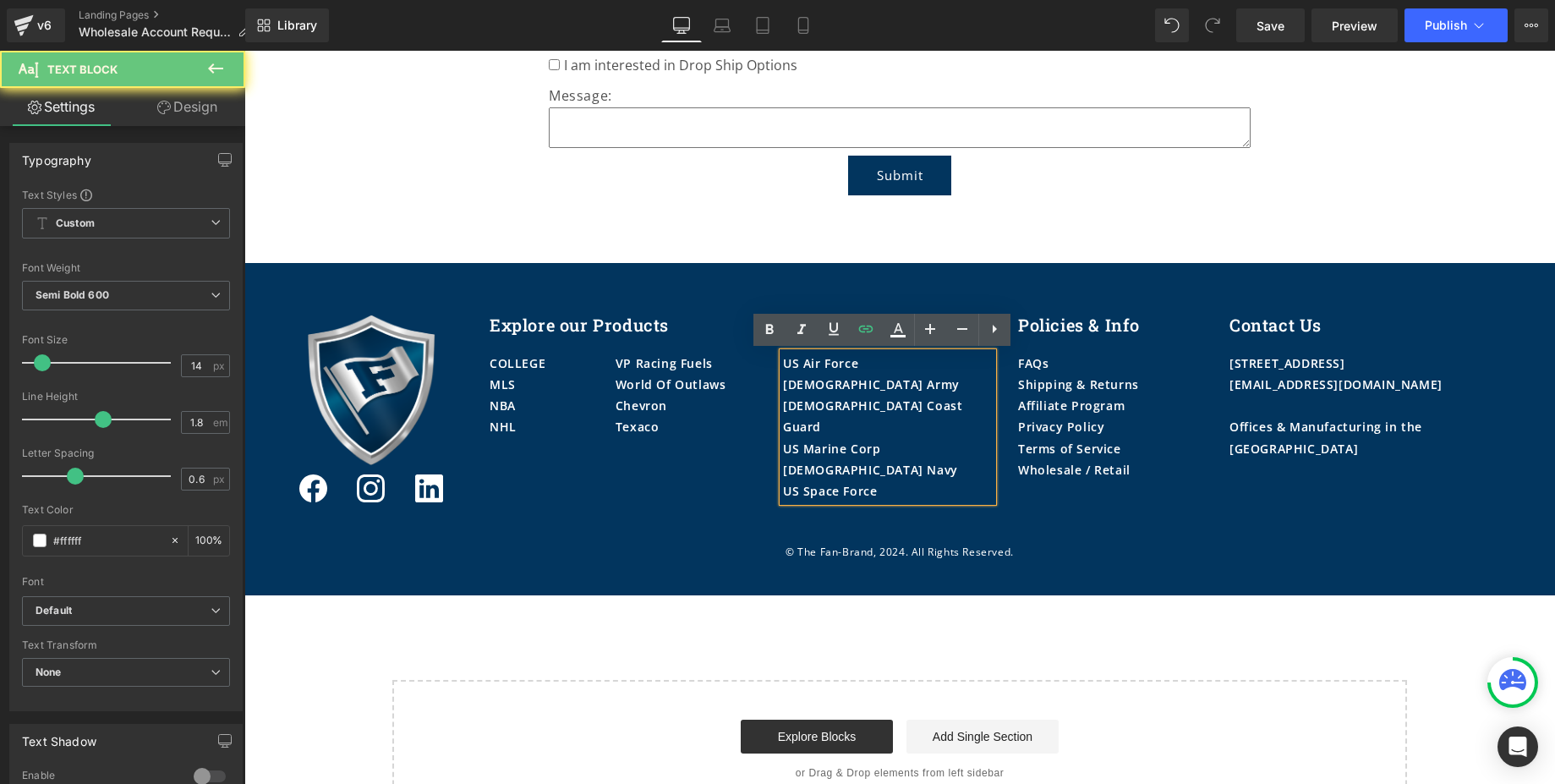
click at [843, 385] on div "[DEMOGRAPHIC_DATA] Army" at bounding box center [888, 385] width 210 height 22
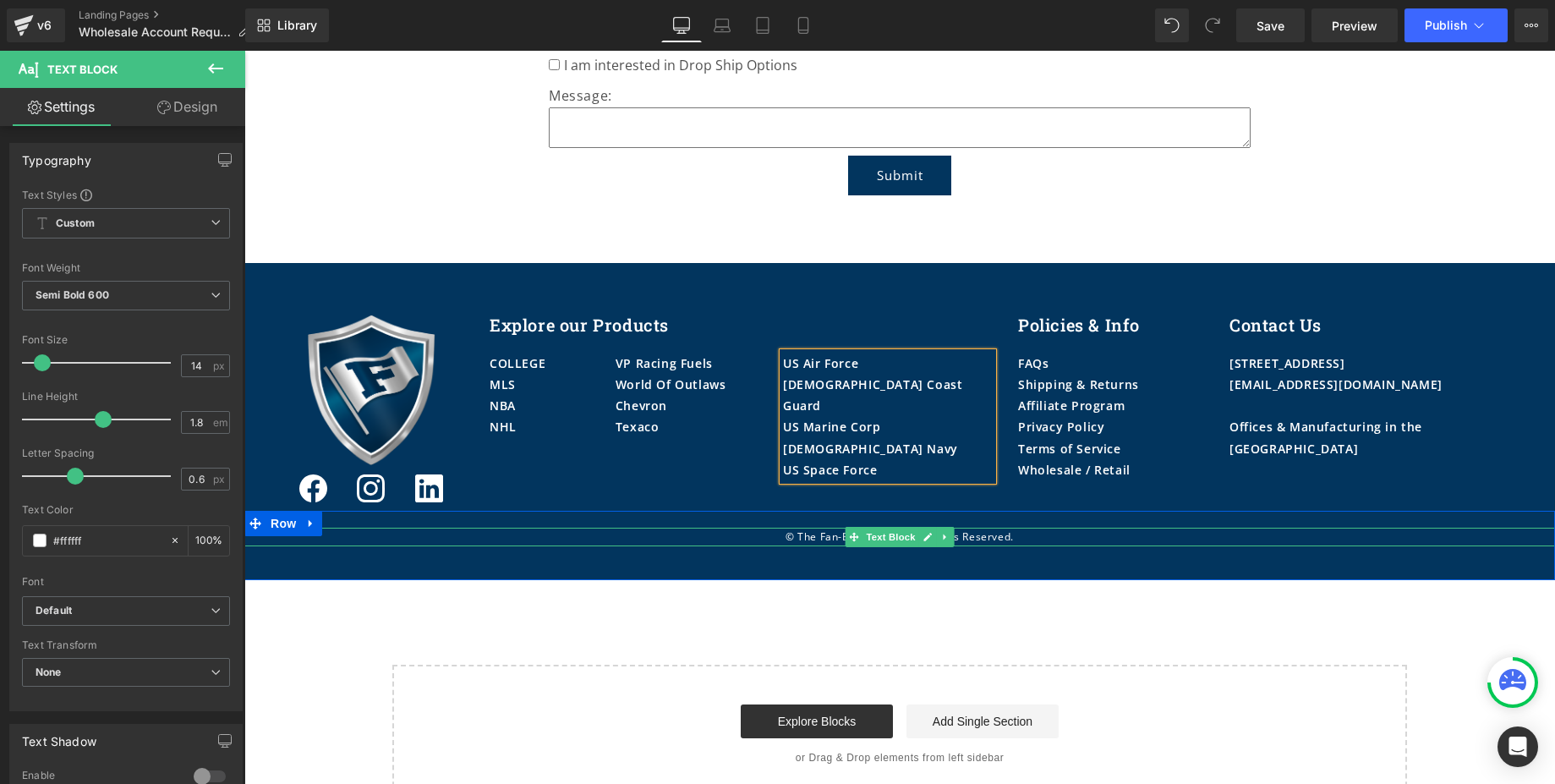
click at [961, 539] on p "© The Fan-Brand, 2024. All Rights Reserved." at bounding box center [899, 536] width 1311 height 19
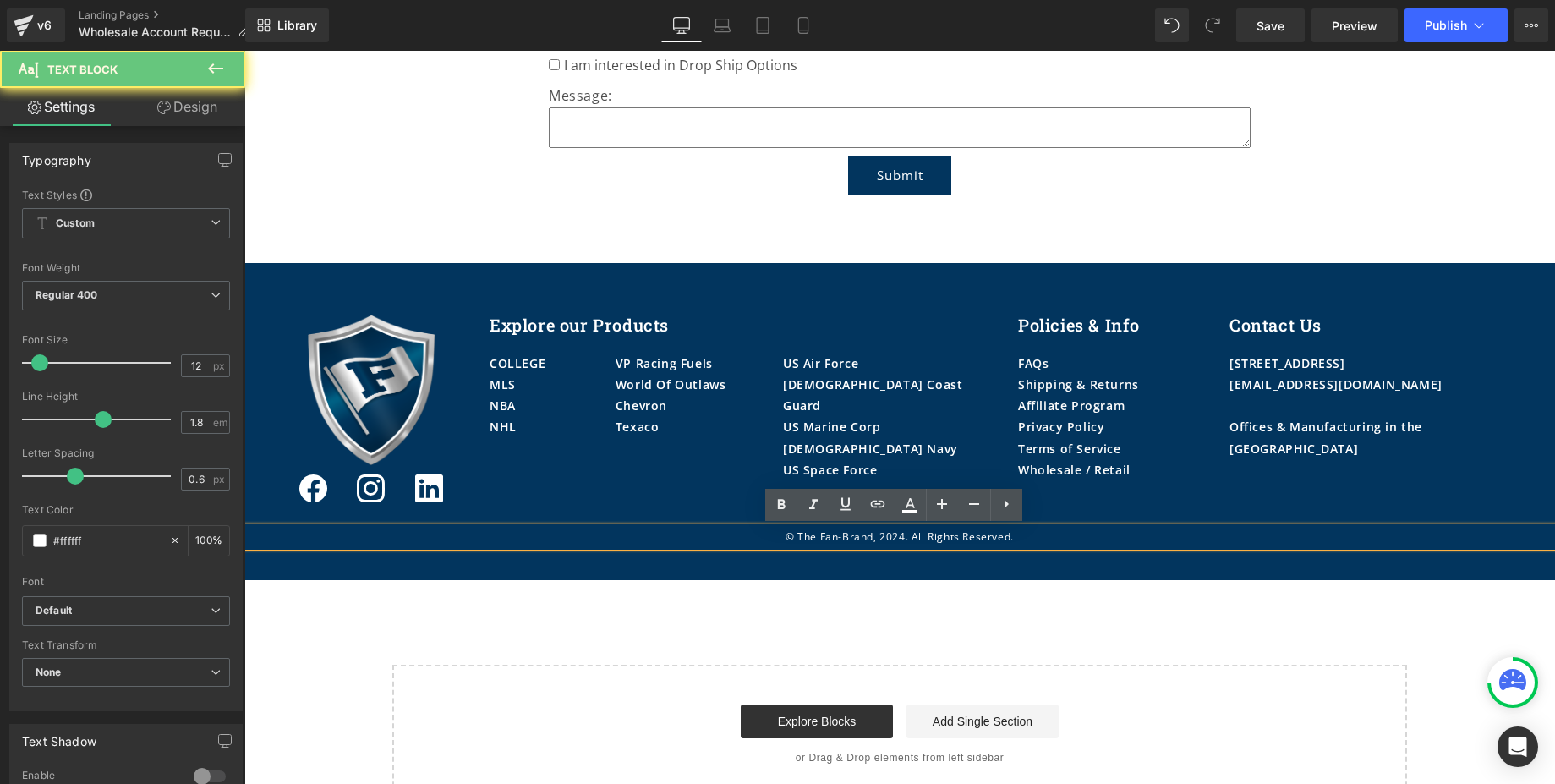
click at [898, 535] on p "© The Fan-Brand, 2024. All Rights Reserved." at bounding box center [899, 536] width 1311 height 19
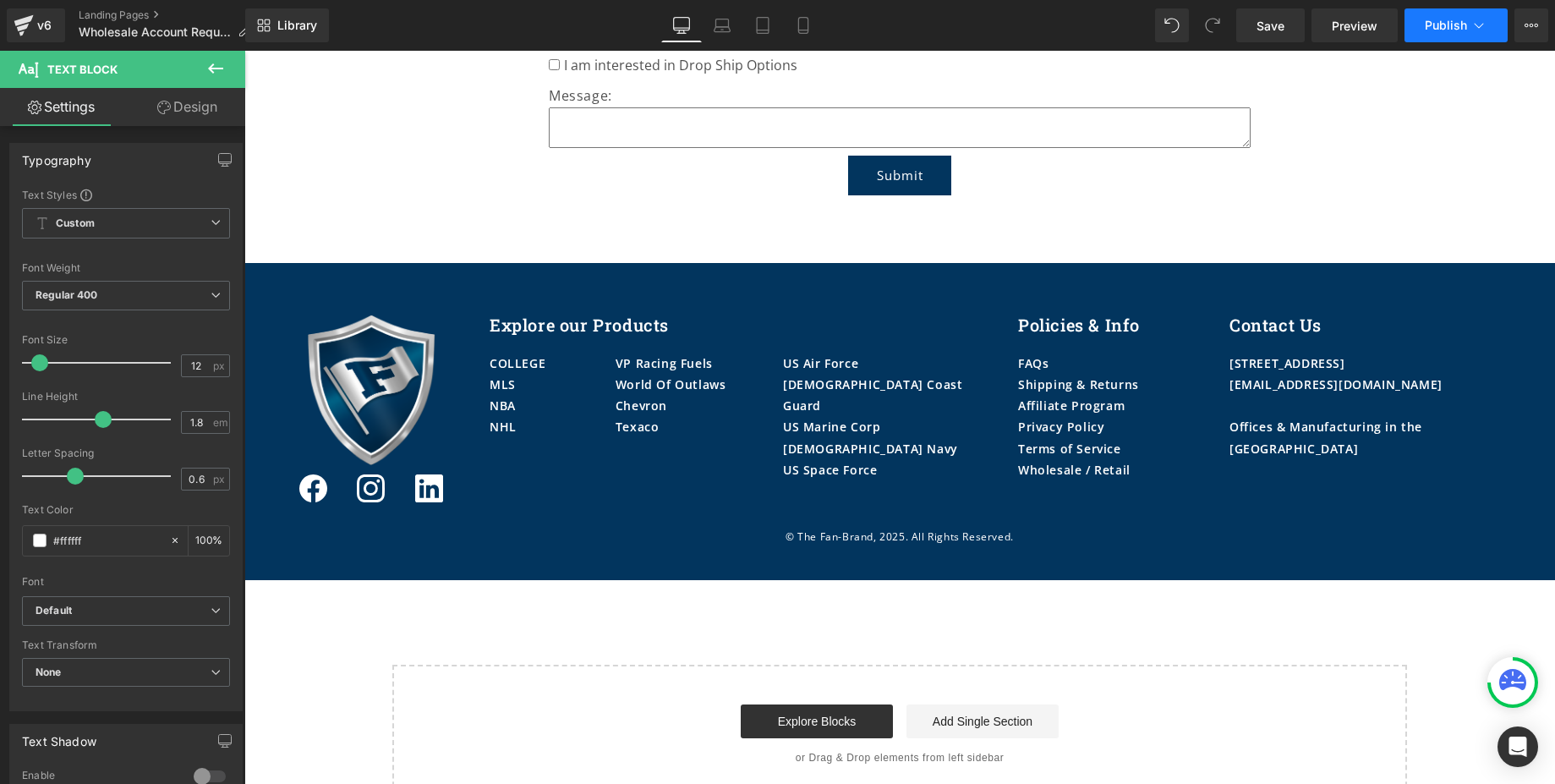
click at [1430, 31] on span "Publish" at bounding box center [1446, 25] width 42 height 13
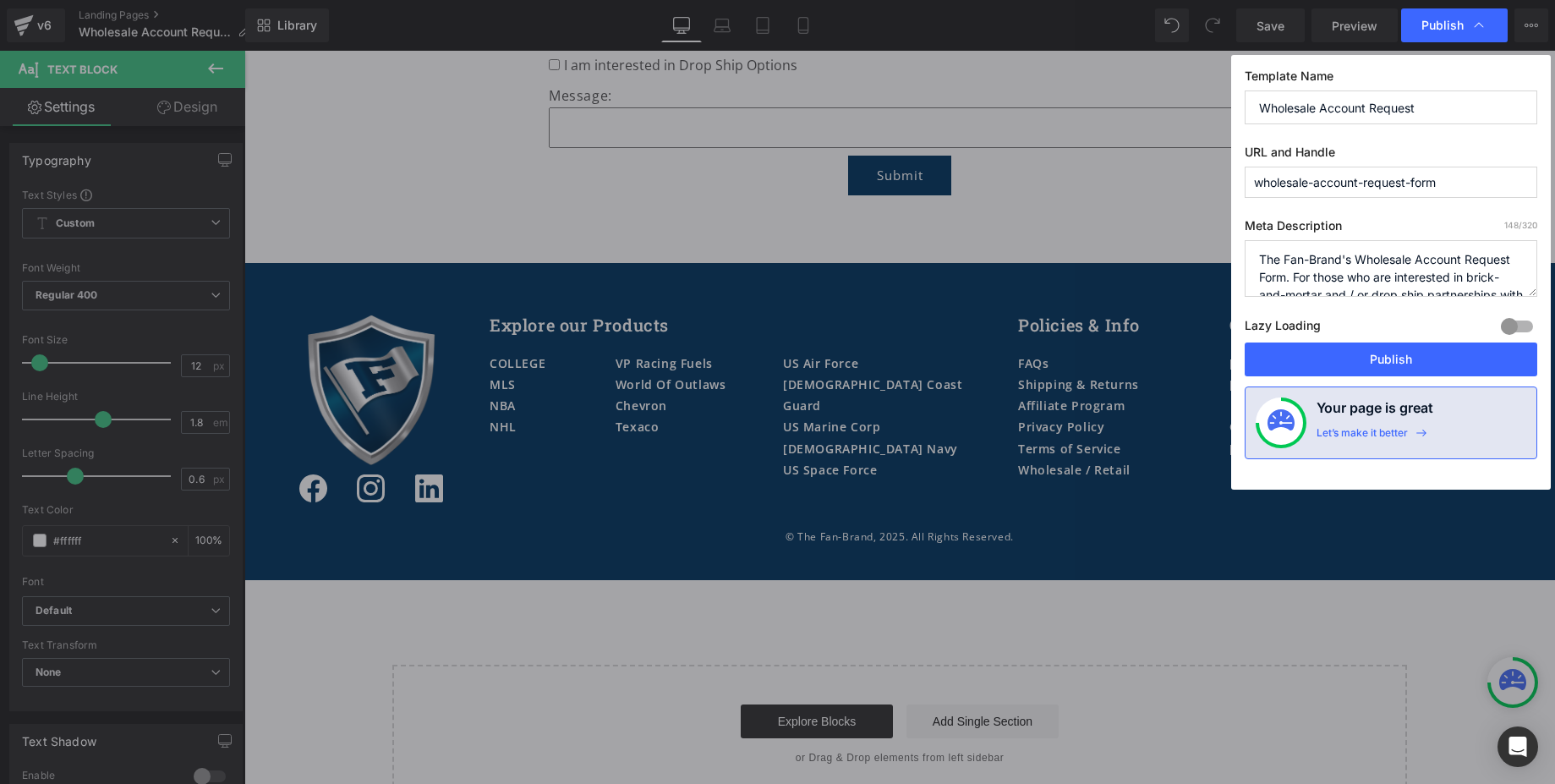
click at [1430, 31] on span "Publish" at bounding box center [1442, 25] width 42 height 15
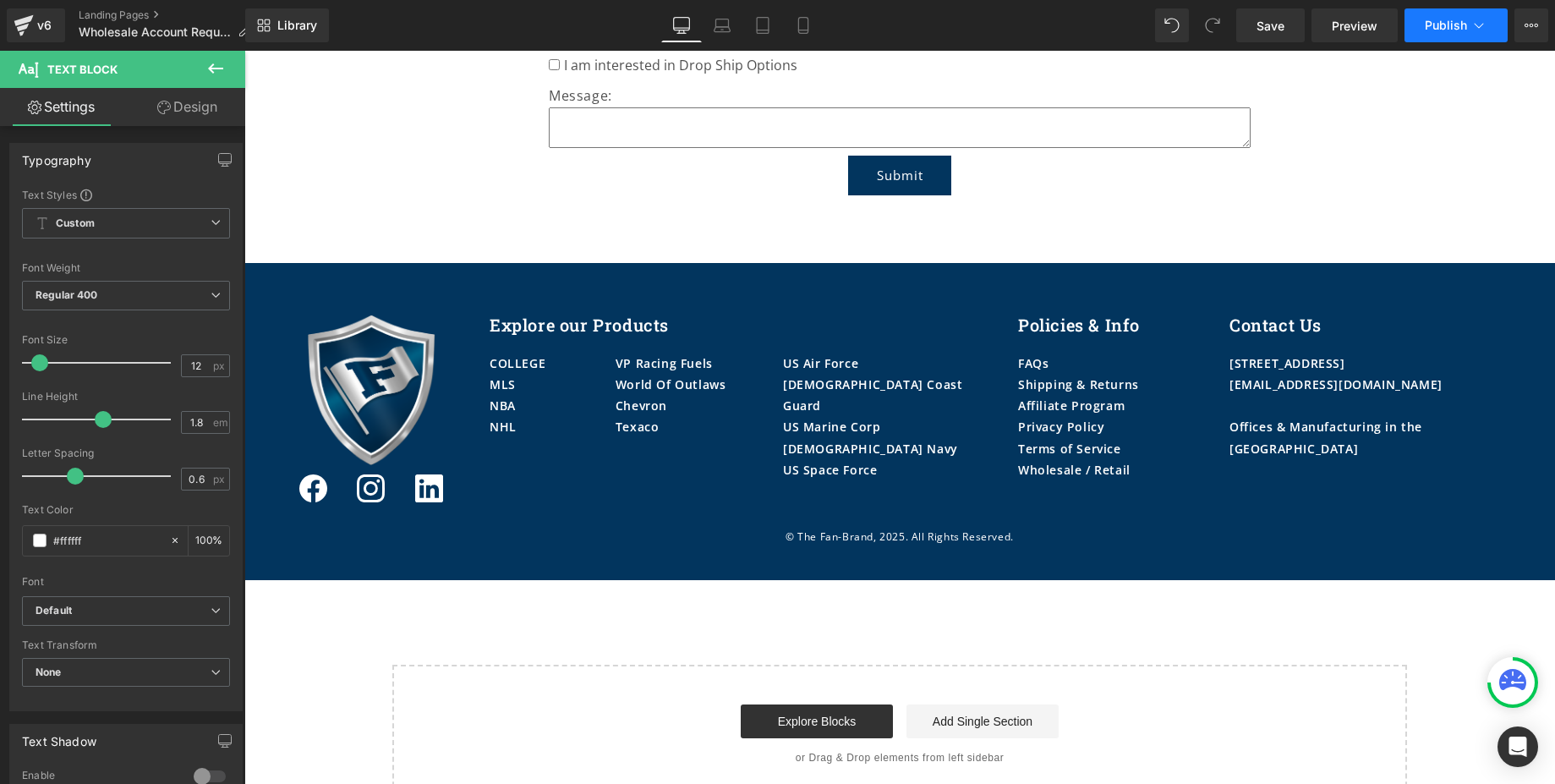
click at [1439, 27] on span "Publish" at bounding box center [1446, 25] width 42 height 13
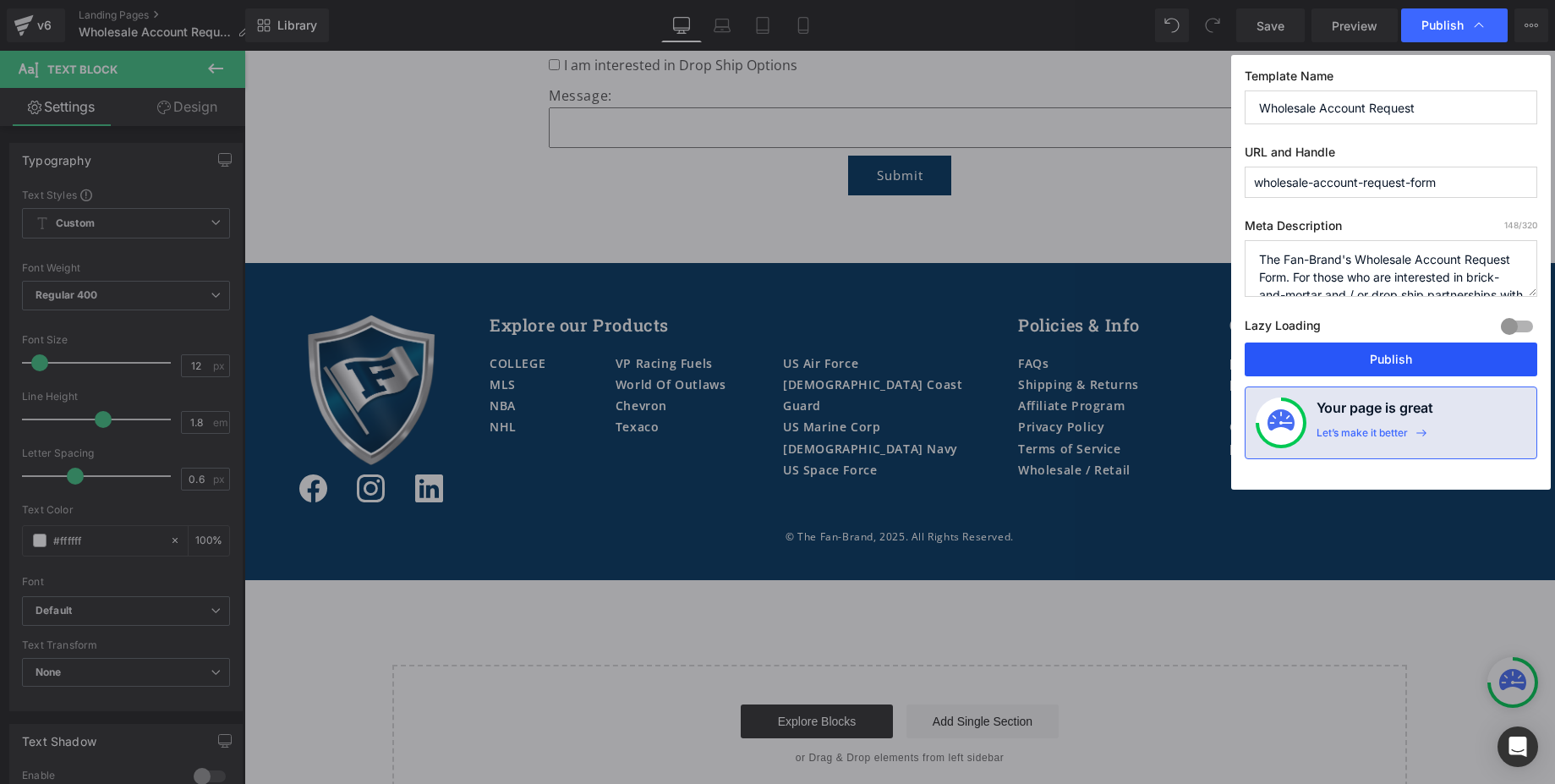
click at [1347, 354] on button "Publish" at bounding box center [1391, 360] width 293 height 34
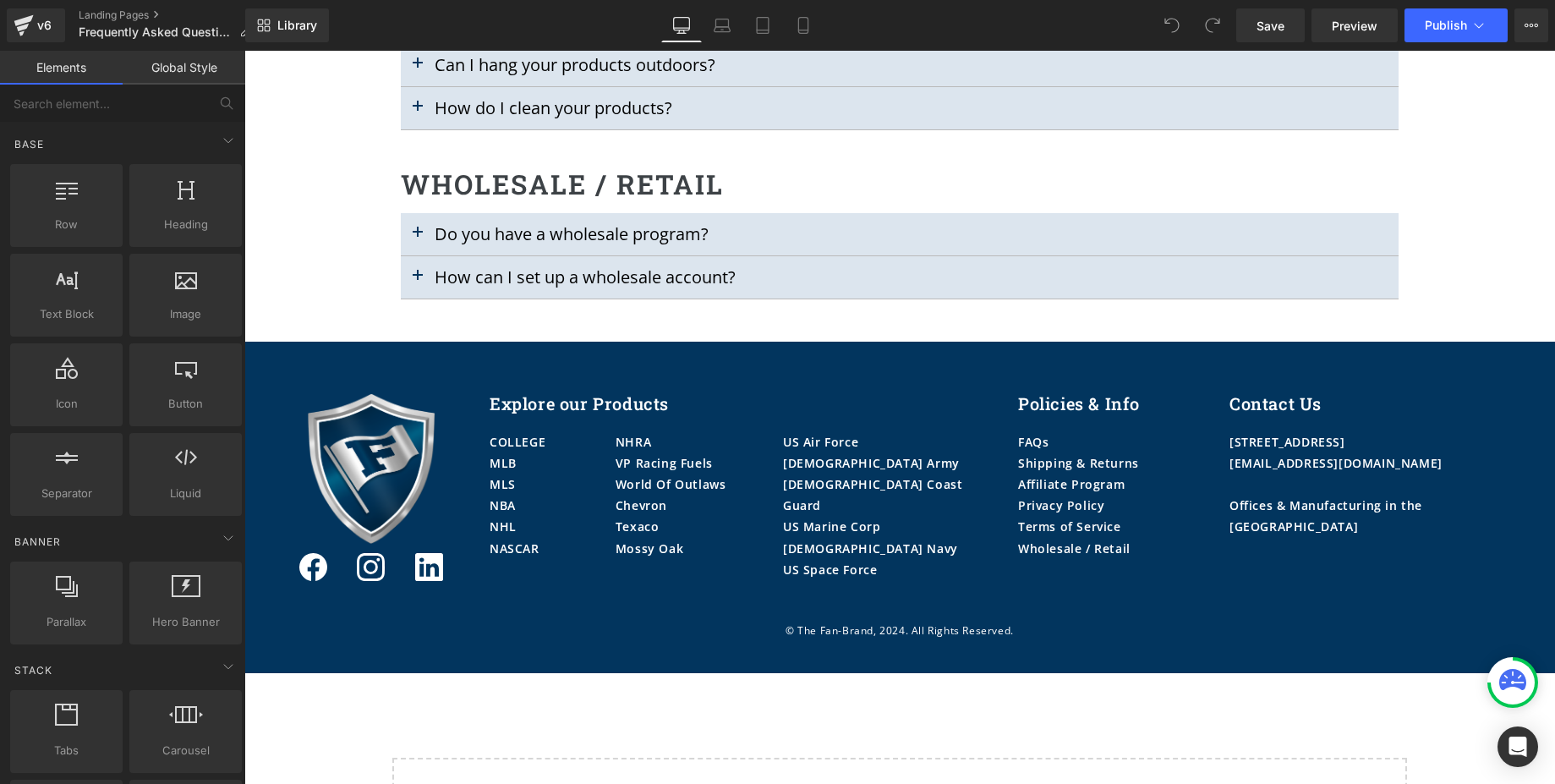
scroll to position [1851, 0]
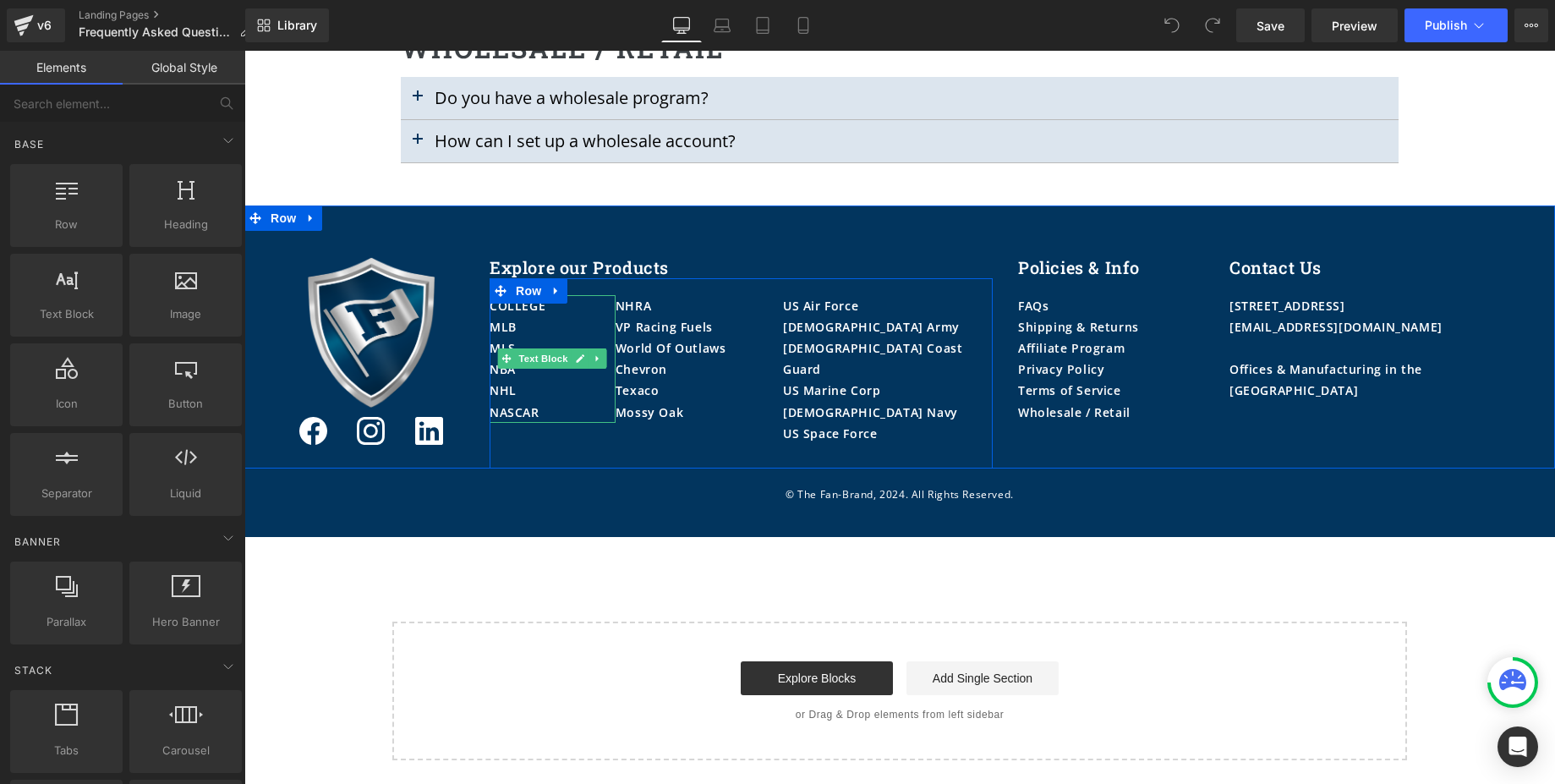
click at [532, 327] on p "MLB" at bounding box center [553, 327] width 126 height 22
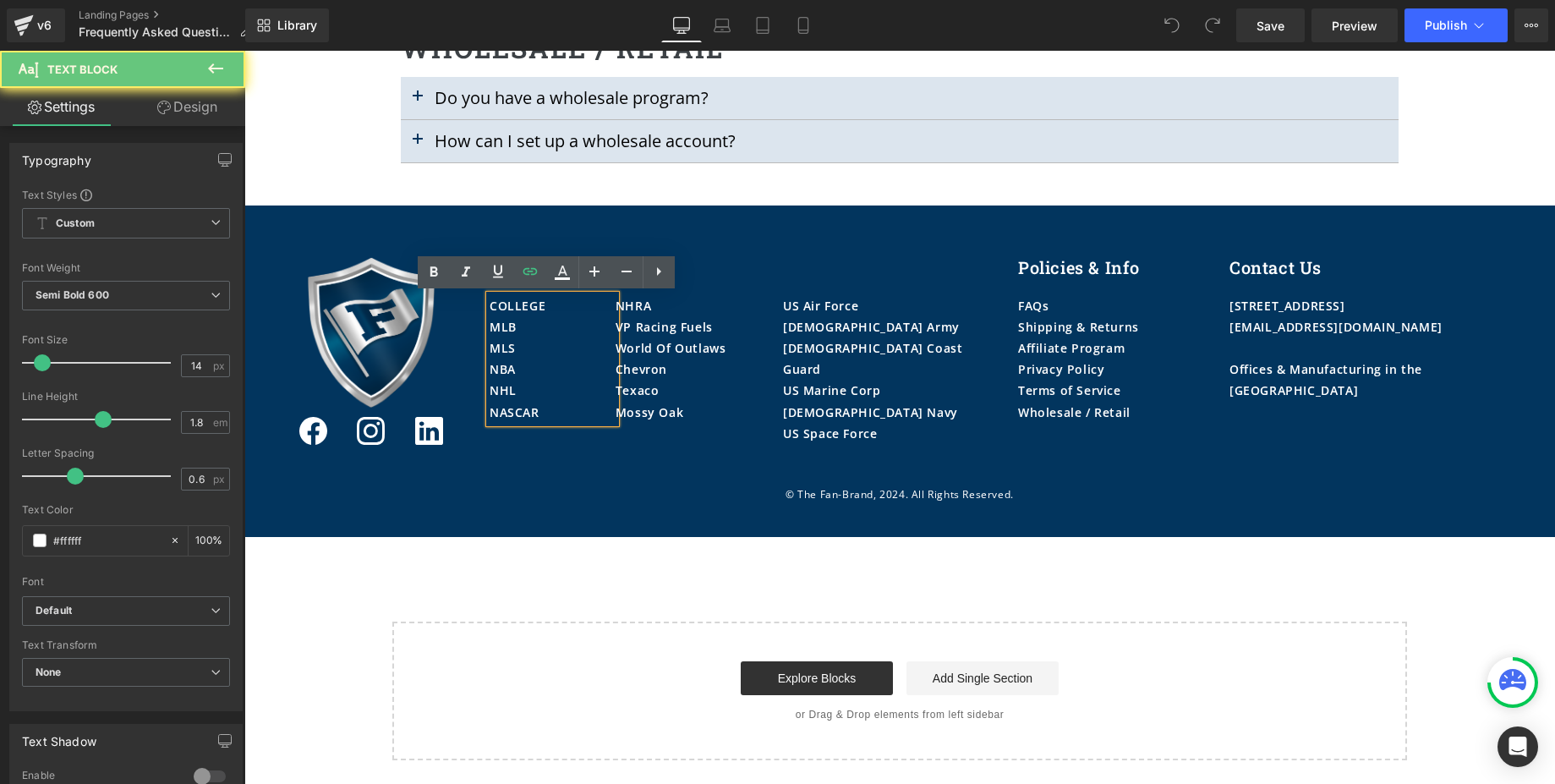
click at [532, 327] on p "MLB" at bounding box center [553, 327] width 126 height 22
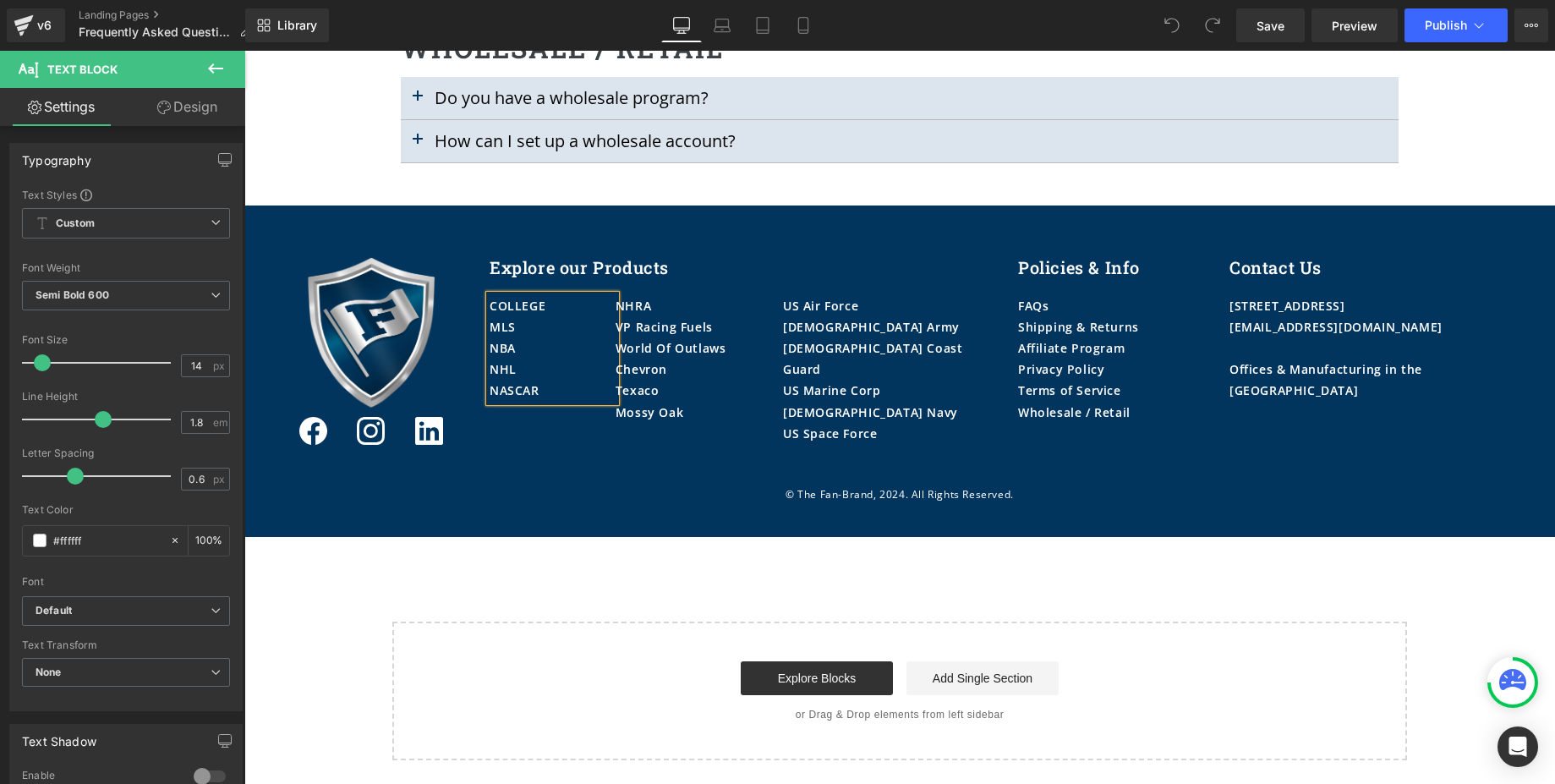
click at [550, 395] on p "NASCAR" at bounding box center [553, 390] width 126 height 22
click at [697, 411] on div "Mossy Oak" at bounding box center [699, 413] width 168 height 22
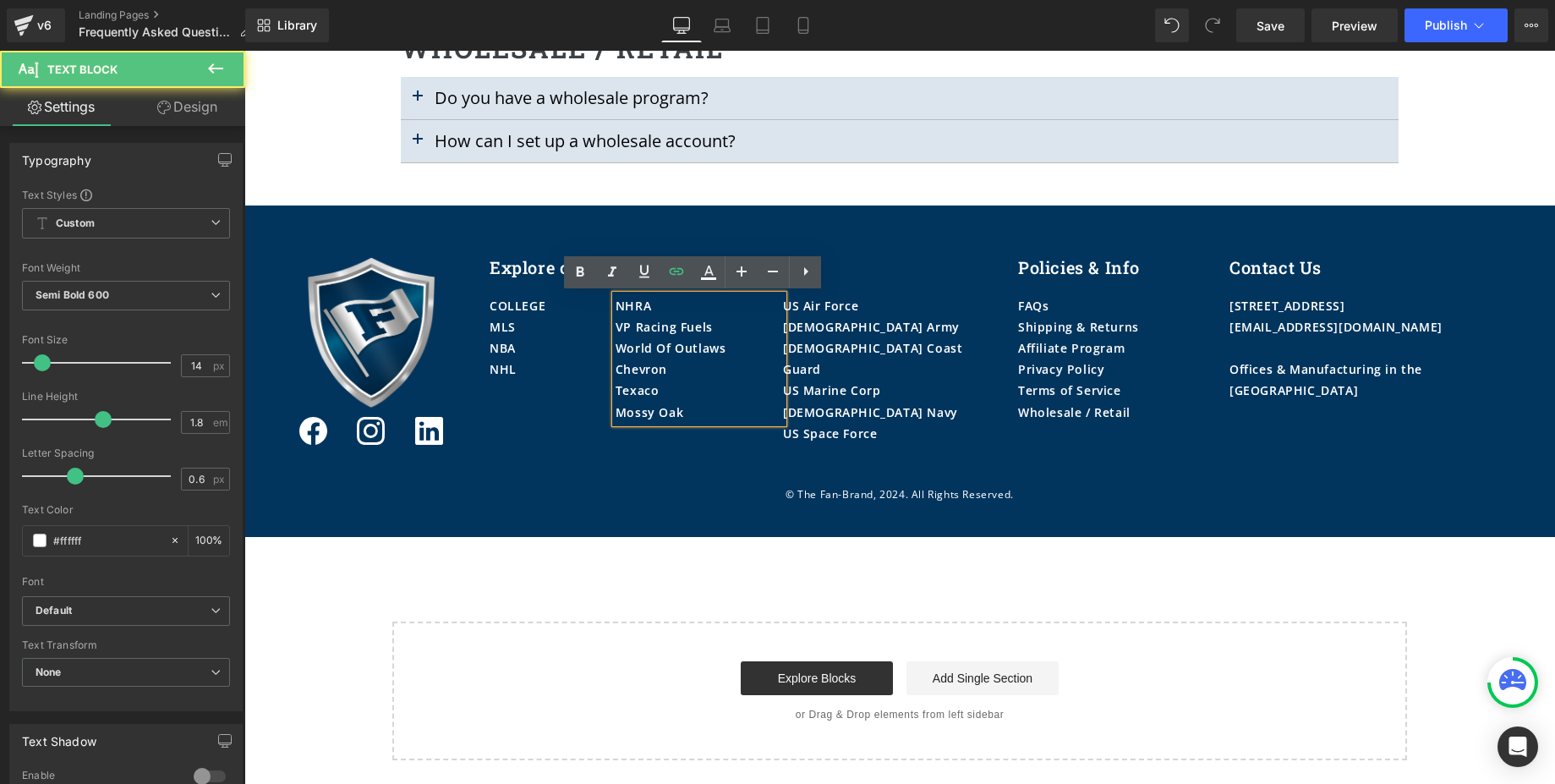
click at [695, 409] on div "Mossy Oak" at bounding box center [699, 413] width 168 height 22
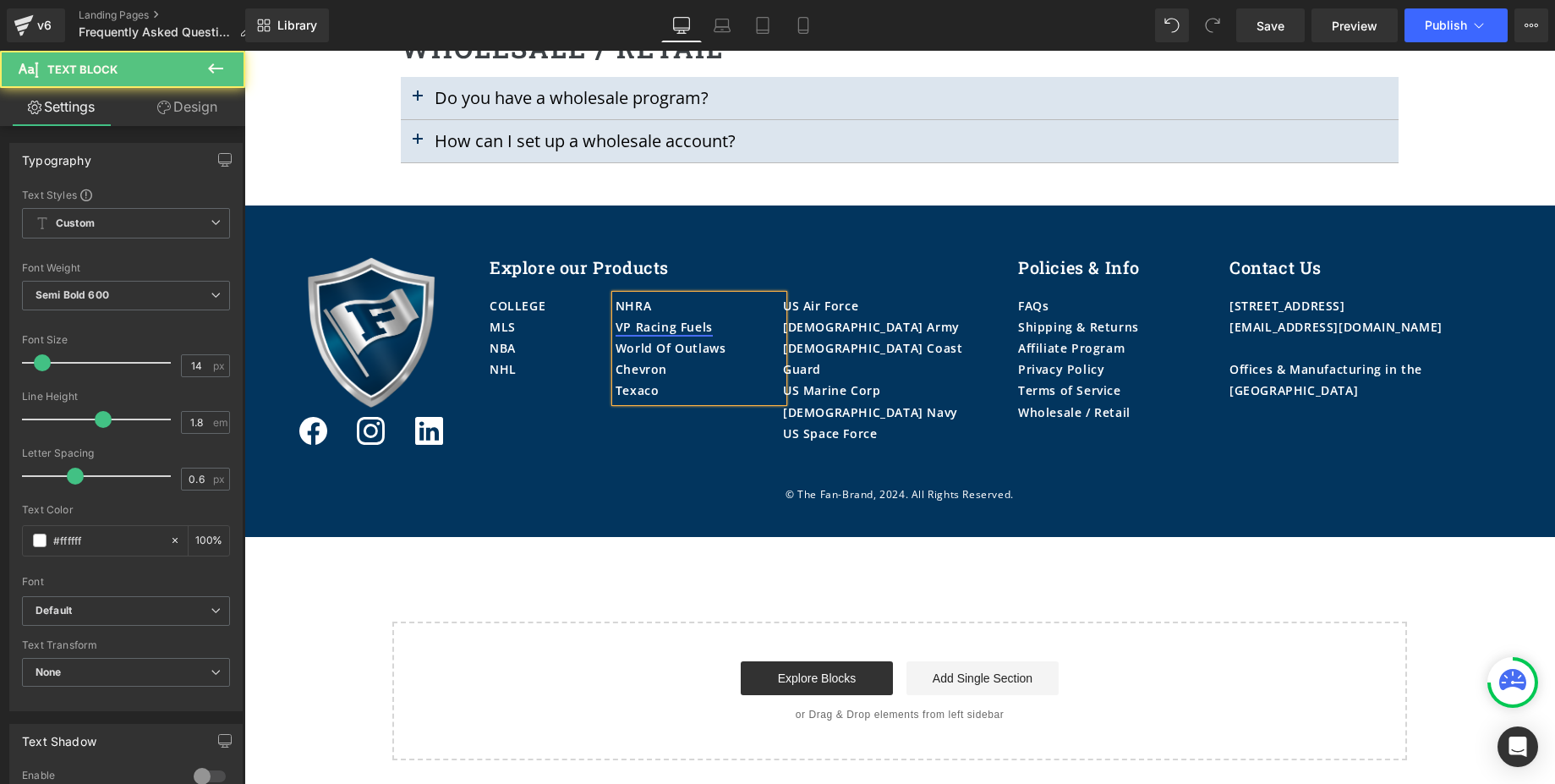
click at [616, 327] on link "VP Racing Fuels" at bounding box center [664, 327] width 97 height 16
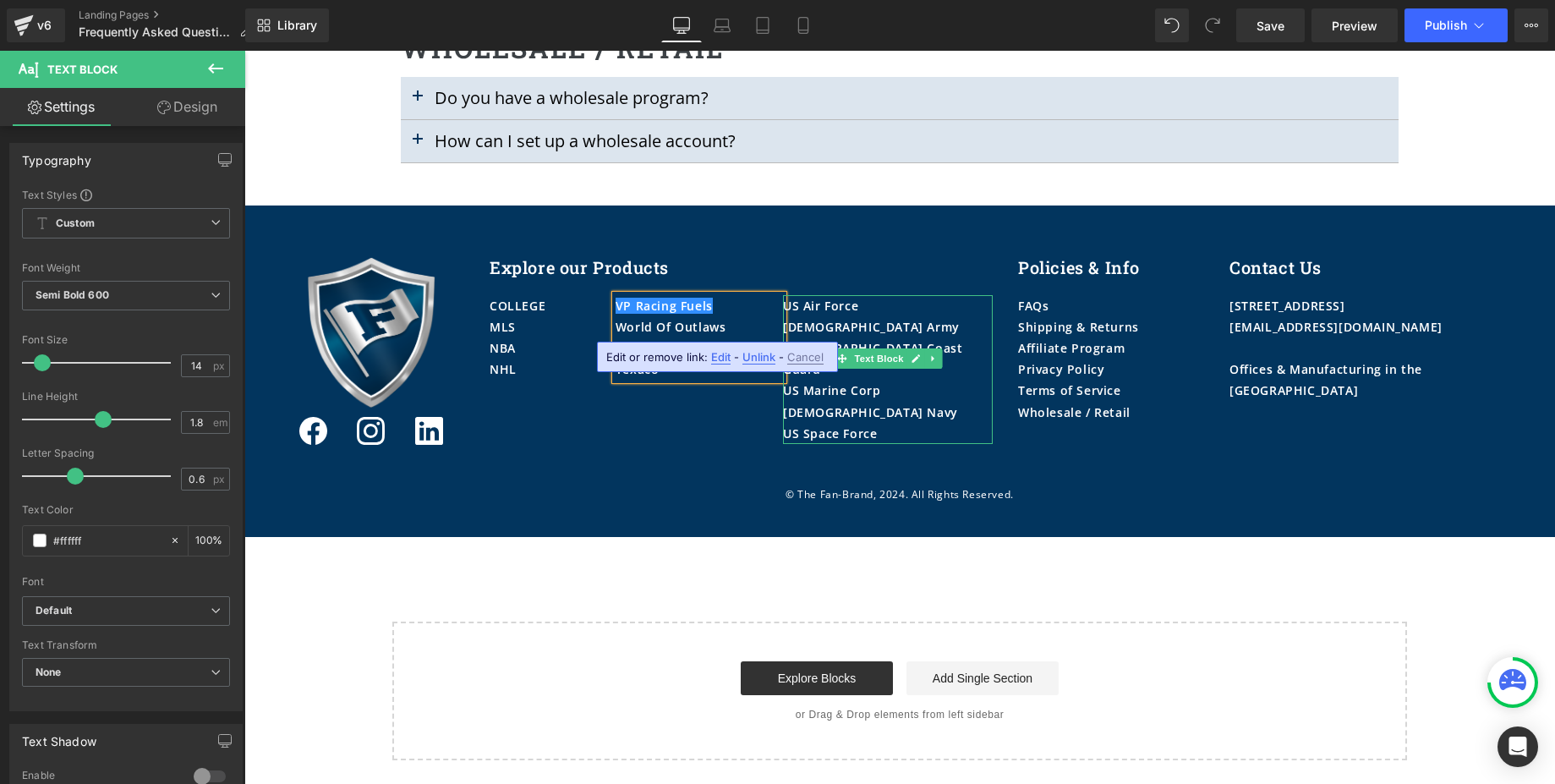
click at [902, 311] on div "US Air Force" at bounding box center [888, 306] width 210 height 22
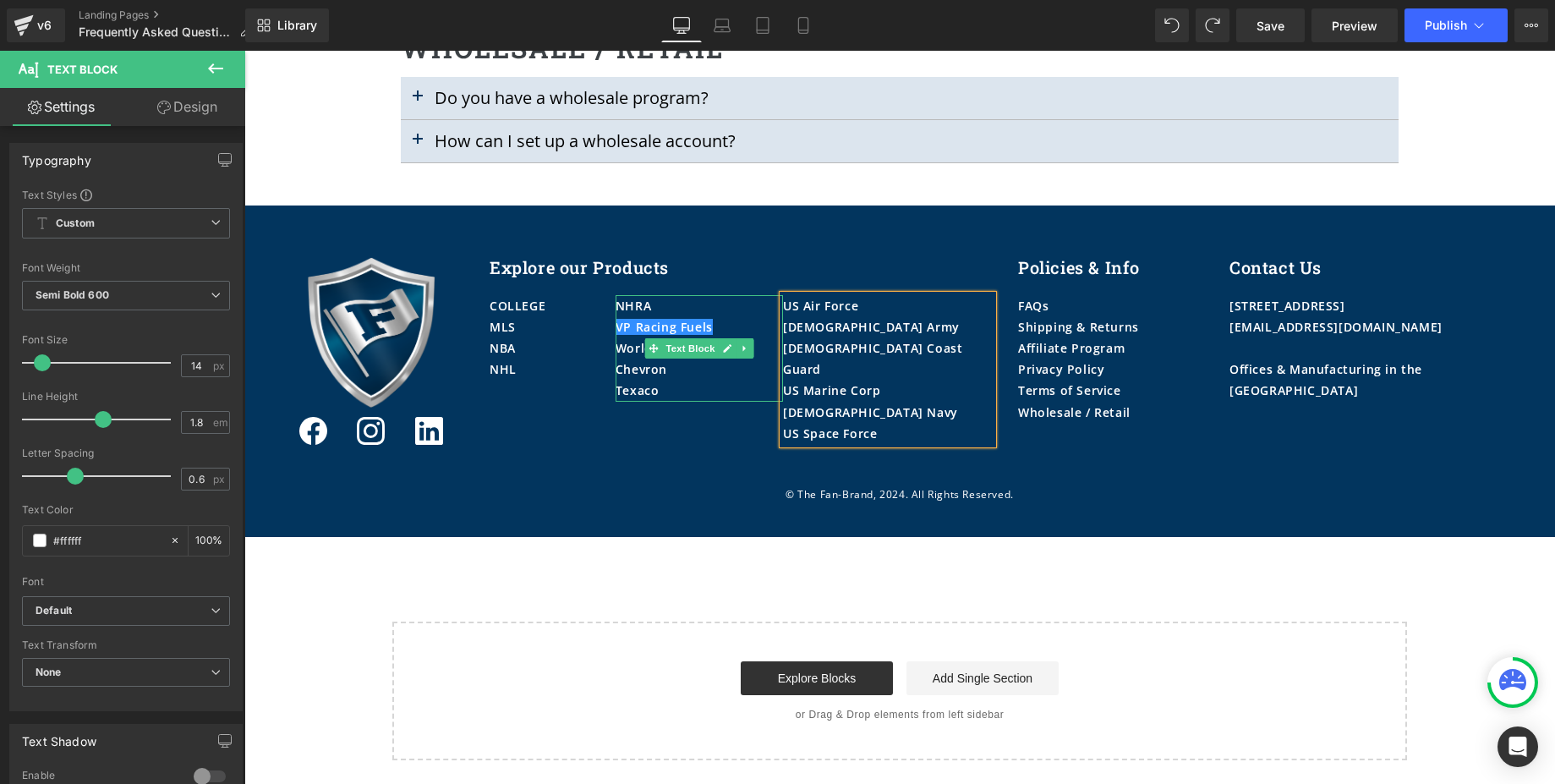
click at [703, 311] on div "NHRA" at bounding box center [699, 306] width 168 height 22
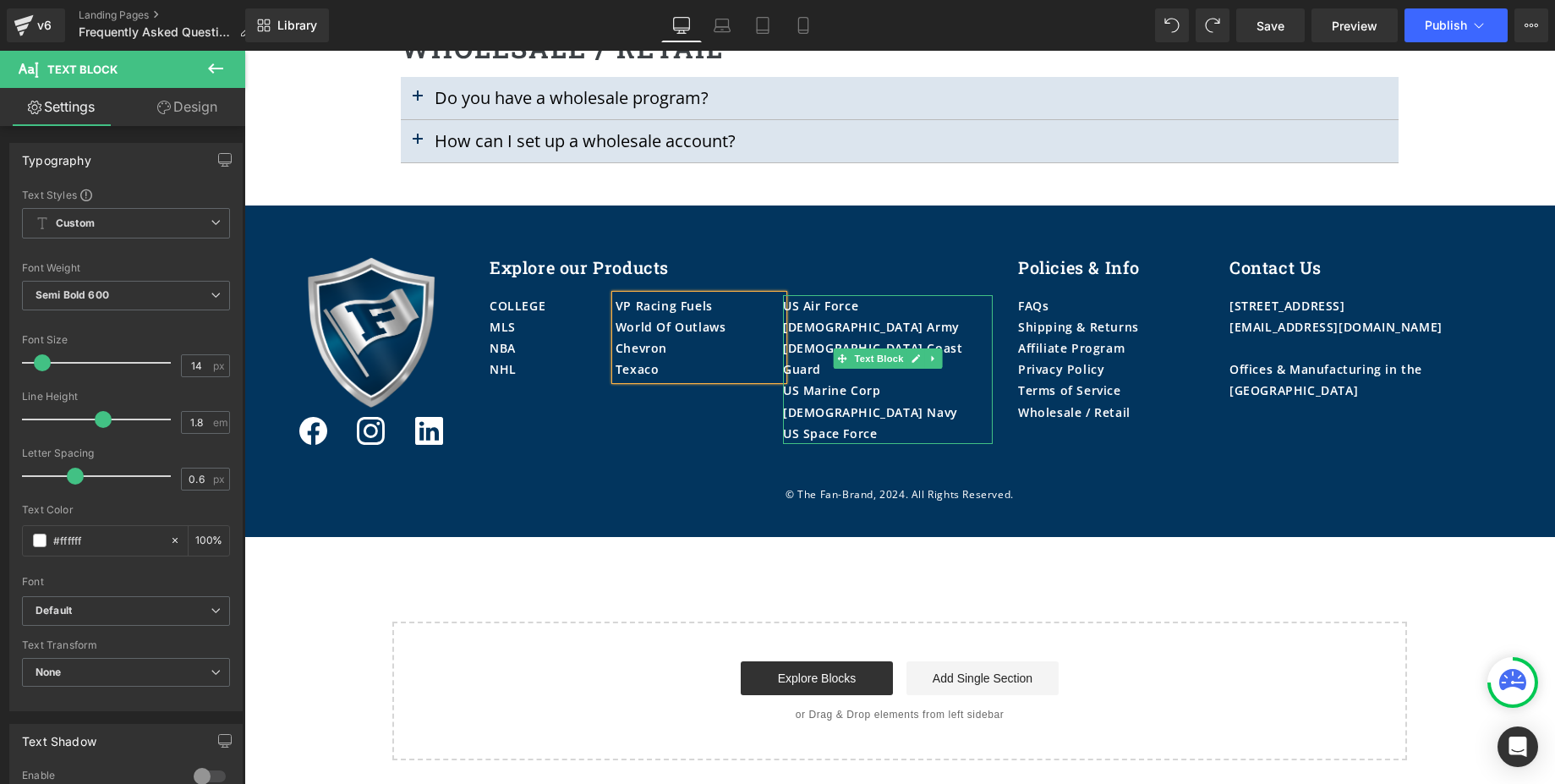
click at [840, 330] on div "[DEMOGRAPHIC_DATA] Army" at bounding box center [888, 327] width 210 height 22
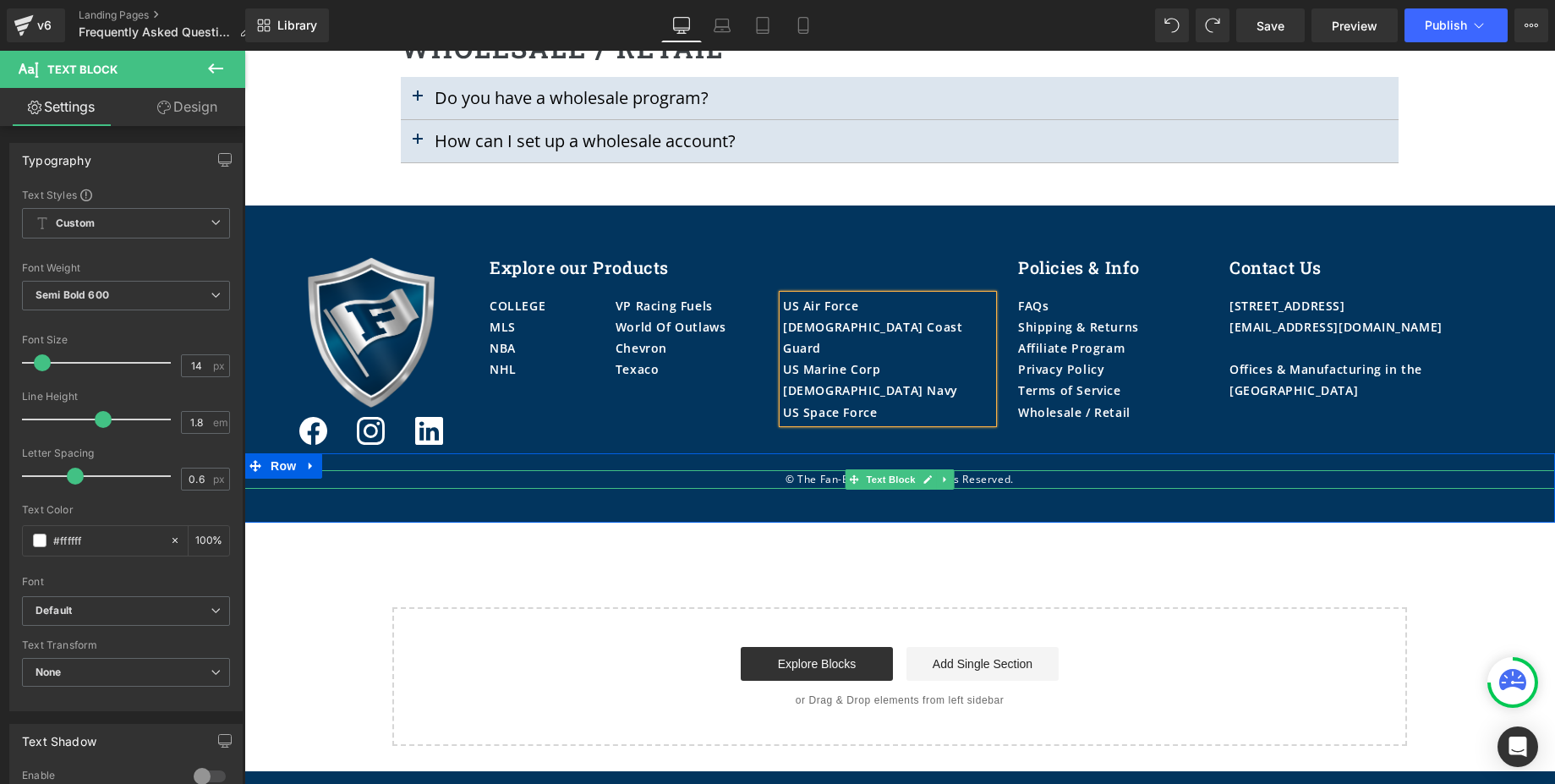
click at [991, 482] on p "© The Fan-Brand, 2024. All Rights Reserved." at bounding box center [899, 479] width 1311 height 19
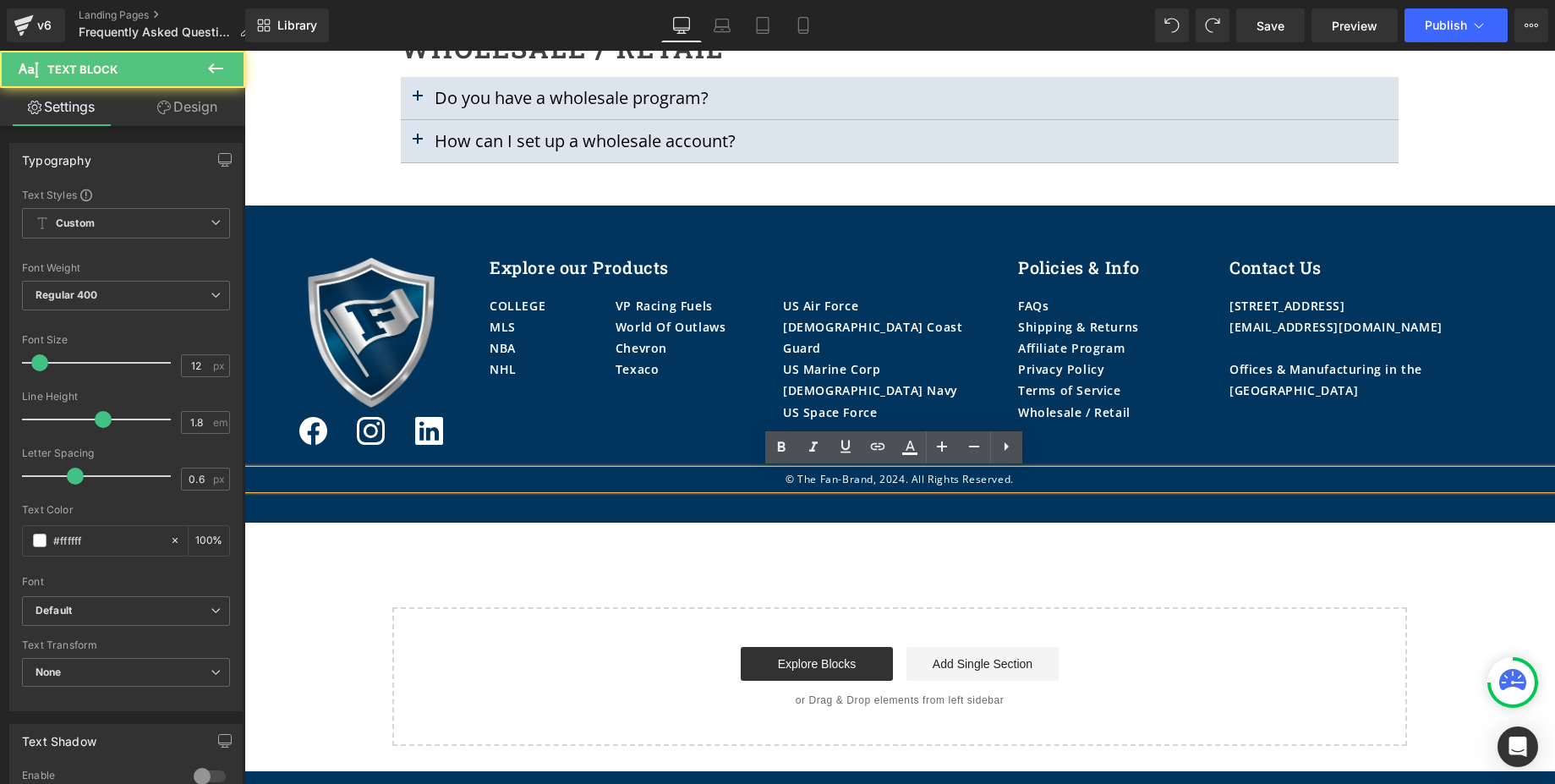
click at [892, 472] on p "© The Fan-Brand, 2024. All Rights Reserved." at bounding box center [899, 479] width 1311 height 19
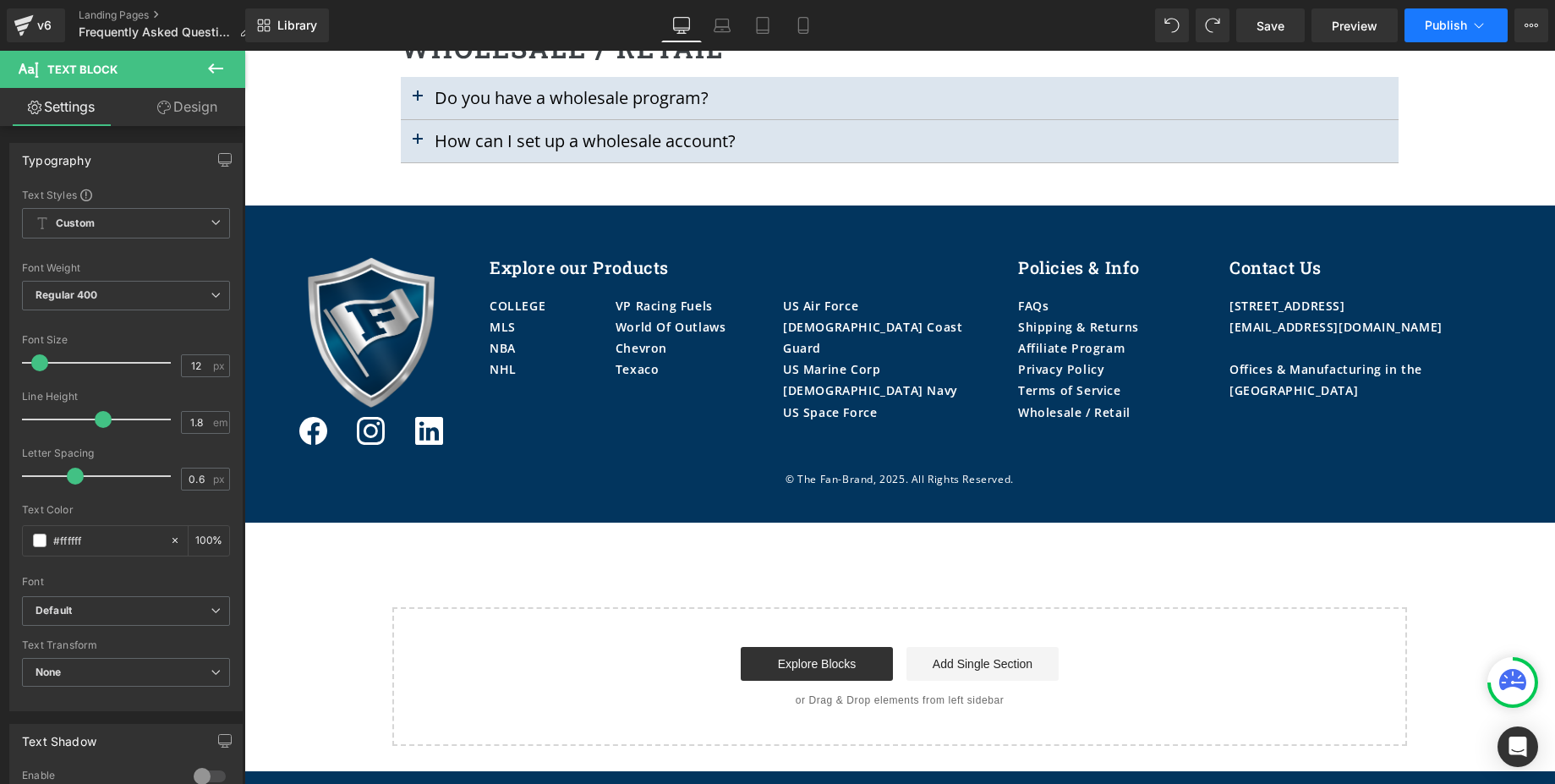
click at [1430, 15] on button "Publish" at bounding box center [1455, 25] width 103 height 34
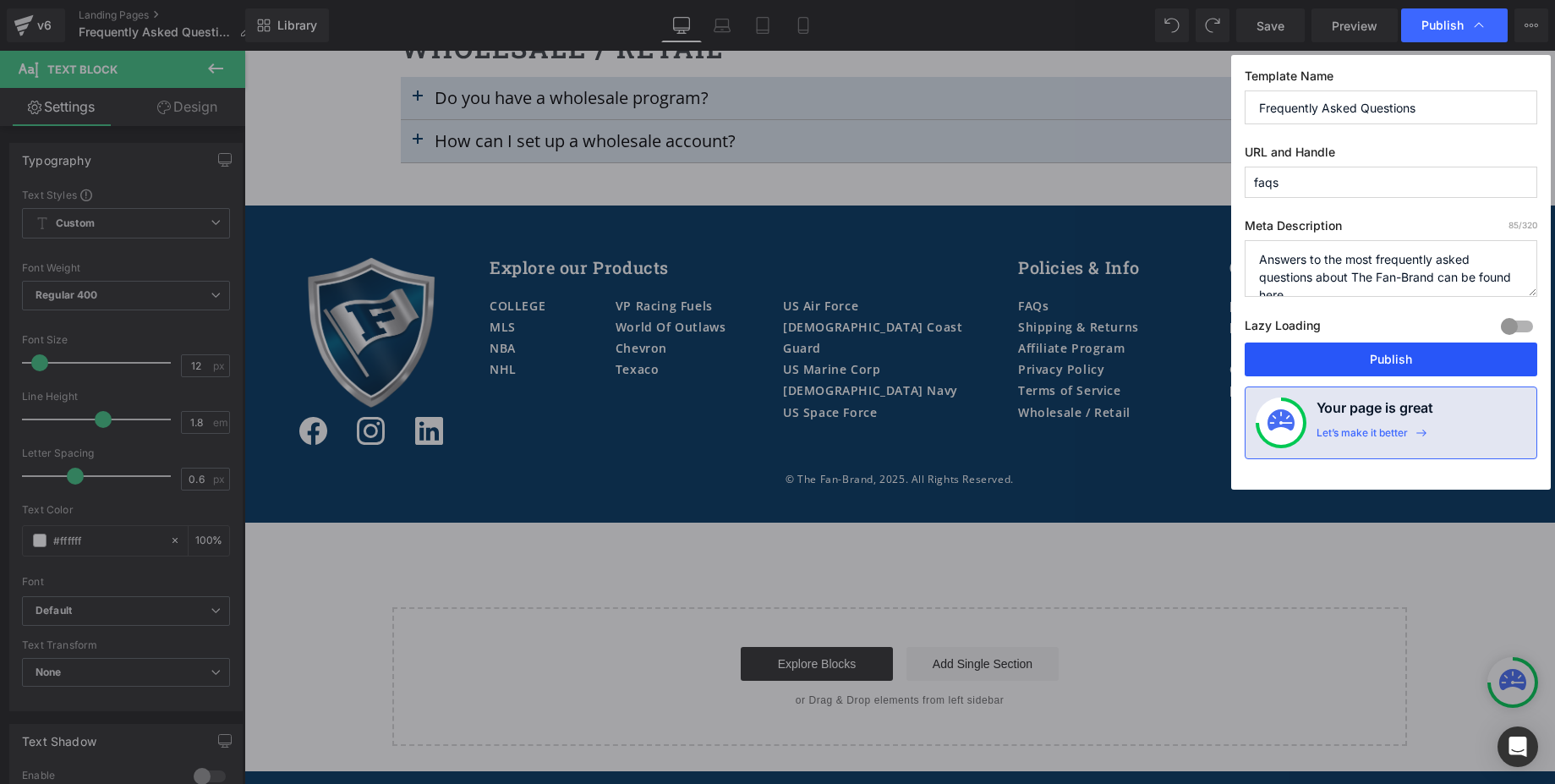
drag, startPoint x: 1401, startPoint y: 364, endPoint x: 1271, endPoint y: 384, distance: 131.5
click at [1401, 364] on button "Publish" at bounding box center [1391, 360] width 293 height 34
